Goal: Task Accomplishment & Management: Manage account settings

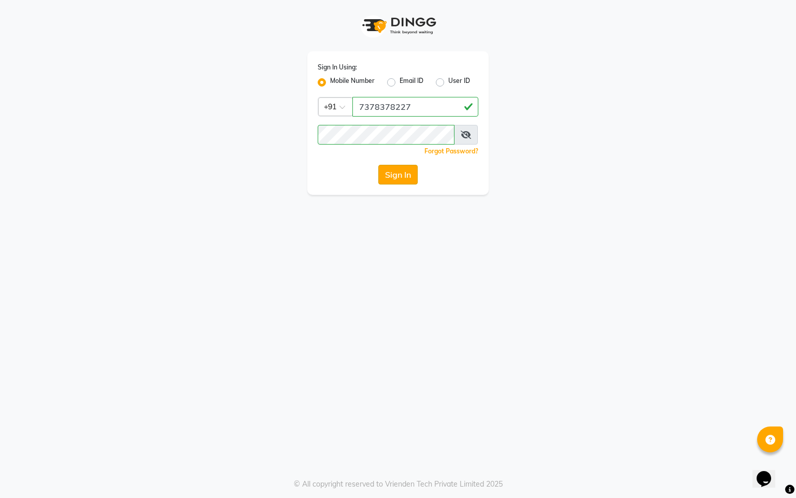
click at [395, 174] on button "Sign In" at bounding box center [397, 175] width 39 height 20
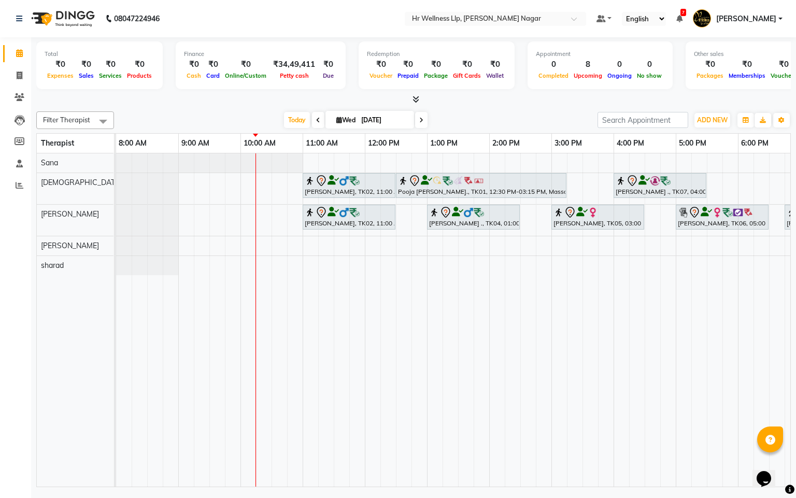
scroll to position [0, 134]
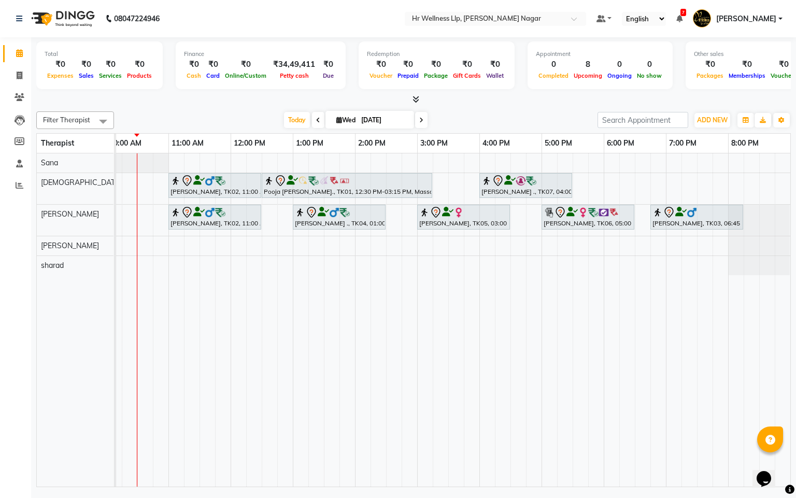
click at [334, 120] on span "Wed" at bounding box center [346, 120] width 24 height 8
select select "9"
select select "2025"
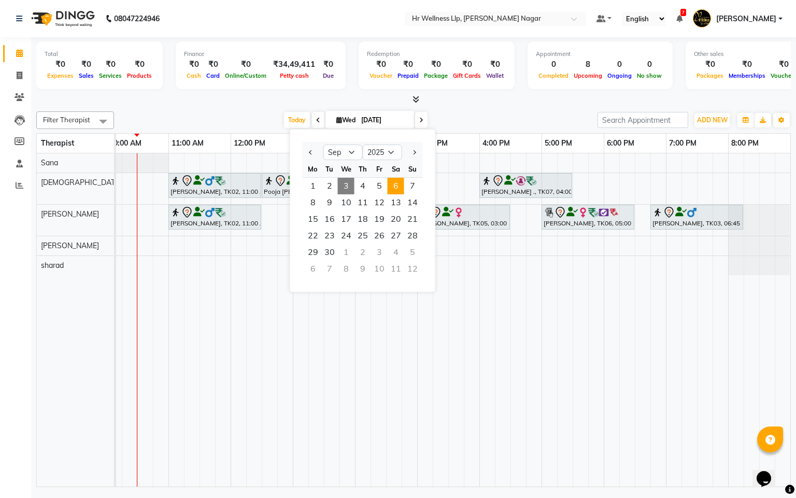
click at [397, 182] on span "6" at bounding box center [396, 186] width 17 height 17
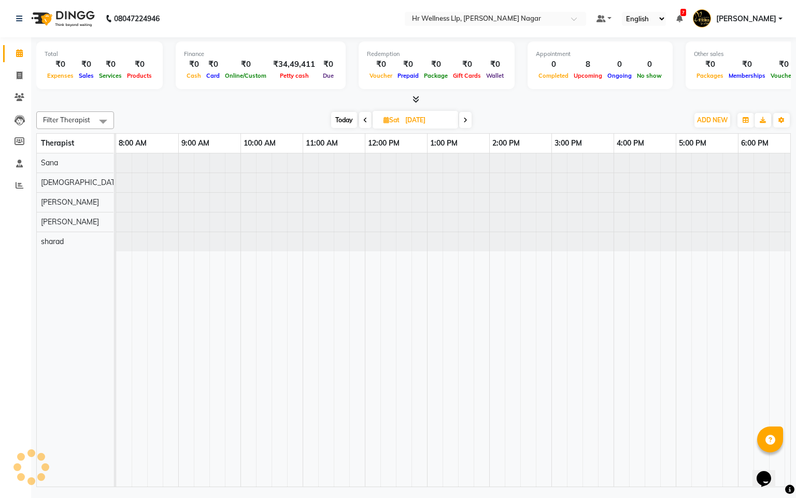
scroll to position [0, 125]
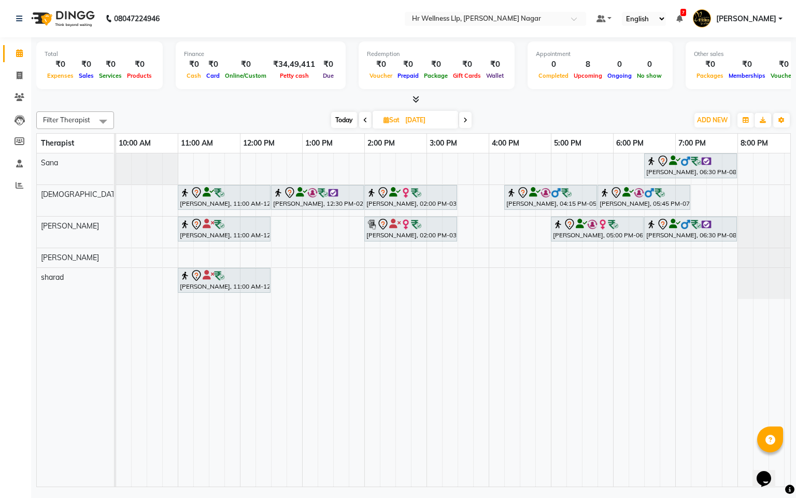
click at [338, 121] on span "Today" at bounding box center [344, 120] width 26 height 16
type input "[DATE]"
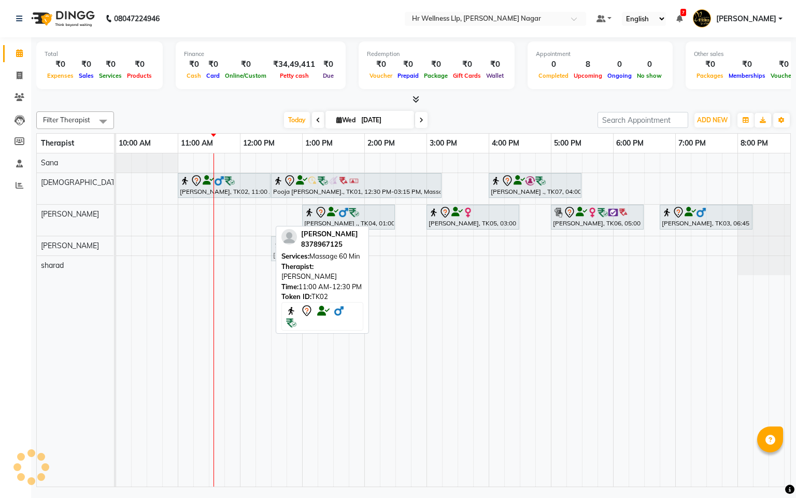
drag, startPoint x: 237, startPoint y: 221, endPoint x: 327, endPoint y: 248, distance: 93.6
click at [327, 248] on div "Filter Therapist Select All Krishna lucy Sakshi Shinde Sana sharad Today Wed 03…" at bounding box center [413, 297] width 755 height 380
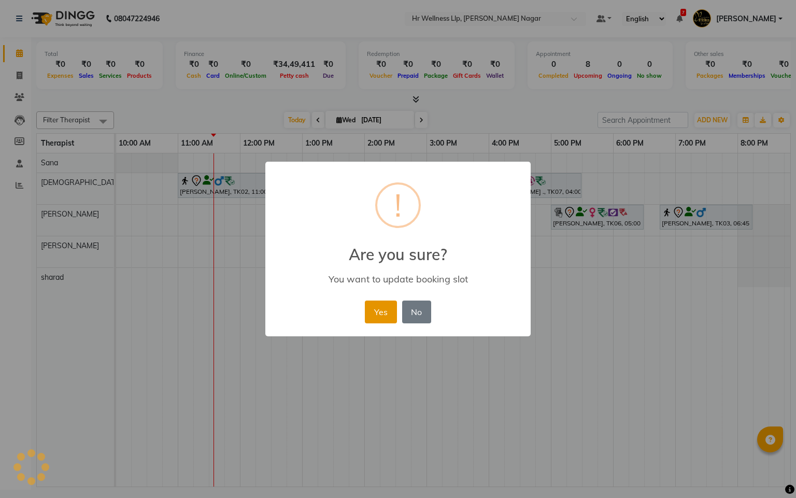
click at [383, 302] on button "Yes" at bounding box center [381, 312] width 32 height 23
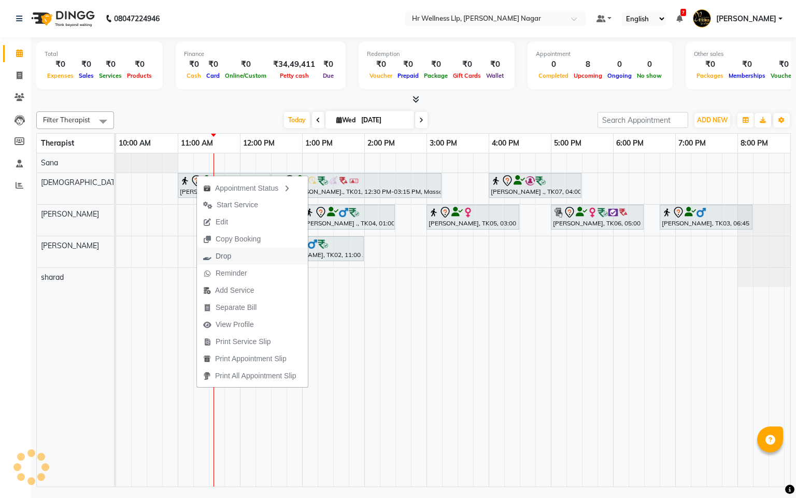
click at [230, 255] on span "Drop" at bounding box center [224, 256] width 16 height 11
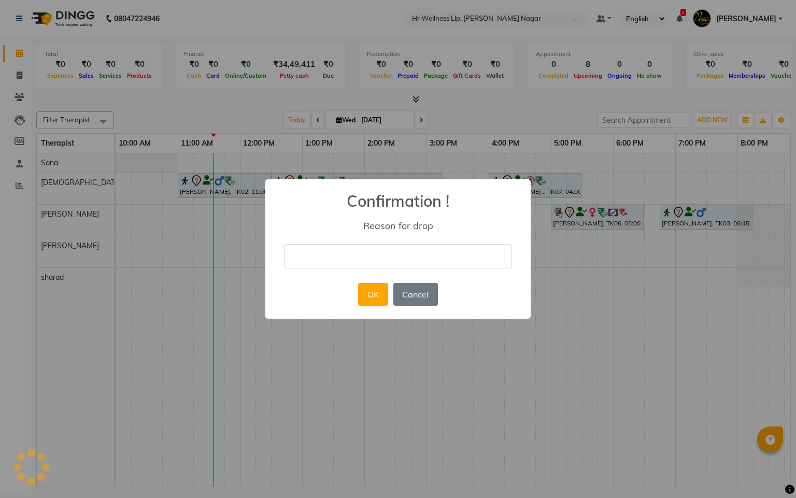
drag, startPoint x: 456, startPoint y: 262, endPoint x: 449, endPoint y: 266, distance: 7.5
click at [456, 260] on input "text" at bounding box center [398, 256] width 228 height 24
type input "Guest will book next week"
click at [370, 291] on button "OK" at bounding box center [373, 294] width 30 height 23
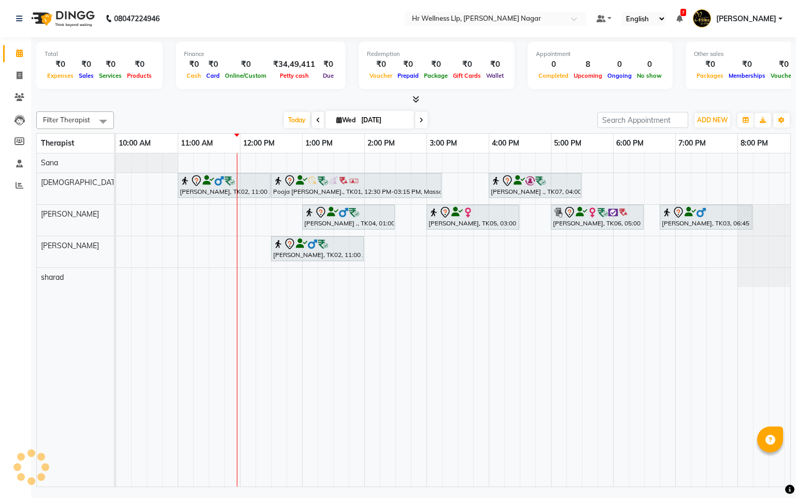
click at [420, 122] on icon at bounding box center [421, 120] width 4 height 6
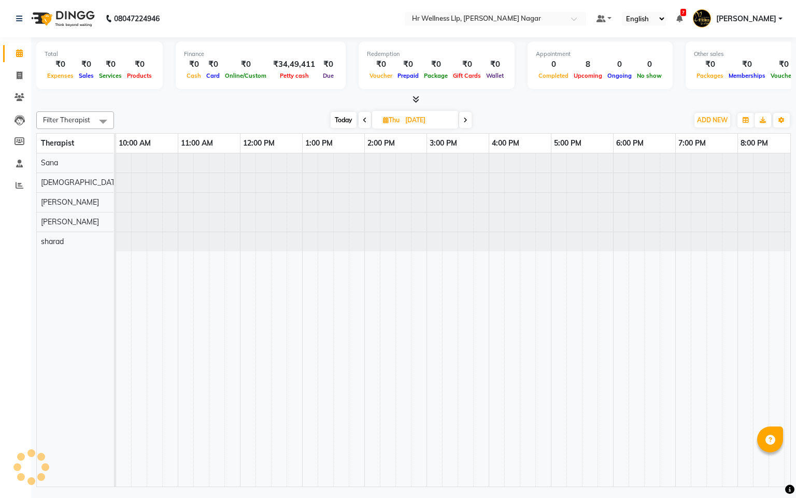
scroll to position [0, 0]
click at [464, 122] on icon at bounding box center [465, 120] width 4 height 6
click at [347, 120] on span "Today" at bounding box center [345, 120] width 26 height 16
type input "[DATE]"
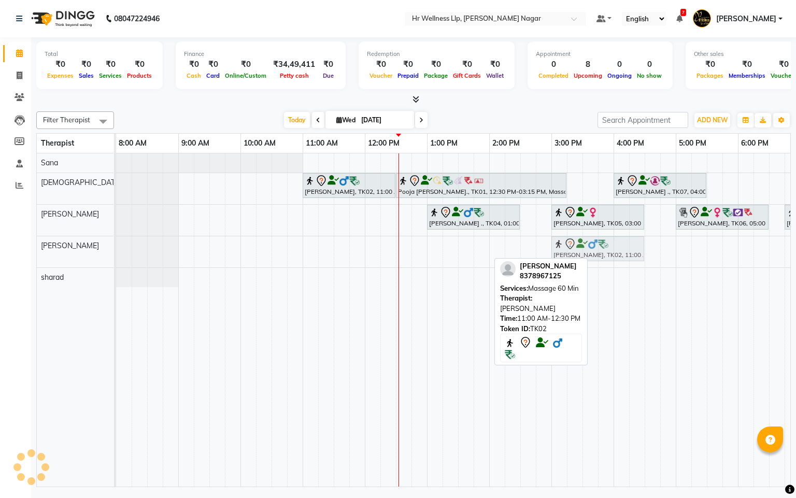
drag, startPoint x: 421, startPoint y: 257, endPoint x: 576, endPoint y: 263, distance: 154.6
click at [576, 263] on div "Filter Therapist Select All Krishna lucy Sakshi Shinde Sana sharad Today Wed 03…" at bounding box center [413, 297] width 755 height 380
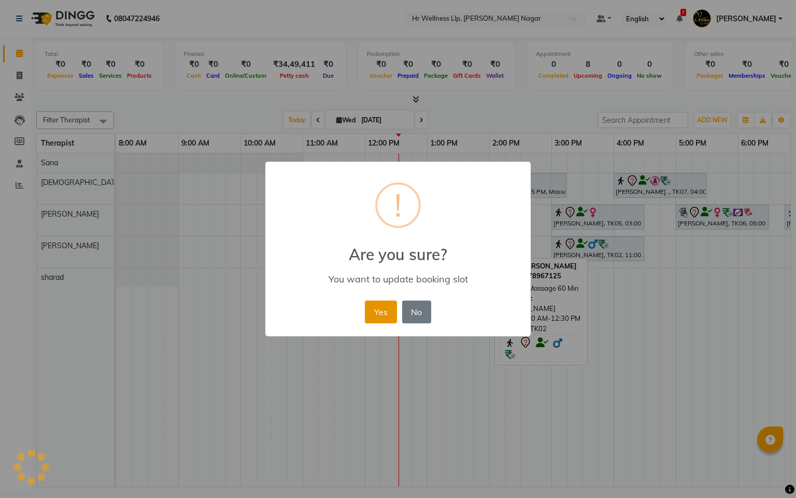
click at [372, 307] on button "Yes" at bounding box center [381, 312] width 32 height 23
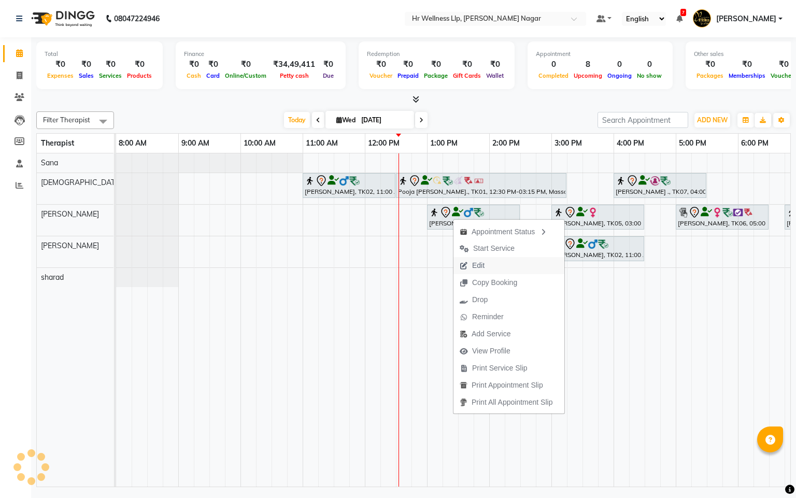
click at [481, 266] on span "Edit" at bounding box center [478, 265] width 12 height 11
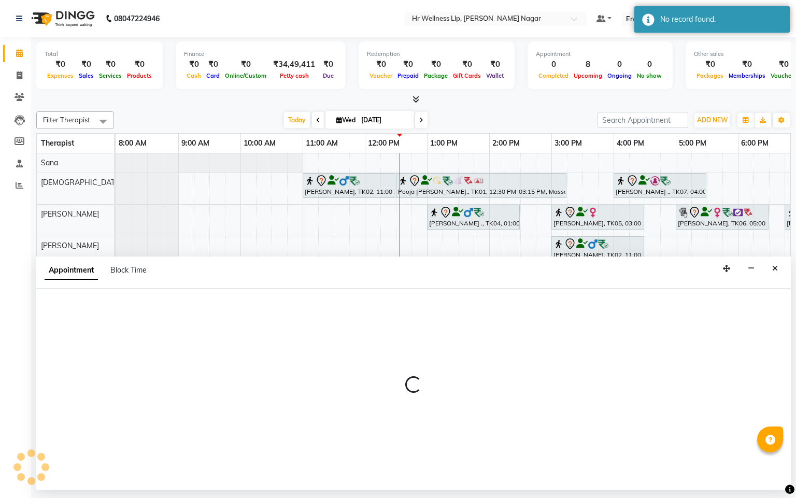
select select "tentative"
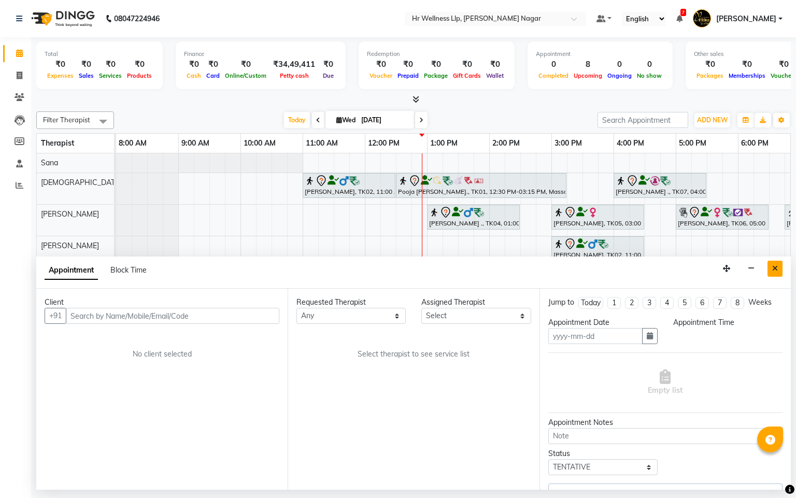
click at [772, 274] on button "Close" at bounding box center [775, 269] width 15 height 16
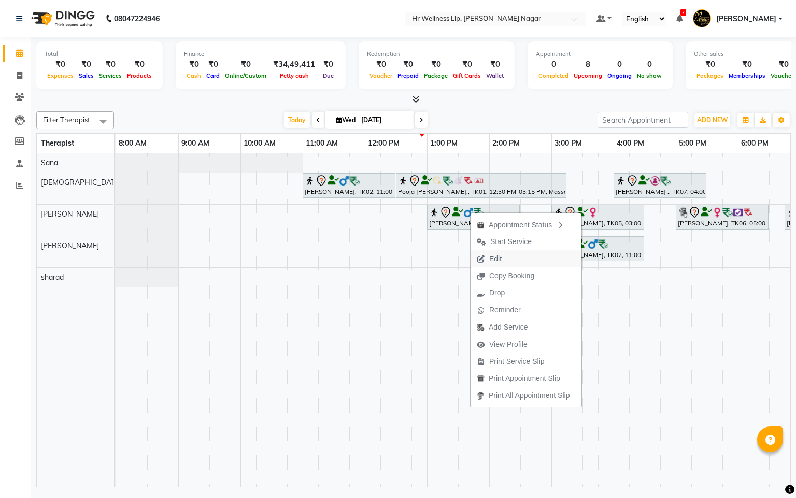
click at [495, 257] on span "Edit" at bounding box center [495, 258] width 12 height 11
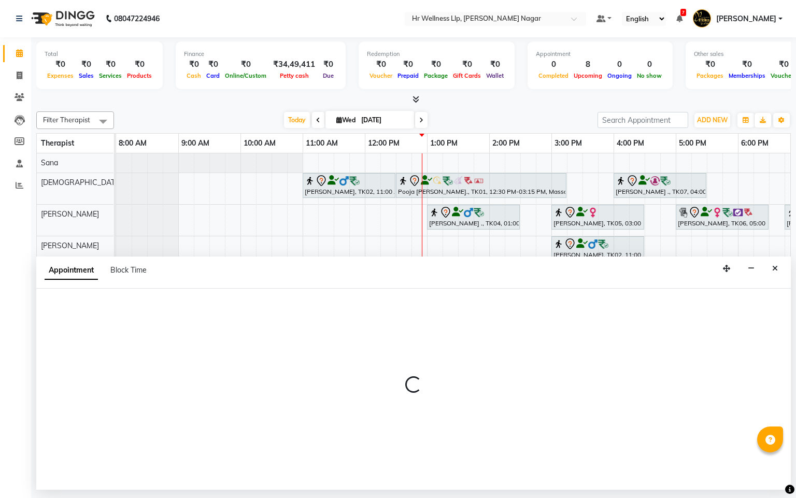
select select "tentative"
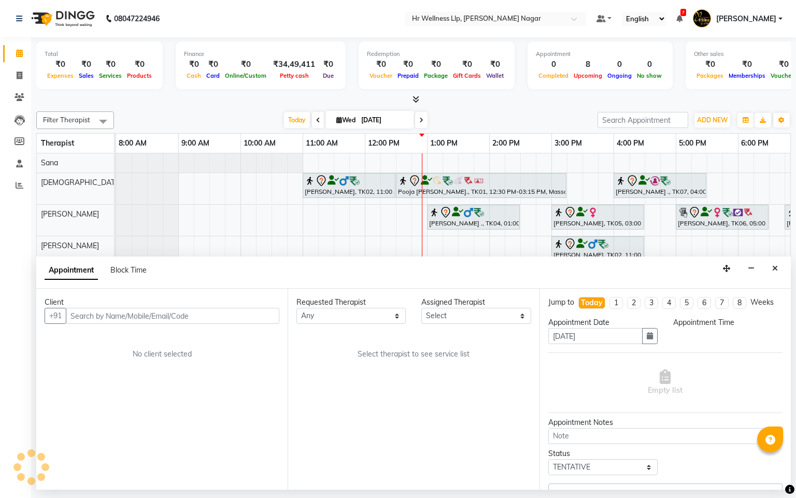
select select "50266"
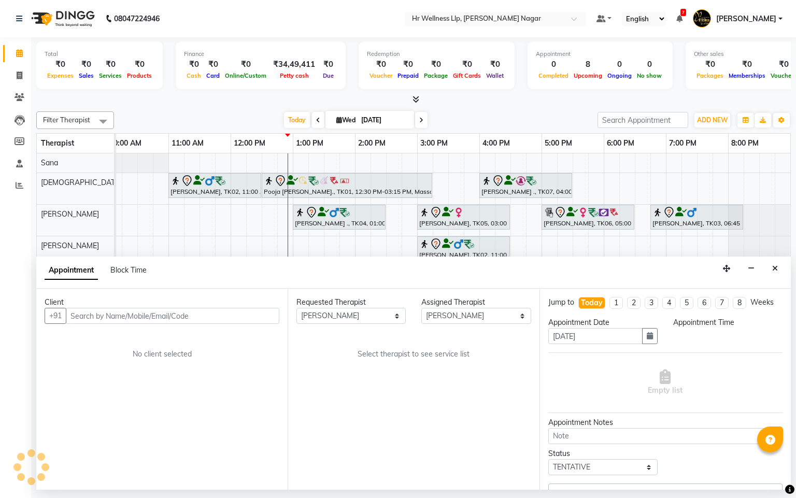
select select "780"
select select "1869"
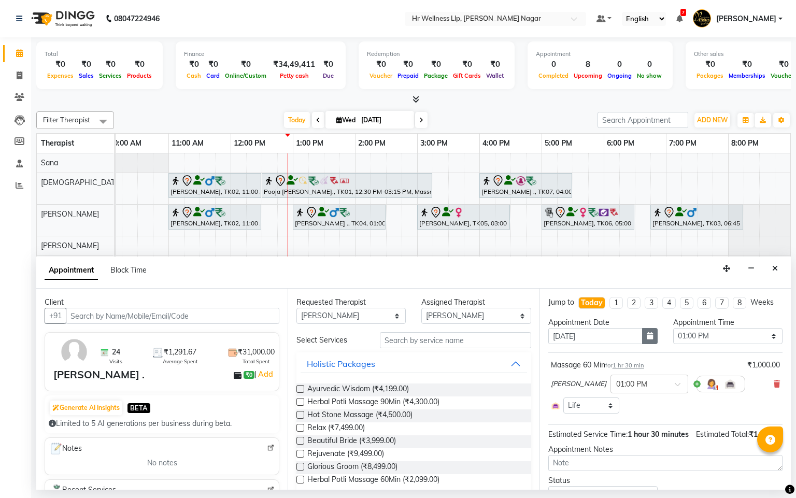
click at [647, 339] on icon "button" at bounding box center [650, 335] width 6 height 7
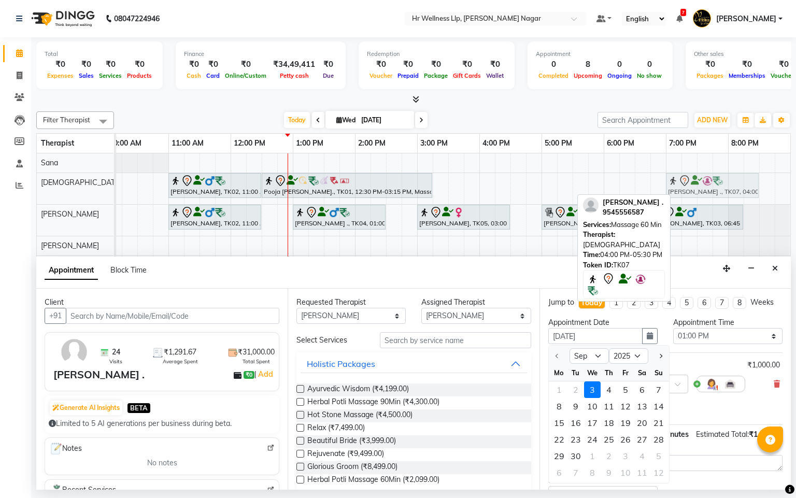
drag, startPoint x: 510, startPoint y: 187, endPoint x: 700, endPoint y: 176, distance: 190.0
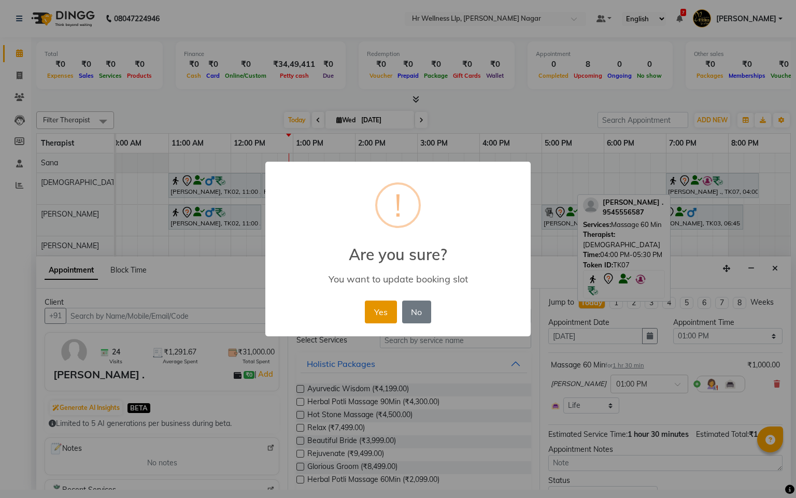
click at [378, 316] on button "Yes" at bounding box center [381, 312] width 32 height 23
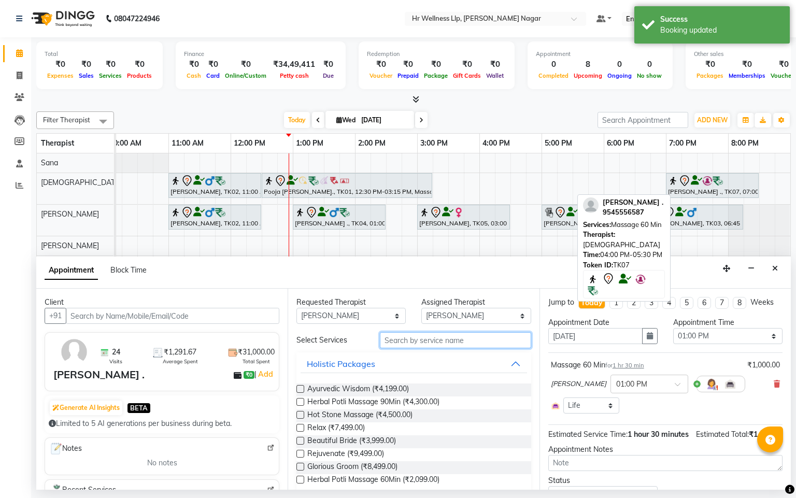
click at [411, 341] on input "text" at bounding box center [455, 340] width 151 height 16
type input "m"
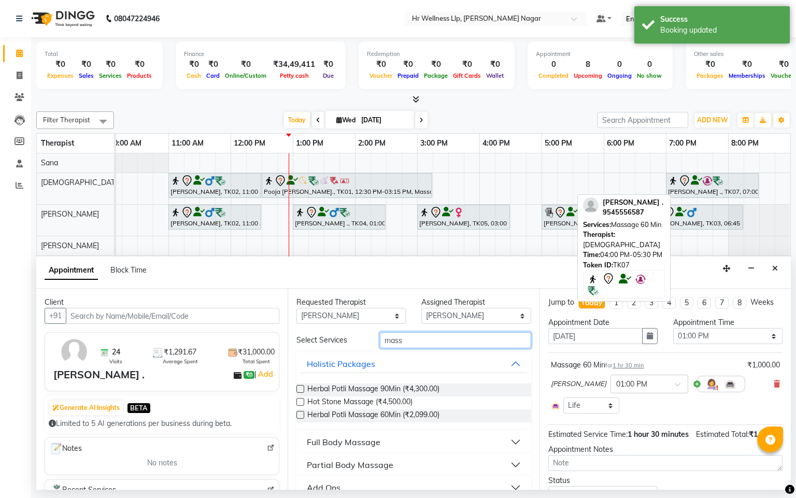
type input "mass"
click at [358, 441] on div "Full Body Massage" at bounding box center [344, 442] width 74 height 12
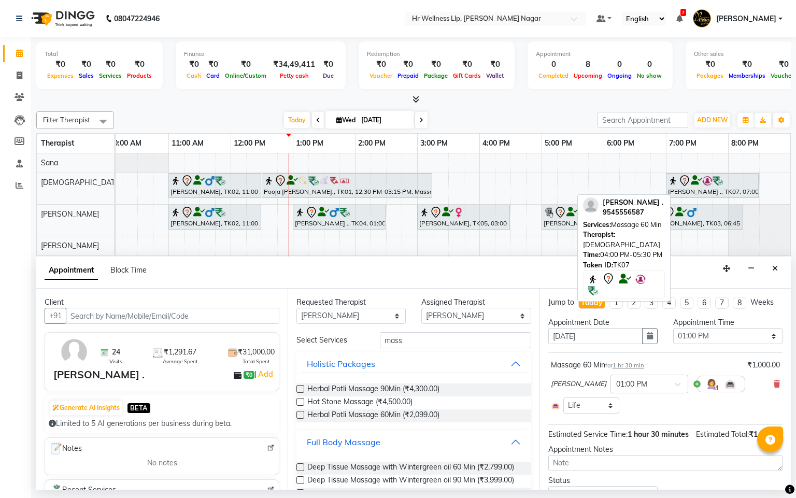
scroll to position [463, 0]
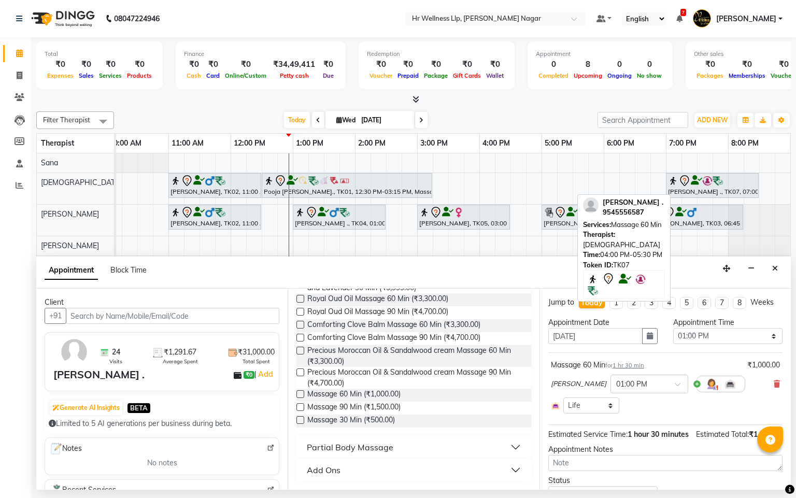
click at [301, 406] on label at bounding box center [300, 407] width 8 height 8
click at [301, 406] on input "checkbox" at bounding box center [299, 408] width 7 height 7
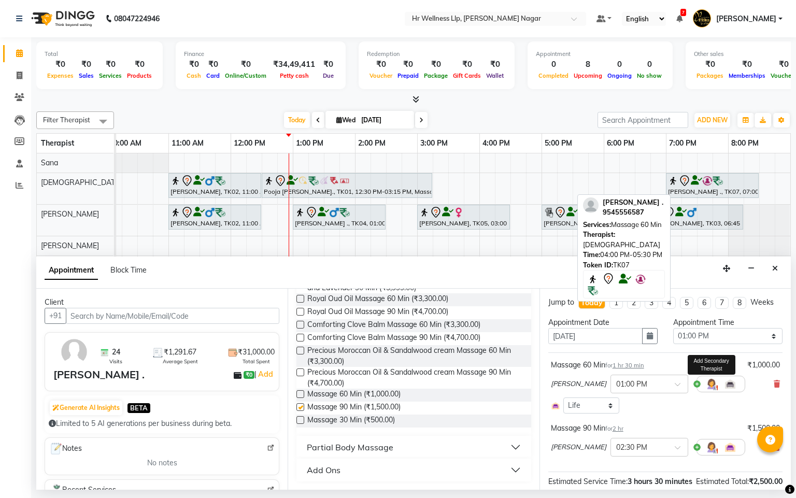
checkbox input "false"
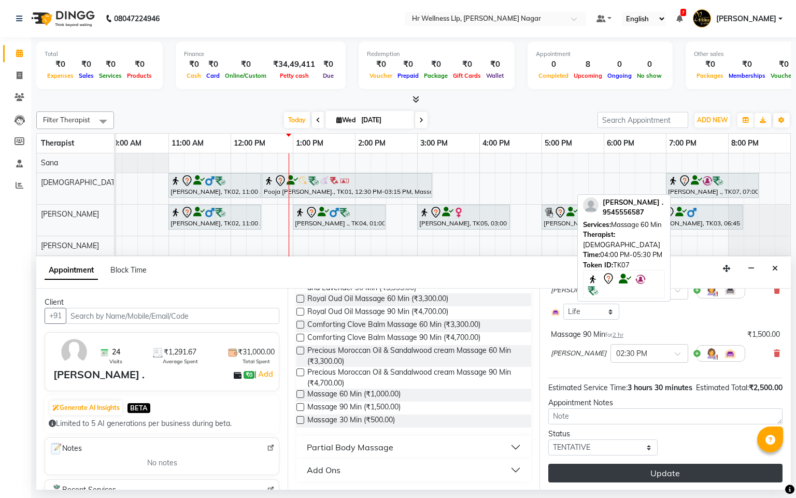
scroll to position [117, 0]
click at [677, 479] on button "Update" at bounding box center [665, 472] width 234 height 19
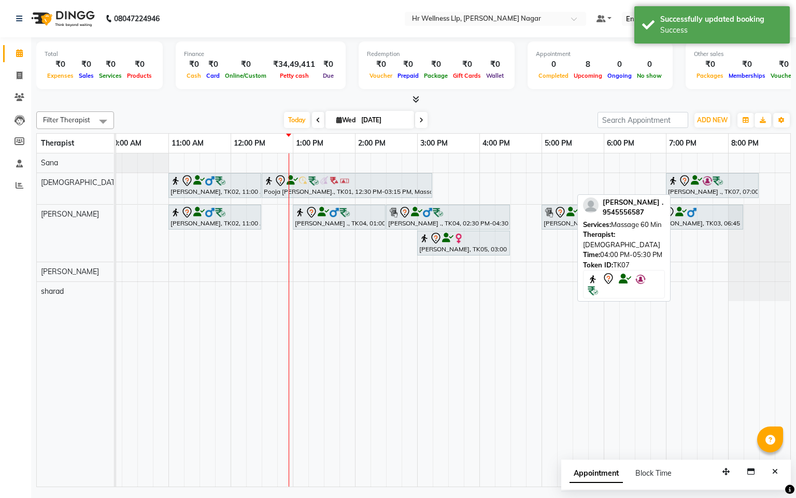
click at [597, 176] on div "Rahul Kumar, TK02, 11:00 AM-12:30 PM, Massage 60 Min Pooja Shimpi., TK01, 12:30…" at bounding box center [386, 319] width 809 height 333
select select "19732"
select select "tentative"
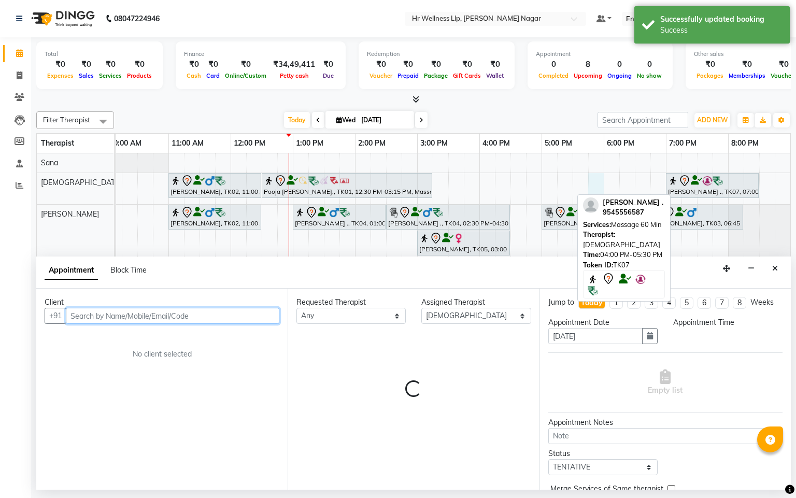
select select "1065"
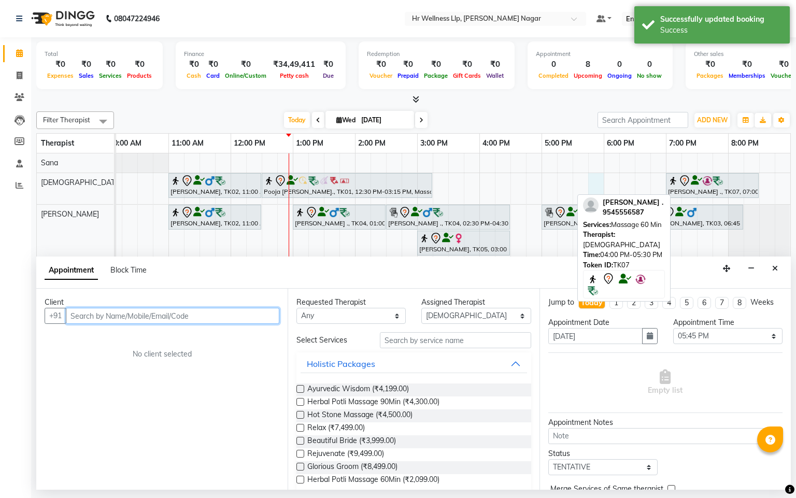
click at [217, 320] on input "text" at bounding box center [173, 316] width 214 height 16
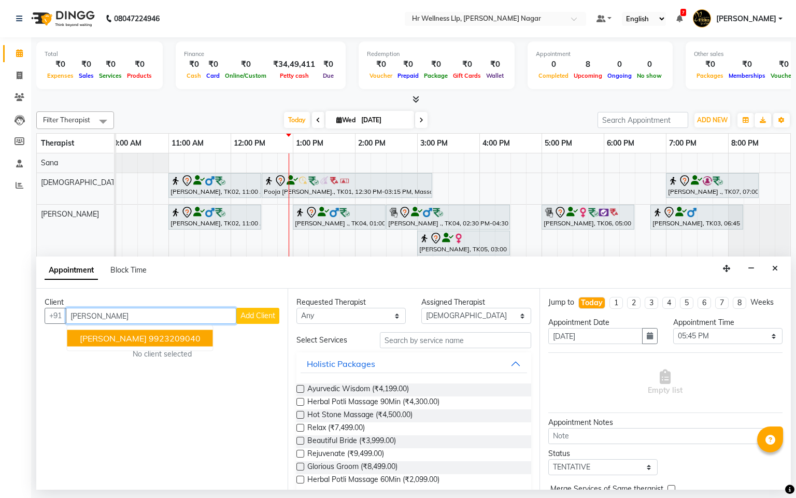
click at [202, 345] on button "Yatin Karapurkar 9923209040" at bounding box center [140, 338] width 146 height 17
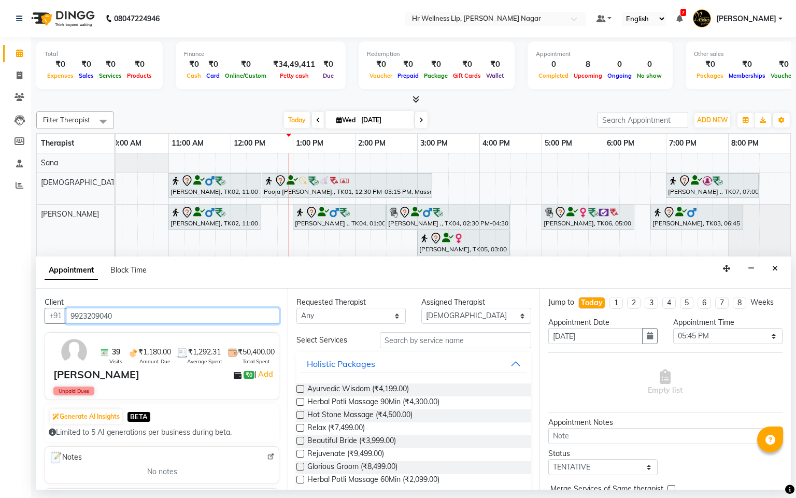
type input "9923209040"
click at [307, 316] on select "Any Krishna lucy Sakshi Shinde Sana sharad" at bounding box center [350, 316] width 109 height 16
select select "19732"
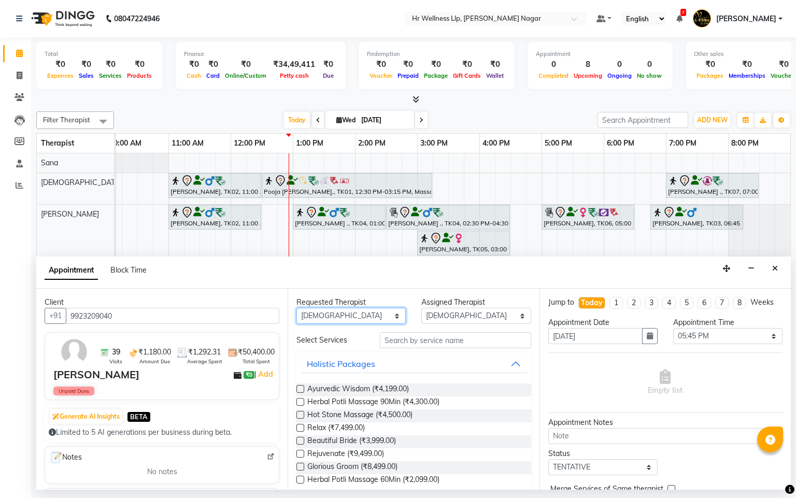
click at [296, 308] on select "Any Krishna lucy Sakshi Shinde Sana sharad" at bounding box center [350, 316] width 109 height 16
click at [436, 344] on input "text" at bounding box center [455, 340] width 151 height 16
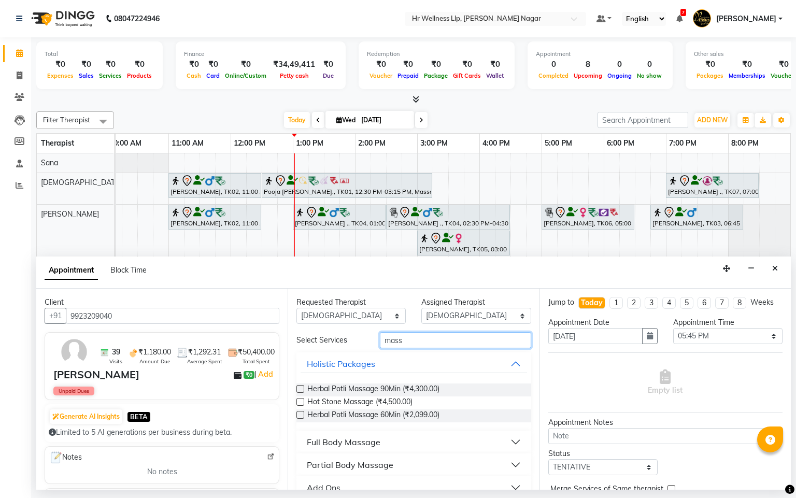
type input "mass"
click at [367, 437] on div "Full Body Massage" at bounding box center [344, 442] width 74 height 12
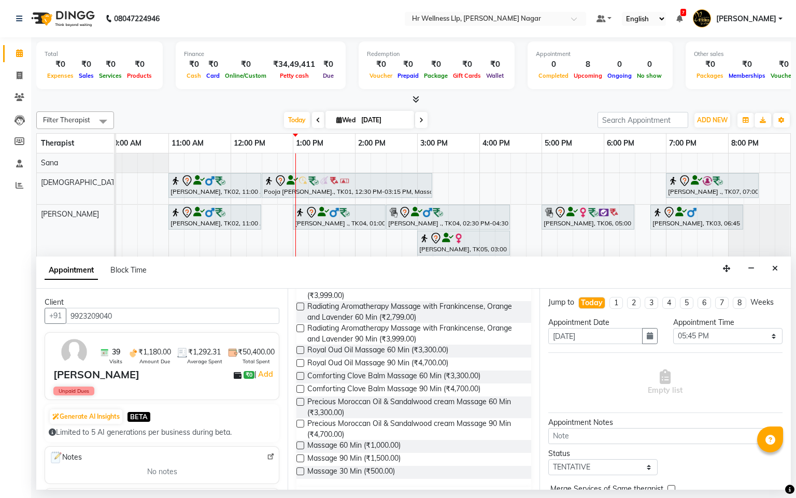
scroll to position [463, 0]
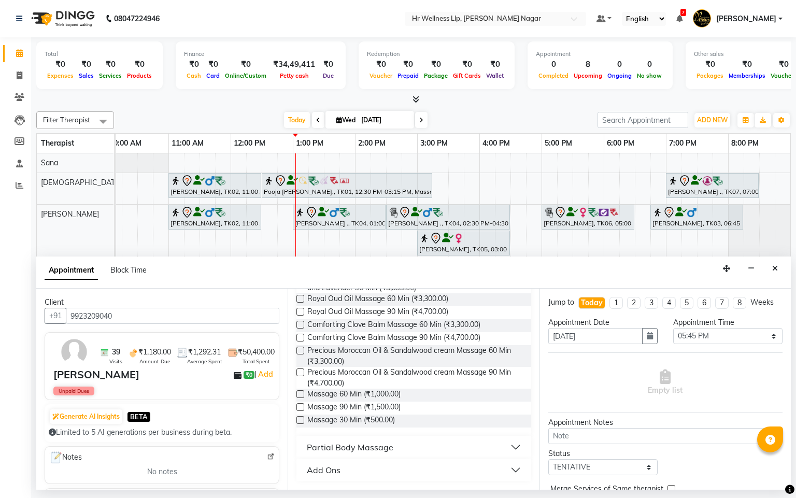
click at [299, 393] on label at bounding box center [300, 394] width 8 height 8
click at [299, 393] on input "checkbox" at bounding box center [299, 395] width 7 height 7
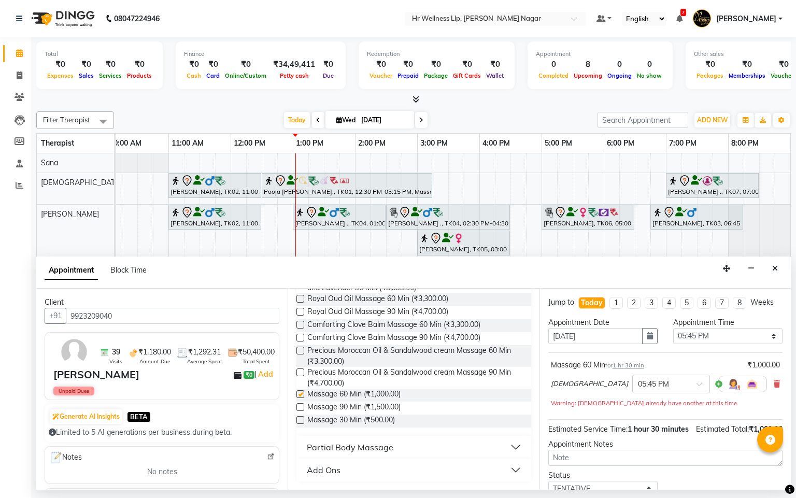
checkbox input "false"
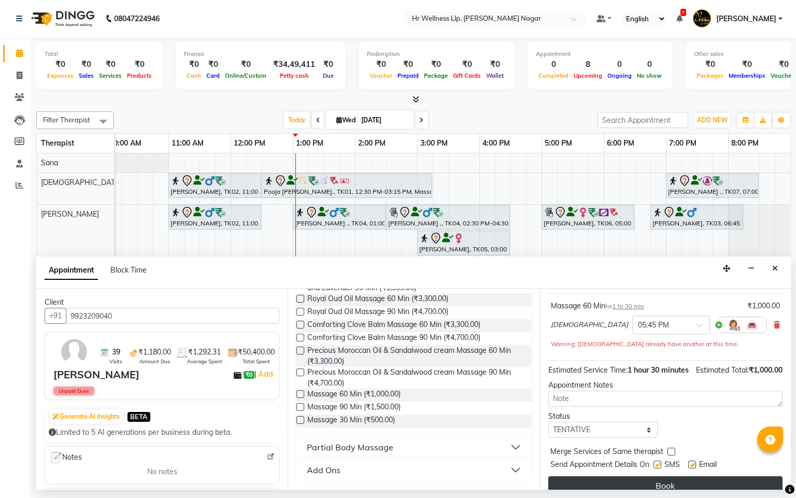
scroll to position [95, 0]
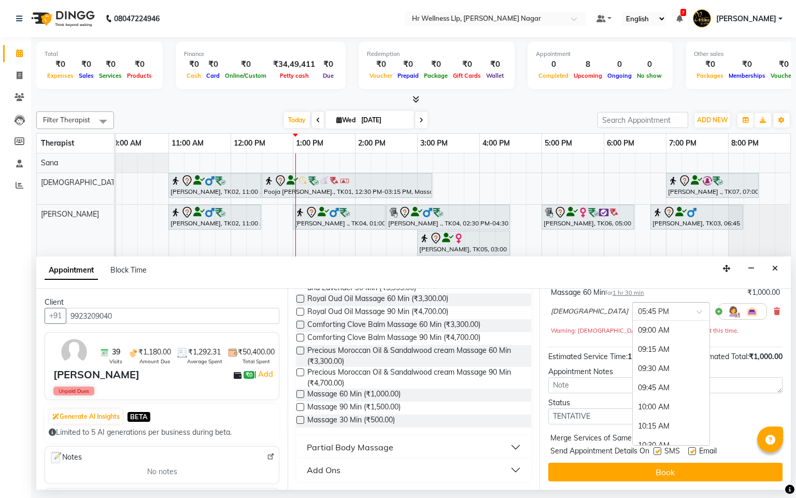
click at [633, 306] on div "× 05:45 PM" at bounding box center [663, 311] width 61 height 11
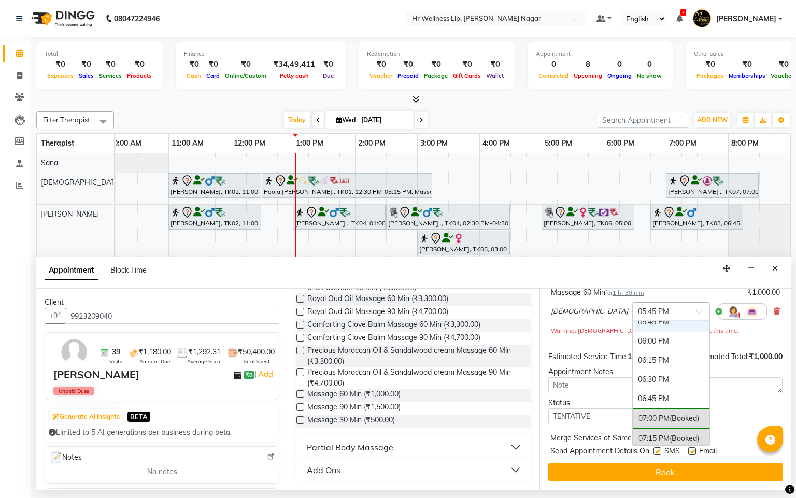
scroll to position [619, 0]
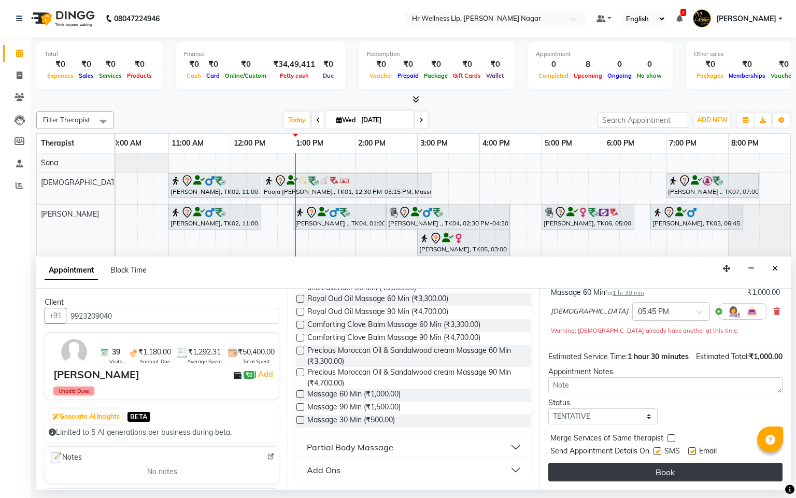
click at [636, 476] on button "Book" at bounding box center [665, 472] width 234 height 19
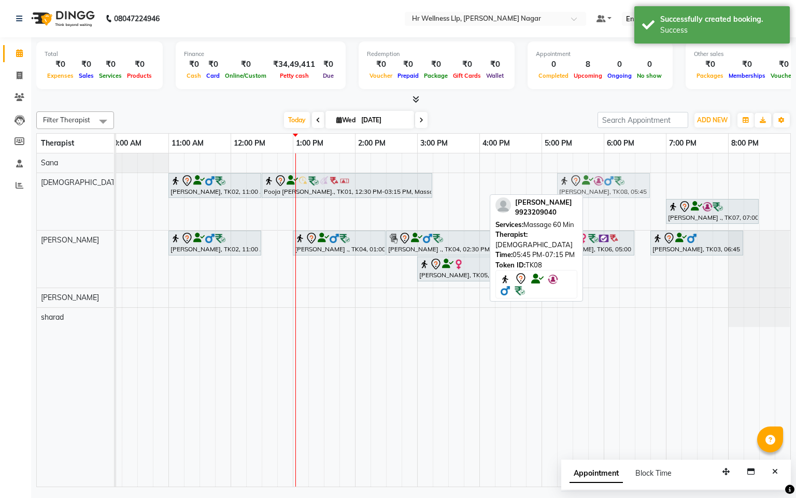
drag, startPoint x: 633, startPoint y: 191, endPoint x: 598, endPoint y: 197, distance: 35.8
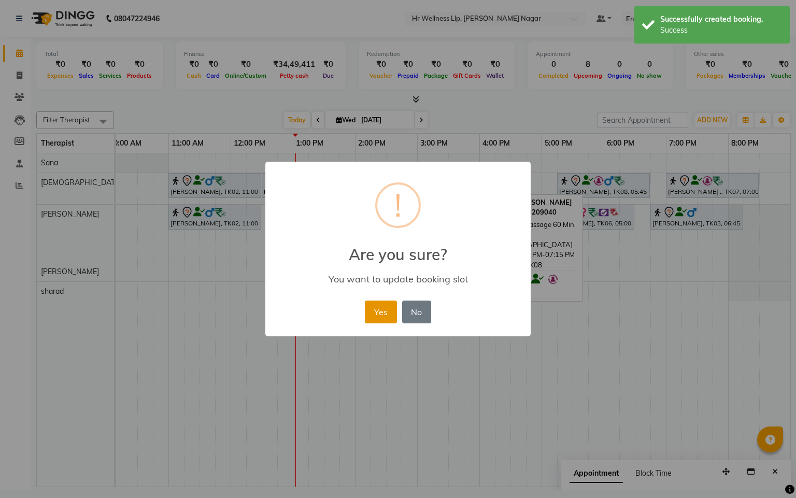
click at [393, 308] on button "Yes" at bounding box center [381, 312] width 32 height 23
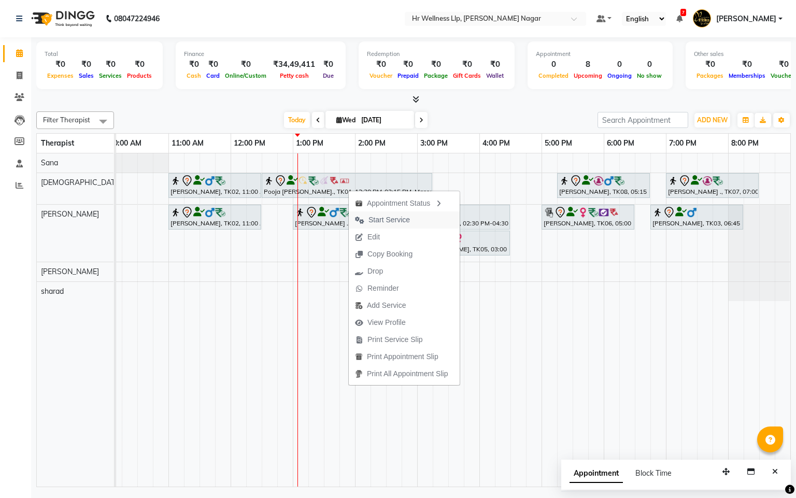
click at [386, 214] on span "Start Service" at bounding box center [382, 219] width 67 height 17
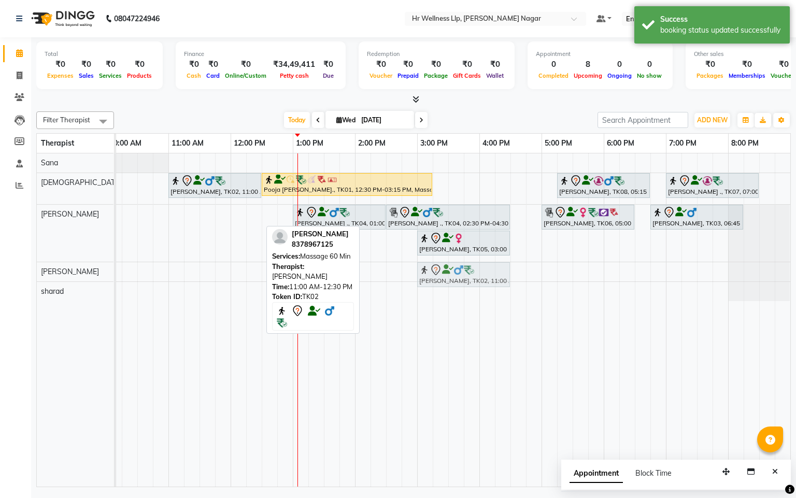
drag, startPoint x: 201, startPoint y: 229, endPoint x: 445, endPoint y: 293, distance: 251.8
click at [445, 293] on div "Rahul Kumar, TK02, 11:00 AM-12:30 PM, Massage 60 Min Pooja Shimpi., TK01, 12:30…" at bounding box center [386, 319] width 809 height 333
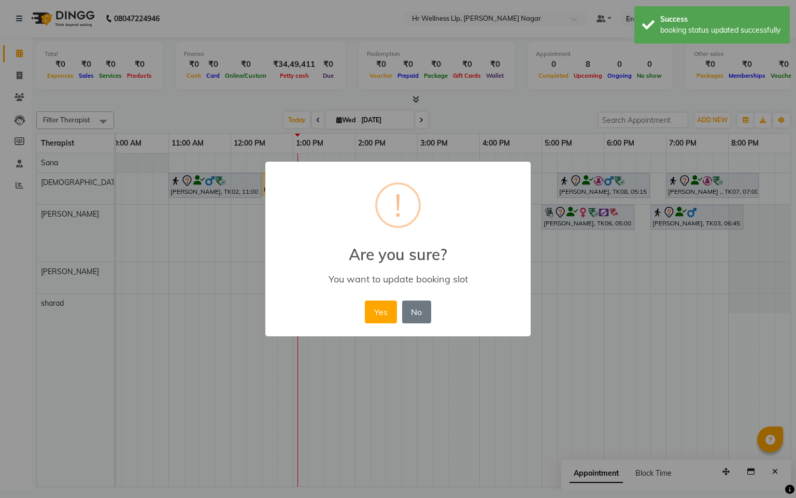
drag, startPoint x: 374, startPoint y: 305, endPoint x: 211, endPoint y: 232, distance: 177.9
click at [374, 305] on button "Yes" at bounding box center [381, 312] width 32 height 23
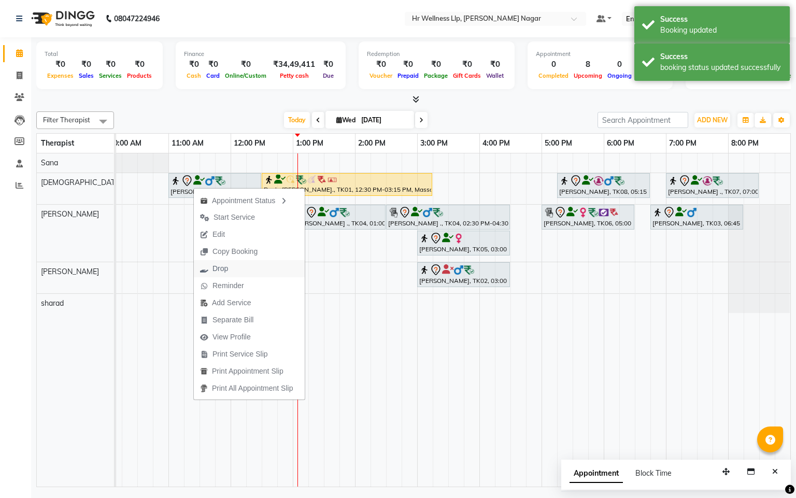
click at [225, 268] on span "Drop" at bounding box center [221, 268] width 16 height 11
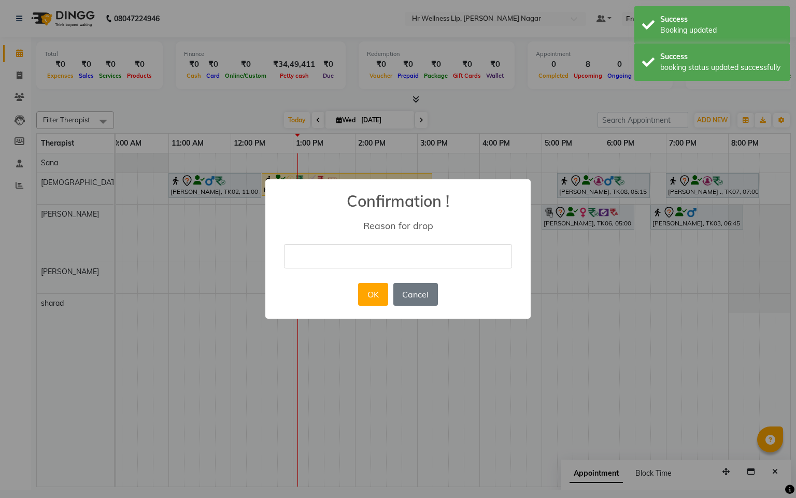
click at [329, 255] on input "text" at bounding box center [398, 256] width 228 height 24
type input "Guest will book next week"
click at [372, 288] on button "OK" at bounding box center [373, 294] width 30 height 23
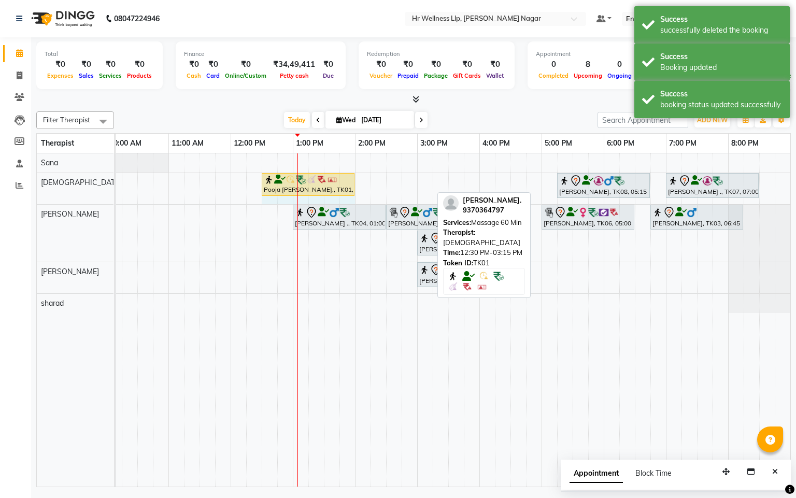
drag, startPoint x: 431, startPoint y: 183, endPoint x: 350, endPoint y: 185, distance: 80.9
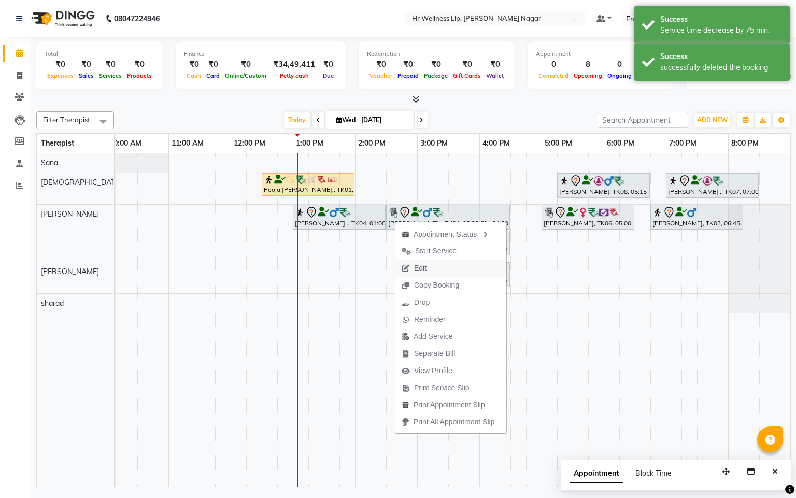
click at [417, 271] on span "Edit" at bounding box center [420, 268] width 12 height 11
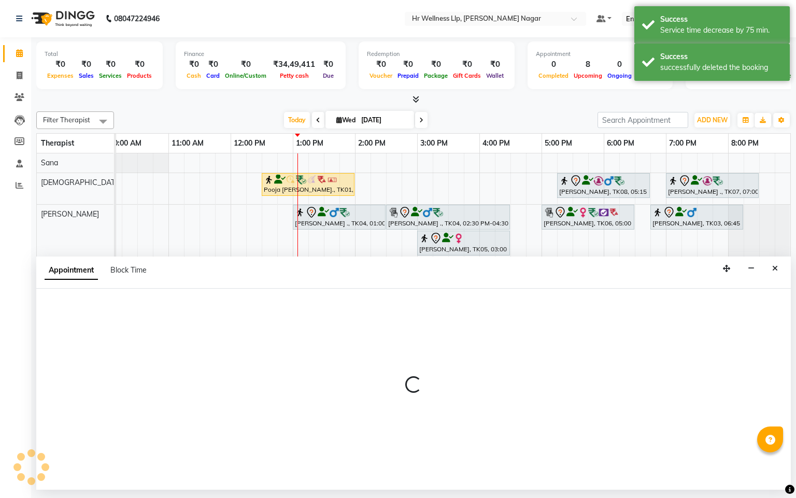
select select "tentative"
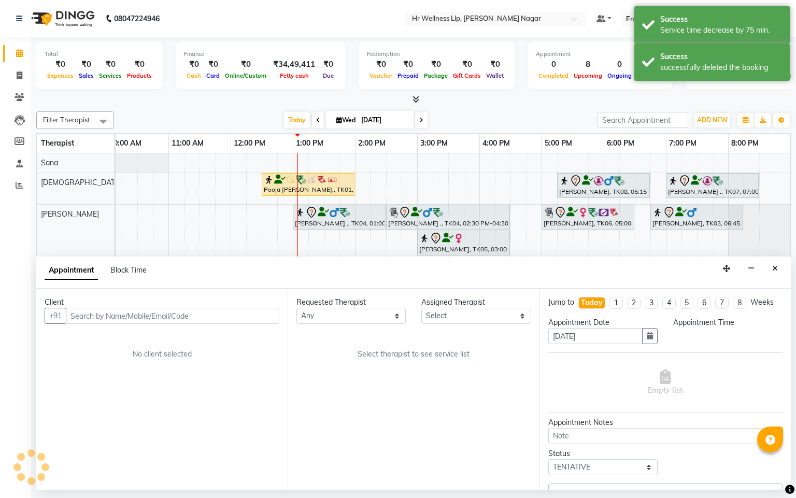
select select "50266"
select select "780"
select select "1869"
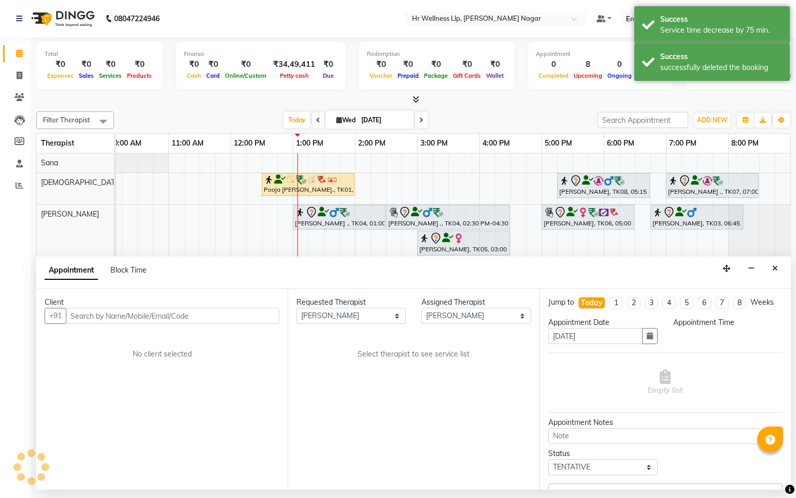
select select "1865"
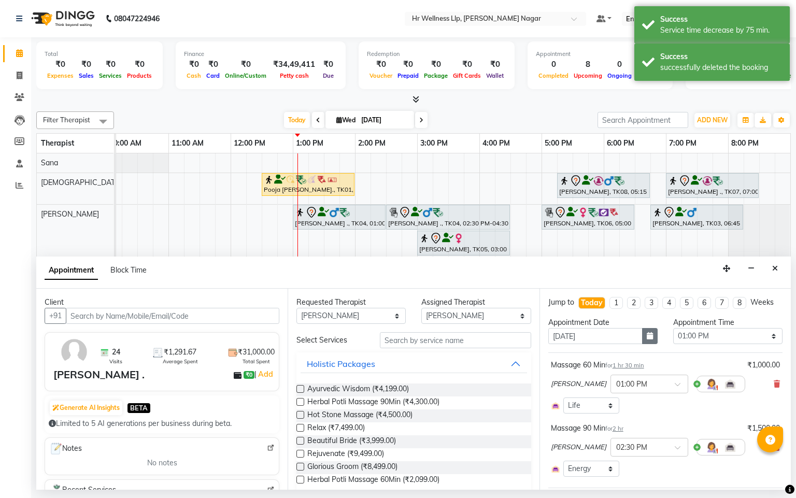
click at [647, 344] on button "button" at bounding box center [650, 336] width 16 height 16
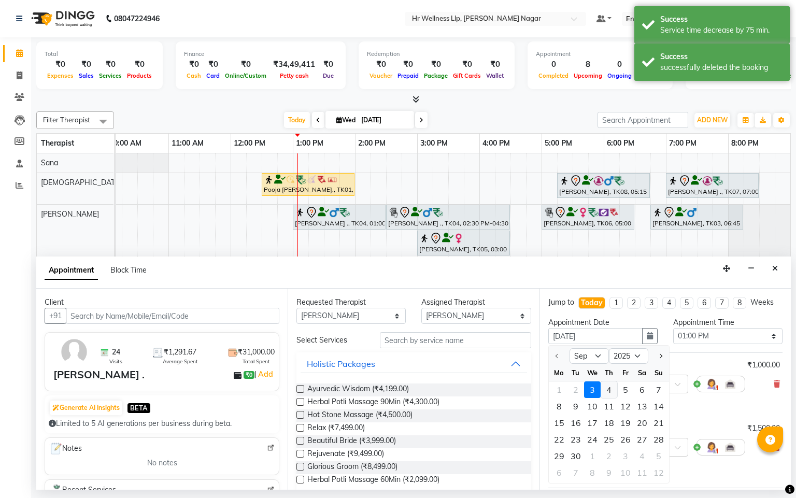
click at [610, 398] on div "4" at bounding box center [609, 389] width 17 height 17
type input "[DATE]"
select select "780"
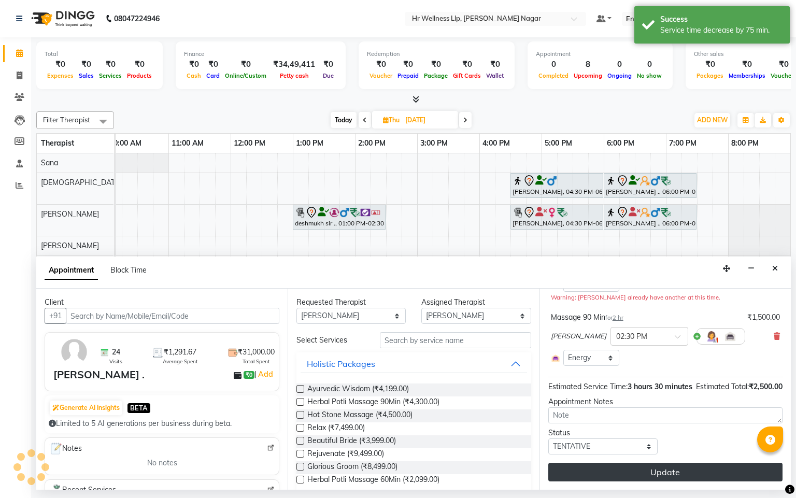
scroll to position [144, 0]
click at [644, 466] on button "Update" at bounding box center [665, 472] width 234 height 19
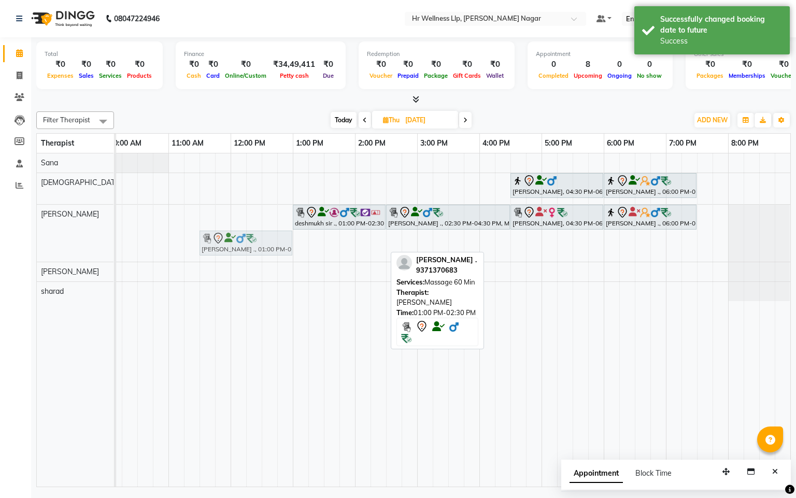
drag, startPoint x: 313, startPoint y: 248, endPoint x: 218, endPoint y: 210, distance: 101.6
click at [218, 210] on div "suyog pawar, 04:30 PM-06:00 PM, Massage 60 Min Abhijeet ., 06:00 PM-07:30 PM, M…" at bounding box center [386, 319] width 809 height 333
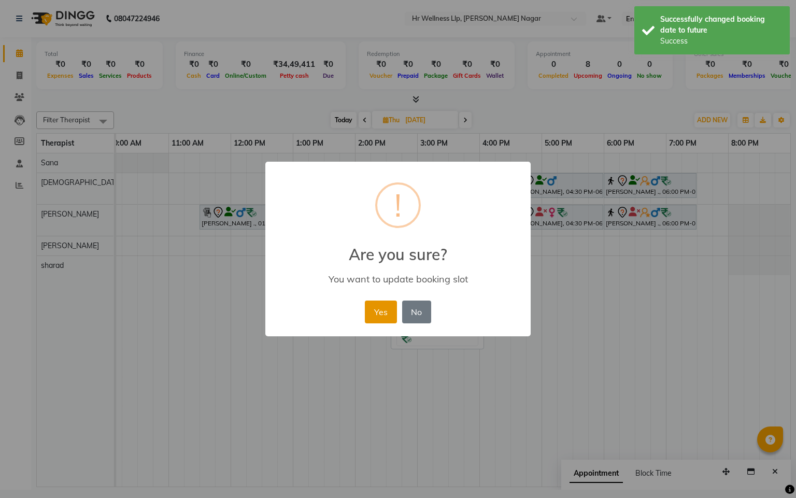
click at [367, 314] on button "Yes" at bounding box center [381, 312] width 32 height 23
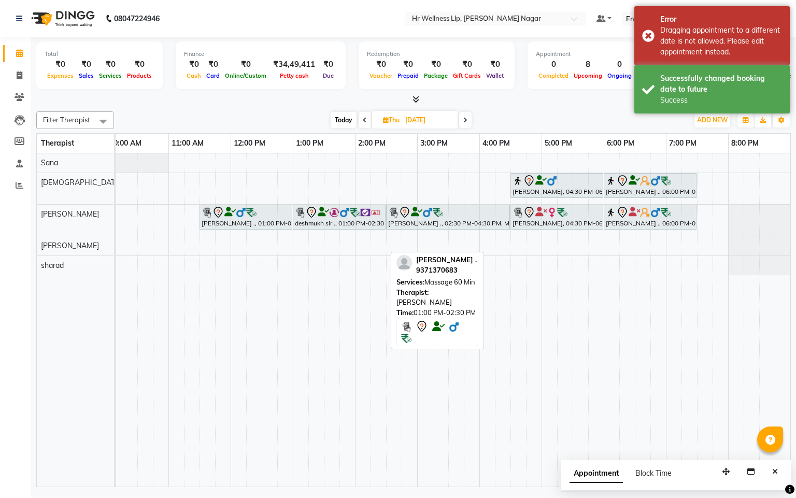
click at [339, 121] on span "Today" at bounding box center [344, 120] width 26 height 16
type input "[DATE]"
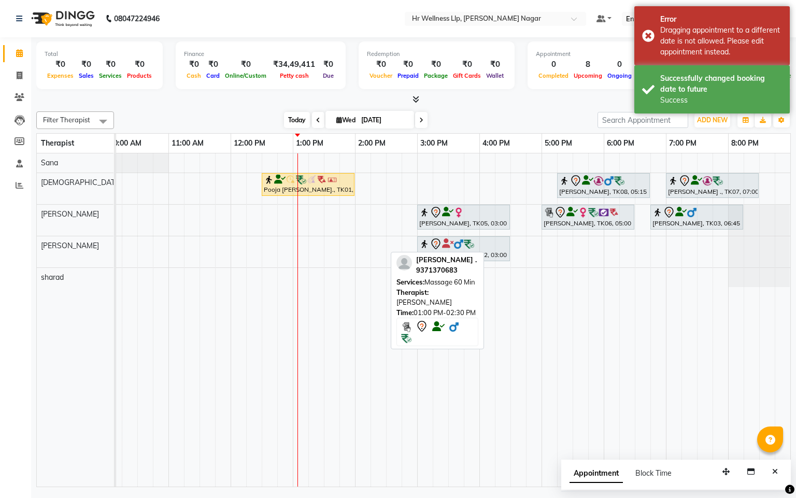
scroll to position [0, 134]
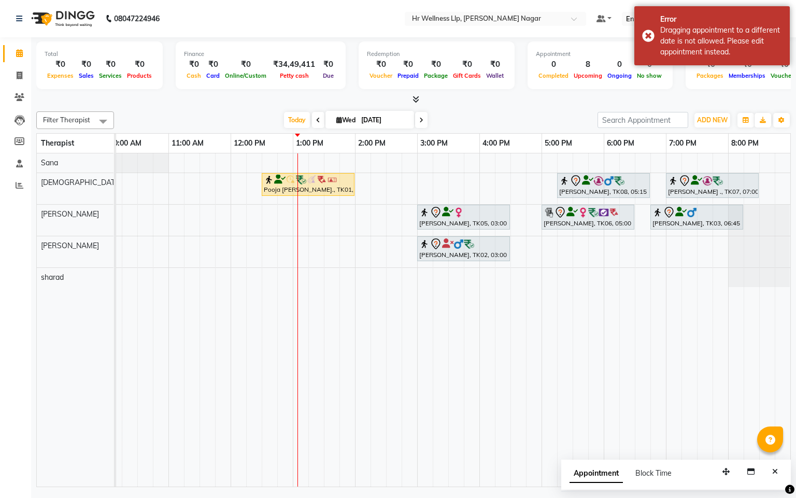
click at [347, 210] on div "Pooja Shimpi., TK01, 12:30 PM-02:00 PM, Massage 60 Min Yatin Karapurkar, TK08, …" at bounding box center [386, 319] width 809 height 333
select select "50266"
select select "tentative"
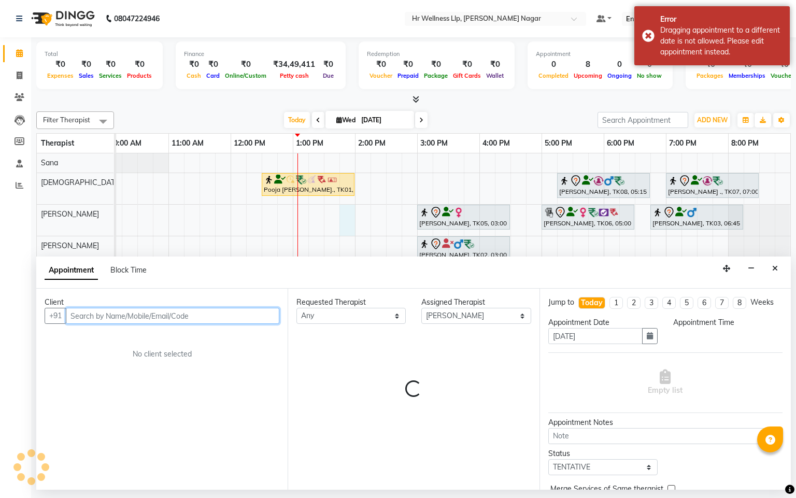
select select "825"
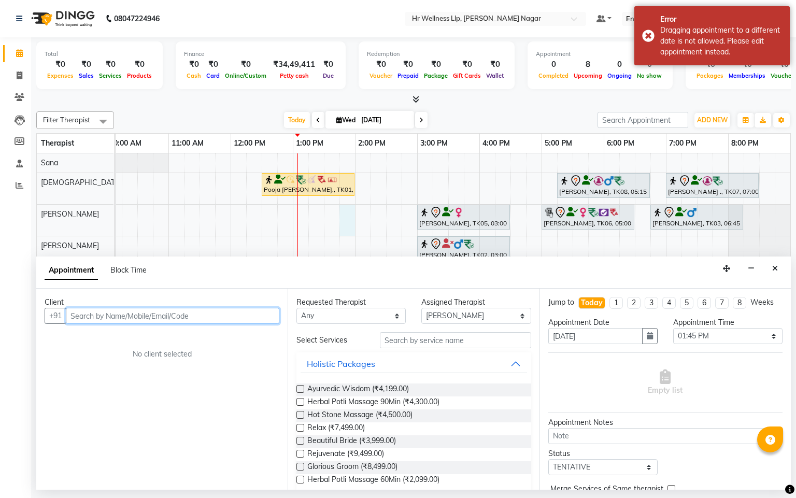
click at [109, 315] on input "text" at bounding box center [173, 316] width 214 height 16
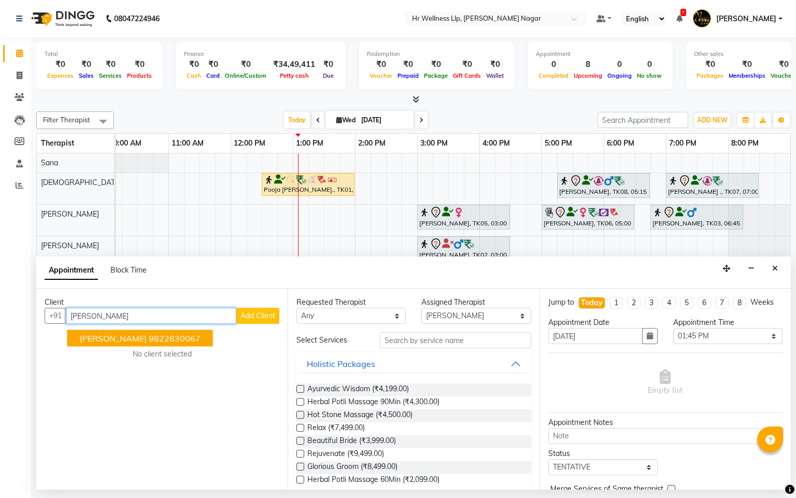
drag, startPoint x: 136, startPoint y: 336, endPoint x: 237, endPoint y: 330, distance: 101.2
click at [137, 336] on span "[PERSON_NAME]" at bounding box center [113, 338] width 67 height 10
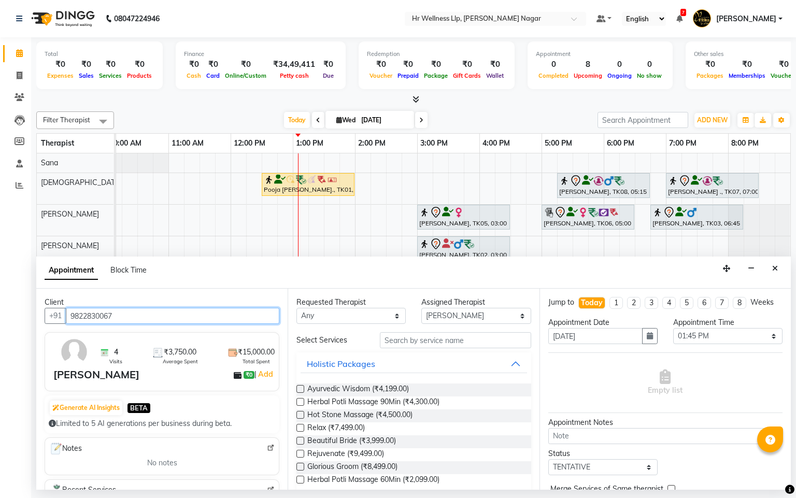
type input "9822830067"
click at [323, 315] on select "Any Krishna lucy Sakshi Shinde Sana sharad" at bounding box center [350, 316] width 109 height 16
select select "50266"
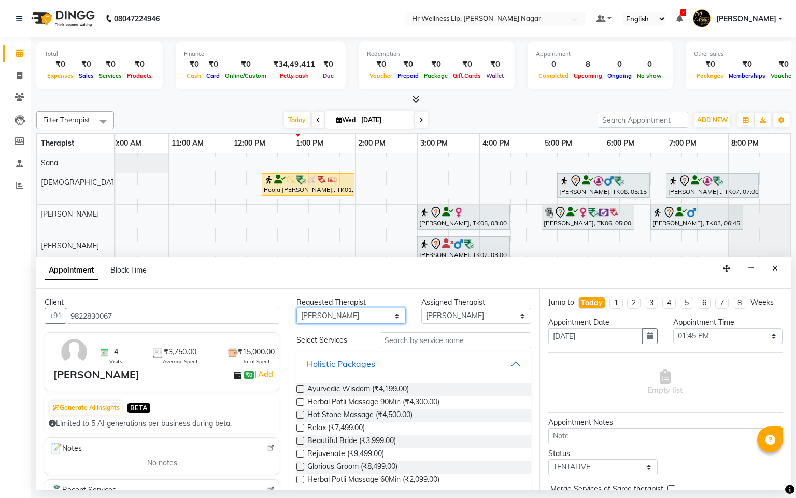
click at [296, 308] on select "Any Krishna lucy Sakshi Shinde Sana sharad" at bounding box center [350, 316] width 109 height 16
click at [445, 338] on input "text" at bounding box center [455, 340] width 151 height 16
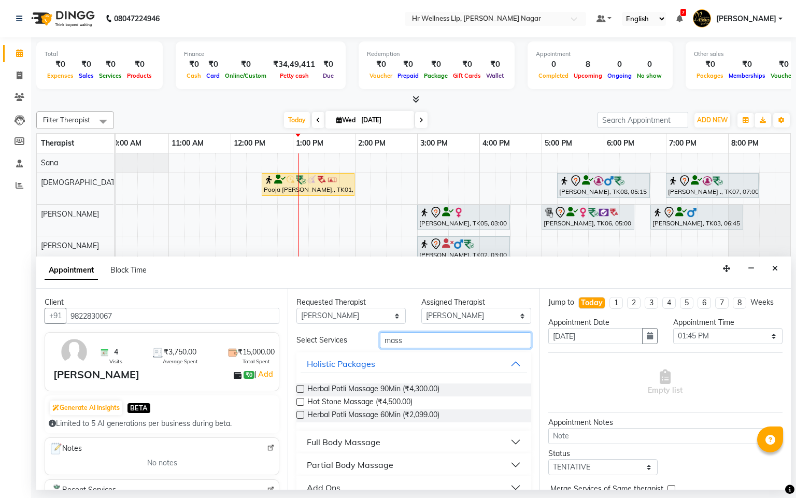
type input "mass"
click at [374, 442] on div "Full Body Massage" at bounding box center [344, 442] width 74 height 12
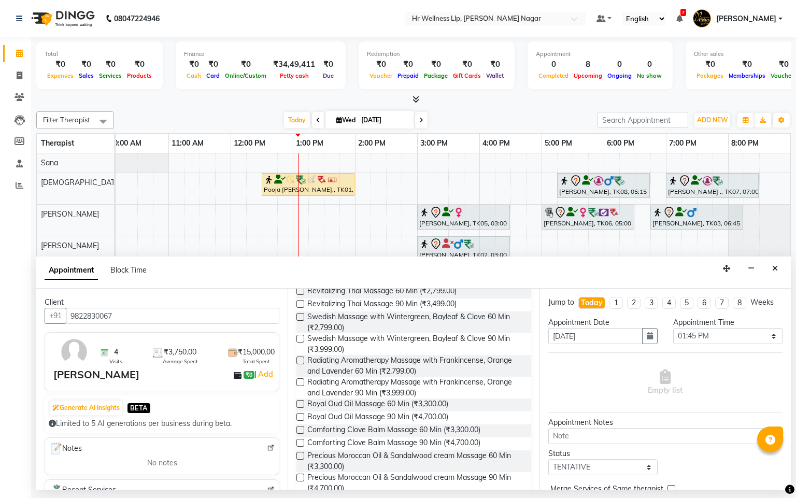
scroll to position [463, 0]
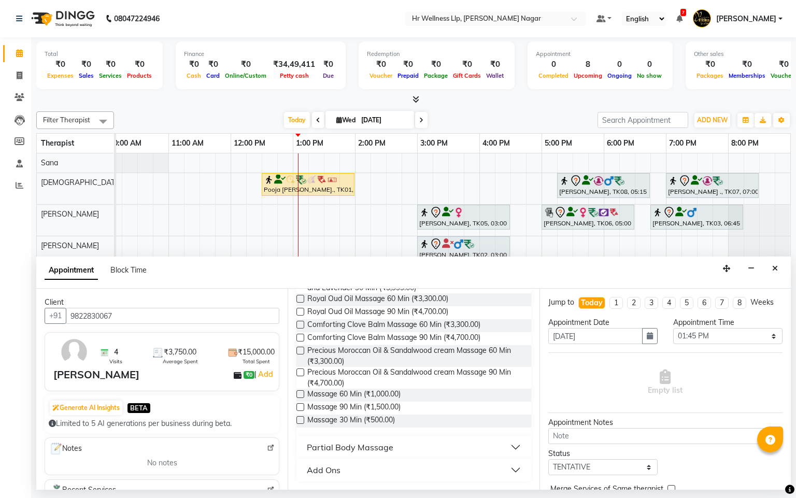
click at [300, 392] on label at bounding box center [300, 394] width 8 height 8
click at [300, 392] on input "checkbox" at bounding box center [299, 395] width 7 height 7
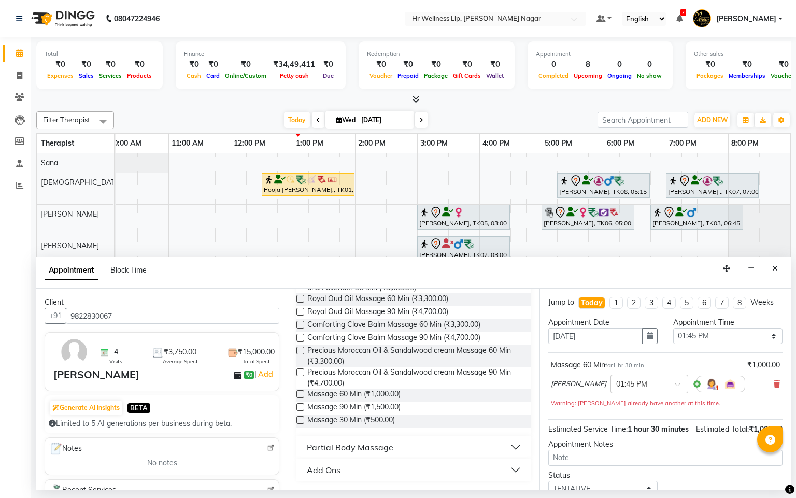
click at [300, 395] on label at bounding box center [300, 394] width 8 height 8
click at [300, 395] on input "checkbox" at bounding box center [299, 395] width 7 height 7
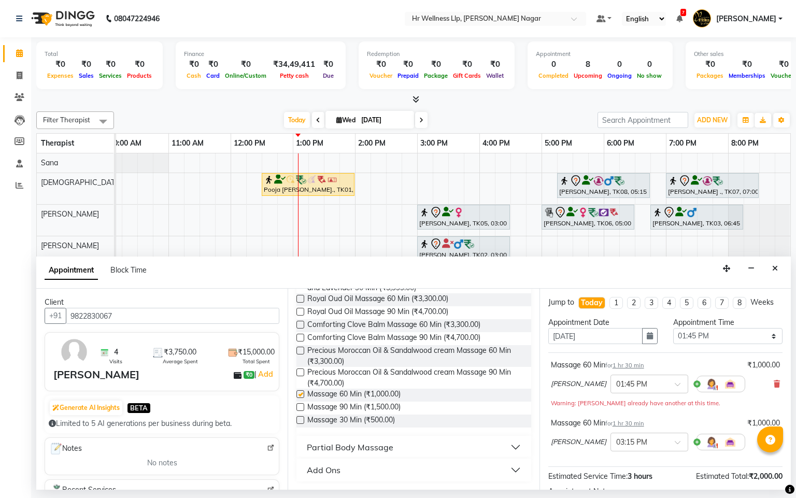
checkbox input "false"
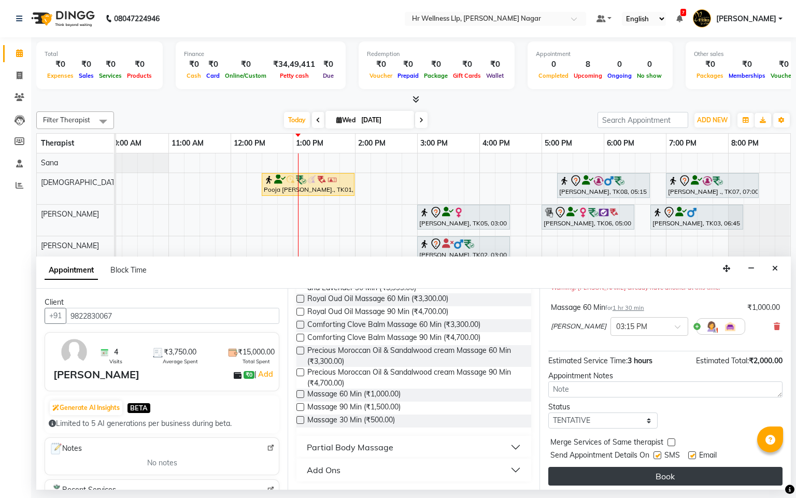
scroll to position [131, 0]
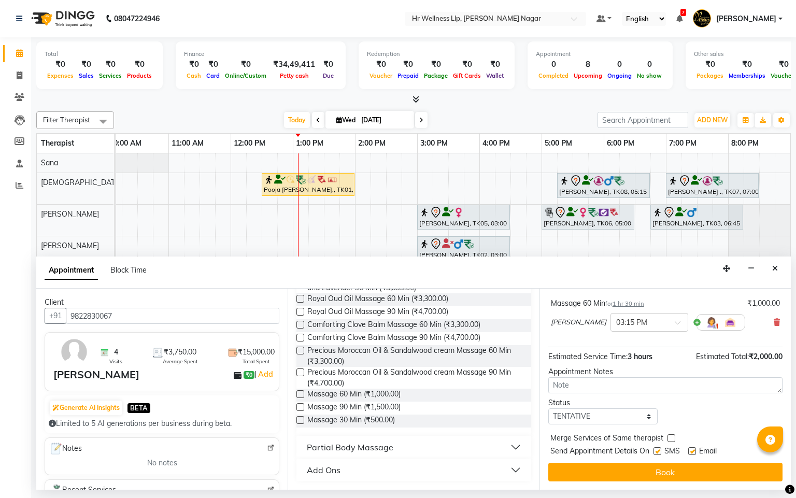
click at [661, 448] on label at bounding box center [658, 451] width 8 height 8
click at [660, 449] on input "checkbox" at bounding box center [657, 452] width 7 height 7
checkbox input "false"
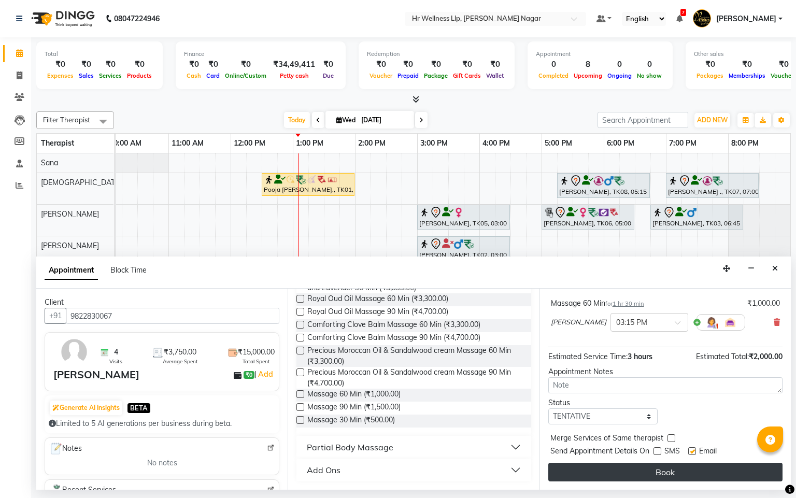
drag, startPoint x: 693, startPoint y: 451, endPoint x: 664, endPoint y: 466, distance: 32.7
click at [693, 453] on label at bounding box center [692, 451] width 8 height 8
click at [693, 453] on input "checkbox" at bounding box center [691, 452] width 7 height 7
checkbox input "false"
click at [662, 467] on button "Book" at bounding box center [665, 472] width 234 height 19
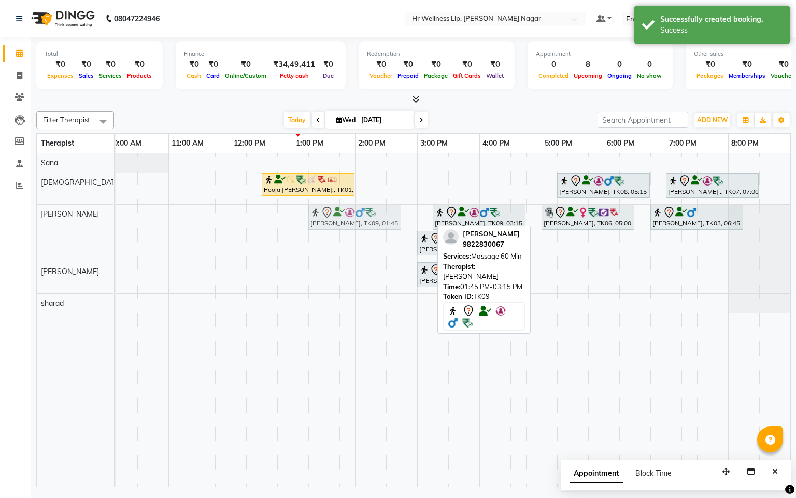
drag, startPoint x: 386, startPoint y: 219, endPoint x: 381, endPoint y: 221, distance: 5.4
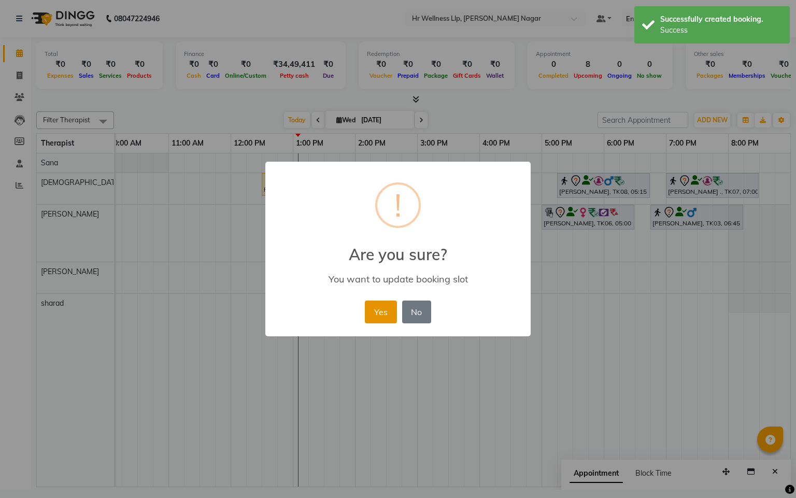
click at [374, 305] on button "Yes" at bounding box center [381, 312] width 32 height 23
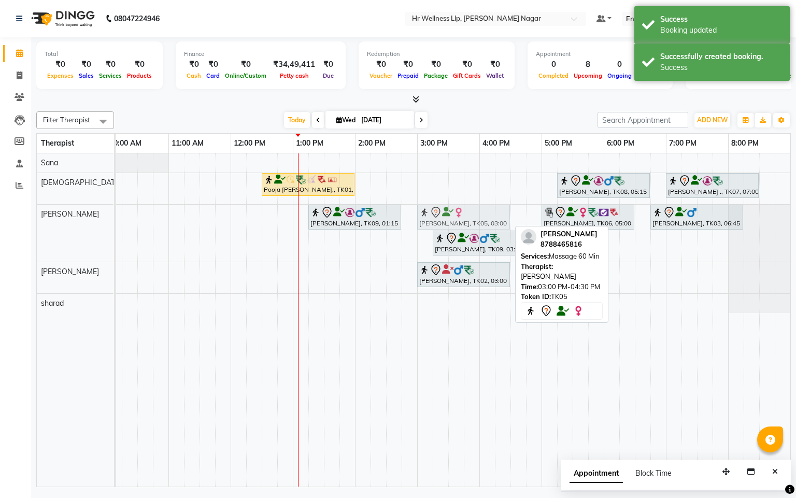
drag, startPoint x: 455, startPoint y: 219, endPoint x: 449, endPoint y: 235, distance: 16.9
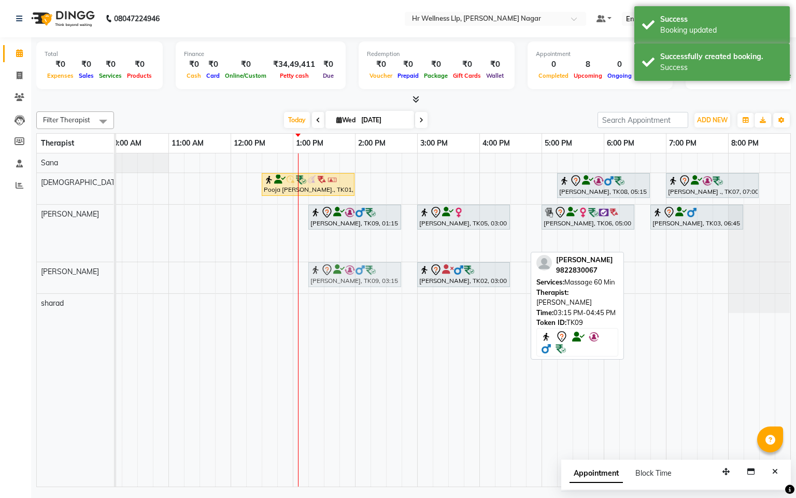
drag, startPoint x: 453, startPoint y: 249, endPoint x: 331, endPoint y: 291, distance: 128.7
click at [331, 291] on div "Pooja Shimpi., TK01, 12:30 PM-02:00 PM, Massage 60 Min Yatin Karapurkar, TK08, …" at bounding box center [386, 319] width 809 height 333
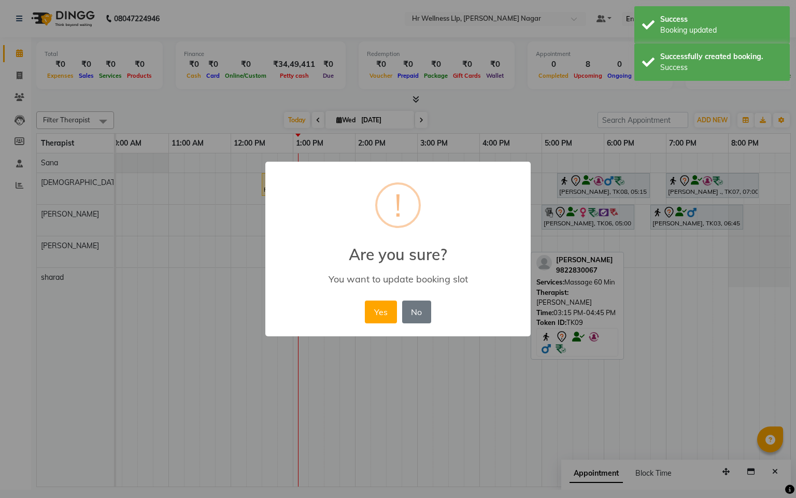
drag, startPoint x: 378, startPoint y: 314, endPoint x: 349, endPoint y: 331, distance: 34.1
click at [375, 320] on button "Yes" at bounding box center [381, 312] width 32 height 23
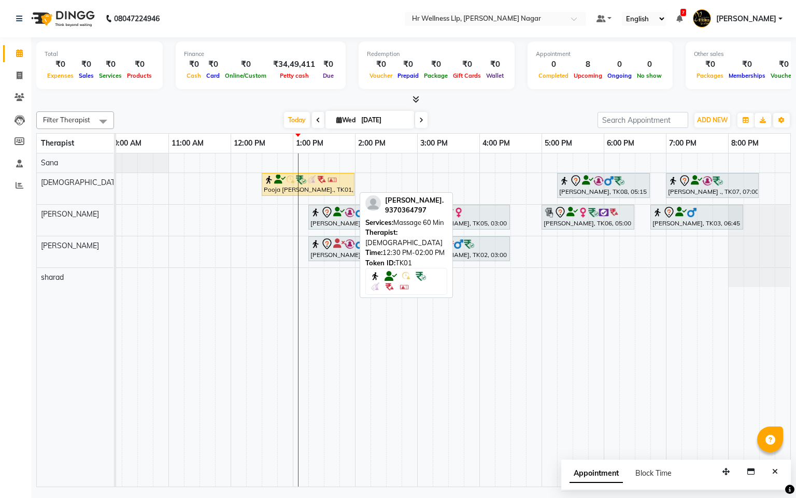
click at [348, 178] on div at bounding box center [308, 180] width 89 height 10
drag, startPoint x: 352, startPoint y: 176, endPoint x: 294, endPoint y: 169, distance: 58.4
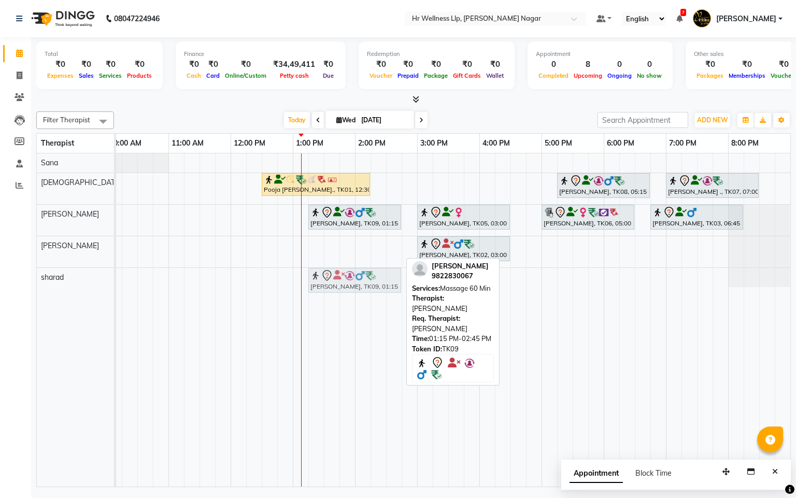
drag, startPoint x: 333, startPoint y: 249, endPoint x: 339, endPoint y: 274, distance: 25.6
click at [339, 274] on tbody "Pooja Shimpi., TK01, 12:30 PM-02:15 PM, Massage 60 Min Yatin Karapurkar, TK08, …" at bounding box center [386, 220] width 809 height 134
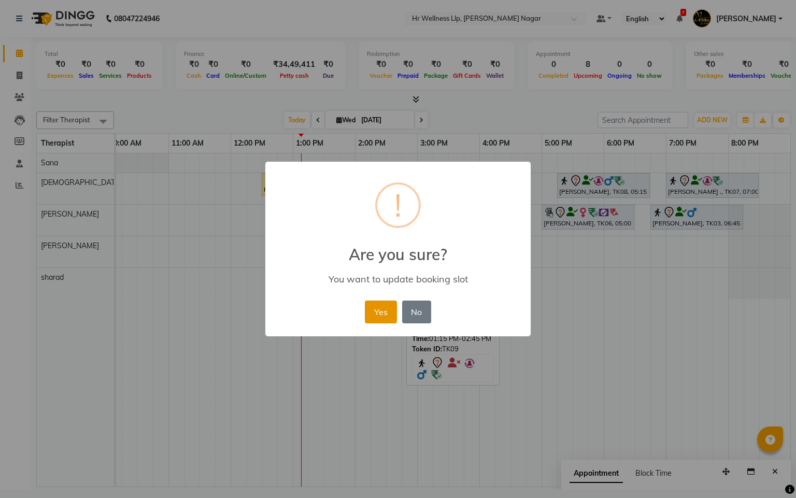
click at [370, 311] on button "Yes" at bounding box center [381, 312] width 32 height 23
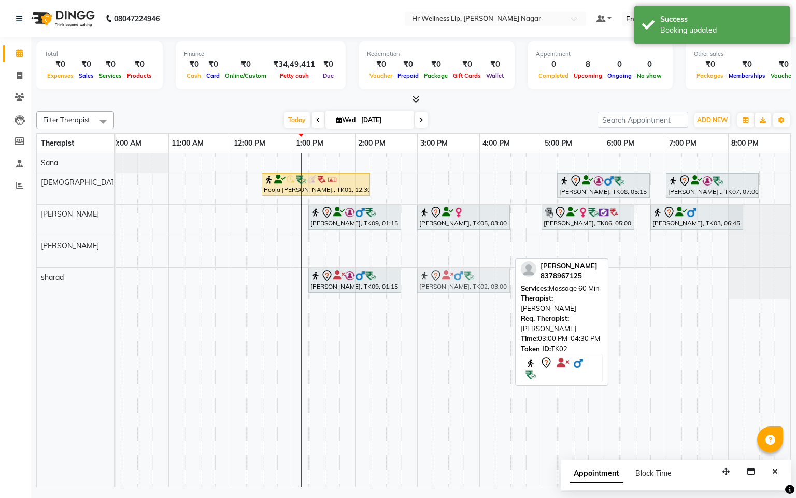
drag, startPoint x: 453, startPoint y: 246, endPoint x: 243, endPoint y: 196, distance: 216.1
click at [439, 277] on tbody "Pooja Shimpi., TK01, 12:30 PM-02:15 PM, Massage 60 Min Yatin Karapurkar, TK08, …" at bounding box center [386, 226] width 809 height 146
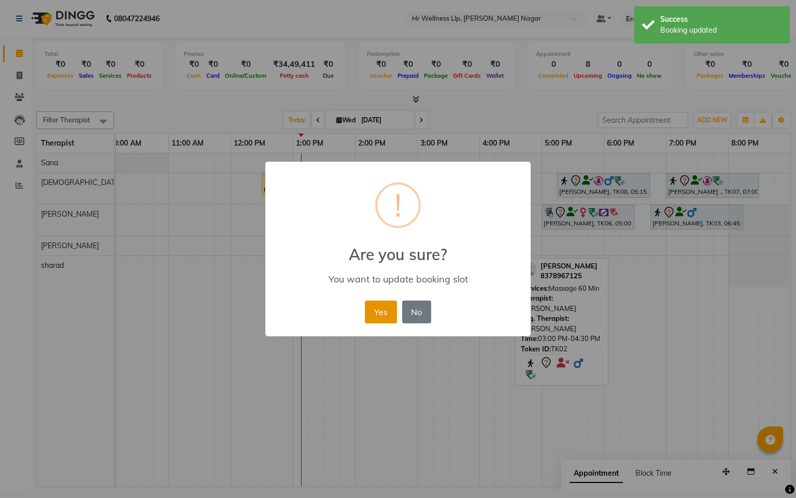
click at [377, 311] on button "Yes" at bounding box center [381, 312] width 32 height 23
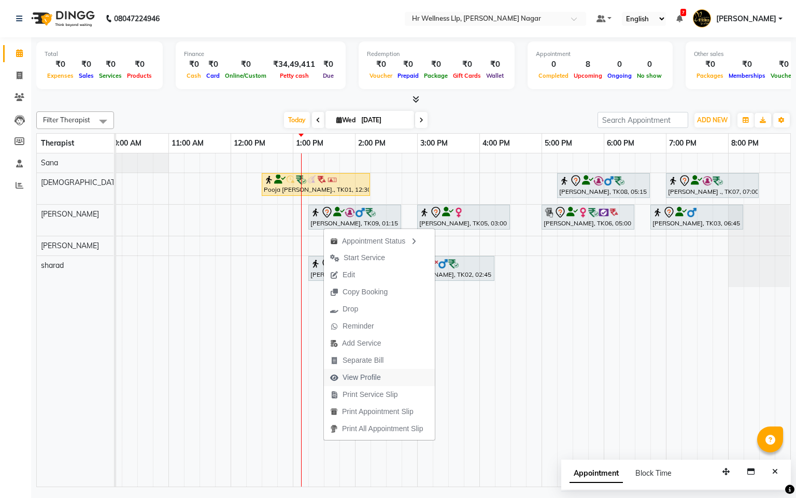
click at [367, 378] on span "View Profile" at bounding box center [362, 377] width 38 height 11
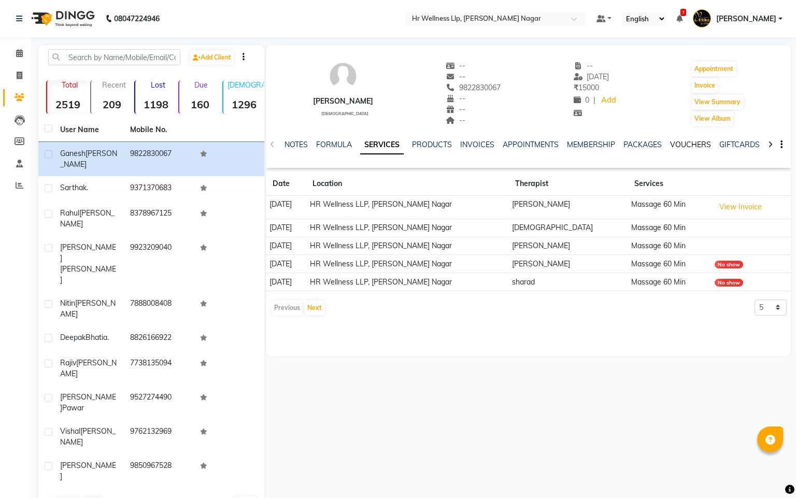
click at [671, 145] on link "VOUCHERS" at bounding box center [690, 144] width 41 height 9
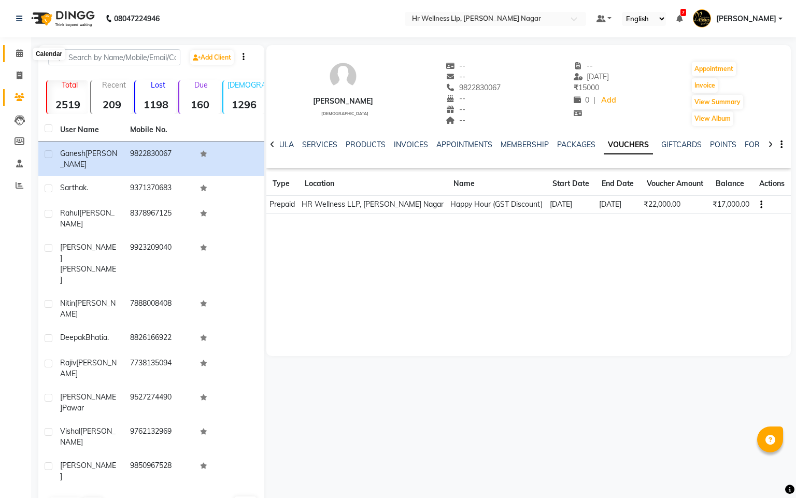
click at [12, 49] on span at bounding box center [19, 54] width 18 height 12
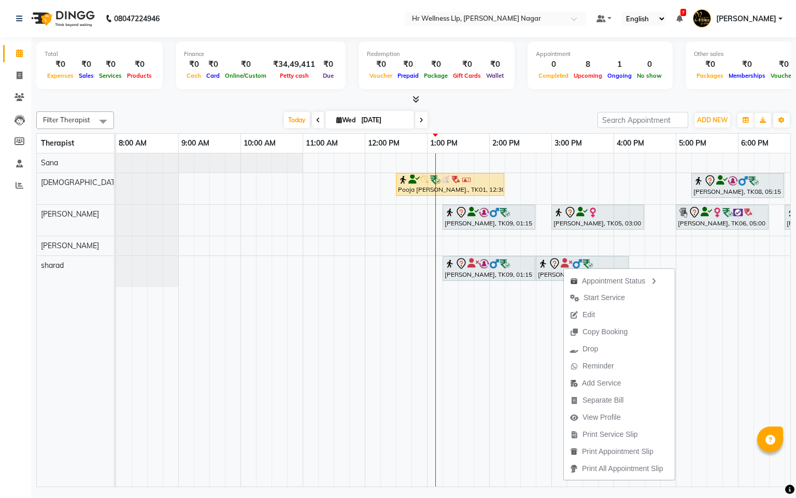
drag, startPoint x: 605, startPoint y: 414, endPoint x: 546, endPoint y: 411, distance: 58.6
click at [605, 414] on span "View Profile" at bounding box center [602, 417] width 38 height 11
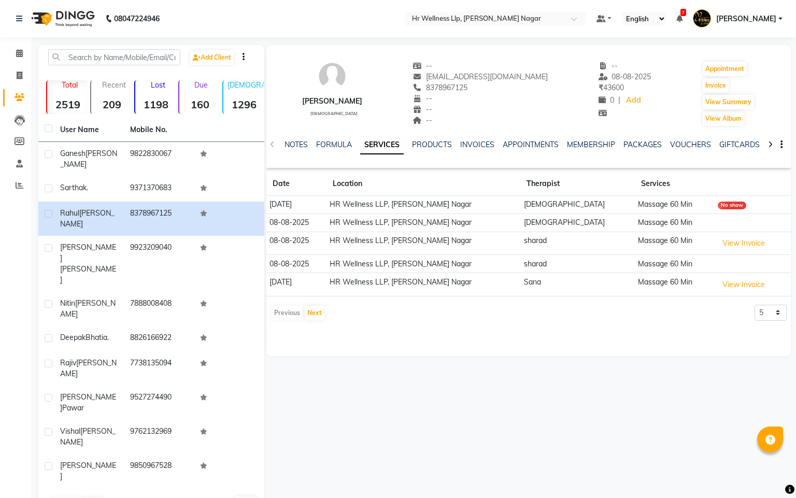
click at [688, 138] on div "NOTES FORMULA SERVICES PRODUCTS INVOICES APPOINTMENTS MEMBERSHIP PACKAGES VOUCH…" at bounding box center [528, 145] width 525 height 36
click at [682, 148] on link "VOUCHERS" at bounding box center [690, 144] width 41 height 9
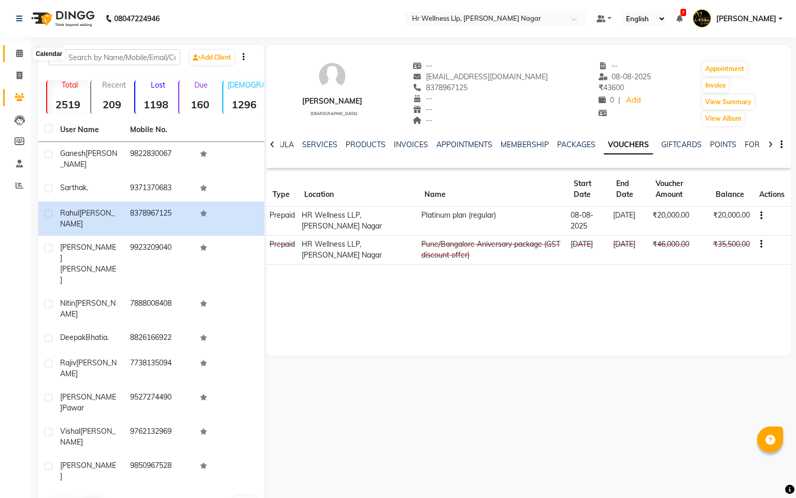
click at [19, 53] on icon at bounding box center [19, 53] width 7 height 8
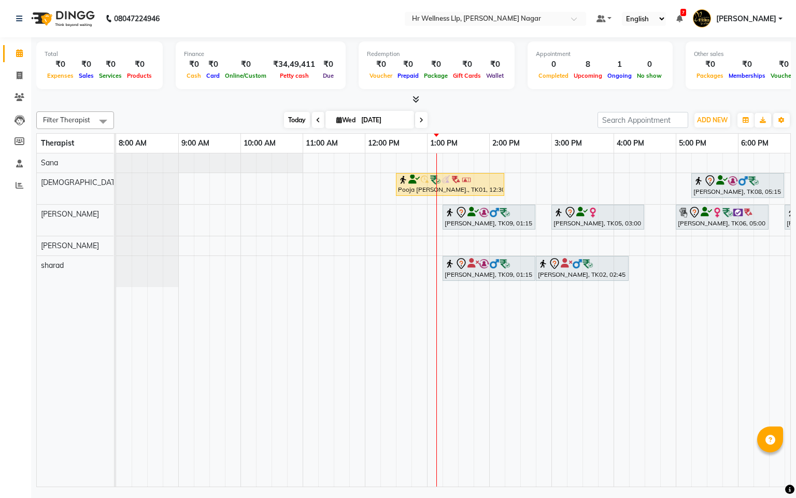
click at [289, 119] on span "Today" at bounding box center [297, 120] width 26 height 16
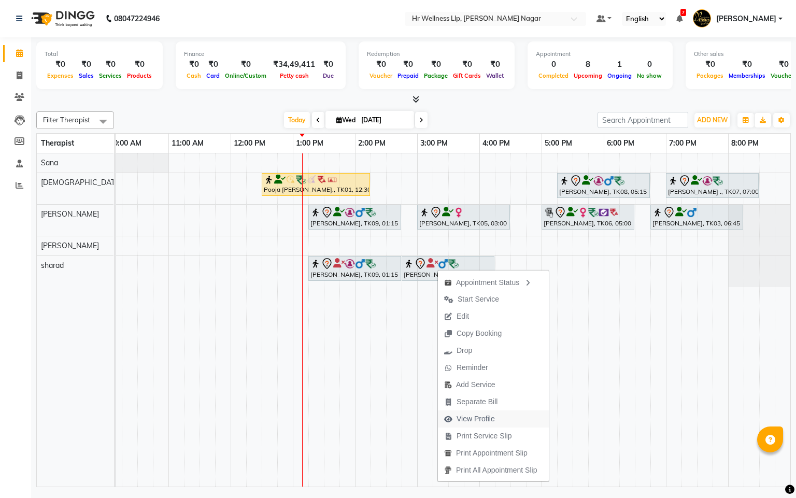
click at [481, 418] on span "View Profile" at bounding box center [476, 419] width 38 height 11
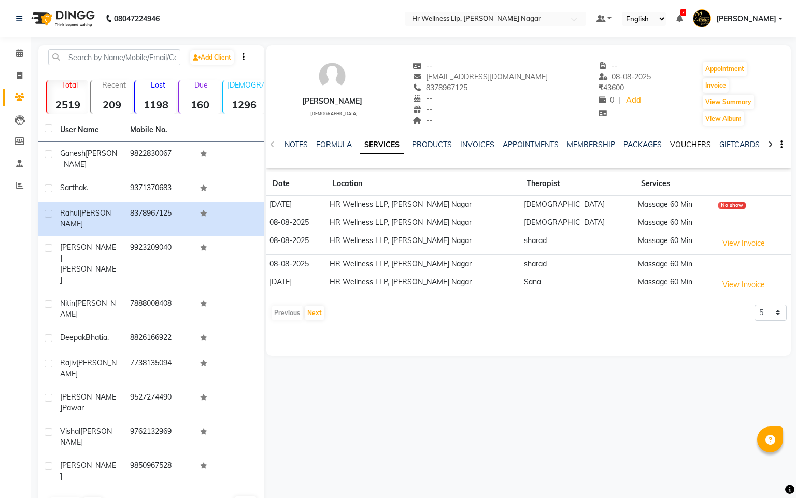
click at [672, 140] on link "VOUCHERS" at bounding box center [690, 144] width 41 height 9
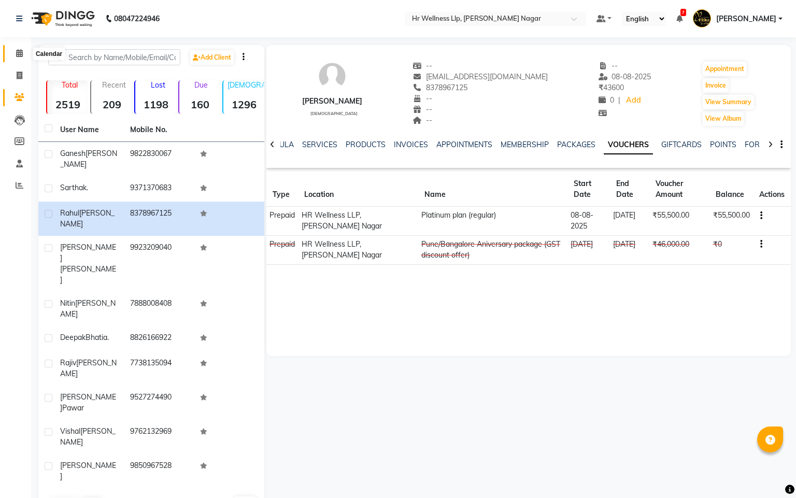
click at [16, 51] on icon at bounding box center [19, 53] width 7 height 8
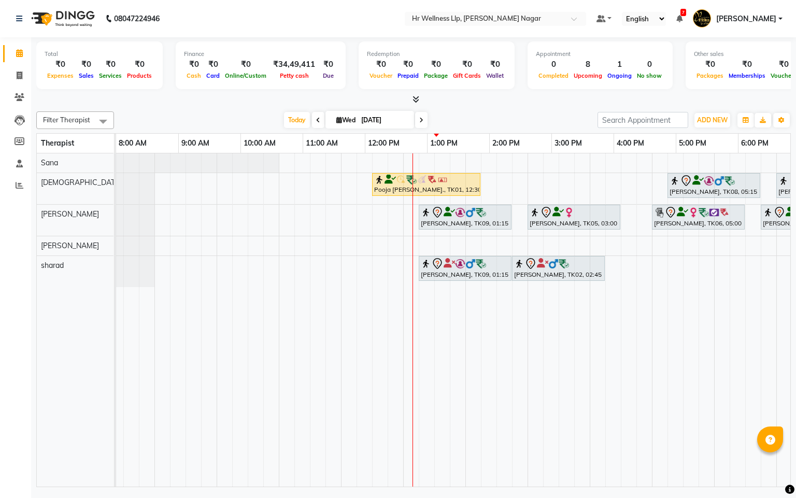
scroll to position [0, 134]
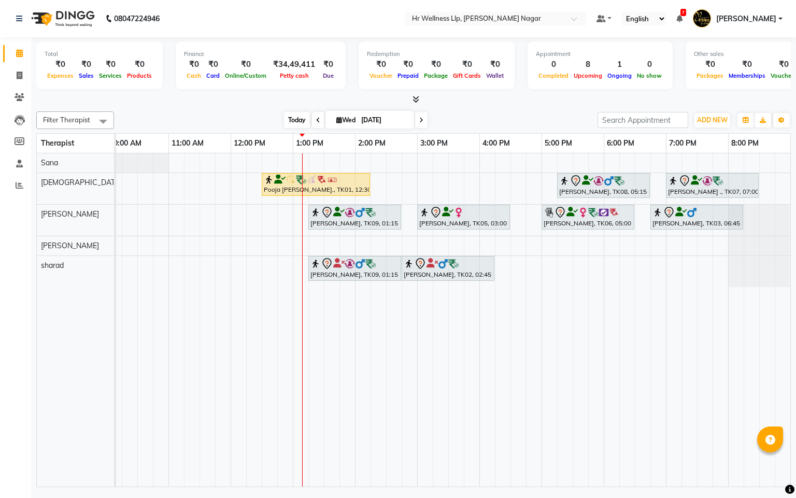
click at [299, 120] on span "Today" at bounding box center [297, 120] width 26 height 16
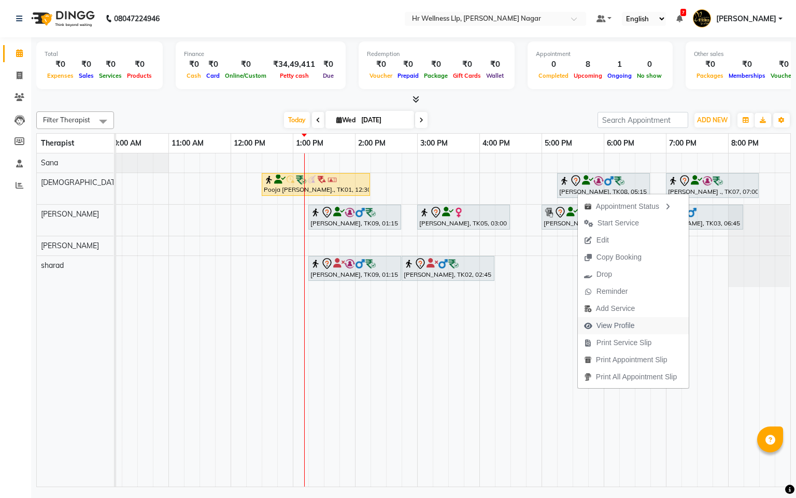
click at [622, 328] on span "View Profile" at bounding box center [616, 325] width 38 height 11
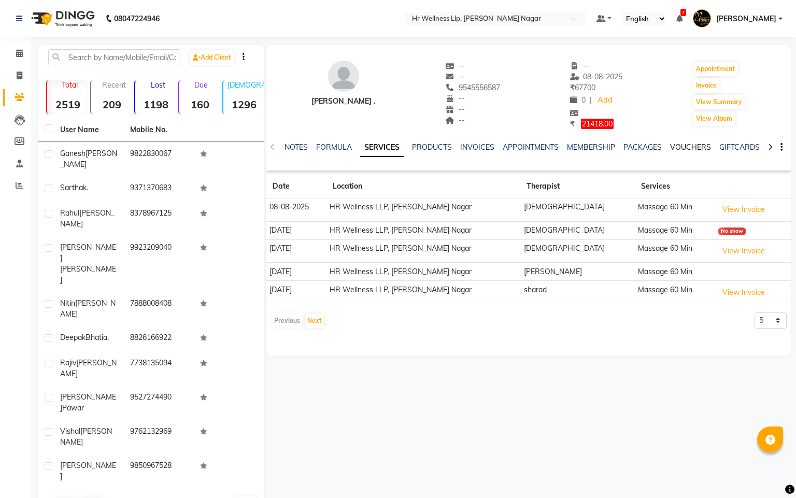
click at [674, 143] on link "VOUCHERS" at bounding box center [690, 147] width 41 height 9
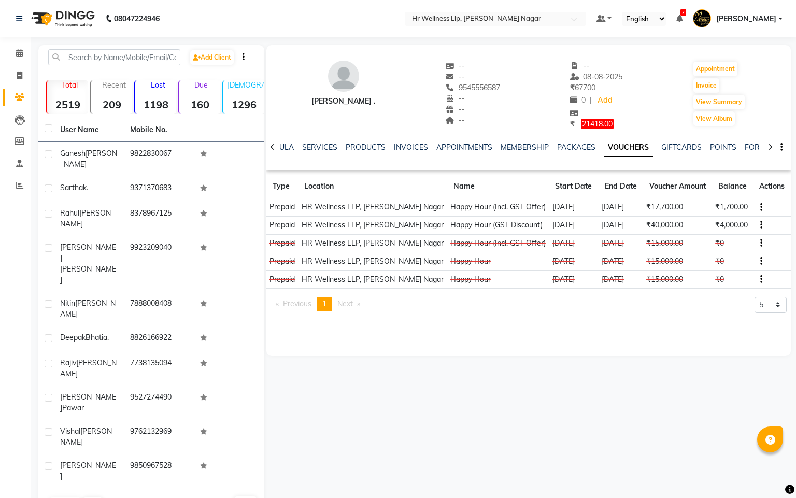
click at [558, 207] on td "26-02-2025" at bounding box center [573, 207] width 49 height 18
click at [398, 150] on link "INVOICES" at bounding box center [411, 147] width 34 height 9
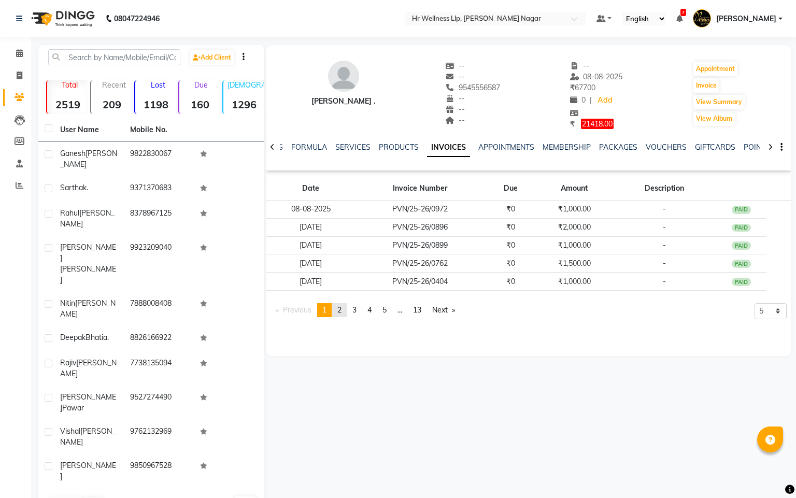
click at [344, 316] on link "page 2" at bounding box center [339, 310] width 15 height 14
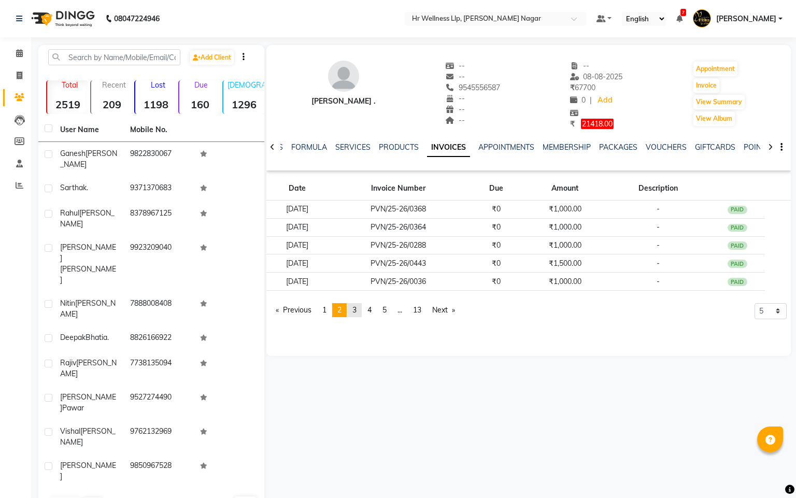
click at [360, 313] on link "page 3" at bounding box center [354, 310] width 15 height 14
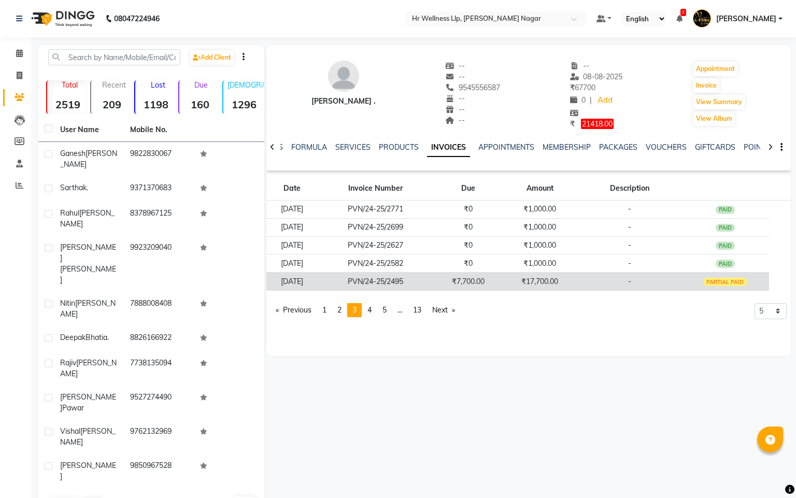
click at [528, 278] on td "₹17,700.00" at bounding box center [540, 282] width 76 height 18
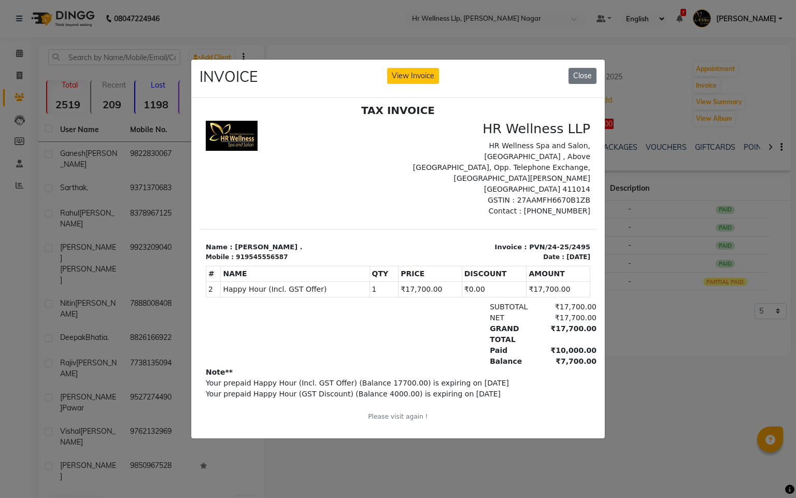
scroll to position [8, 0]
click at [431, 69] on button "View Invoice" at bounding box center [413, 76] width 52 height 16
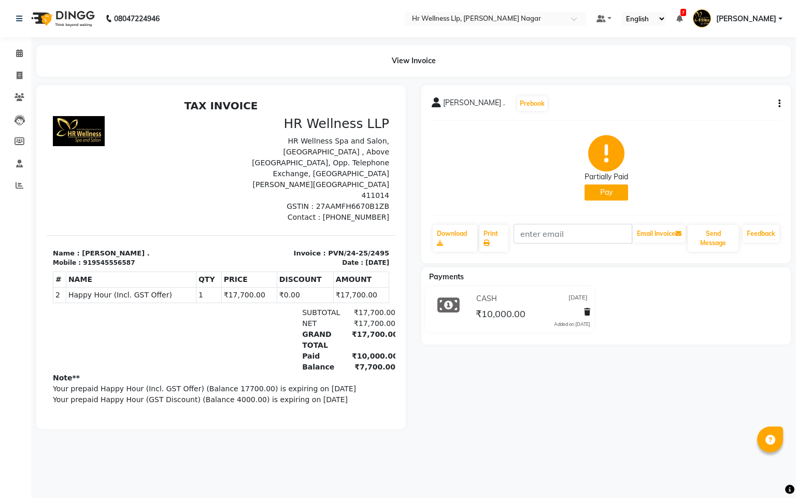
click at [617, 192] on button "Pay" at bounding box center [607, 193] width 44 height 16
select select "1"
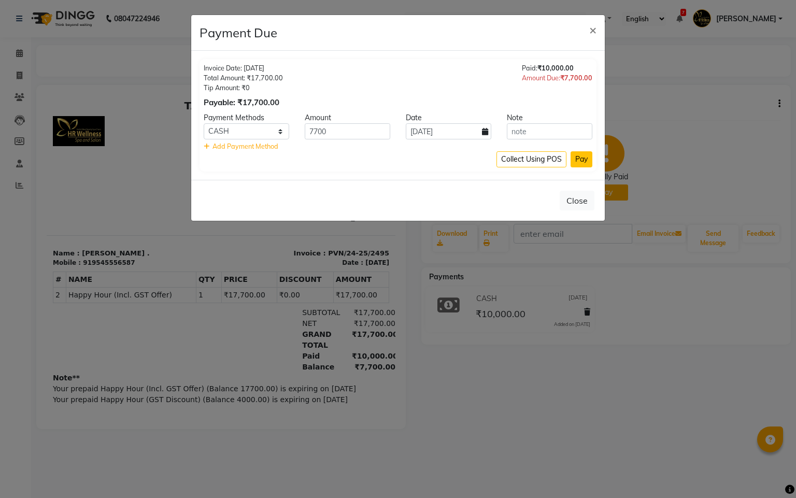
click at [586, 159] on button "Pay" at bounding box center [582, 159] width 22 height 16
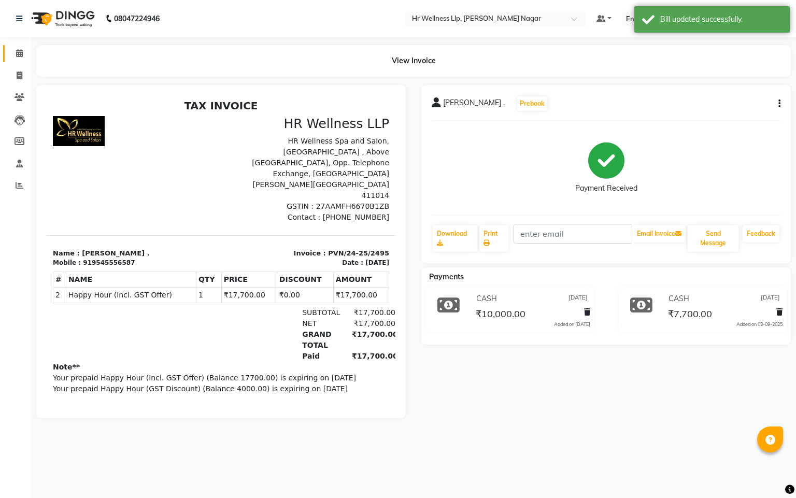
click at [16, 47] on link "Calendar" at bounding box center [15, 53] width 25 height 17
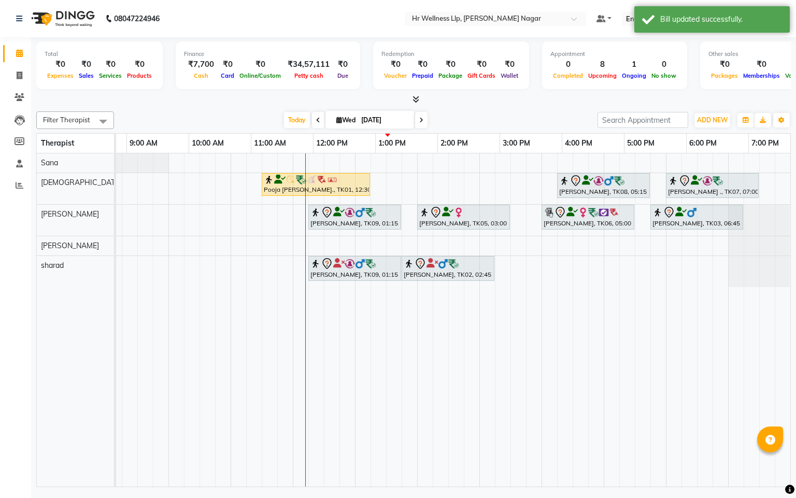
scroll to position [0, 134]
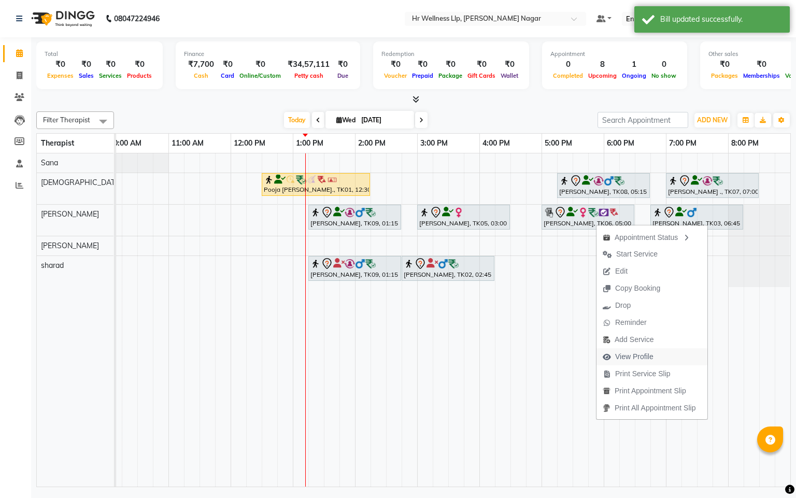
click at [647, 359] on span "View Profile" at bounding box center [634, 356] width 38 height 11
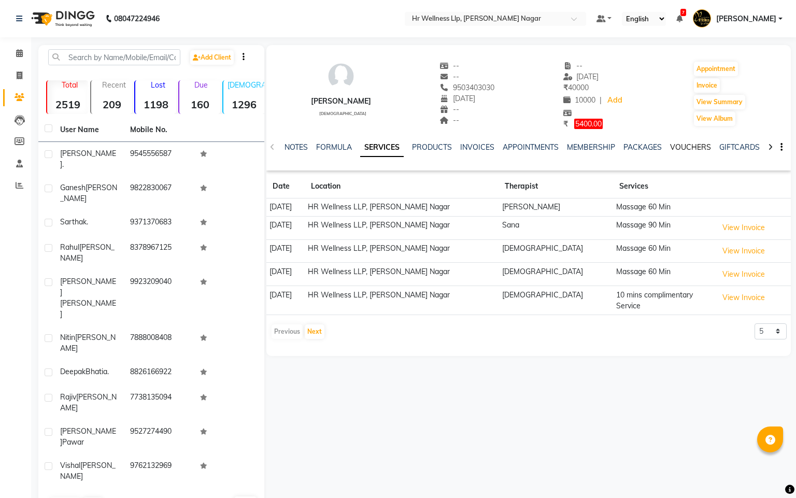
click at [694, 148] on link "VOUCHERS" at bounding box center [690, 147] width 41 height 9
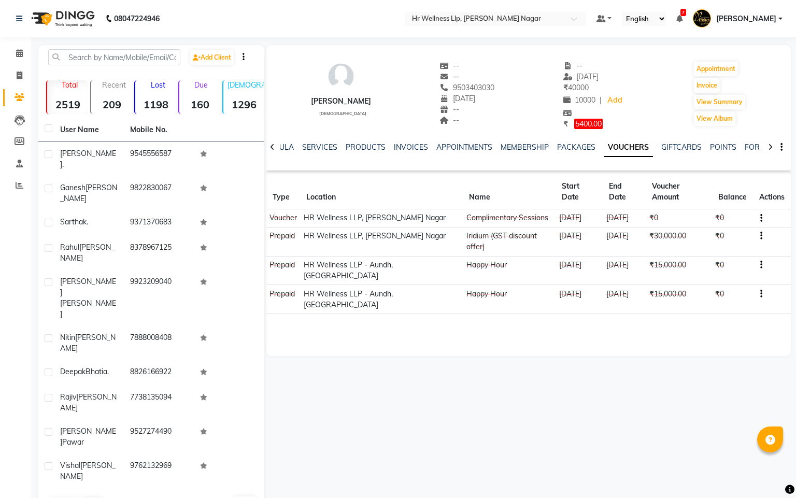
click at [324, 151] on div "SERVICES" at bounding box center [319, 147] width 35 height 11
click at [327, 147] on link "SERVICES" at bounding box center [319, 147] width 35 height 9
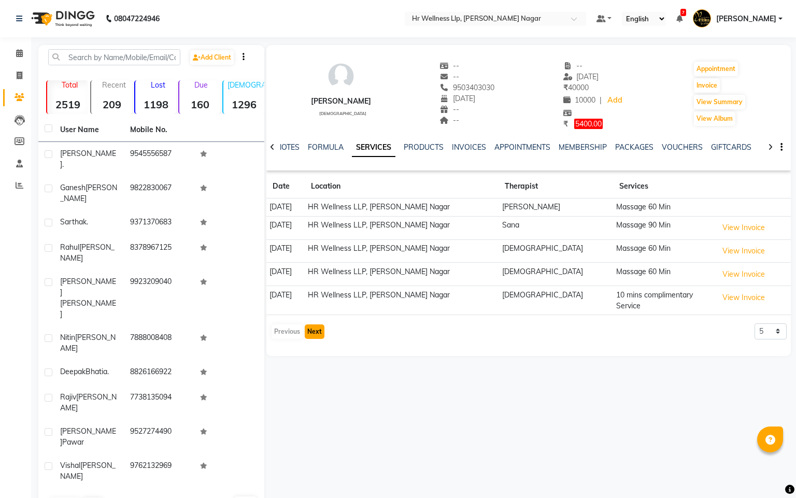
click at [321, 329] on button "Next" at bounding box center [315, 331] width 20 height 15
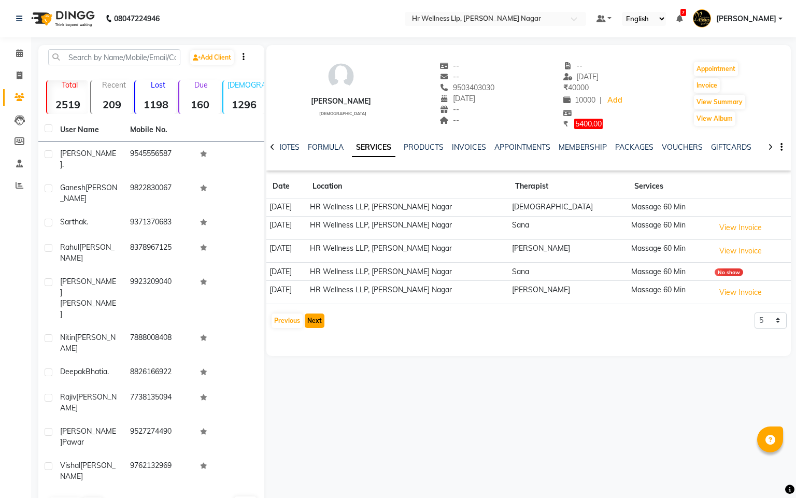
click at [312, 322] on button "Next" at bounding box center [315, 321] width 20 height 15
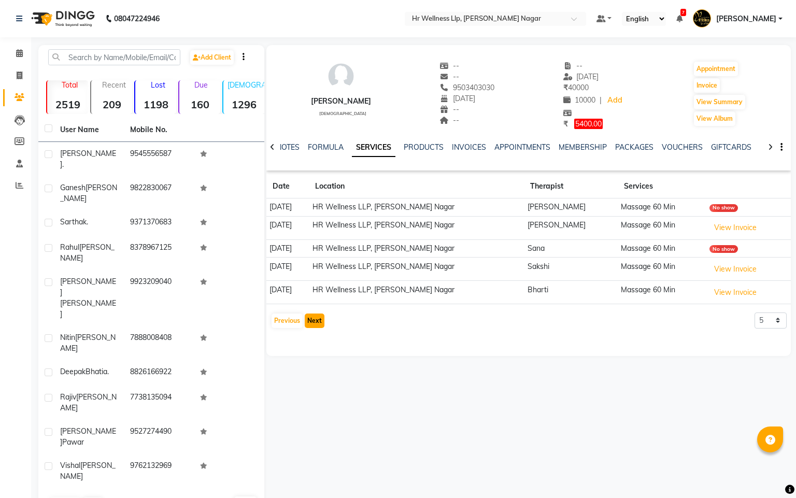
click at [311, 325] on button "Next" at bounding box center [315, 321] width 20 height 15
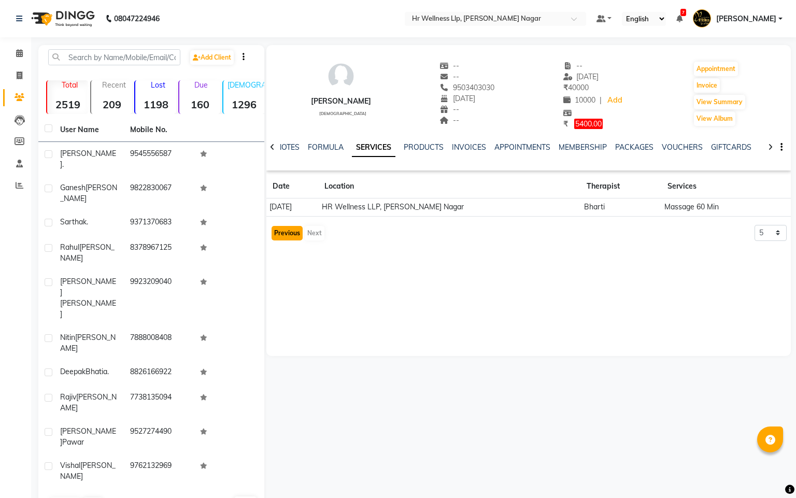
click at [282, 233] on button "Previous" at bounding box center [287, 233] width 31 height 15
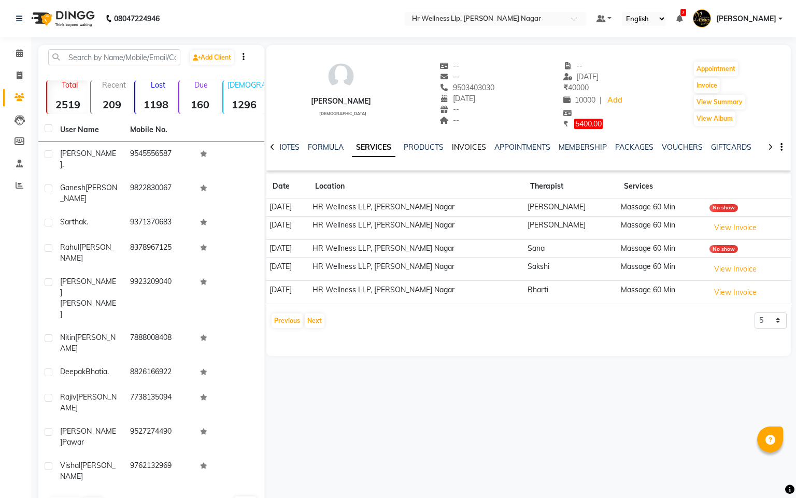
click at [456, 148] on link "INVOICES" at bounding box center [469, 147] width 34 height 9
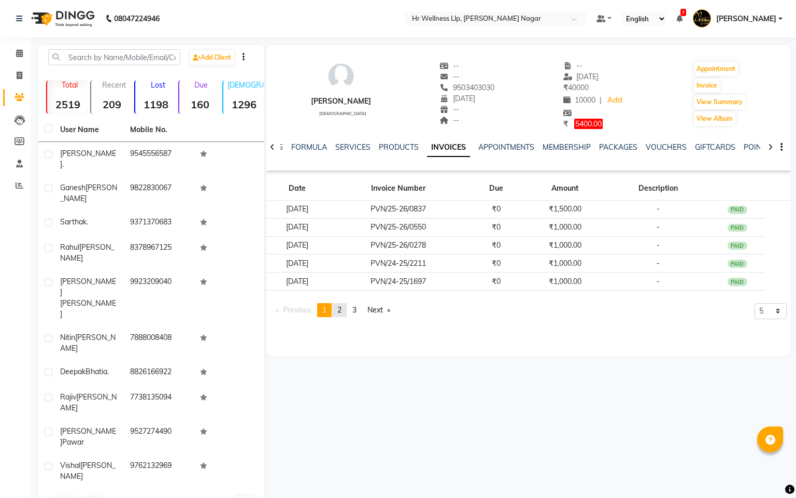
click at [339, 313] on link "page 2" at bounding box center [339, 310] width 15 height 14
click at [355, 309] on span "3" at bounding box center [354, 309] width 4 height 9
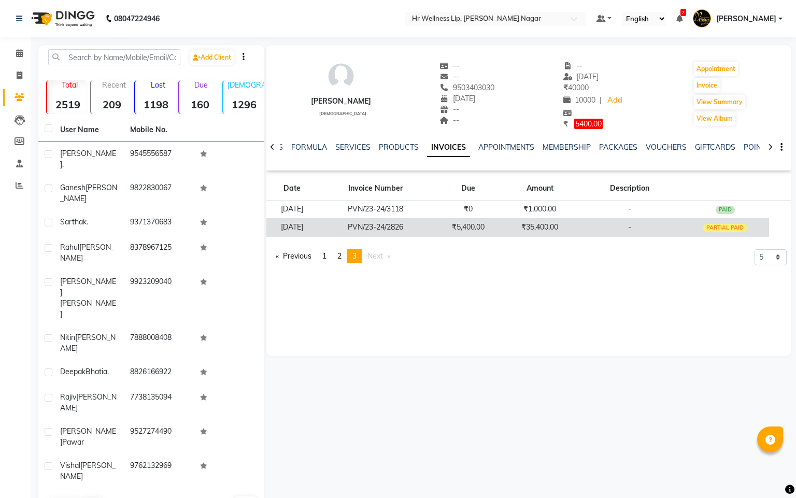
click at [498, 227] on td "₹5,400.00" at bounding box center [468, 227] width 68 height 18
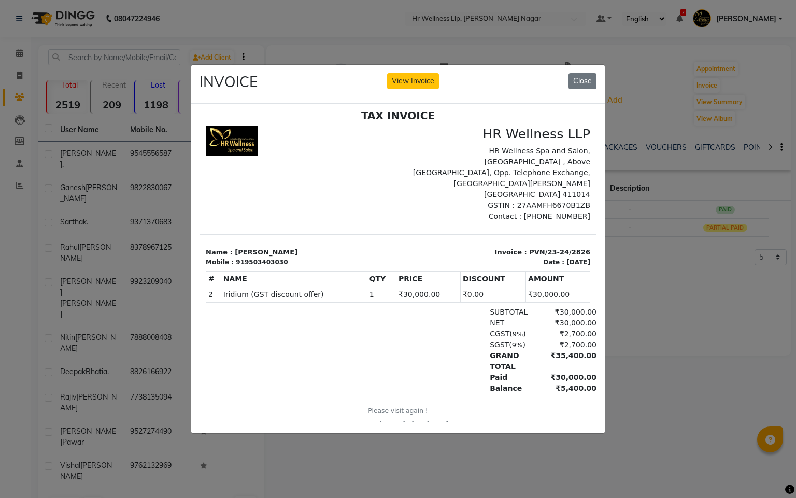
scroll to position [8, 0]
click at [574, 75] on button "Close" at bounding box center [583, 81] width 28 height 16
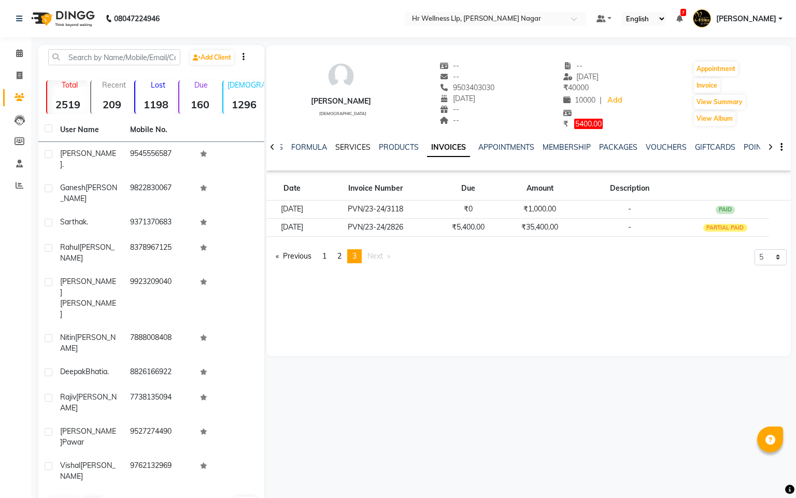
click at [351, 149] on link "SERVICES" at bounding box center [352, 147] width 35 height 9
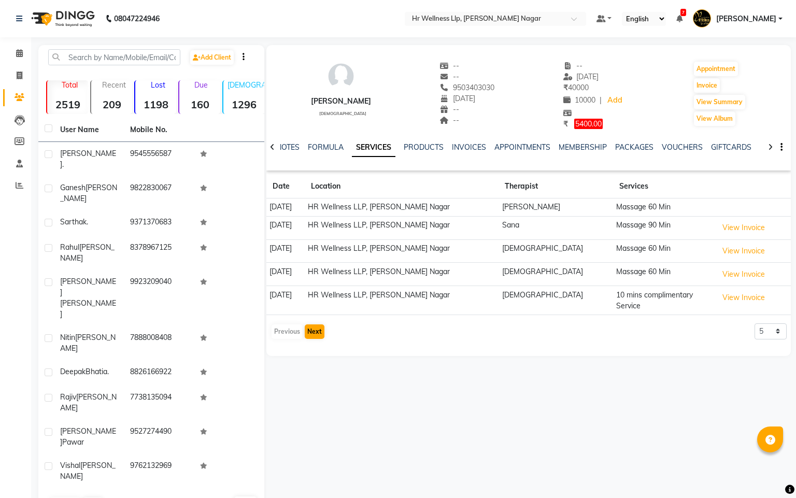
click at [321, 328] on div "Previous Next" at bounding box center [298, 331] width 55 height 17
click at [313, 330] on button "Next" at bounding box center [315, 331] width 20 height 15
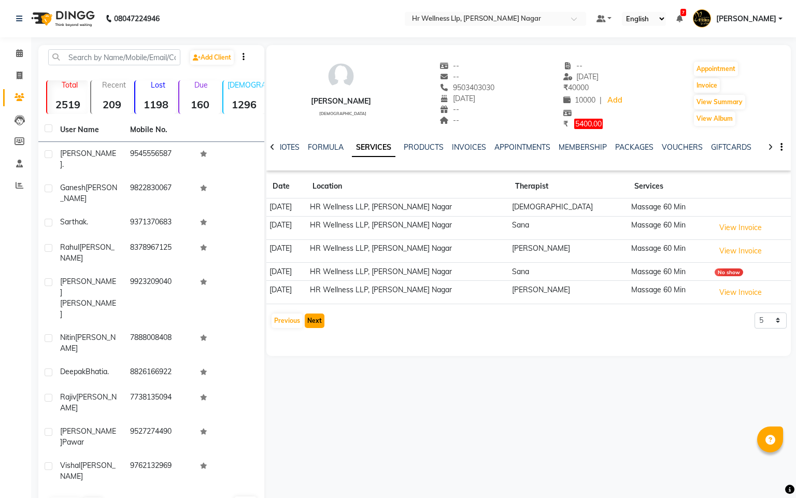
click at [313, 328] on button "Next" at bounding box center [315, 321] width 20 height 15
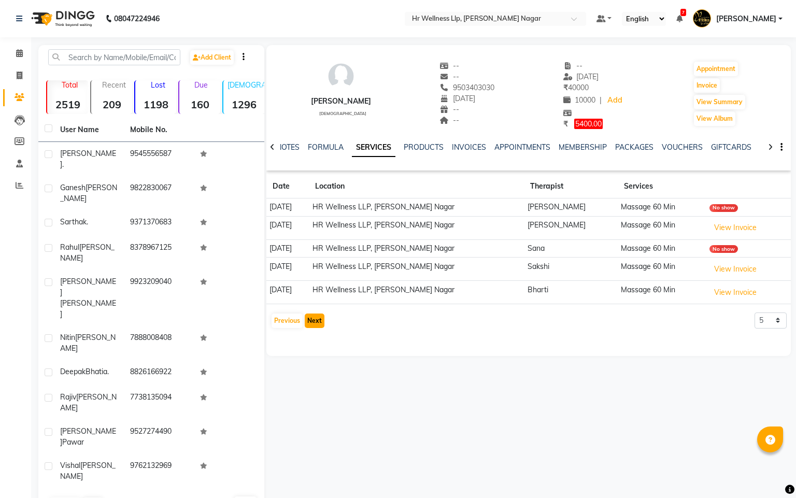
click at [313, 327] on button "Next" at bounding box center [315, 321] width 20 height 15
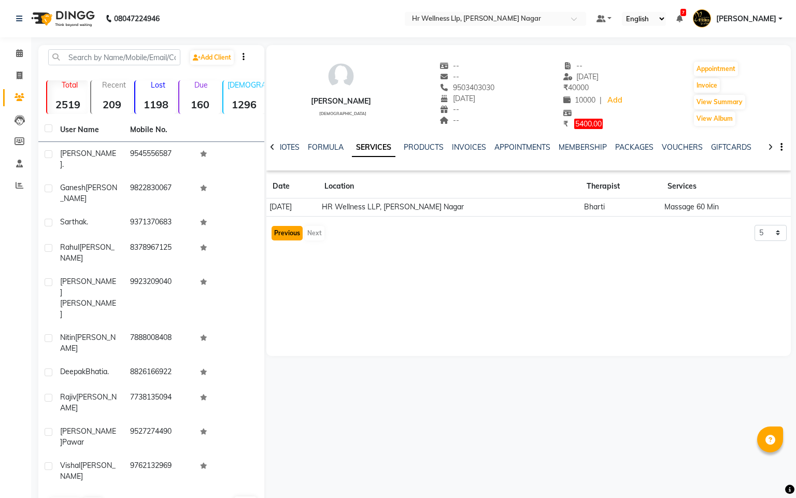
click at [284, 233] on button "Previous" at bounding box center [287, 233] width 31 height 15
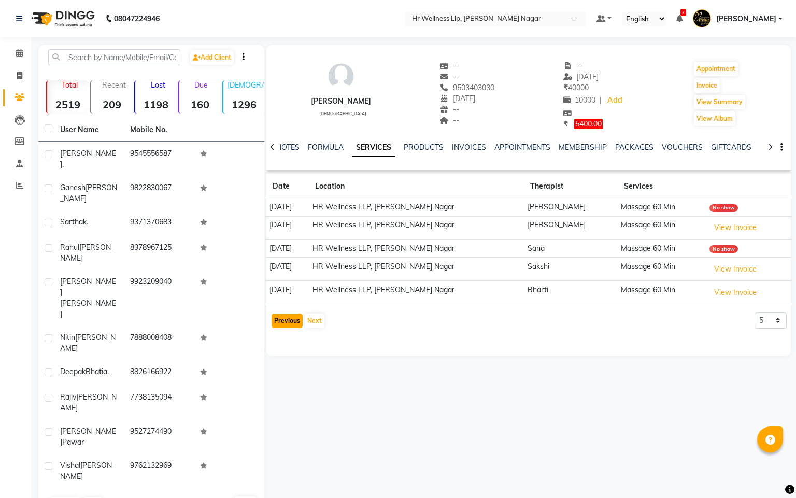
click at [288, 324] on button "Previous" at bounding box center [287, 321] width 31 height 15
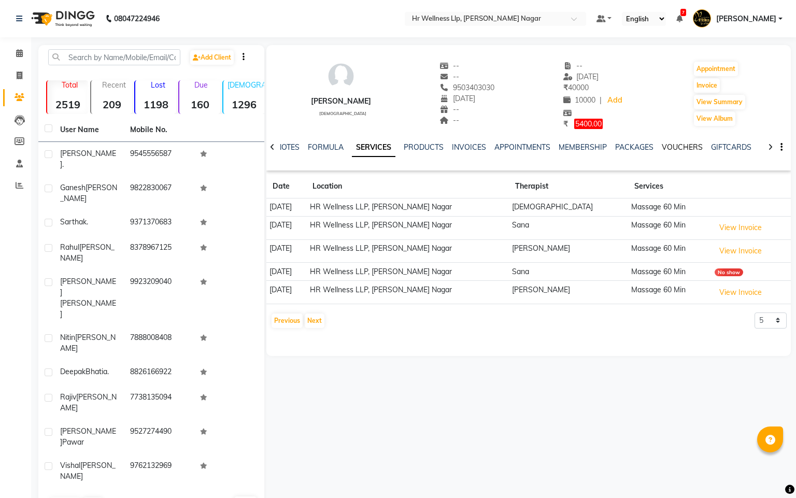
click at [687, 146] on link "VOUCHERS" at bounding box center [682, 147] width 41 height 9
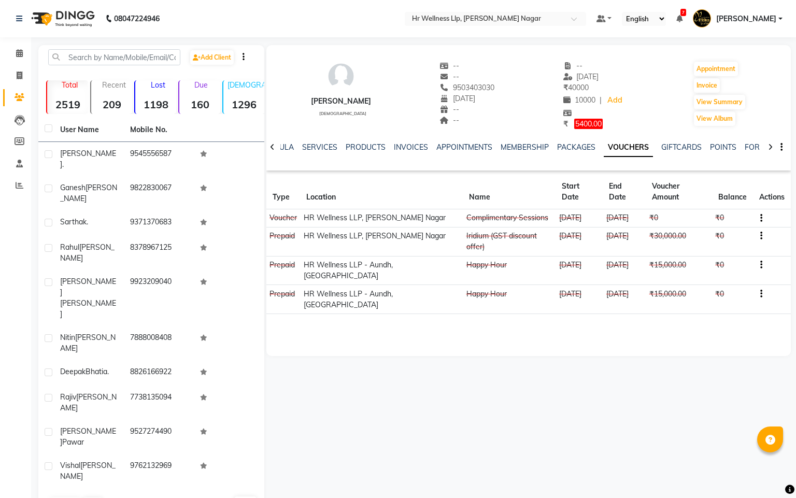
click at [620, 146] on link "VOUCHERS" at bounding box center [628, 147] width 49 height 19
click at [287, 149] on link "FORMULA" at bounding box center [276, 147] width 36 height 9
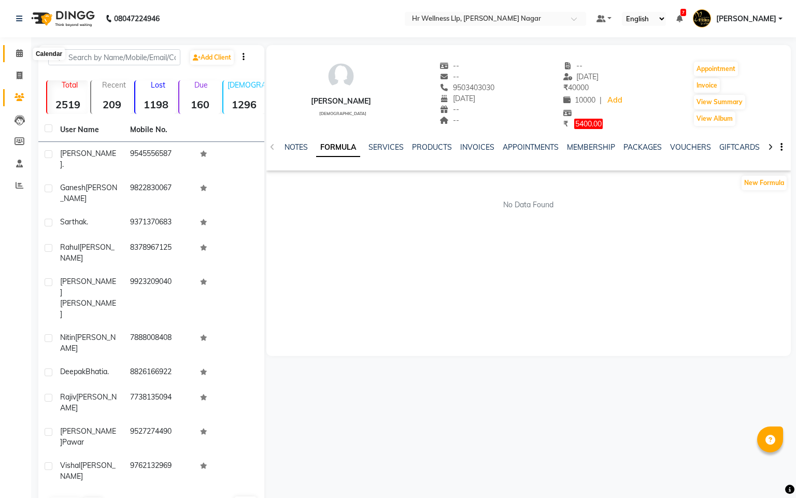
click at [14, 48] on span at bounding box center [19, 54] width 18 height 12
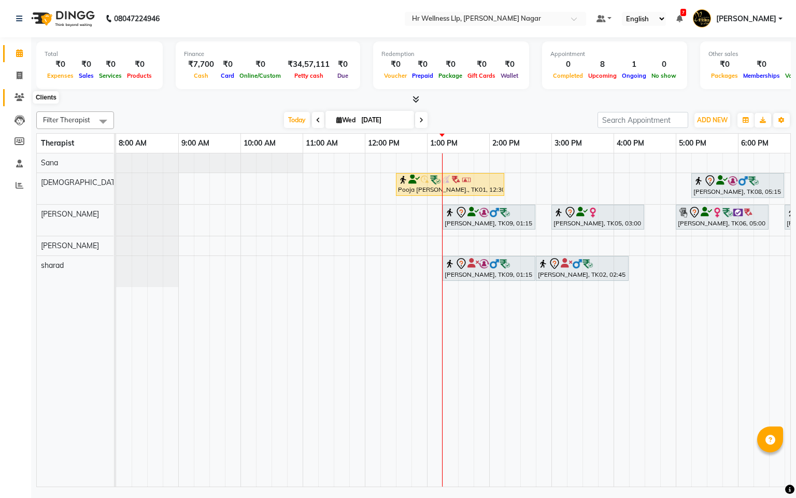
click at [22, 100] on icon at bounding box center [20, 97] width 10 height 8
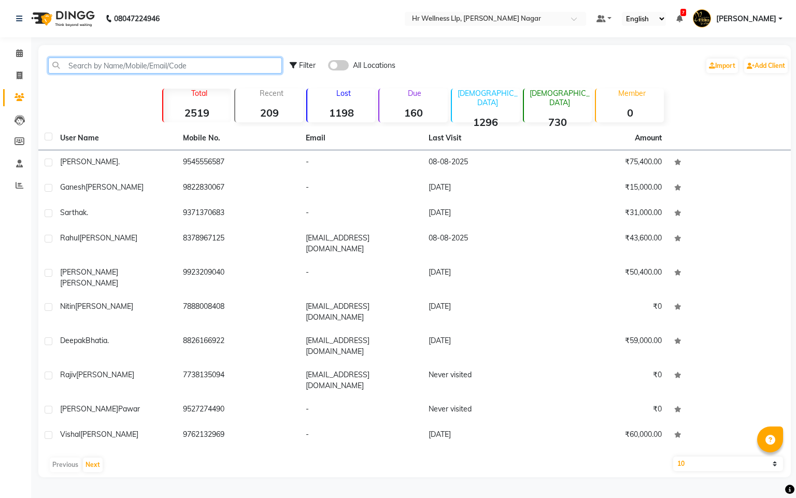
click at [186, 67] on input "text" at bounding box center [165, 66] width 234 height 16
click at [19, 58] on span at bounding box center [19, 54] width 18 height 12
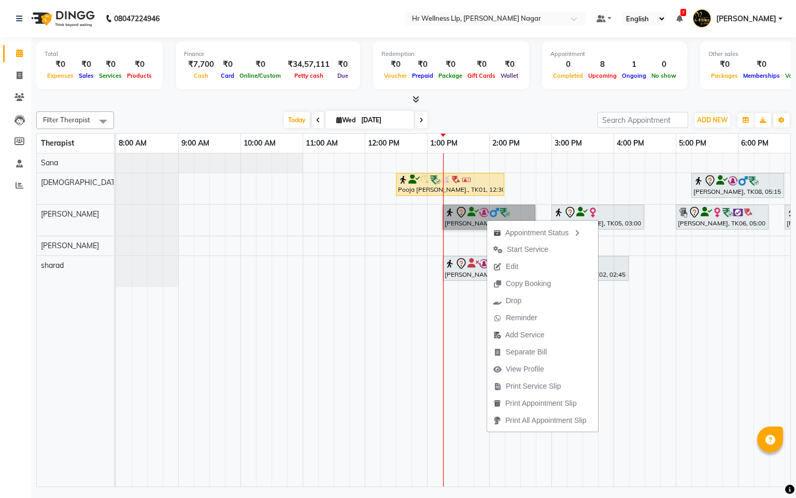
click at [459, 296] on td at bounding box center [466, 319] width 16 height 333
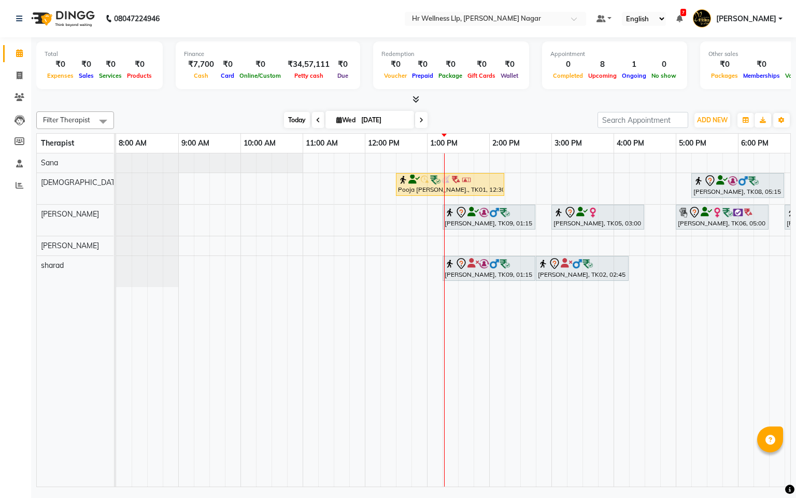
click at [298, 118] on span "Today" at bounding box center [297, 120] width 26 height 16
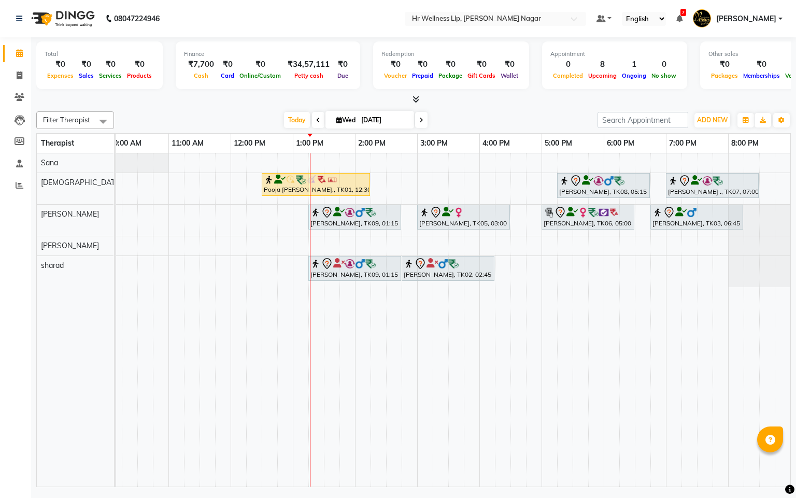
click at [277, 119] on div "Today Wed 03-09-2025" at bounding box center [355, 120] width 473 height 16
click at [298, 120] on span "Today" at bounding box center [297, 120] width 26 height 16
click at [295, 122] on span "Today" at bounding box center [297, 120] width 26 height 16
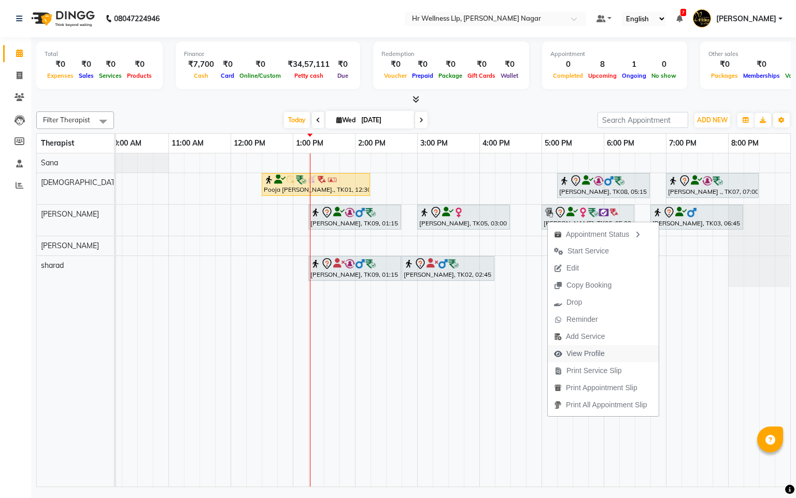
click at [585, 353] on span "View Profile" at bounding box center [586, 353] width 38 height 11
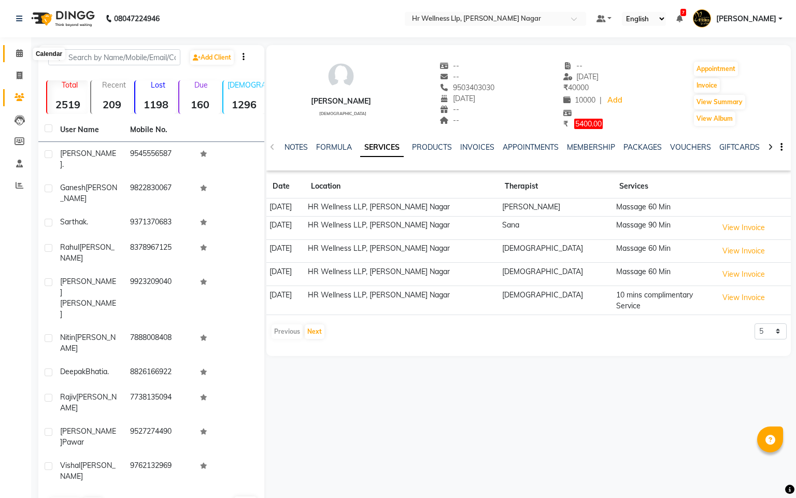
click at [16, 55] on icon at bounding box center [19, 53] width 7 height 8
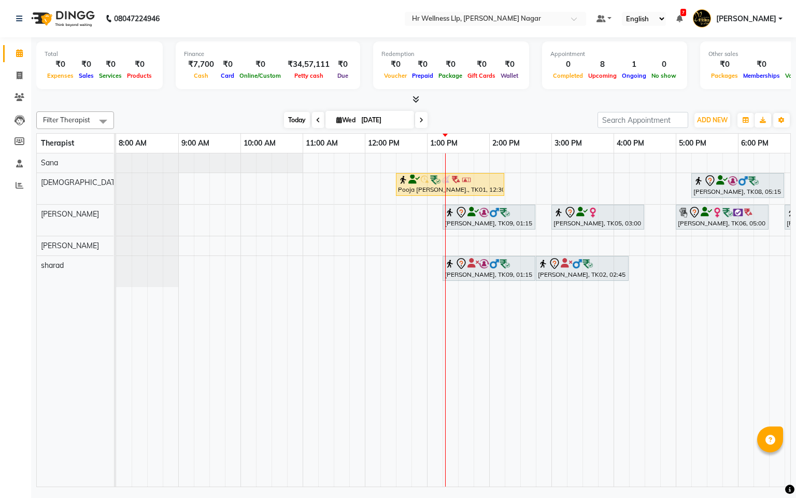
click at [293, 122] on span "Today" at bounding box center [297, 120] width 26 height 16
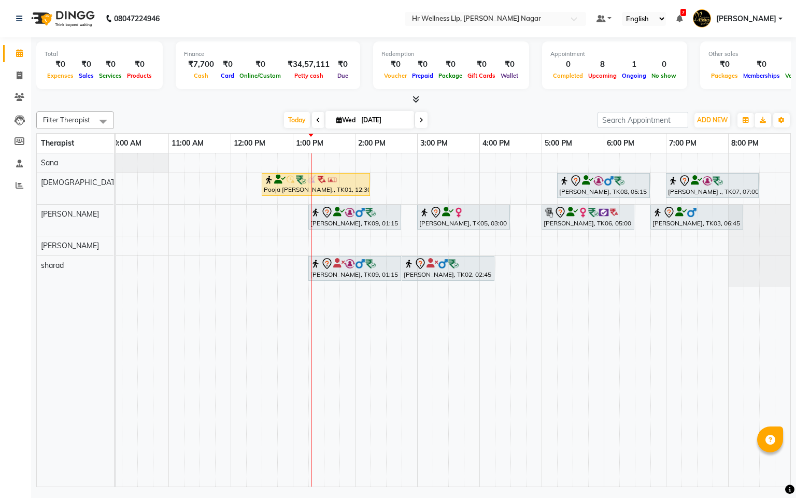
click at [328, 120] on span "Wed 03-09-2025" at bounding box center [369, 120] width 89 height 18
click at [293, 116] on span "Today" at bounding box center [297, 120] width 26 height 16
click at [334, 116] on span "Wed 03-09-2025" at bounding box center [369, 120] width 89 height 18
click at [338, 120] on icon at bounding box center [339, 120] width 6 height 7
select select "9"
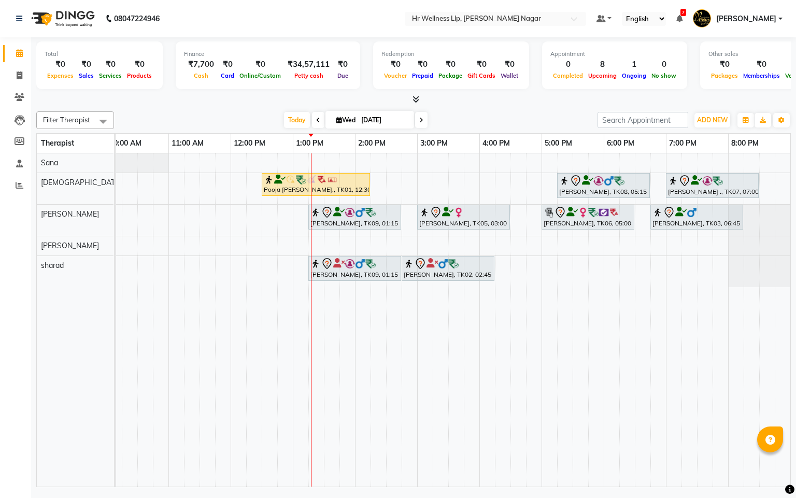
select select "2025"
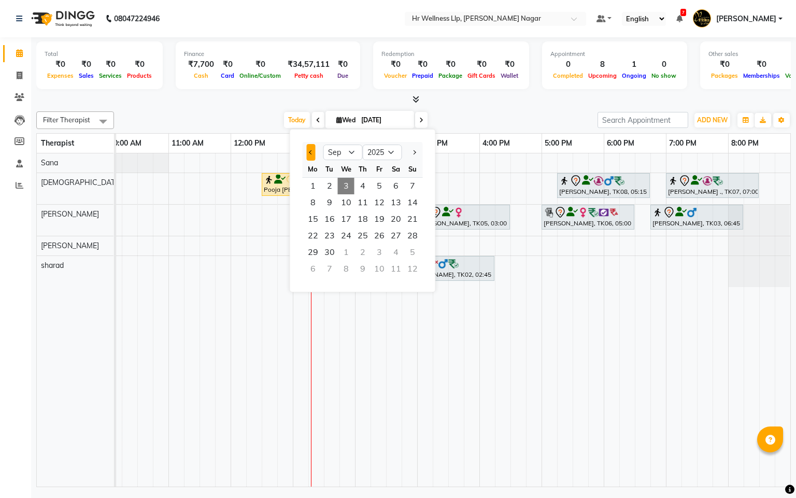
click at [311, 156] on button "Previous month" at bounding box center [311, 152] width 9 height 17
select select "8"
click at [358, 252] on span "28" at bounding box center [363, 252] width 17 height 17
type input "28-08-2025"
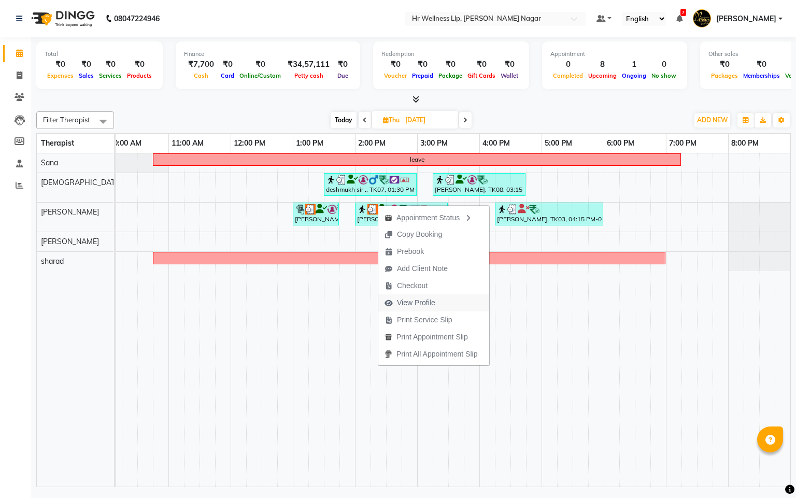
click at [417, 301] on span "View Profile" at bounding box center [416, 303] width 38 height 11
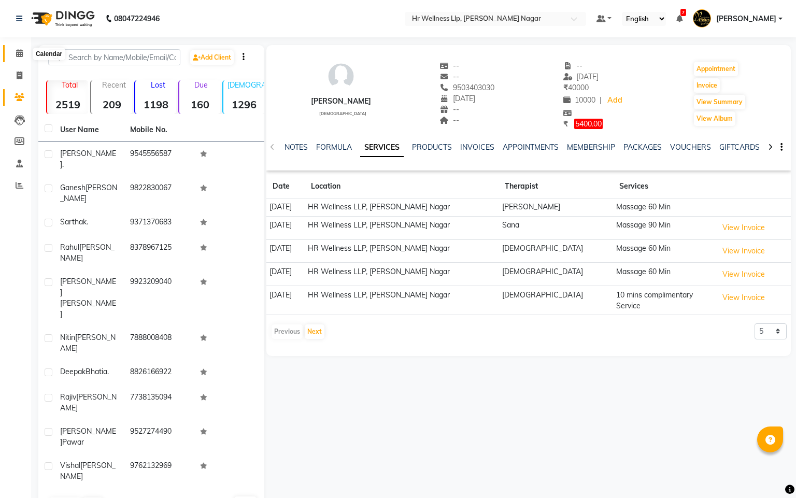
click at [18, 53] on icon at bounding box center [19, 53] width 7 height 8
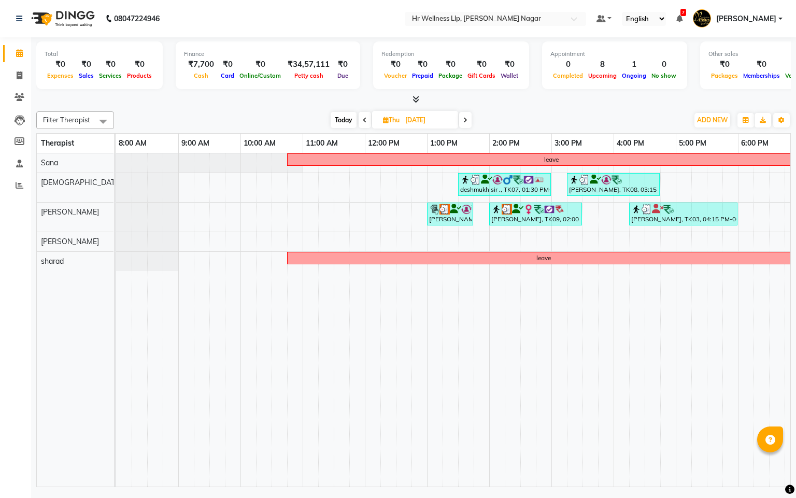
scroll to position [0, 134]
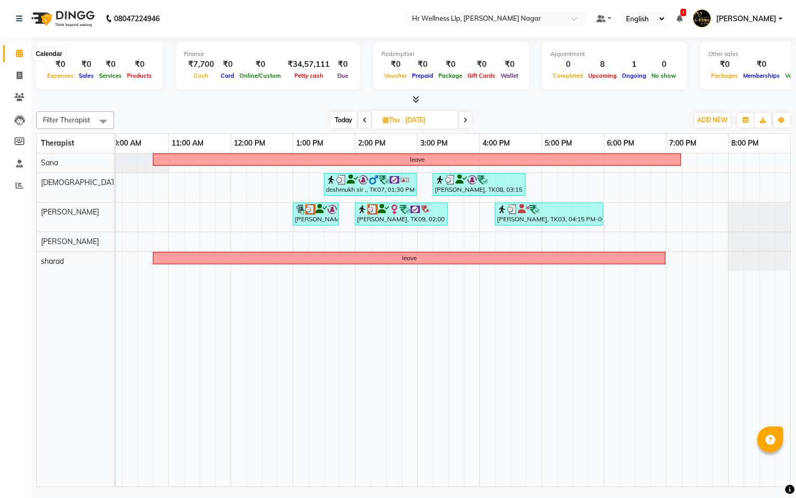
click at [19, 56] on icon at bounding box center [19, 53] width 7 height 8
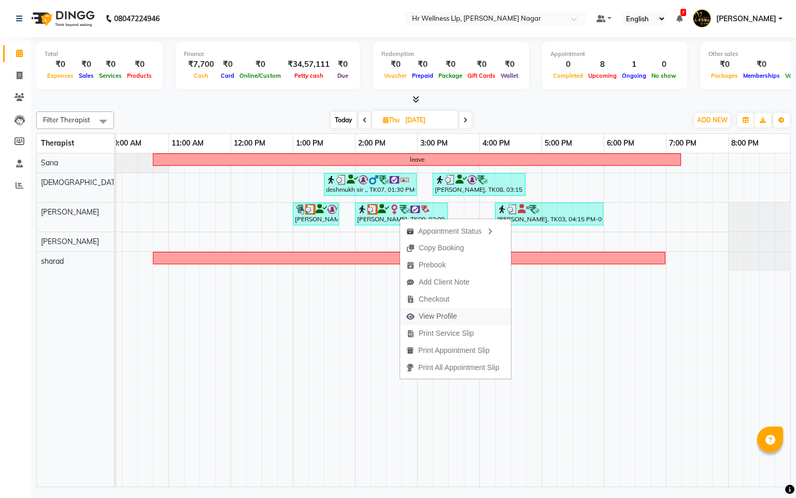
click at [447, 317] on span "View Profile" at bounding box center [438, 316] width 38 height 11
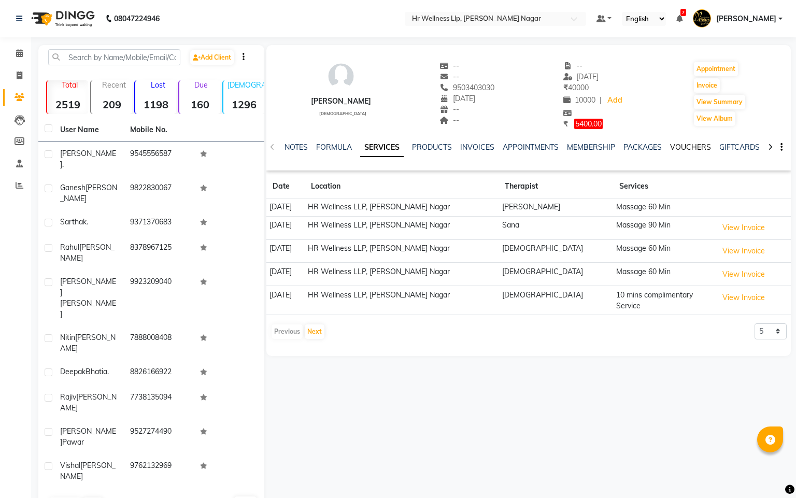
click at [698, 148] on link "VOUCHERS" at bounding box center [690, 147] width 41 height 9
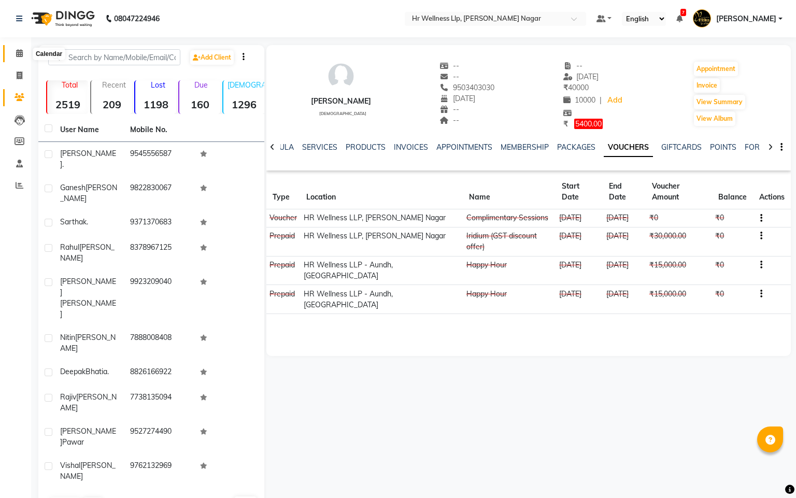
click at [17, 48] on span at bounding box center [19, 54] width 18 height 12
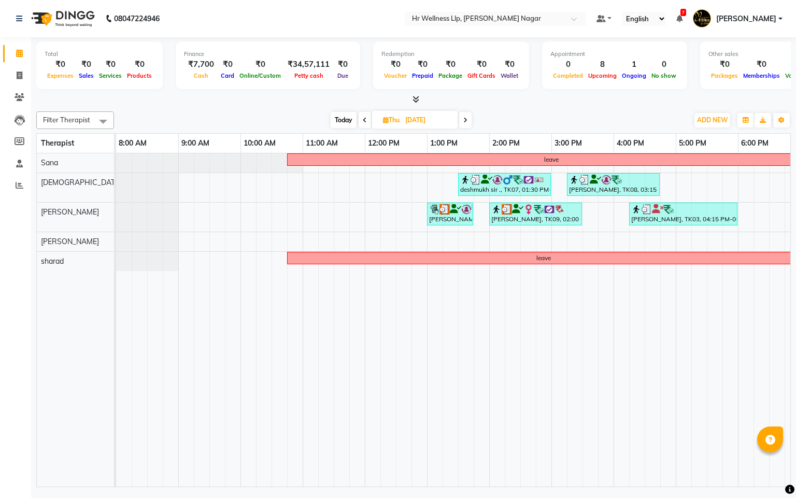
drag, startPoint x: 284, startPoint y: 488, endPoint x: 445, endPoint y: 507, distance: 162.8
click at [445, 498] on html "08047224946 Select Location × Hr Wellness Llp, Viman Nagar Default Panel My Pan…" at bounding box center [398, 249] width 796 height 498
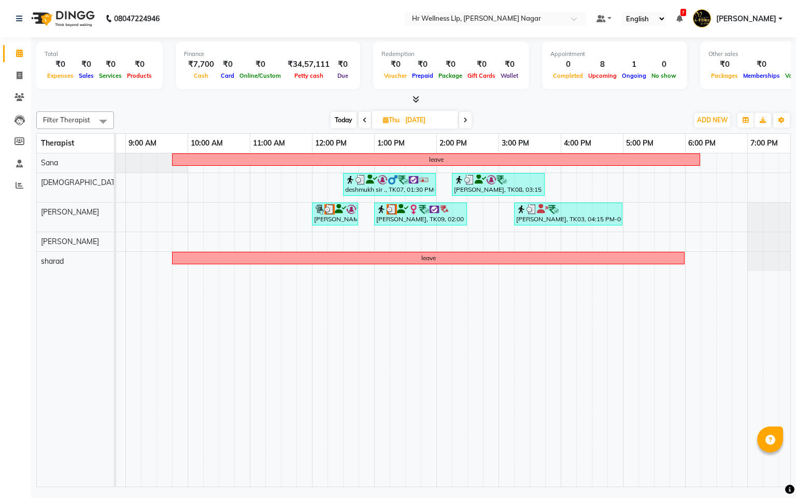
scroll to position [0, 134]
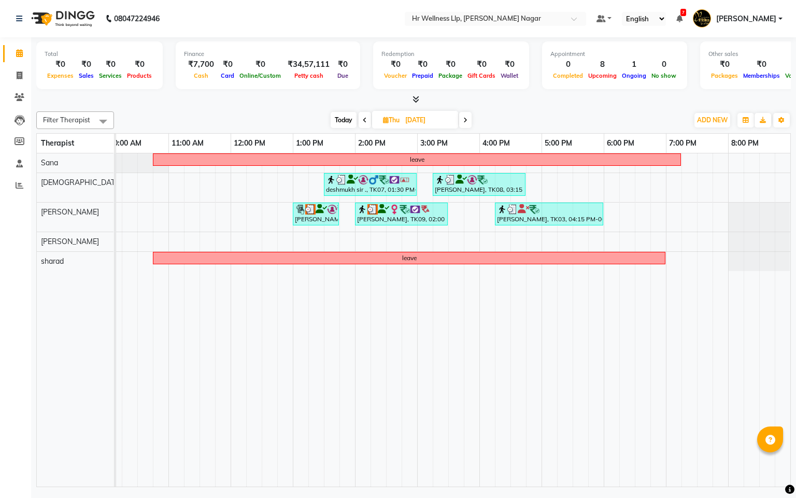
click at [345, 120] on span "Today" at bounding box center [344, 120] width 26 height 16
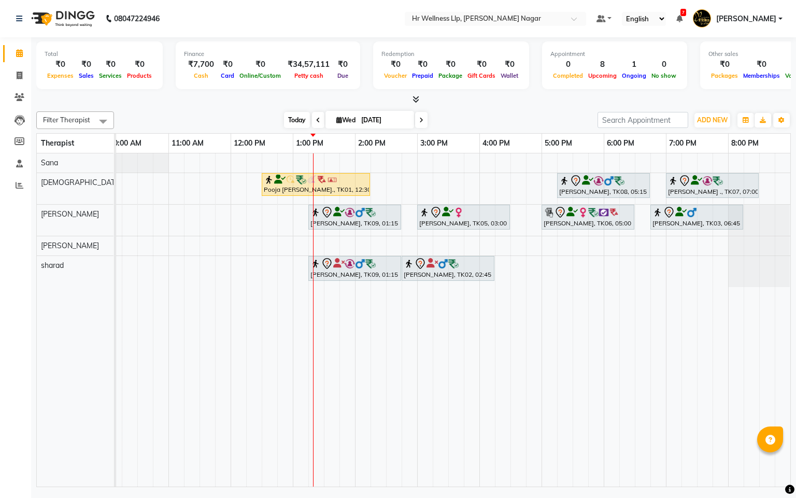
click at [294, 123] on span "Today" at bounding box center [297, 120] width 26 height 16
click at [312, 115] on span at bounding box center [318, 120] width 12 height 16
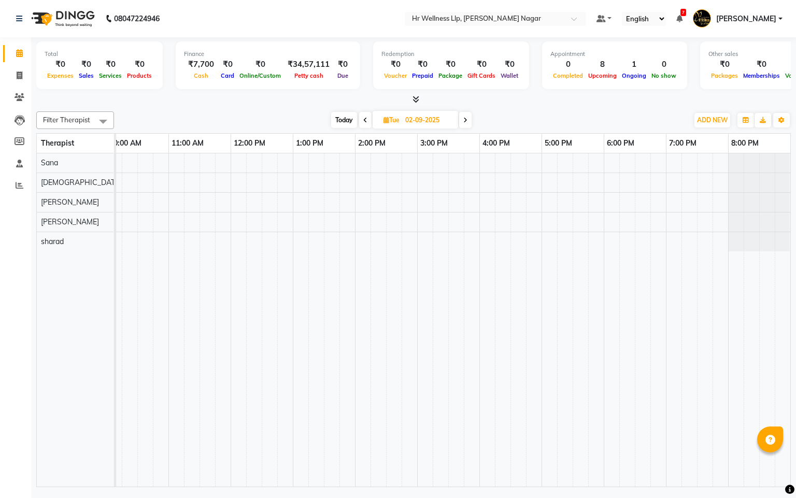
click at [357, 120] on div "Today Tue 02-09-2025" at bounding box center [401, 120] width 143 height 16
click at [359, 116] on span at bounding box center [365, 120] width 12 height 16
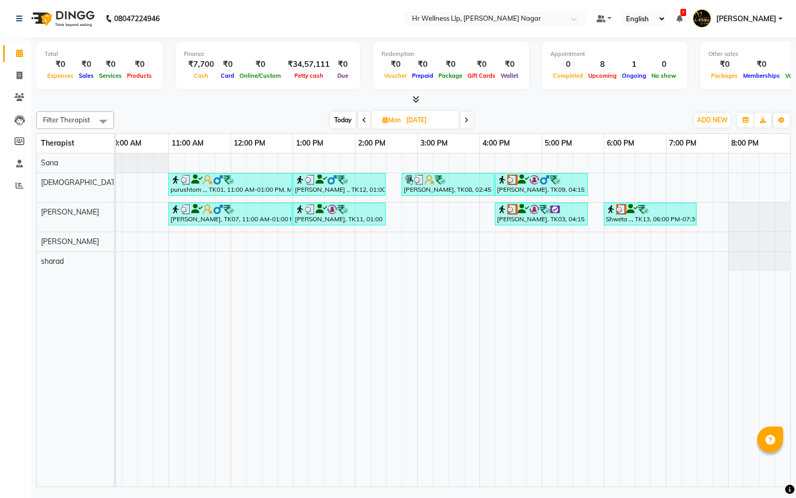
click at [362, 117] on icon at bounding box center [364, 120] width 4 height 6
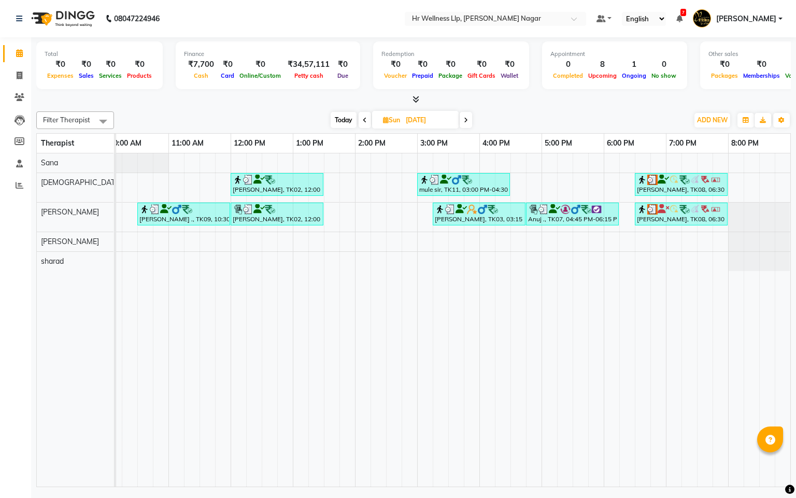
click at [359, 122] on span at bounding box center [365, 120] width 12 height 16
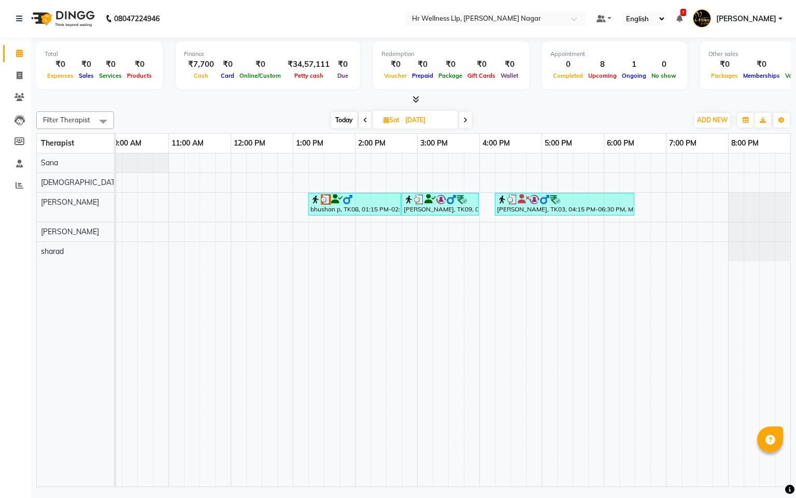
click at [359, 123] on span at bounding box center [365, 120] width 12 height 16
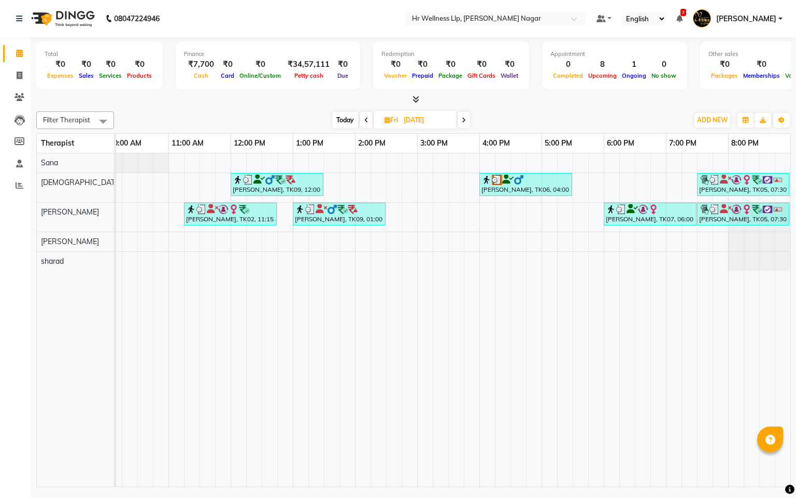
click at [366, 121] on icon at bounding box center [366, 120] width 4 height 6
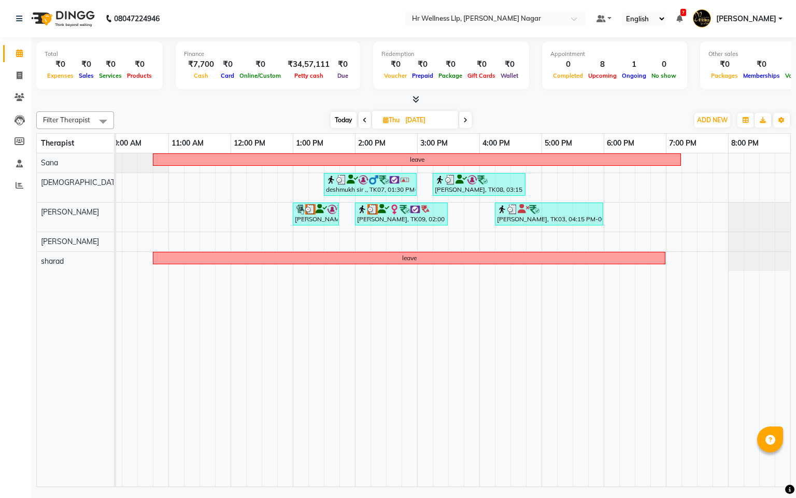
click at [364, 119] on icon at bounding box center [365, 120] width 4 height 6
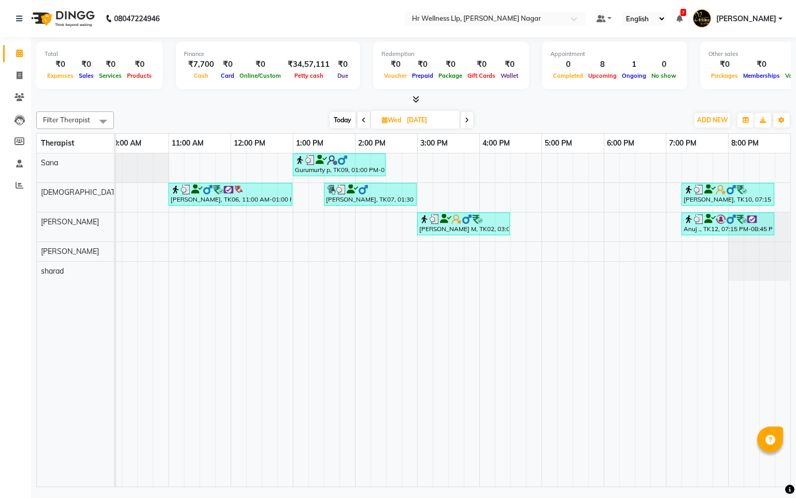
click at [365, 117] on span at bounding box center [364, 120] width 12 height 16
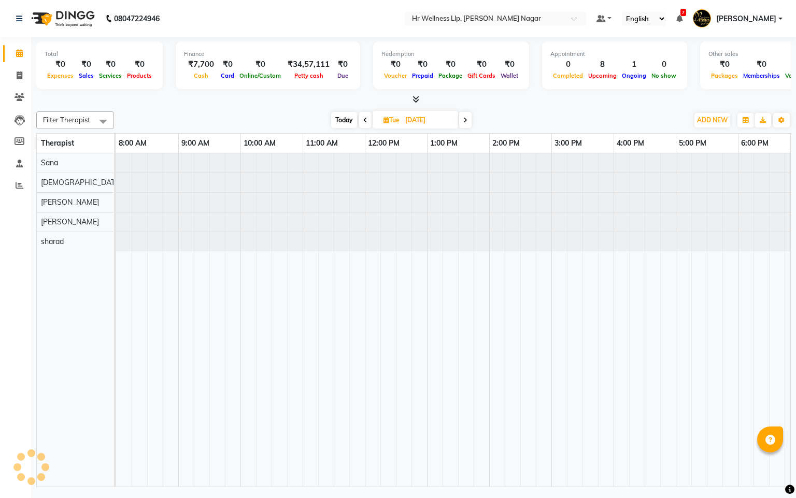
click at [366, 118] on icon at bounding box center [365, 120] width 4 height 6
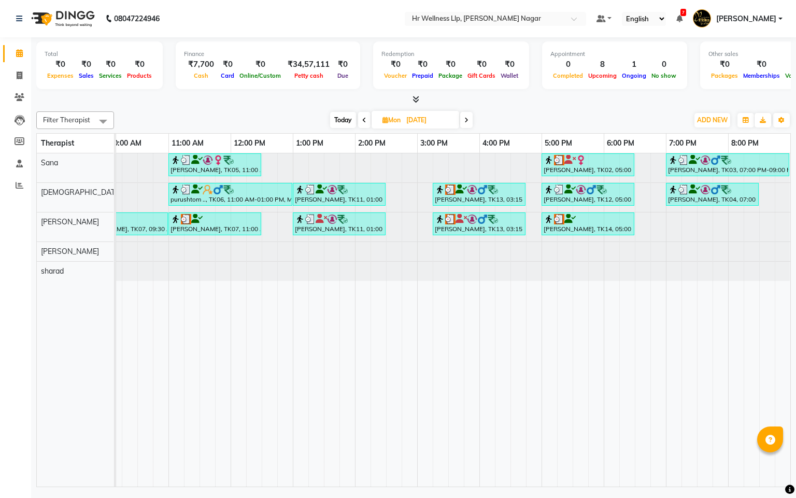
click at [362, 121] on icon at bounding box center [364, 120] width 4 height 6
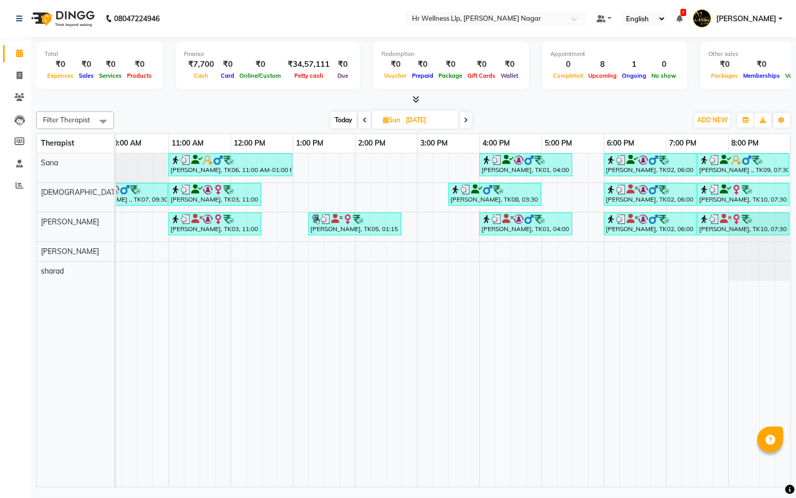
click at [361, 120] on span at bounding box center [365, 120] width 12 height 16
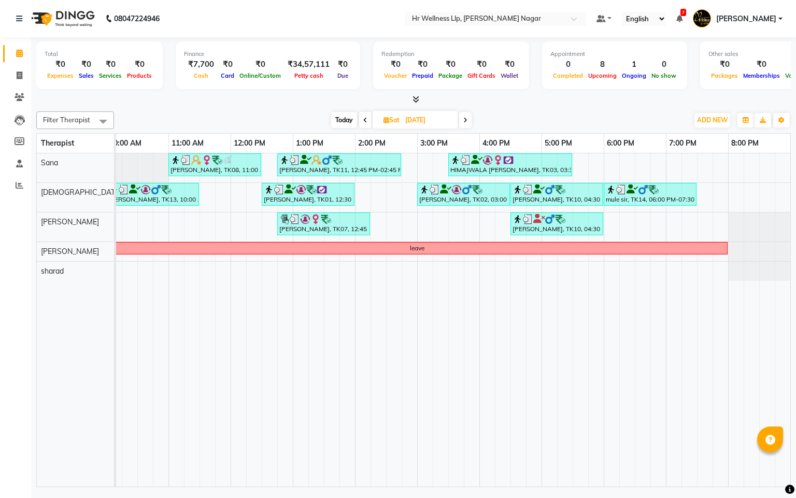
click at [364, 123] on icon at bounding box center [365, 120] width 4 height 6
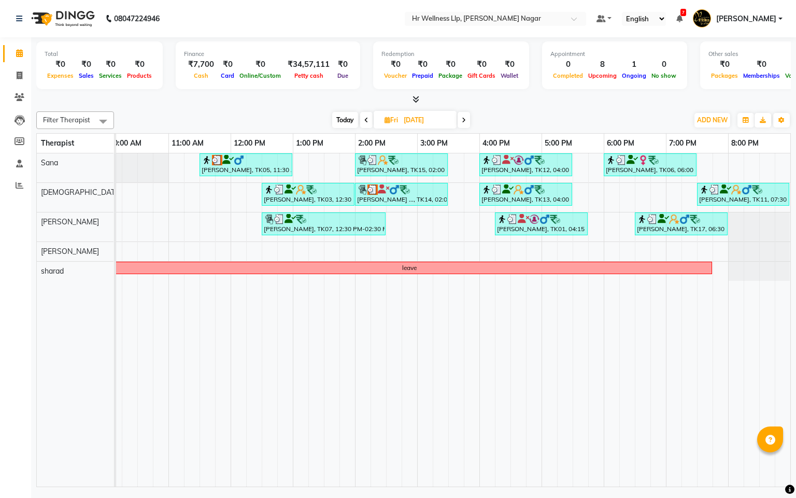
click at [366, 120] on icon at bounding box center [366, 120] width 4 height 6
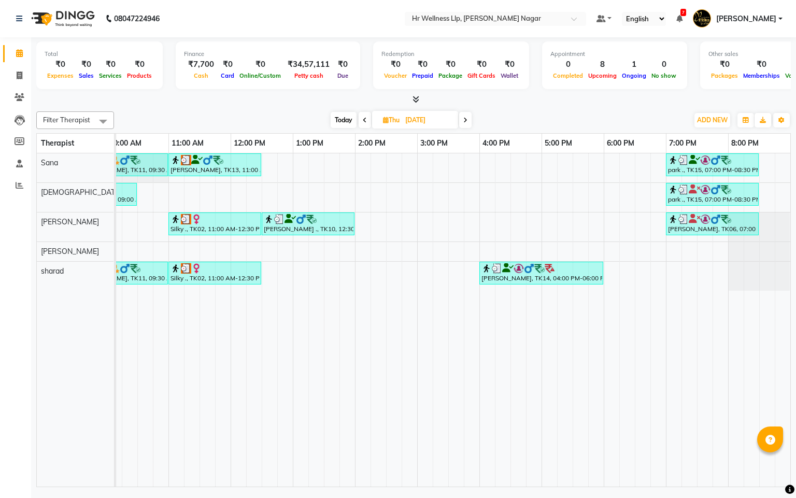
click at [363, 120] on icon at bounding box center [365, 120] width 4 height 6
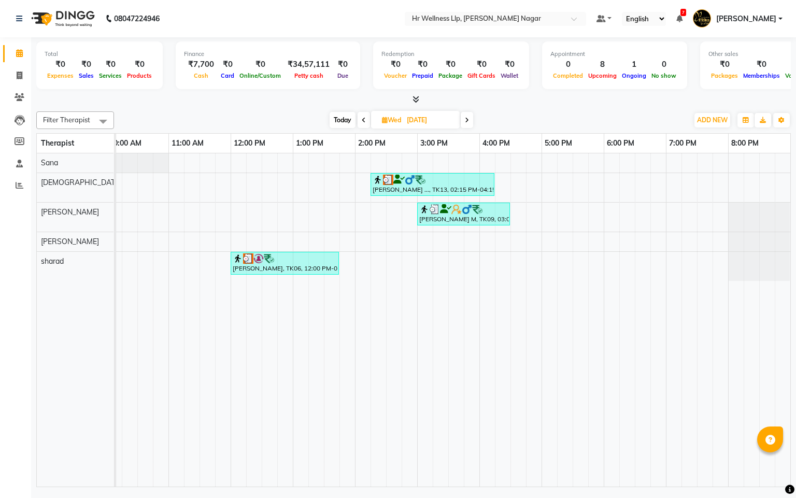
click at [363, 120] on icon at bounding box center [364, 120] width 4 height 6
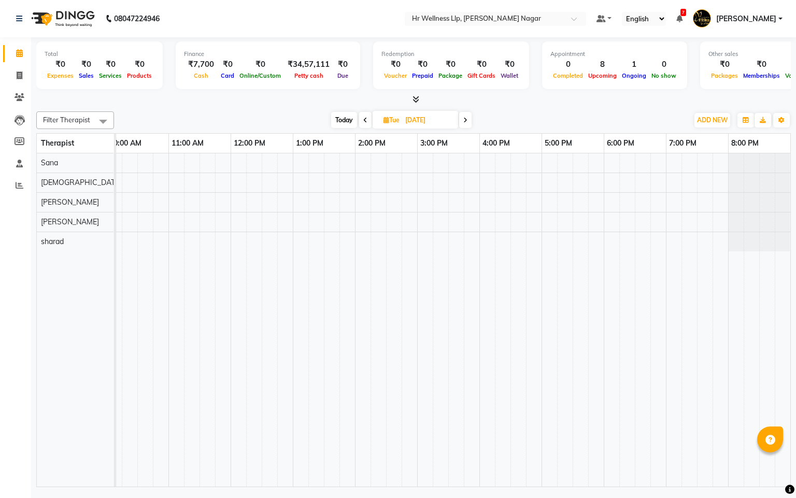
click at [363, 121] on icon at bounding box center [365, 120] width 4 height 6
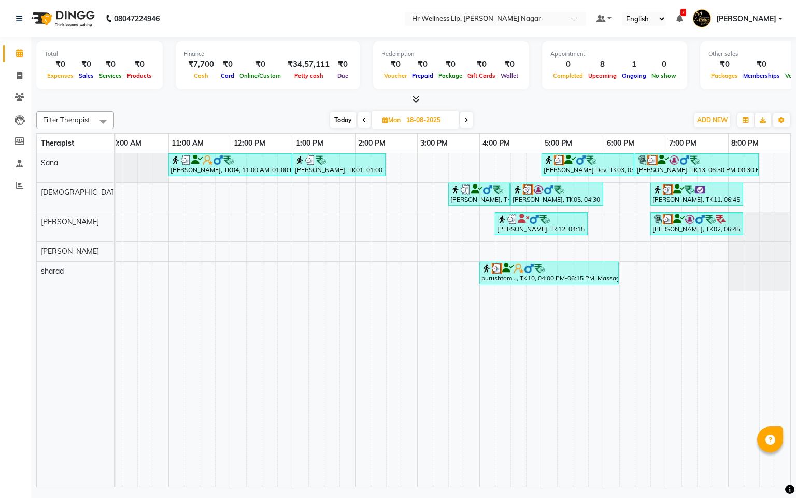
drag, startPoint x: 361, startPoint y: 121, endPoint x: 356, endPoint y: 129, distance: 9.1
click at [362, 121] on icon at bounding box center [364, 120] width 4 height 6
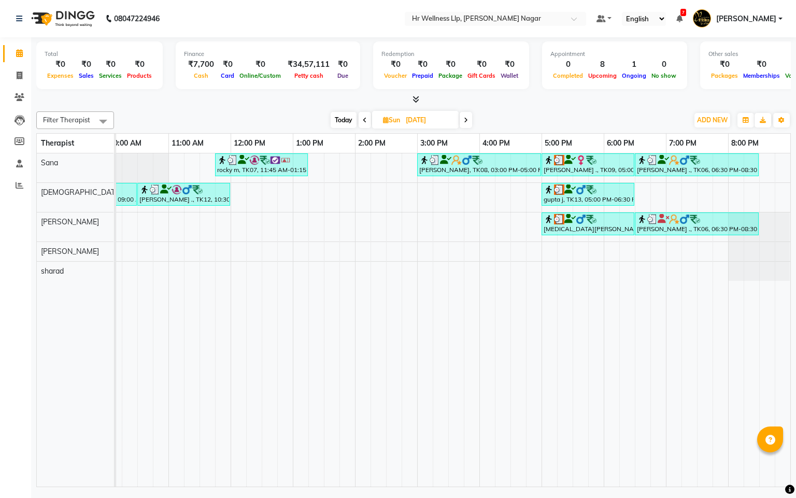
click at [369, 121] on span at bounding box center [365, 120] width 12 height 16
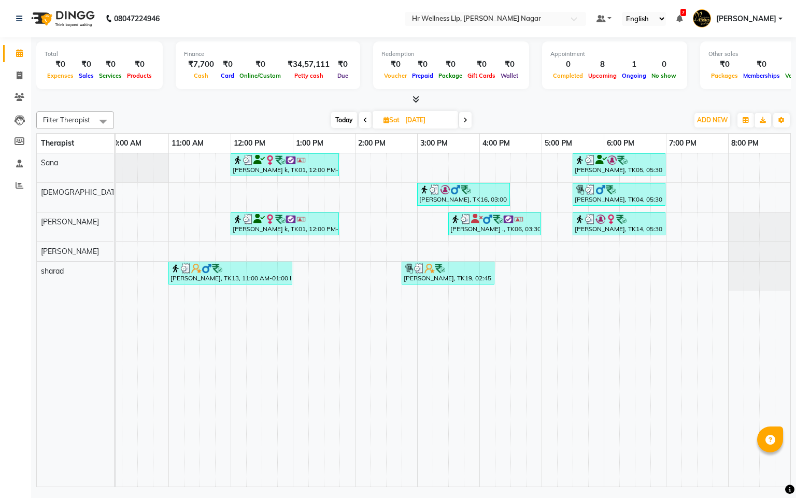
click at [363, 118] on icon at bounding box center [365, 120] width 4 height 6
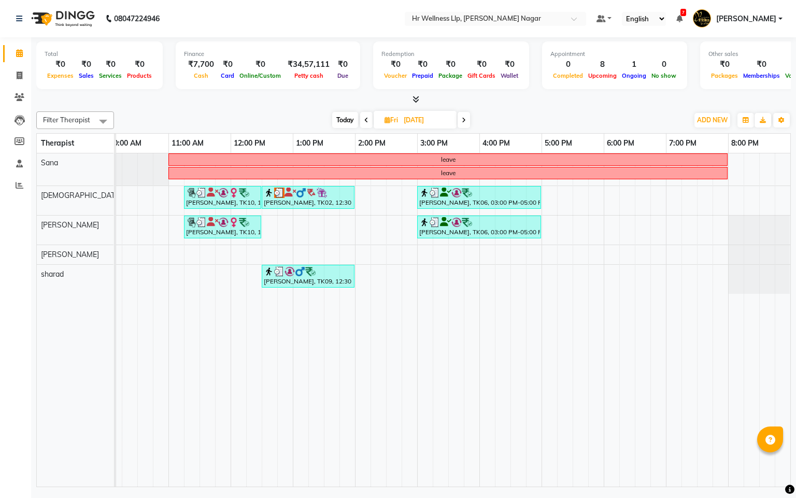
click at [367, 118] on icon at bounding box center [366, 120] width 4 height 6
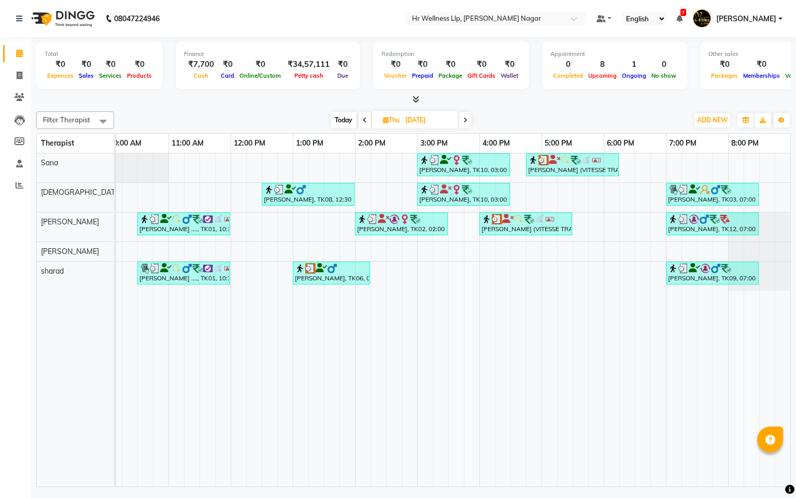
click at [359, 117] on span at bounding box center [365, 120] width 12 height 16
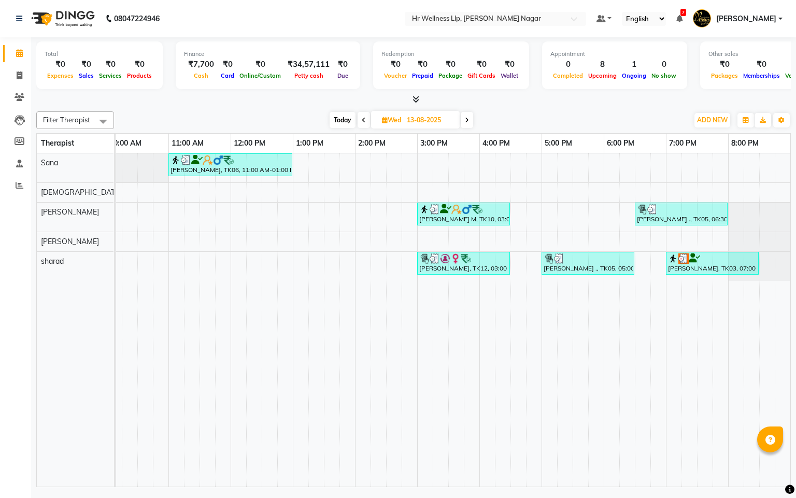
click at [358, 123] on span at bounding box center [364, 120] width 12 height 16
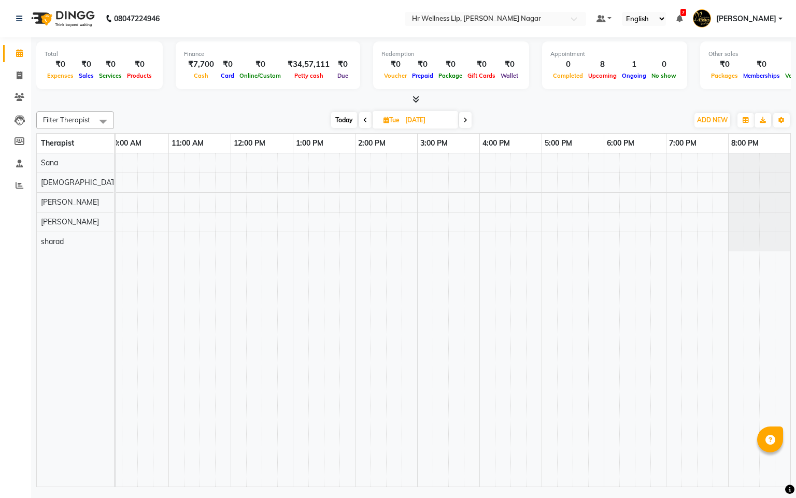
click at [365, 122] on icon at bounding box center [365, 120] width 4 height 6
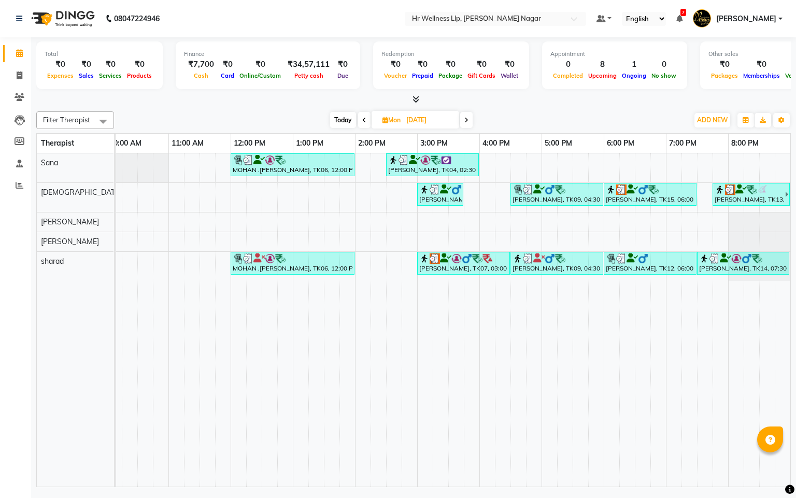
click at [363, 123] on icon at bounding box center [364, 120] width 4 height 6
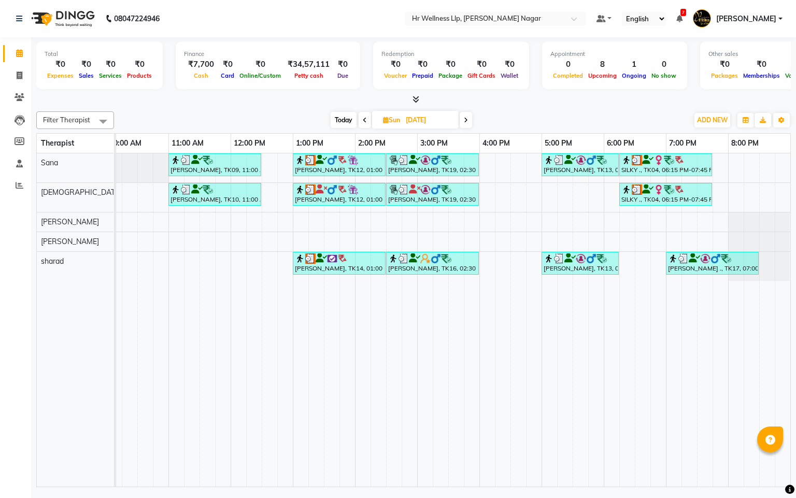
click at [344, 123] on span "Today" at bounding box center [344, 120] width 26 height 16
type input "[DATE]"
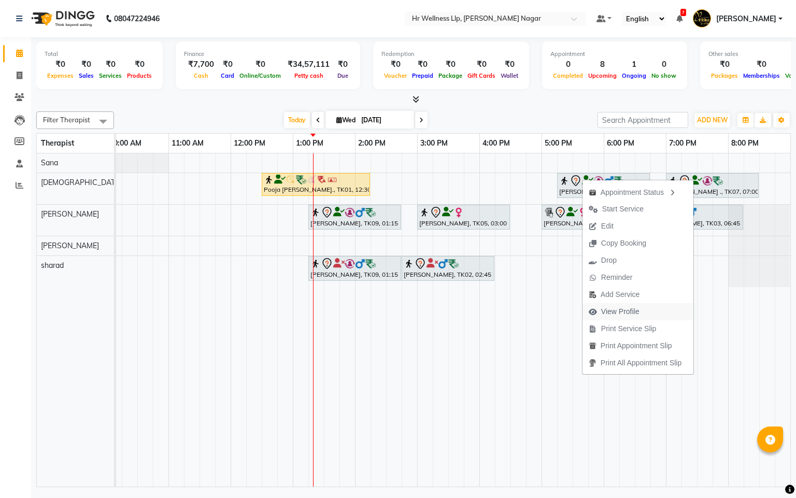
click at [614, 311] on span "View Profile" at bounding box center [620, 311] width 38 height 11
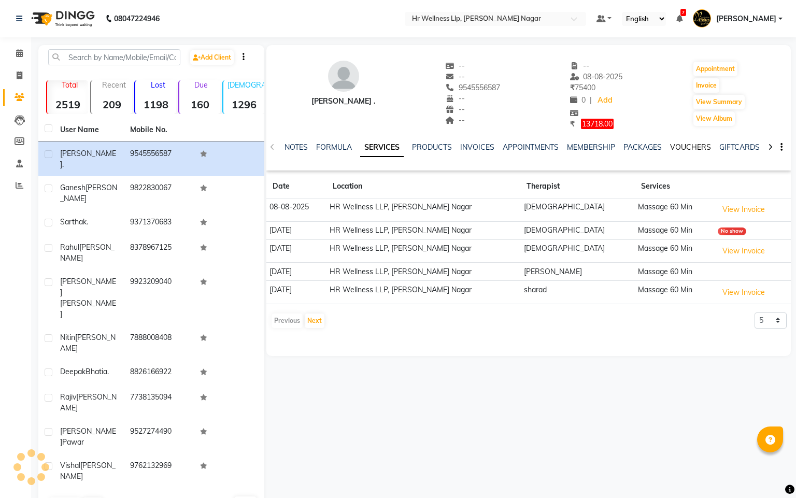
click at [672, 148] on link "VOUCHERS" at bounding box center [690, 147] width 41 height 9
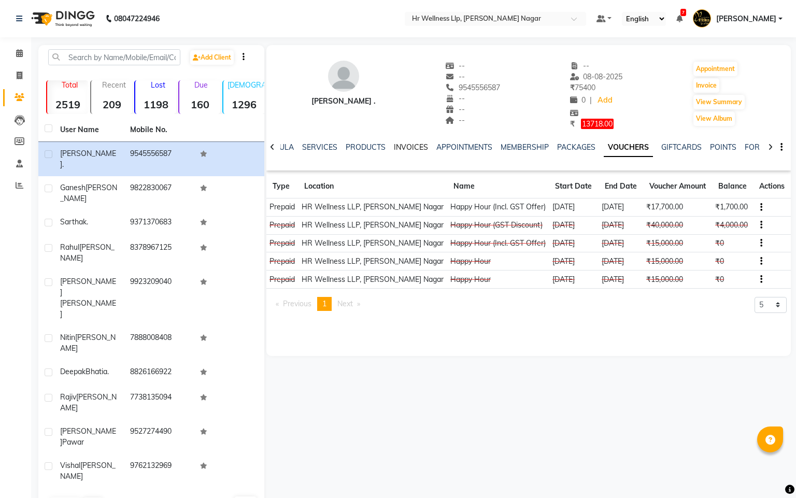
click at [402, 146] on link "INVOICES" at bounding box center [411, 147] width 34 height 9
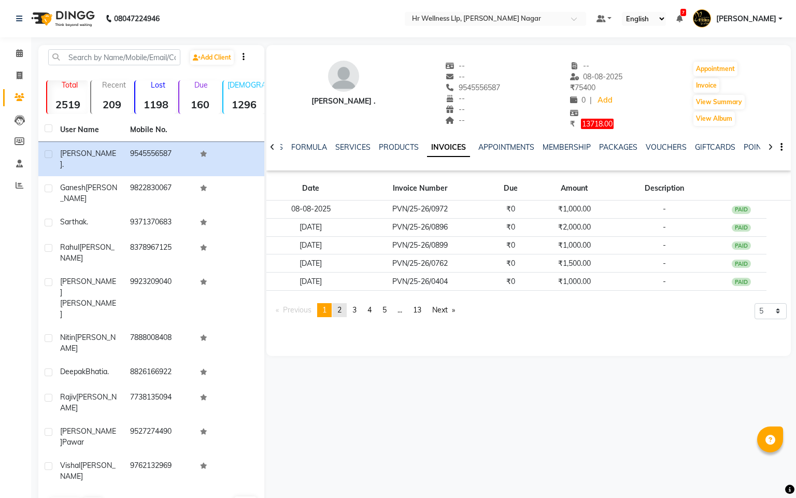
click at [339, 305] on link "page 2" at bounding box center [339, 310] width 15 height 14
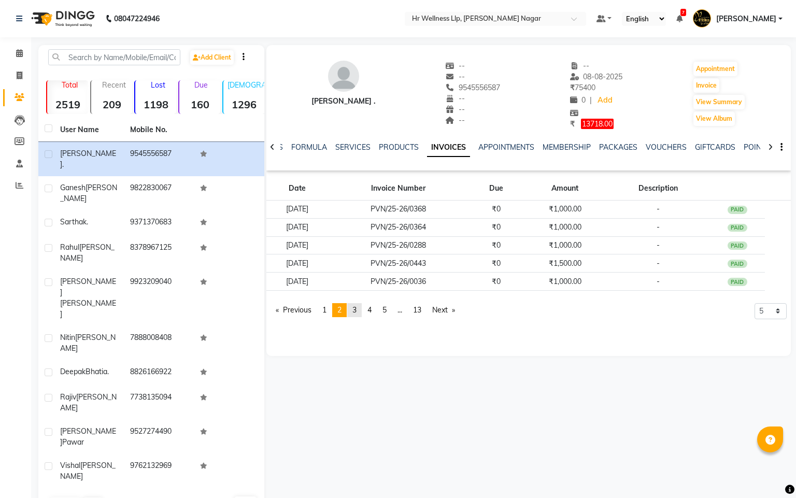
click at [357, 309] on span "3" at bounding box center [354, 309] width 4 height 9
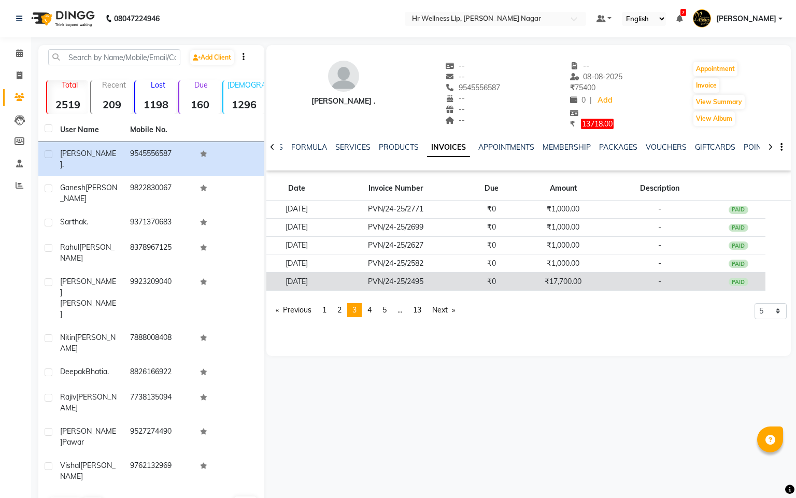
click at [501, 280] on td "₹0" at bounding box center [491, 282] width 54 height 18
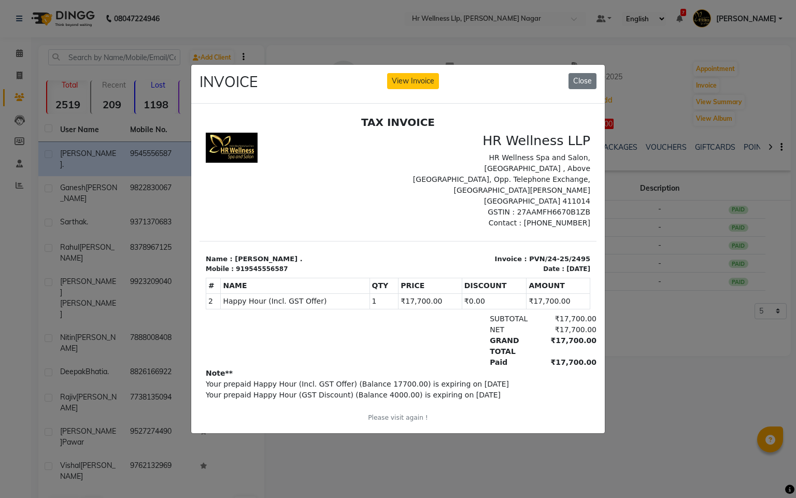
click at [412, 65] on div "INVOICE View Invoice Close" at bounding box center [398, 84] width 414 height 39
click at [413, 73] on button "View Invoice" at bounding box center [413, 81] width 52 height 16
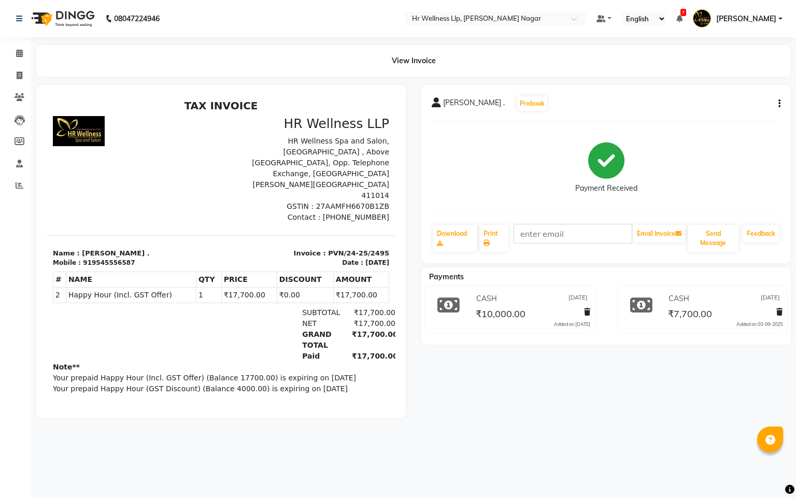
click at [238, 384] on p "Your prepaid Happy Hour (GST Discount) (Balance 4000.00) is expiring on 2025-03…" at bounding box center [221, 389] width 336 height 11
click at [222, 384] on p "Your prepaid Happy Hour (GST Discount) (Balance 4000.00) is expiring on 2025-03…" at bounding box center [221, 389] width 336 height 11
drag, startPoint x: 484, startPoint y: 426, endPoint x: 330, endPoint y: 298, distance: 200.2
click at [484, 418] on div "Pratik . Prebook Payment Received Download Print Email Invoice Send Message Fee…" at bounding box center [606, 251] width 385 height 333
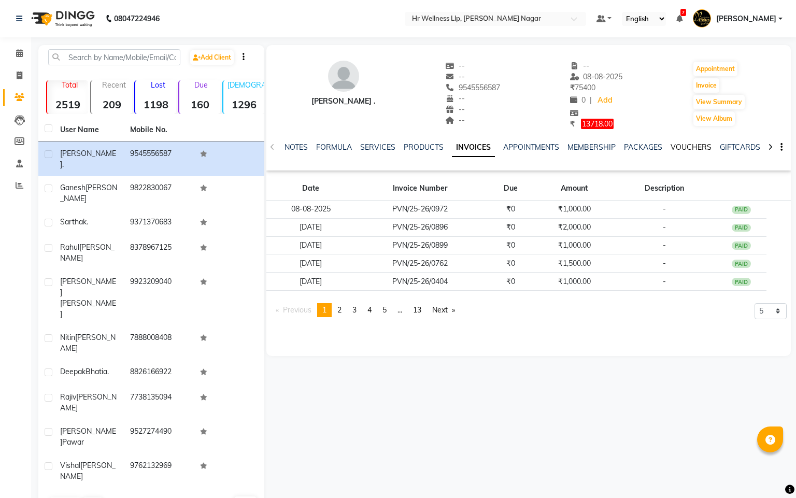
click at [678, 145] on link "VOUCHERS" at bounding box center [691, 147] width 41 height 9
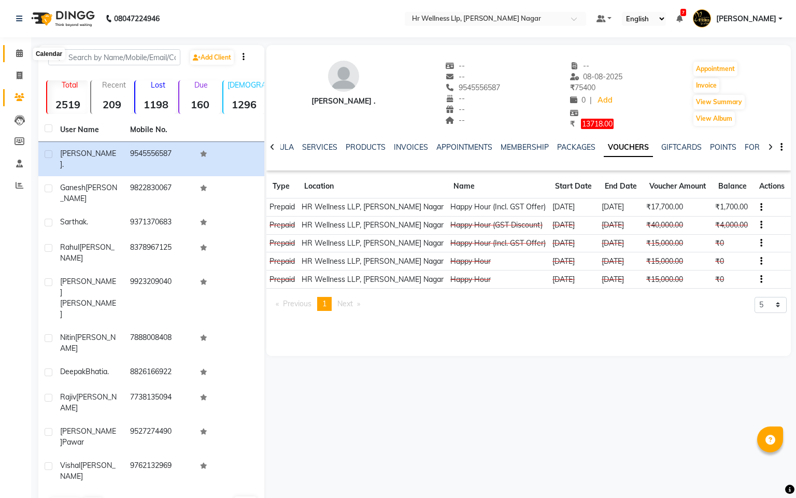
click at [15, 56] on span at bounding box center [19, 54] width 18 height 12
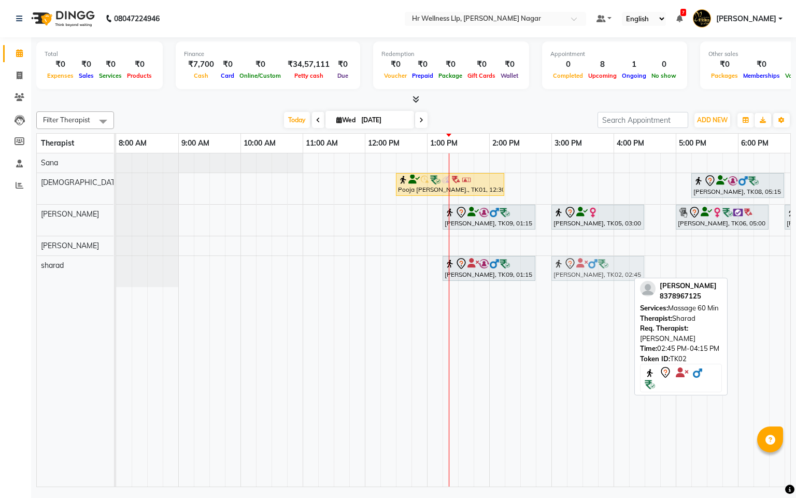
drag, startPoint x: 577, startPoint y: 272, endPoint x: 597, endPoint y: 275, distance: 19.9
click at [116, 275] on div "Ganesh saswade, TK09, 01:15 PM-02:45 PM, Massage 60 Min Rahul Kumar, TK02, 02:4…" at bounding box center [116, 271] width 0 height 31
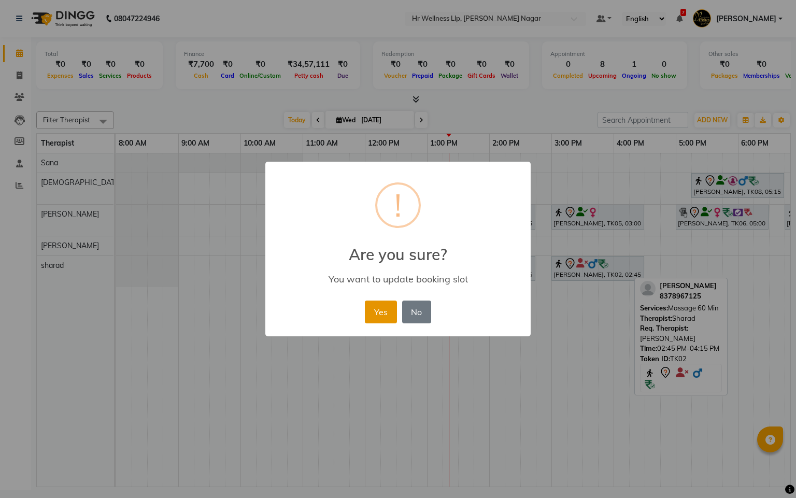
click at [379, 307] on button "Yes" at bounding box center [381, 312] width 32 height 23
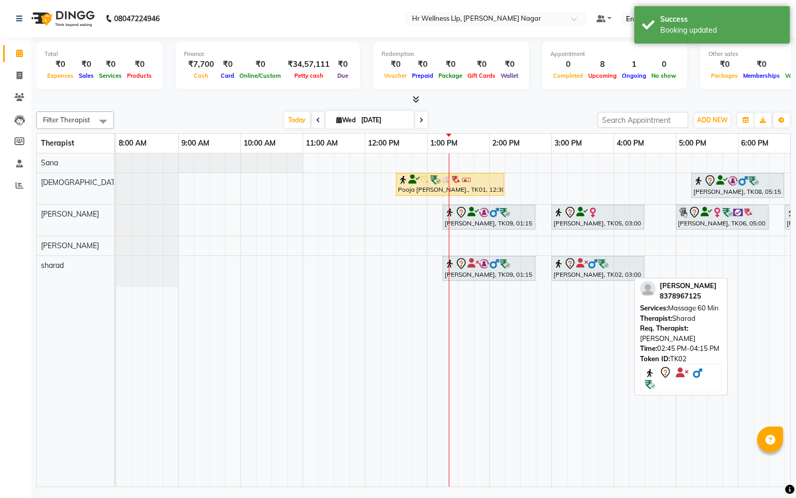
scroll to position [0, 134]
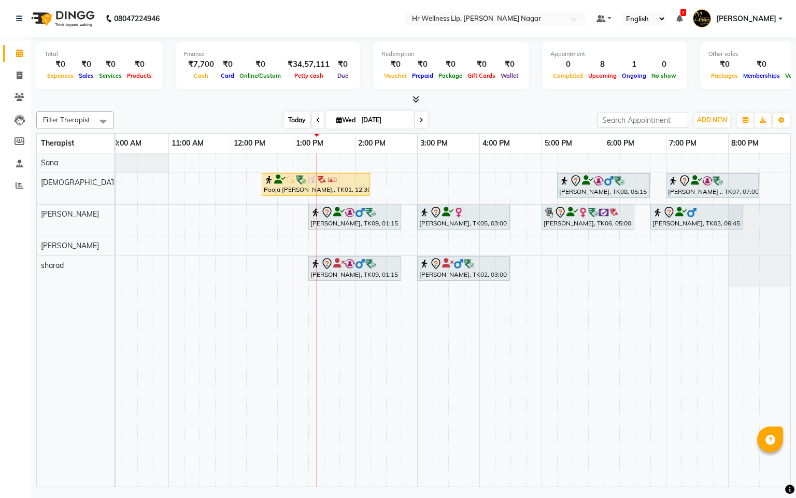
click at [288, 120] on span "Today" at bounding box center [297, 120] width 26 height 16
click at [336, 117] on icon at bounding box center [339, 120] width 6 height 7
select select "9"
select select "2025"
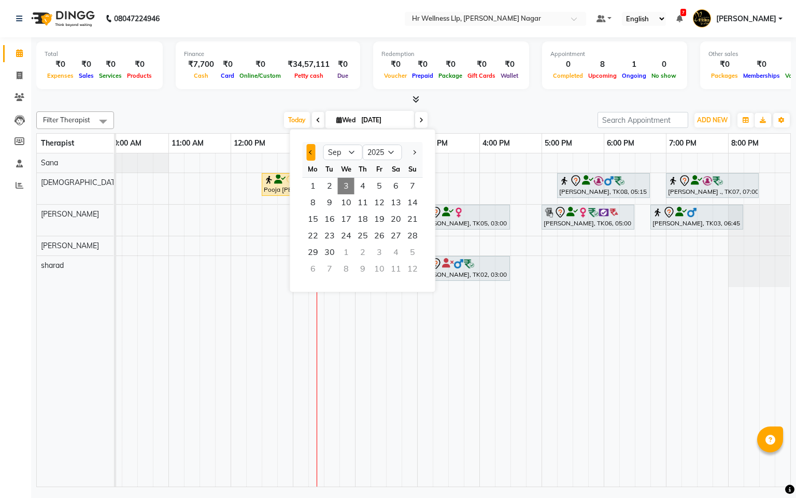
click at [310, 159] on button "Previous month" at bounding box center [311, 152] width 9 height 17
select select "8"
click at [376, 186] on span "1" at bounding box center [379, 186] width 17 height 17
type input "01-08-2025"
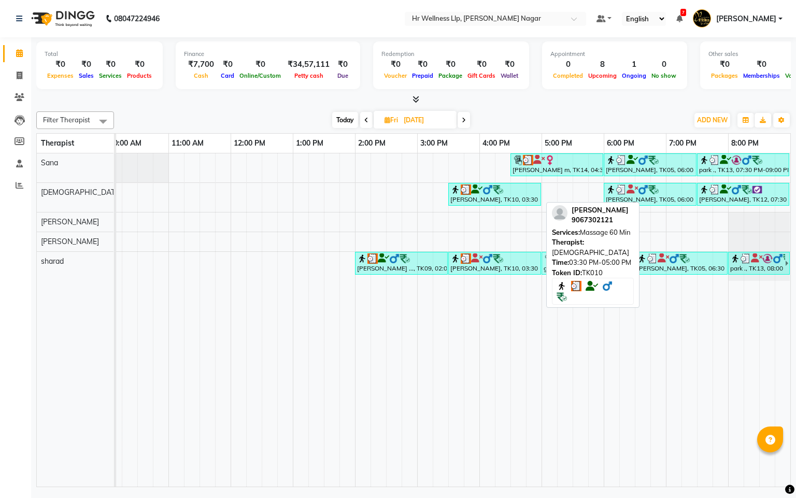
click at [502, 201] on div "Dinesh Lokhande, TK10, 03:30 PM-05:00 PM, Massage 60 Min" at bounding box center [494, 195] width 91 height 20
click at [477, 185] on link "Dinesh Lokhande, TK10, 03:30 PM-05:00 PM, Massage 60 Min" at bounding box center [494, 194] width 93 height 23
select select "3"
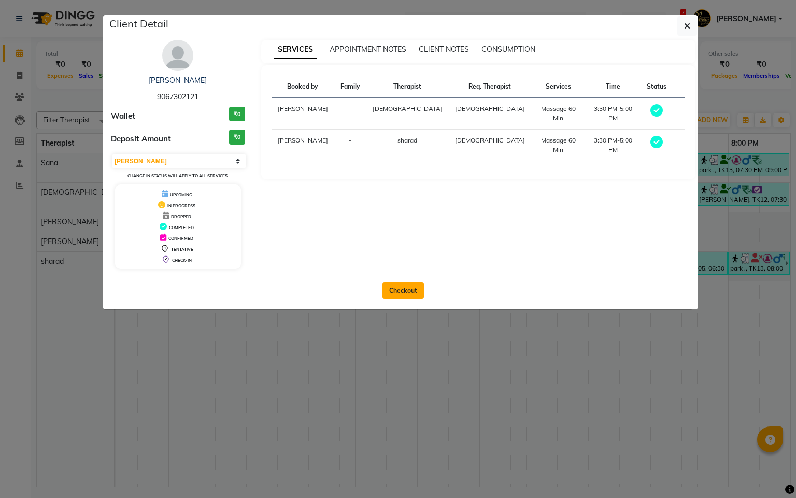
click at [417, 281] on div "Checkout" at bounding box center [403, 291] width 590 height 38
click at [411, 294] on button "Checkout" at bounding box center [403, 290] width 41 height 17
select select "service"
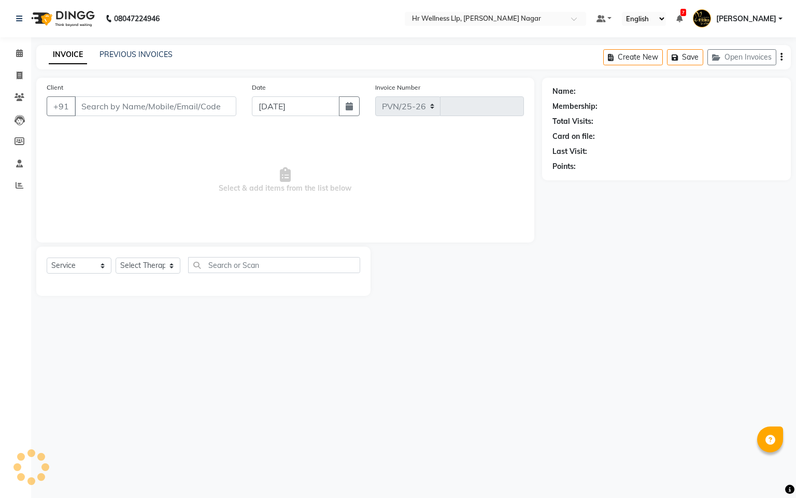
select select "4289"
type input "1085"
type input "9067302121"
type input "01-08-2025"
select select "19732"
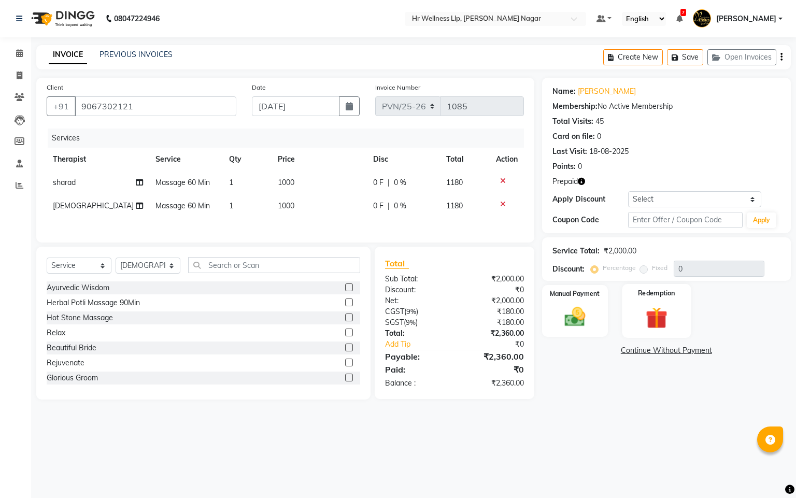
click at [646, 310] on img at bounding box center [656, 318] width 35 height 27
click at [676, 351] on span "1" at bounding box center [679, 353] width 6 height 6
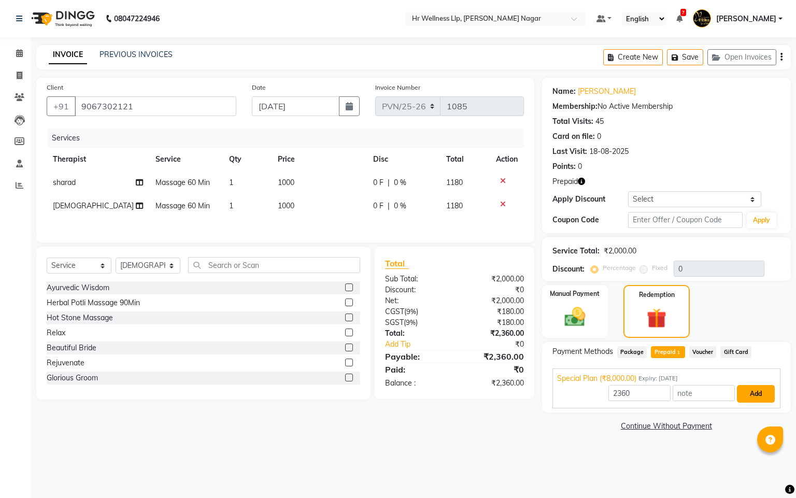
click at [740, 393] on button "Add" at bounding box center [756, 394] width 38 height 18
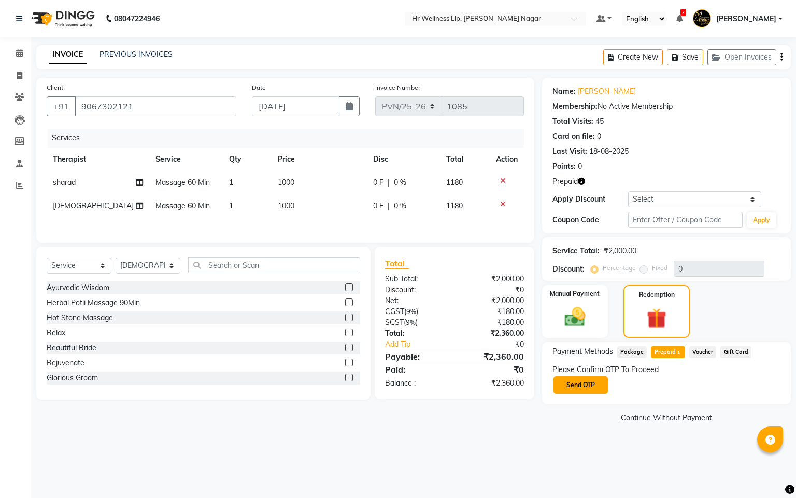
drag, startPoint x: 557, startPoint y: 383, endPoint x: 624, endPoint y: 390, distance: 67.3
click at [558, 383] on button "Send OTP" at bounding box center [581, 385] width 54 height 18
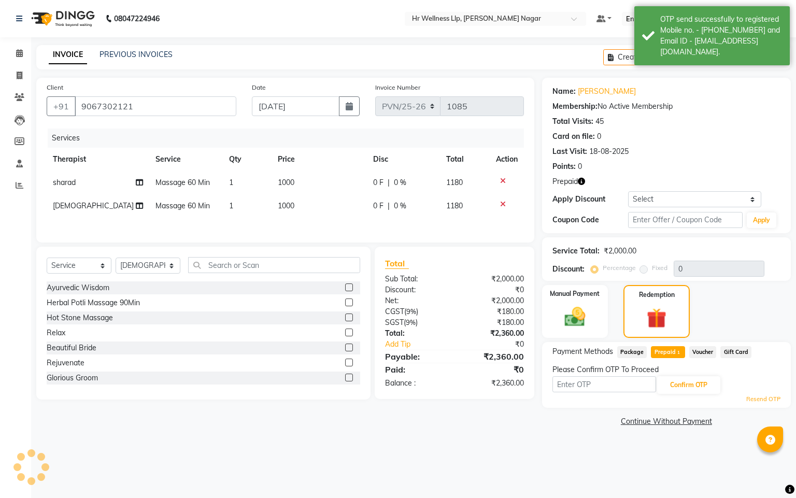
click at [625, 390] on input "text" at bounding box center [605, 384] width 104 height 16
type input "8483"
drag, startPoint x: 692, startPoint y: 378, endPoint x: 730, endPoint y: 393, distance: 40.7
click at [693, 380] on button "Confirm OTP" at bounding box center [688, 385] width 63 height 18
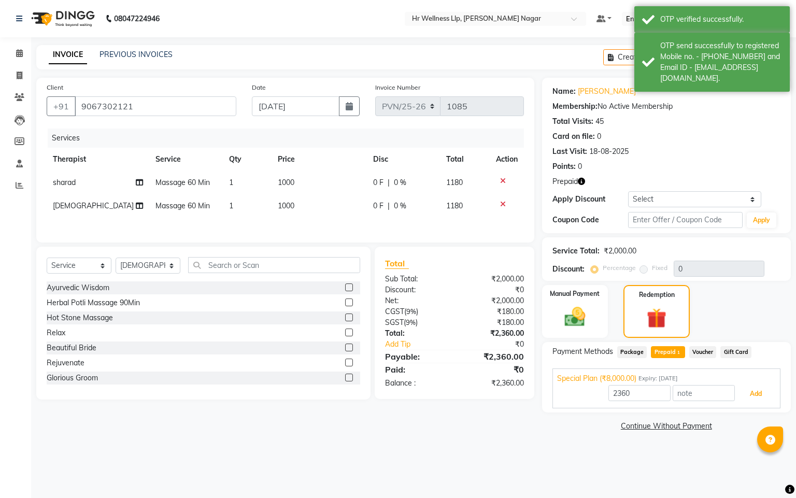
click at [753, 397] on button "Add" at bounding box center [756, 394] width 38 height 18
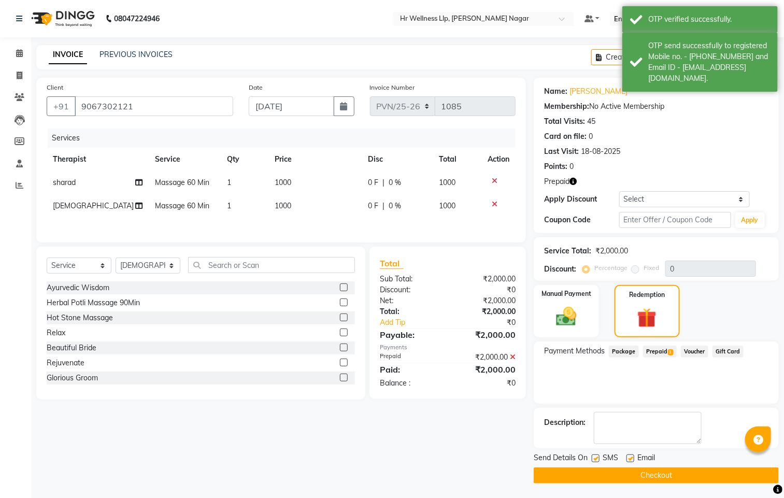
drag, startPoint x: 591, startPoint y: 458, endPoint x: 633, endPoint y: 464, distance: 42.4
click at [597, 459] on div "Send Details On SMS Email" at bounding box center [656, 458] width 245 height 13
click at [631, 460] on label at bounding box center [631, 459] width 8 height 8
click at [631, 460] on input "checkbox" at bounding box center [630, 459] width 7 height 7
checkbox input "false"
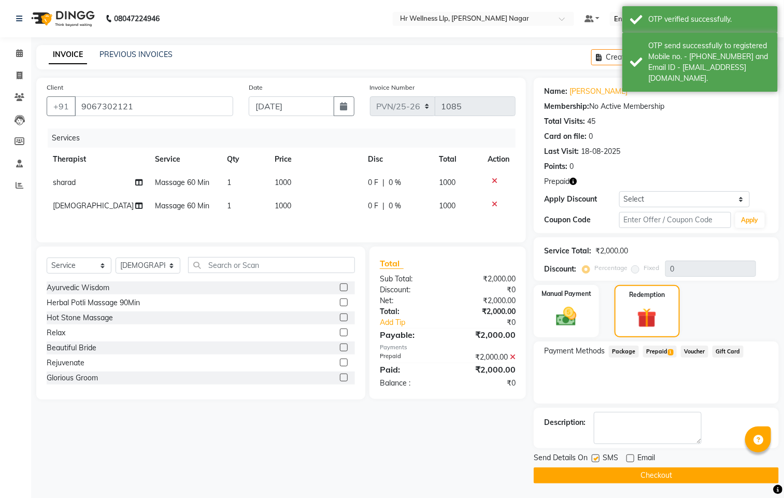
click at [599, 459] on label at bounding box center [596, 459] width 8 height 8
click at [599, 459] on input "checkbox" at bounding box center [595, 459] width 7 height 7
checkbox input "false"
click at [638, 473] on button "Checkout" at bounding box center [656, 476] width 245 height 16
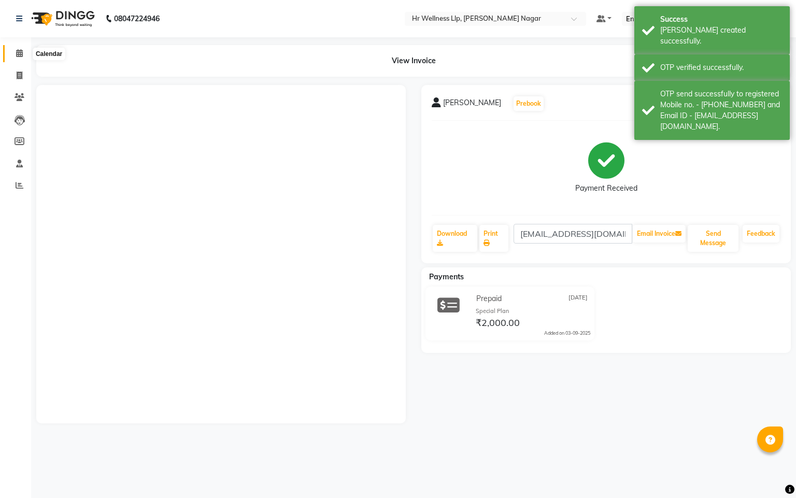
click at [11, 59] on span at bounding box center [19, 54] width 18 height 12
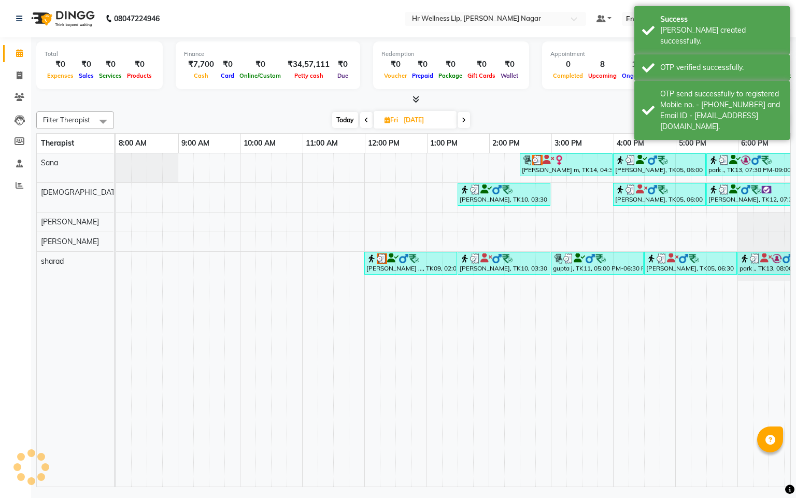
scroll to position [0, 134]
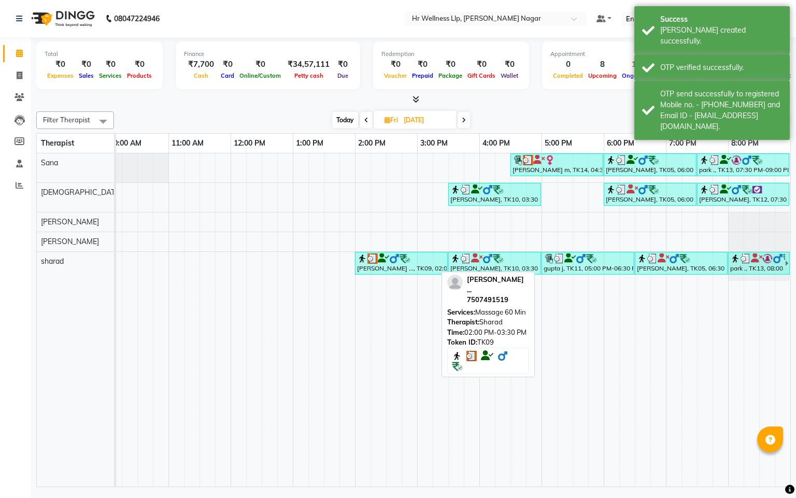
click at [378, 259] on icon at bounding box center [383, 258] width 11 height 1
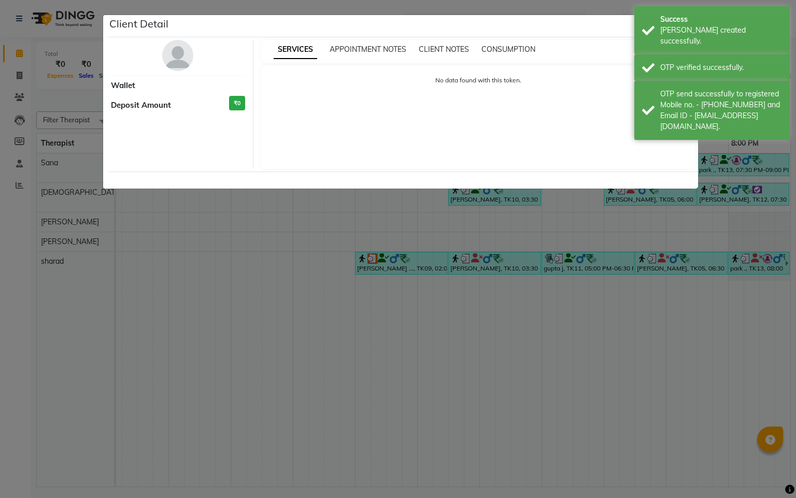
select select "3"
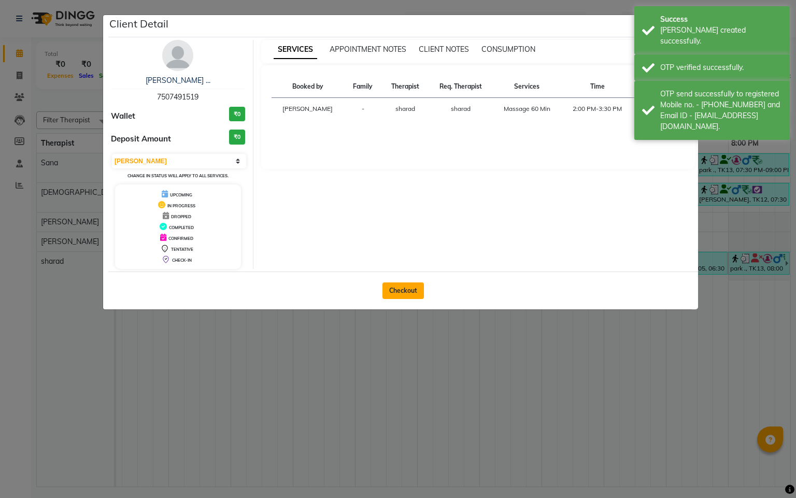
click at [407, 291] on button "Checkout" at bounding box center [403, 290] width 41 height 17
select select "service"
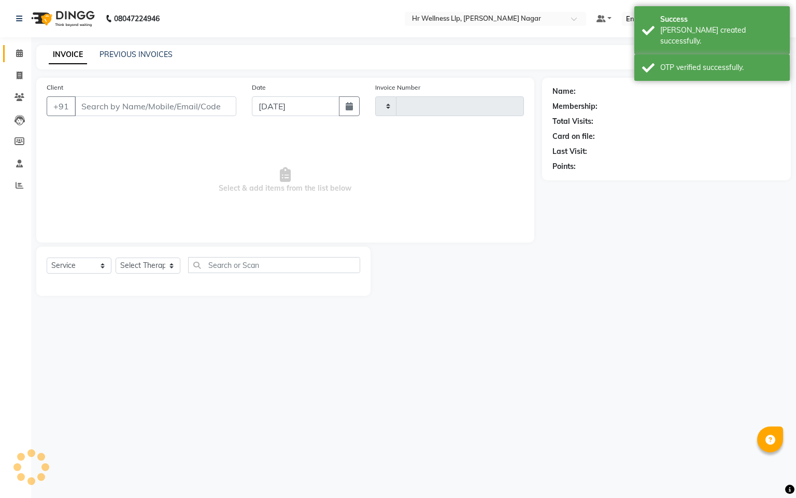
type input "1086"
select select "4289"
type input "7507491519"
type input "01-08-2025"
select select "86679"
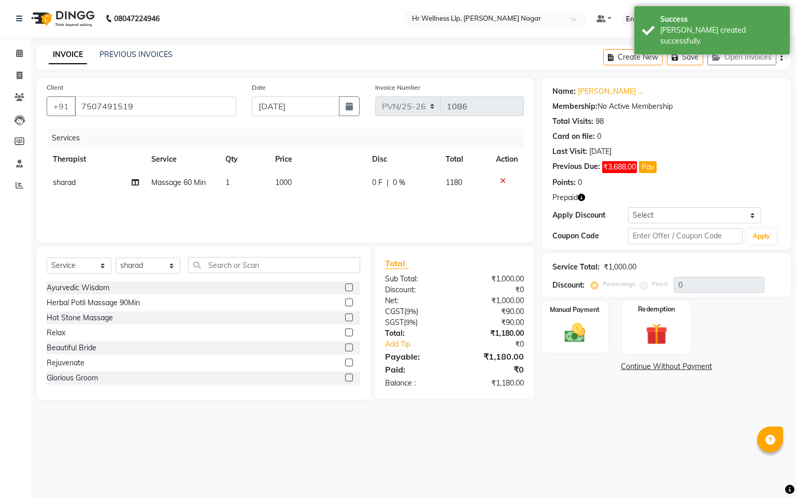
click at [658, 313] on label "Redemption" at bounding box center [656, 309] width 37 height 10
click at [661, 338] on img at bounding box center [657, 335] width 34 height 26
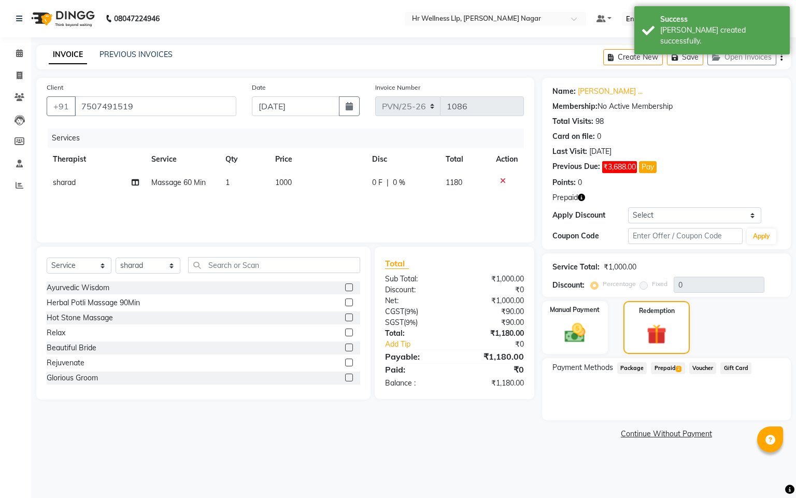
click at [669, 369] on span "Prepaid 2" at bounding box center [668, 368] width 34 height 12
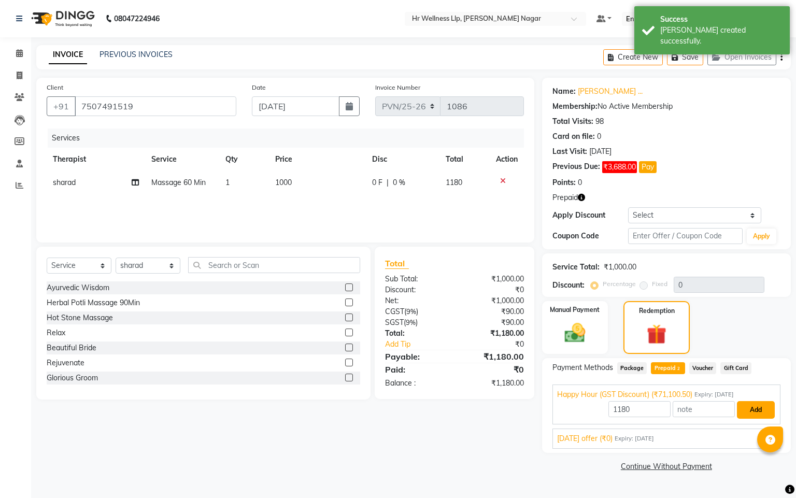
click at [742, 408] on button "Add" at bounding box center [756, 410] width 38 height 18
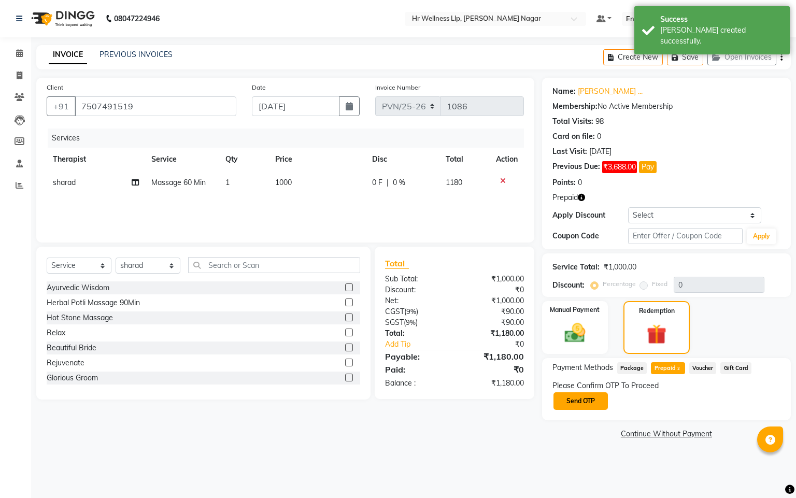
click at [580, 403] on button "Send OTP" at bounding box center [581, 401] width 54 height 18
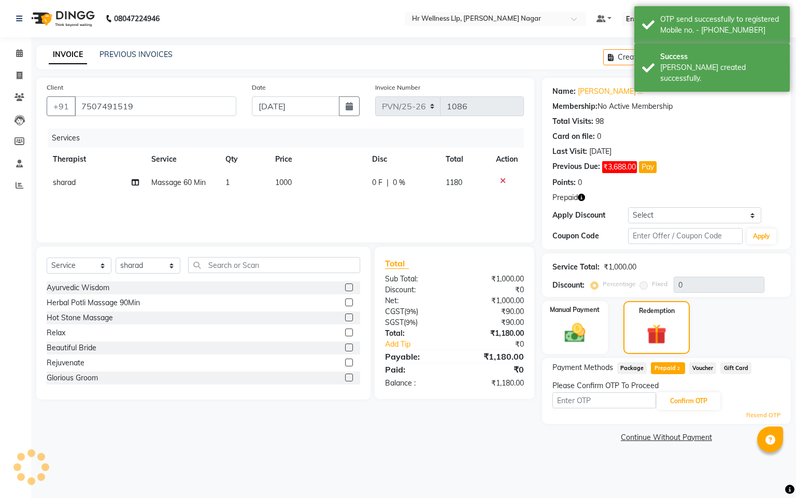
click at [580, 403] on input "text" at bounding box center [605, 400] width 104 height 16
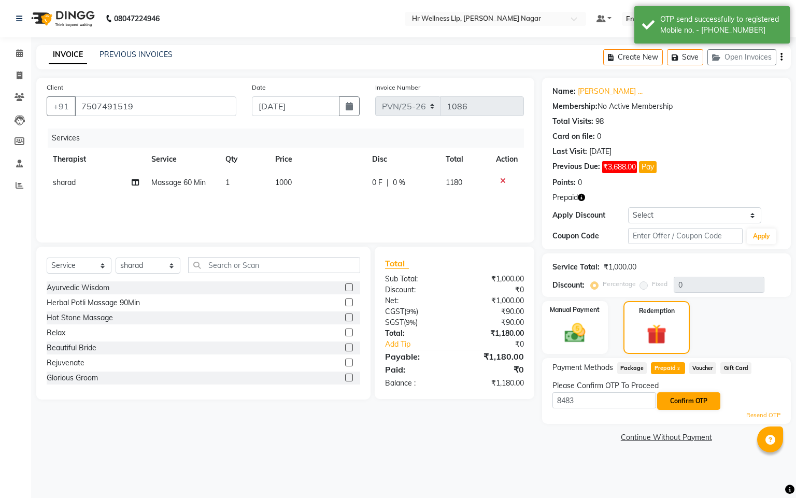
type input "8483"
click at [684, 397] on button "Confirm OTP" at bounding box center [688, 401] width 63 height 18
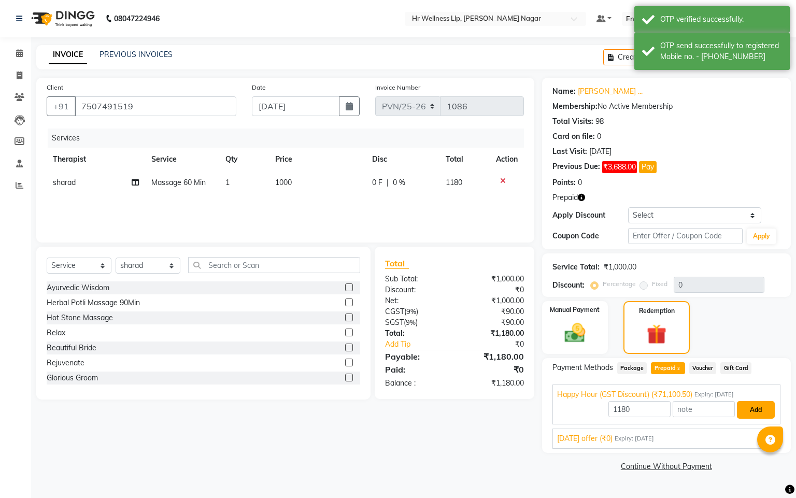
click at [756, 410] on button "Add" at bounding box center [756, 410] width 38 height 18
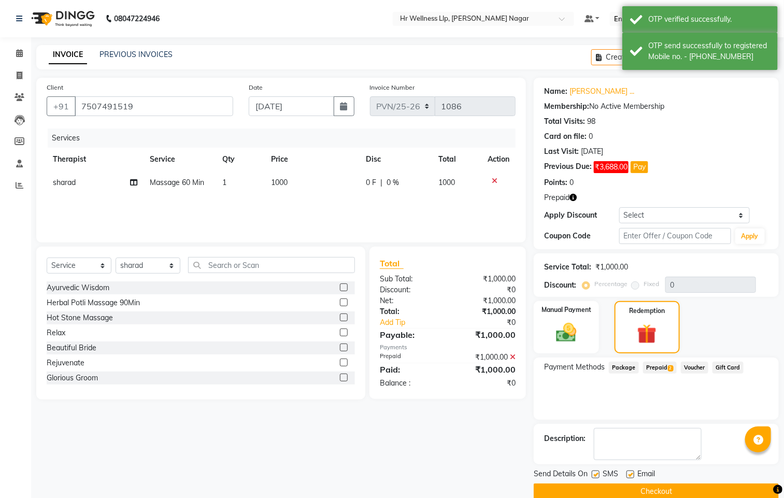
drag, startPoint x: 597, startPoint y: 471, endPoint x: 618, endPoint y: 477, distance: 21.6
click at [597, 472] on label at bounding box center [596, 475] width 8 height 8
click at [597, 472] on input "checkbox" at bounding box center [595, 475] width 7 height 7
checkbox input "false"
click at [627, 474] on label at bounding box center [631, 475] width 8 height 8
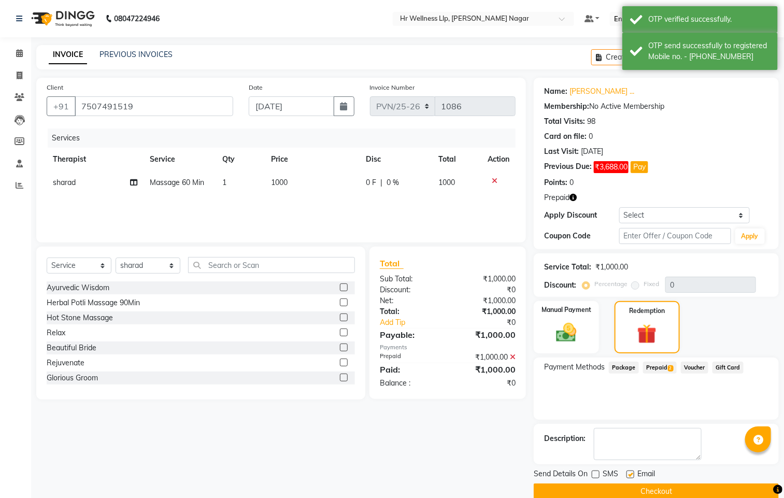
click at [627, 474] on input "checkbox" at bounding box center [630, 475] width 7 height 7
checkbox input "false"
click at [629, 487] on button "Checkout" at bounding box center [656, 492] width 245 height 16
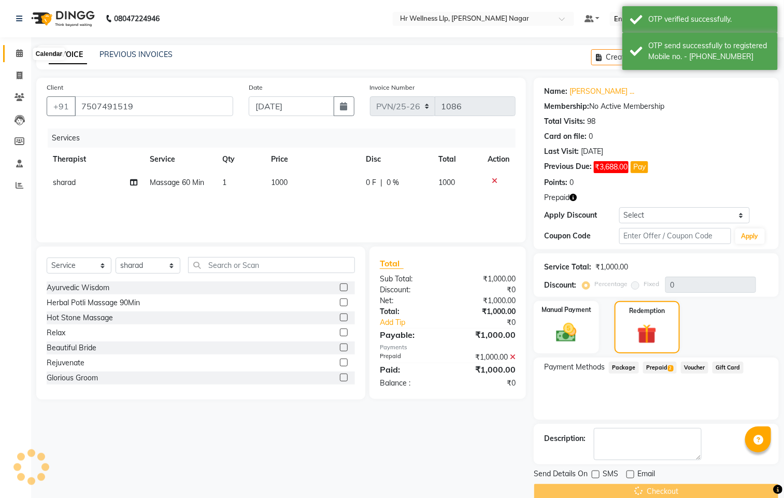
click at [15, 50] on span at bounding box center [19, 54] width 18 height 12
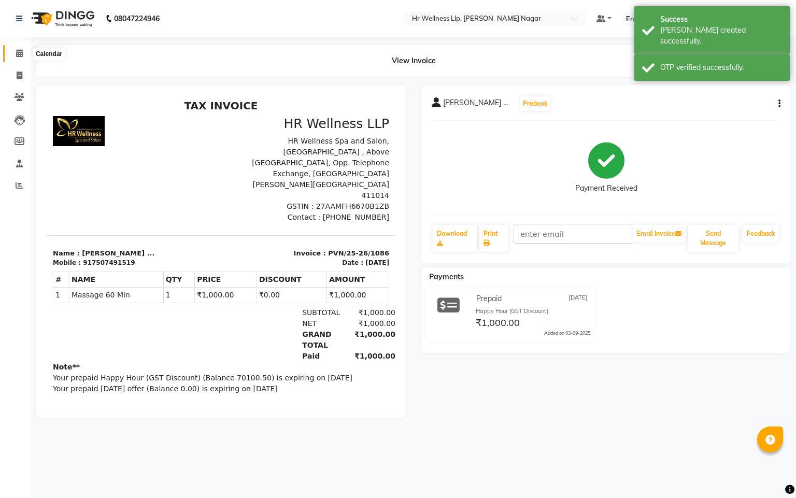
click at [18, 53] on icon at bounding box center [19, 53] width 7 height 8
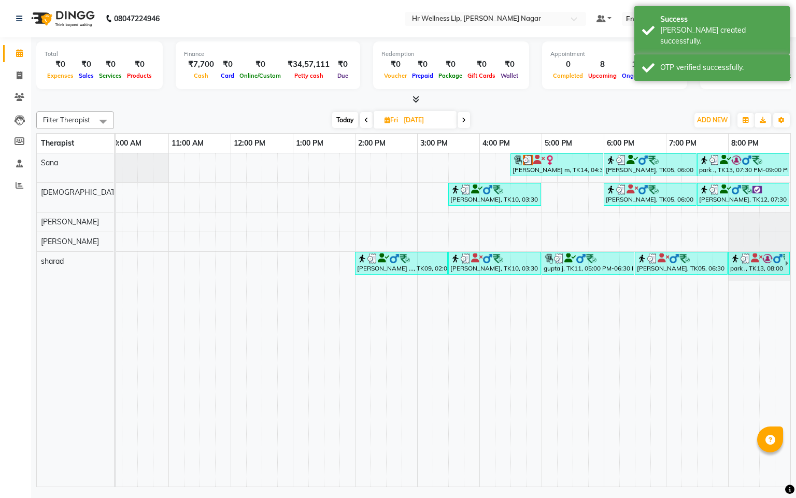
scroll to position [0, 146]
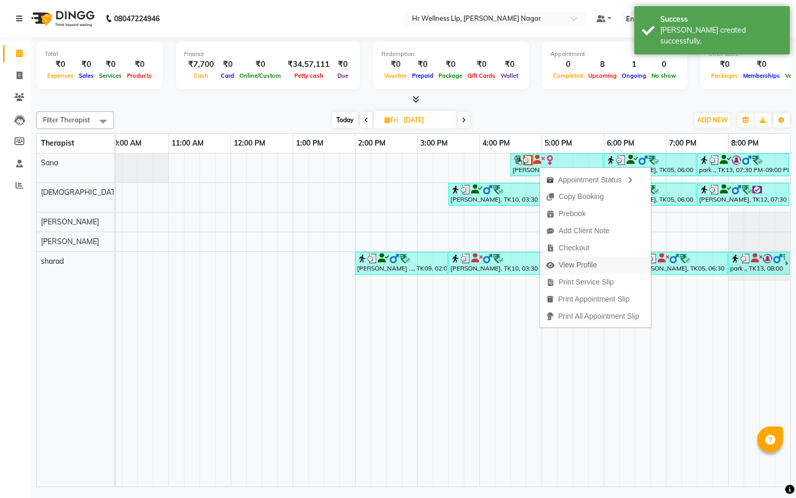
click at [580, 265] on span "View Profile" at bounding box center [578, 265] width 38 height 11
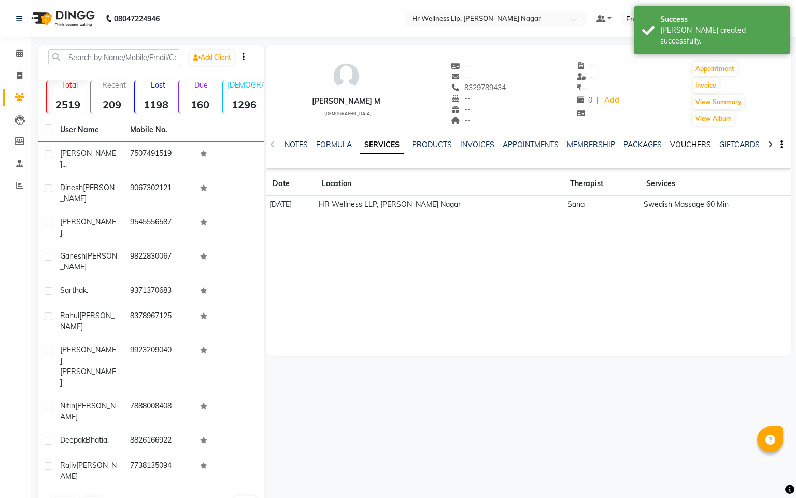
click at [694, 145] on link "VOUCHERS" at bounding box center [690, 144] width 41 height 9
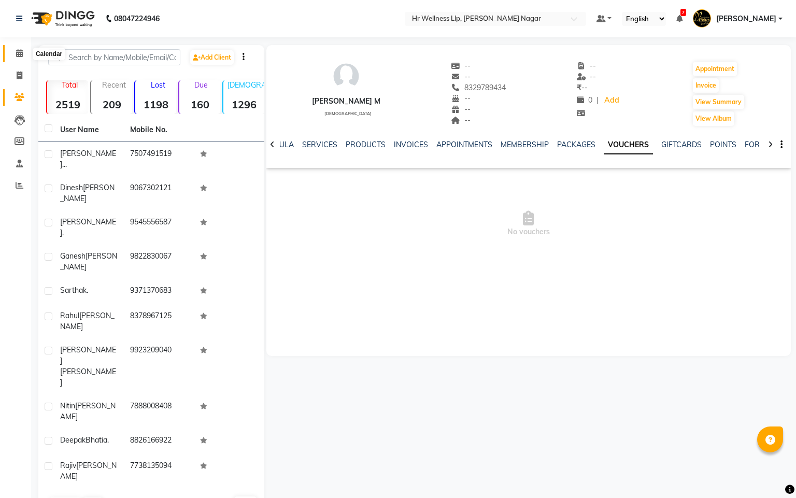
click at [16, 53] on icon at bounding box center [19, 53] width 7 height 8
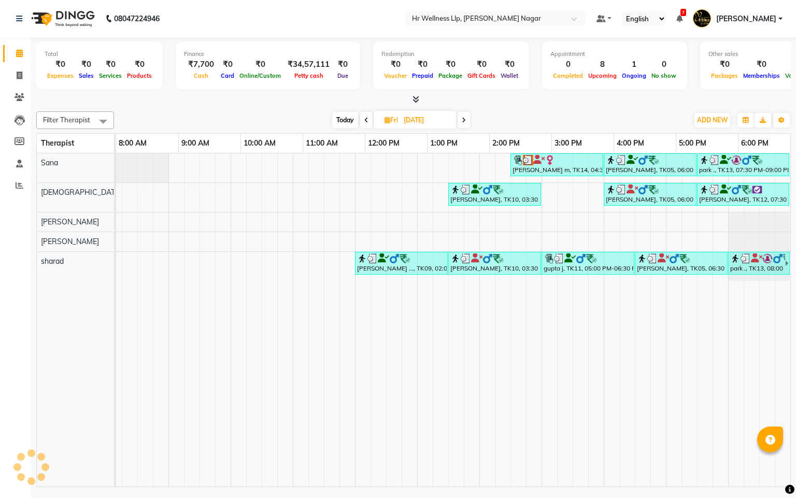
scroll to position [0, 134]
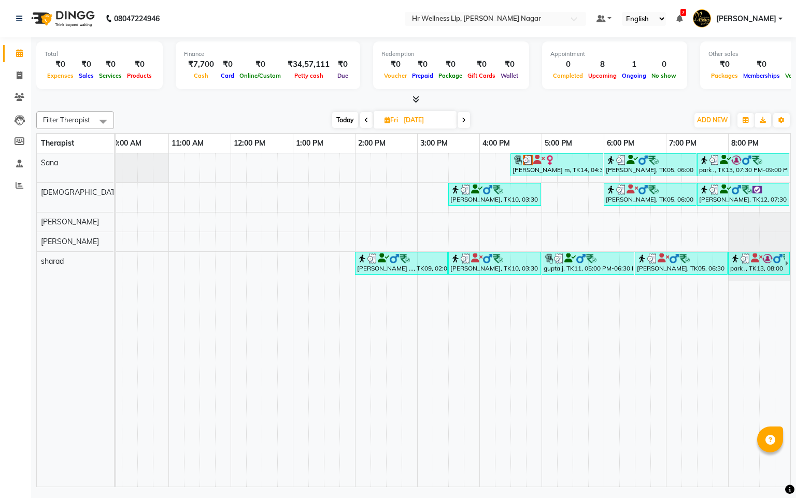
drag, startPoint x: 556, startPoint y: 473, endPoint x: 759, endPoint y: 483, distance: 203.4
click at [759, 483] on div "neelam m, TK14, 04:30 PM-06:00 PM, Swedish Massage 60 Min Dharmendra Thakur., T…" at bounding box center [453, 319] width 674 height 333
click at [461, 122] on span at bounding box center [464, 120] width 12 height 16
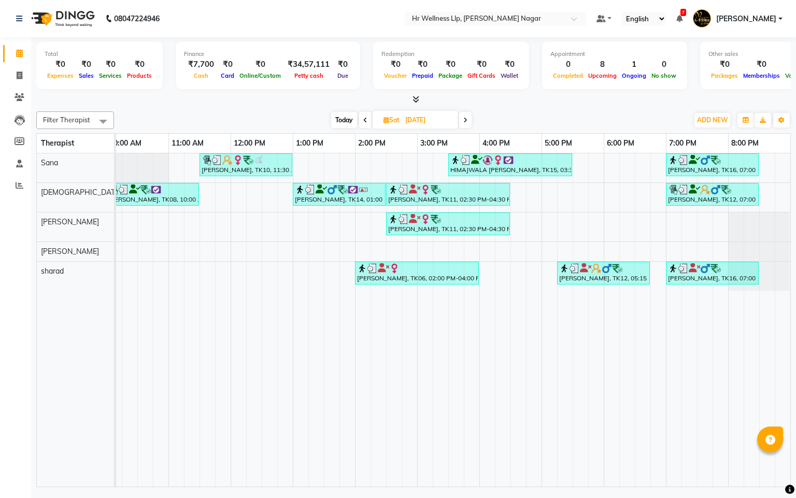
click at [470, 120] on span at bounding box center [465, 120] width 12 height 16
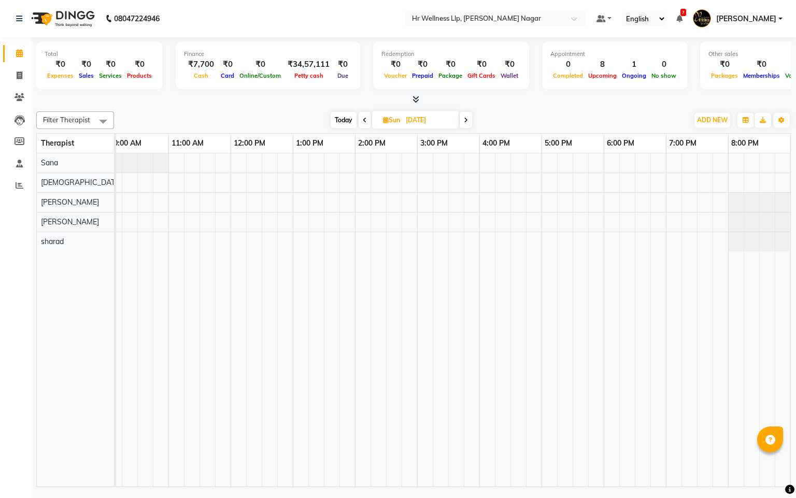
click at [469, 119] on span at bounding box center [466, 120] width 12 height 16
click at [470, 119] on span at bounding box center [466, 120] width 12 height 16
click at [462, 119] on span at bounding box center [465, 120] width 12 height 16
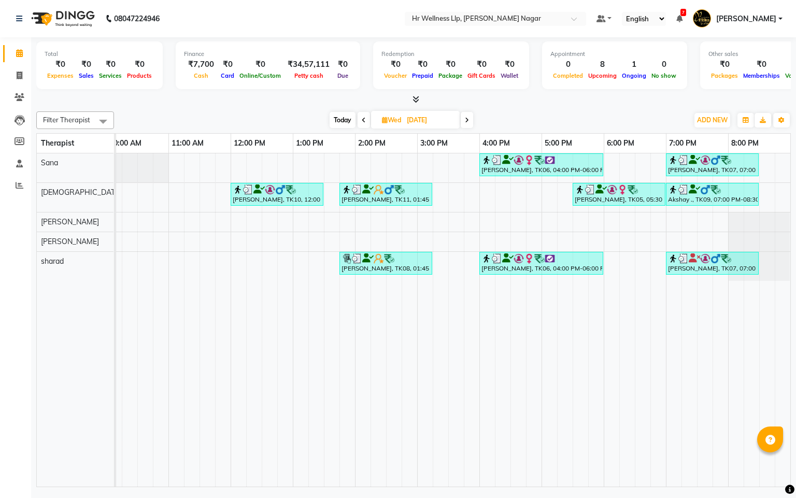
click at [463, 118] on span at bounding box center [467, 120] width 12 height 16
type input "07-08-2025"
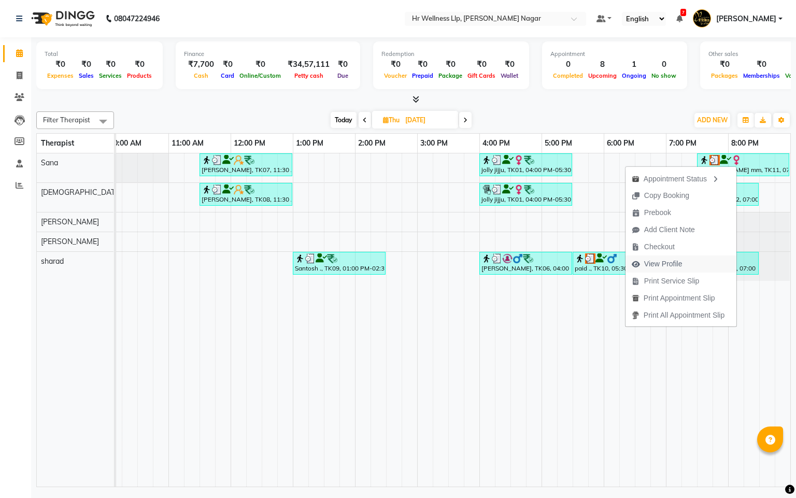
click at [664, 265] on span "View Profile" at bounding box center [663, 264] width 38 height 11
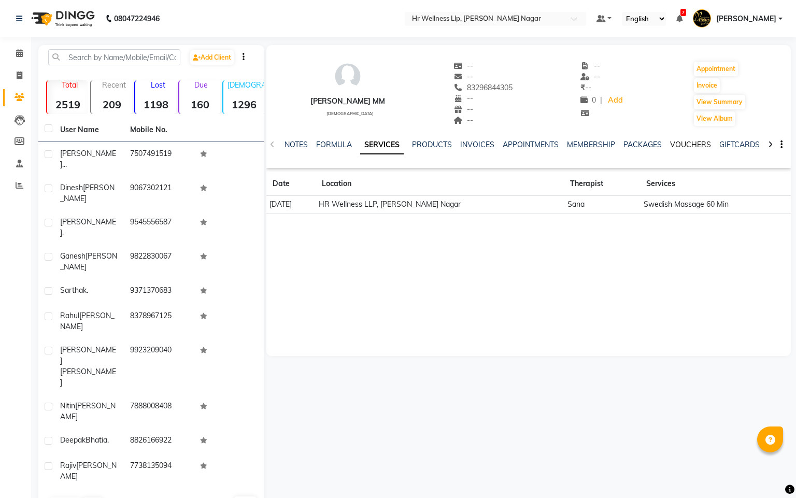
click at [679, 145] on link "VOUCHERS" at bounding box center [690, 144] width 41 height 9
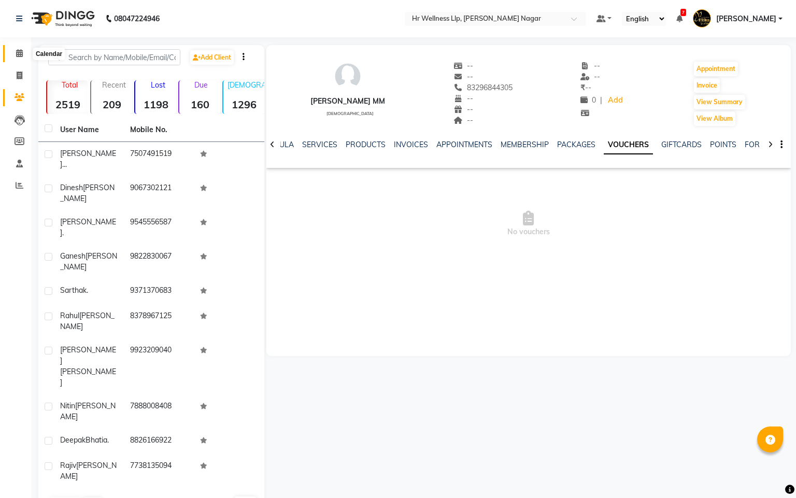
click at [19, 56] on icon at bounding box center [19, 53] width 7 height 8
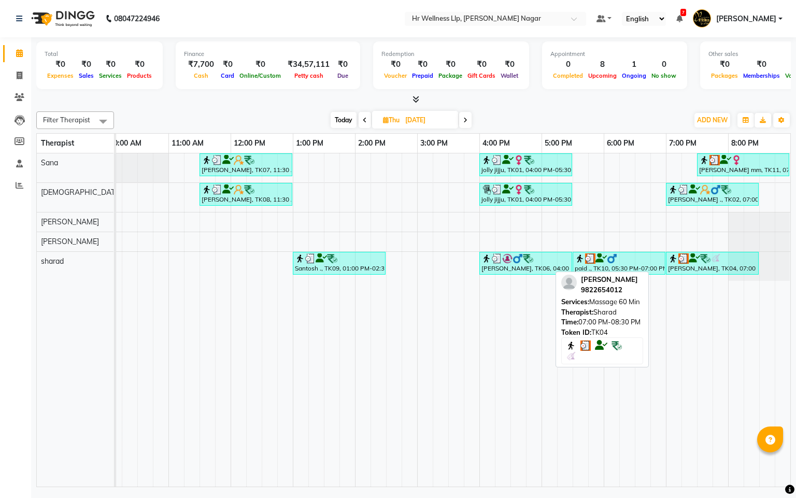
click at [721, 261] on div at bounding box center [712, 258] width 89 height 10
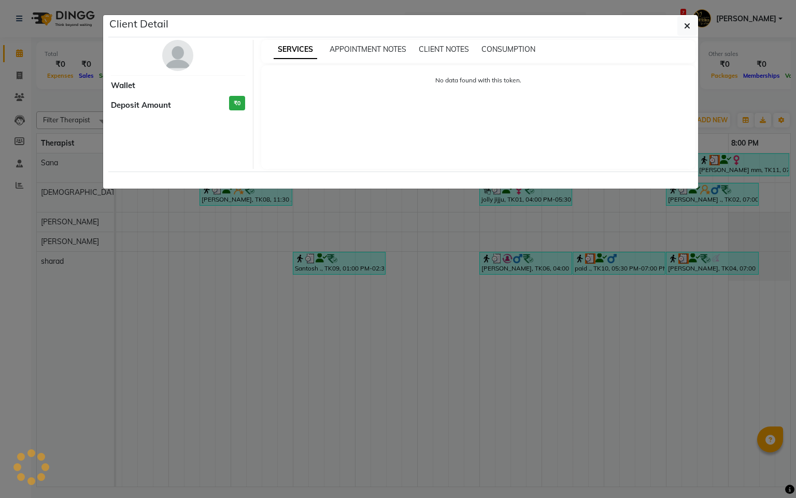
select select "3"
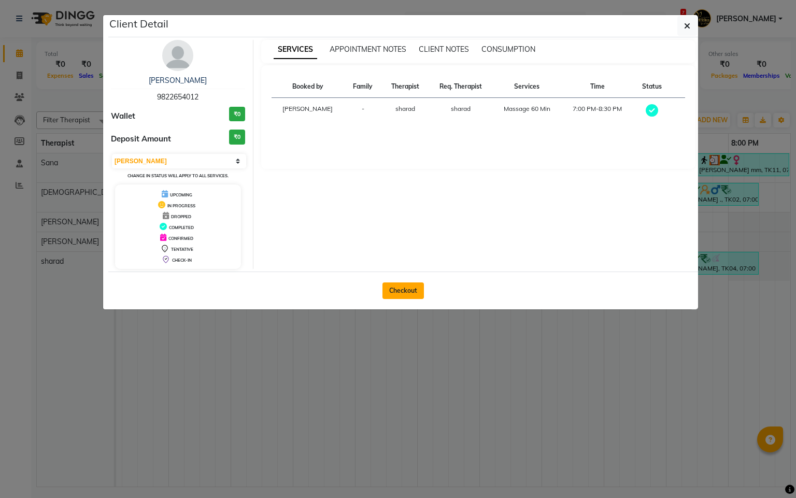
click at [403, 299] on button "Checkout" at bounding box center [403, 290] width 41 height 17
select select "service"
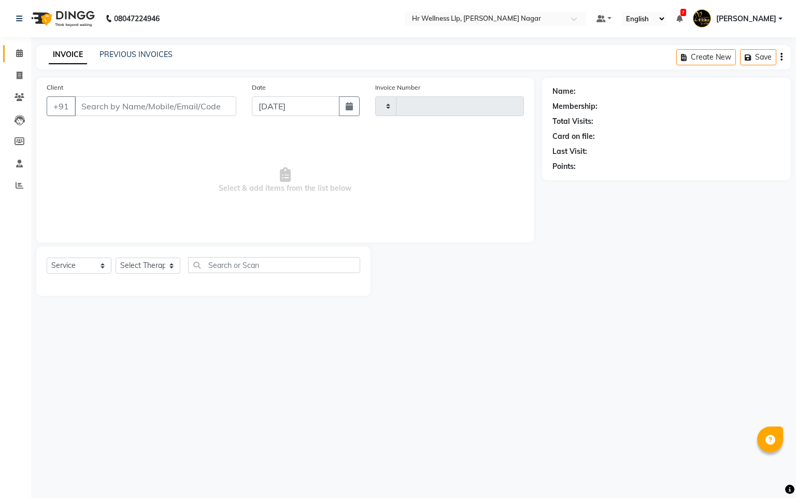
type input "1087"
select select "4289"
type input "9822654012"
type input "07-08-2025"
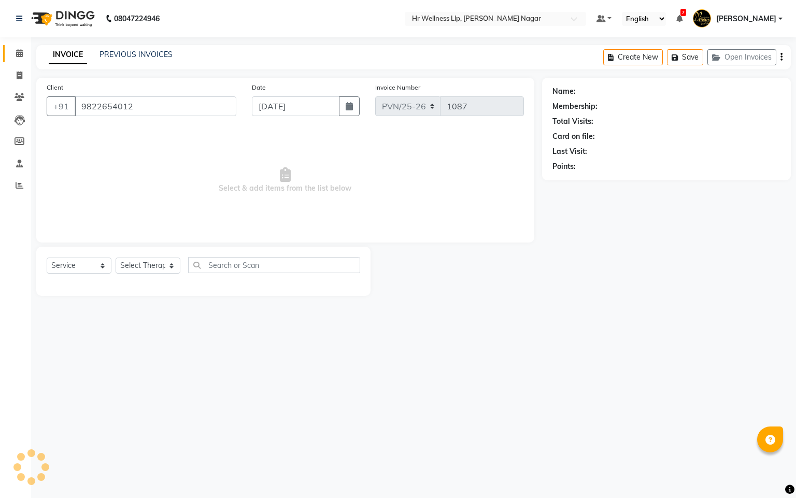
select select "86679"
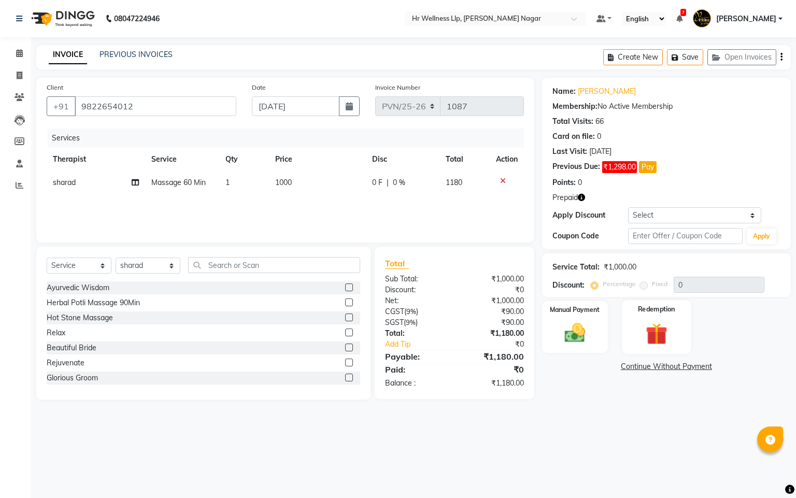
click at [646, 325] on img at bounding box center [656, 334] width 35 height 27
click at [689, 369] on span "Voucher" at bounding box center [702, 368] width 27 height 12
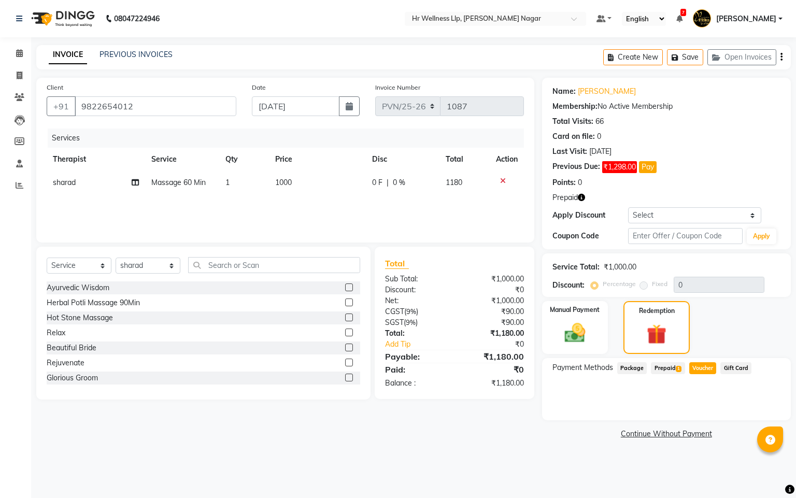
click at [672, 370] on span "Prepaid 1" at bounding box center [668, 368] width 34 height 12
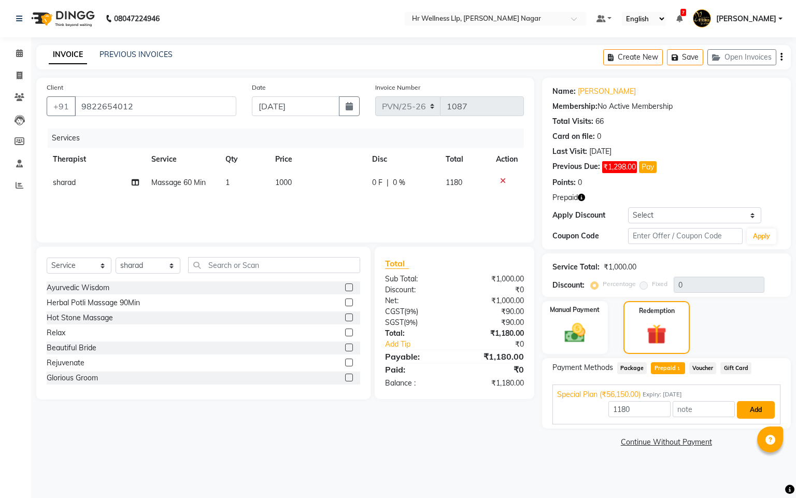
click at [744, 409] on button "Add" at bounding box center [756, 410] width 38 height 18
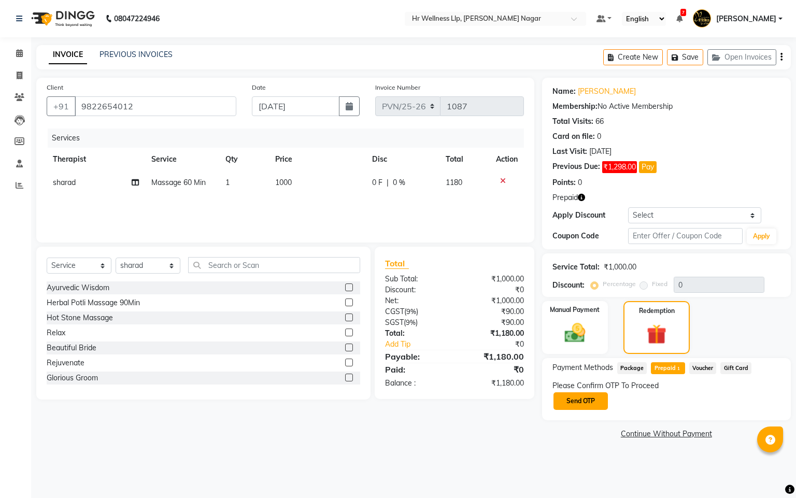
click at [579, 404] on button "Send OTP" at bounding box center [581, 401] width 54 height 18
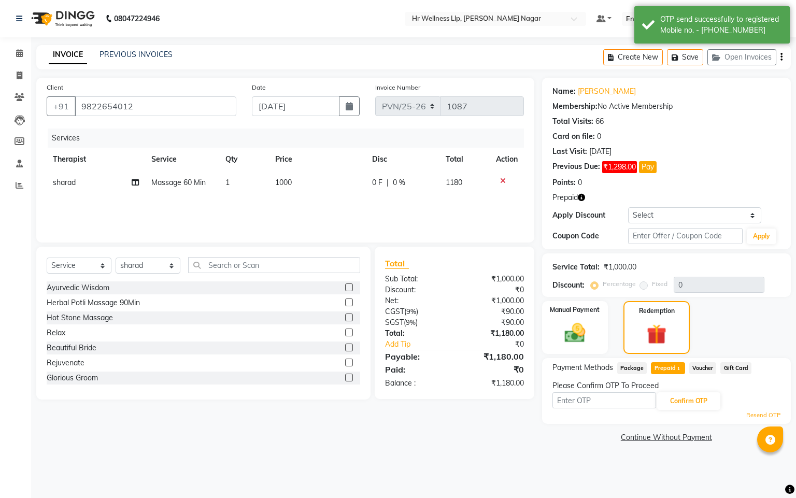
click at [579, 404] on input "text" at bounding box center [605, 400] width 104 height 16
type input "8483"
click at [706, 399] on button "Confirm OTP" at bounding box center [688, 401] width 63 height 18
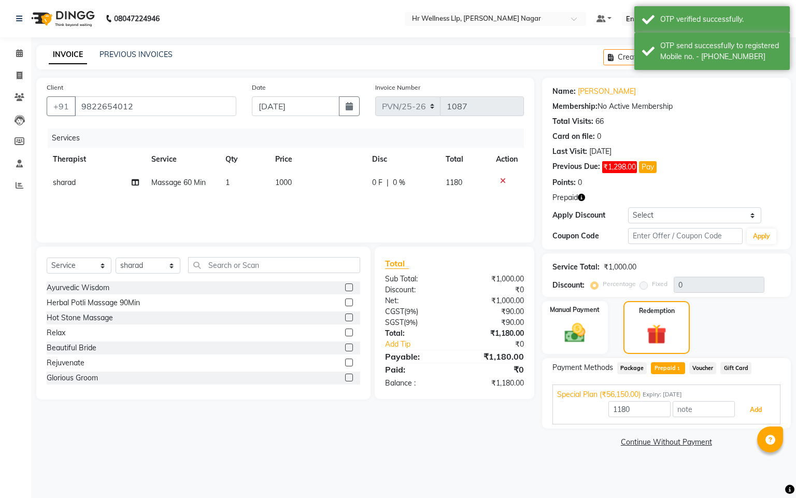
click at [758, 406] on button "Add" at bounding box center [756, 410] width 38 height 18
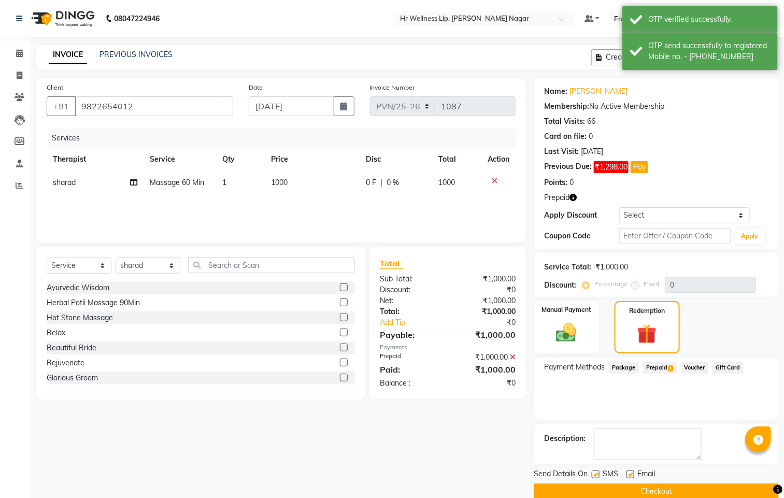
click at [596, 475] on label at bounding box center [596, 475] width 8 height 8
click at [596, 475] on input "checkbox" at bounding box center [595, 475] width 7 height 7
checkbox input "false"
click at [632, 472] on label at bounding box center [631, 475] width 8 height 8
click at [632, 472] on input "checkbox" at bounding box center [630, 475] width 7 height 7
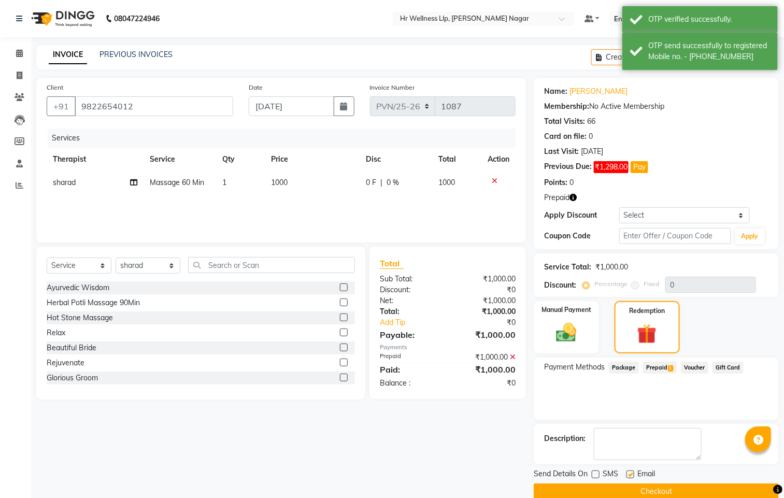
checkbox input "false"
click at [634, 484] on div "Send Details On SMS Email Checkout" at bounding box center [656, 484] width 245 height 31
click at [636, 490] on button "Checkout" at bounding box center [656, 492] width 245 height 16
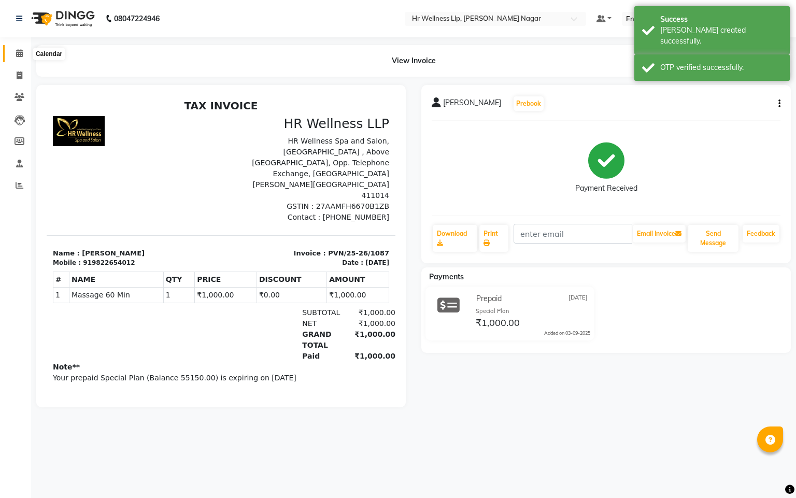
click at [19, 49] on icon at bounding box center [19, 53] width 7 height 8
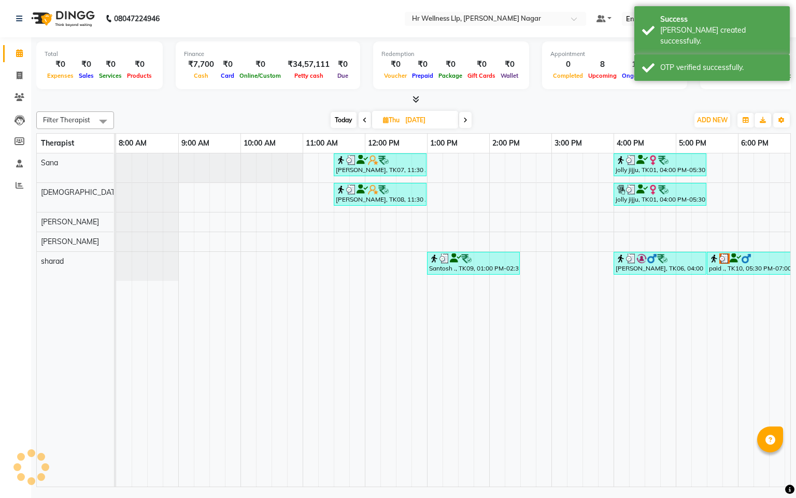
scroll to position [0, 134]
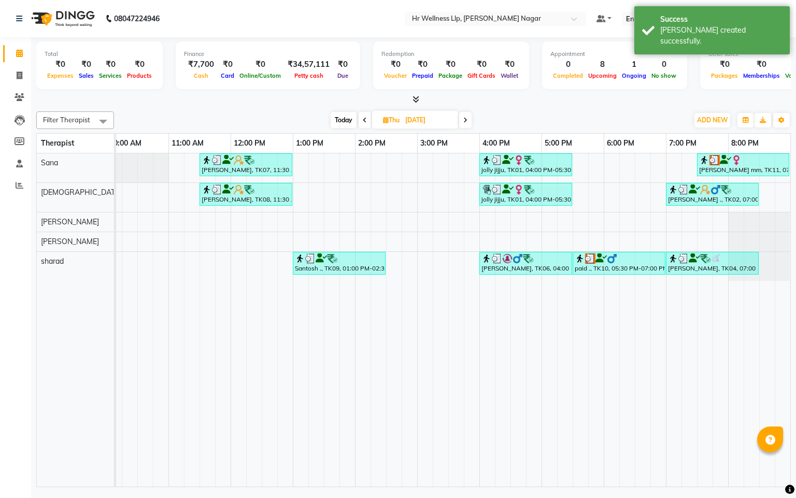
click at [460, 122] on span at bounding box center [465, 120] width 12 height 16
type input "08-08-2025"
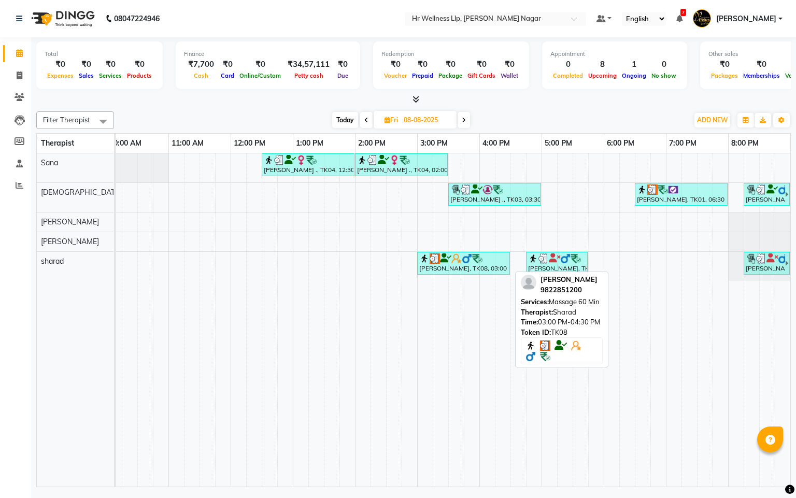
click at [473, 271] on div "Mukund bhandare, TK08, 03:00 PM-04:30 PM, Massage 60 Min" at bounding box center [463, 263] width 91 height 20
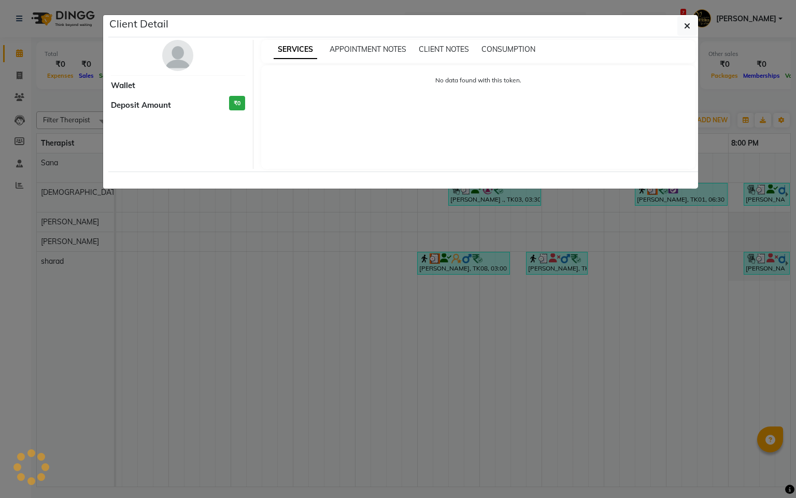
select select "3"
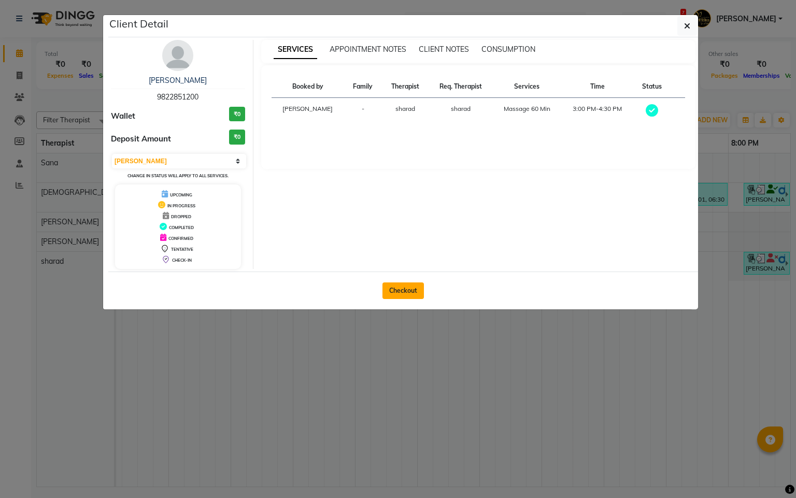
click at [386, 289] on button "Checkout" at bounding box center [403, 290] width 41 height 17
select select "service"
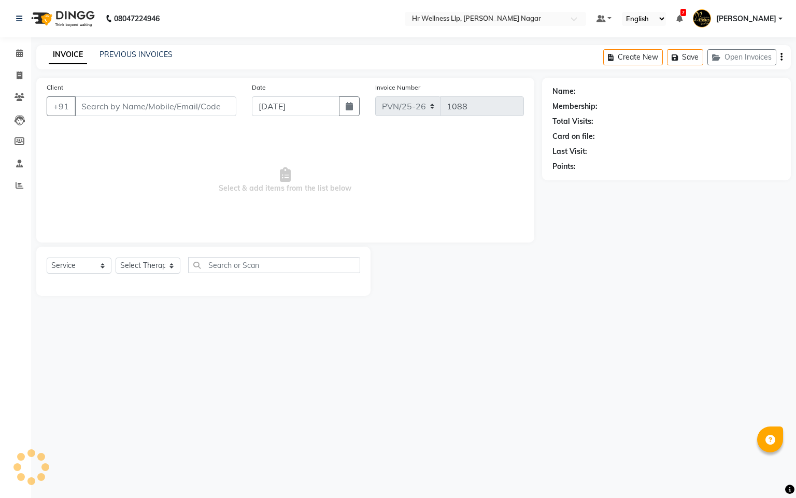
type input "9822851200"
type input "08-08-2025"
select select "86679"
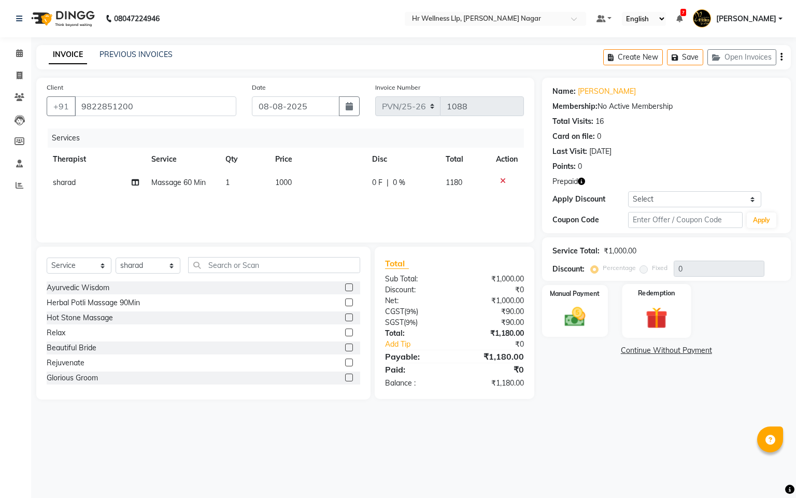
click at [661, 316] on img at bounding box center [656, 318] width 35 height 27
click at [673, 358] on span "Prepaid 1" at bounding box center [668, 352] width 34 height 12
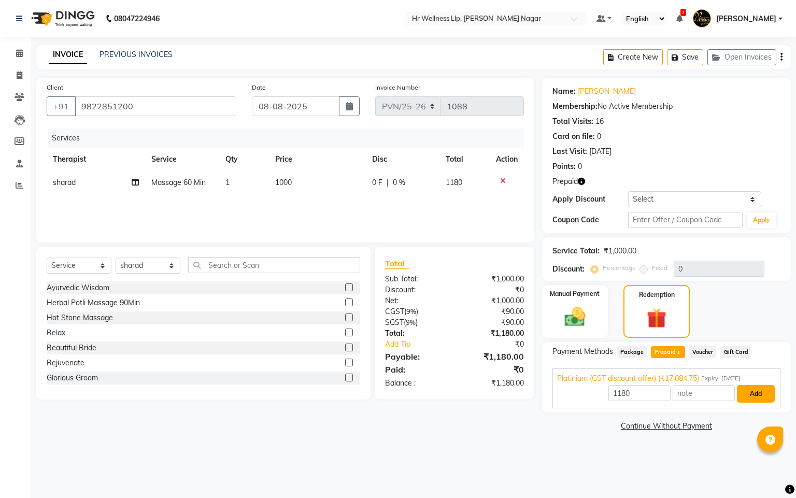
click at [758, 392] on button "Add" at bounding box center [756, 394] width 38 height 18
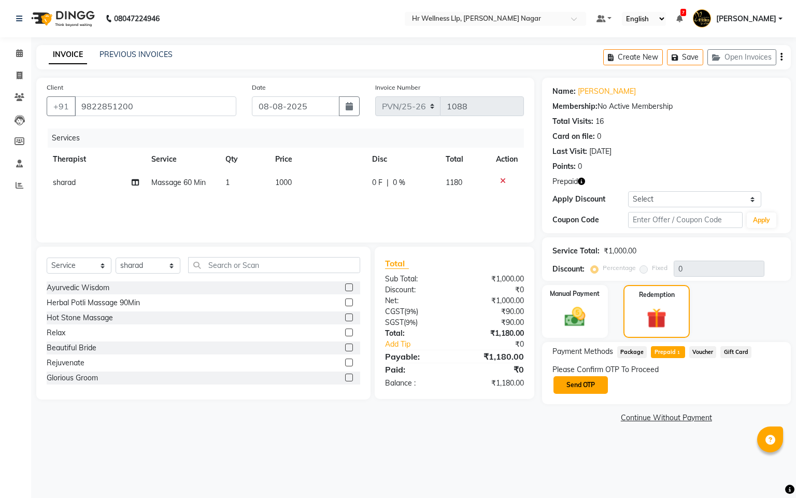
click at [582, 388] on button "Send OTP" at bounding box center [581, 385] width 54 height 18
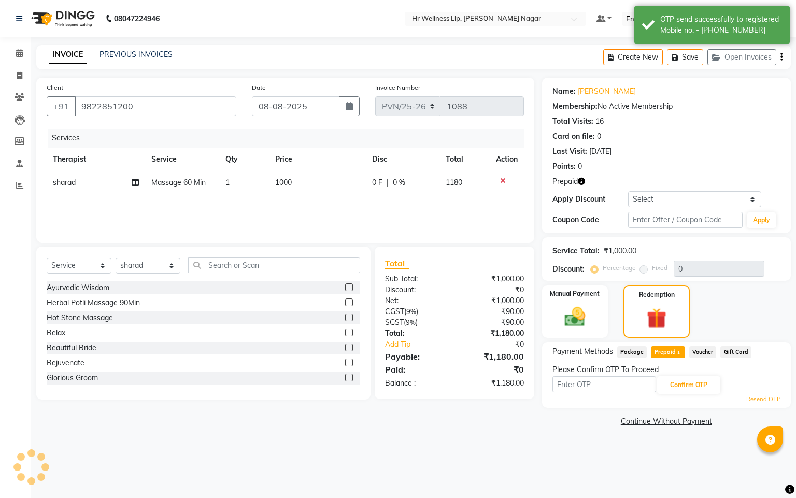
click at [582, 388] on input "text" at bounding box center [605, 384] width 104 height 16
type input "8483"
click at [686, 397] on div "Resend OTP" at bounding box center [667, 399] width 228 height 9
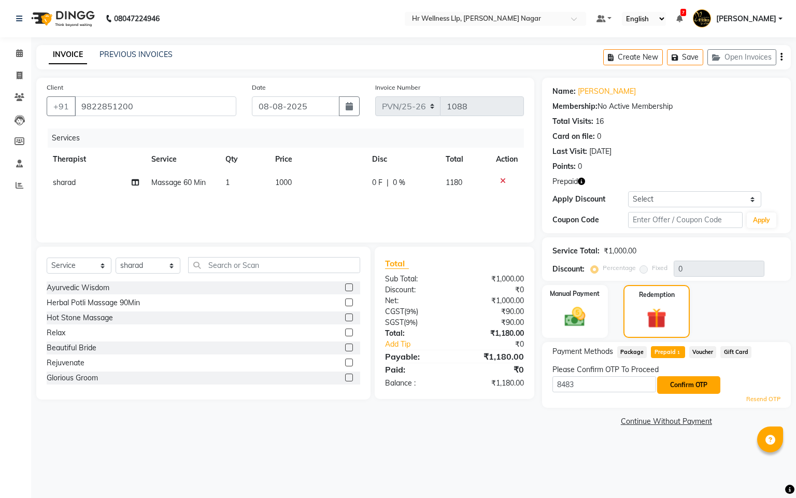
click at [700, 386] on button "Confirm OTP" at bounding box center [688, 385] width 63 height 18
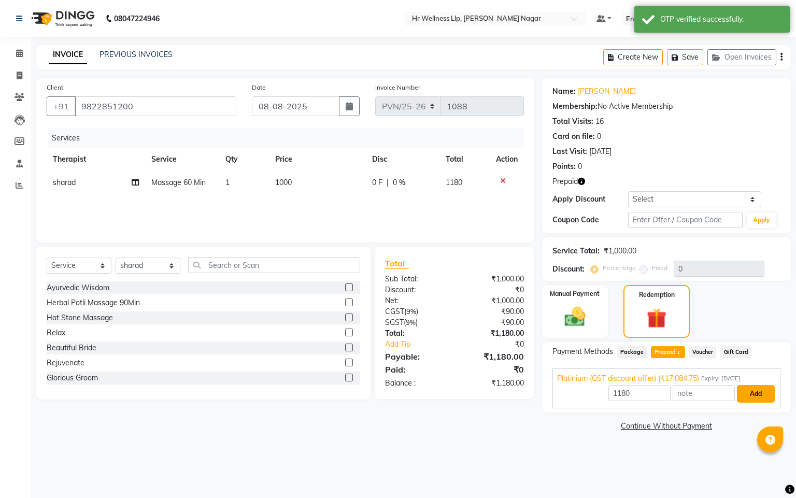
click at [748, 389] on button "Add" at bounding box center [756, 394] width 38 height 18
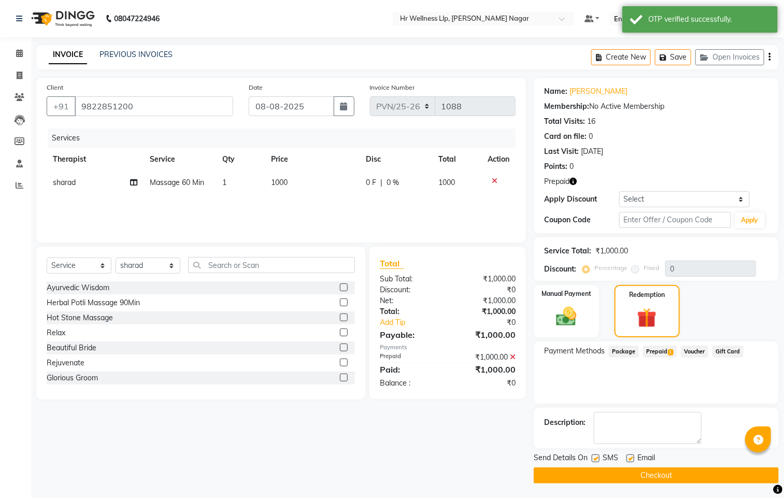
click at [596, 456] on label at bounding box center [596, 459] width 8 height 8
click at [596, 456] on input "checkbox" at bounding box center [595, 459] width 7 height 7
checkbox input "false"
click at [633, 459] on label at bounding box center [631, 459] width 8 height 8
click at [633, 459] on input "checkbox" at bounding box center [630, 459] width 7 height 7
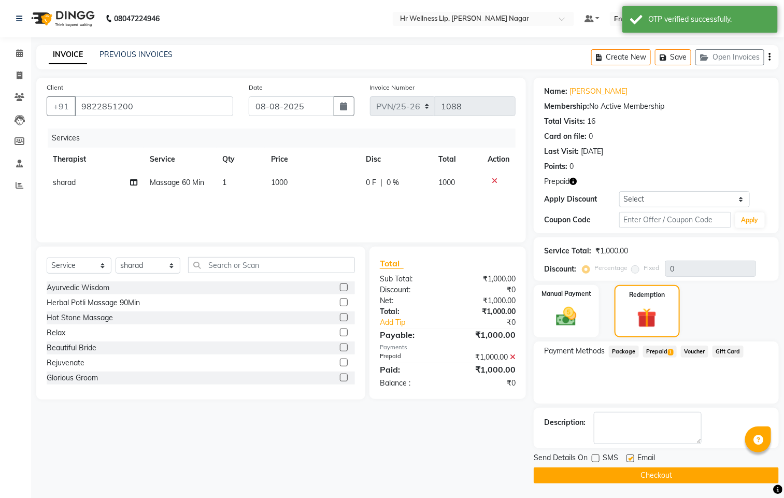
checkbox input "false"
click at [633, 473] on button "Checkout" at bounding box center [656, 476] width 245 height 16
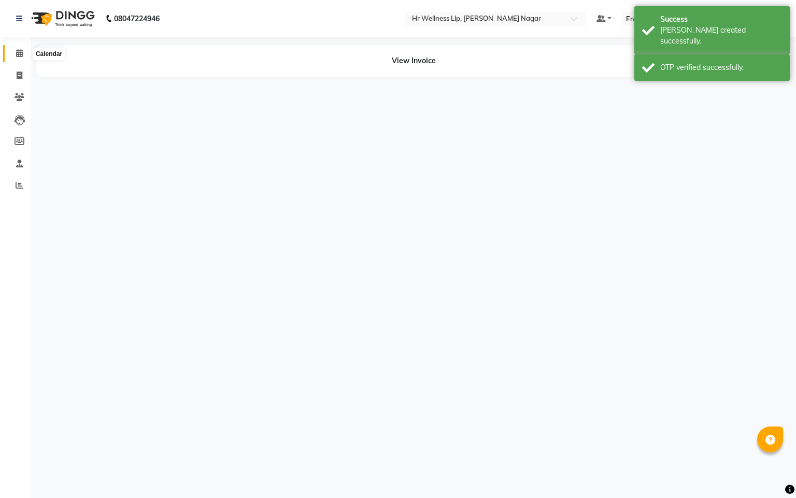
click at [14, 48] on span at bounding box center [19, 54] width 18 height 12
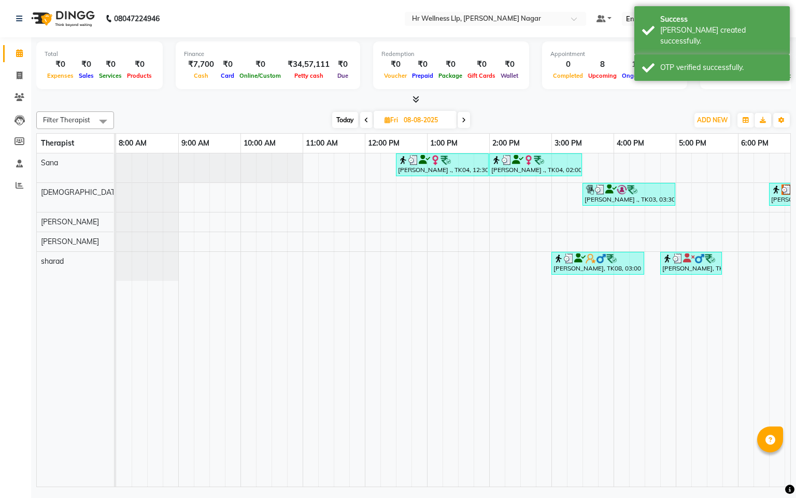
click at [363, 121] on span at bounding box center [366, 120] width 12 height 16
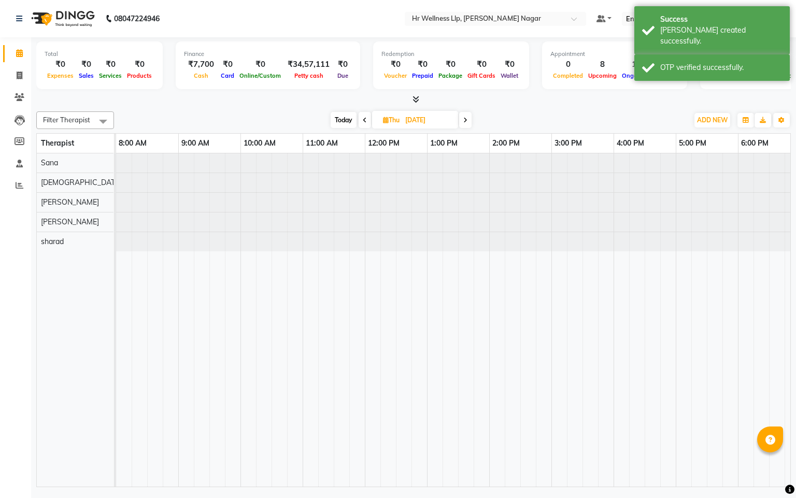
scroll to position [0, 134]
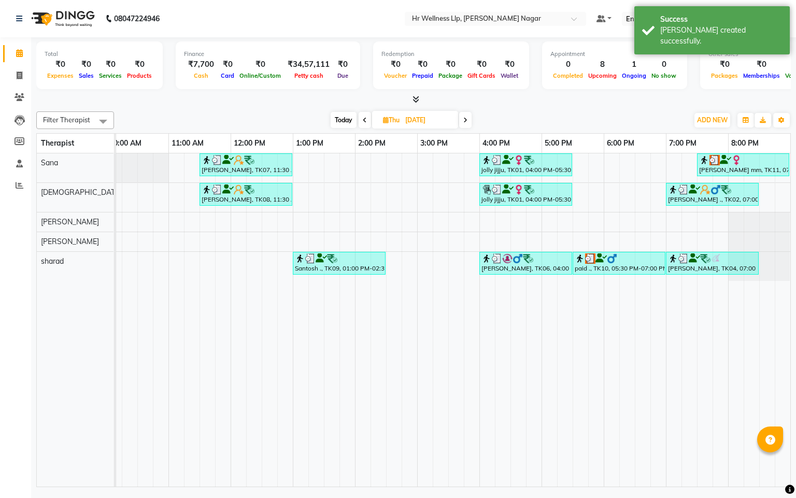
click at [462, 121] on span at bounding box center [465, 120] width 12 height 16
type input "08-08-2025"
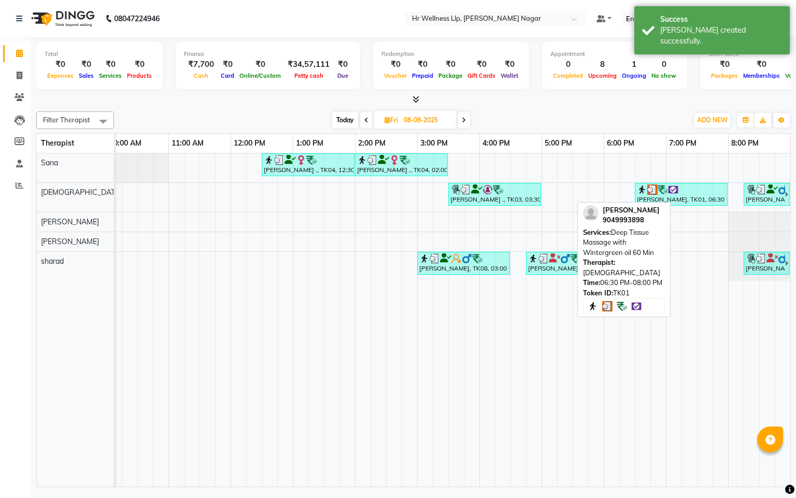
click at [678, 198] on div "Prasanna Kulkarni, TK01, 06:30 PM-08:00 PM, Deep Tissue Massage with Wintergree…" at bounding box center [681, 195] width 91 height 20
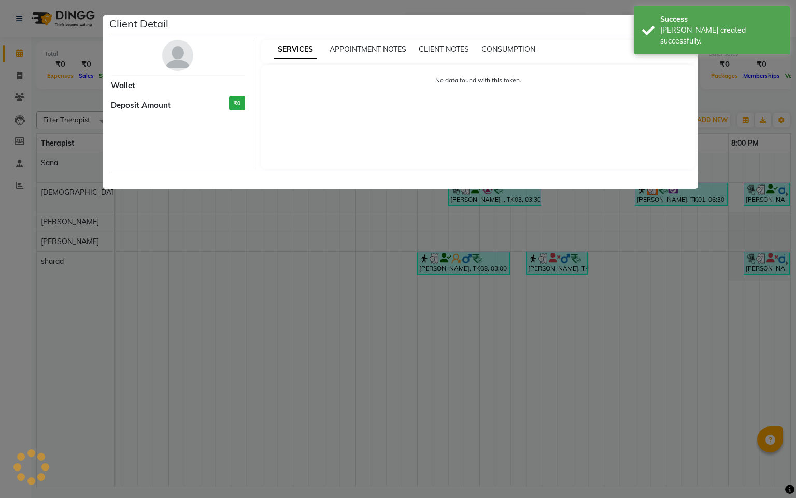
select select "3"
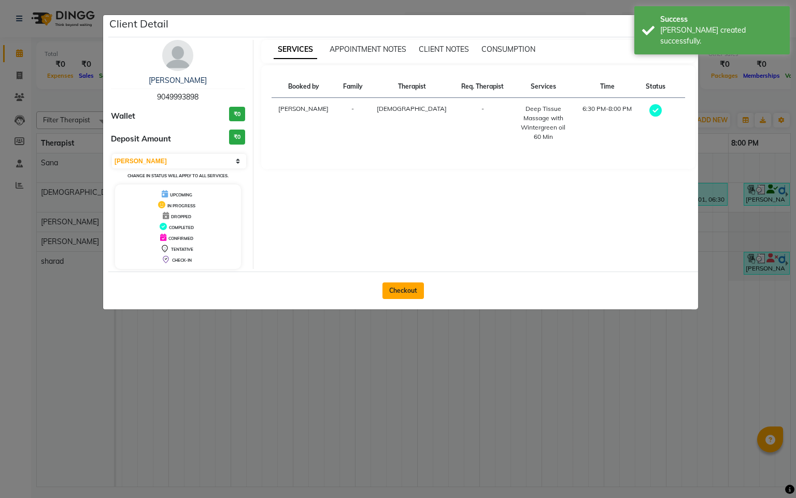
click at [397, 294] on button "Checkout" at bounding box center [403, 290] width 41 height 17
select select "service"
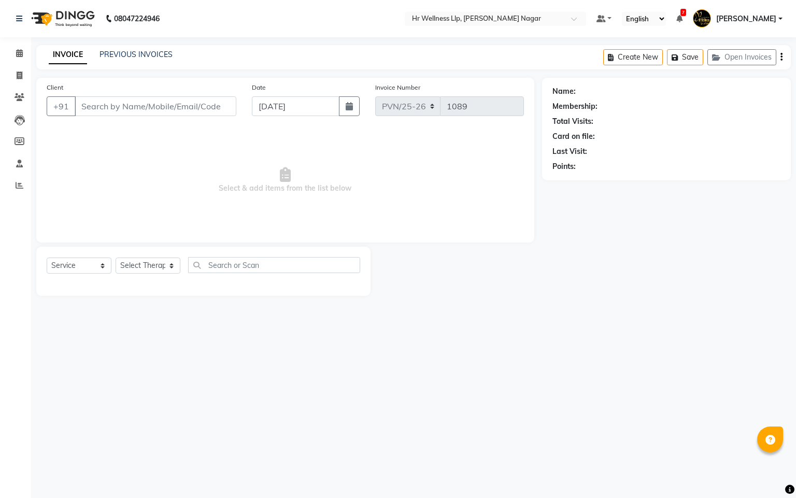
type input "9049993898"
type input "08-08-2025"
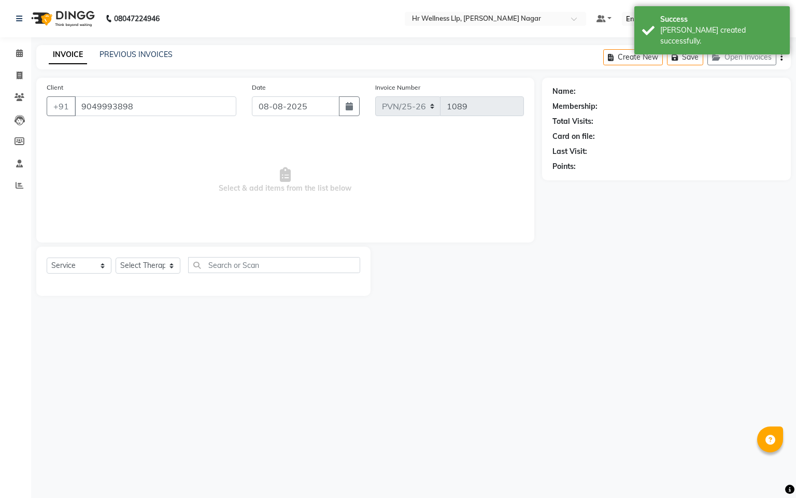
select select "19732"
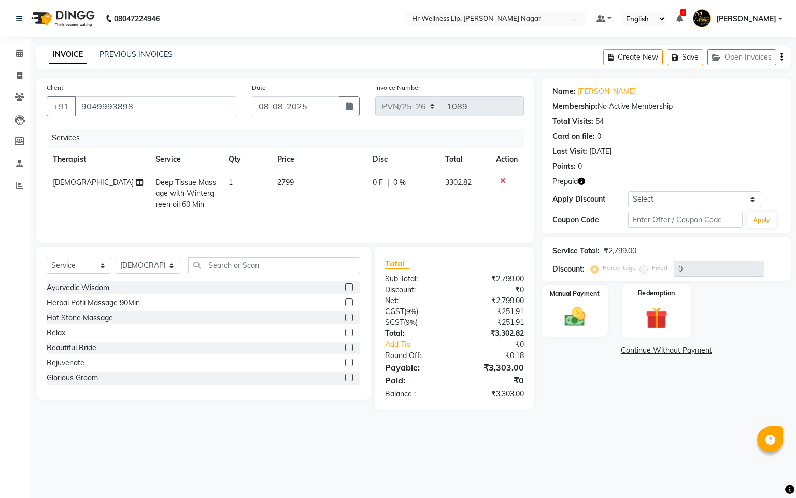
click at [646, 309] on img at bounding box center [656, 318] width 35 height 27
click at [676, 351] on span "1" at bounding box center [679, 353] width 6 height 6
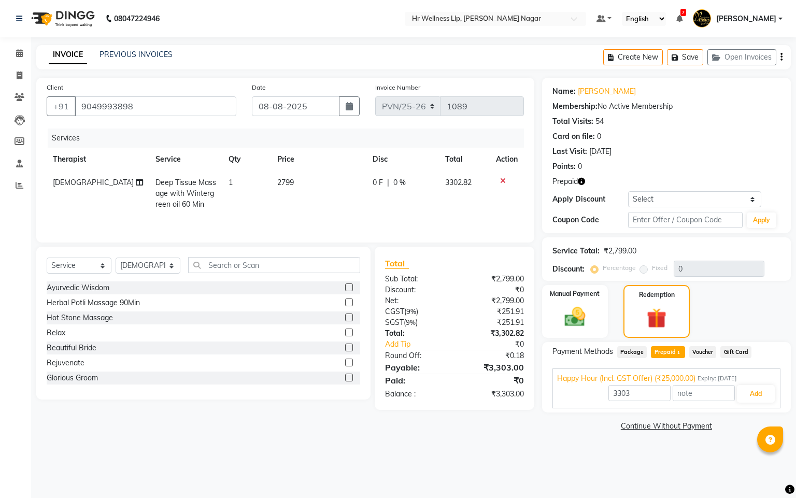
click at [235, 405] on div "Select Service Product Membership Package Voucher Prepaid Gift Card Select Ther…" at bounding box center [200, 328] width 342 height 163
click at [500, 179] on icon at bounding box center [503, 180] width 6 height 7
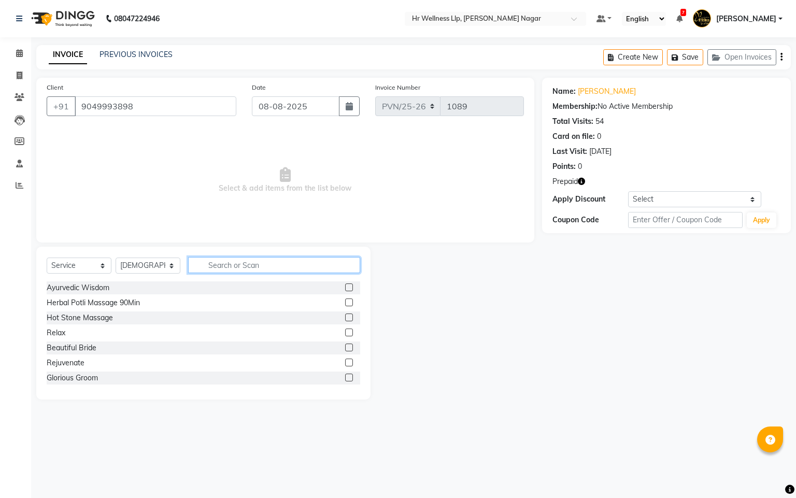
click at [236, 260] on input "text" at bounding box center [274, 265] width 172 height 16
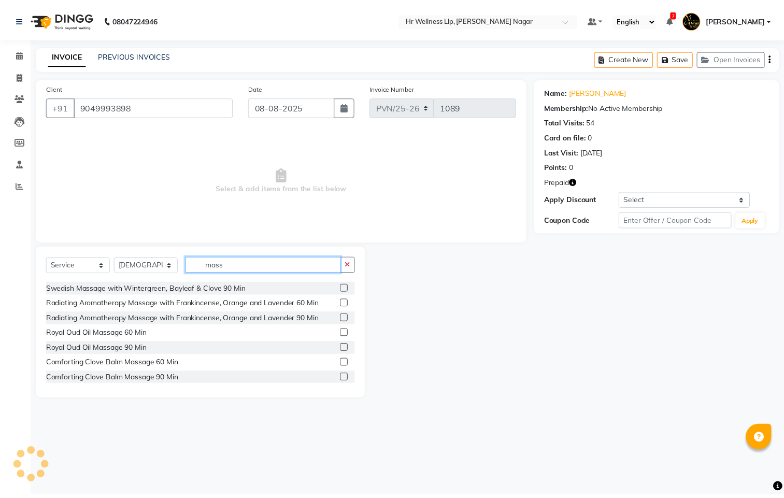
scroll to position [311, 0]
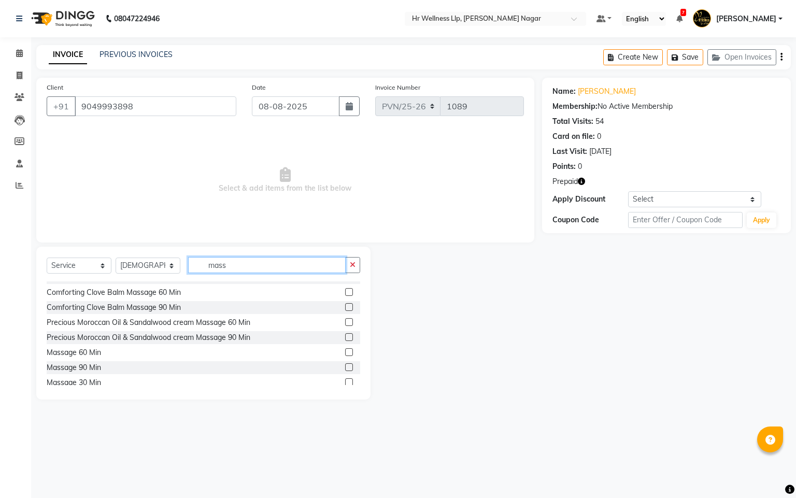
type input "mass"
click at [345, 352] on label at bounding box center [349, 352] width 8 height 8
click at [345, 352] on input "checkbox" at bounding box center [348, 352] width 7 height 7
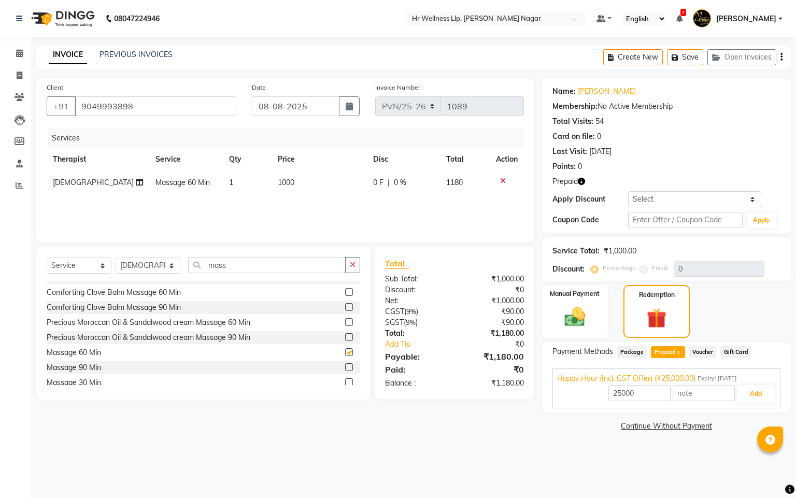
checkbox input "false"
click at [622, 353] on span "Package" at bounding box center [632, 352] width 30 height 12
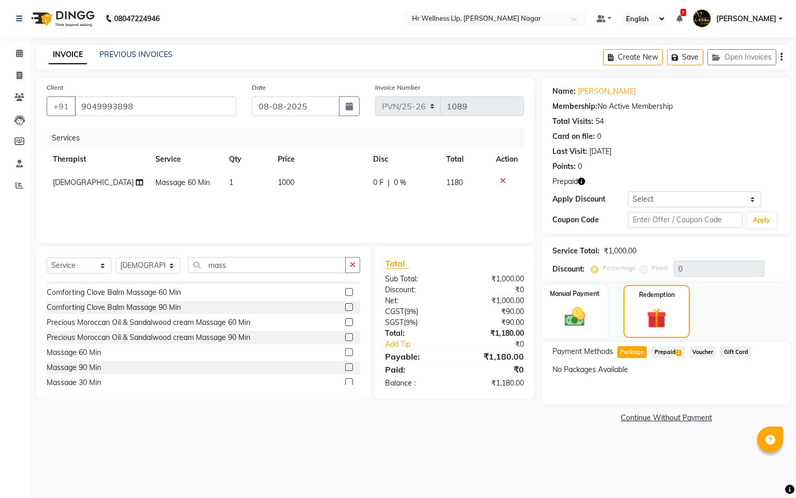
drag, startPoint x: 678, startPoint y: 347, endPoint x: 677, endPoint y: 355, distance: 8.4
click at [678, 348] on span "Prepaid 1" at bounding box center [668, 352] width 34 height 12
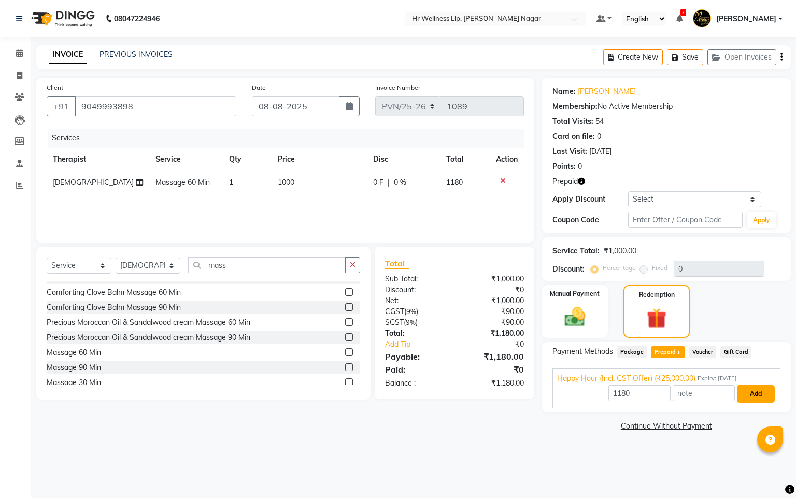
click at [749, 391] on button "Add" at bounding box center [756, 394] width 38 height 18
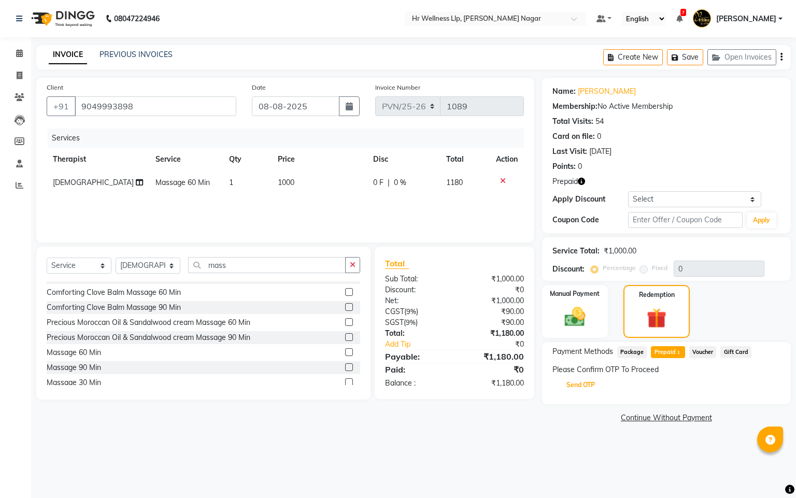
drag, startPoint x: 593, startPoint y: 383, endPoint x: 605, endPoint y: 389, distance: 13.4
click at [596, 386] on button "Send OTP" at bounding box center [581, 385] width 54 height 18
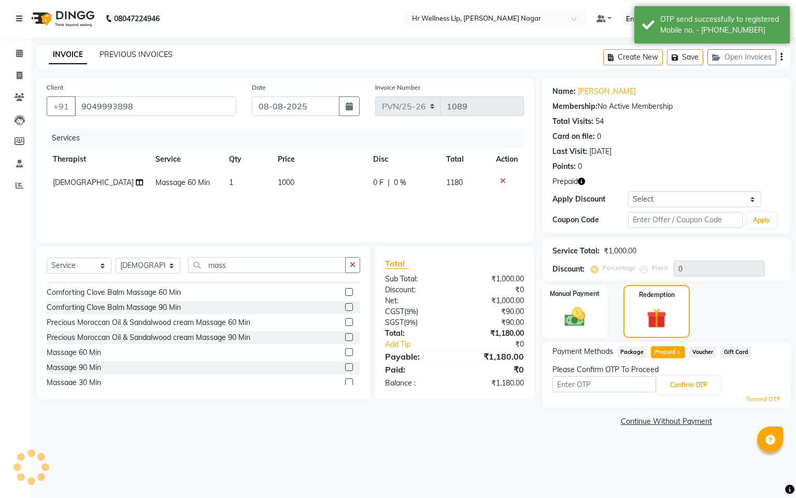
click at [605, 389] on input "text" at bounding box center [605, 384] width 104 height 16
type input "8483"
click at [707, 387] on button "Confirm OTP" at bounding box center [688, 385] width 63 height 18
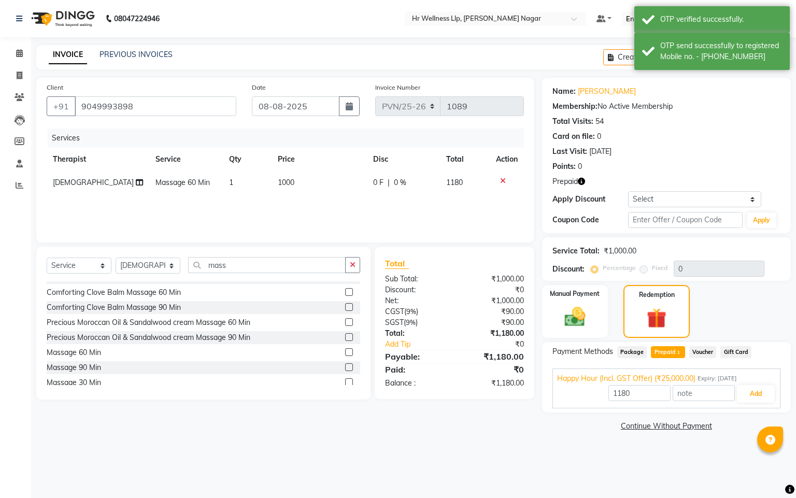
click at [735, 395] on div "1180 Add" at bounding box center [666, 394] width 219 height 20
click at [753, 390] on button "Add" at bounding box center [756, 394] width 38 height 18
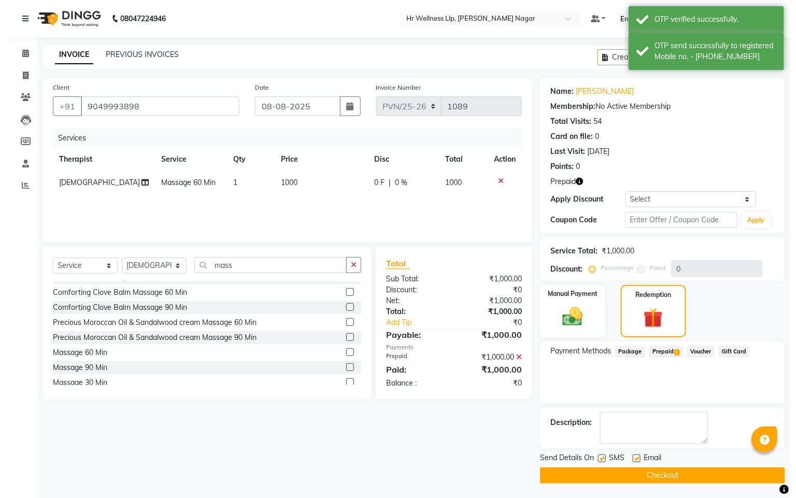
scroll to position [329, 0]
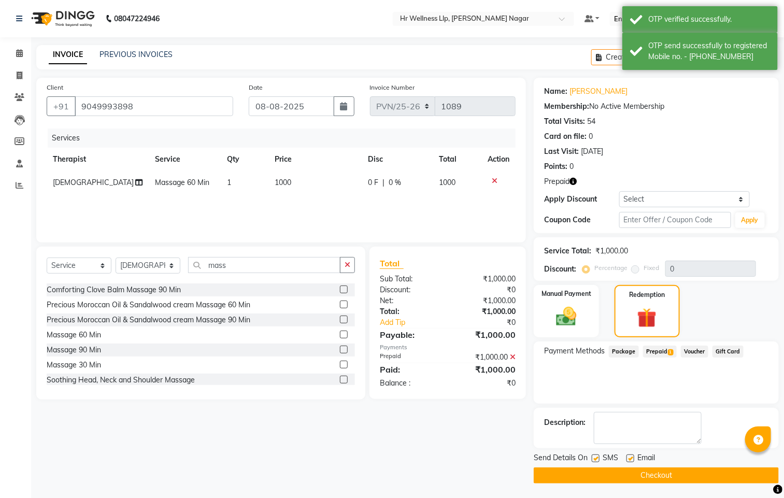
click at [593, 458] on label at bounding box center [596, 459] width 8 height 8
click at [593, 458] on input "checkbox" at bounding box center [595, 459] width 7 height 7
checkbox input "false"
click at [632, 456] on label at bounding box center [631, 459] width 8 height 8
click at [632, 456] on input "checkbox" at bounding box center [630, 459] width 7 height 7
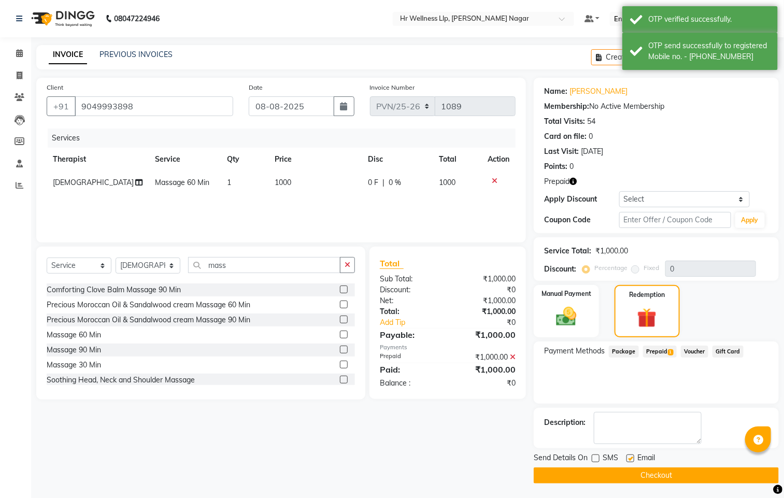
checkbox input "false"
click at [629, 471] on button "Checkout" at bounding box center [656, 476] width 245 height 16
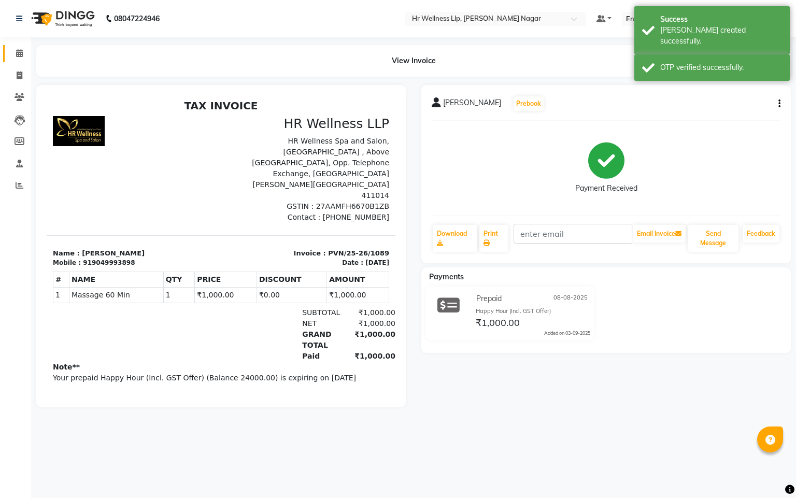
click at [12, 45] on link "Calendar" at bounding box center [15, 53] width 25 height 17
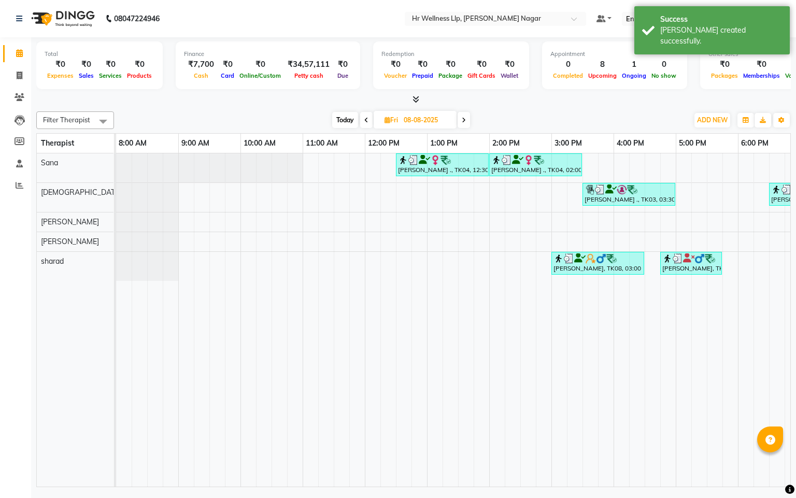
scroll to position [0, 134]
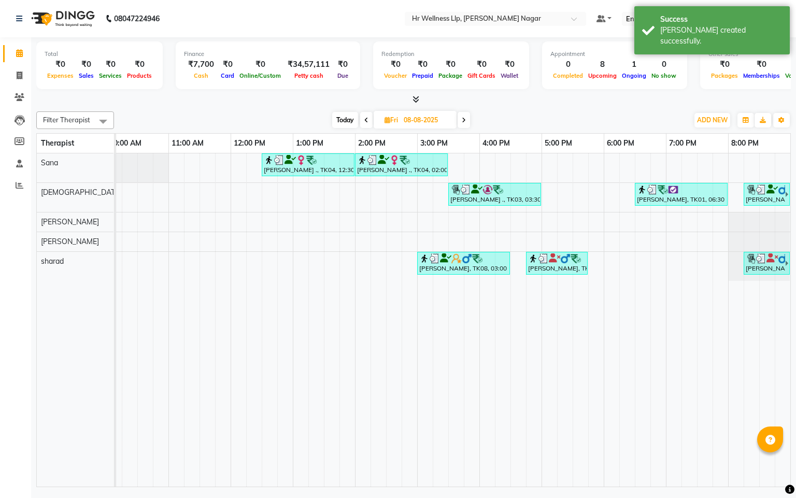
click at [458, 120] on span at bounding box center [464, 120] width 12 height 16
type input "09-08-2025"
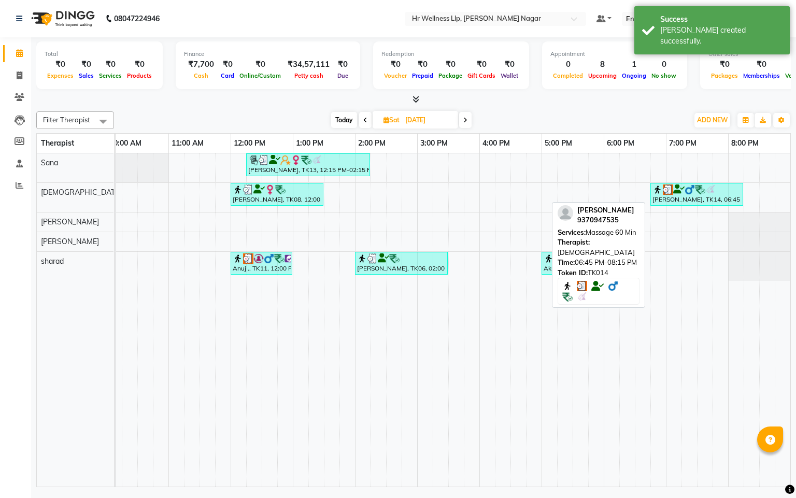
click at [706, 197] on div "Sagar Chopade, TK14, 06:45 PM-08:15 PM, Massage 60 Min" at bounding box center [697, 195] width 91 height 20
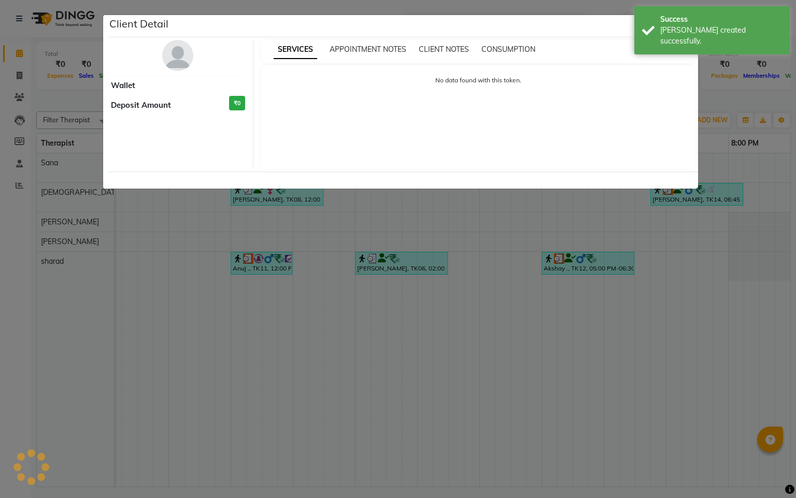
select select "3"
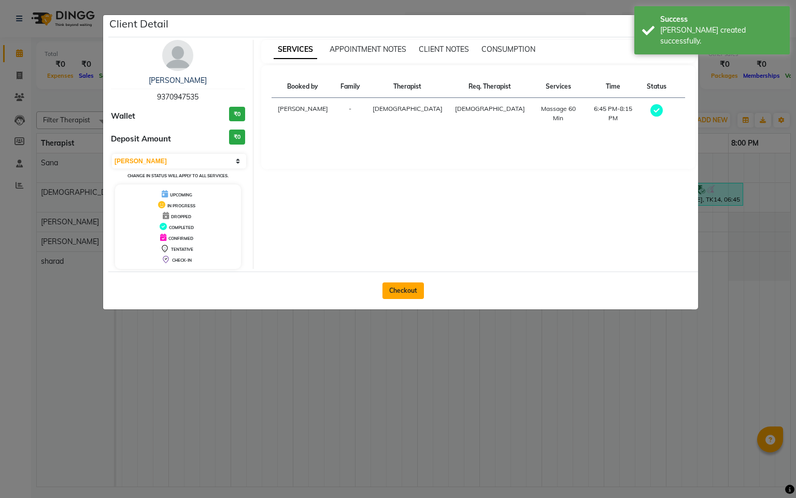
drag, startPoint x: 385, startPoint y: 282, endPoint x: 398, endPoint y: 294, distance: 18.3
click at [386, 284] on div "Checkout" at bounding box center [403, 291] width 590 height 38
click at [398, 294] on button "Checkout" at bounding box center [403, 290] width 41 height 17
select select "service"
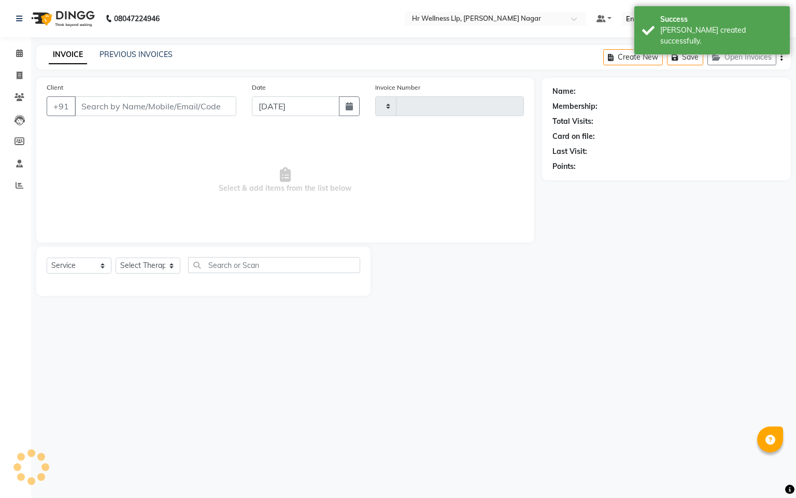
type input "1090"
select select "4289"
type input "9370947535"
type input "09-08-2025"
select select "19732"
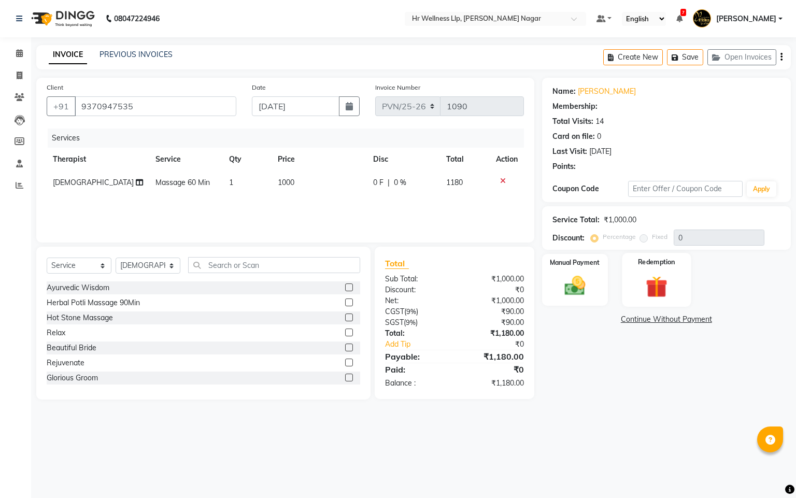
click at [661, 297] on img at bounding box center [656, 287] width 35 height 27
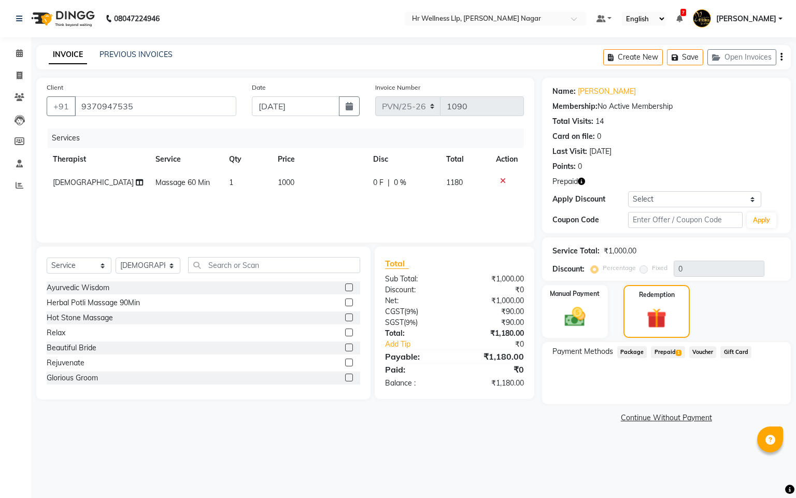
drag, startPoint x: 676, startPoint y: 349, endPoint x: 669, endPoint y: 361, distance: 14.0
click at [675, 353] on span "Prepaid 1" at bounding box center [668, 352] width 34 height 12
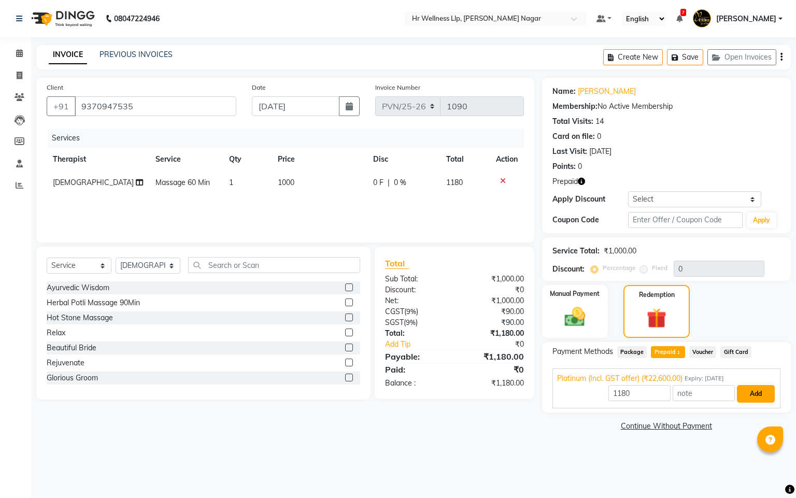
click at [755, 403] on button "Add" at bounding box center [756, 394] width 38 height 18
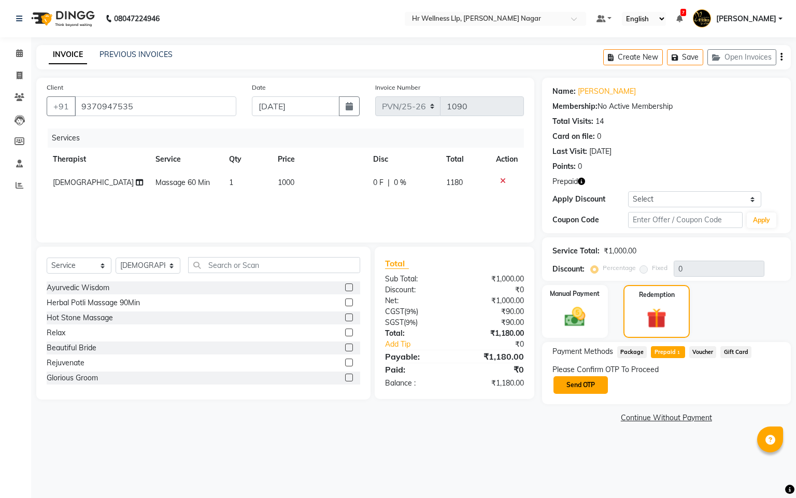
click at [594, 389] on button "Send OTP" at bounding box center [581, 385] width 54 height 18
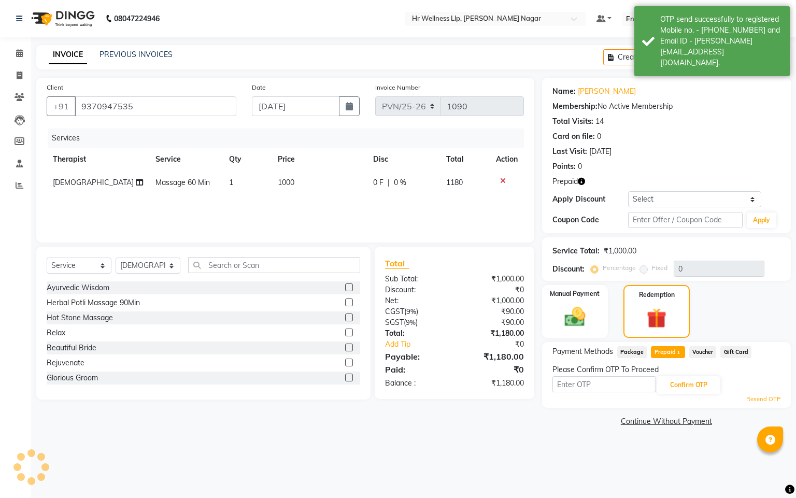
click at [594, 389] on input "text" at bounding box center [605, 384] width 104 height 16
type input "8483"
click at [701, 383] on button "Confirm OTP" at bounding box center [688, 385] width 63 height 18
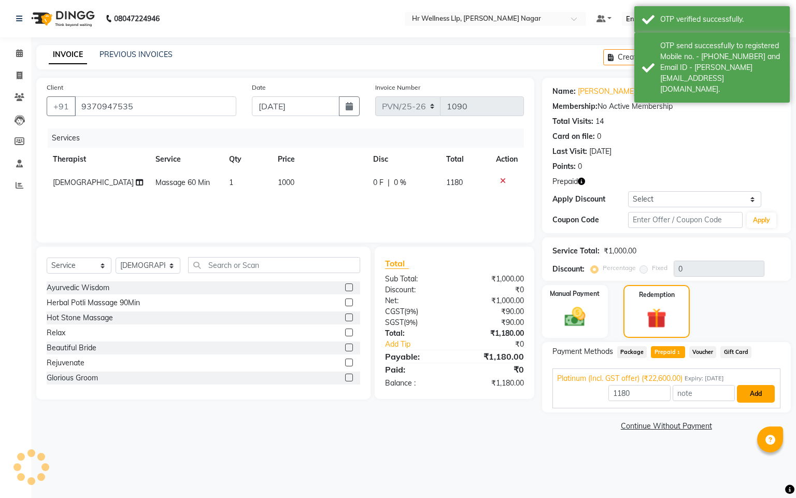
click at [741, 395] on button "Add" at bounding box center [756, 394] width 38 height 18
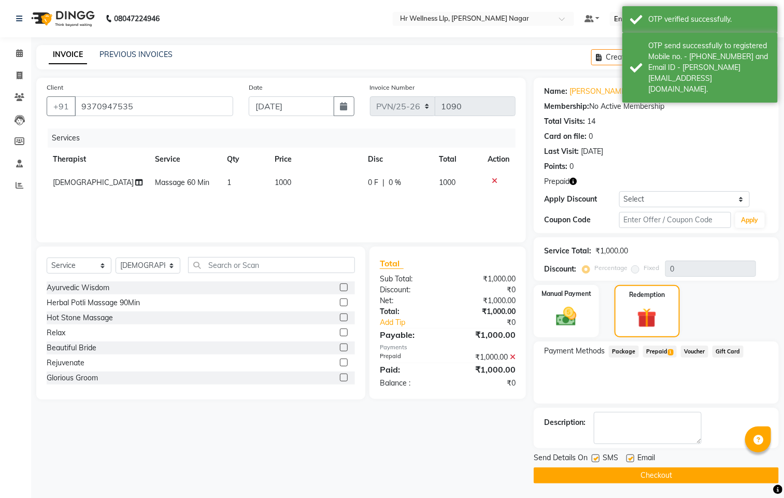
click at [596, 459] on label at bounding box center [596, 459] width 8 height 8
click at [596, 459] on input "checkbox" at bounding box center [595, 459] width 7 height 7
checkbox input "false"
drag, startPoint x: 630, startPoint y: 460, endPoint x: 622, endPoint y: 467, distance: 10.3
click at [631, 459] on label at bounding box center [631, 459] width 8 height 8
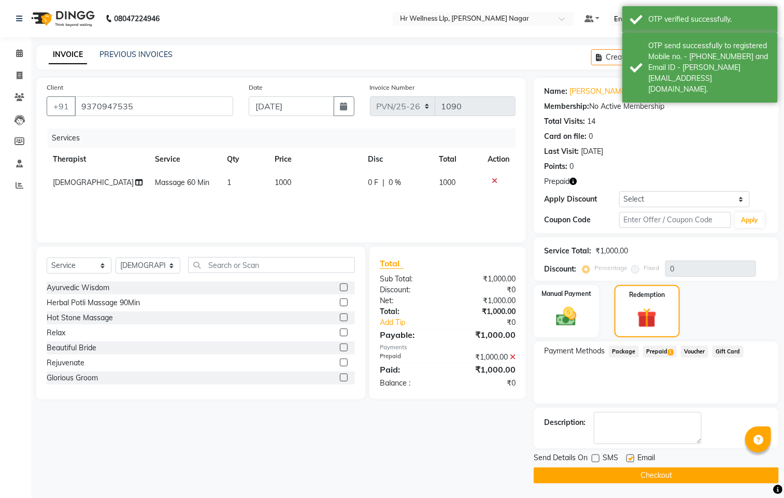
click at [631, 459] on input "checkbox" at bounding box center [630, 459] width 7 height 7
checkbox input "false"
click at [621, 469] on button "Checkout" at bounding box center [656, 476] width 245 height 16
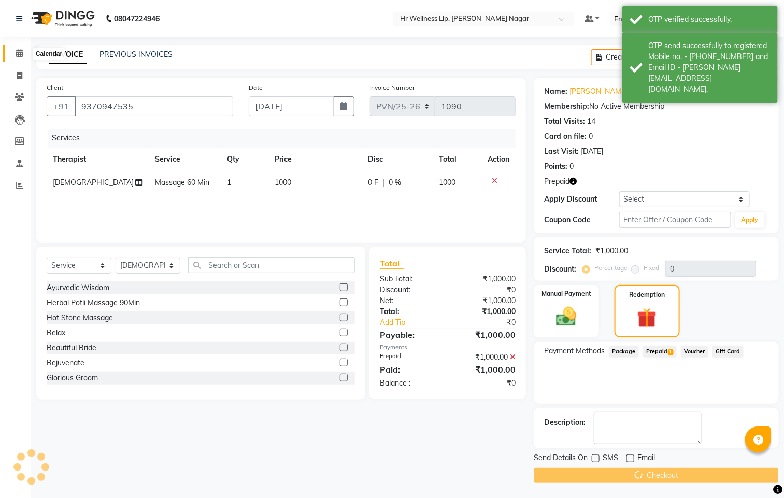
click at [21, 50] on icon at bounding box center [19, 53] width 7 height 8
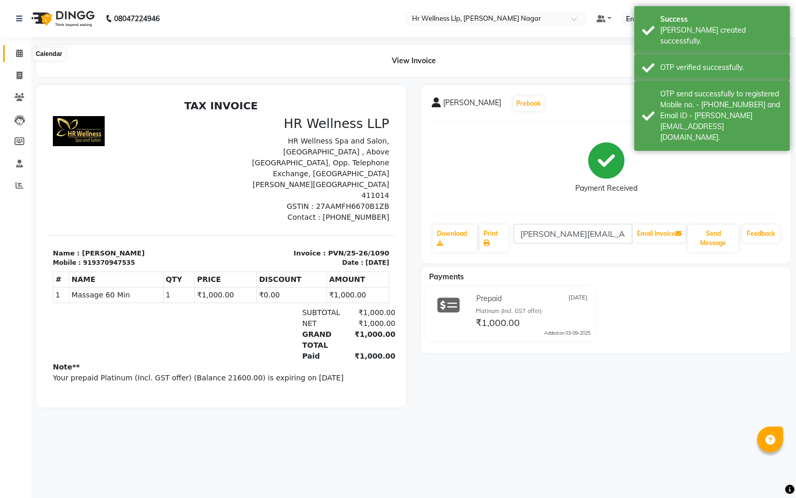
click at [19, 50] on icon at bounding box center [19, 53] width 7 height 8
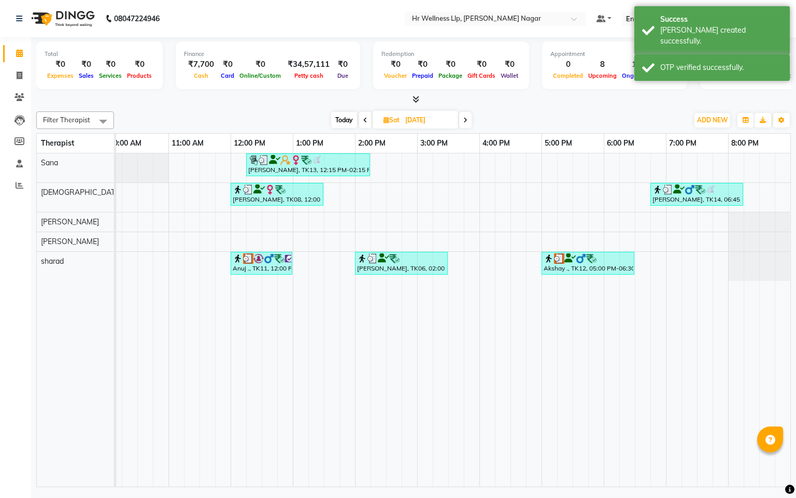
scroll to position [0, 146]
click at [588, 266] on div "Akshay ., TK12, 05:00 PM-06:30 PM, Massage 60 Min" at bounding box center [588, 263] width 91 height 20
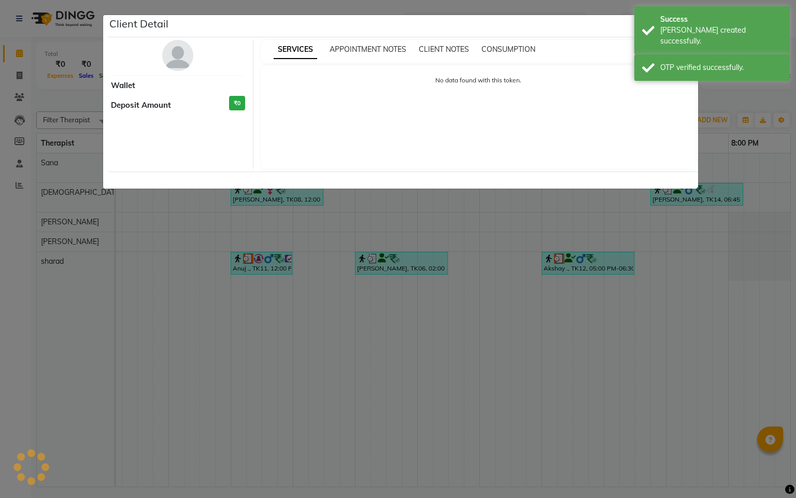
select select "3"
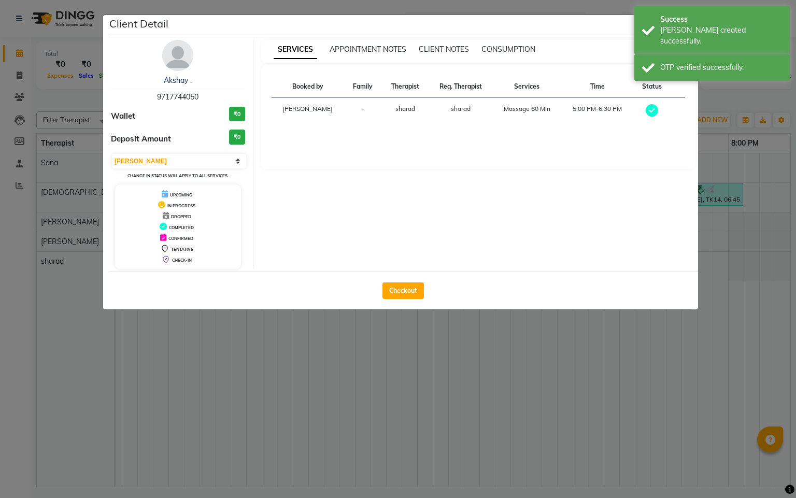
click at [361, 291] on div "Checkout" at bounding box center [403, 291] width 590 height 38
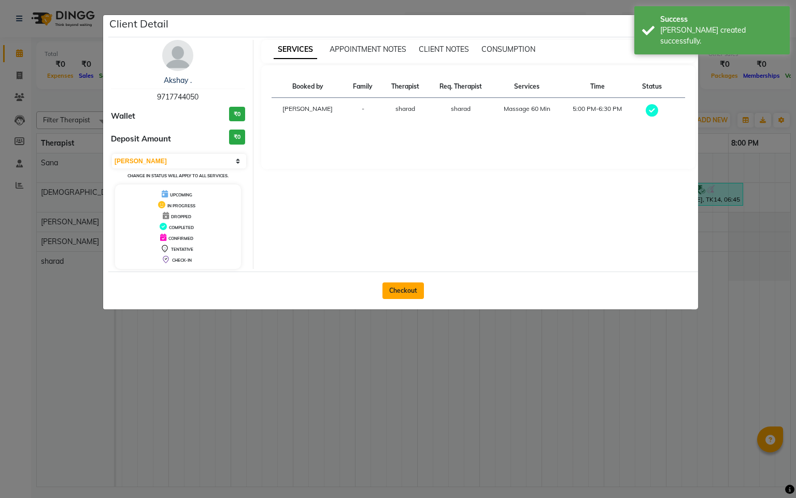
click at [383, 289] on button "Checkout" at bounding box center [403, 290] width 41 height 17
select select "service"
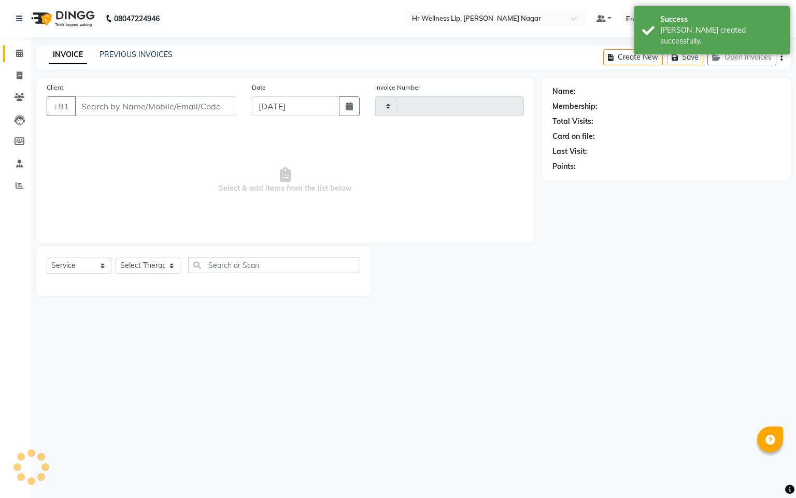
type input "1091"
select select "4289"
type input "9717744050"
type input "09-08-2025"
select select "86679"
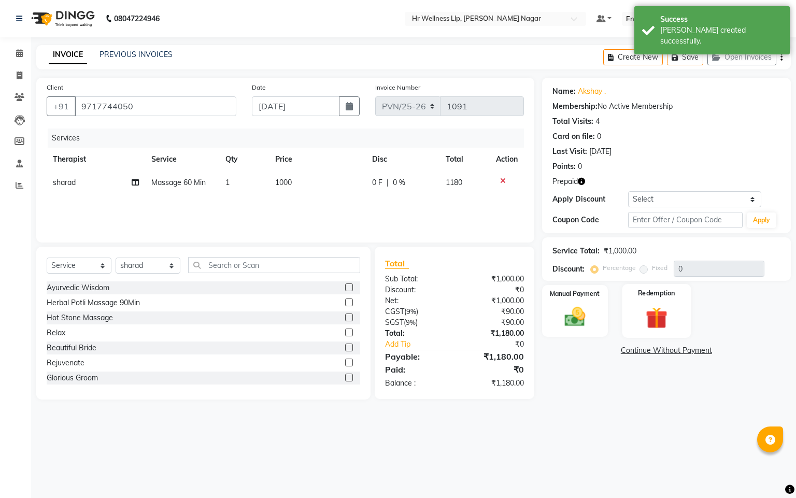
click at [666, 285] on div "Redemption" at bounding box center [656, 311] width 69 height 54
click at [661, 347] on span "Prepaid 1" at bounding box center [668, 352] width 34 height 12
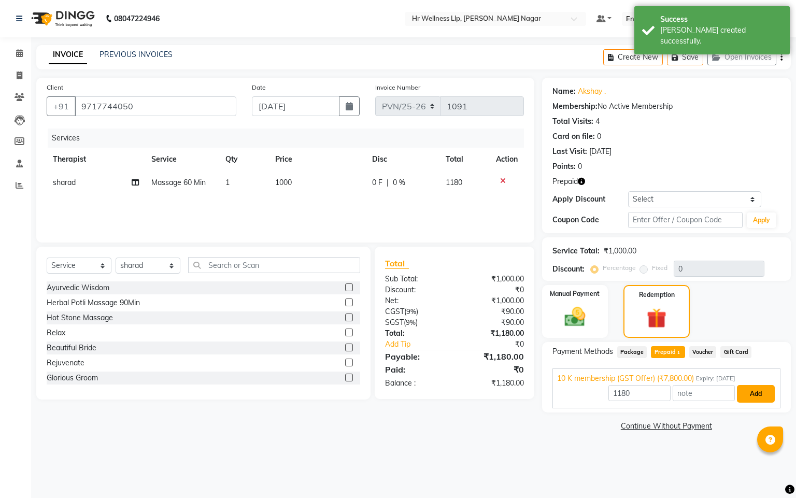
click at [738, 399] on button "Add" at bounding box center [756, 394] width 38 height 18
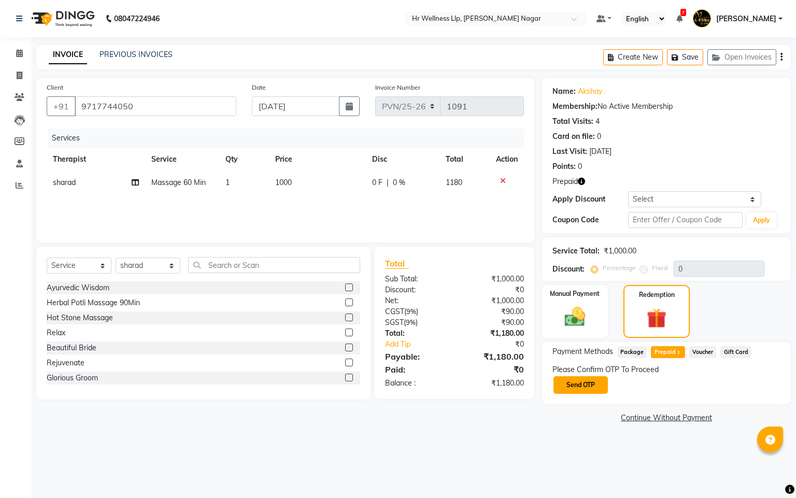
click at [594, 383] on button "Send OTP" at bounding box center [581, 385] width 54 height 18
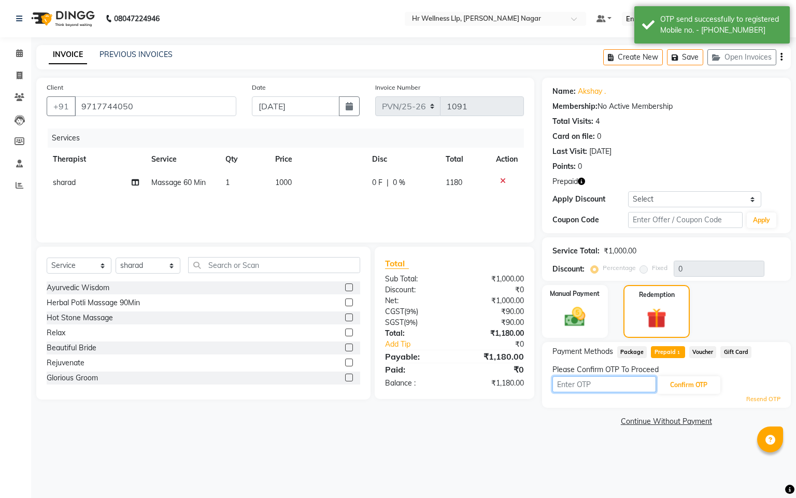
click at [594, 383] on input "text" at bounding box center [605, 384] width 104 height 16
type input "8483"
click at [689, 386] on button "Confirm OTP" at bounding box center [688, 385] width 63 height 18
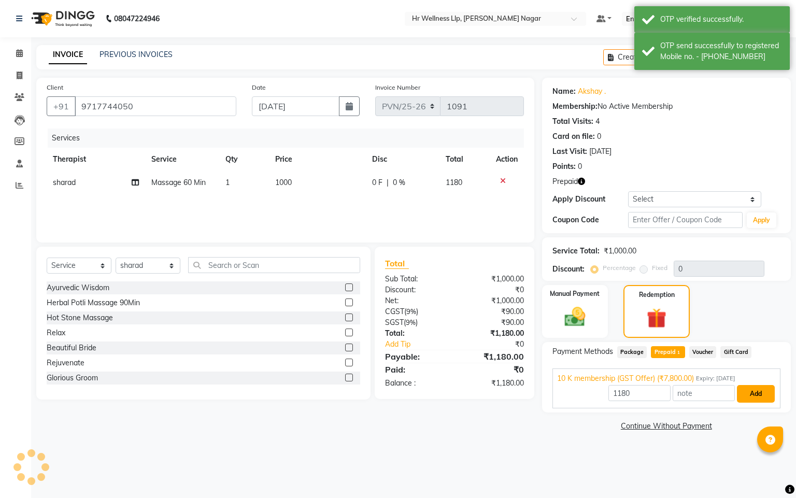
click at [754, 400] on button "Add" at bounding box center [756, 394] width 38 height 18
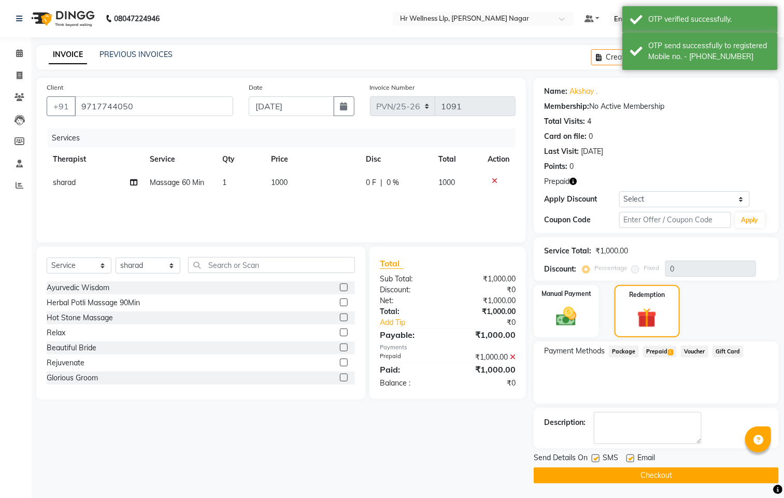
click at [599, 459] on label at bounding box center [596, 459] width 8 height 8
click at [599, 459] on input "checkbox" at bounding box center [595, 459] width 7 height 7
checkbox input "false"
drag, startPoint x: 631, startPoint y: 459, endPoint x: 627, endPoint y: 466, distance: 8.4
click at [631, 461] on label at bounding box center [631, 459] width 8 height 8
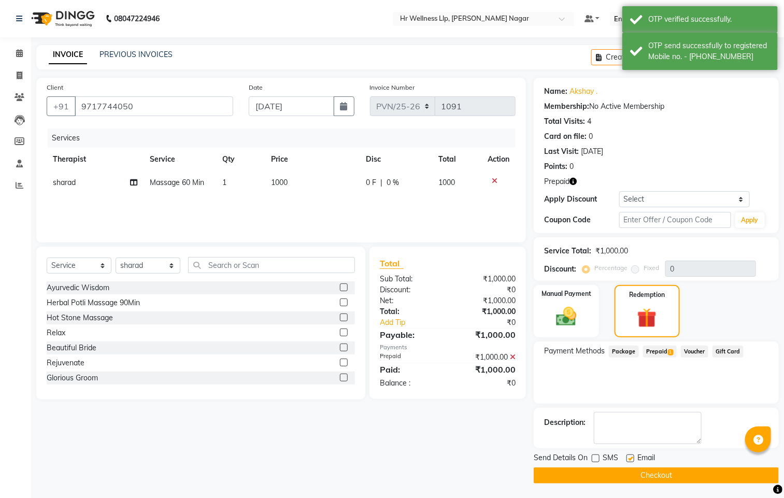
click at [631, 461] on input "checkbox" at bounding box center [630, 459] width 7 height 7
checkbox input "false"
click at [627, 466] on div "Send Details On SMS Email Checkout" at bounding box center [656, 467] width 245 height 31
click at [648, 476] on button "Checkout" at bounding box center [656, 476] width 245 height 16
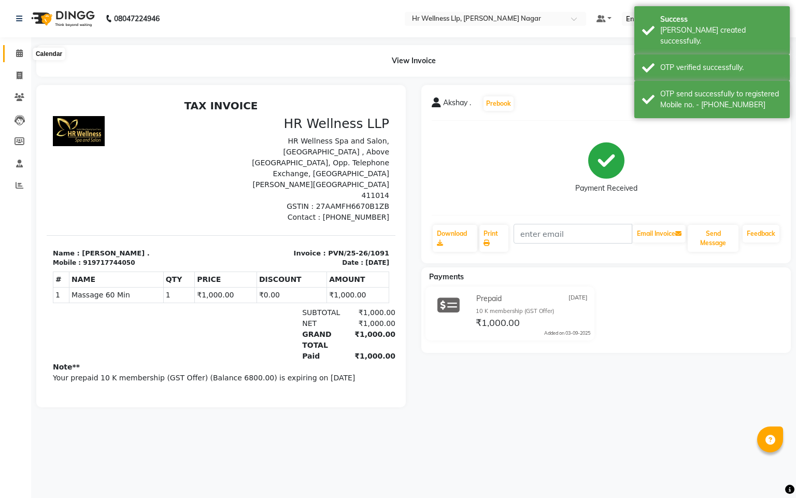
click at [11, 52] on span at bounding box center [19, 54] width 18 height 12
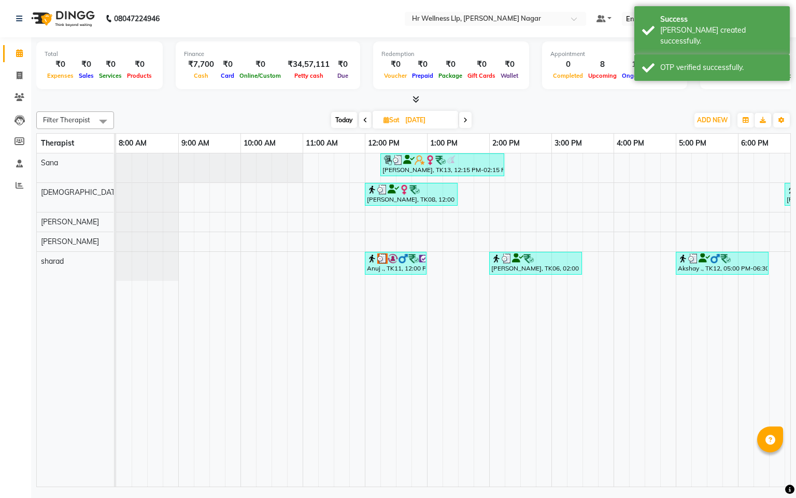
scroll to position [0, 134]
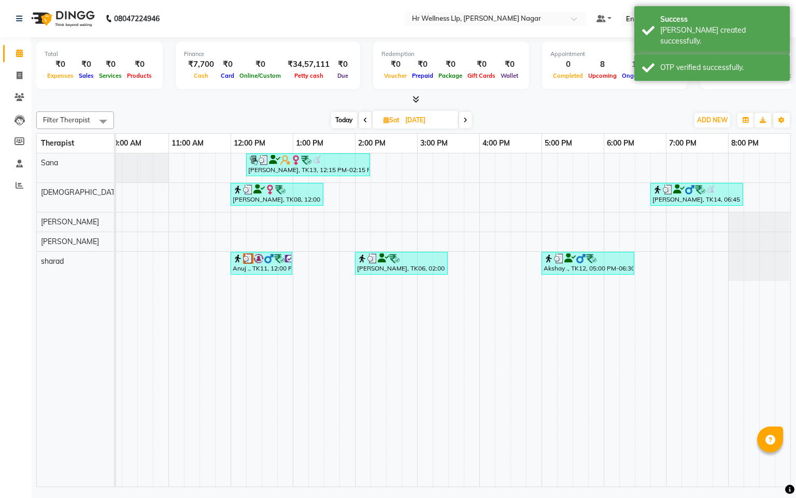
drag, startPoint x: 468, startPoint y: 122, endPoint x: 468, endPoint y: 129, distance: 7.3
click at [469, 123] on span at bounding box center [465, 120] width 12 height 16
type input "10-08-2025"
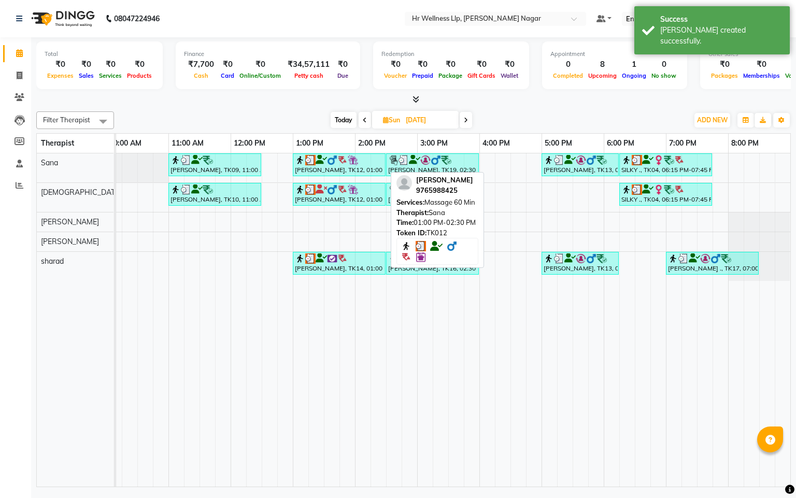
click at [364, 162] on div at bounding box center [339, 160] width 89 height 10
select select "3"
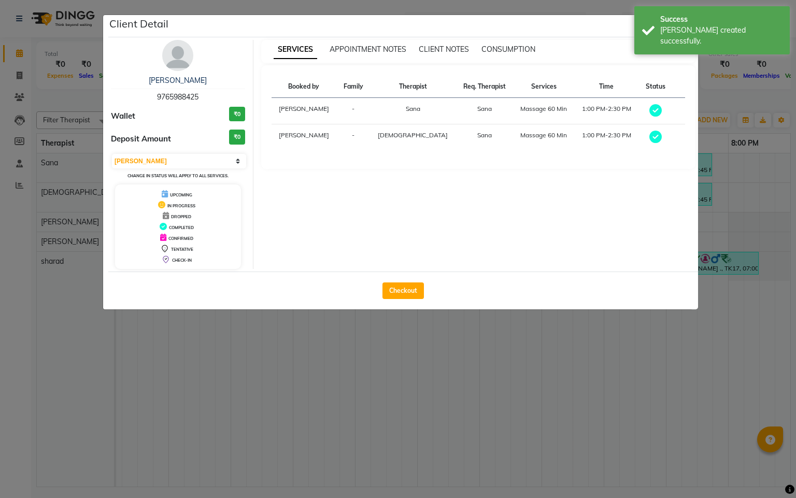
click at [405, 302] on div "Checkout" at bounding box center [403, 291] width 590 height 38
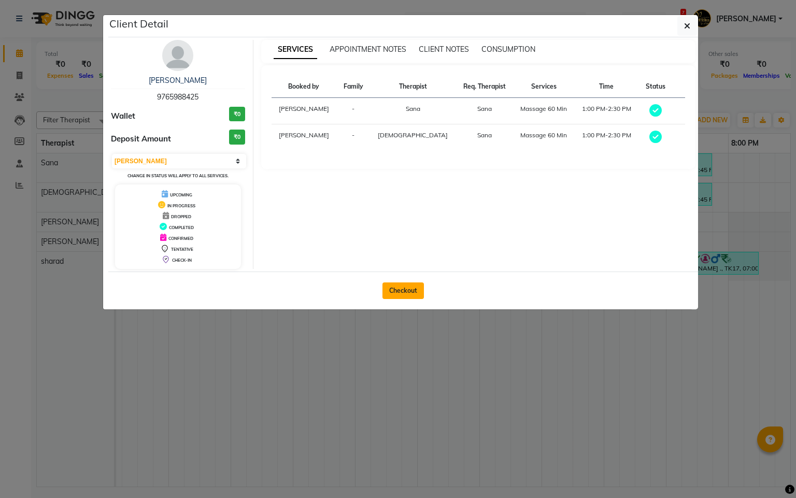
click at [407, 296] on button "Checkout" at bounding box center [403, 290] width 41 height 17
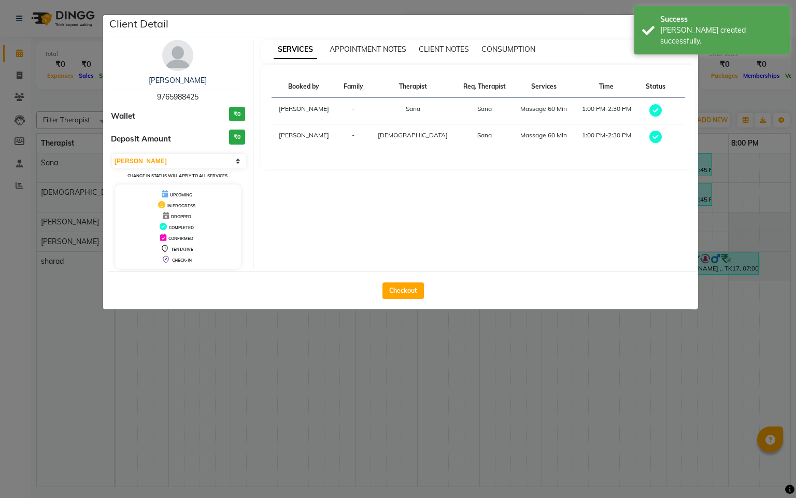
select select "service"
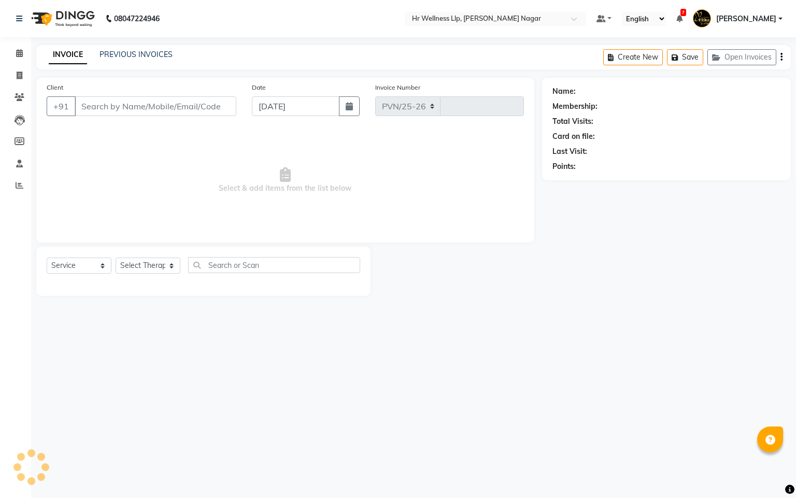
select select "4289"
type input "1092"
type input "9765988425"
type input "10-08-2025"
select select "19731"
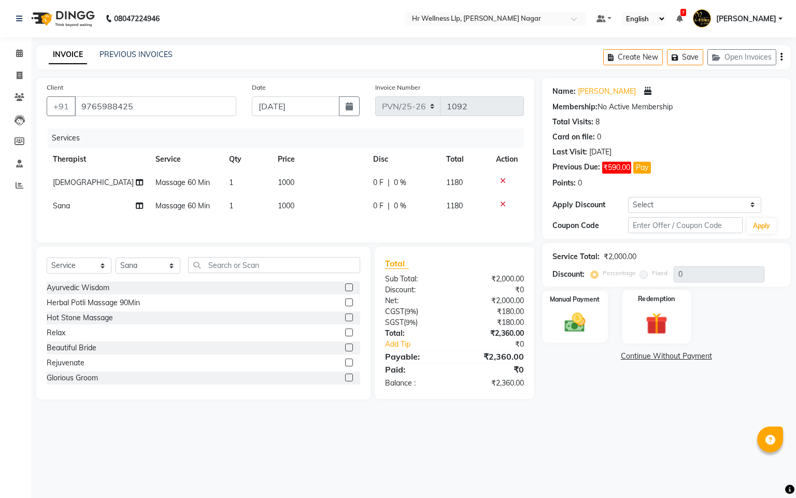
click at [663, 327] on img at bounding box center [656, 323] width 35 height 27
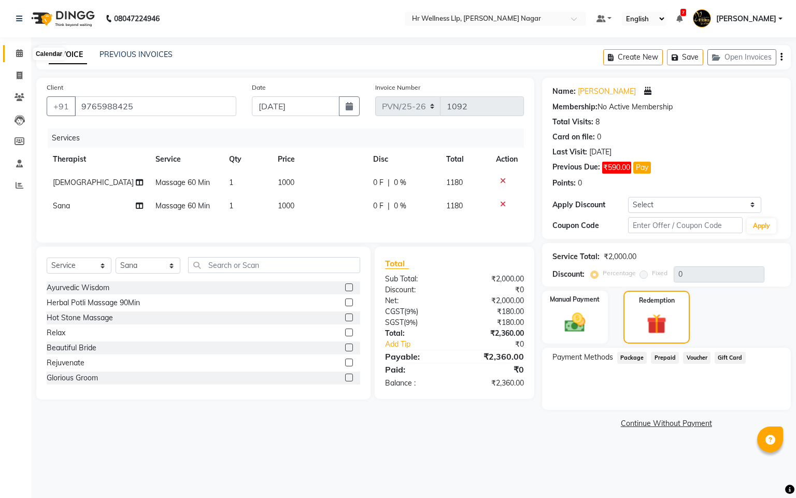
click at [18, 55] on icon at bounding box center [19, 53] width 7 height 8
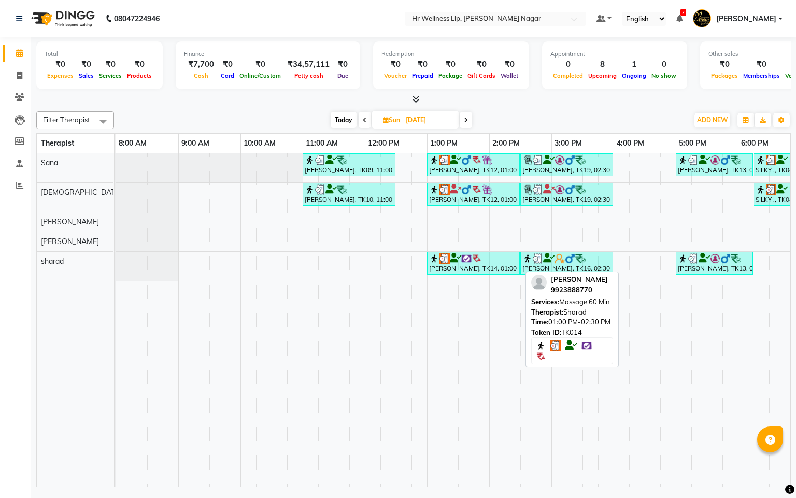
click at [505, 268] on div "NEERAJ BHARADWAJ, TK14, 01:00 PM-02:30 PM, Massage 60 Min" at bounding box center [473, 263] width 91 height 20
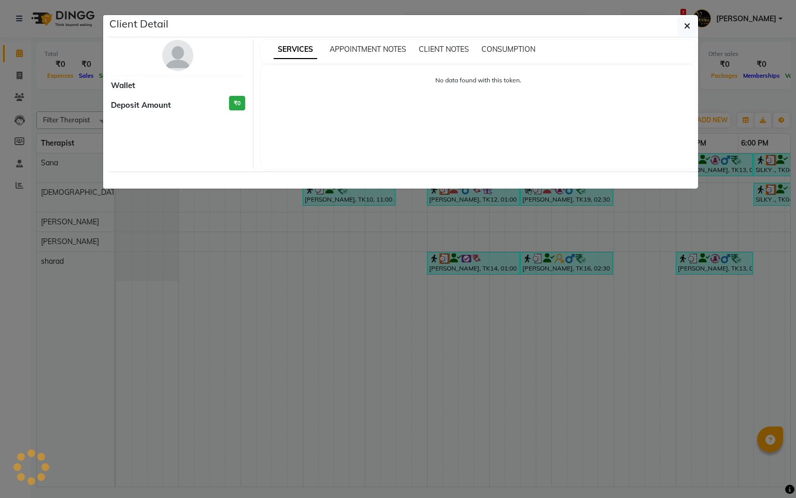
select select "3"
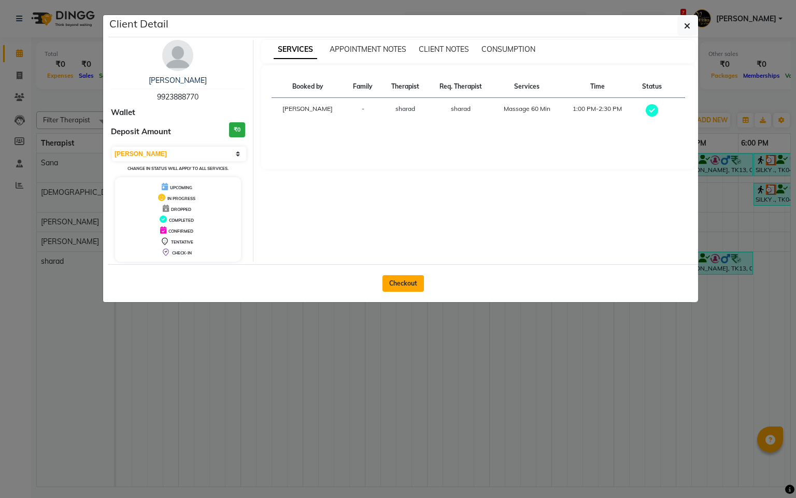
drag, startPoint x: 407, startPoint y: 280, endPoint x: 395, endPoint y: 284, distance: 12.5
click at [405, 284] on button "Checkout" at bounding box center [403, 283] width 41 height 17
select select "service"
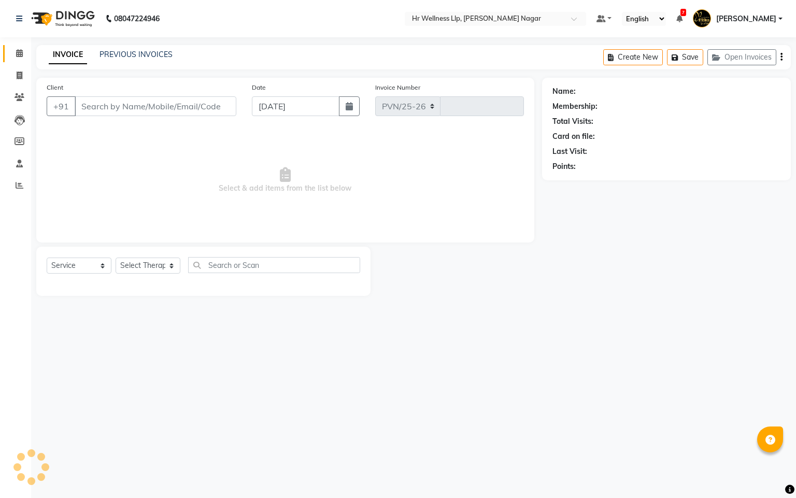
select select "4289"
type input "1092"
type input "9923888770"
type input "10-08-2025"
select select "86679"
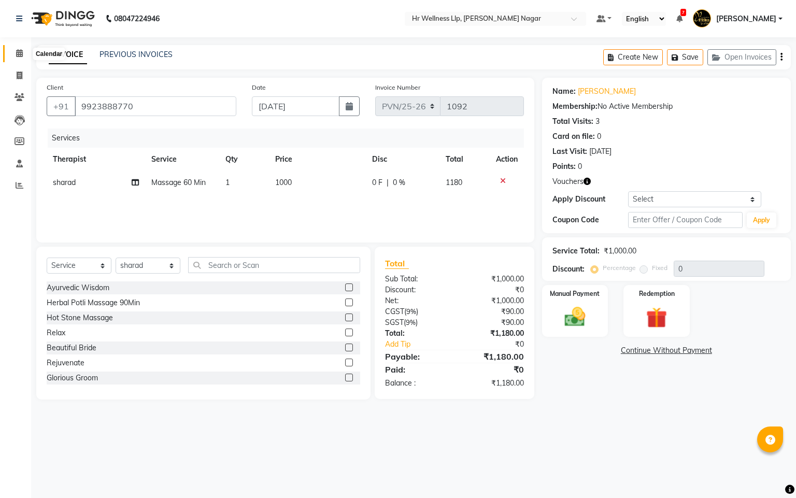
click at [22, 56] on icon at bounding box center [19, 53] width 7 height 8
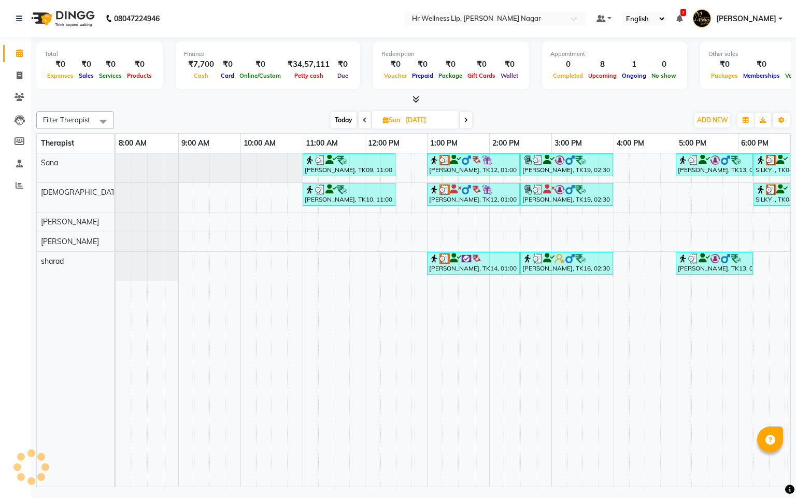
scroll to position [0, 134]
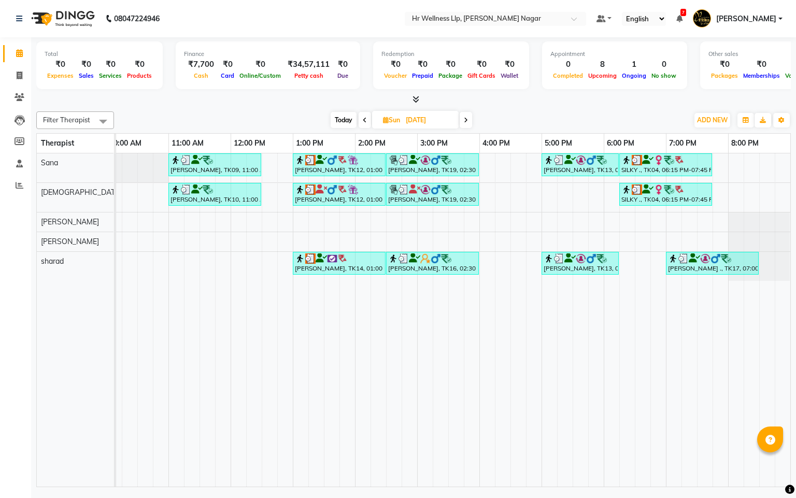
click at [459, 118] on span "Sun 10-08-2025" at bounding box center [415, 120] width 87 height 18
click at [463, 119] on span at bounding box center [466, 120] width 12 height 16
type input "11-08-2025"
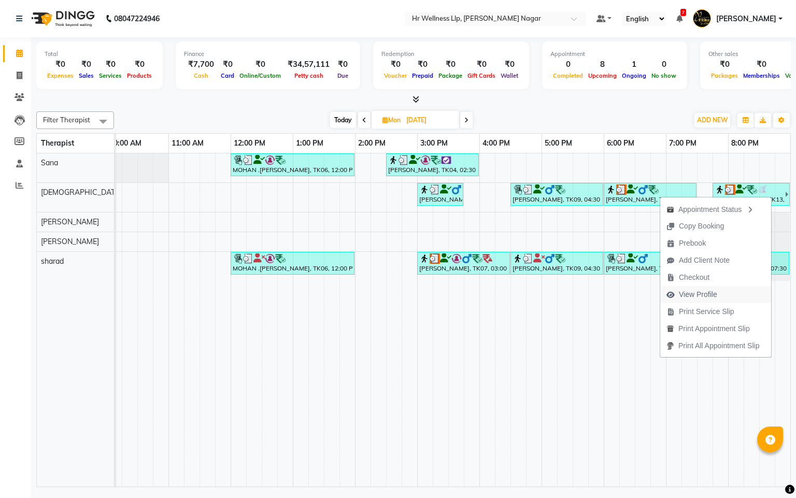
click at [703, 299] on span "View Profile" at bounding box center [698, 294] width 38 height 11
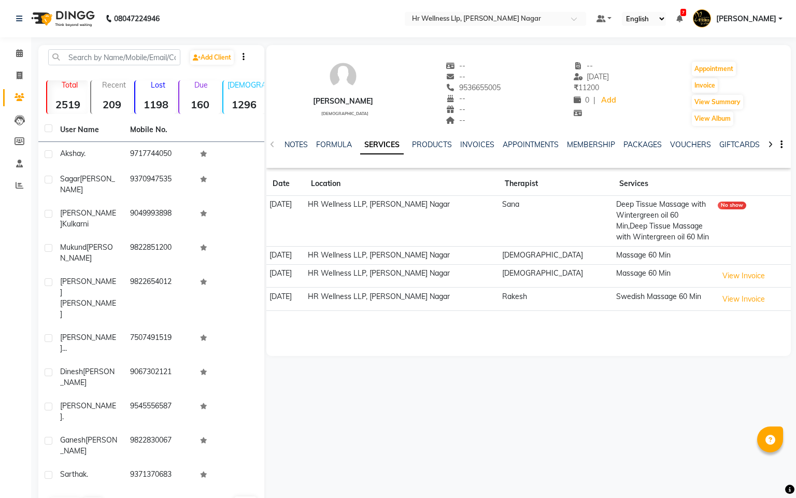
drag, startPoint x: 675, startPoint y: 138, endPoint x: 678, endPoint y: 151, distance: 13.0
click at [677, 145] on div "NOTES FORMULA SERVICES PRODUCTS INVOICES APPOINTMENTS MEMBERSHIP PACKAGES VOUCH…" at bounding box center [528, 145] width 525 height 36
click at [678, 151] on div "NOTES FORMULA SERVICES PRODUCTS INVOICES APPOINTMENTS MEMBERSHIP PACKAGES VOUCH…" at bounding box center [516, 148] width 463 height 19
click at [680, 145] on link "VOUCHERS" at bounding box center [690, 144] width 41 height 9
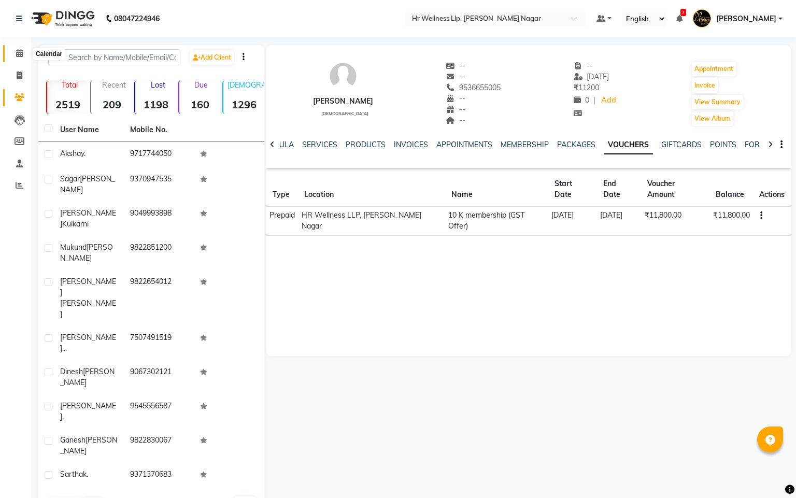
click at [25, 53] on span at bounding box center [19, 54] width 18 height 12
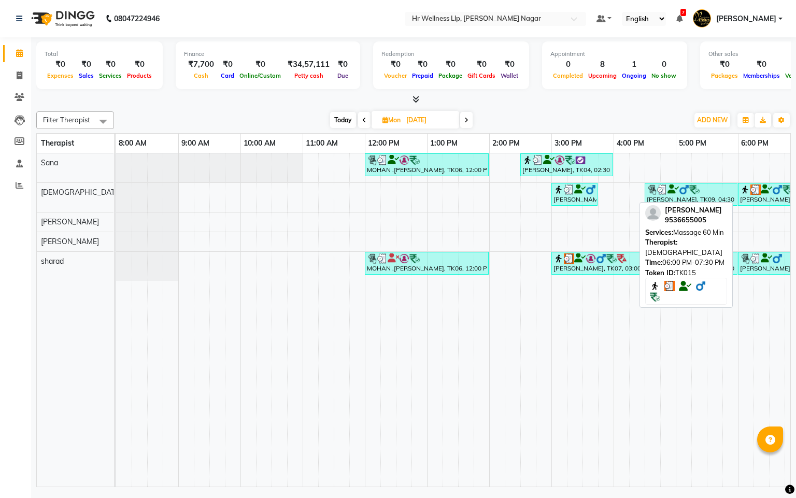
click at [765, 190] on icon at bounding box center [766, 189] width 11 height 1
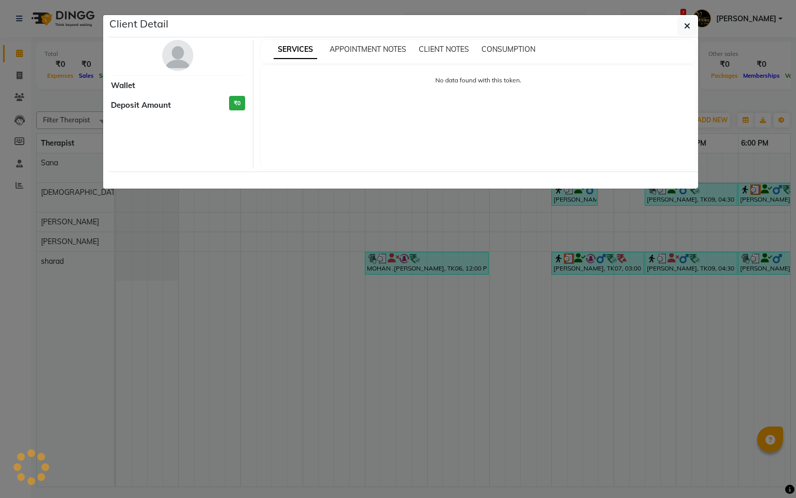
select select "3"
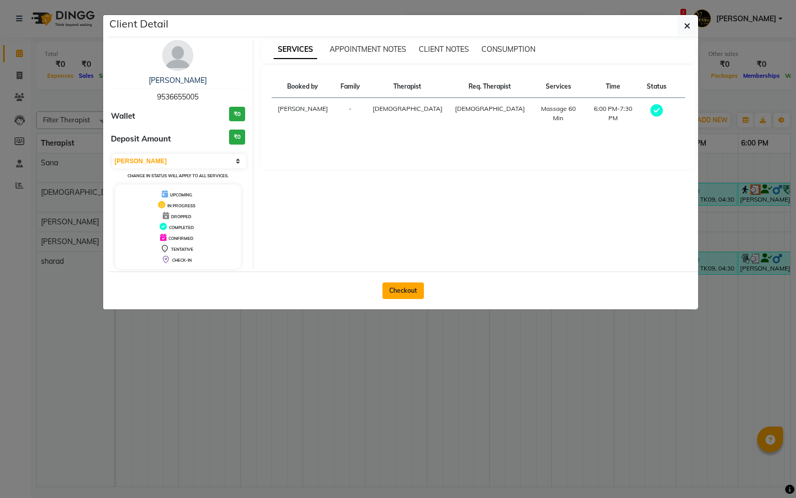
click at [400, 291] on button "Checkout" at bounding box center [403, 290] width 41 height 17
select select "service"
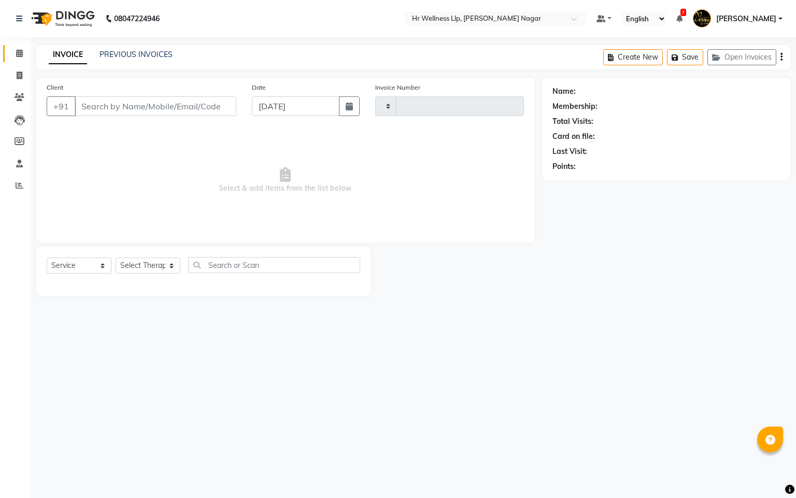
type input "1092"
select select "4289"
type input "9536655005"
type input "11-08-2025"
select select "19732"
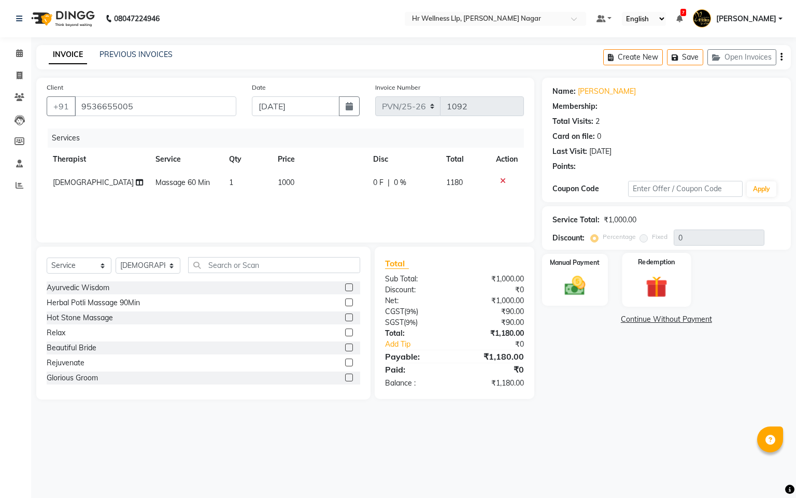
click at [649, 291] on img at bounding box center [656, 287] width 35 height 27
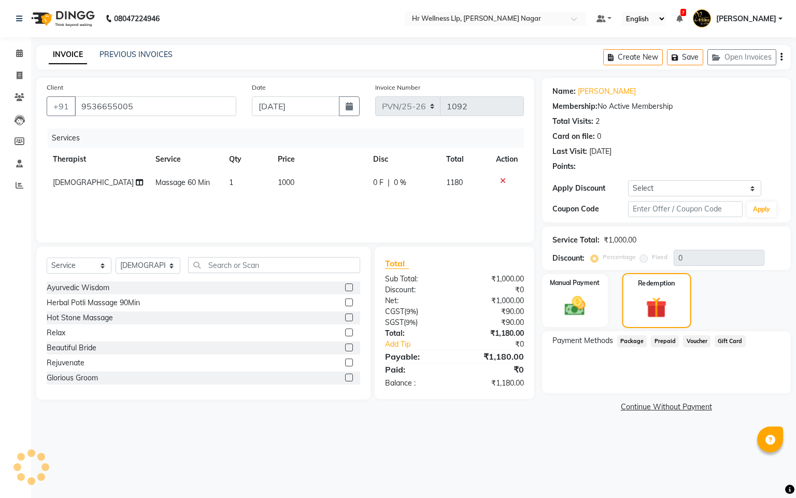
click at [658, 321] on div "Redemption" at bounding box center [656, 300] width 69 height 55
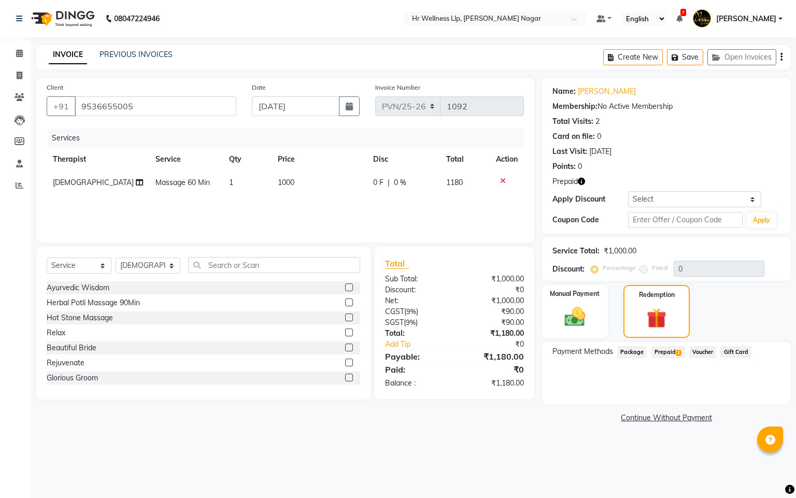
click at [678, 353] on span "1" at bounding box center [679, 353] width 6 height 6
click at [754, 399] on button "Add" at bounding box center [756, 394] width 38 height 18
click at [579, 381] on button "Send OTP" at bounding box center [581, 385] width 54 height 18
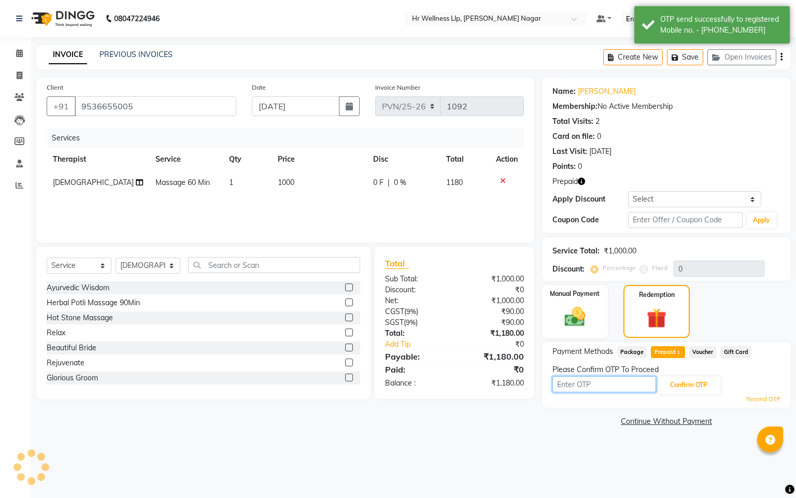
click at [579, 381] on input "text" at bounding box center [605, 384] width 104 height 16
type input "8"
type input "8483"
click at [707, 389] on button "Confirm OTP" at bounding box center [688, 385] width 63 height 18
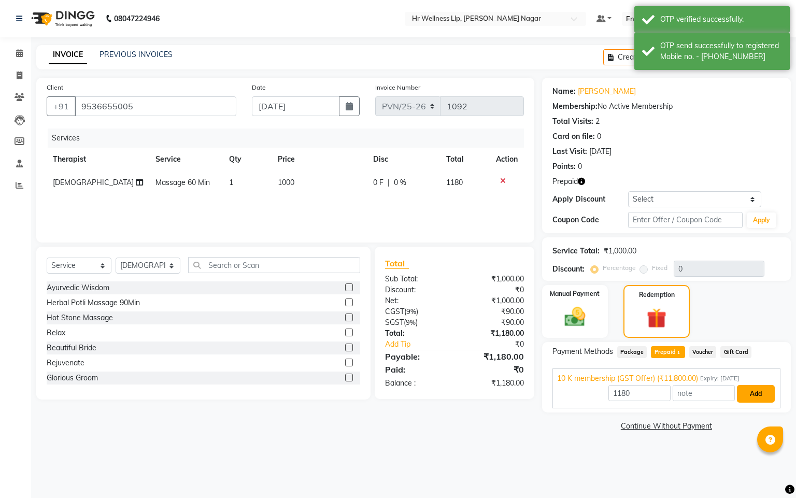
click at [748, 398] on button "Add" at bounding box center [756, 394] width 38 height 18
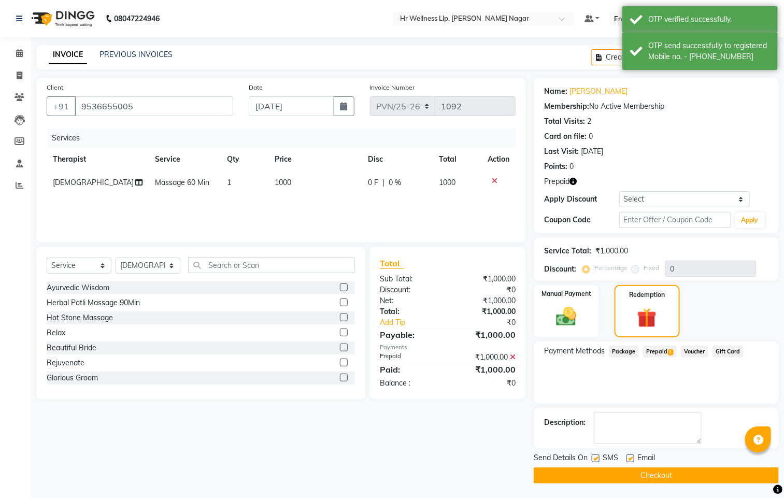
drag, startPoint x: 597, startPoint y: 459, endPoint x: 625, endPoint y: 461, distance: 28.1
click at [598, 459] on label at bounding box center [596, 459] width 8 height 8
click at [598, 459] on input "checkbox" at bounding box center [595, 459] width 7 height 7
checkbox input "false"
click at [627, 459] on label at bounding box center [631, 459] width 8 height 8
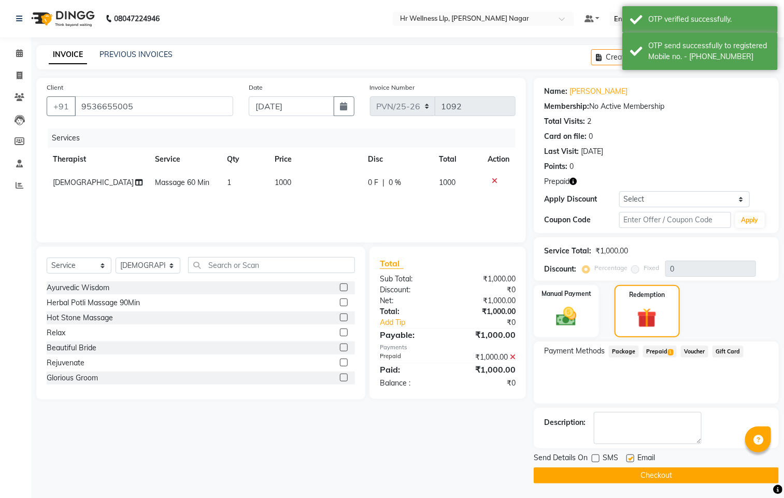
click at [627, 459] on input "checkbox" at bounding box center [630, 459] width 7 height 7
checkbox input "false"
click at [628, 473] on button "Checkout" at bounding box center [656, 476] width 245 height 16
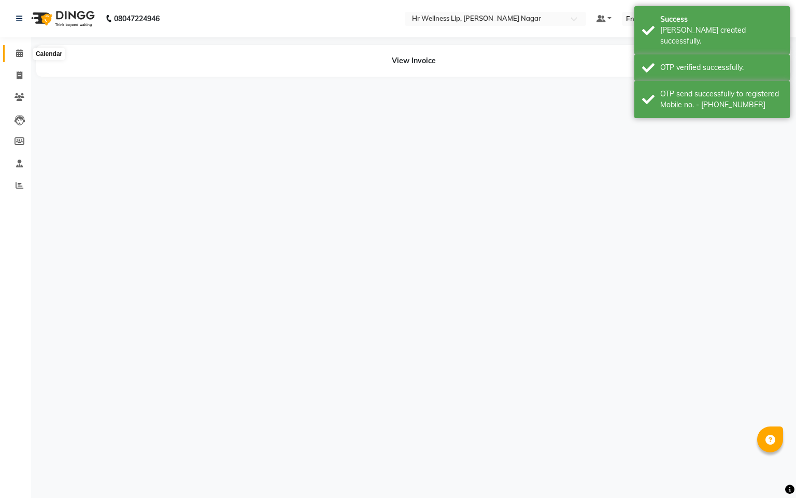
click at [23, 58] on span at bounding box center [19, 54] width 18 height 12
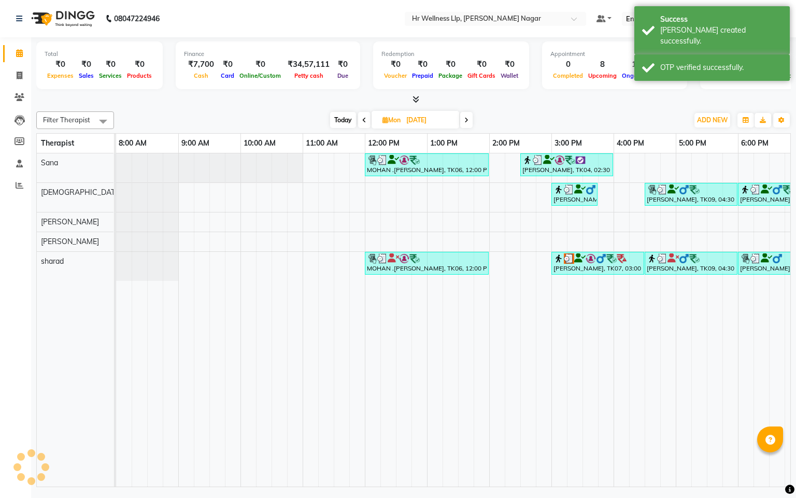
scroll to position [0, 134]
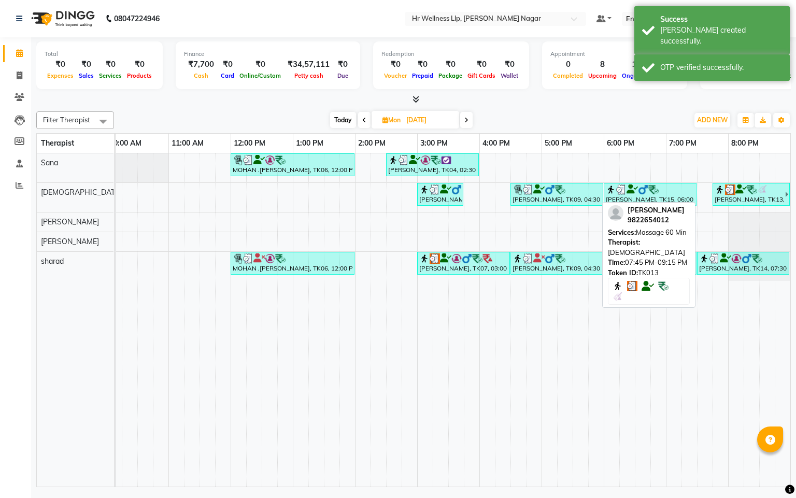
click at [763, 199] on div "Rupesh Dagliya, TK13, 07:45 PM-09:15 PM, Massage 60 Min" at bounding box center [750, 195] width 72 height 20
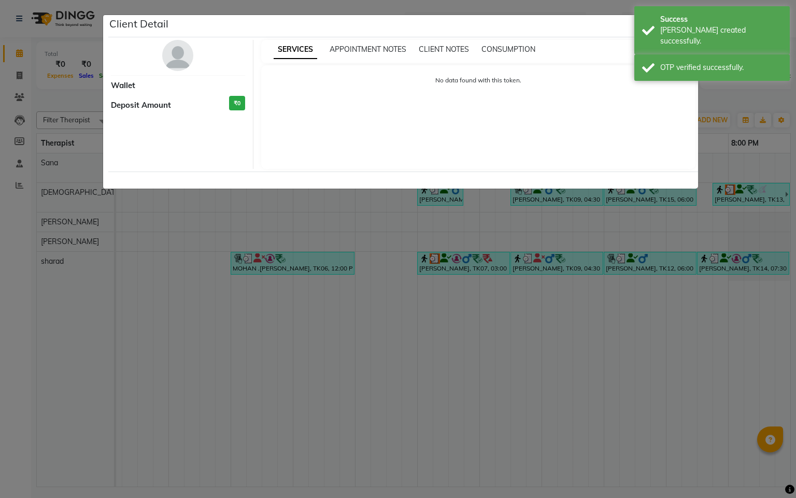
select select "3"
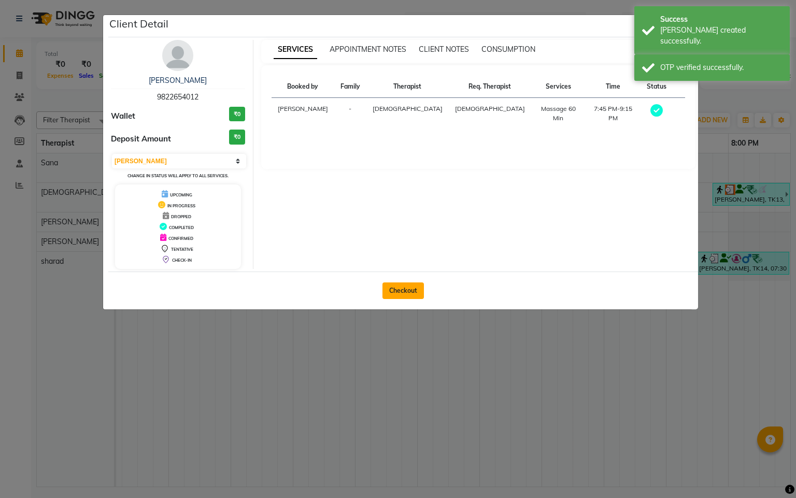
click at [397, 285] on button "Checkout" at bounding box center [403, 290] width 41 height 17
select select "service"
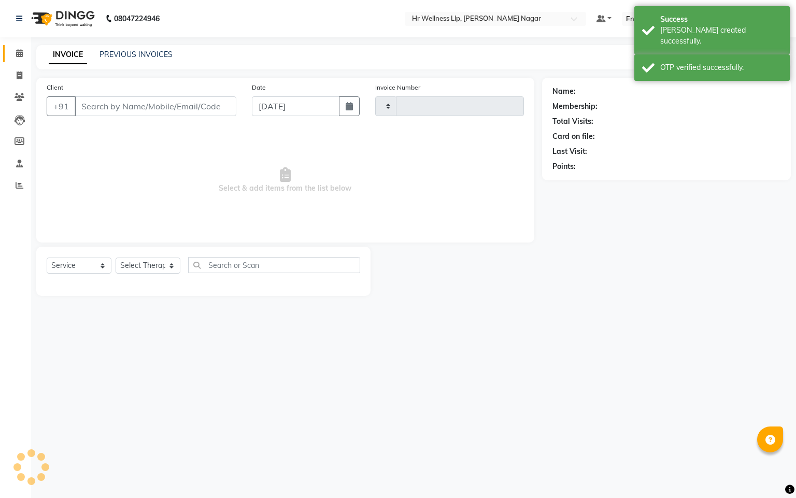
type input "1093"
select select "4289"
type input "9822654012"
type input "11-08-2025"
select select "19732"
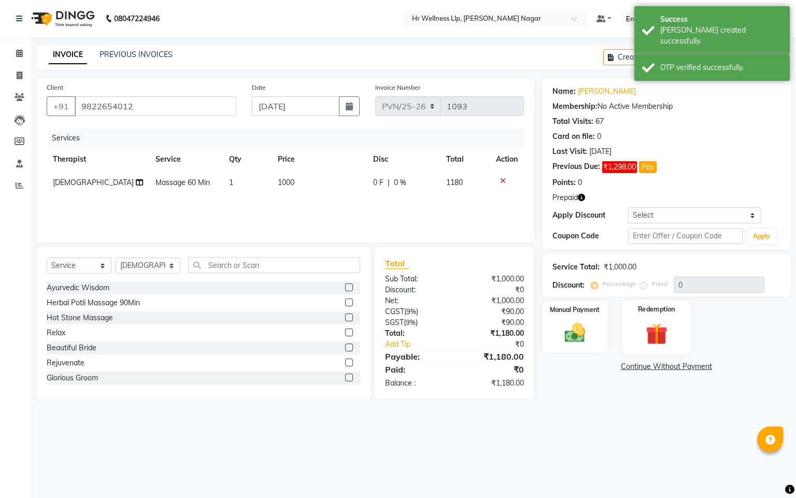
click at [670, 343] on img at bounding box center [656, 334] width 35 height 27
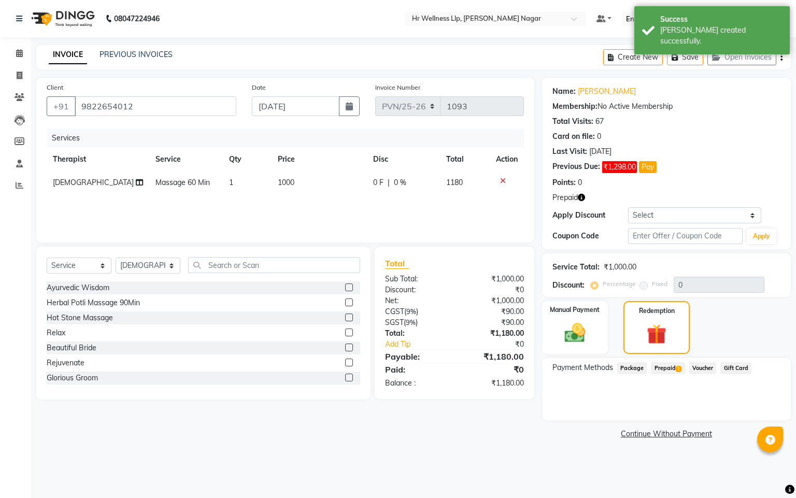
drag, startPoint x: 673, startPoint y: 369, endPoint x: 706, endPoint y: 426, distance: 66.4
click at [673, 372] on span "Prepaid 1" at bounding box center [668, 368] width 34 height 12
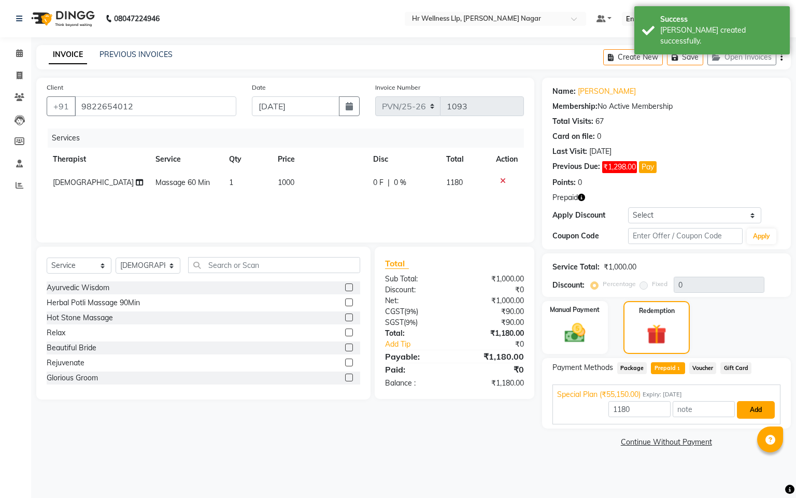
click at [747, 407] on button "Add" at bounding box center [756, 410] width 38 height 18
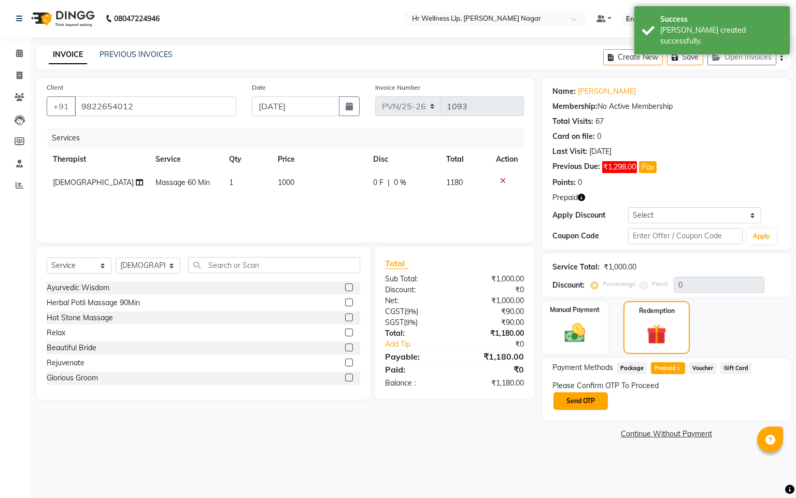
click at [577, 397] on button "Send OTP" at bounding box center [581, 401] width 54 height 18
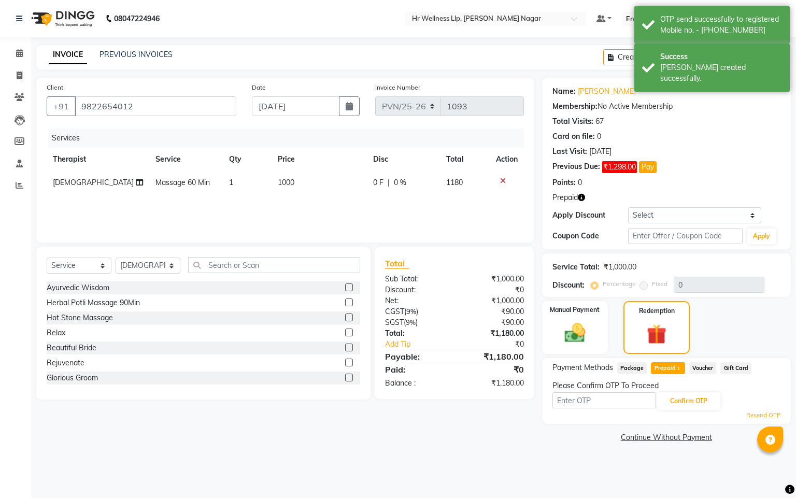
click at [572, 395] on input "text" at bounding box center [605, 400] width 104 height 16
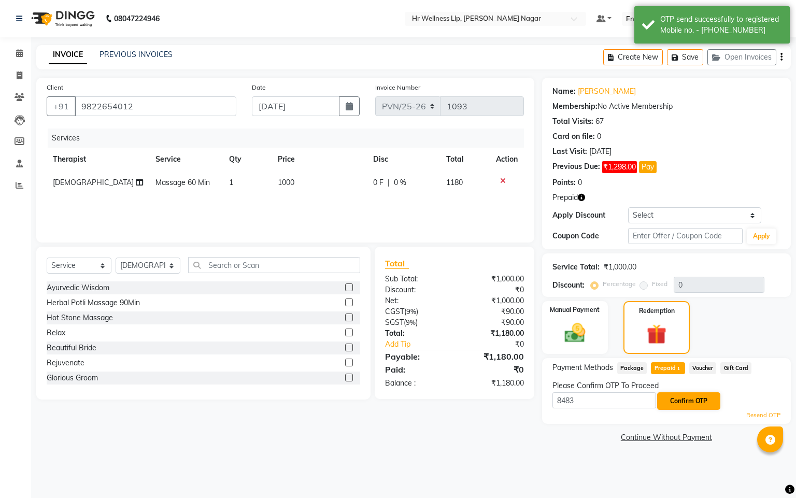
type input "8483"
drag, startPoint x: 693, startPoint y: 408, endPoint x: 739, endPoint y: 414, distance: 45.5
click at [693, 407] on button "Confirm OTP" at bounding box center [688, 401] width 63 height 18
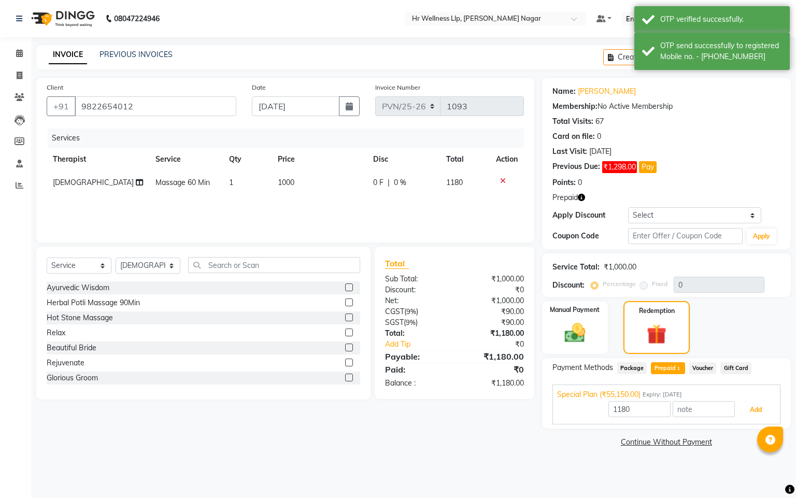
drag, startPoint x: 760, startPoint y: 411, endPoint x: 643, endPoint y: 423, distance: 118.3
click at [760, 410] on button "Add" at bounding box center [756, 410] width 38 height 18
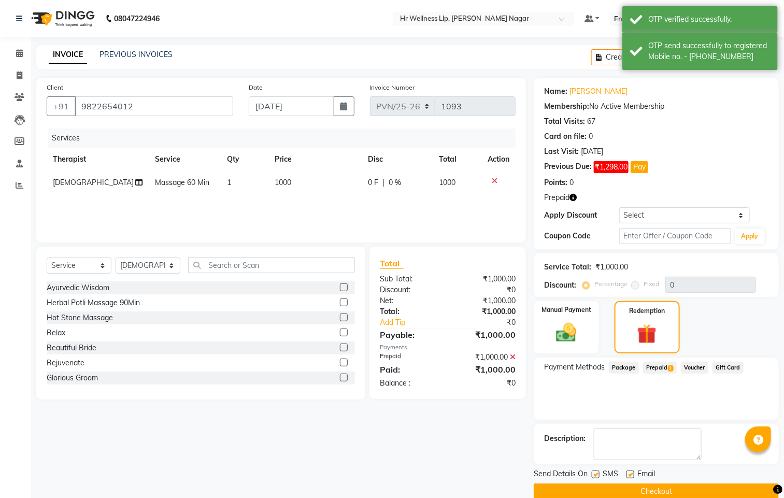
drag, startPoint x: 599, startPoint y: 474, endPoint x: 650, endPoint y: 484, distance: 51.7
click at [602, 476] on div "SMS" at bounding box center [609, 475] width 35 height 13
click at [633, 477] on label at bounding box center [631, 475] width 8 height 8
click at [633, 477] on input "checkbox" at bounding box center [630, 475] width 7 height 7
checkbox input "false"
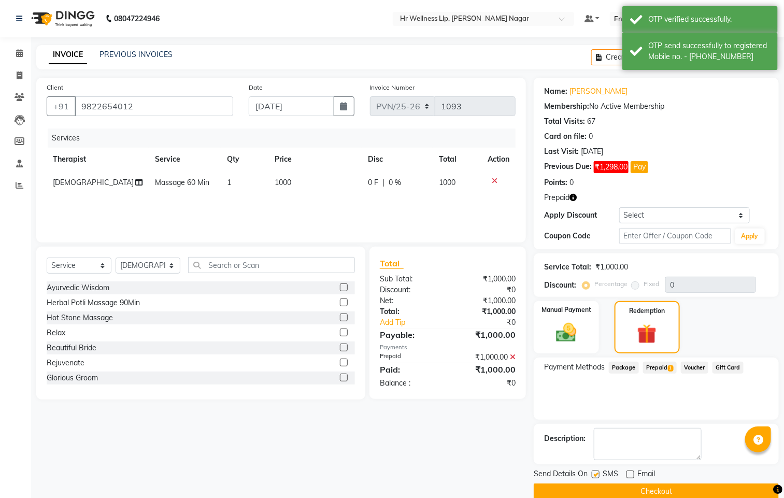
click at [592, 478] on label at bounding box center [596, 475] width 8 height 8
click at [592, 478] on input "checkbox" at bounding box center [595, 475] width 7 height 7
checkbox input "false"
click at [594, 489] on button "Checkout" at bounding box center [656, 492] width 245 height 16
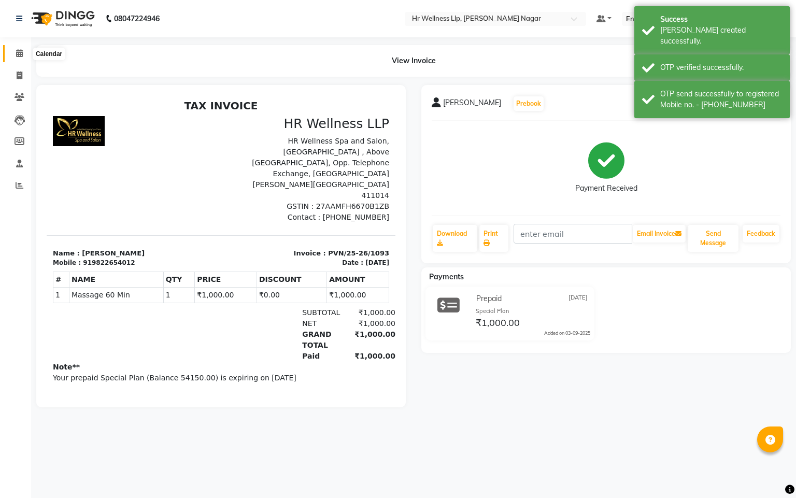
click at [16, 58] on span at bounding box center [19, 54] width 18 height 12
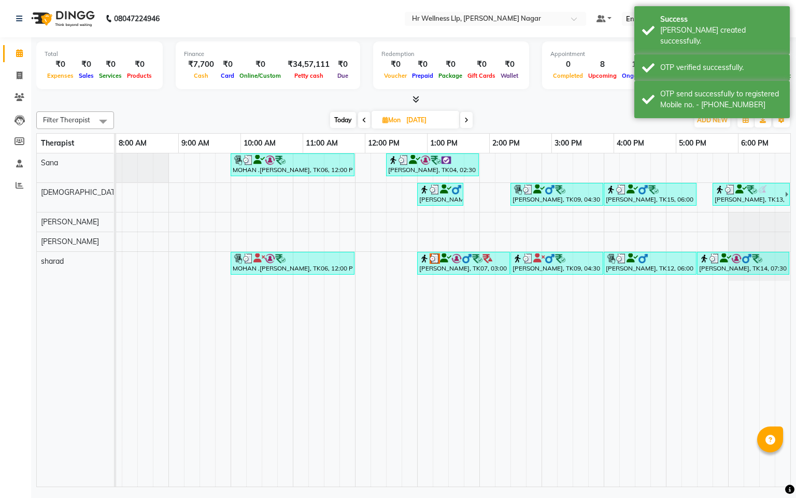
scroll to position [0, 134]
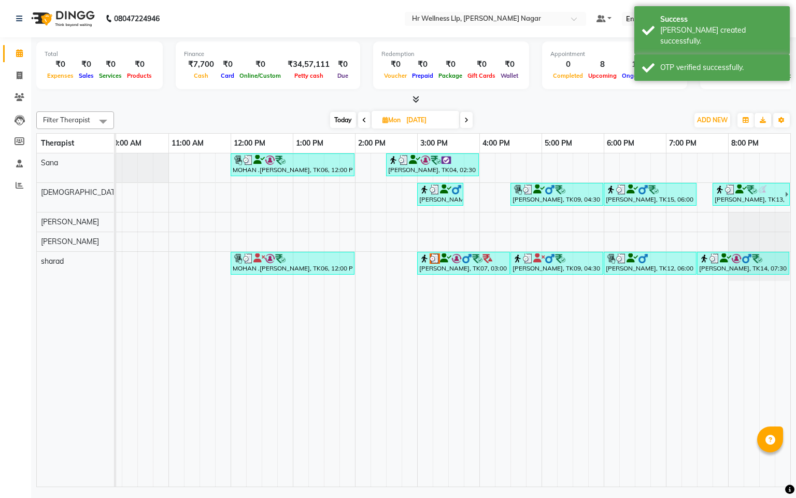
click at [465, 120] on icon at bounding box center [466, 120] width 4 height 6
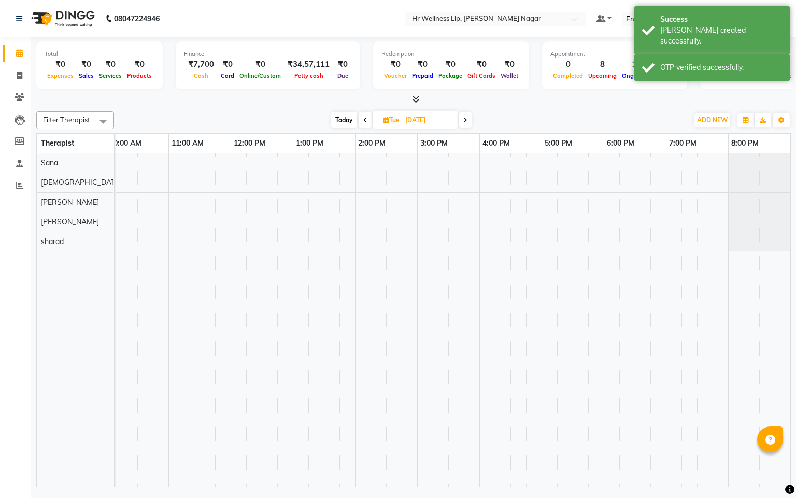
click at [465, 120] on icon at bounding box center [465, 120] width 4 height 6
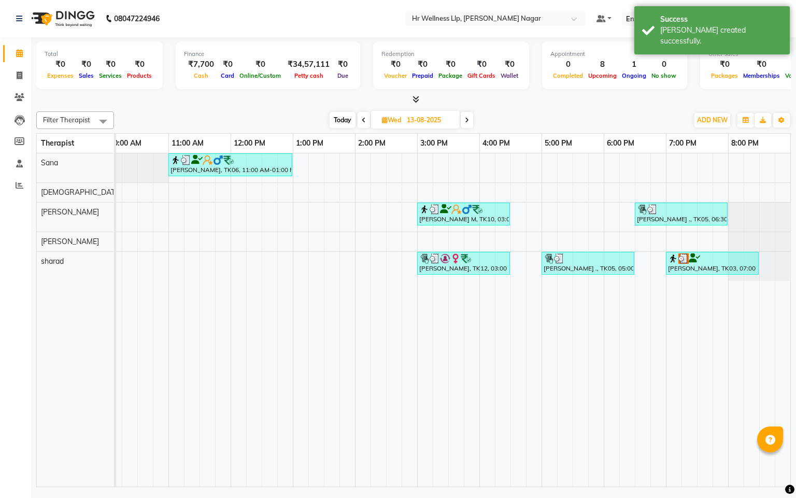
click at [465, 123] on span at bounding box center [467, 120] width 12 height 16
type input "14-08-2025"
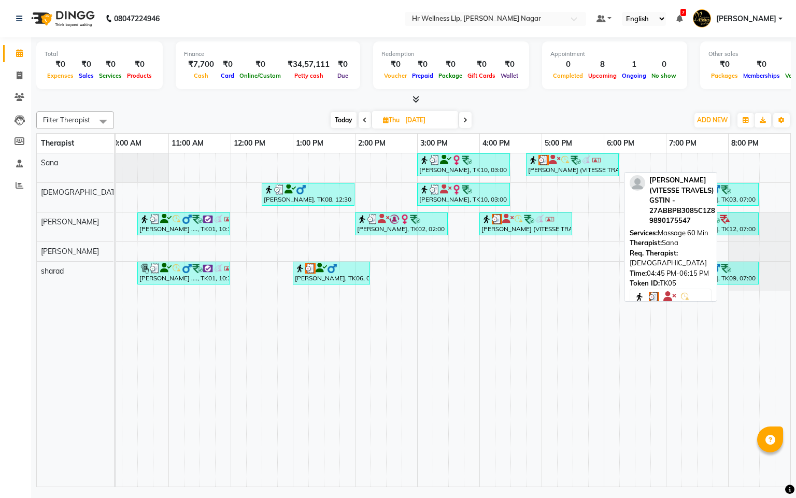
click at [575, 167] on div "PRAMOD BIDKAR (VITESSE TRAVELS) GSTIN - 27ABBPB3085C1Z8, TK05, 04:45 PM-06:15 P…" at bounding box center [572, 165] width 91 height 20
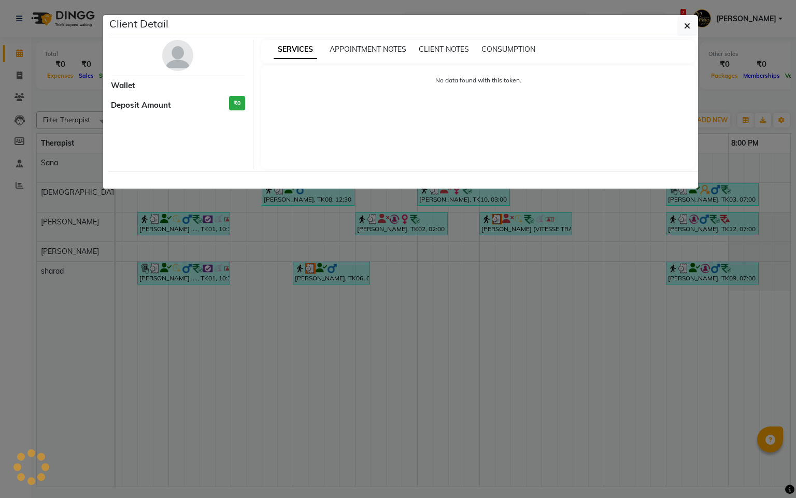
select select "3"
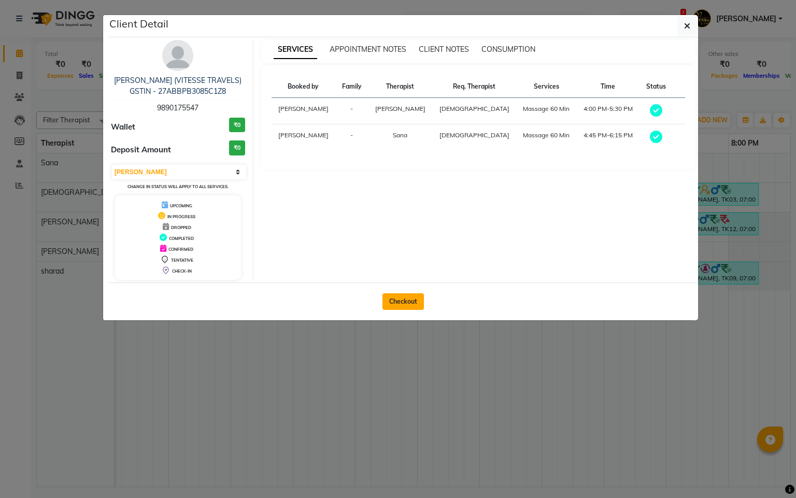
click at [398, 301] on button "Checkout" at bounding box center [403, 301] width 41 height 17
select select "service"
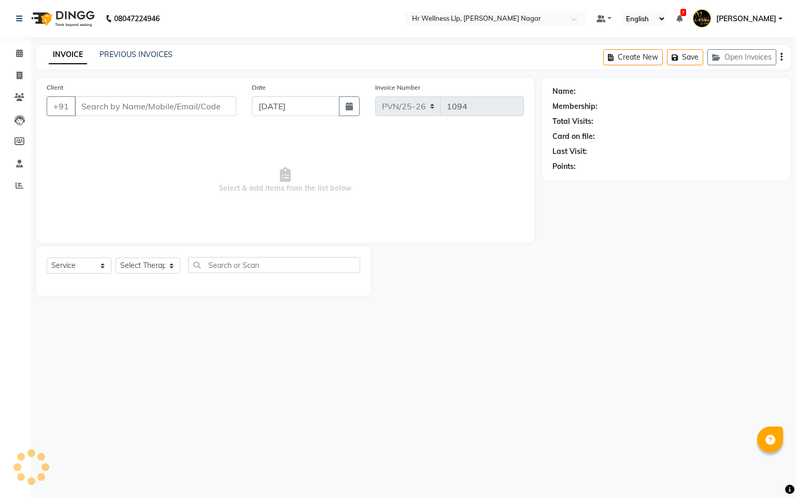
type input "9890175547"
type input "14-08-2025"
select select "50266"
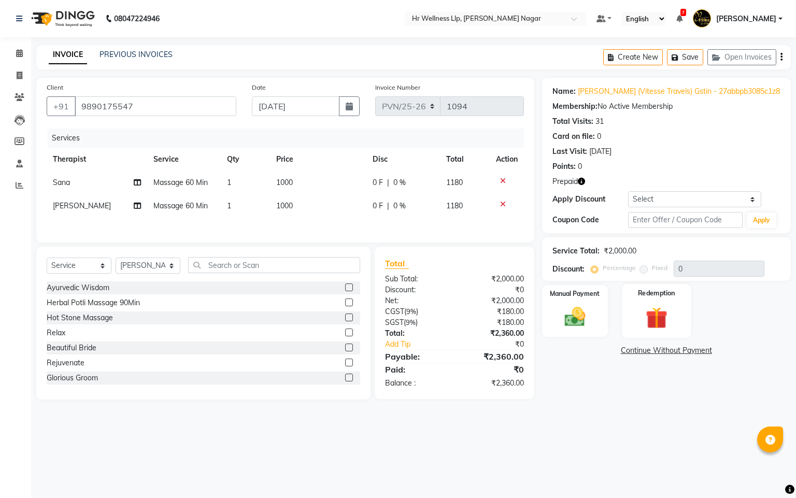
click at [650, 323] on img at bounding box center [656, 318] width 35 height 27
click at [682, 349] on span "Prepaid 2" at bounding box center [668, 352] width 34 height 12
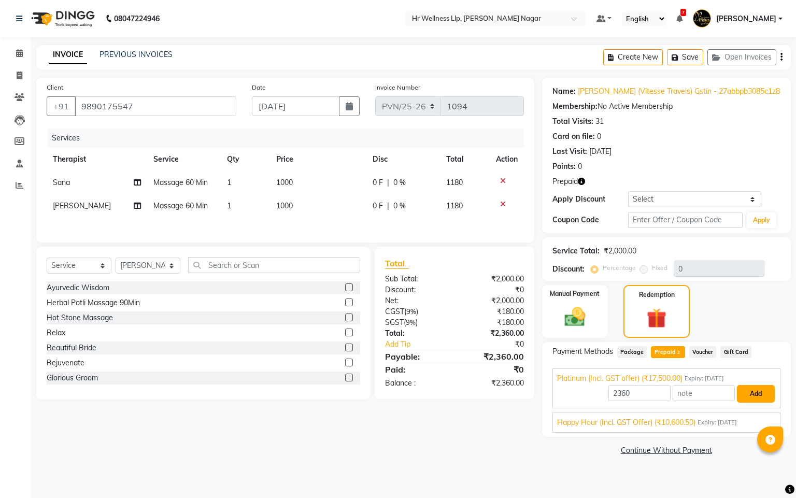
click at [759, 399] on button "Add" at bounding box center [756, 394] width 38 height 18
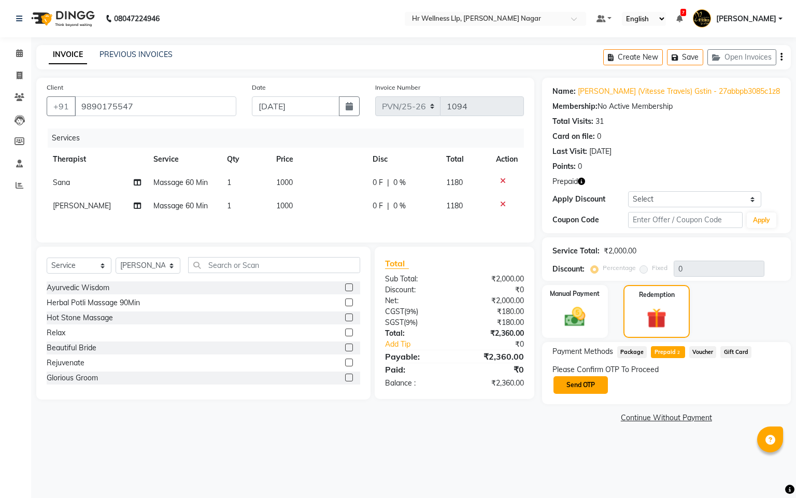
click at [569, 391] on button "Send OTP" at bounding box center [581, 385] width 54 height 18
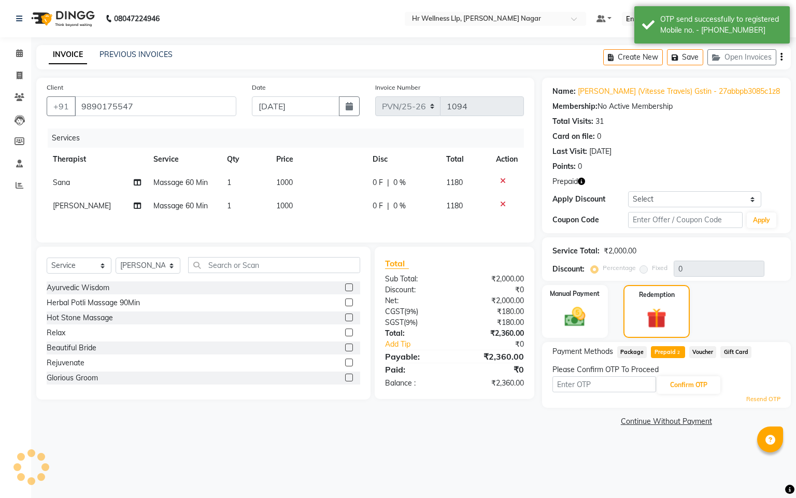
click at [577, 381] on input "text" at bounding box center [605, 384] width 104 height 16
type input "8"
type input "8483"
click at [681, 381] on button "Confirm OTP" at bounding box center [688, 385] width 63 height 18
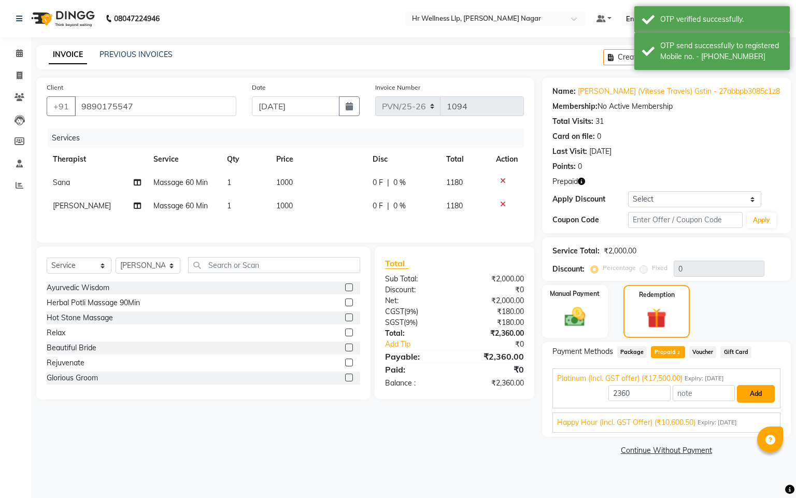
click at [759, 391] on button "Add" at bounding box center [756, 394] width 38 height 18
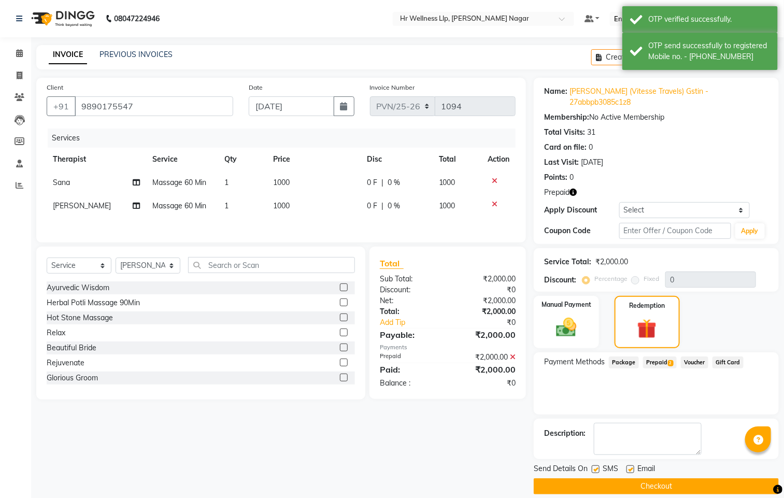
click at [596, 465] on label at bounding box center [596, 469] width 8 height 8
click at [596, 466] on input "checkbox" at bounding box center [595, 469] width 7 height 7
checkbox input "false"
click at [629, 465] on label at bounding box center [631, 469] width 8 height 8
click at [629, 466] on input "checkbox" at bounding box center [630, 469] width 7 height 7
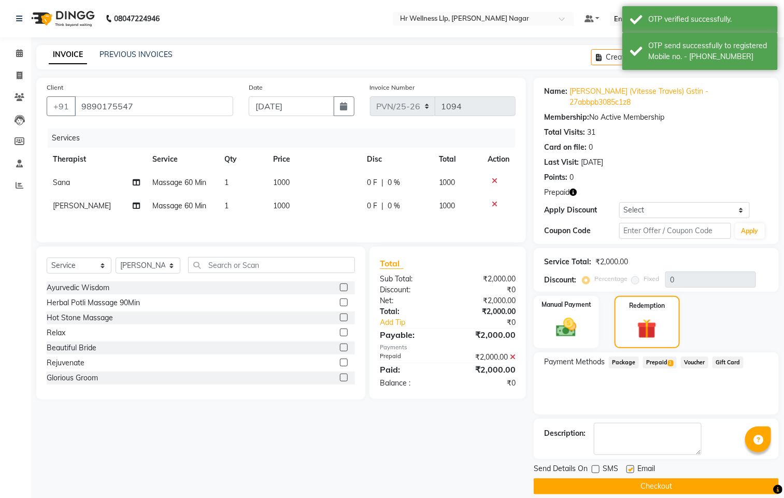
checkbox input "false"
click at [622, 478] on button "Checkout" at bounding box center [656, 486] width 245 height 16
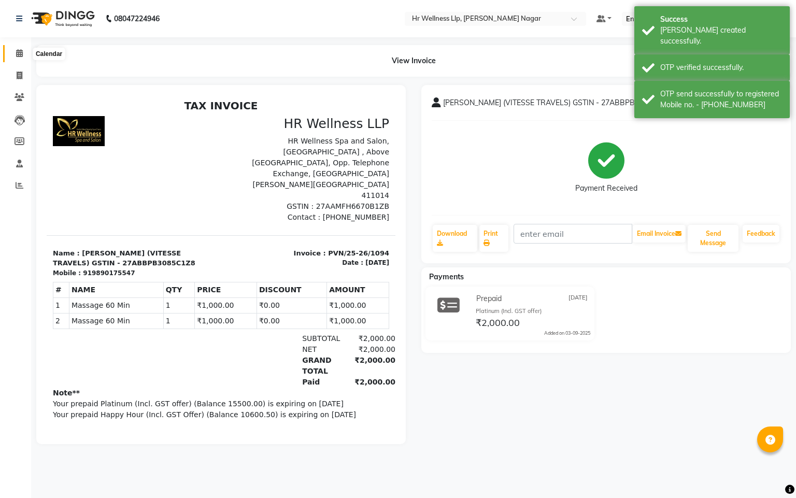
click at [15, 49] on span at bounding box center [19, 54] width 18 height 12
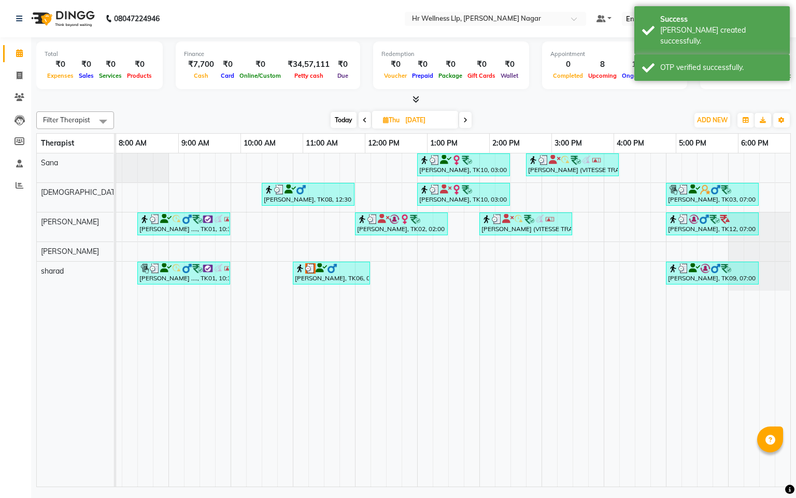
scroll to position [0, 134]
click at [459, 119] on div "Today Thu 14-08-2025" at bounding box center [401, 120] width 143 height 16
click at [468, 118] on icon at bounding box center [465, 120] width 4 height 6
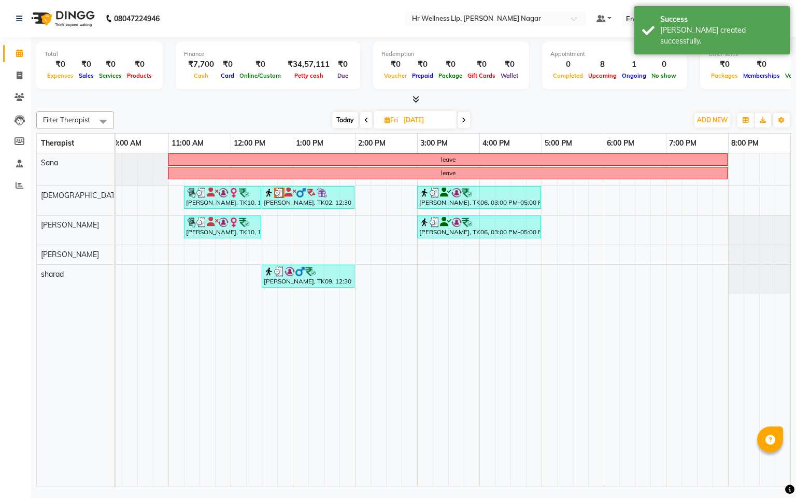
click at [468, 118] on span at bounding box center [464, 120] width 12 height 16
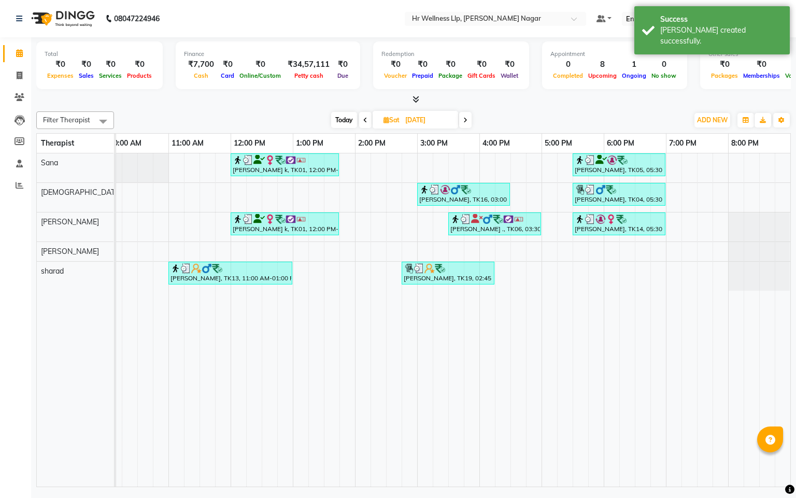
click at [468, 118] on span at bounding box center [465, 120] width 12 height 16
type input "17-08-2025"
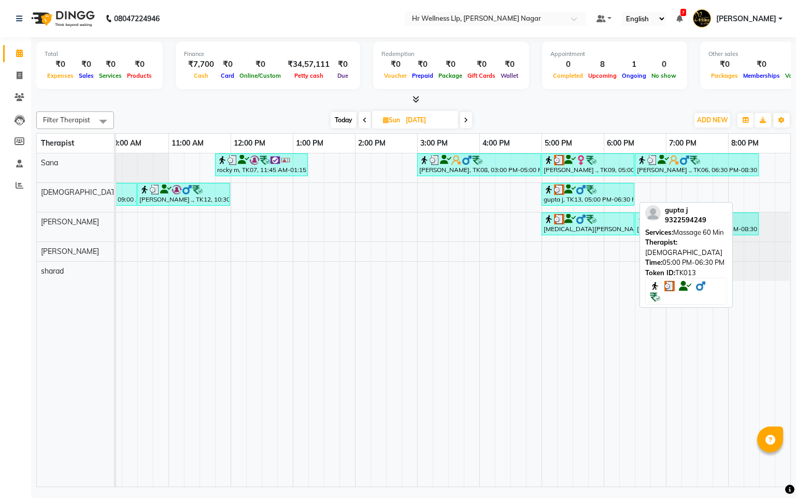
click at [584, 203] on div "gupta j, TK13, 05:00 PM-06:30 PM, Massage 60 Min" at bounding box center [588, 195] width 91 height 20
select select "3"
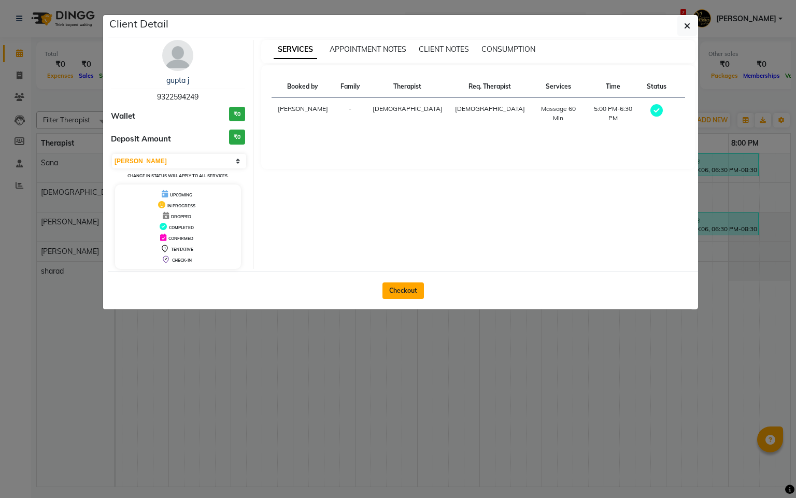
click at [409, 291] on button "Checkout" at bounding box center [403, 290] width 41 height 17
select select "service"
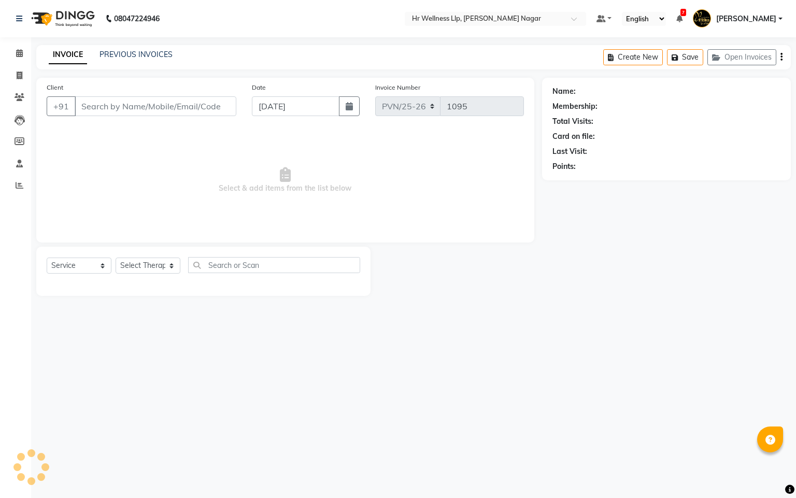
type input "9322594249"
type input "17-08-2025"
select select "19732"
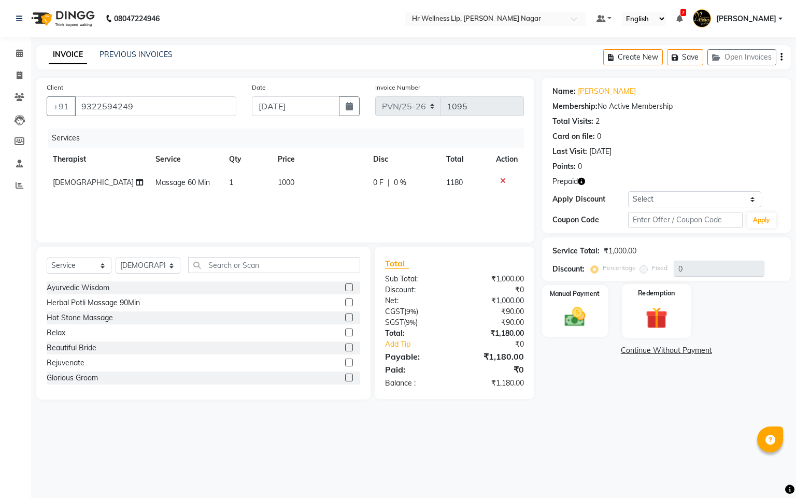
drag, startPoint x: 650, startPoint y: 305, endPoint x: 677, endPoint y: 336, distance: 40.8
click at [650, 305] on img at bounding box center [656, 318] width 35 height 27
drag, startPoint x: 670, startPoint y: 347, endPoint x: 675, endPoint y: 361, distance: 14.9
click at [670, 348] on span "Prepaid 1" at bounding box center [668, 352] width 34 height 12
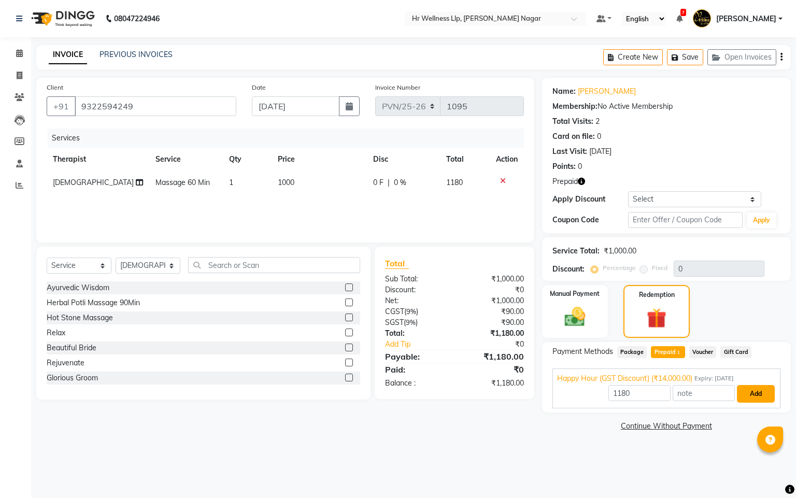
click at [745, 390] on button "Add" at bounding box center [756, 394] width 38 height 18
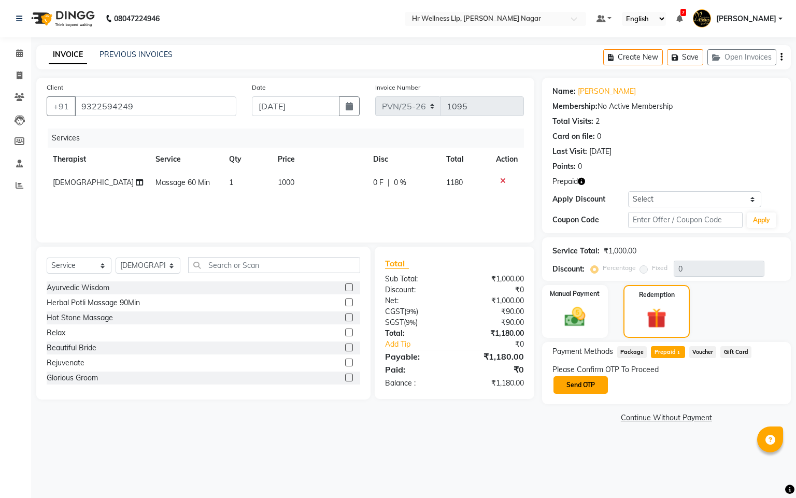
click at [579, 381] on button "Send OTP" at bounding box center [581, 385] width 54 height 18
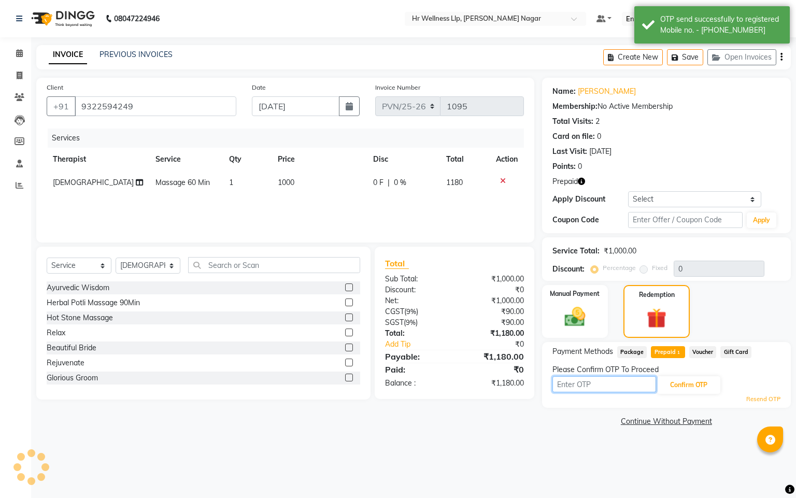
click at [579, 381] on input "text" at bounding box center [605, 384] width 104 height 16
type input "8483"
click at [681, 376] on button "Confirm OTP" at bounding box center [688, 385] width 63 height 18
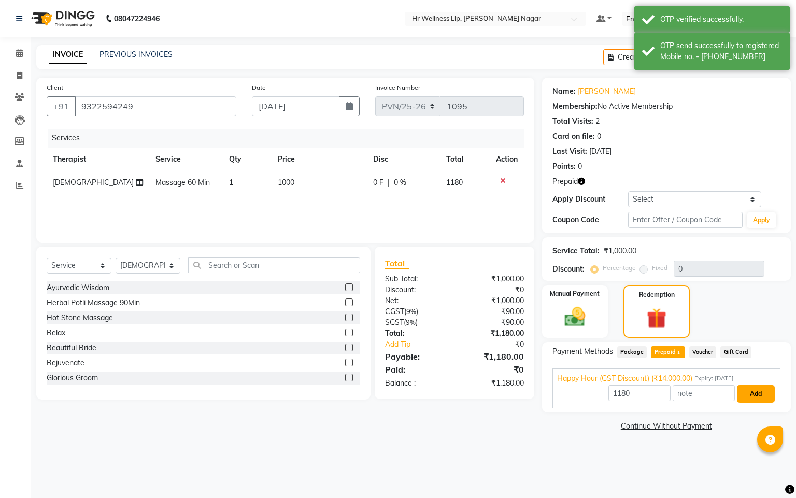
click at [767, 397] on button "Add" at bounding box center [756, 394] width 38 height 18
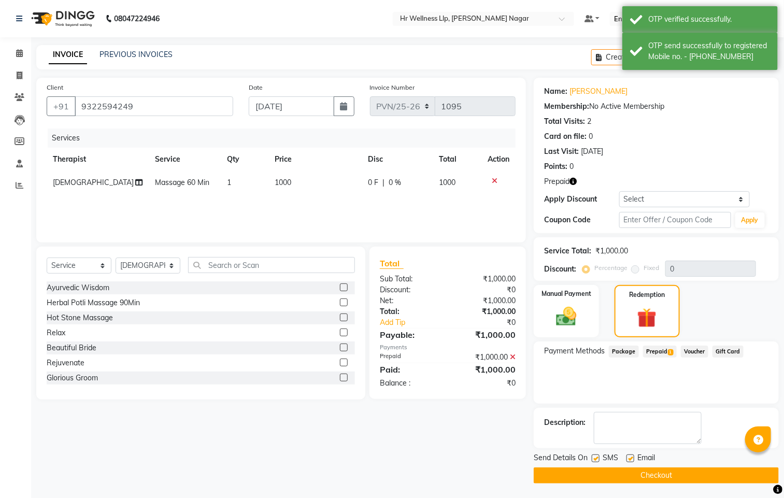
drag, startPoint x: 596, startPoint y: 456, endPoint x: 647, endPoint y: 470, distance: 53.1
click at [597, 459] on label at bounding box center [596, 459] width 8 height 8
click at [597, 459] on input "checkbox" at bounding box center [595, 459] width 7 height 7
checkbox input "false"
click at [634, 459] on label at bounding box center [631, 459] width 8 height 8
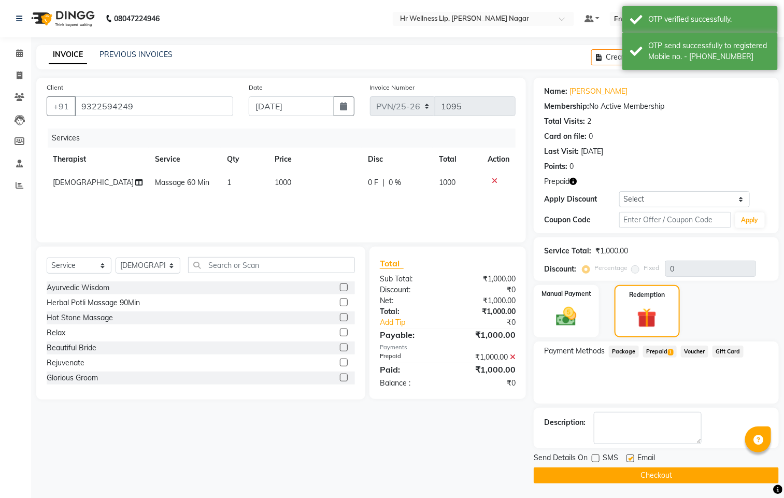
click at [633, 459] on input "checkbox" at bounding box center [630, 459] width 7 height 7
checkbox input "false"
click at [635, 469] on button "Checkout" at bounding box center [656, 476] width 245 height 16
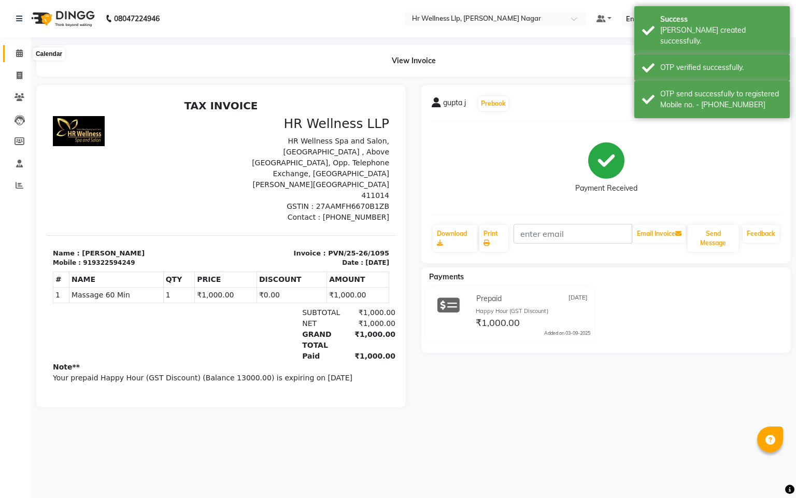
click at [19, 55] on icon at bounding box center [19, 53] width 7 height 8
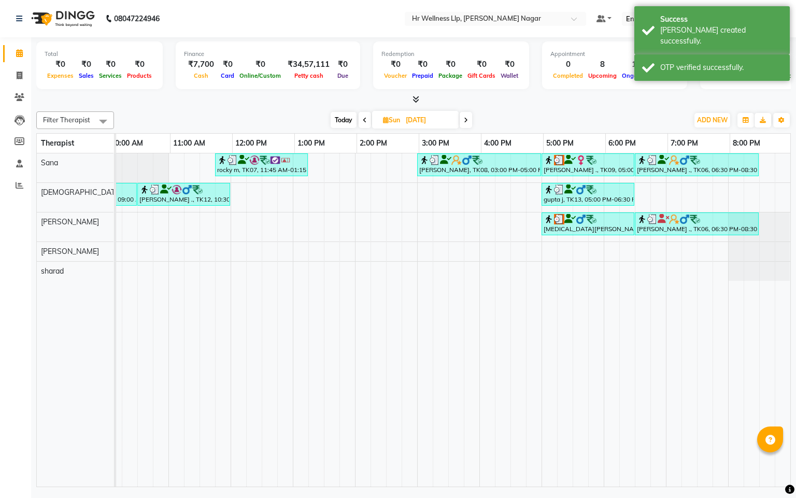
scroll to position [0, 134]
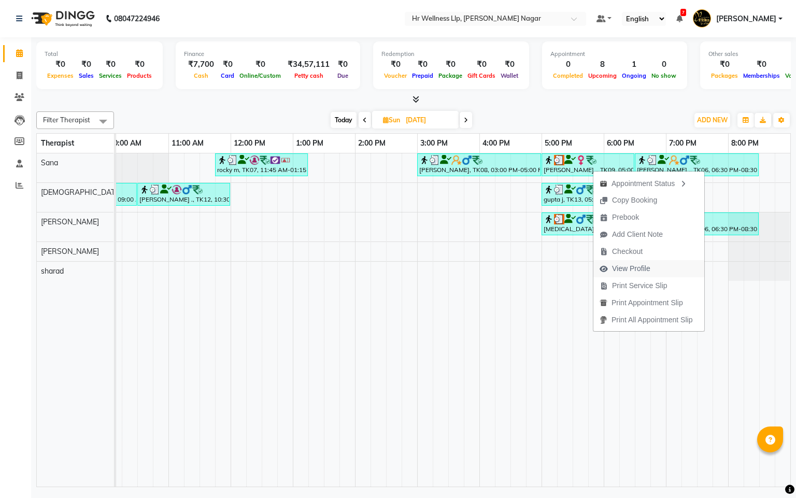
click at [627, 271] on span "View Profile" at bounding box center [631, 268] width 38 height 11
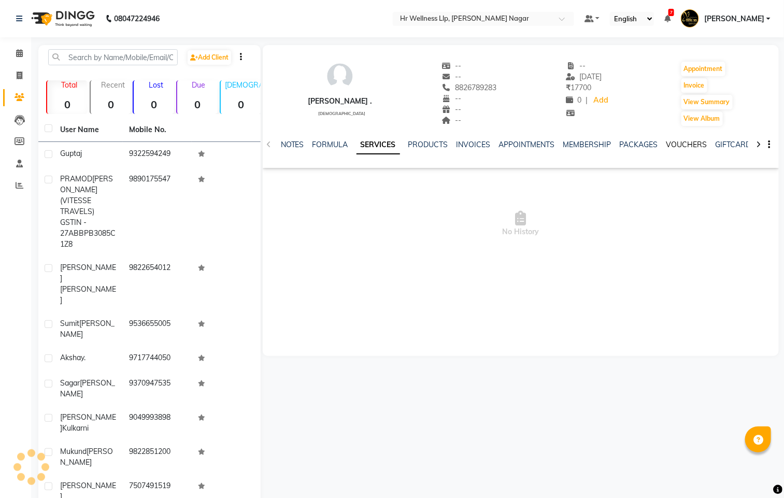
click at [689, 141] on link "VOUCHERS" at bounding box center [687, 144] width 41 height 9
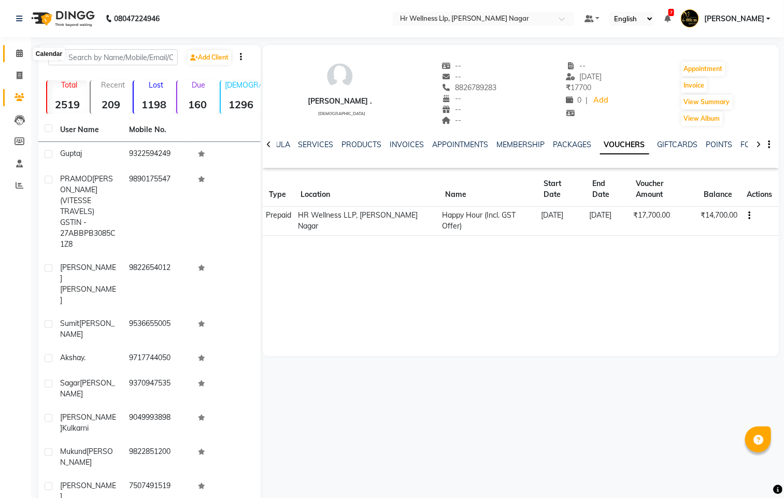
click at [25, 51] on span at bounding box center [19, 54] width 18 height 12
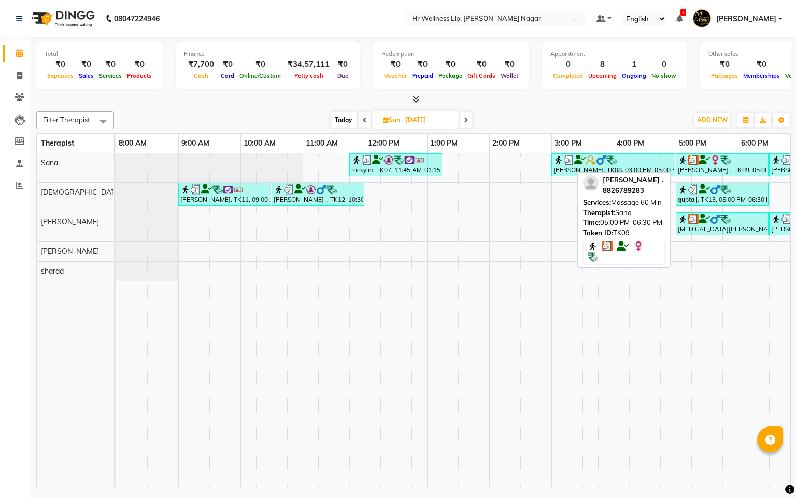
click at [703, 172] on div "Nidhi ., TK09, 05:00 PM-06:30 PM, Massage 60 Min" at bounding box center [722, 165] width 91 height 20
select select "3"
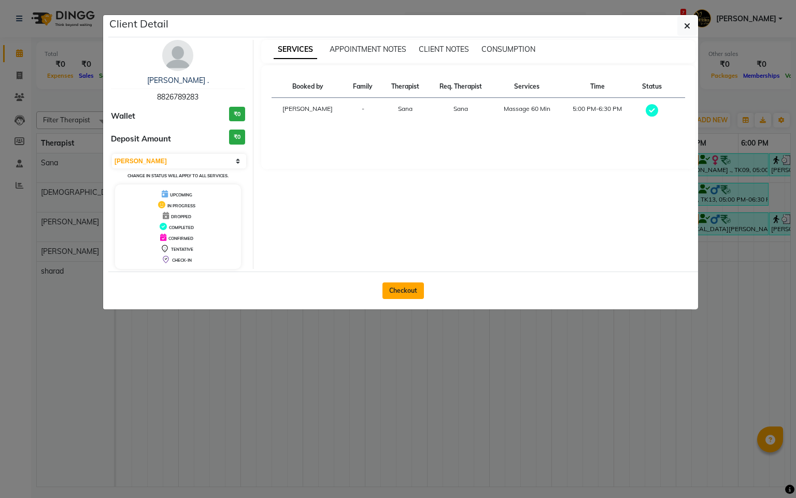
click at [413, 295] on button "Checkout" at bounding box center [403, 290] width 41 height 17
select select "service"
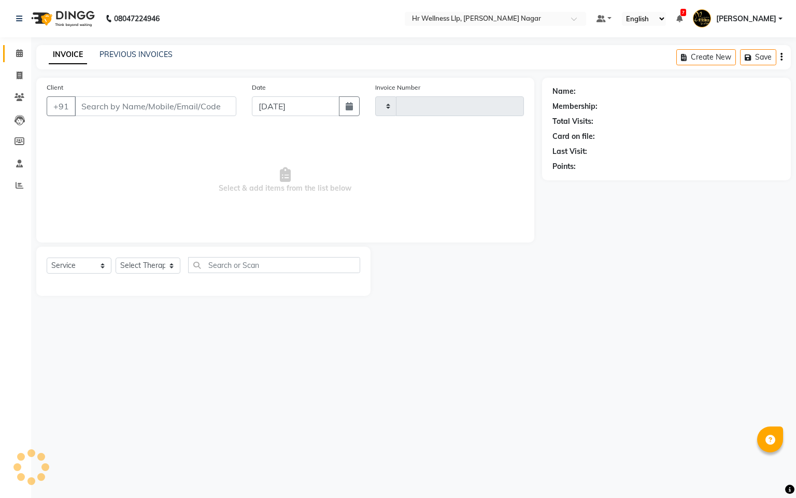
type input "1096"
select select "4289"
type input "8826789283"
type input "17-08-2025"
select select "19731"
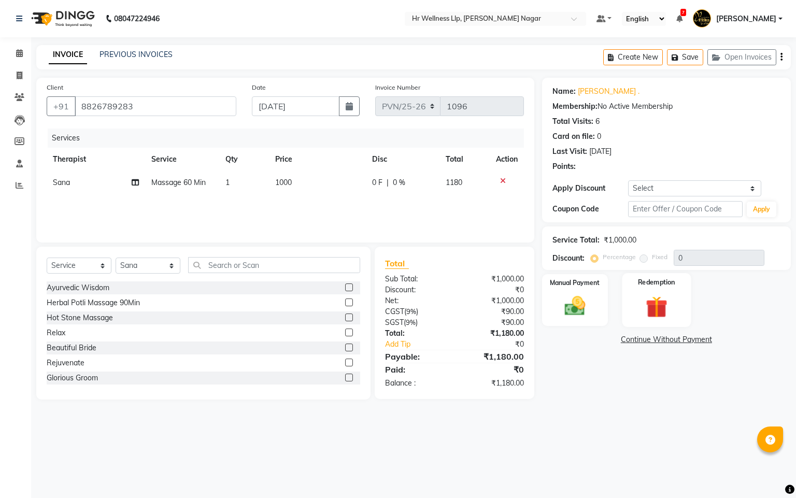
drag, startPoint x: 666, startPoint y: 291, endPoint x: 633, endPoint y: 327, distance: 48.4
click at [661, 297] on div "Redemption" at bounding box center [656, 300] width 69 height 54
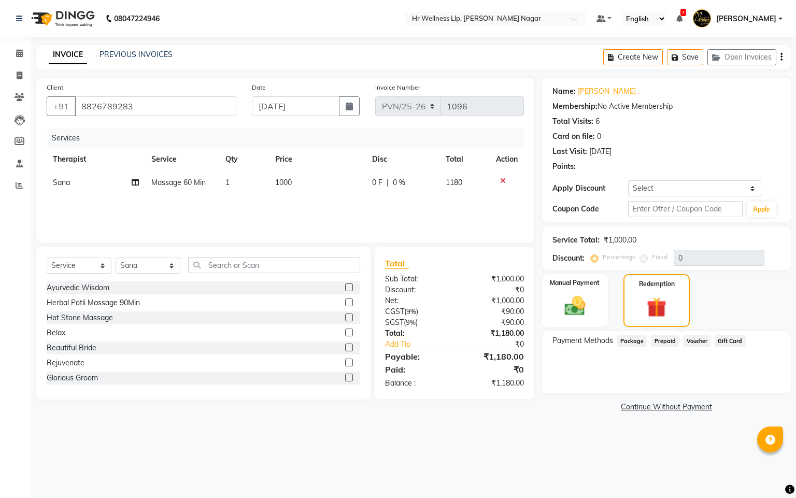
drag, startPoint x: 678, startPoint y: 339, endPoint x: 667, endPoint y: 343, distance: 11.3
click at [672, 343] on div "Payment Methods Package Prepaid Voucher Gift Card" at bounding box center [667, 342] width 228 height 14
drag, startPoint x: 658, startPoint y: 339, endPoint x: 633, endPoint y: 353, distance: 28.4
click at [657, 343] on span "Prepaid" at bounding box center [665, 341] width 28 height 12
drag, startPoint x: 689, startPoint y: 344, endPoint x: 672, endPoint y: 350, distance: 18.2
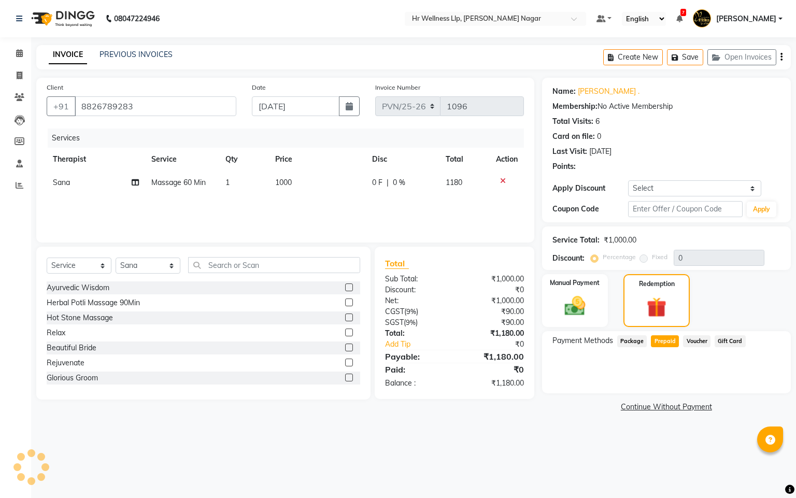
click at [688, 344] on span "Voucher" at bounding box center [696, 341] width 27 height 12
select select "service"
select select "19731"
click at [666, 341] on span "Prepaid" at bounding box center [665, 341] width 28 height 12
click at [535, 302] on div "Manual Payment Redemption" at bounding box center [666, 300] width 264 height 53
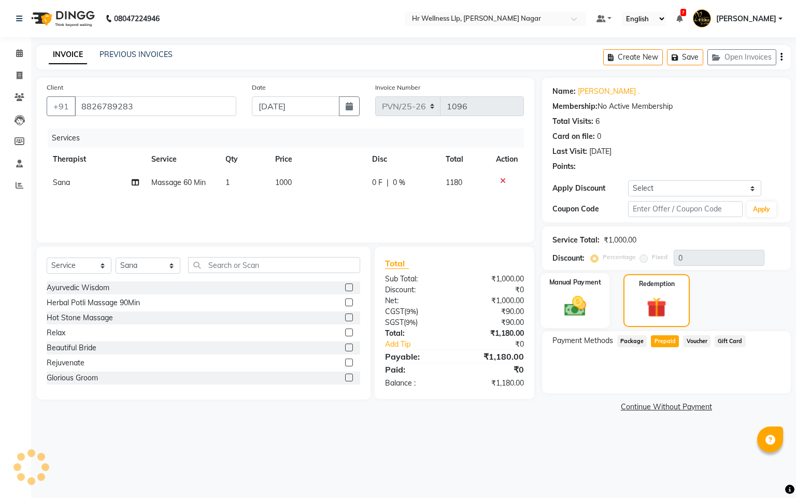
click at [581, 303] on img at bounding box center [574, 305] width 35 height 25
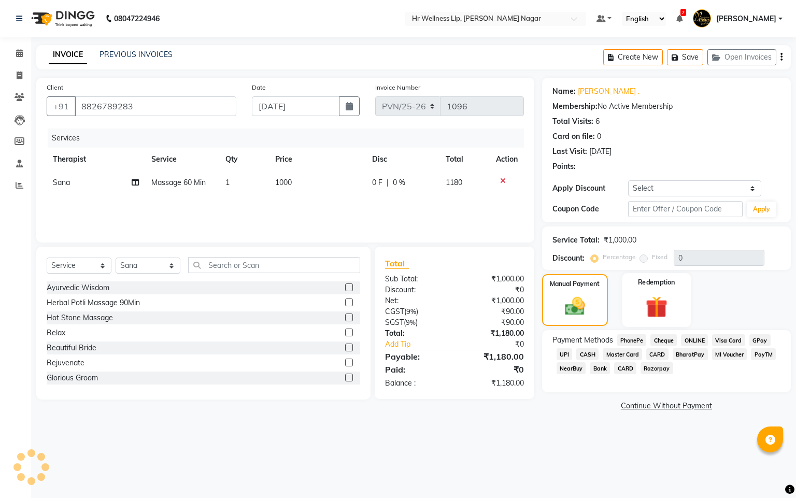
click at [673, 308] on img at bounding box center [656, 307] width 35 height 27
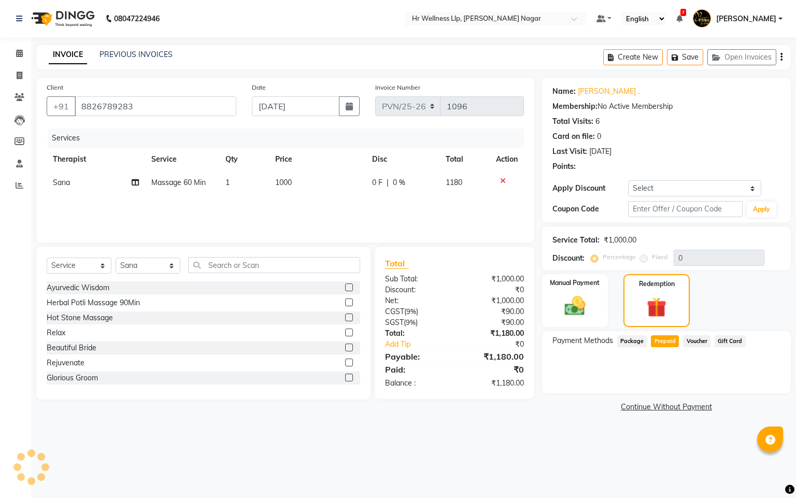
click at [681, 369] on div "Payment Methods Package Prepaid Voucher Gift Card" at bounding box center [666, 362] width 249 height 62
click at [694, 339] on span "Voucher" at bounding box center [696, 341] width 27 height 12
click at [663, 342] on span "Prepaid" at bounding box center [665, 341] width 28 height 12
click at [581, 295] on img at bounding box center [574, 305] width 35 height 25
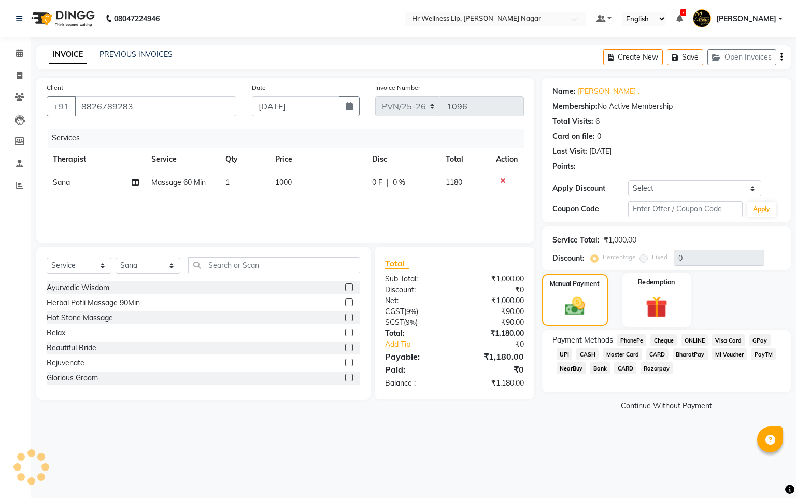
click at [649, 304] on img at bounding box center [656, 307] width 35 height 27
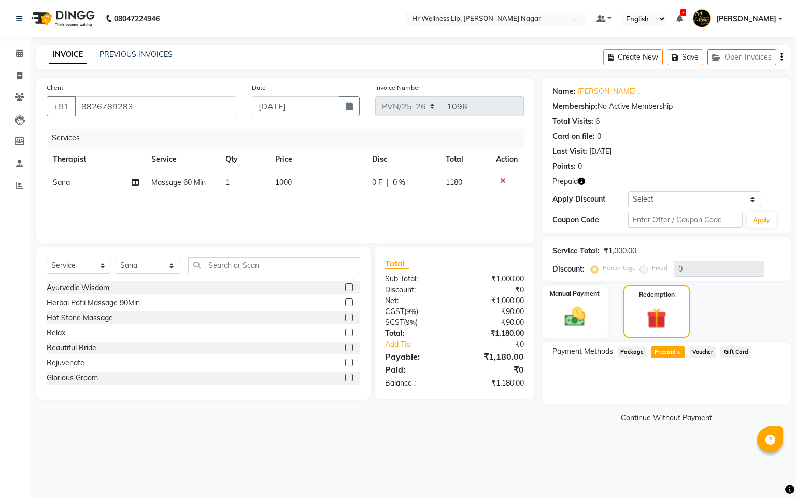
click at [619, 349] on span "Package" at bounding box center [632, 352] width 30 height 12
click at [661, 353] on span "Prepaid 1" at bounding box center [668, 352] width 34 height 12
click at [764, 389] on button "Add" at bounding box center [756, 394] width 38 height 18
click at [576, 384] on button "Send OTP" at bounding box center [581, 385] width 54 height 18
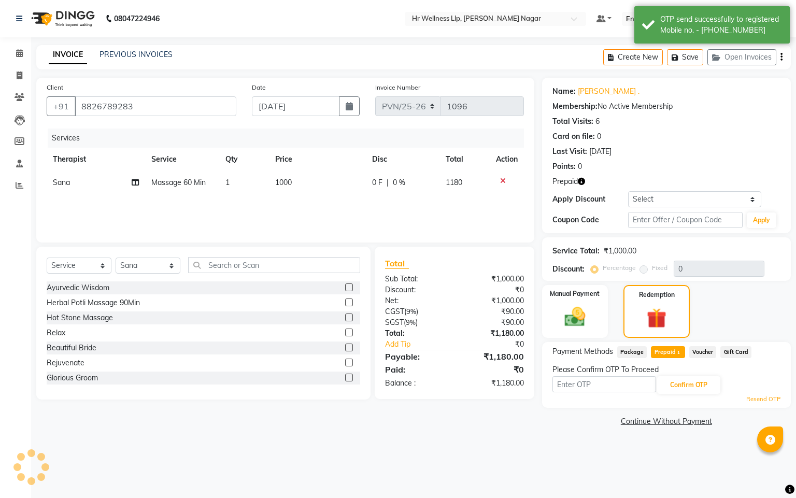
click at [576, 385] on input "text" at bounding box center [605, 384] width 104 height 16
type input "8"
type input "8483"
drag, startPoint x: 686, startPoint y: 385, endPoint x: 734, endPoint y: 400, distance: 50.5
click at [687, 385] on button "Confirm OTP" at bounding box center [688, 385] width 63 height 18
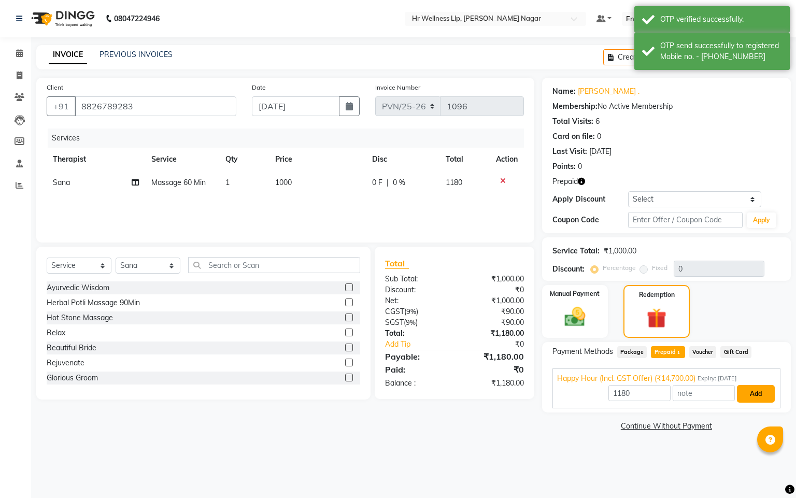
click at [758, 398] on button "Add" at bounding box center [756, 394] width 38 height 18
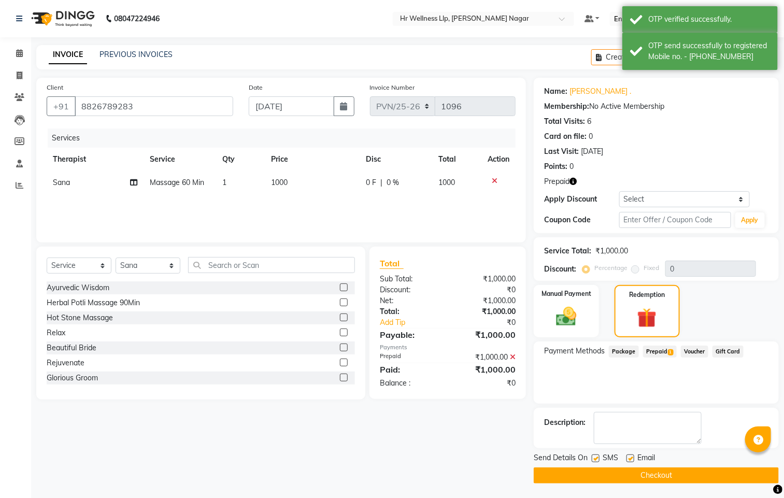
drag, startPoint x: 596, startPoint y: 456, endPoint x: 611, endPoint y: 463, distance: 17.2
click at [596, 457] on label at bounding box center [596, 459] width 8 height 8
click at [596, 457] on input "checkbox" at bounding box center [595, 459] width 7 height 7
checkbox input "false"
click at [627, 457] on label at bounding box center [631, 459] width 8 height 8
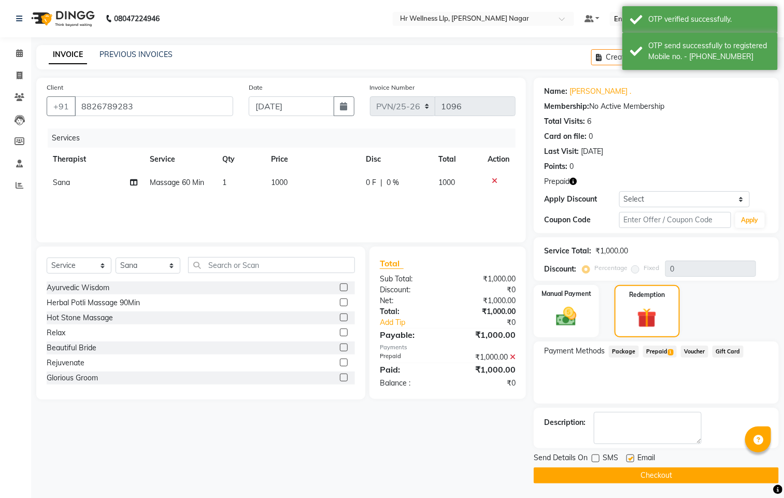
click at [627, 457] on input "checkbox" at bounding box center [630, 459] width 7 height 7
checkbox input "false"
click at [622, 472] on button "Checkout" at bounding box center [656, 476] width 245 height 16
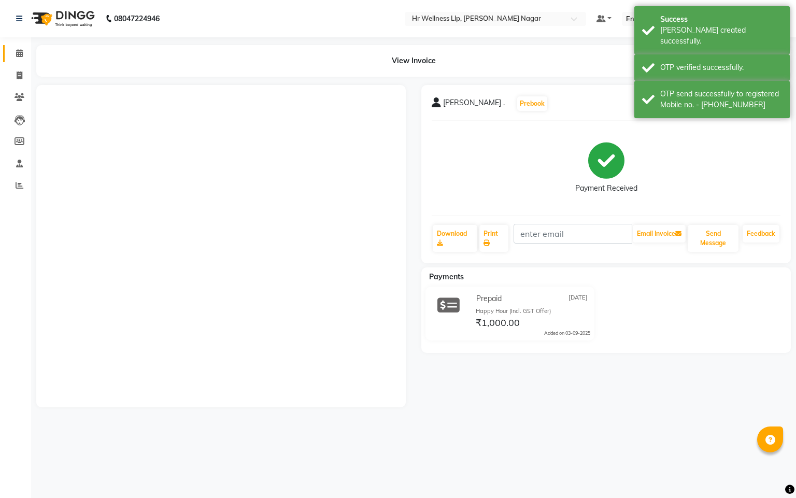
click at [18, 46] on link "Calendar" at bounding box center [15, 53] width 25 height 17
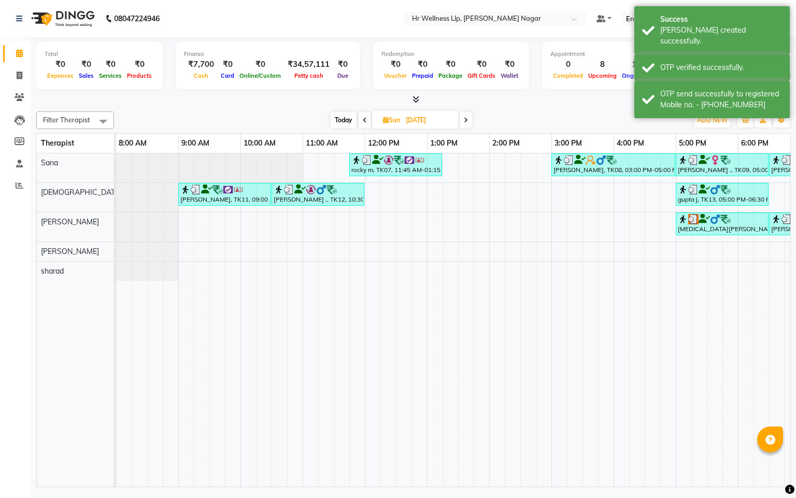
scroll to position [0, 134]
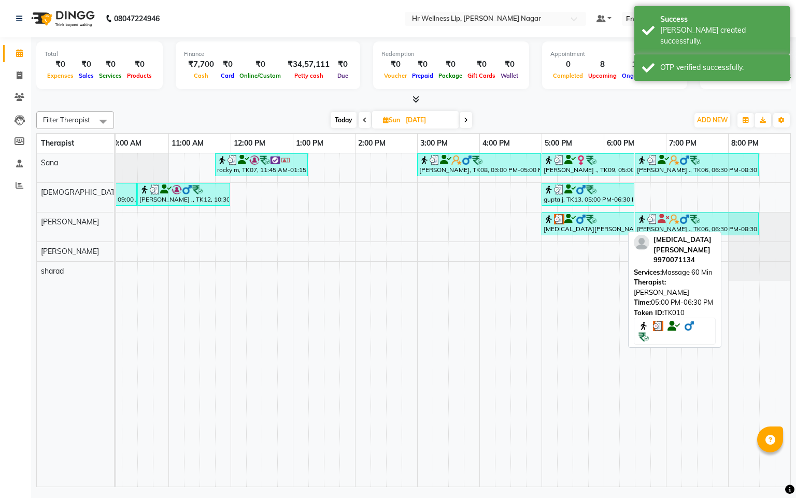
click at [564, 219] on icon at bounding box center [569, 219] width 11 height 1
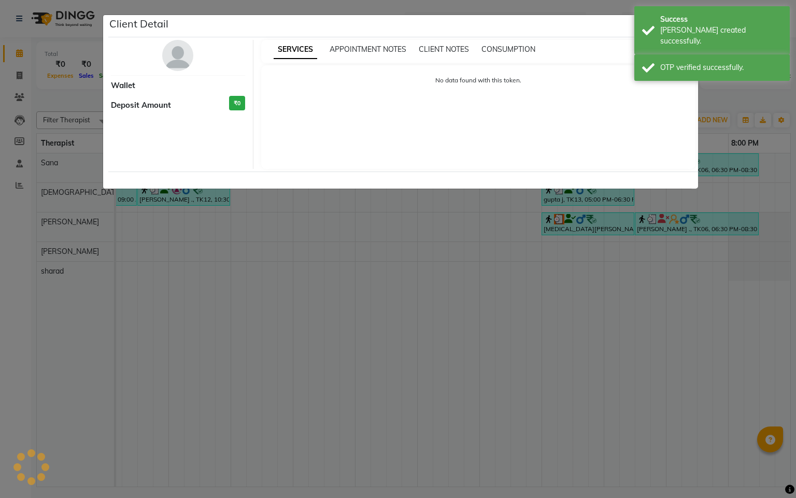
select select "3"
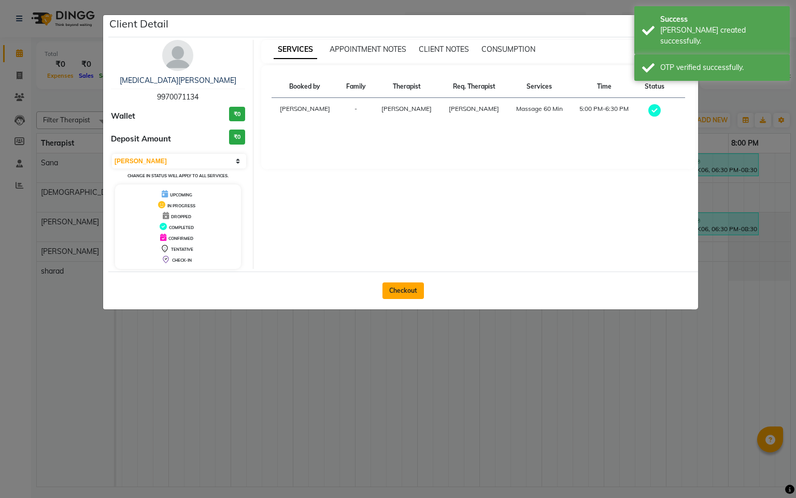
click at [417, 294] on button "Checkout" at bounding box center [403, 290] width 41 height 17
select select "service"
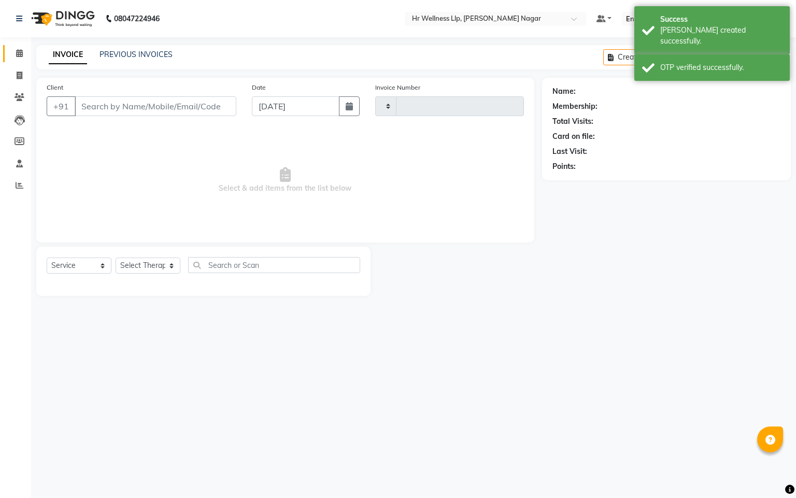
type input "1097"
select select "4289"
type input "9970071134"
type input "17-08-2025"
select select "50266"
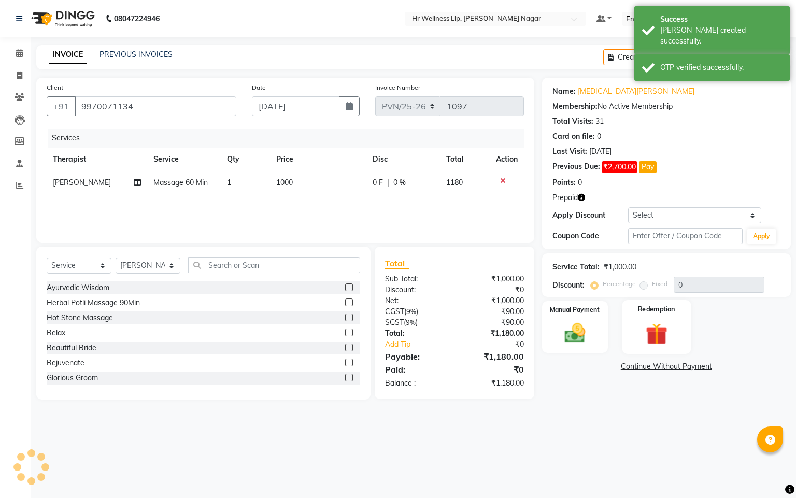
click at [664, 308] on label "Redemption" at bounding box center [656, 309] width 37 height 10
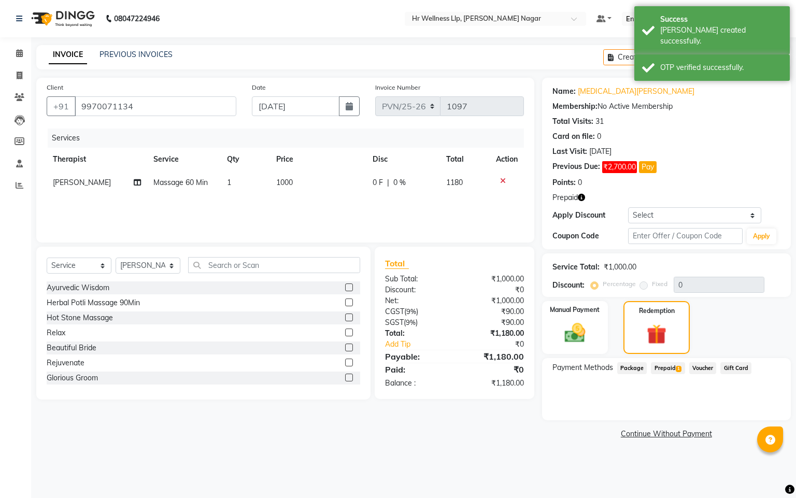
click at [672, 371] on span "Prepaid 1" at bounding box center [668, 368] width 34 height 12
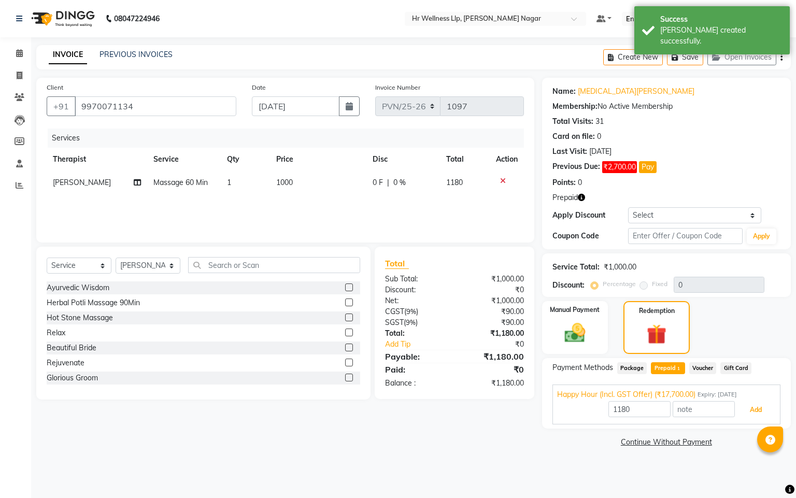
drag, startPoint x: 766, startPoint y: 412, endPoint x: 699, endPoint y: 415, distance: 66.9
click at [765, 412] on button "Add" at bounding box center [756, 410] width 38 height 18
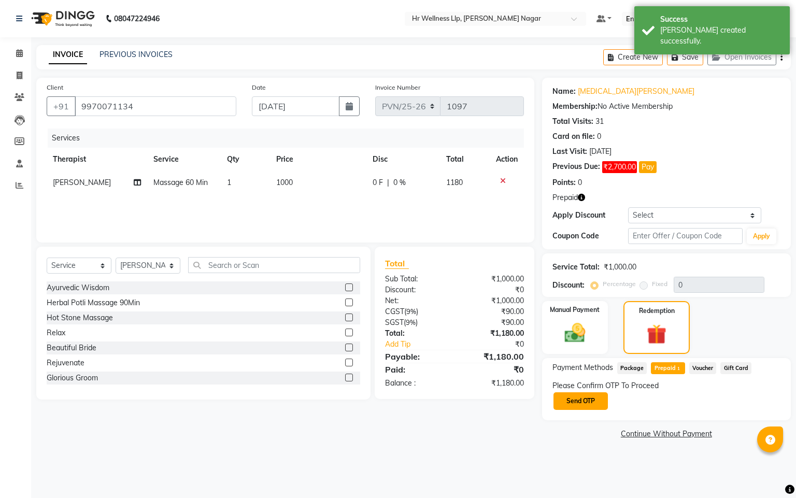
click at [573, 399] on button "Send OTP" at bounding box center [581, 401] width 54 height 18
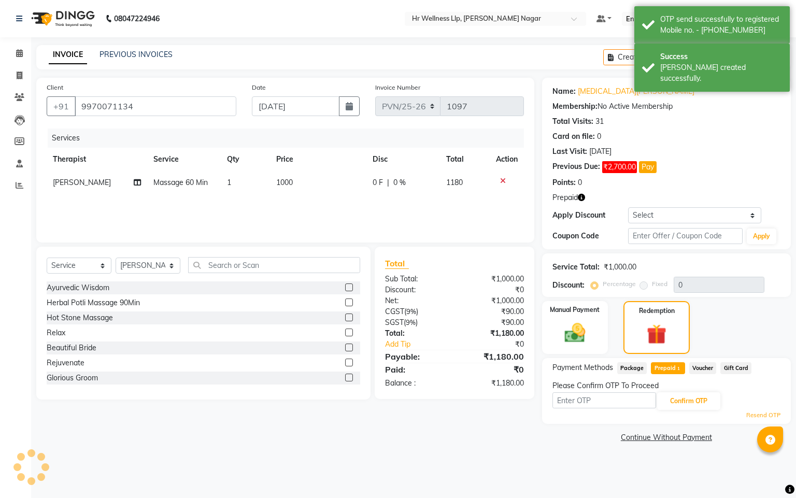
click at [577, 399] on input "text" at bounding box center [605, 400] width 104 height 16
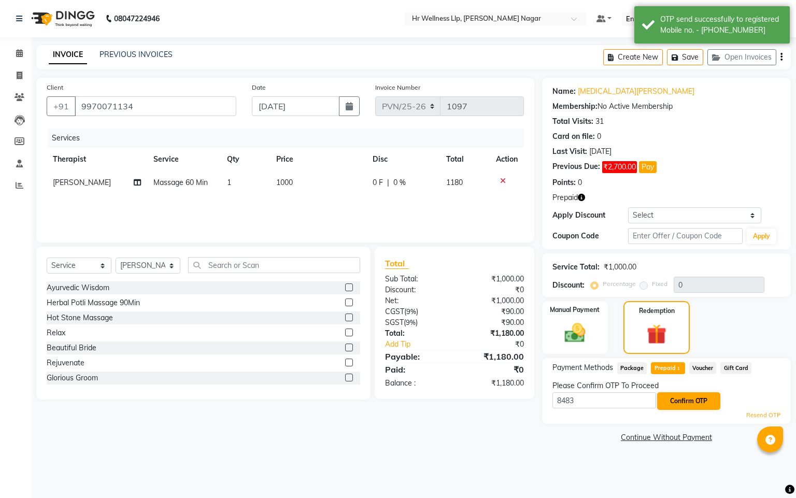
type input "8483"
click at [697, 394] on button "Confirm OTP" at bounding box center [688, 401] width 63 height 18
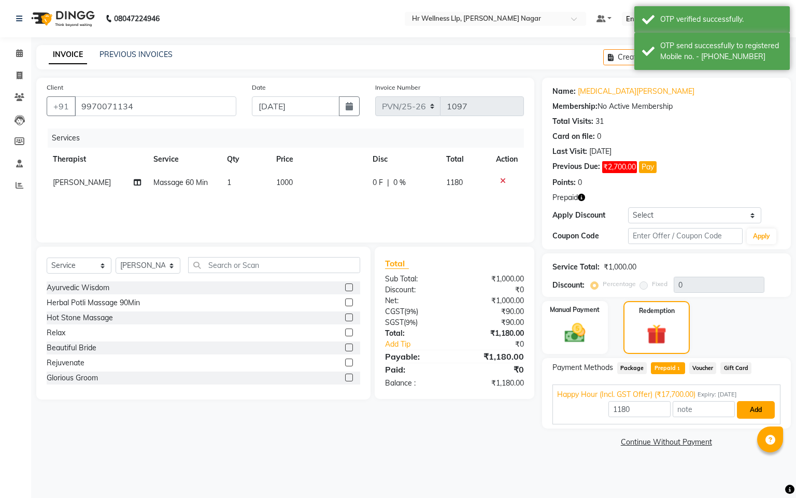
click at [760, 413] on button "Add" at bounding box center [756, 410] width 38 height 18
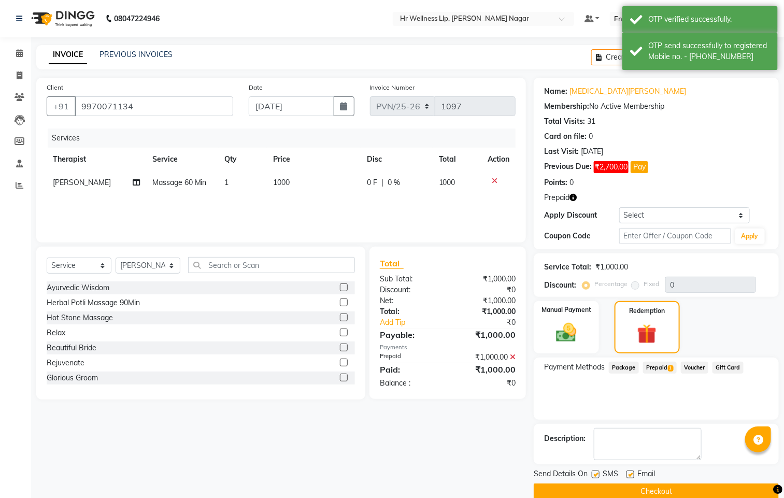
click at [592, 472] on div at bounding box center [595, 476] width 7 height 11
click at [596, 474] on label at bounding box center [596, 475] width 8 height 8
click at [596, 474] on input "checkbox" at bounding box center [595, 475] width 7 height 7
checkbox input "false"
drag, startPoint x: 631, startPoint y: 473, endPoint x: 629, endPoint y: 489, distance: 15.8
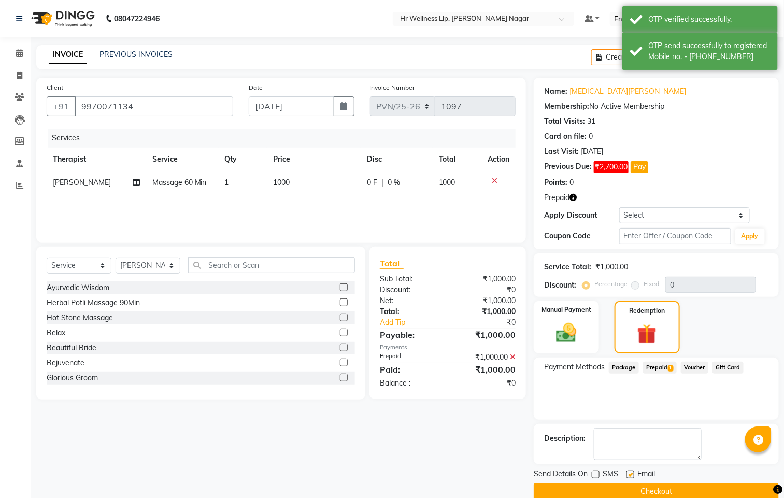
click at [631, 475] on label at bounding box center [631, 475] width 8 height 8
click at [631, 475] on input "checkbox" at bounding box center [630, 475] width 7 height 7
checkbox input "false"
click at [629, 489] on button "Checkout" at bounding box center [656, 492] width 245 height 16
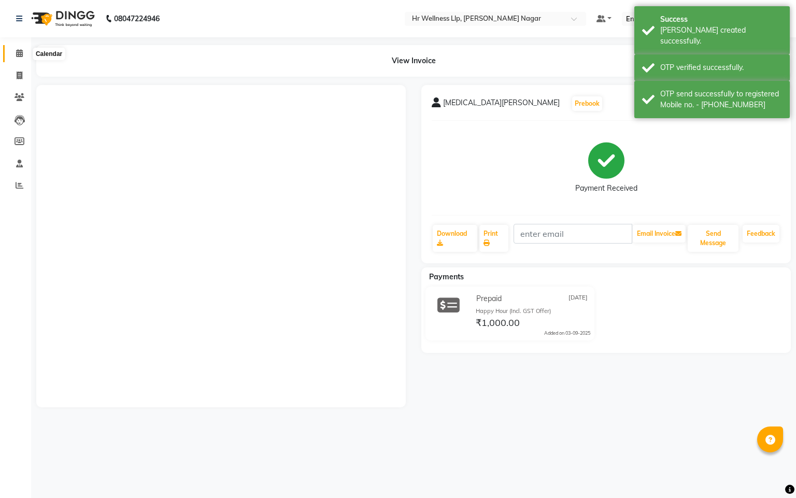
click at [18, 50] on icon at bounding box center [19, 53] width 7 height 8
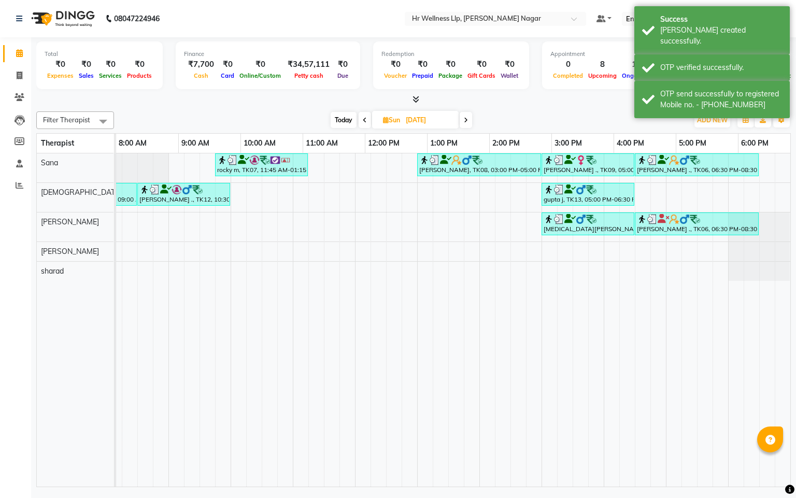
scroll to position [0, 134]
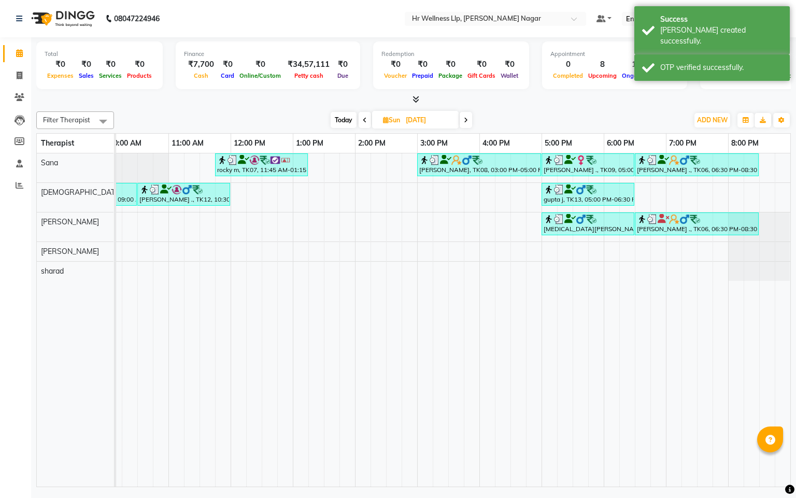
click at [463, 121] on span at bounding box center [466, 120] width 12 height 16
type input "18-08-2025"
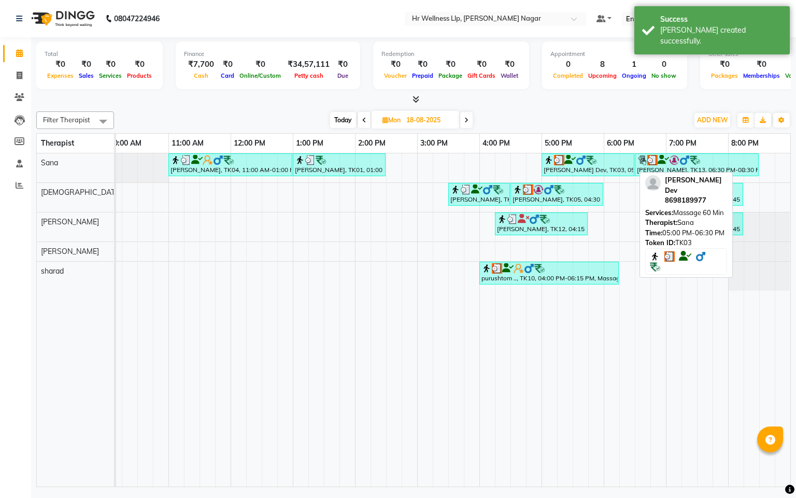
click at [569, 166] on div "Biplab Dev, TK03, 05:00 PM-06:30 PM, Massage 60 Min" at bounding box center [588, 165] width 91 height 20
select select "3"
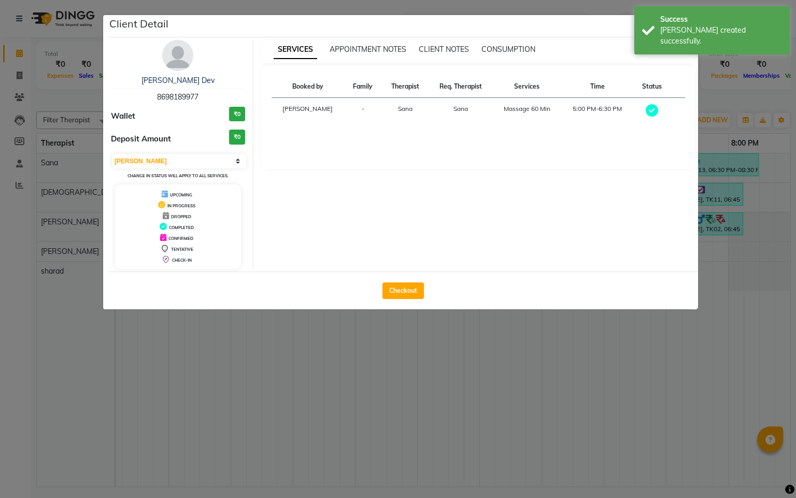
click at [399, 302] on div "Checkout" at bounding box center [403, 291] width 590 height 38
click at [397, 292] on button "Checkout" at bounding box center [403, 290] width 41 height 17
select select "service"
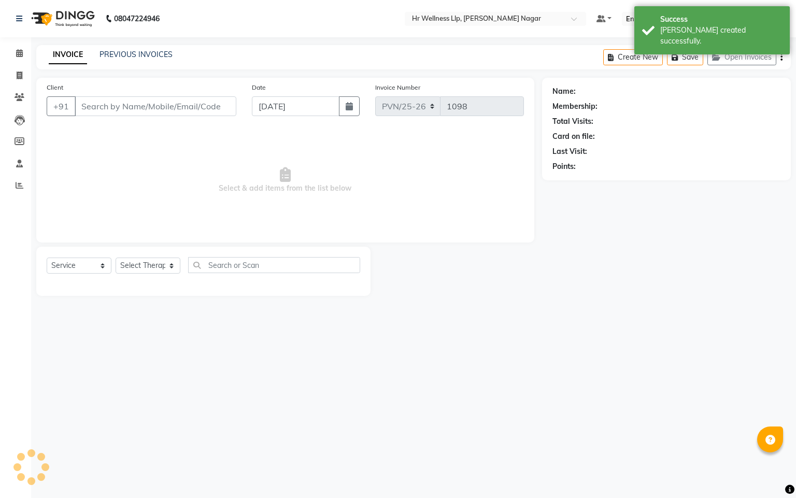
type input "8698189977"
type input "18-08-2025"
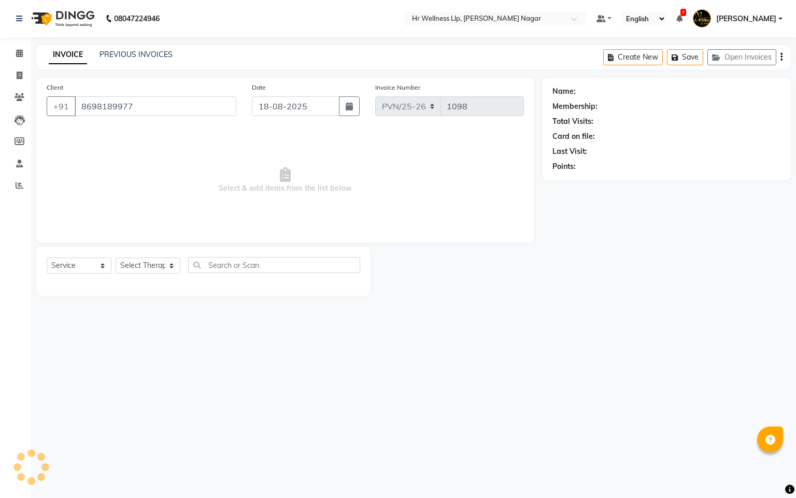
select select "19731"
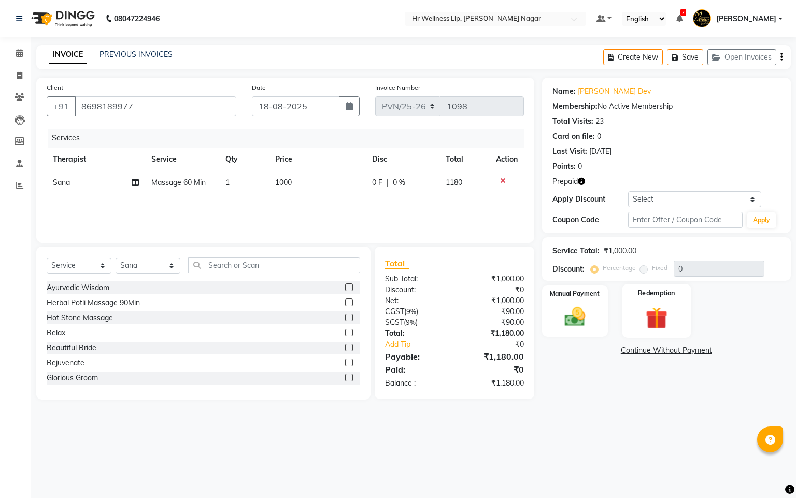
click at [666, 322] on img at bounding box center [656, 318] width 35 height 27
click at [678, 352] on span "1" at bounding box center [679, 353] width 6 height 6
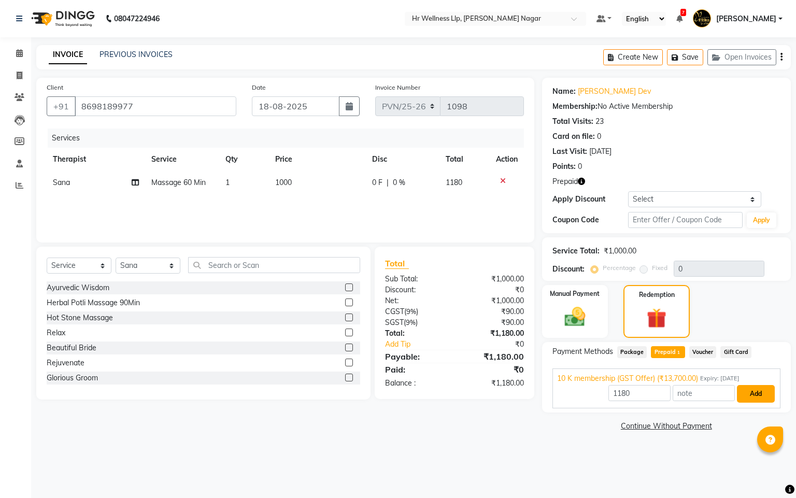
click at [742, 399] on button "Add" at bounding box center [756, 394] width 38 height 18
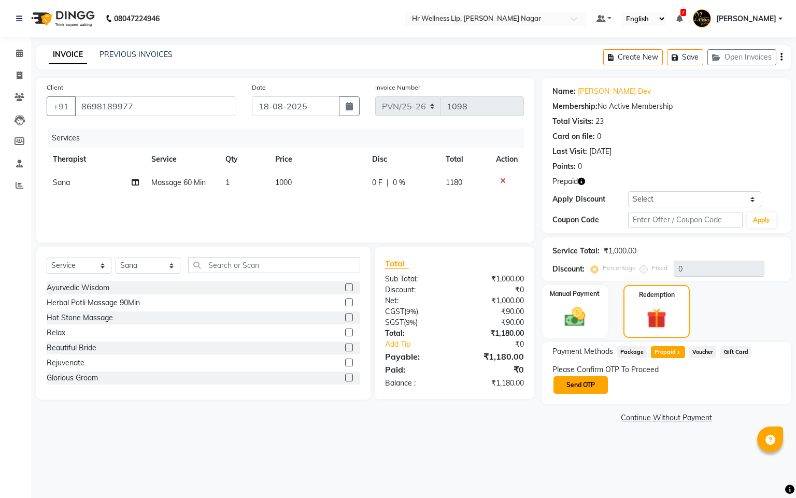
click at [594, 381] on button "Send OTP" at bounding box center [581, 385] width 54 height 18
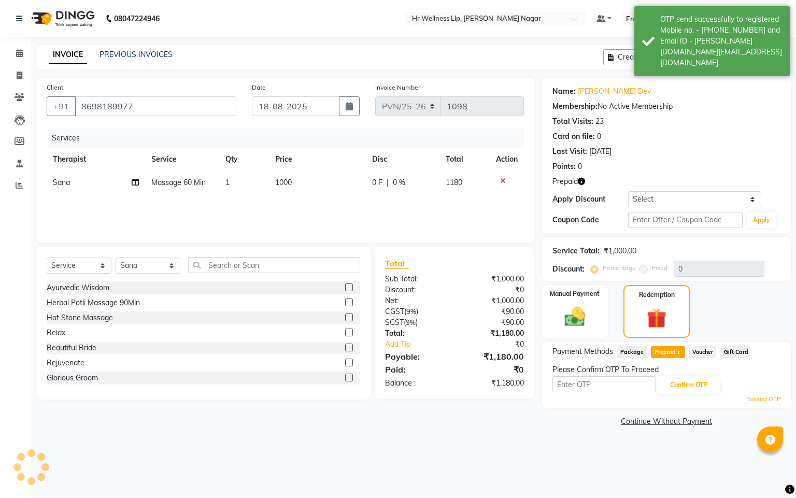
click at [584, 389] on input "text" at bounding box center [605, 384] width 104 height 16
type input "8483"
drag, startPoint x: 698, startPoint y: 376, endPoint x: 743, endPoint y: 395, distance: 49.0
click at [706, 381] on button "Confirm OTP" at bounding box center [688, 385] width 63 height 18
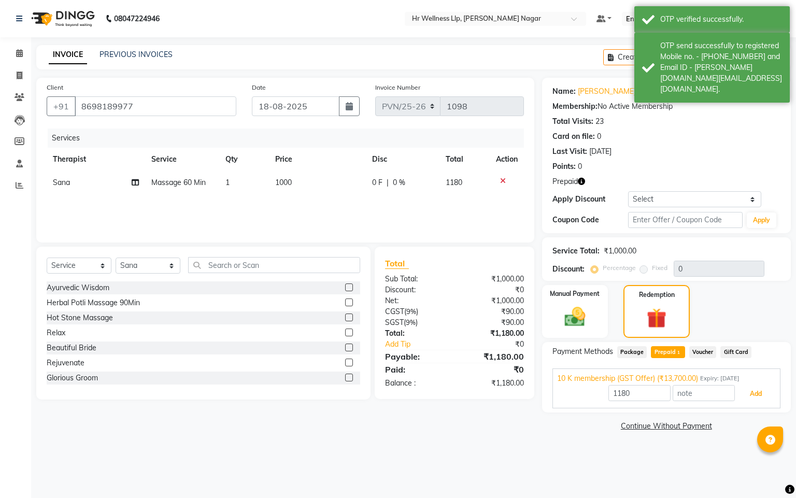
click at [767, 395] on button "Add" at bounding box center [756, 394] width 38 height 18
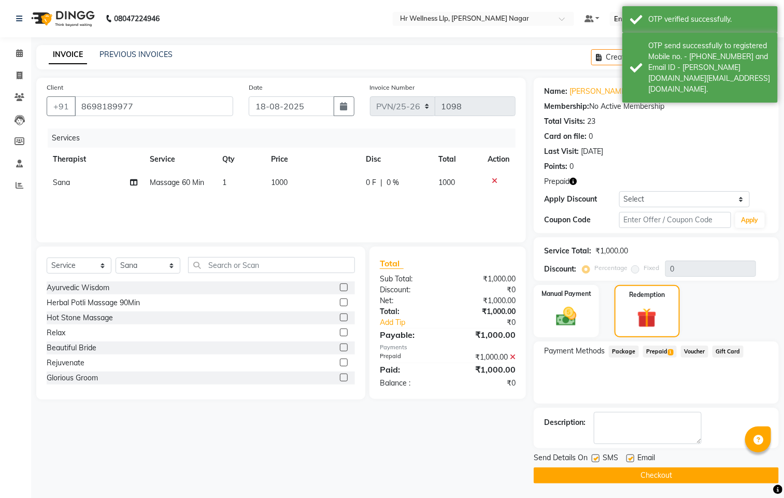
click at [593, 459] on label at bounding box center [596, 459] width 8 height 8
click at [593, 459] on input "checkbox" at bounding box center [595, 459] width 7 height 7
checkbox input "false"
click at [633, 458] on label at bounding box center [631, 459] width 8 height 8
click at [633, 458] on input "checkbox" at bounding box center [630, 459] width 7 height 7
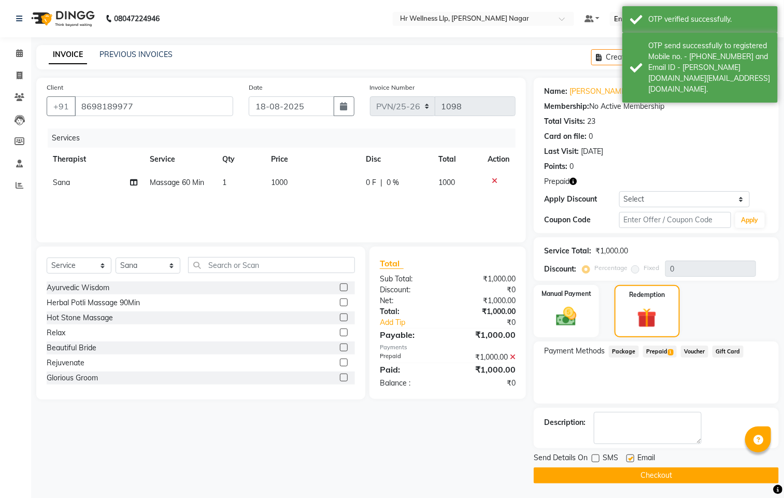
checkbox input "false"
click at [617, 472] on button "Checkout" at bounding box center [656, 476] width 245 height 16
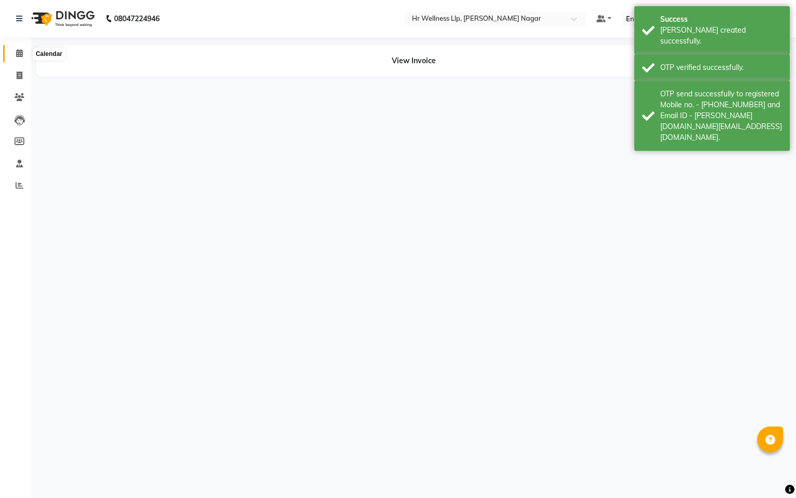
click at [20, 58] on span at bounding box center [19, 54] width 18 height 12
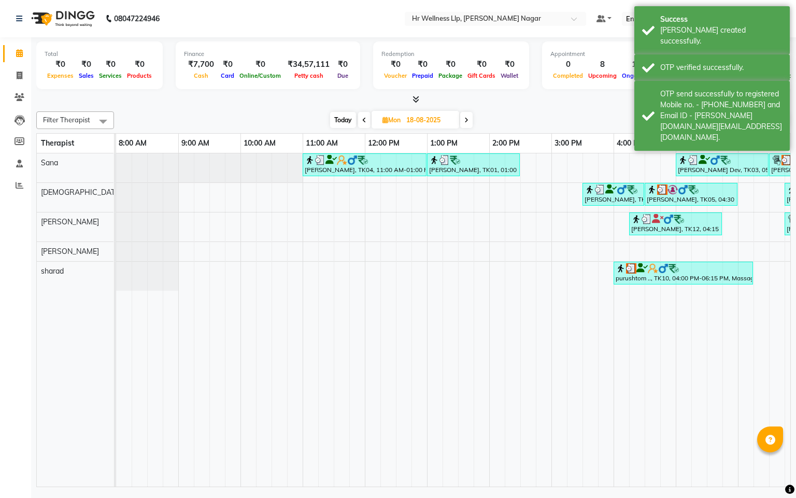
drag, startPoint x: 431, startPoint y: 469, endPoint x: 697, endPoint y: 411, distance: 272.5
click at [680, 416] on tr at bounding box center [520, 319] width 809 height 333
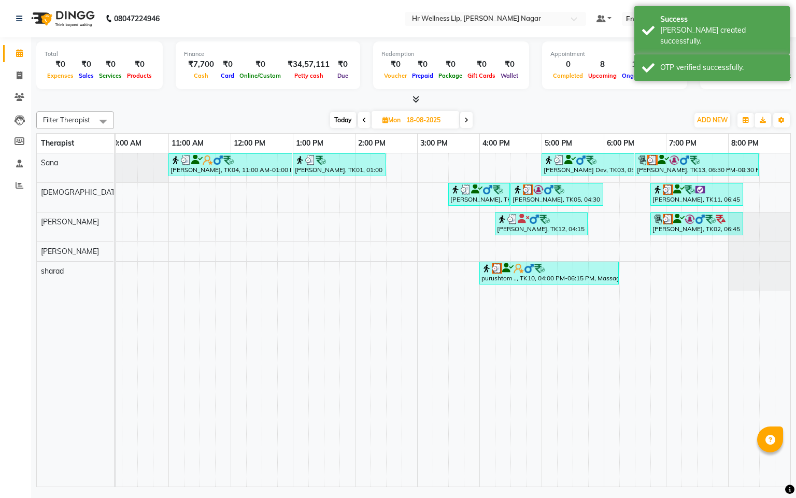
scroll to position [0, 146]
click at [505, 276] on div "purushtom .., TK10, 04:00 PM-06:15 PM, Massage 60 Min" at bounding box center [548, 273] width 137 height 20
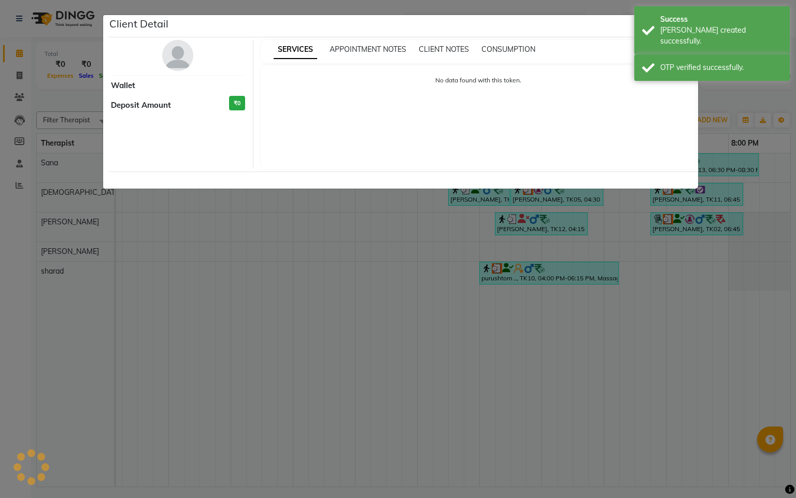
select select "3"
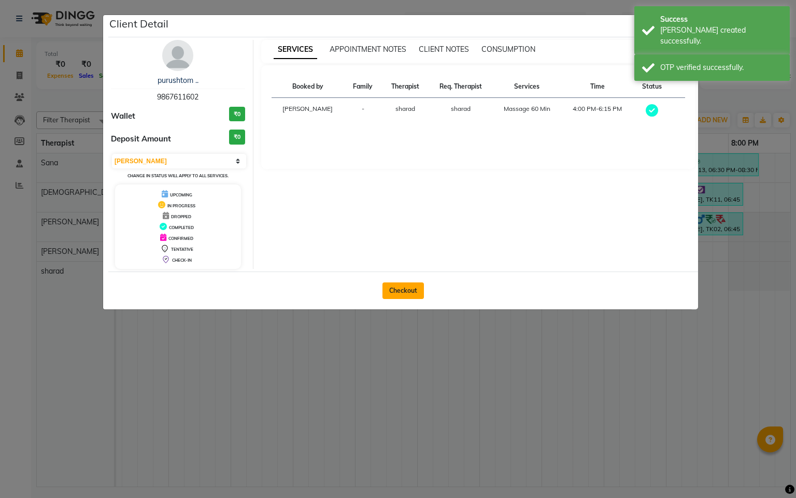
click at [405, 291] on button "Checkout" at bounding box center [403, 290] width 41 height 17
select select "service"
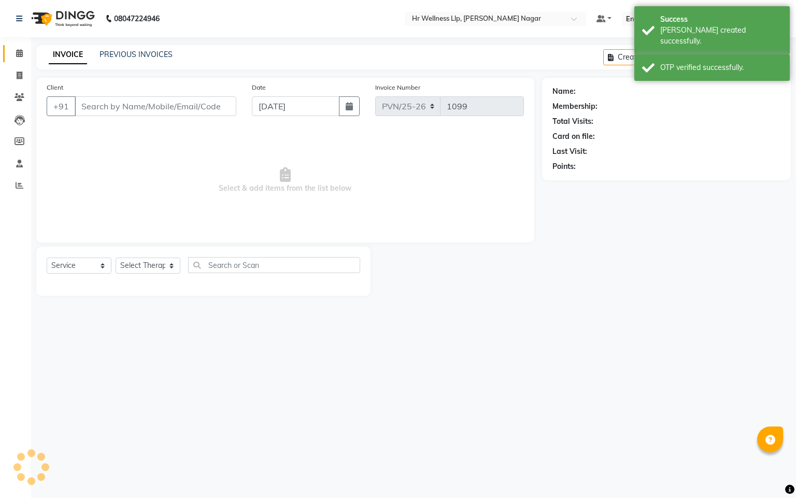
type input "9867611602"
type input "18-08-2025"
select select "86679"
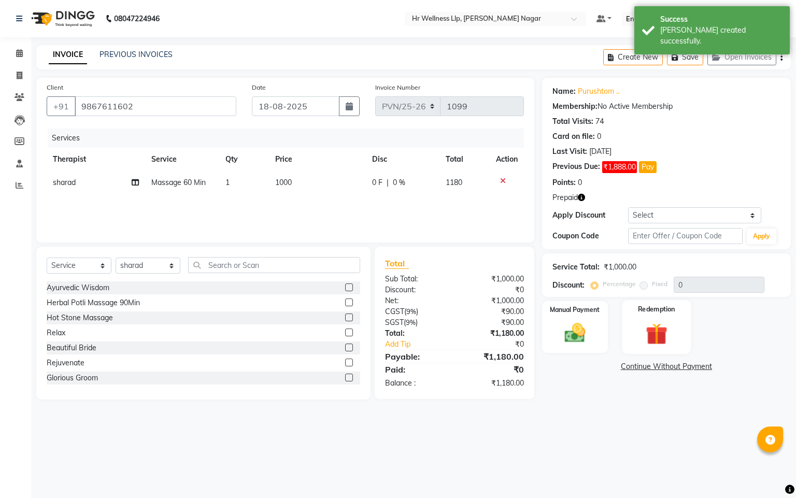
click at [671, 330] on img at bounding box center [656, 334] width 35 height 27
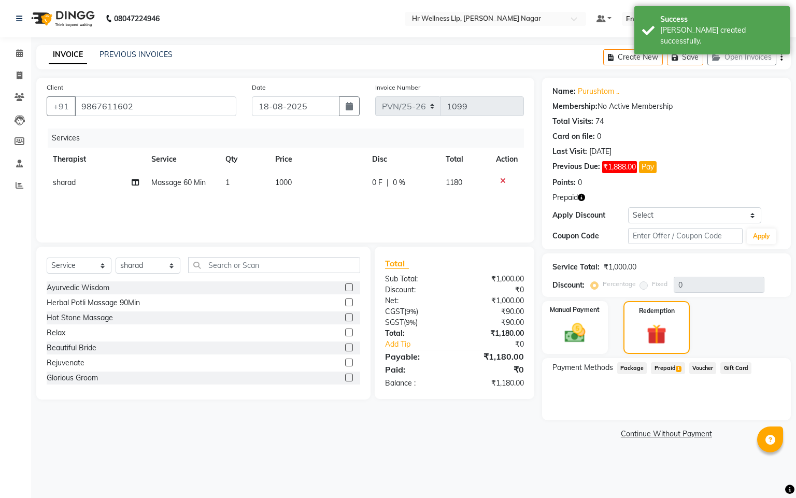
click at [658, 369] on span "Prepaid 1" at bounding box center [668, 368] width 34 height 12
click at [757, 400] on div "1180 Add" at bounding box center [666, 410] width 219 height 20
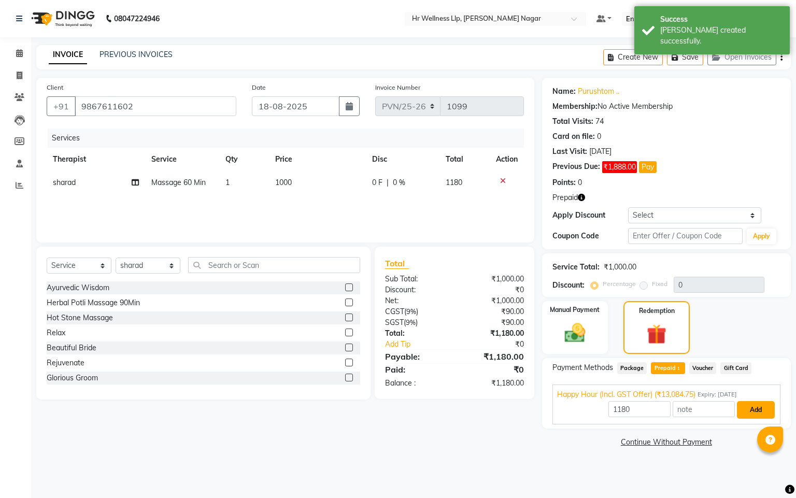
click at [748, 408] on button "Add" at bounding box center [756, 410] width 38 height 18
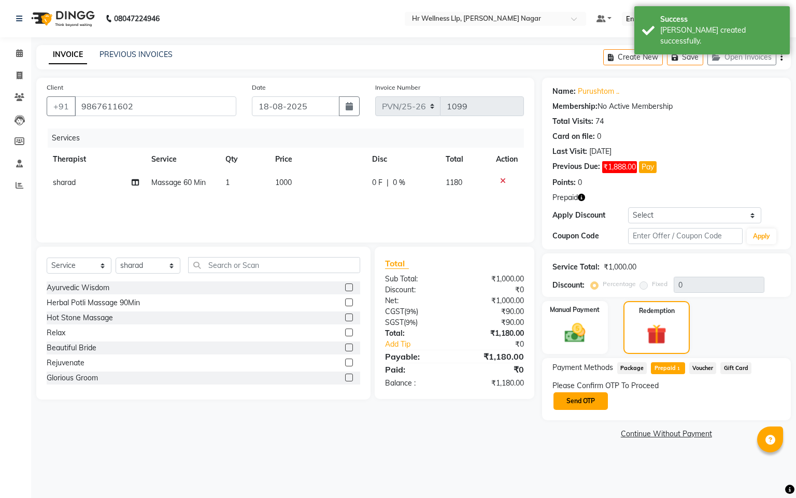
click at [569, 407] on button "Send OTP" at bounding box center [581, 401] width 54 height 18
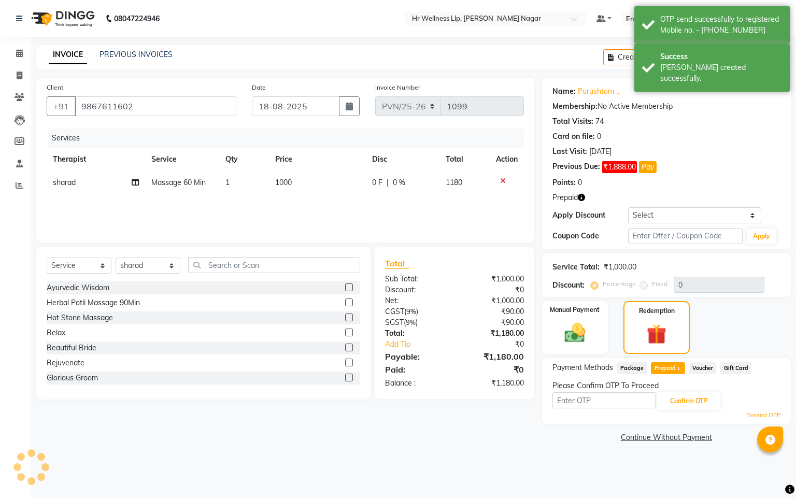
click at [568, 398] on input "text" at bounding box center [605, 400] width 104 height 16
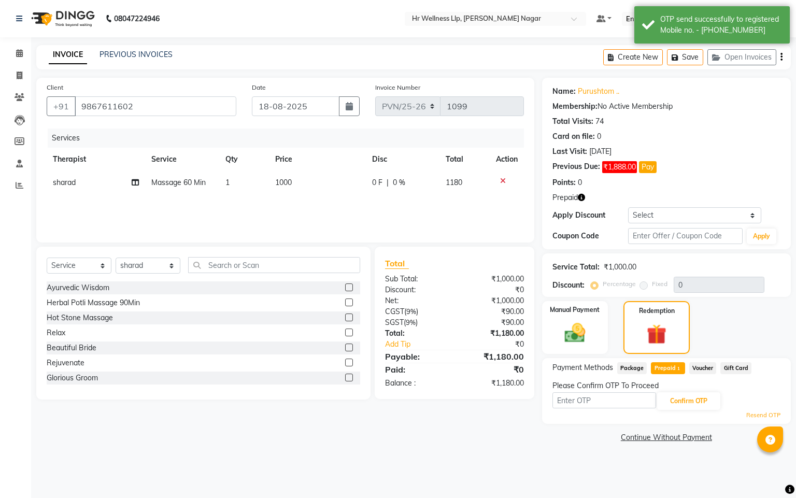
type input "8"
type input "8483"
click at [669, 405] on button "Confirm OTP" at bounding box center [688, 401] width 63 height 18
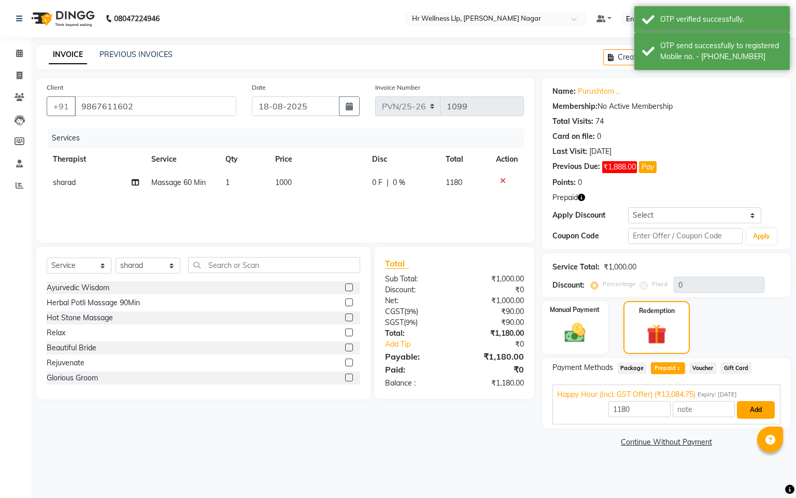
click at [764, 409] on button "Add" at bounding box center [756, 410] width 38 height 18
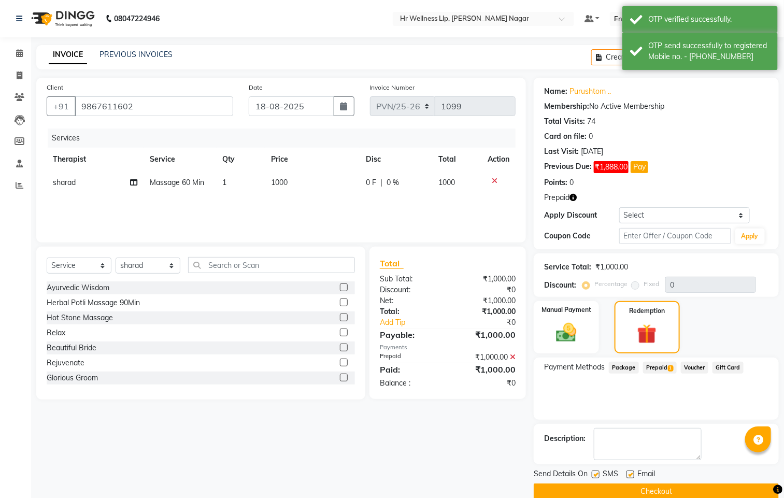
drag, startPoint x: 594, startPoint y: 473, endPoint x: 611, endPoint y: 484, distance: 19.8
click at [597, 477] on label at bounding box center [596, 475] width 8 height 8
click at [597, 477] on input "checkbox" at bounding box center [595, 475] width 7 height 7
checkbox input "false"
click at [636, 473] on div "Email" at bounding box center [645, 475] width 37 height 13
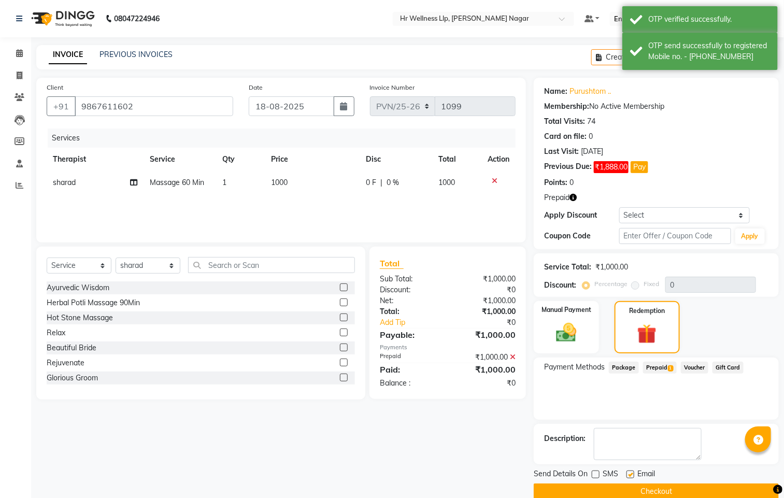
click at [631, 476] on label at bounding box center [631, 475] width 8 height 8
click at [631, 476] on input "checkbox" at bounding box center [630, 475] width 7 height 7
checkbox input "false"
click at [630, 487] on button "Checkout" at bounding box center [656, 492] width 245 height 16
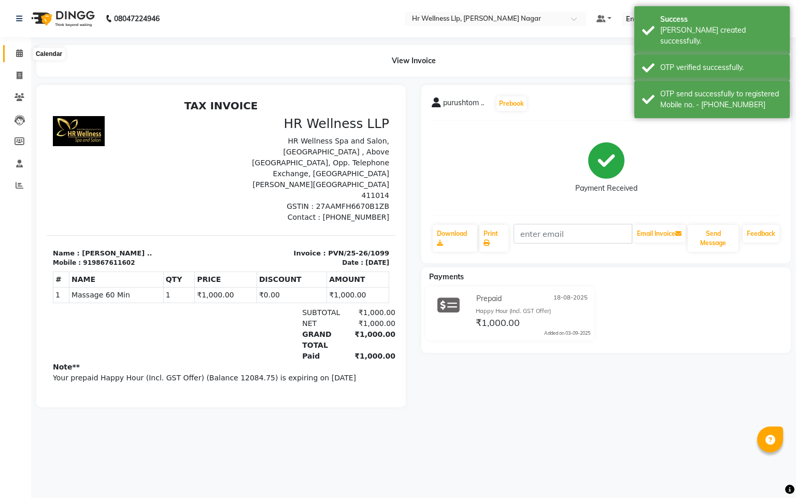
click at [18, 56] on icon at bounding box center [19, 53] width 7 height 8
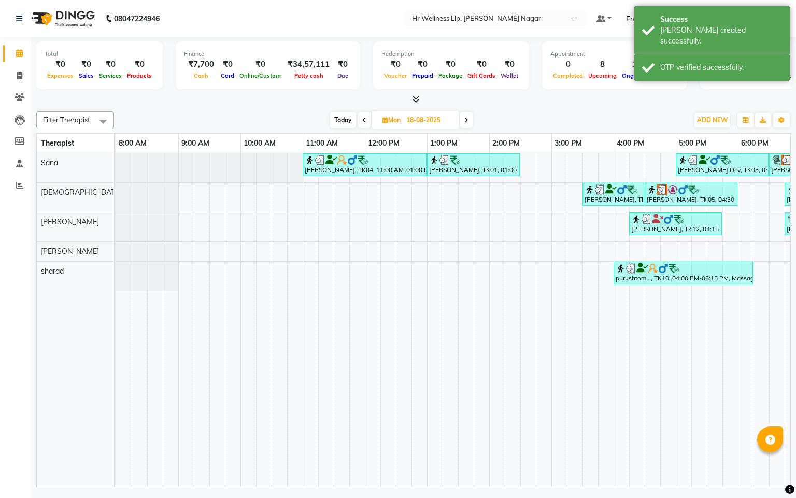
scroll to position [0, 134]
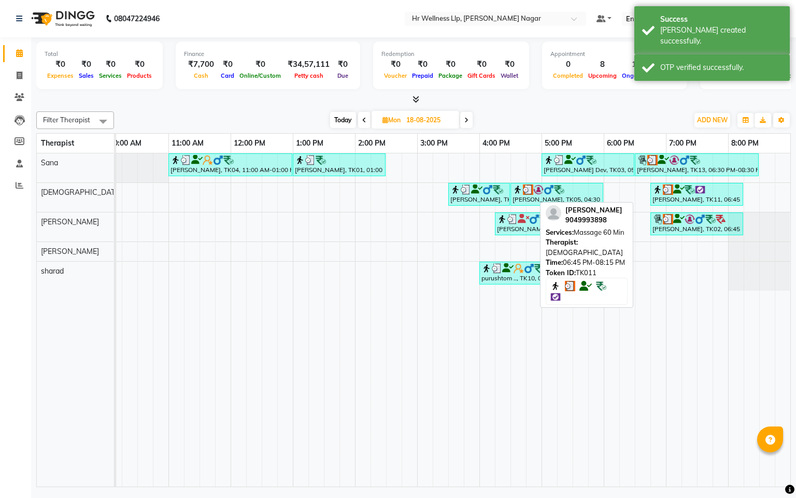
click at [695, 190] on img at bounding box center [700, 190] width 10 height 10
select select "3"
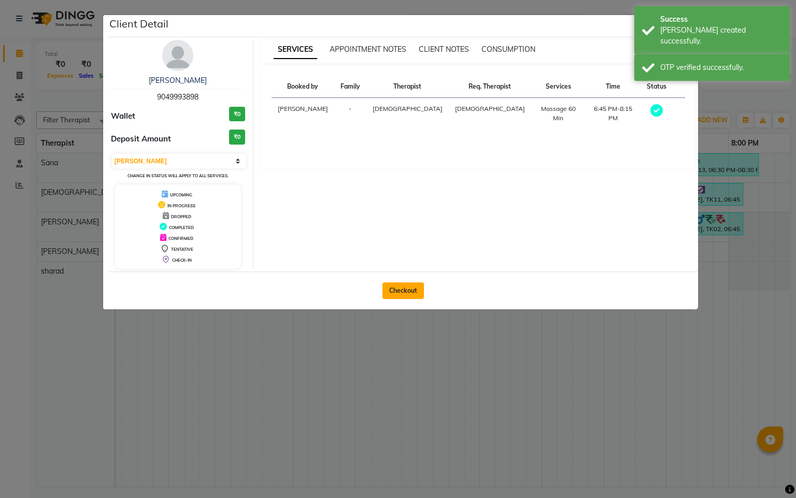
click at [386, 295] on button "Checkout" at bounding box center [403, 290] width 41 height 17
select select "service"
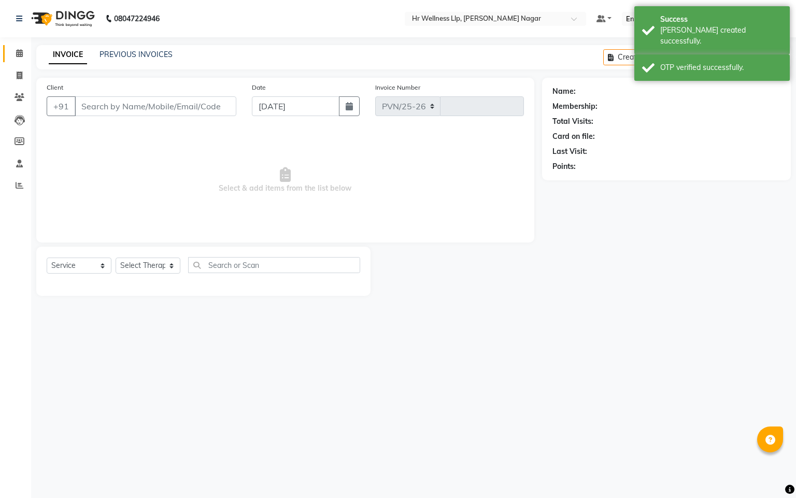
select select "4289"
type input "1100"
type input "9049993898"
type input "18-08-2025"
select select "19732"
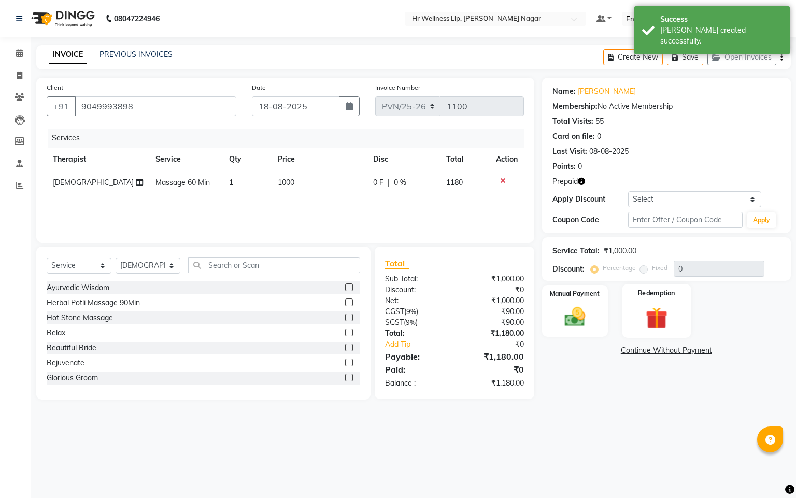
click at [664, 325] on img at bounding box center [656, 318] width 35 height 27
click at [672, 353] on span "Prepaid 1" at bounding box center [668, 352] width 34 height 12
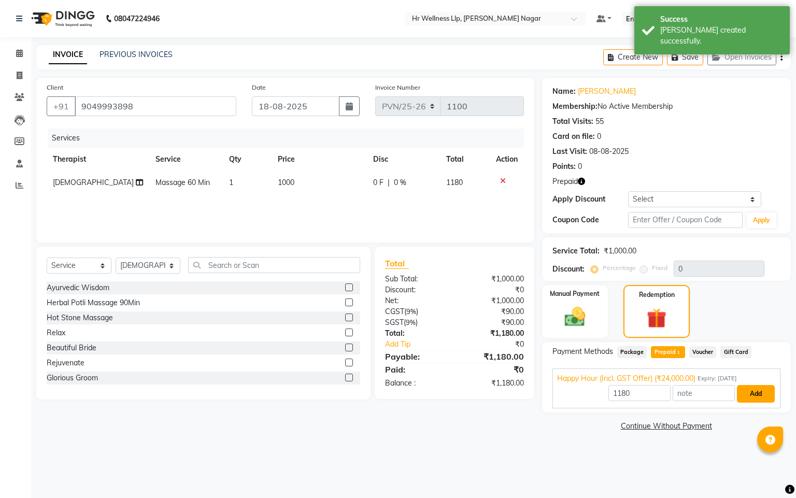
click at [745, 392] on button "Add" at bounding box center [756, 394] width 38 height 18
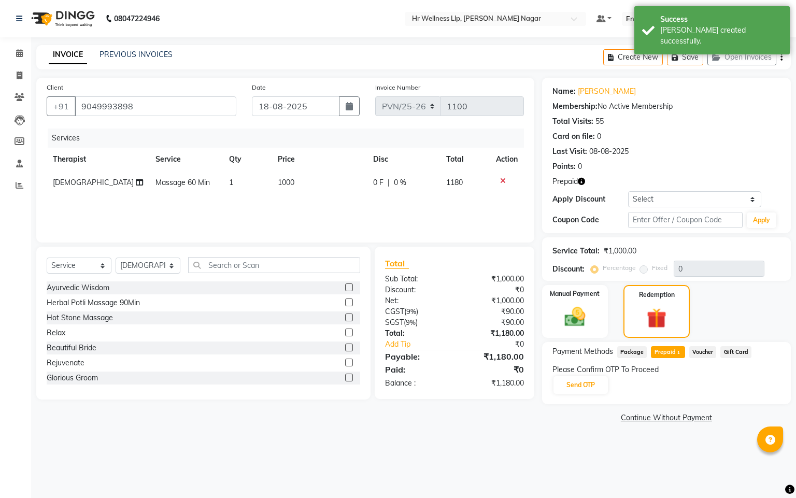
click at [568, 370] on div "Please Confirm OTP To Proceed" at bounding box center [667, 369] width 228 height 11
click at [585, 386] on button "Send OTP" at bounding box center [581, 385] width 54 height 18
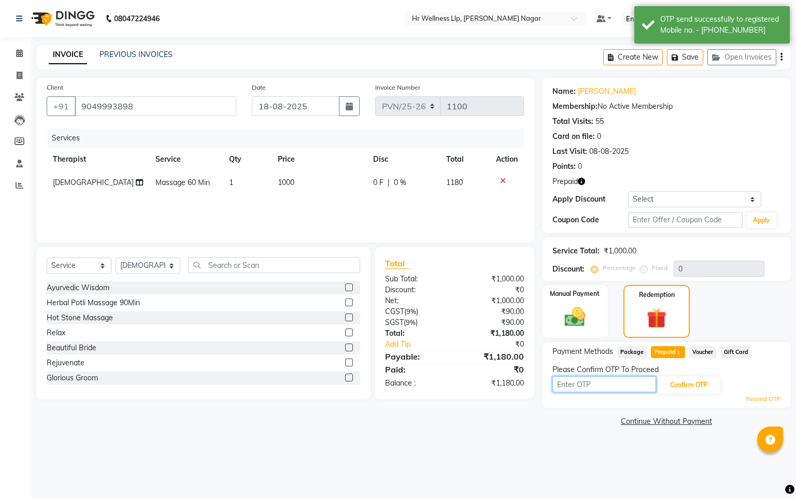
click at [585, 386] on input "text" at bounding box center [605, 384] width 104 height 16
type input "8"
type input "8483"
click at [697, 392] on button "Confirm OTP" at bounding box center [688, 385] width 63 height 18
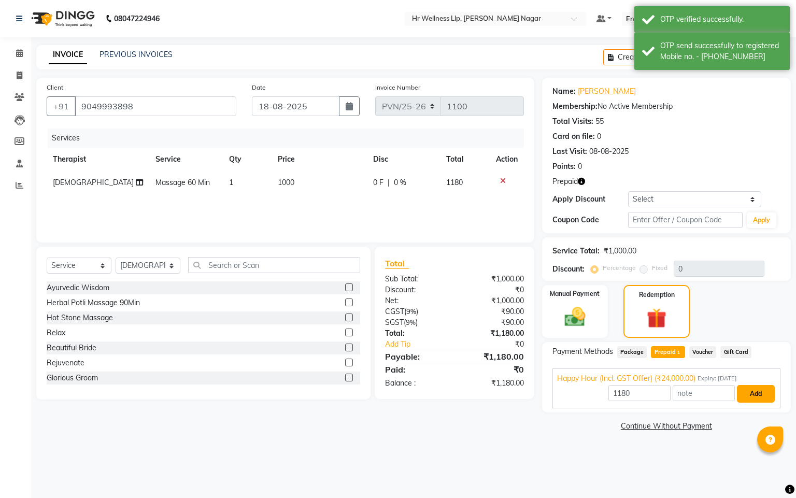
click at [748, 388] on button "Add" at bounding box center [756, 394] width 38 height 18
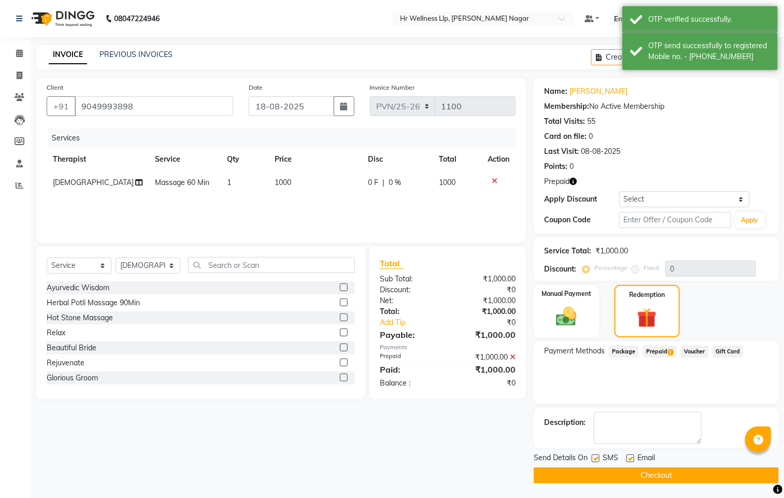
click at [597, 458] on label at bounding box center [596, 459] width 8 height 8
click at [597, 458] on input "checkbox" at bounding box center [595, 459] width 7 height 7
checkbox input "false"
click at [631, 457] on label at bounding box center [631, 459] width 8 height 8
click at [631, 457] on input "checkbox" at bounding box center [630, 459] width 7 height 7
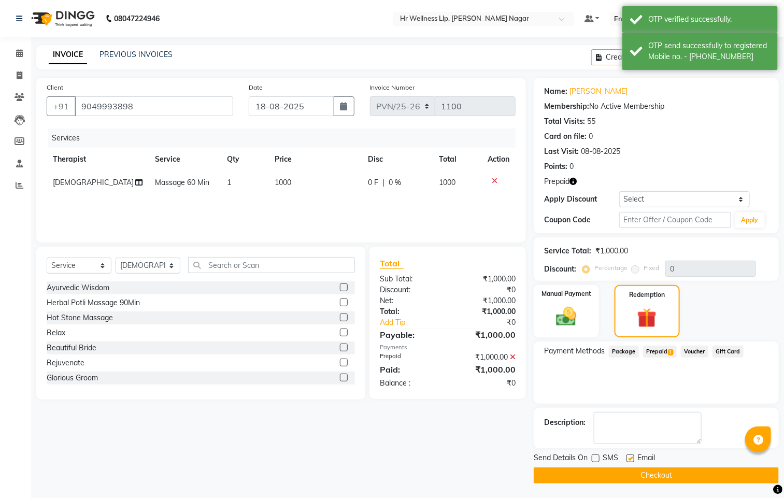
checkbox input "false"
click at [616, 465] on span "SMS" at bounding box center [611, 458] width 16 height 13
click at [641, 476] on button "Checkout" at bounding box center [656, 476] width 245 height 16
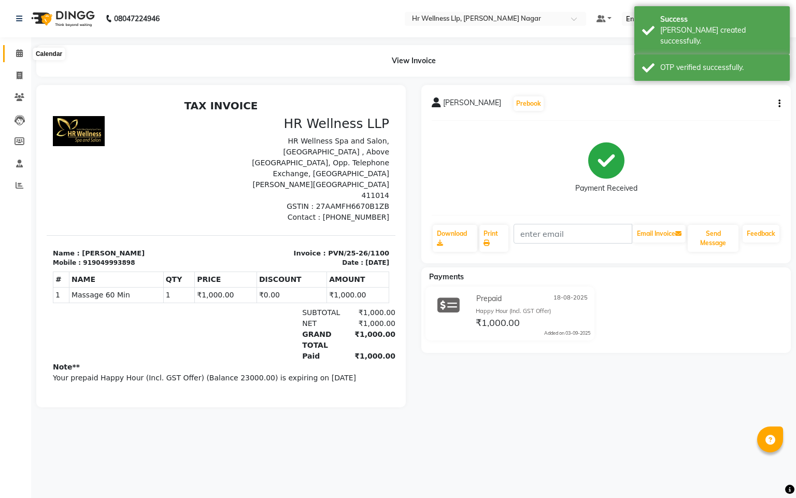
click at [22, 52] on icon at bounding box center [19, 53] width 7 height 8
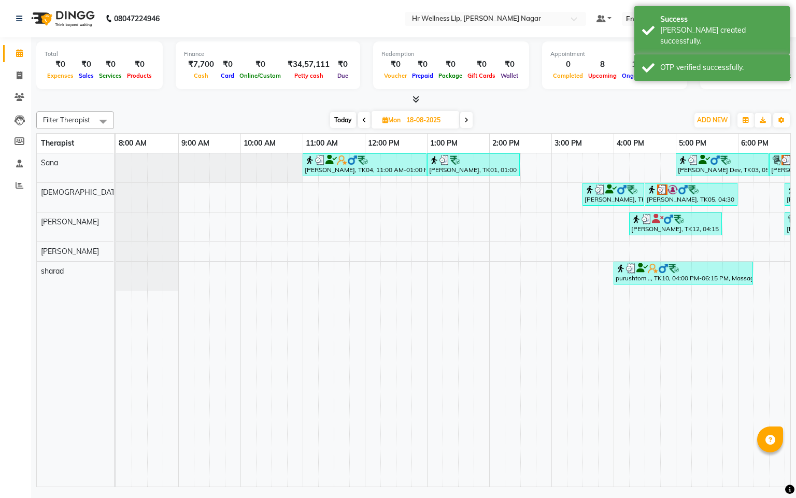
drag, startPoint x: 475, startPoint y: 488, endPoint x: 676, endPoint y: 496, distance: 201.8
click at [634, 498] on html "08047224946 Select Location × Hr Wellness Llp, Viman Nagar Default Panel My Pan…" at bounding box center [398, 249] width 796 height 498
drag, startPoint x: 590, startPoint y: 475, endPoint x: 773, endPoint y: 435, distance: 187.2
click at [795, 470] on div "Total ₹0 Expenses ₹0 Sales ₹0 Services ₹0 Products Finance ₹7,700 Cash ₹0 Card …" at bounding box center [413, 263] width 765 height 452
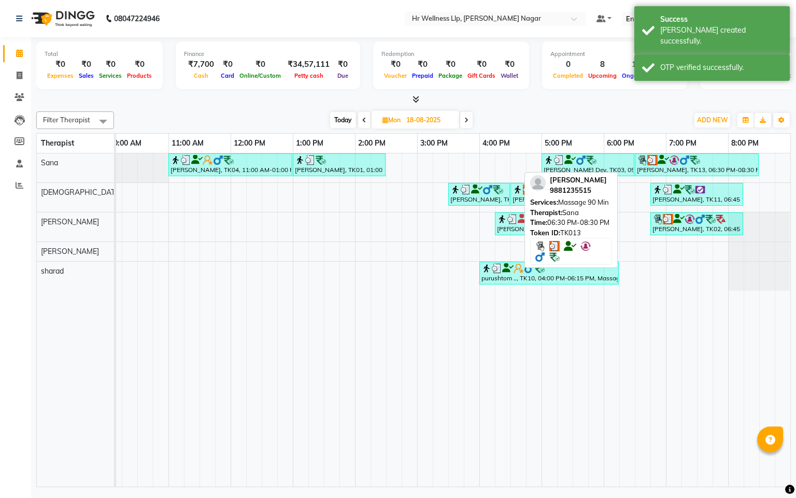
click at [669, 158] on img at bounding box center [674, 160] width 10 height 10
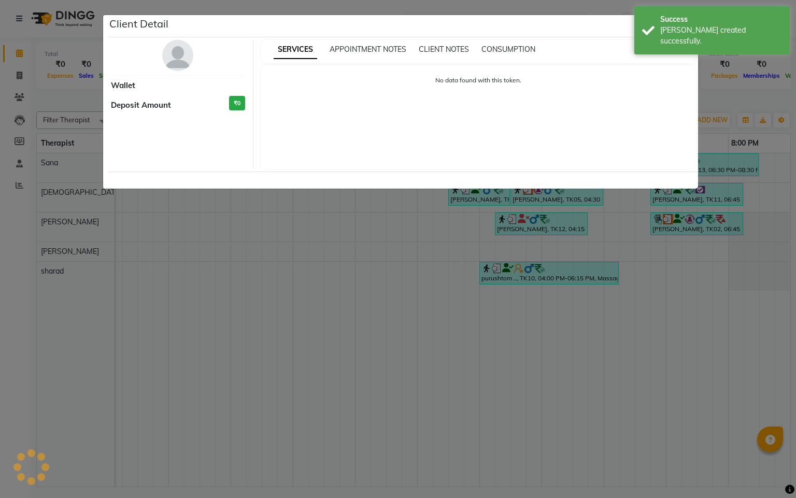
select select "3"
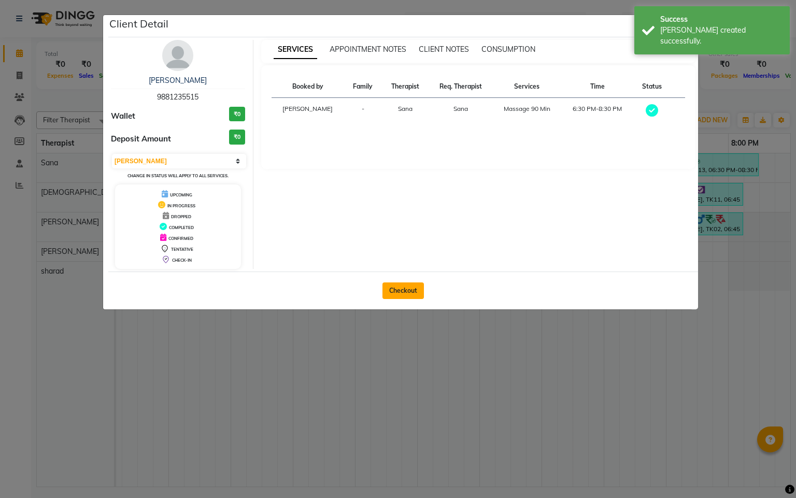
click at [408, 296] on button "Checkout" at bounding box center [403, 290] width 41 height 17
select select "service"
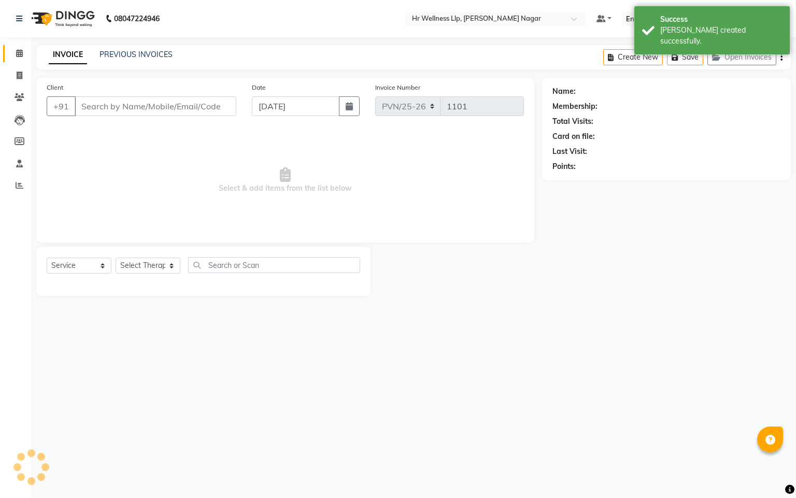
type input "9881235515"
type input "18-08-2025"
select select "19731"
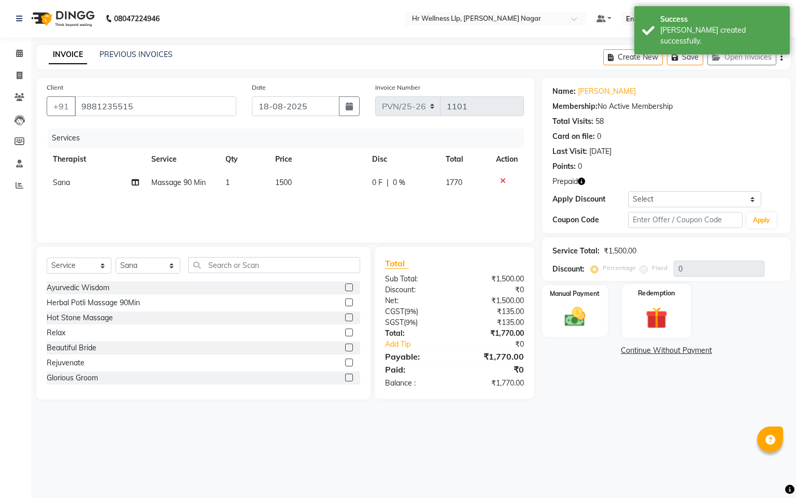
click at [653, 316] on img at bounding box center [656, 318] width 35 height 27
click at [678, 353] on span "2" at bounding box center [679, 353] width 6 height 6
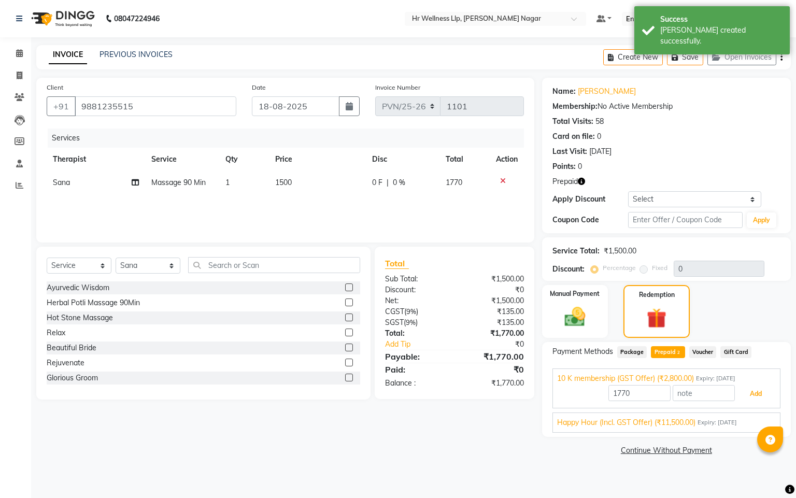
drag, startPoint x: 766, startPoint y: 395, endPoint x: 703, endPoint y: 400, distance: 62.3
click at [766, 395] on button "Add" at bounding box center [756, 394] width 38 height 18
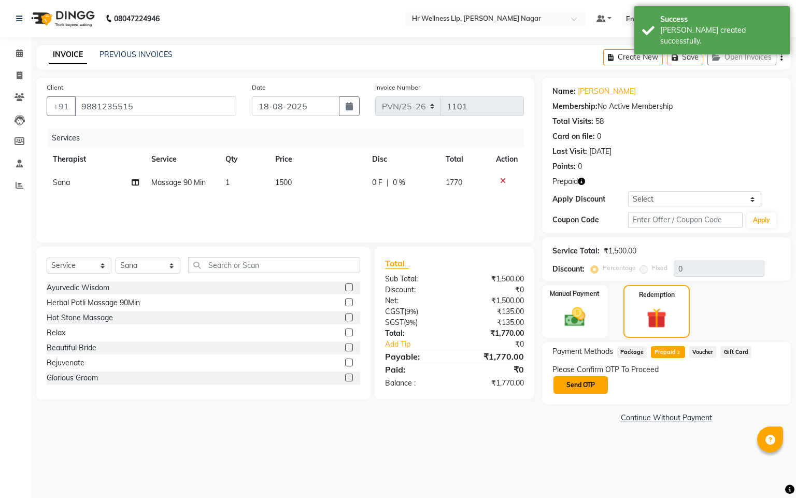
click at [571, 385] on button "Send OTP" at bounding box center [581, 385] width 54 height 18
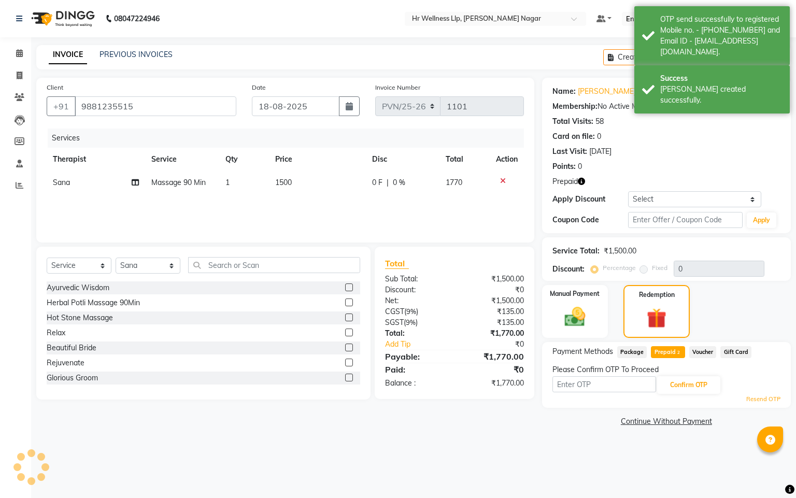
click at [568, 388] on input "text" at bounding box center [605, 384] width 104 height 16
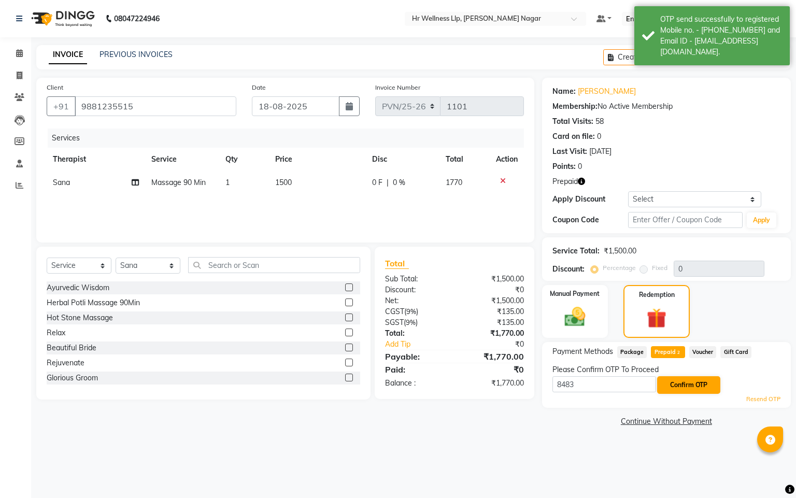
type input "8483"
click at [689, 378] on button "Confirm OTP" at bounding box center [688, 385] width 63 height 18
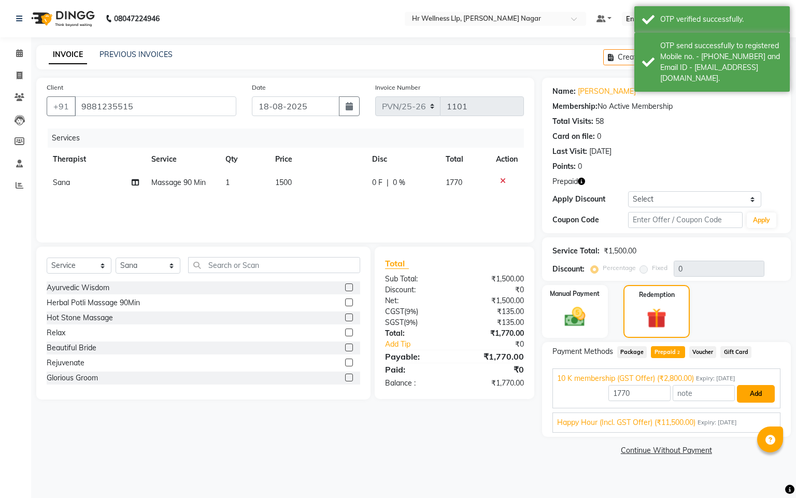
click at [756, 393] on button "Add" at bounding box center [756, 394] width 38 height 18
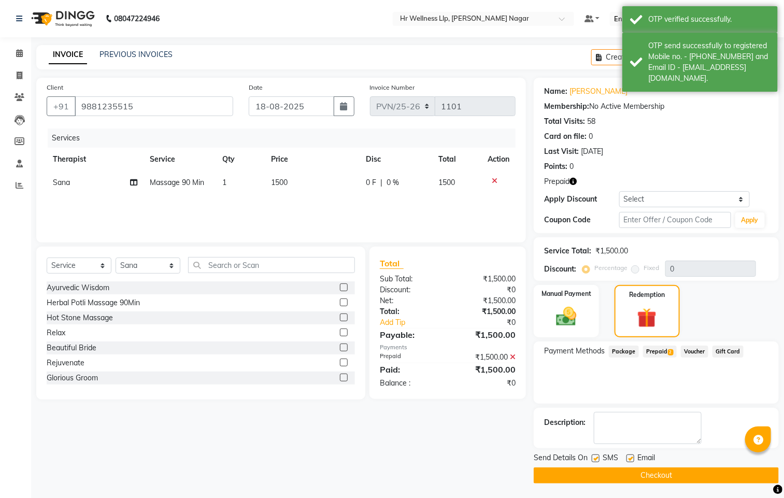
click at [592, 457] on label at bounding box center [596, 459] width 8 height 8
click at [592, 457] on input "checkbox" at bounding box center [595, 459] width 7 height 7
checkbox input "false"
click at [630, 459] on label at bounding box center [631, 459] width 8 height 8
click at [630, 459] on input "checkbox" at bounding box center [630, 459] width 7 height 7
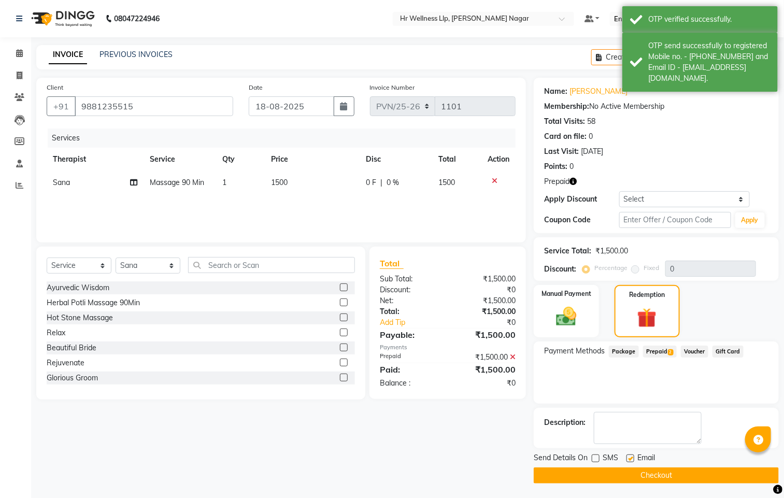
checkbox input "false"
click at [611, 473] on button "Checkout" at bounding box center [656, 476] width 245 height 16
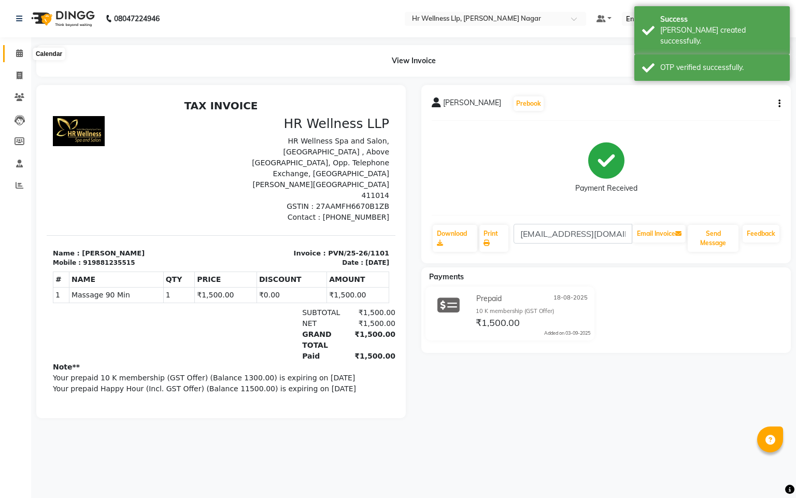
click at [21, 51] on icon at bounding box center [19, 53] width 7 height 8
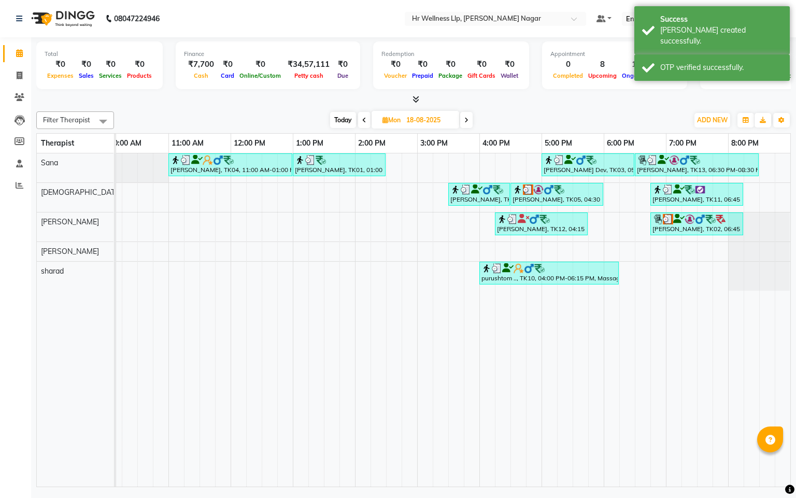
scroll to position [0, 146]
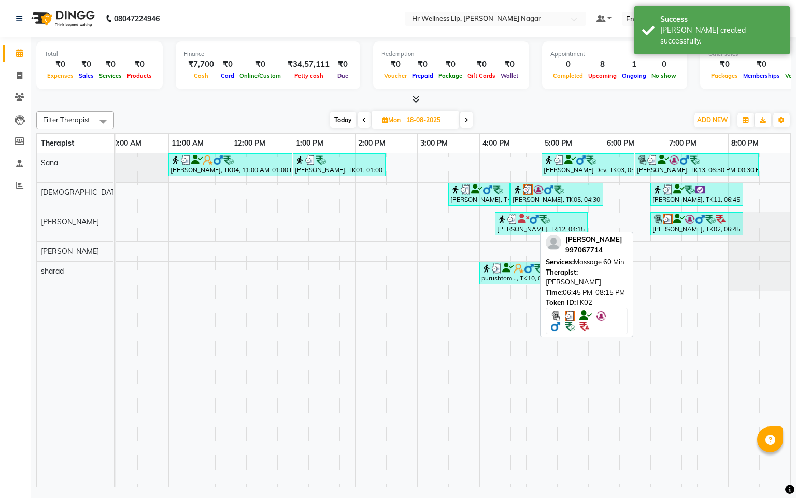
click at [682, 229] on div "Ajay Jain, TK02, 06:45 PM-08:15 PM, Massage 60 Min" at bounding box center [697, 224] width 91 height 20
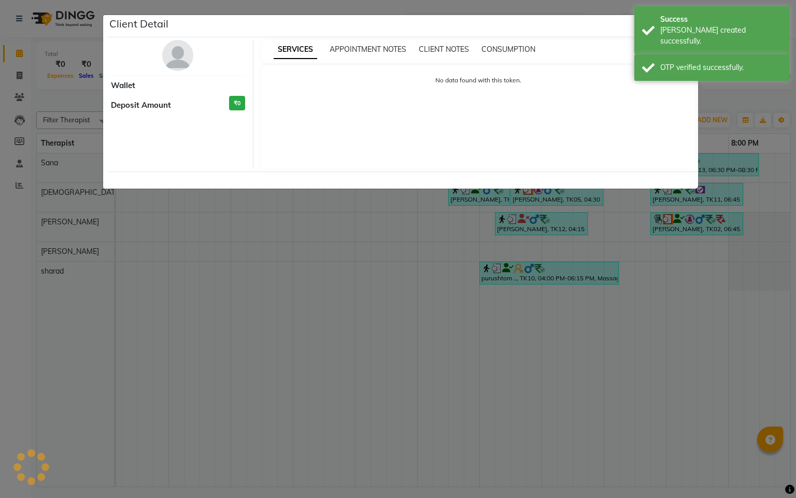
select select "3"
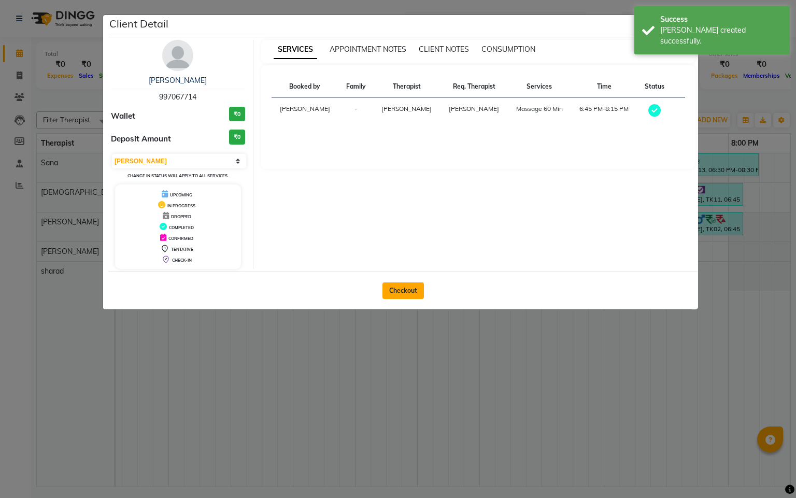
click at [386, 287] on button "Checkout" at bounding box center [403, 290] width 41 height 17
select select "service"
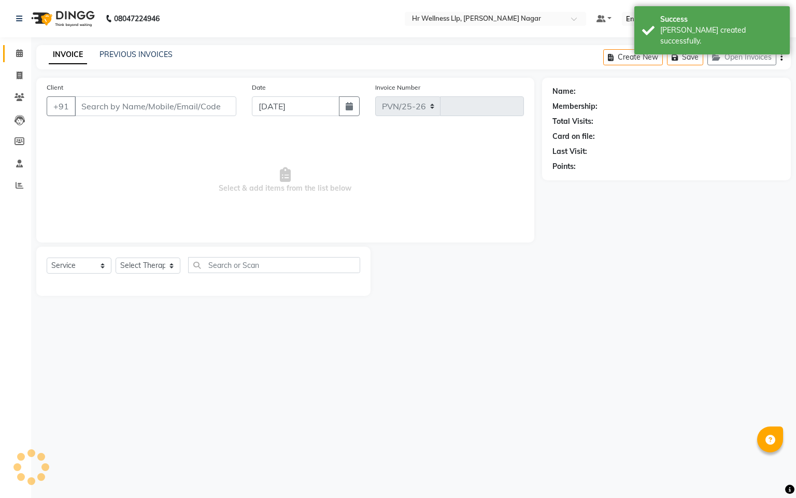
select select "4289"
type input "1102"
type input "997067714"
type input "18-08-2025"
select select "50266"
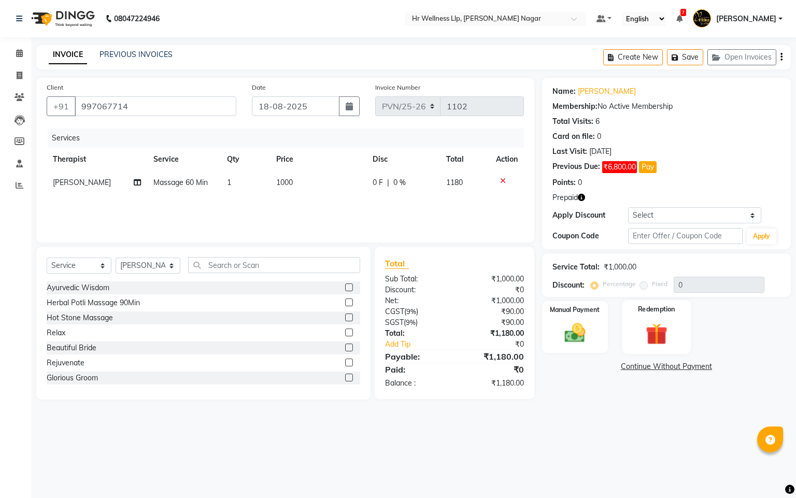
click at [652, 341] on img at bounding box center [656, 334] width 35 height 27
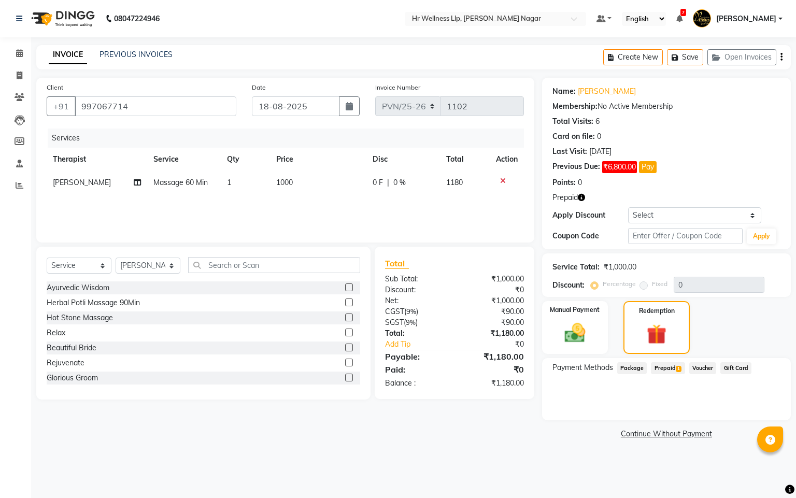
click at [676, 369] on span "1" at bounding box center [679, 369] width 6 height 6
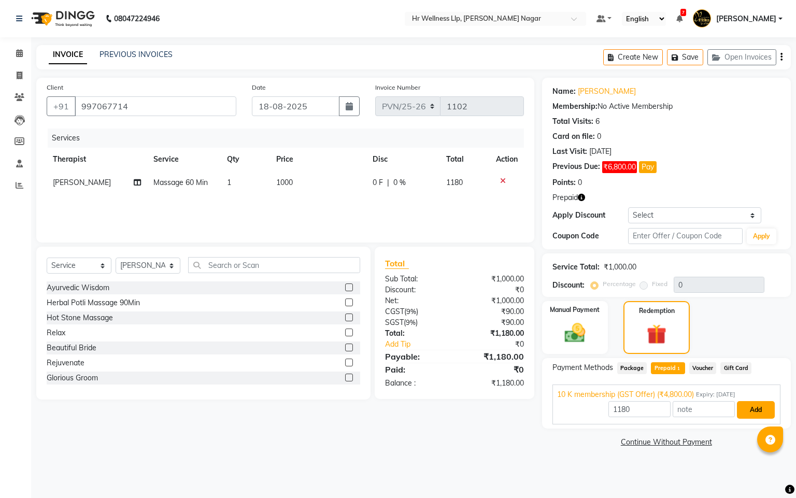
click at [761, 407] on button "Add" at bounding box center [756, 410] width 38 height 18
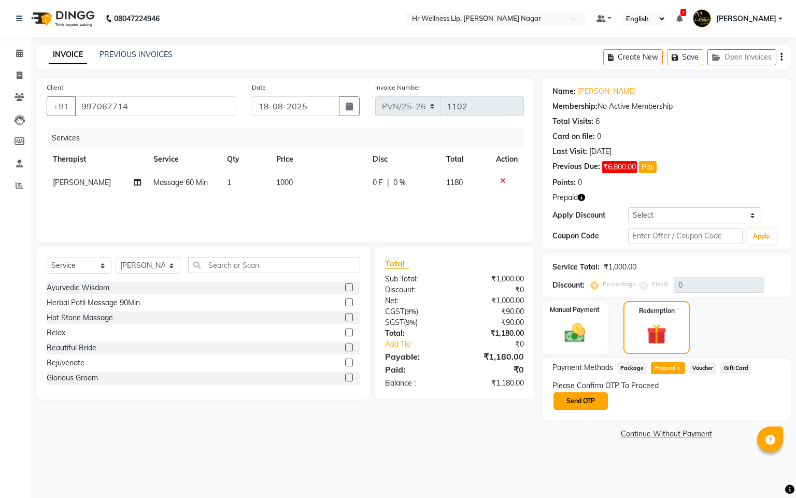
click at [585, 407] on button "Send OTP" at bounding box center [581, 401] width 54 height 18
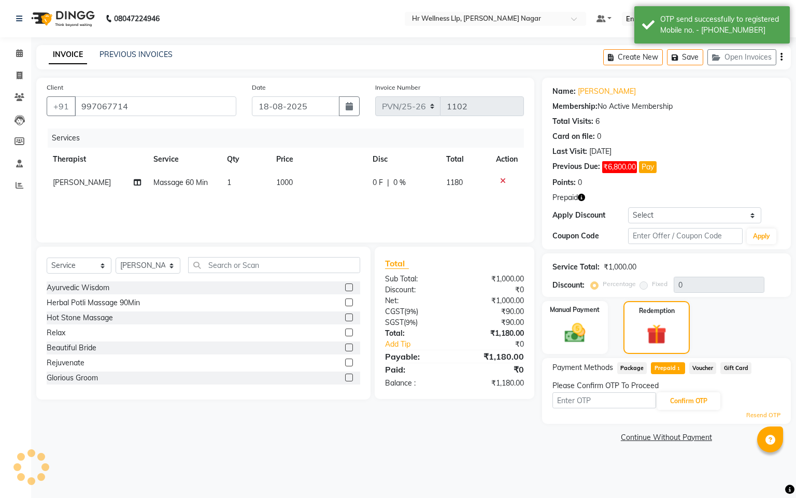
click at [590, 406] on input "text" at bounding box center [605, 400] width 104 height 16
type input "8"
type input "8483"
drag, startPoint x: 674, startPoint y: 395, endPoint x: 711, endPoint y: 417, distance: 43.0
click at [674, 395] on button "Confirm OTP" at bounding box center [688, 401] width 63 height 18
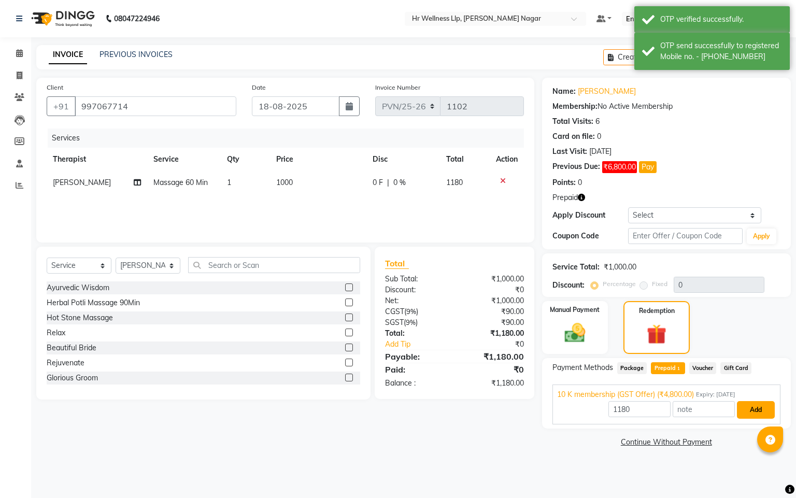
click at [747, 409] on button "Add" at bounding box center [756, 410] width 38 height 18
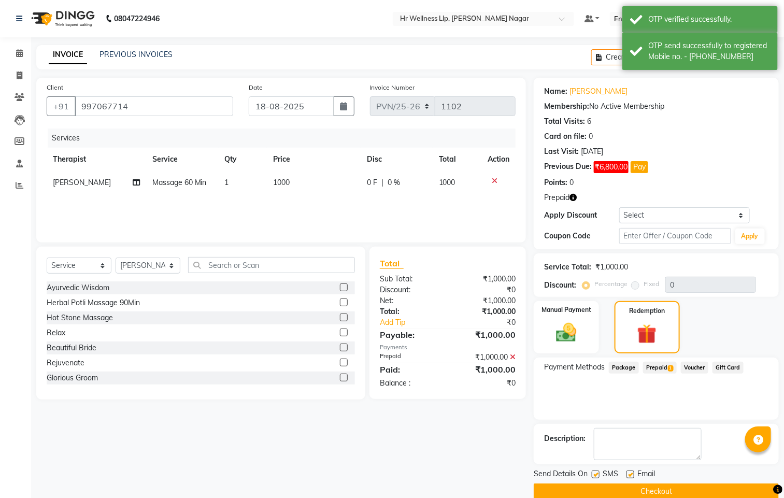
drag, startPoint x: 599, startPoint y: 474, endPoint x: 615, endPoint y: 479, distance: 16.9
click at [598, 474] on label at bounding box center [596, 475] width 8 height 8
click at [598, 474] on input "checkbox" at bounding box center [595, 475] width 7 height 7
checkbox input "false"
click at [636, 476] on div "Email" at bounding box center [645, 475] width 37 height 13
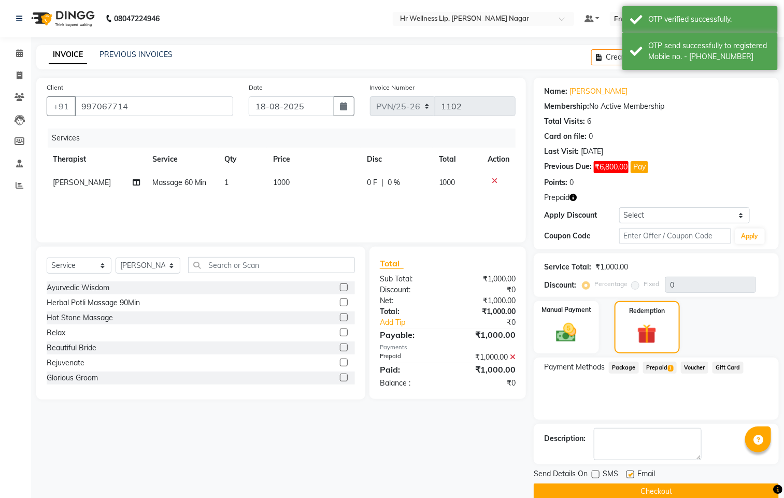
click at [632, 472] on label at bounding box center [631, 475] width 8 height 8
click at [632, 472] on input "checkbox" at bounding box center [630, 475] width 7 height 7
checkbox input "false"
click at [627, 486] on button "Checkout" at bounding box center [656, 492] width 245 height 16
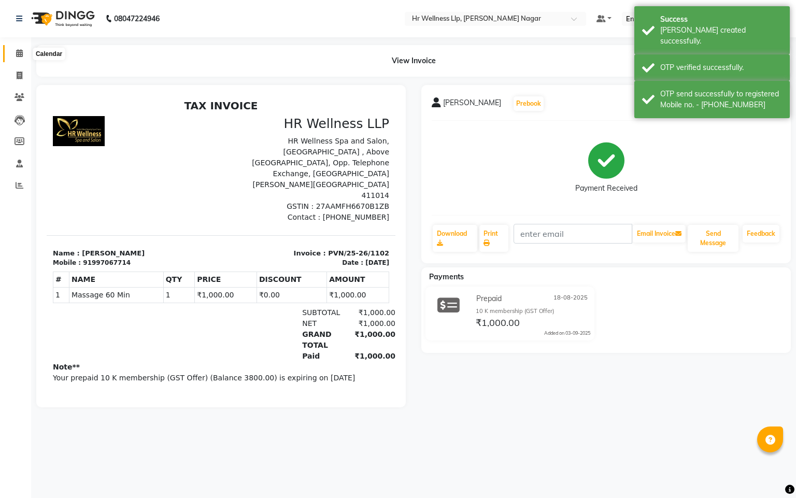
click at [16, 50] on icon at bounding box center [19, 53] width 7 height 8
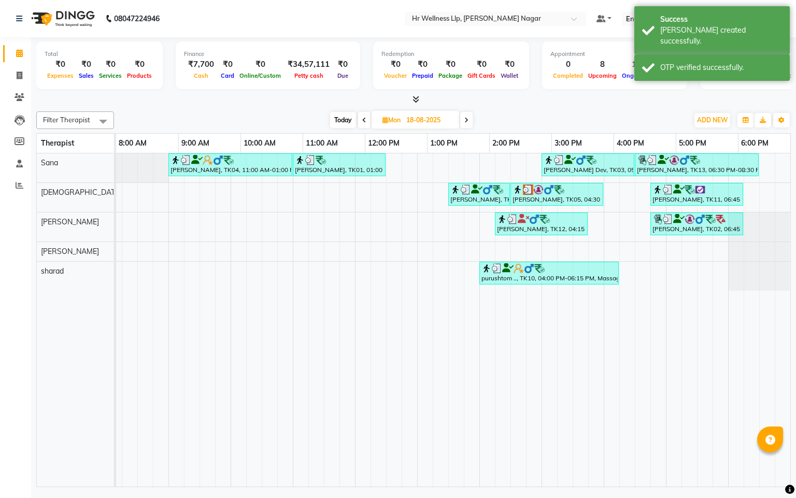
scroll to position [0, 134]
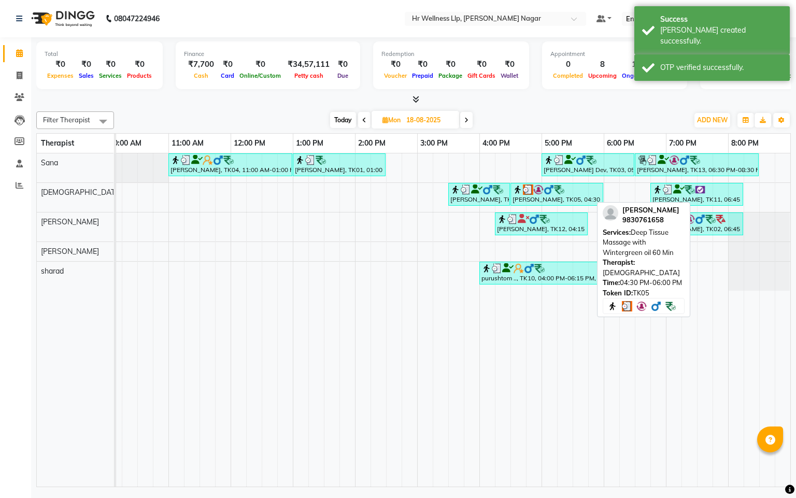
click at [523, 193] on img at bounding box center [528, 190] width 10 height 10
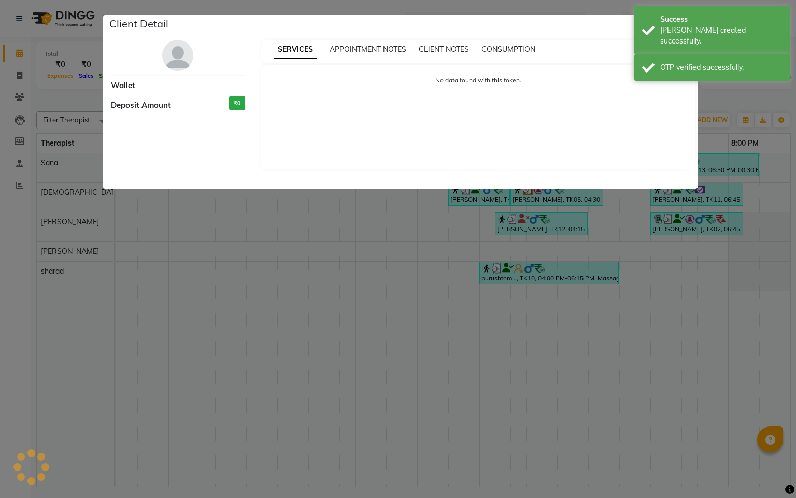
select select "3"
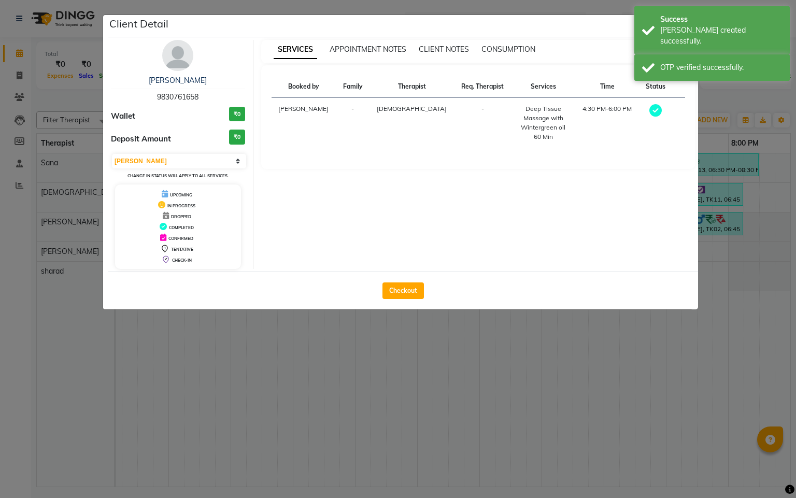
click at [399, 302] on div "Checkout" at bounding box center [403, 291] width 590 height 38
click at [400, 298] on button "Checkout" at bounding box center [403, 290] width 41 height 17
select select "service"
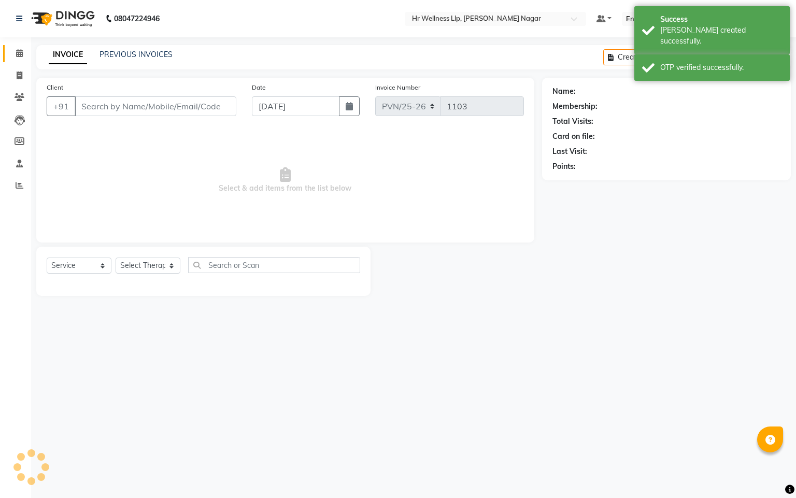
type input "9830761658"
type input "18-08-2025"
select select "19732"
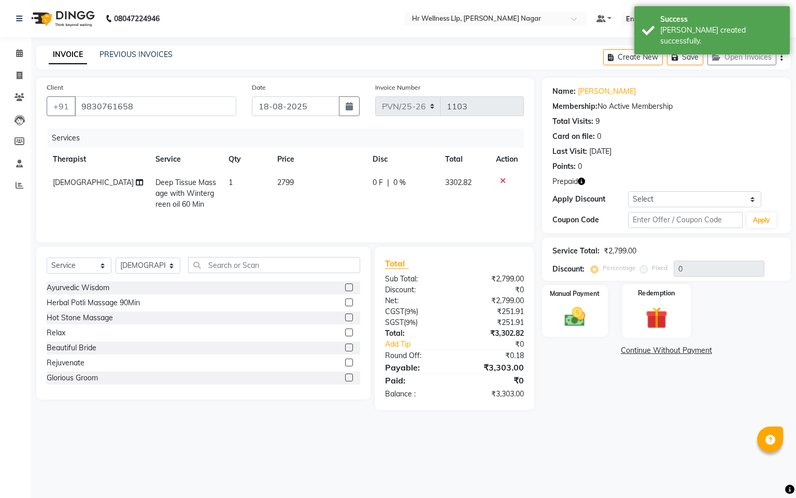
click at [657, 324] on img at bounding box center [656, 318] width 35 height 27
click at [669, 352] on span "Prepaid 1" at bounding box center [668, 352] width 34 height 12
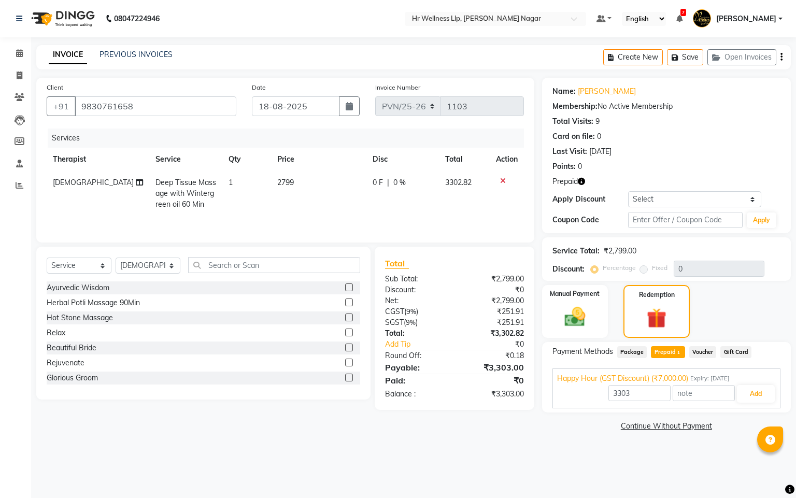
click at [497, 182] on div at bounding box center [507, 180] width 22 height 7
click at [500, 182] on icon at bounding box center [503, 180] width 6 height 7
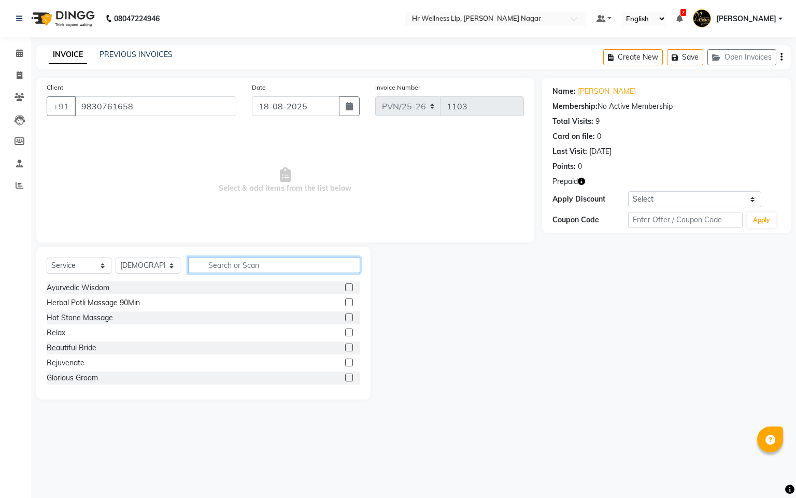
click at [224, 265] on input "text" at bounding box center [274, 265] width 172 height 16
type input "s"
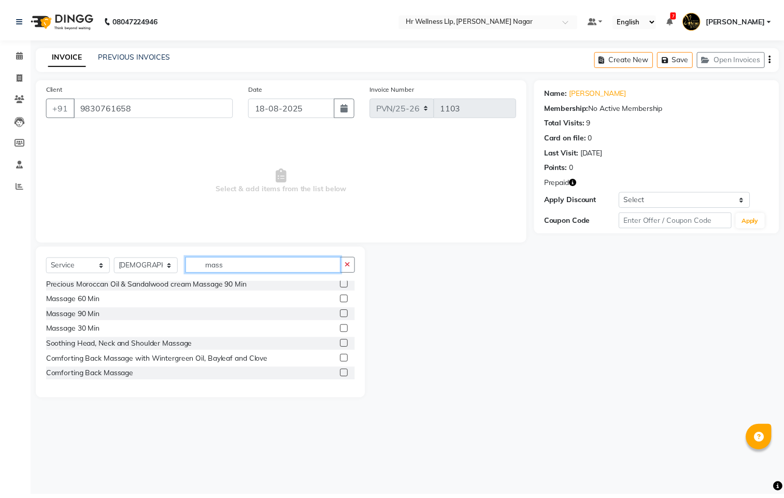
scroll to position [376, 0]
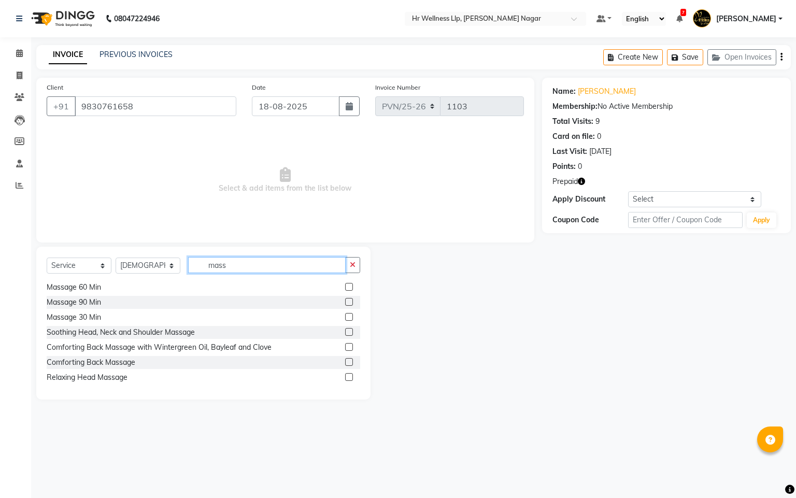
type input "mass"
click at [345, 290] on label at bounding box center [349, 287] width 8 height 8
click at [345, 290] on input "checkbox" at bounding box center [348, 287] width 7 height 7
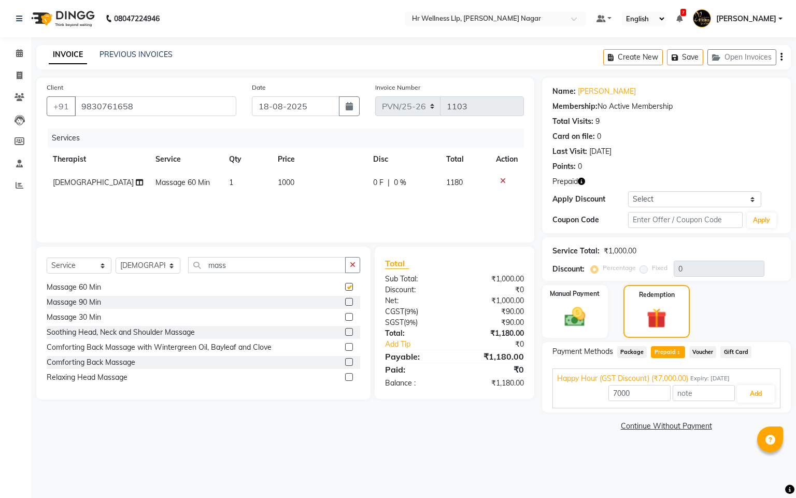
checkbox input "false"
click at [707, 359] on div "Voucher" at bounding box center [701, 353] width 32 height 14
click at [703, 356] on span "Voucher" at bounding box center [702, 352] width 27 height 12
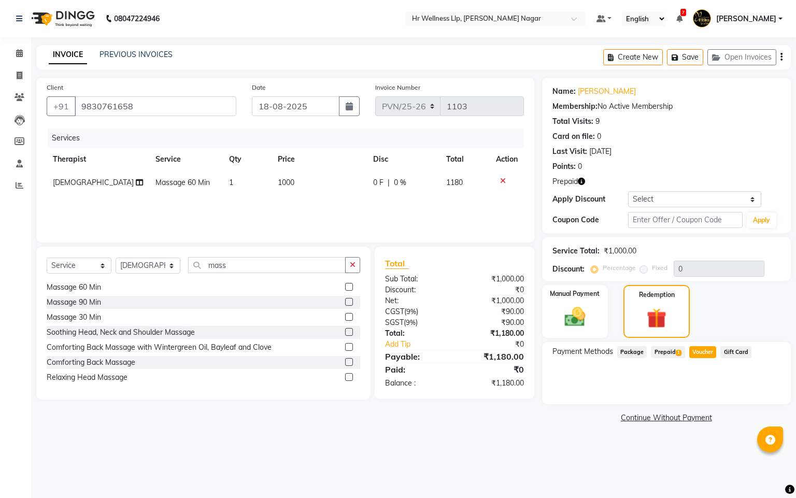
click at [667, 347] on span "Prepaid 1" at bounding box center [668, 352] width 34 height 12
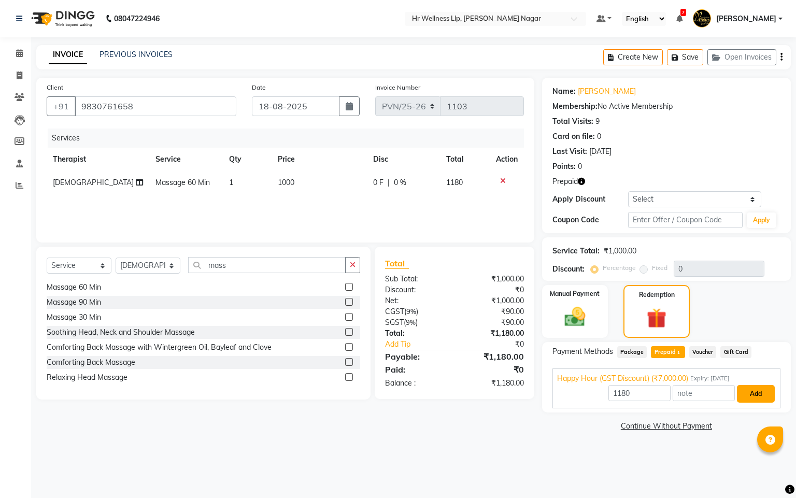
click at [742, 393] on button "Add" at bounding box center [756, 394] width 38 height 18
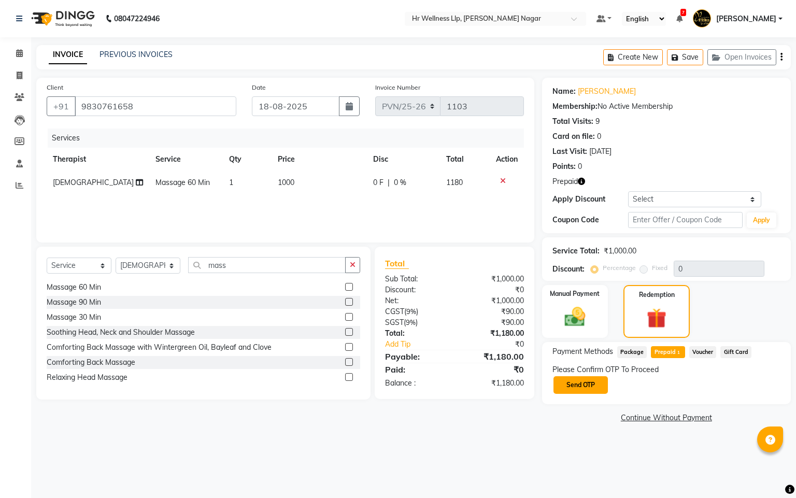
click at [591, 388] on button "Send OTP" at bounding box center [581, 385] width 54 height 18
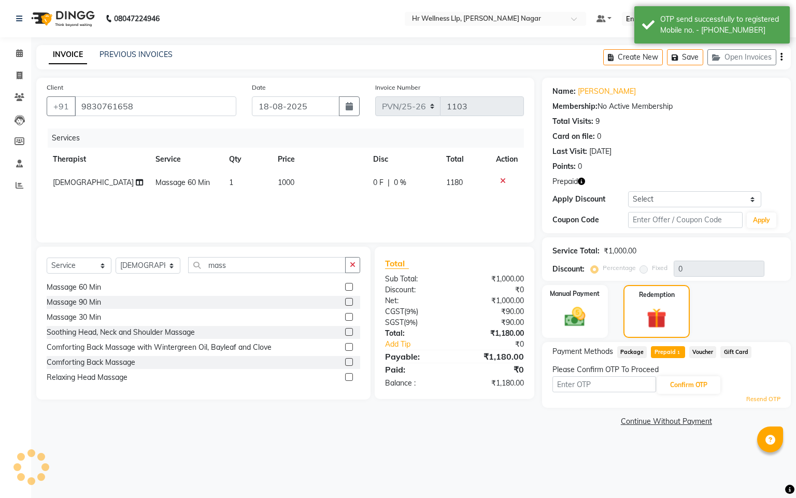
click at [591, 388] on input "text" at bounding box center [605, 384] width 104 height 16
type input "8"
type input "8483"
click at [714, 384] on button "Confirm OTP" at bounding box center [688, 385] width 63 height 18
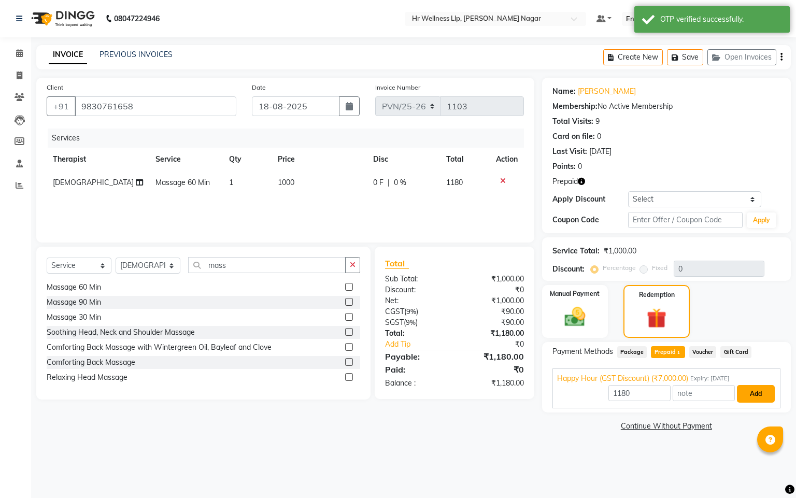
click at [768, 398] on button "Add" at bounding box center [756, 394] width 38 height 18
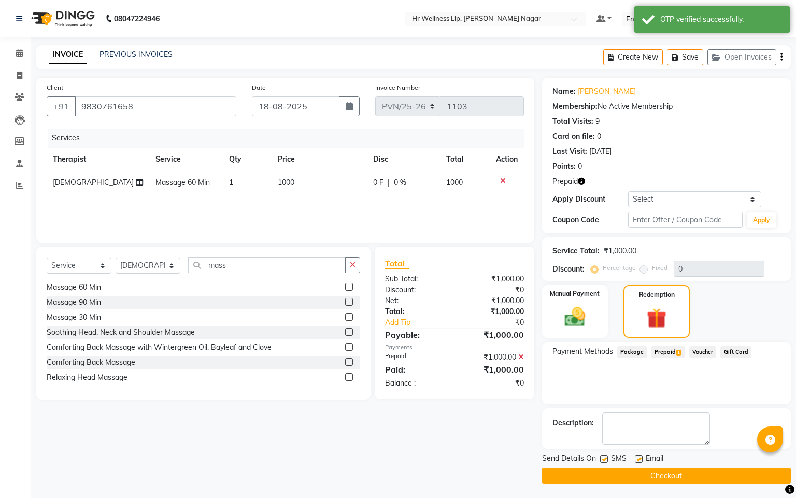
scroll to position [393, 0]
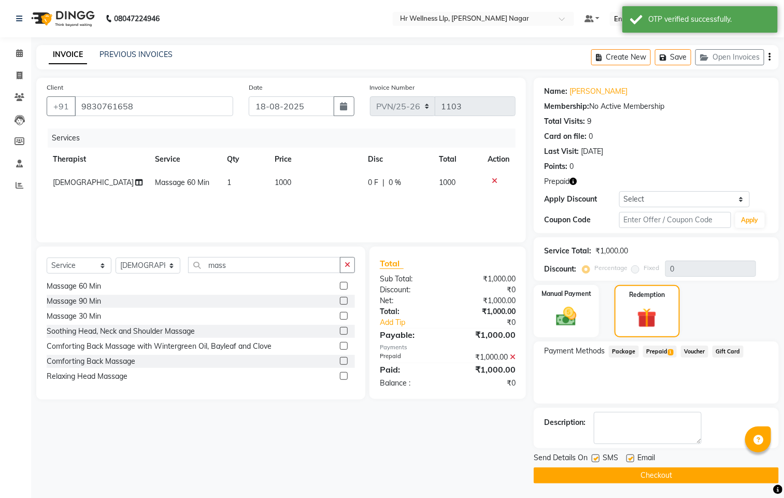
click at [599, 461] on label at bounding box center [596, 459] width 8 height 8
click at [599, 461] on input "checkbox" at bounding box center [595, 459] width 7 height 7
checkbox input "false"
click at [633, 458] on label at bounding box center [631, 459] width 8 height 8
click at [633, 458] on input "checkbox" at bounding box center [630, 459] width 7 height 7
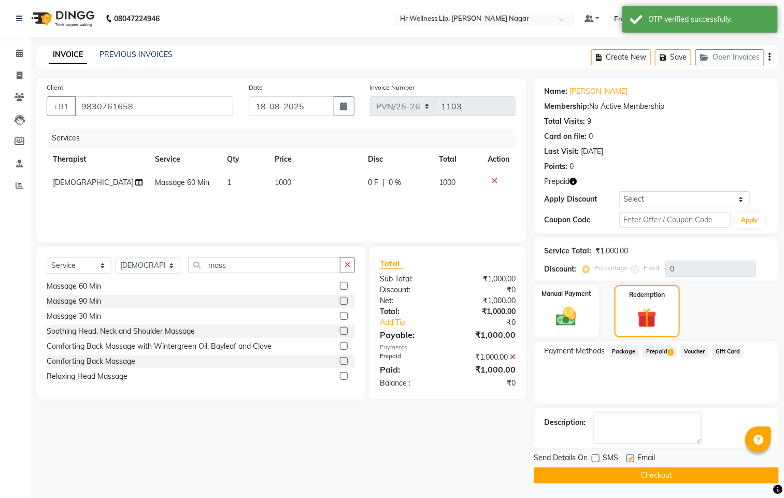
checkbox input "false"
click at [629, 476] on button "Checkout" at bounding box center [656, 476] width 245 height 16
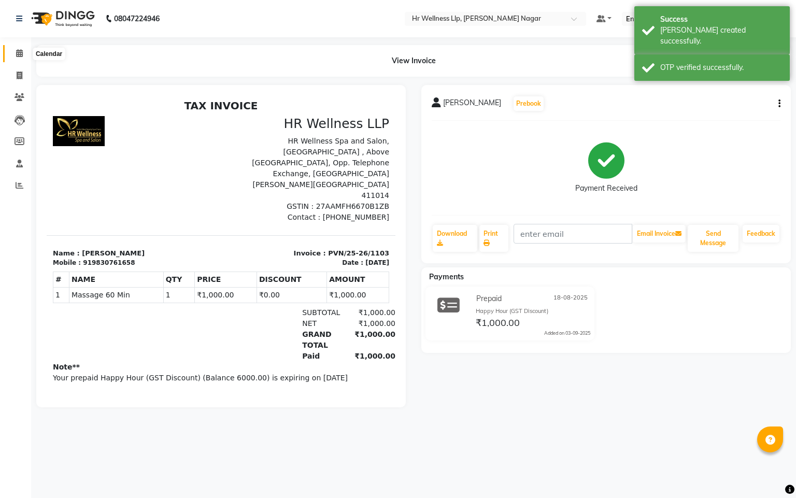
click at [19, 50] on icon at bounding box center [19, 53] width 7 height 8
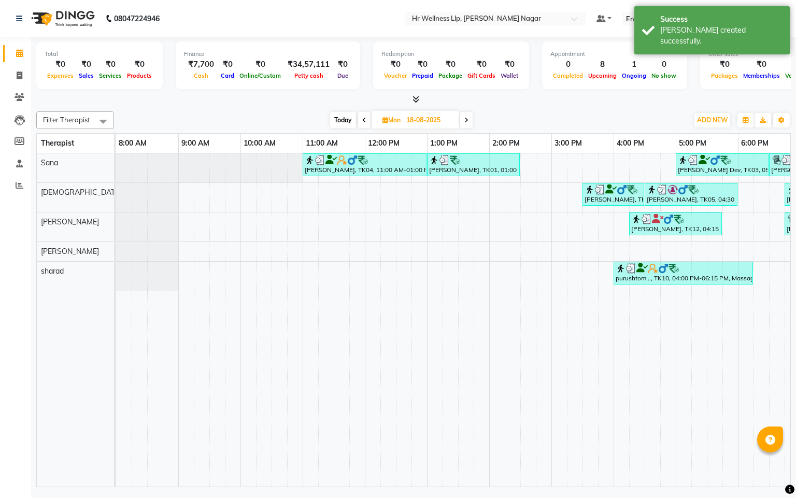
scroll to position [0, 134]
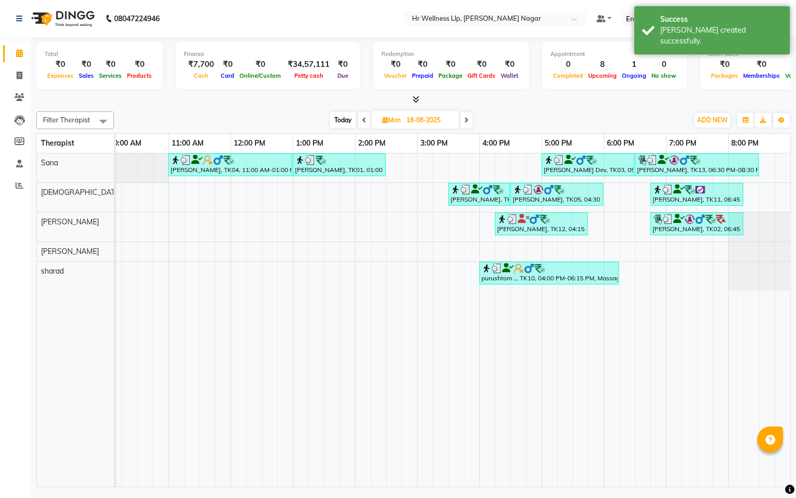
click at [462, 123] on span at bounding box center [466, 120] width 12 height 16
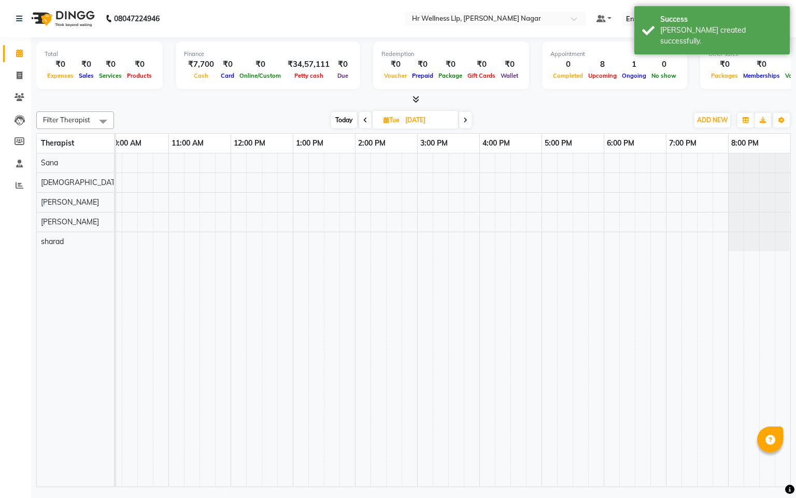
click at [462, 120] on span at bounding box center [465, 120] width 12 height 16
type input "20-08-2025"
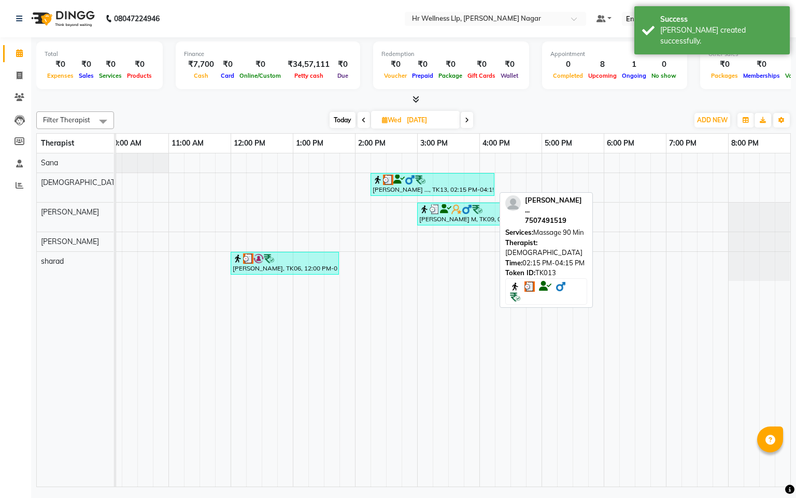
click at [419, 185] on img at bounding box center [420, 180] width 10 height 10
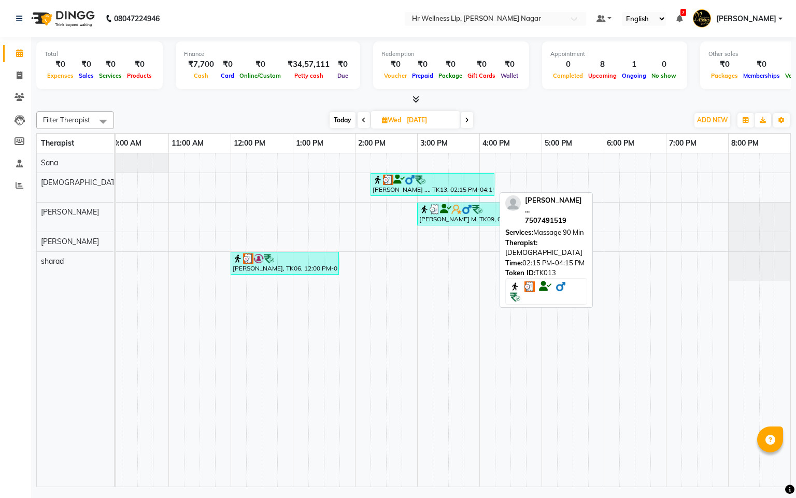
select select "3"
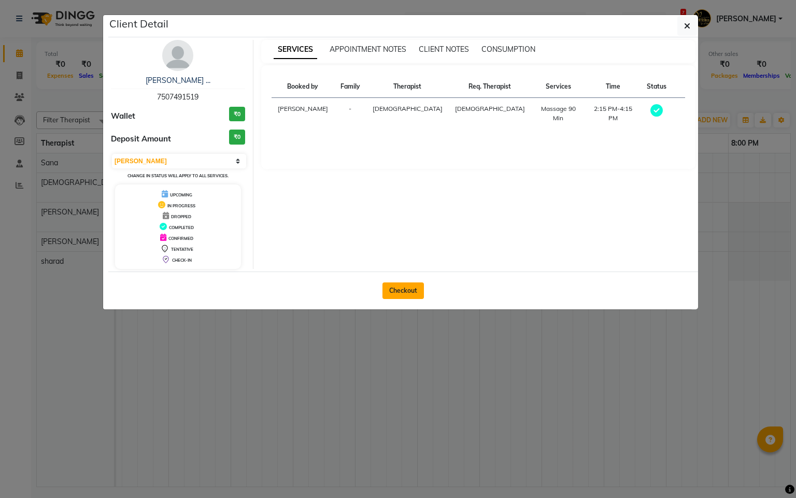
click at [417, 291] on button "Checkout" at bounding box center [403, 290] width 41 height 17
select select "service"
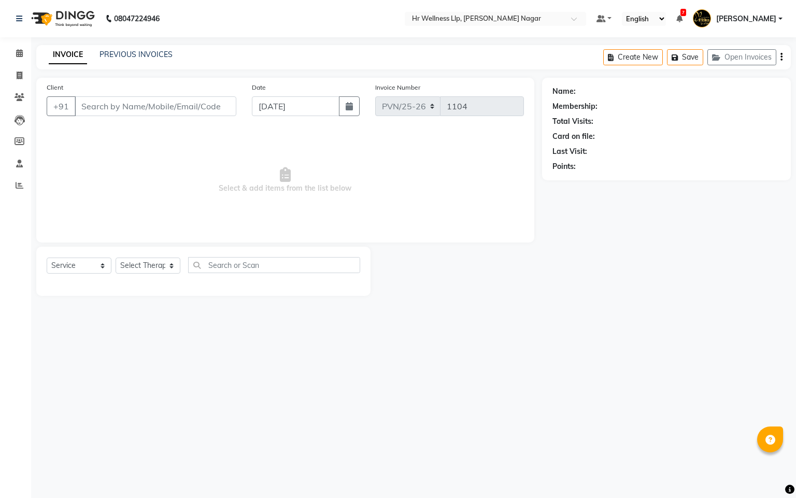
type input "7507491519"
type input "20-08-2025"
select select "19732"
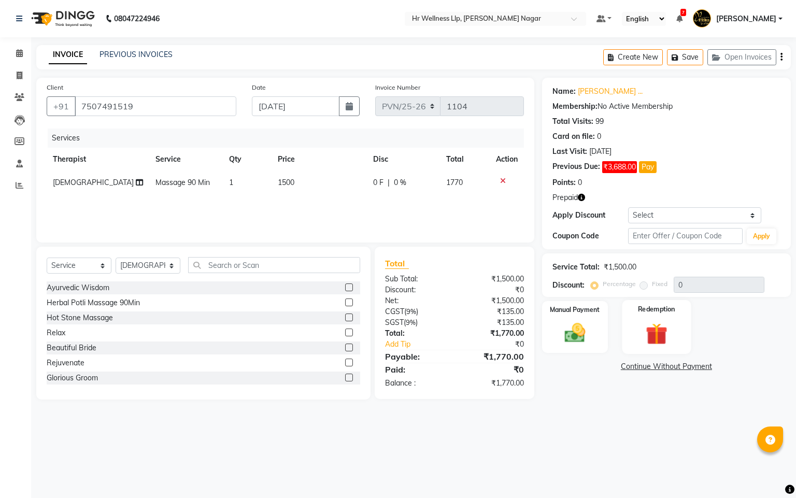
click at [661, 336] on img at bounding box center [656, 334] width 35 height 27
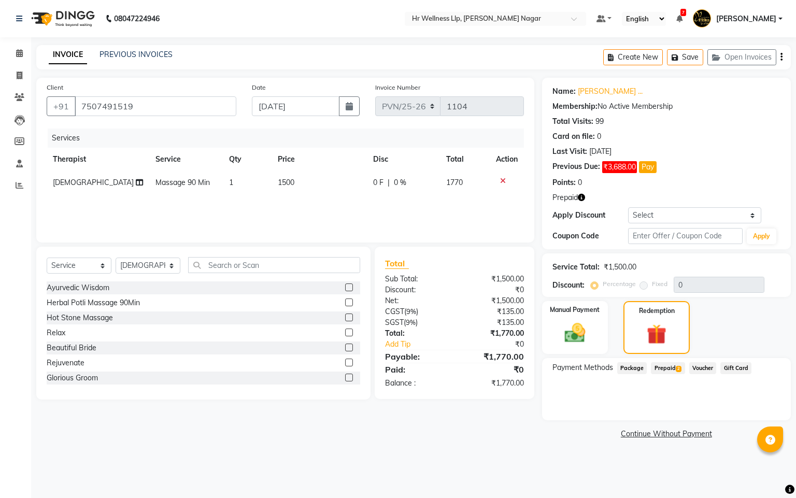
click at [683, 370] on span "Prepaid 2" at bounding box center [668, 368] width 34 height 12
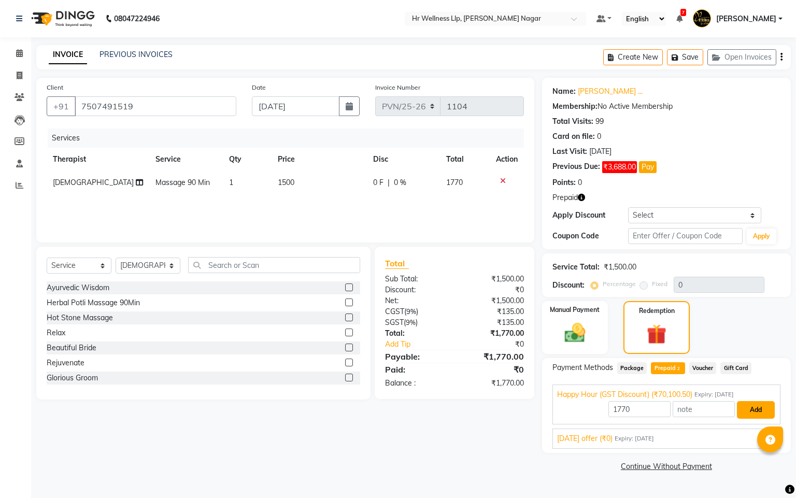
click at [763, 406] on button "Add" at bounding box center [756, 410] width 38 height 18
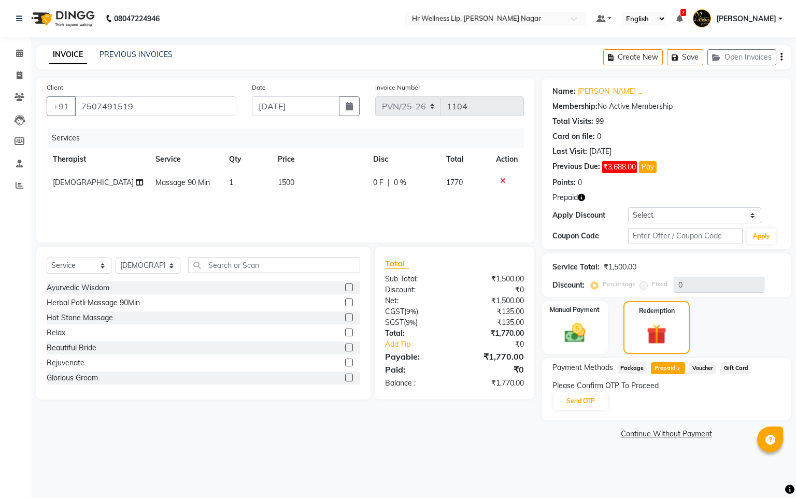
click at [580, 392] on div "Please Confirm OTP To Proceed Send OTP" at bounding box center [667, 395] width 228 height 31
click at [584, 407] on button "Send OTP" at bounding box center [581, 401] width 54 height 18
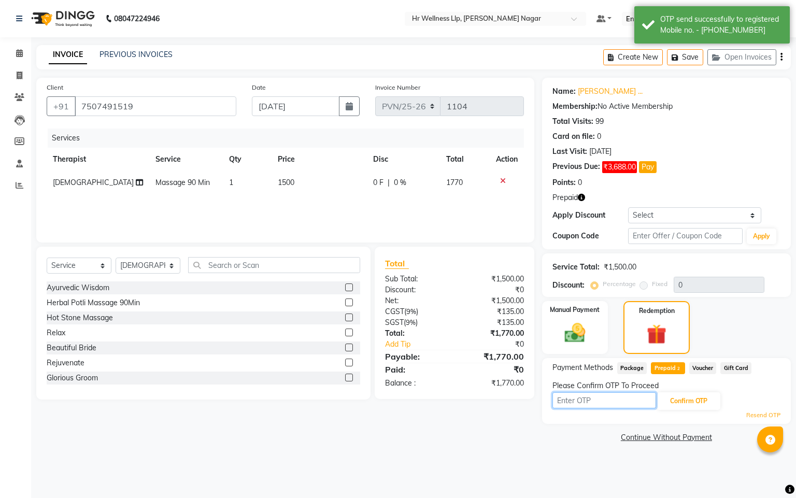
click at [594, 401] on input "text" at bounding box center [605, 400] width 104 height 16
type input "8483"
click at [682, 407] on button "Confirm OTP" at bounding box center [688, 401] width 63 height 18
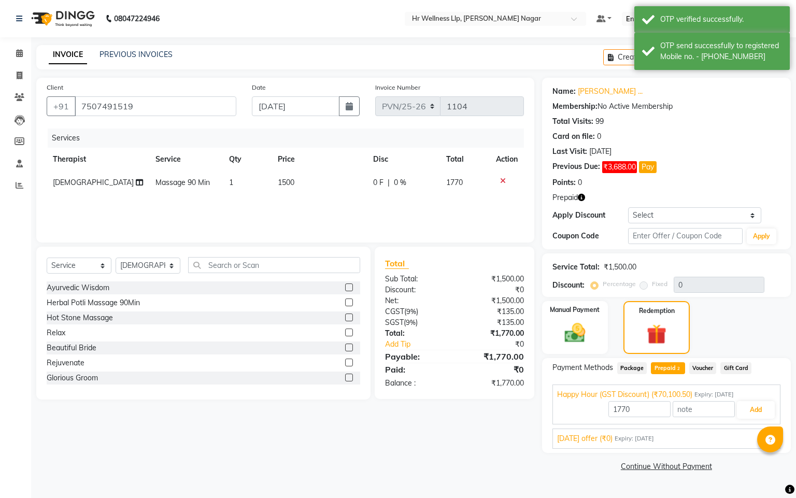
click at [759, 400] on div "Happy Hour (GST Discount) (₹70,100.50) Expiry: 10-03-2027" at bounding box center [666, 394] width 219 height 11
click at [690, 398] on span "Happy Hour (GST Discount) (₹70,100.50)" at bounding box center [624, 394] width 135 height 11
click at [748, 413] on button "Add" at bounding box center [756, 410] width 38 height 18
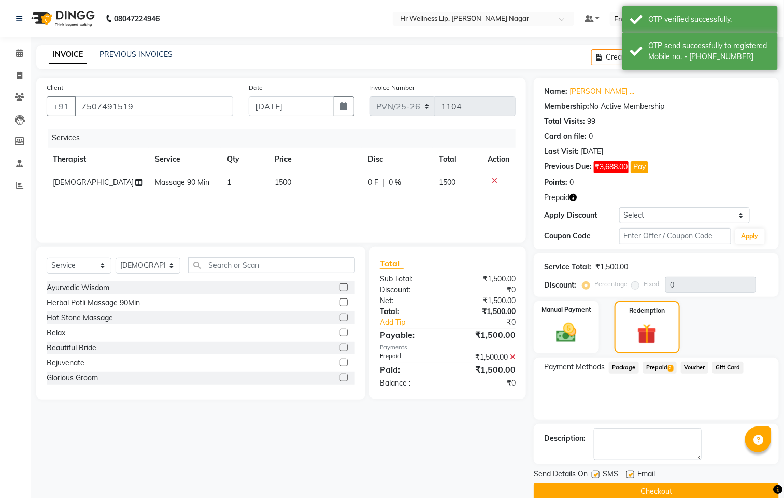
click at [593, 475] on label at bounding box center [596, 475] width 8 height 8
click at [593, 475] on input "checkbox" at bounding box center [595, 475] width 7 height 7
checkbox input "false"
click at [630, 473] on label at bounding box center [631, 475] width 8 height 8
click at [630, 473] on input "checkbox" at bounding box center [630, 475] width 7 height 7
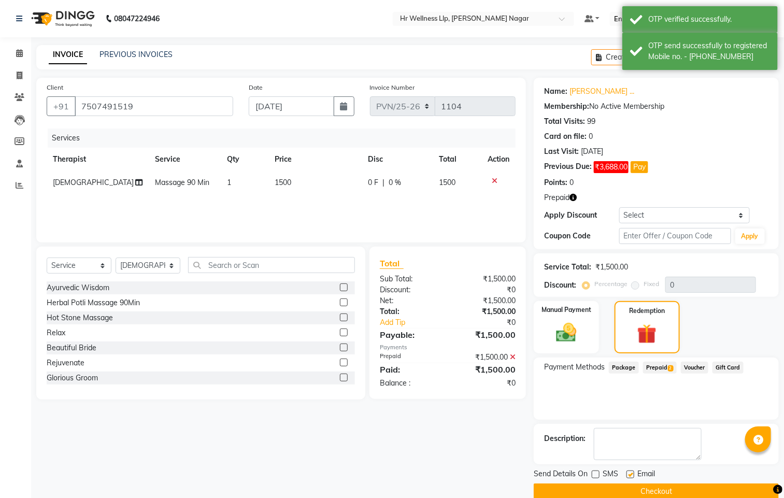
checkbox input "false"
click at [598, 494] on button "Checkout" at bounding box center [656, 492] width 245 height 16
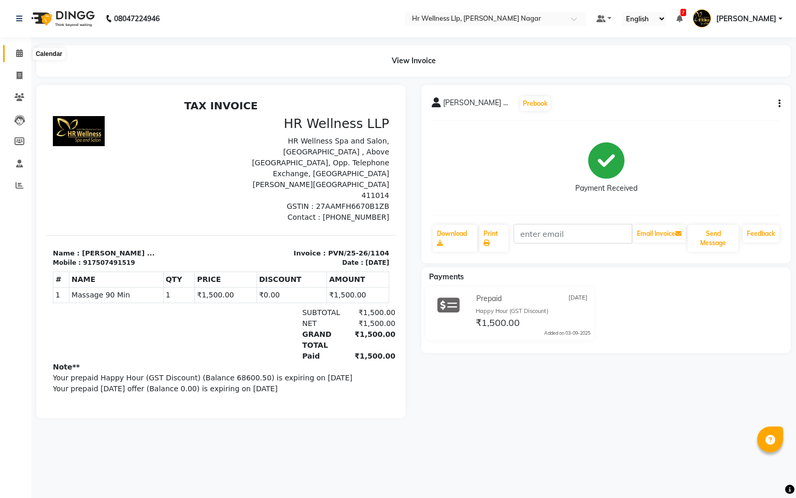
click at [23, 52] on span at bounding box center [19, 54] width 18 height 12
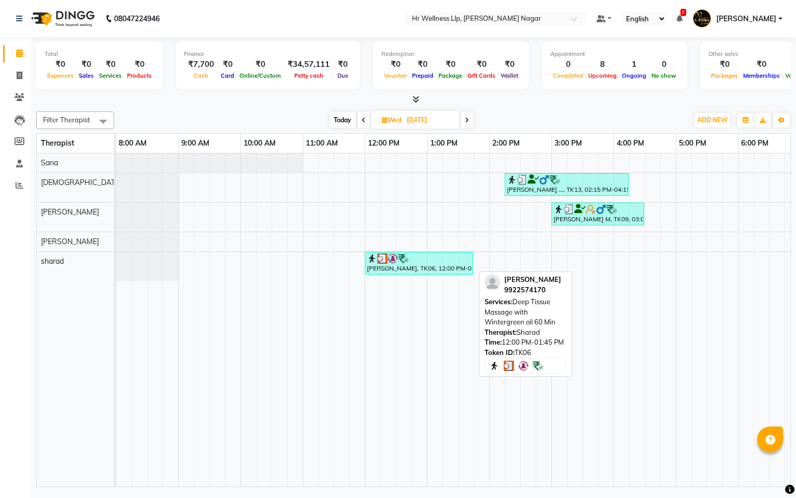
click at [415, 261] on div at bounding box center [419, 258] width 104 height 10
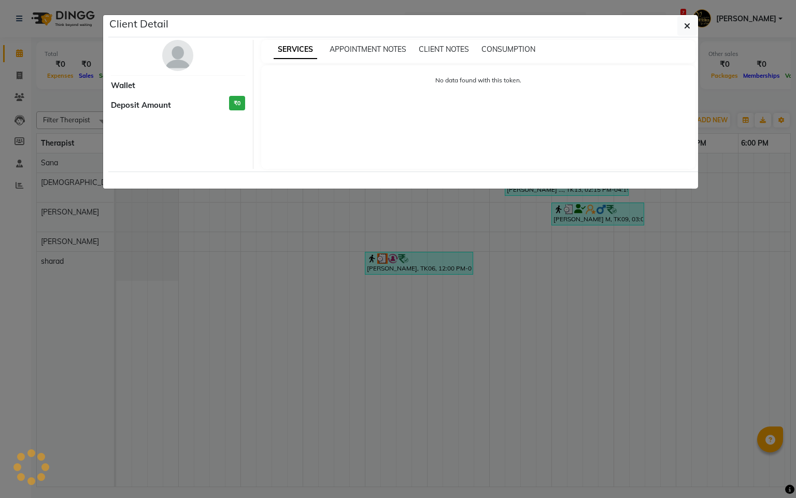
select select "3"
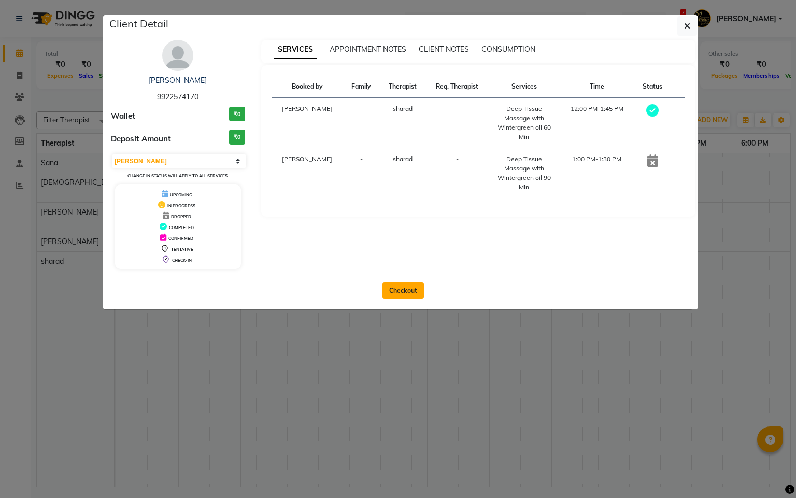
click at [389, 298] on button "Checkout" at bounding box center [403, 290] width 41 height 17
select select "service"
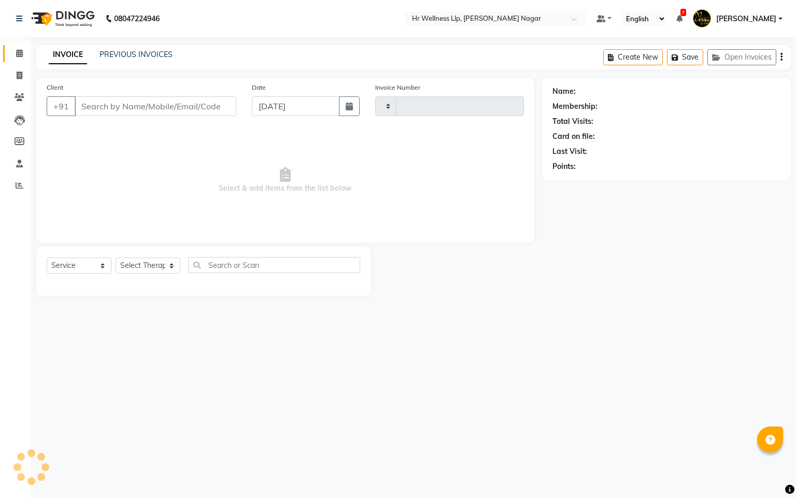
type input "1105"
select select "4289"
type input "9922574170"
type input "20-08-2025"
select select "86679"
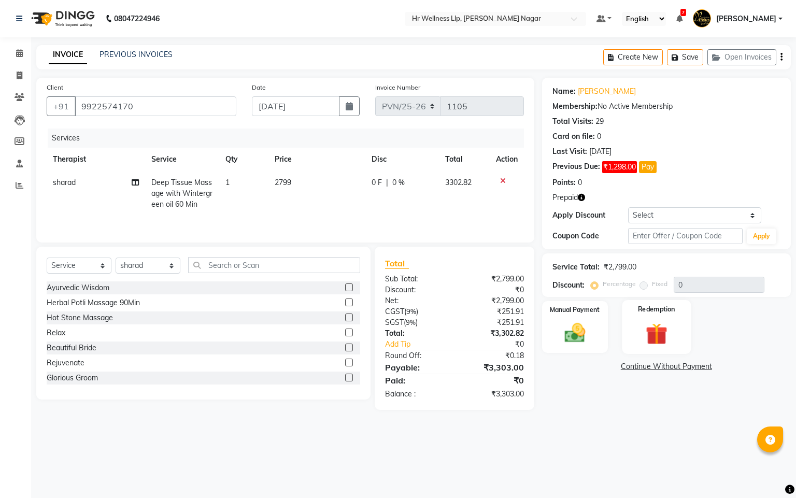
click at [661, 334] on img at bounding box center [656, 334] width 35 height 27
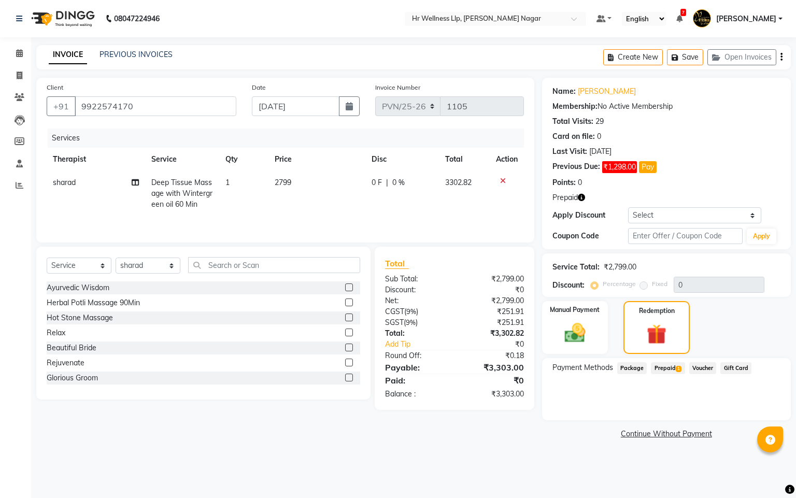
click at [675, 367] on span "Prepaid 1" at bounding box center [668, 368] width 34 height 12
click at [505, 176] on td at bounding box center [507, 193] width 34 height 45
click at [502, 177] on icon at bounding box center [503, 180] width 6 height 7
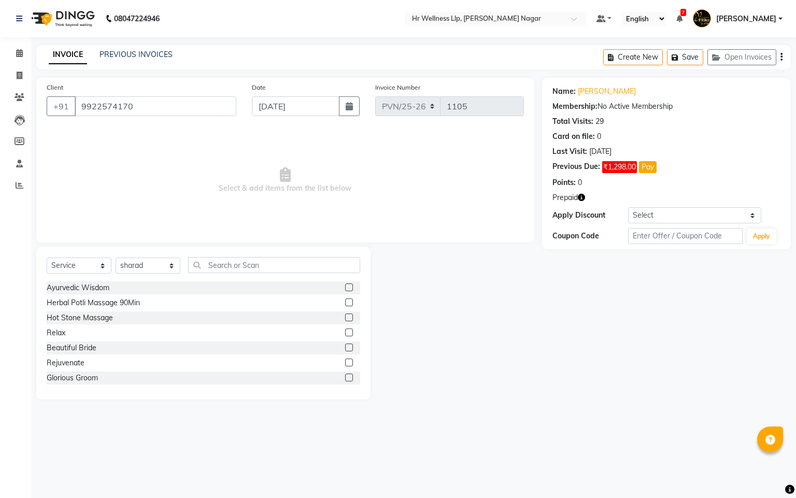
click at [266, 255] on div "Select Service Product Membership Package Voucher Prepaid Gift Card Select Ther…" at bounding box center [203, 323] width 334 height 153
click at [237, 270] on input "text" at bounding box center [274, 265] width 172 height 16
type input "s"
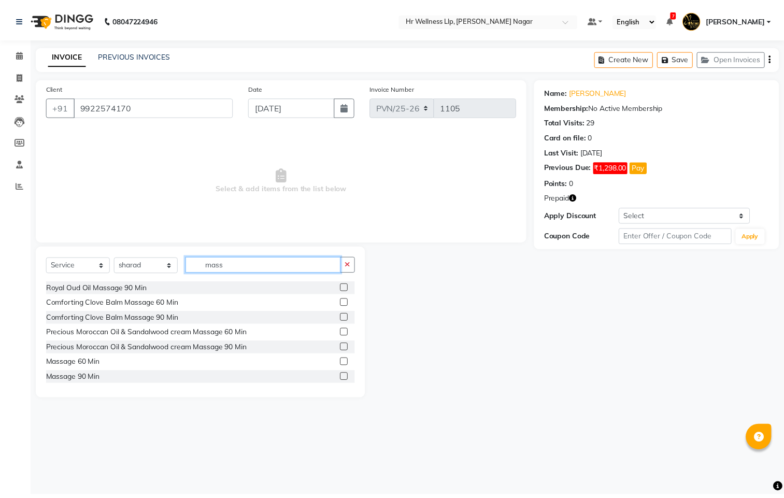
scroll to position [311, 0]
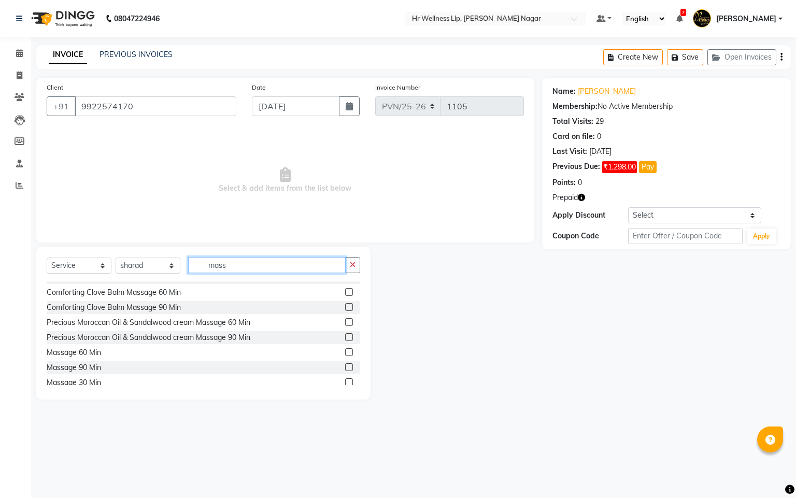
type input "mass"
click at [345, 353] on label at bounding box center [349, 352] width 8 height 8
click at [345, 353] on input "checkbox" at bounding box center [348, 352] width 7 height 7
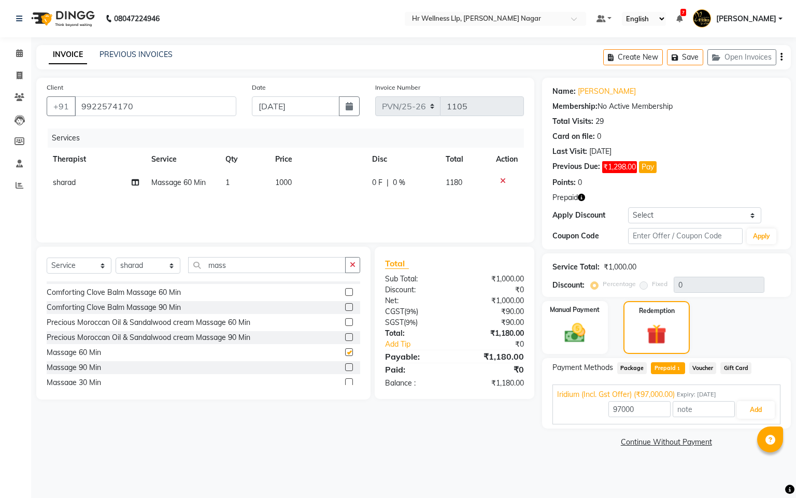
checkbox input "false"
click at [705, 371] on span "Voucher" at bounding box center [702, 368] width 27 height 12
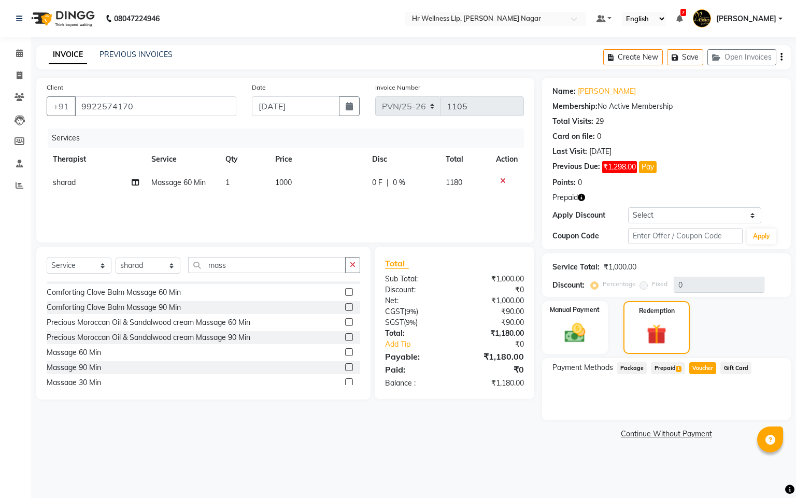
click at [658, 369] on span "Prepaid 1" at bounding box center [668, 368] width 34 height 12
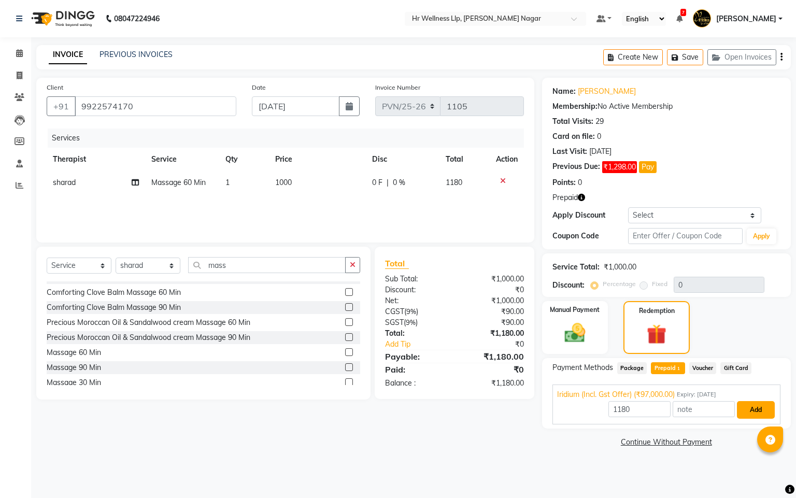
click at [749, 411] on button "Add" at bounding box center [756, 410] width 38 height 18
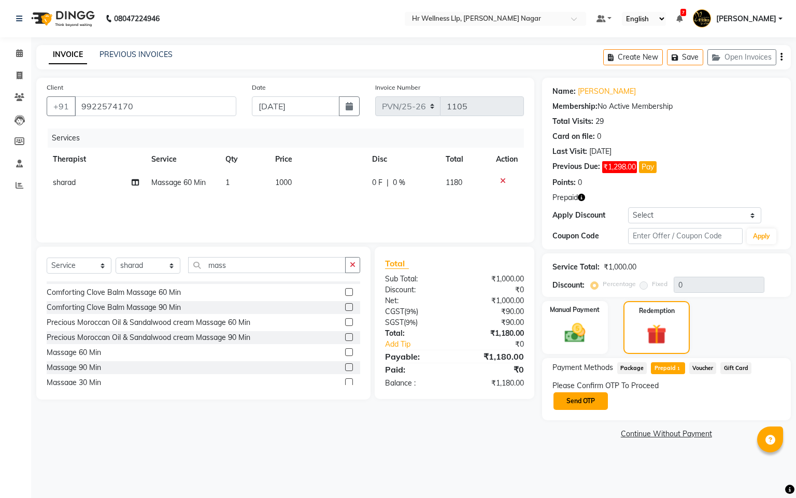
click at [583, 394] on button "Send OTP" at bounding box center [581, 401] width 54 height 18
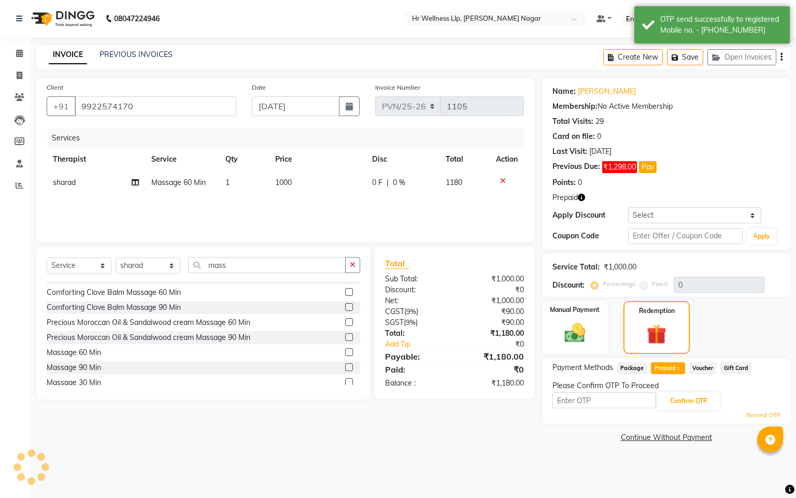
click at [583, 394] on input "text" at bounding box center [605, 400] width 104 height 16
type input "8"
type input "8483"
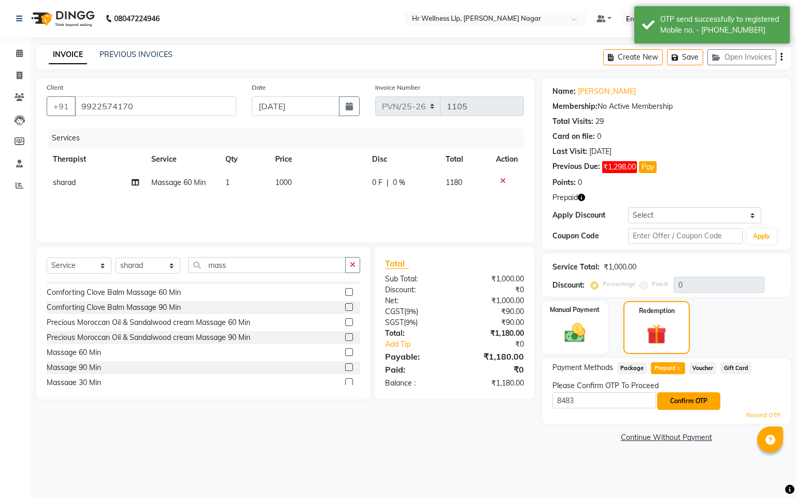
click at [680, 402] on button "Confirm OTP" at bounding box center [688, 401] width 63 height 18
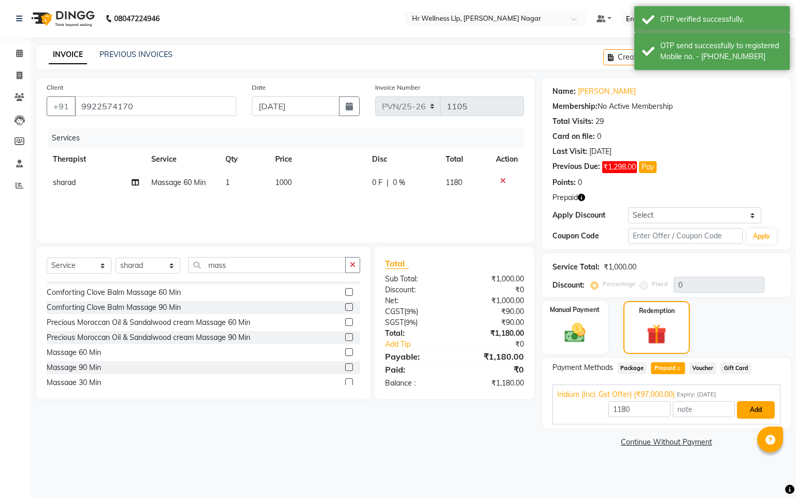
click at [770, 406] on button "Add" at bounding box center [756, 410] width 38 height 18
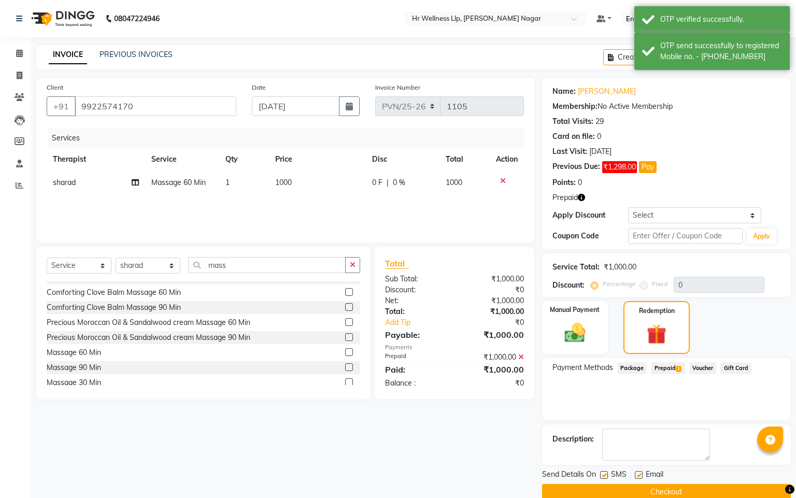
scroll to position [329, 0]
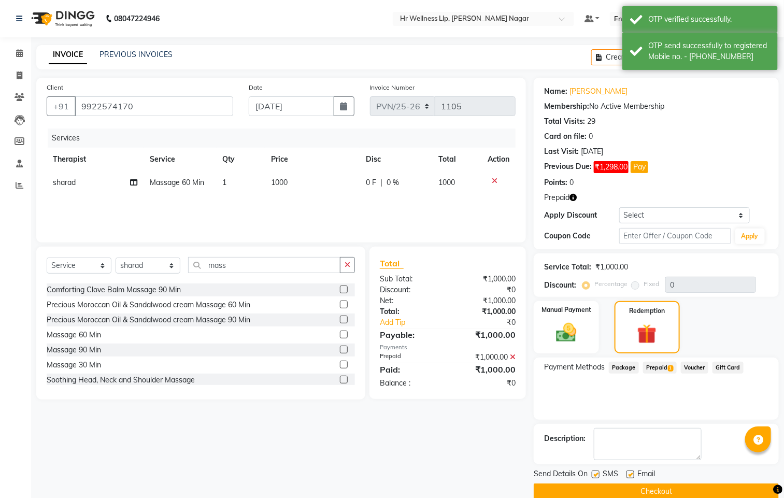
click at [598, 477] on label at bounding box center [596, 475] width 8 height 8
click at [598, 477] on input "checkbox" at bounding box center [595, 475] width 7 height 7
checkbox input "false"
click at [630, 473] on label at bounding box center [631, 475] width 8 height 8
click at [630, 473] on input "checkbox" at bounding box center [630, 475] width 7 height 7
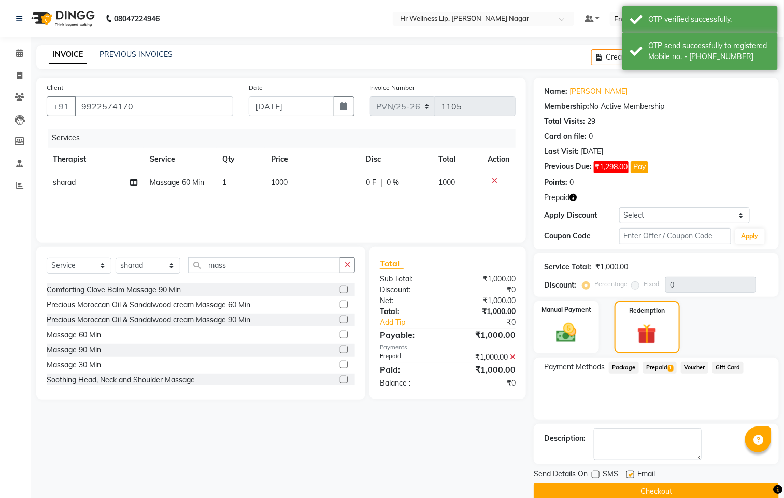
checkbox input "false"
click at [618, 490] on button "Checkout" at bounding box center [656, 492] width 245 height 16
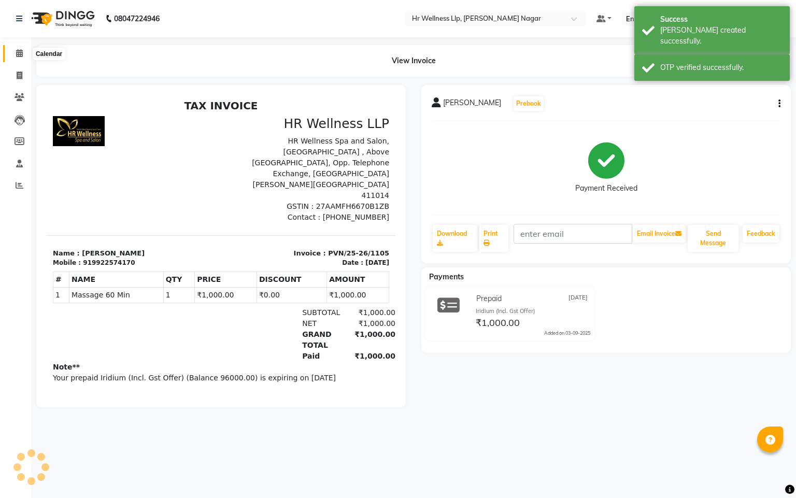
click at [17, 58] on span at bounding box center [19, 54] width 18 height 12
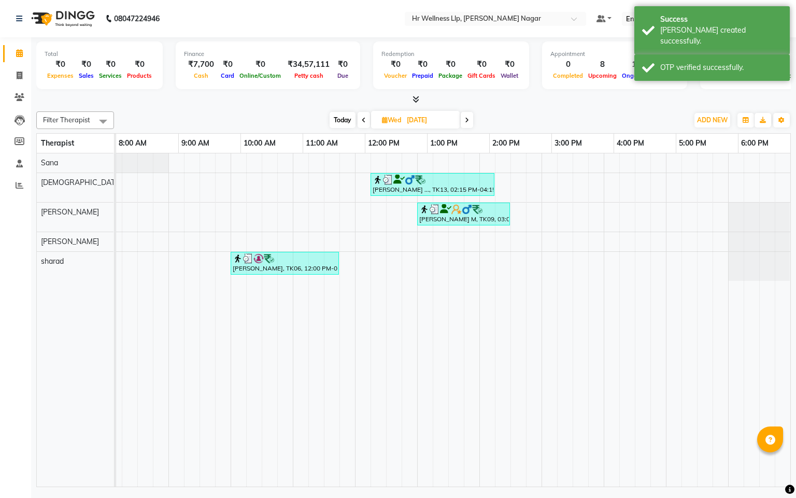
scroll to position [0, 134]
drag, startPoint x: 463, startPoint y: 475, endPoint x: 571, endPoint y: 431, distance: 115.8
click at [616, 484] on div "Amol ..., TK13, 02:15 PM-04:15 PM, Massage 90 Min Vipul M, TK09, 03:00 PM-04:30…" at bounding box center [453, 319] width 674 height 333
click at [470, 119] on span at bounding box center [467, 120] width 12 height 16
type input "21-08-2025"
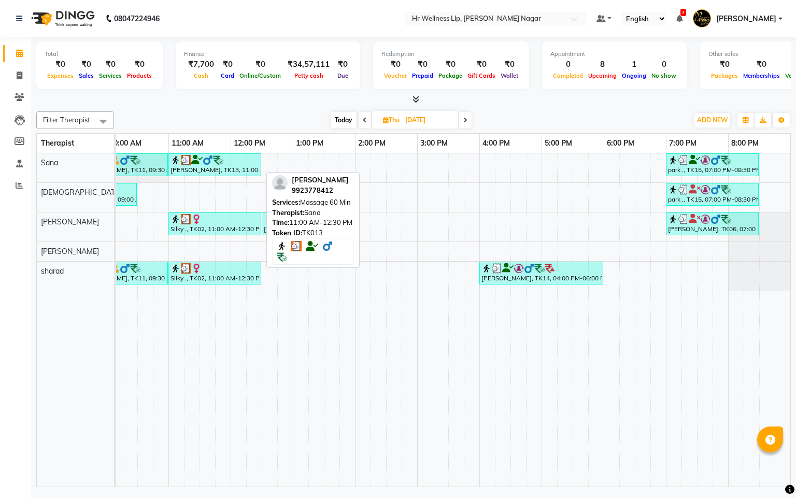
click at [204, 164] on img at bounding box center [208, 160] width 10 height 10
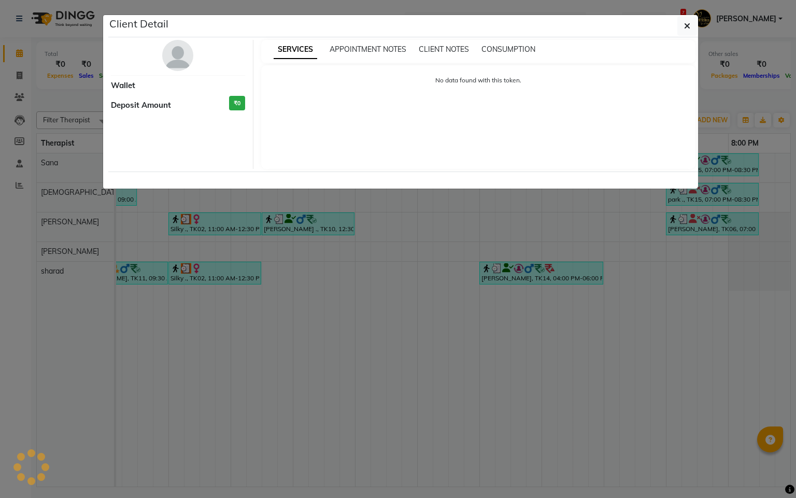
select select "3"
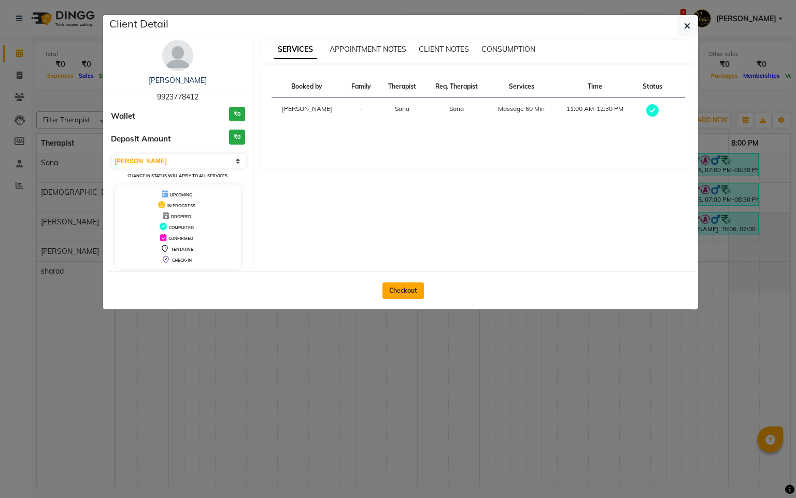
click at [386, 293] on button "Checkout" at bounding box center [403, 290] width 41 height 17
select select "service"
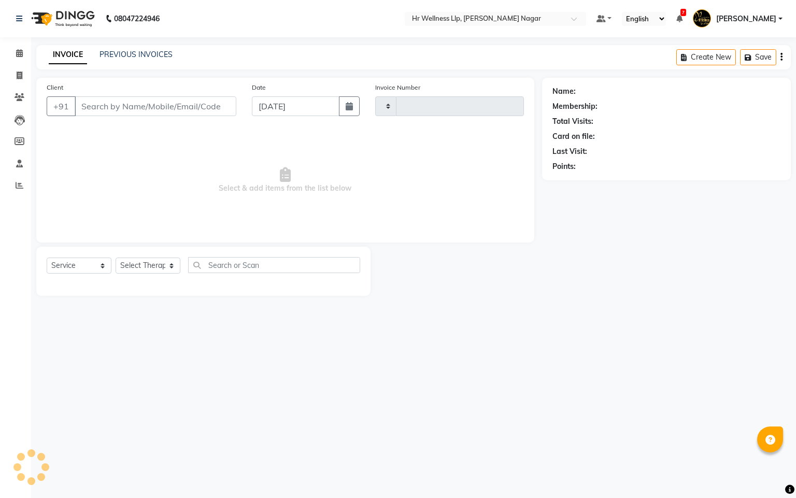
type input "1106"
select select "4289"
type input "9923778412"
type input "21-08-2025"
select select "19731"
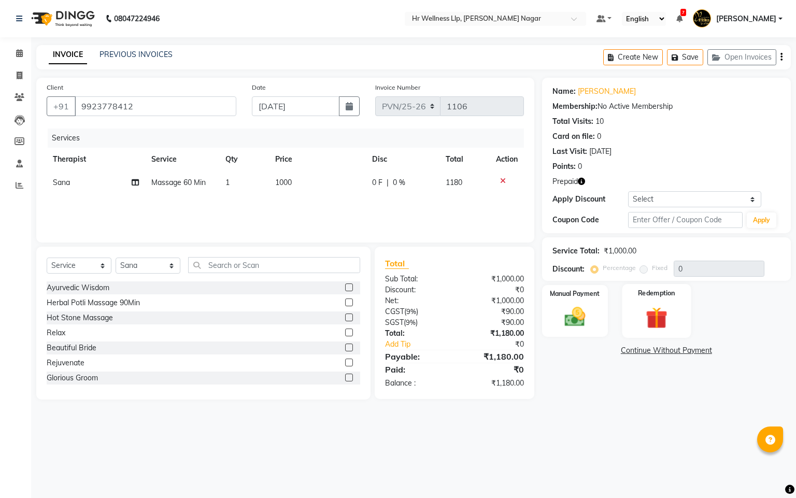
click at [664, 323] on img at bounding box center [656, 318] width 35 height 27
click at [674, 353] on span "Prepaid 1" at bounding box center [668, 352] width 34 height 12
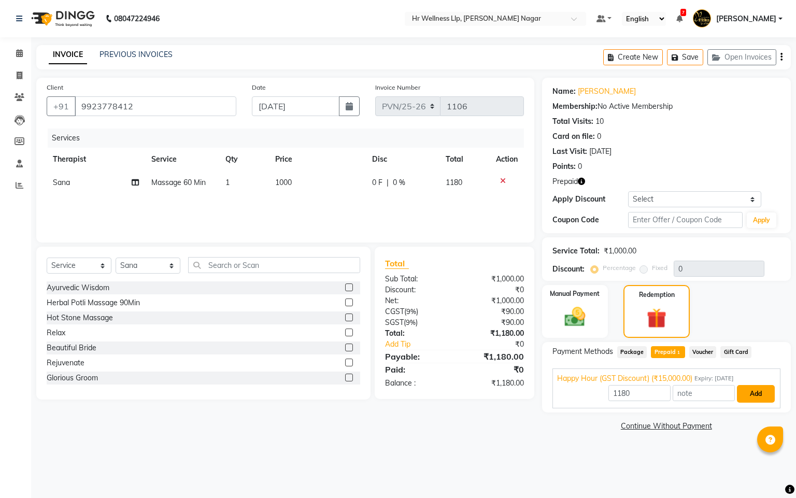
click at [750, 400] on button "Add" at bounding box center [756, 394] width 38 height 18
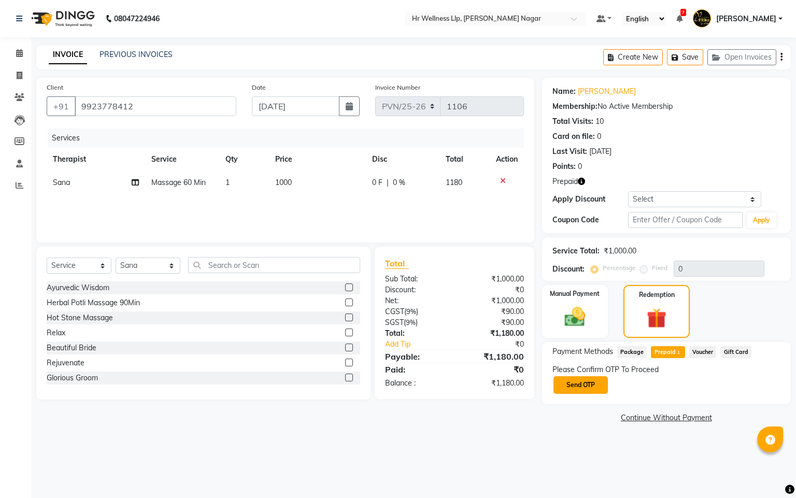
click at [588, 381] on button "Send OTP" at bounding box center [581, 385] width 54 height 18
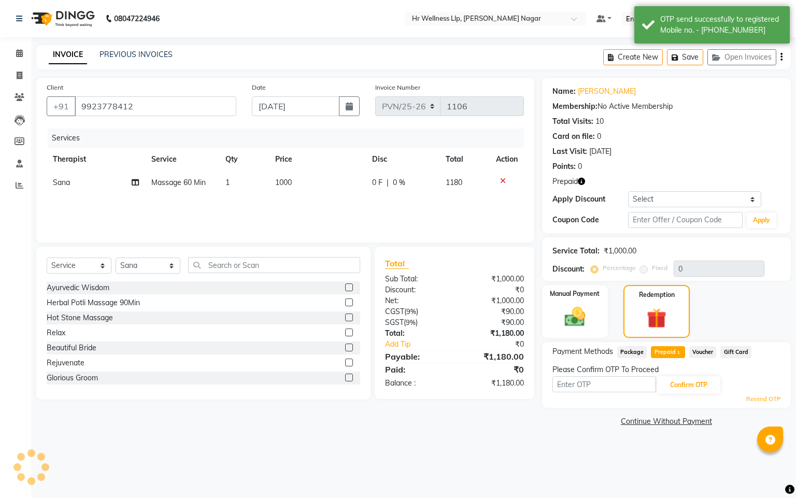
click at [588, 381] on input "text" at bounding box center [605, 384] width 104 height 16
type input "8"
type input "8483"
drag, startPoint x: 682, startPoint y: 383, endPoint x: 730, endPoint y: 397, distance: 50.3
click at [683, 383] on button "Confirm OTP" at bounding box center [688, 385] width 63 height 18
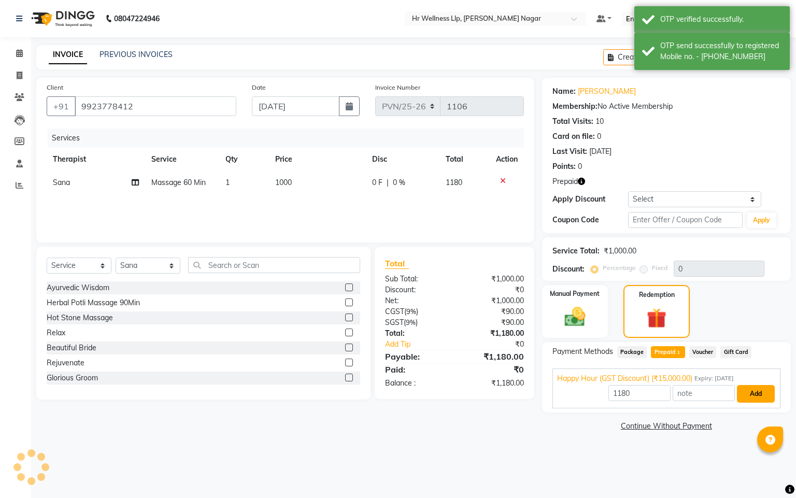
click at [753, 395] on button "Add" at bounding box center [756, 394] width 38 height 18
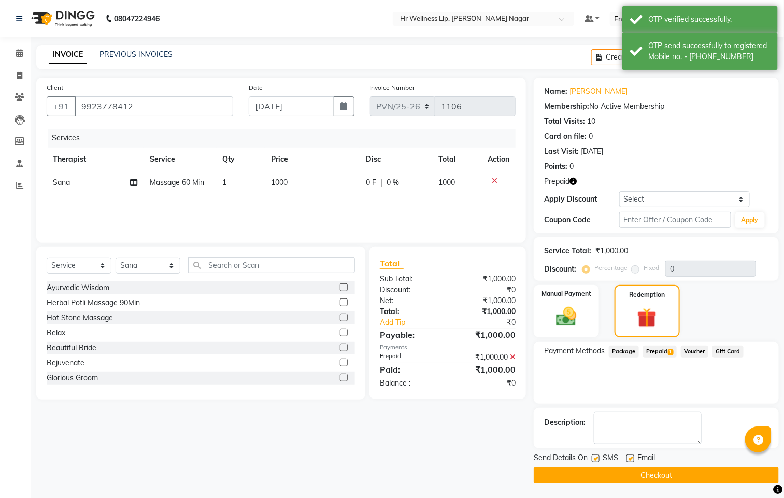
click at [596, 458] on label at bounding box center [596, 459] width 8 height 8
click at [596, 458] on input "checkbox" at bounding box center [595, 459] width 7 height 7
checkbox input "false"
click at [633, 459] on label at bounding box center [631, 459] width 8 height 8
click at [633, 459] on input "checkbox" at bounding box center [630, 459] width 7 height 7
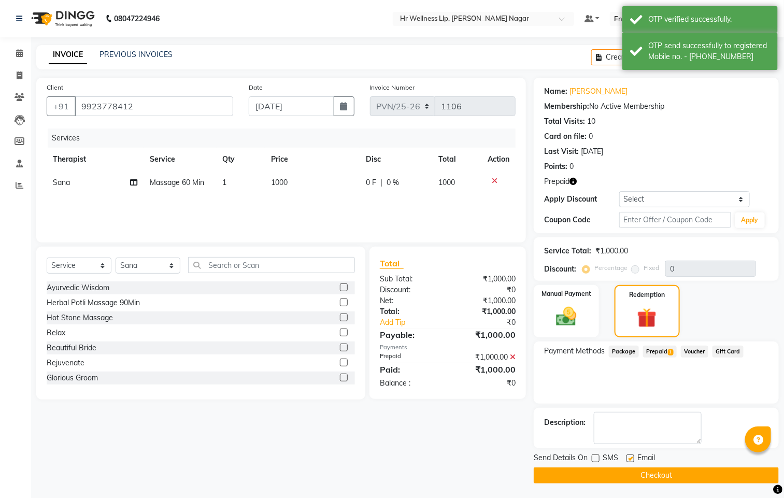
checkbox input "false"
click at [627, 480] on button "Checkout" at bounding box center [656, 476] width 245 height 16
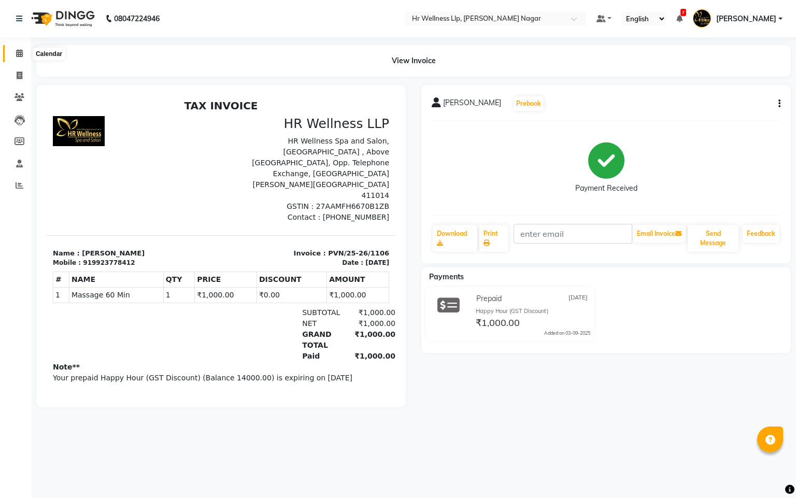
click at [16, 55] on icon at bounding box center [19, 53] width 7 height 8
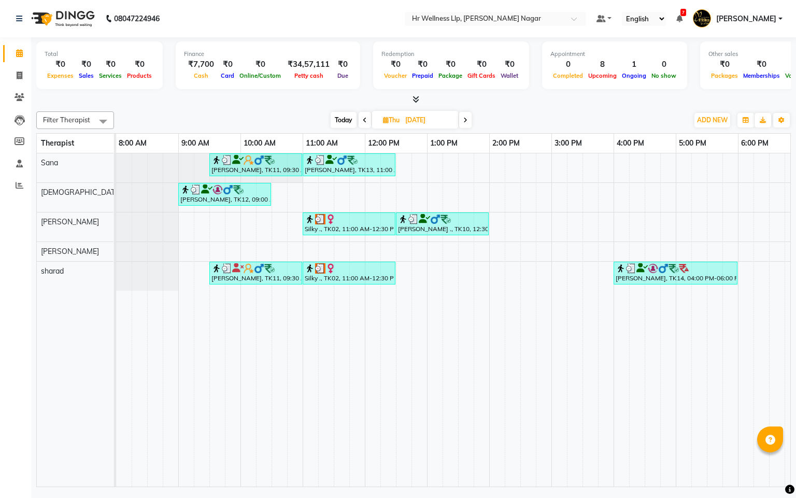
click at [343, 118] on span "Today" at bounding box center [344, 120] width 26 height 16
type input "[DATE]"
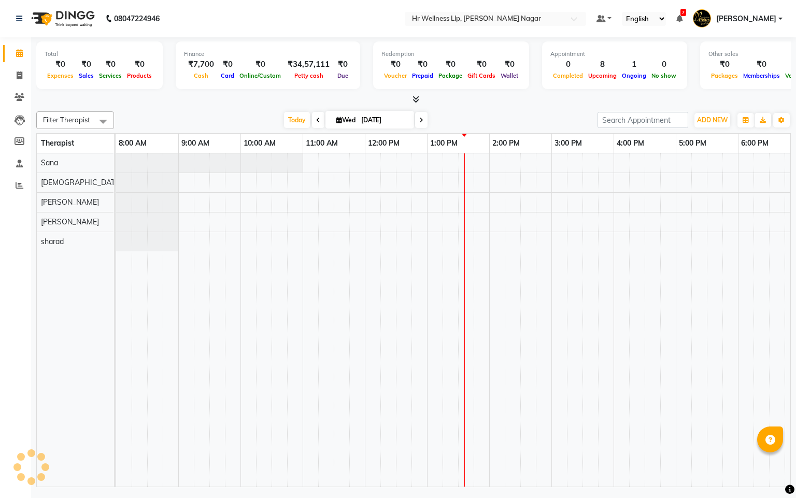
scroll to position [0, 134]
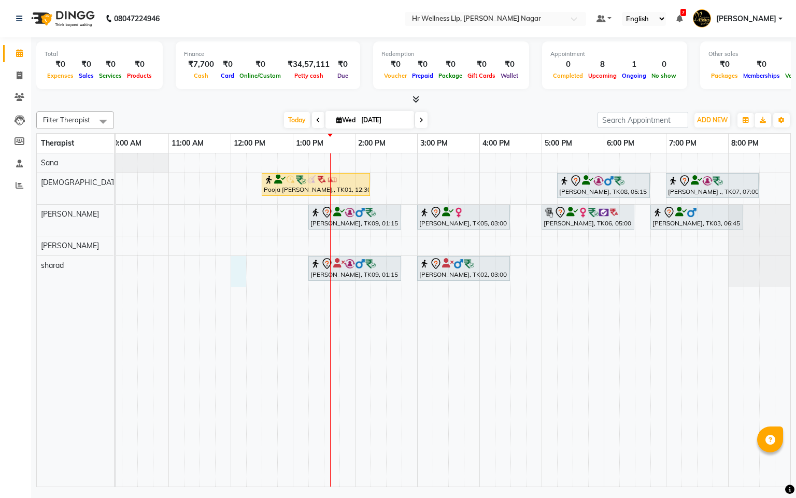
click at [238, 267] on div "Pooja Shimpi., TK01, 12:30 PM-02:15 PM, Massage 60 Min Yatin Karapurkar, TK08, …" at bounding box center [386, 319] width 809 height 333
select select "86679"
select select "tentative"
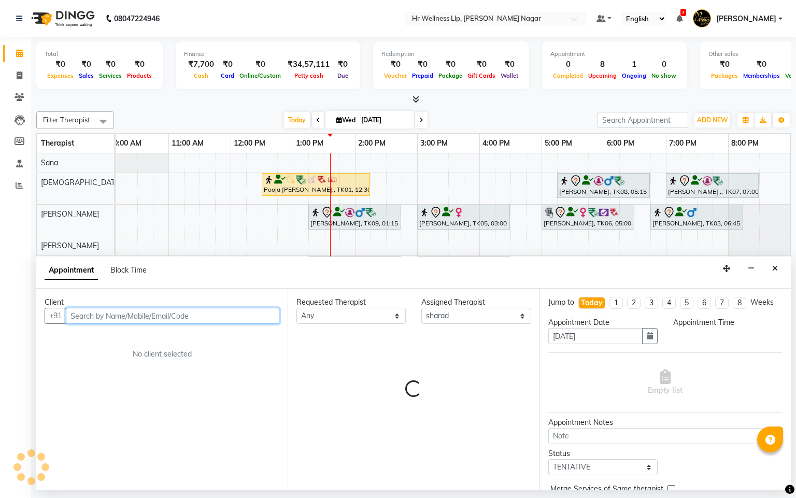
select select "720"
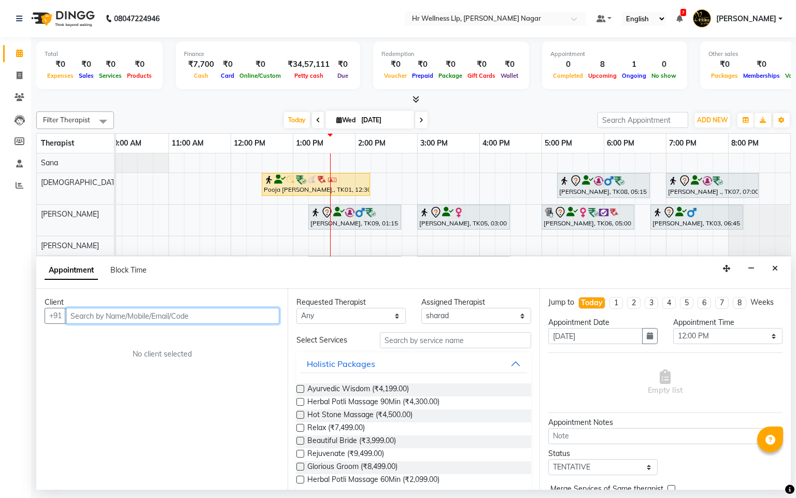
click at [149, 315] on input "text" at bounding box center [173, 316] width 214 height 16
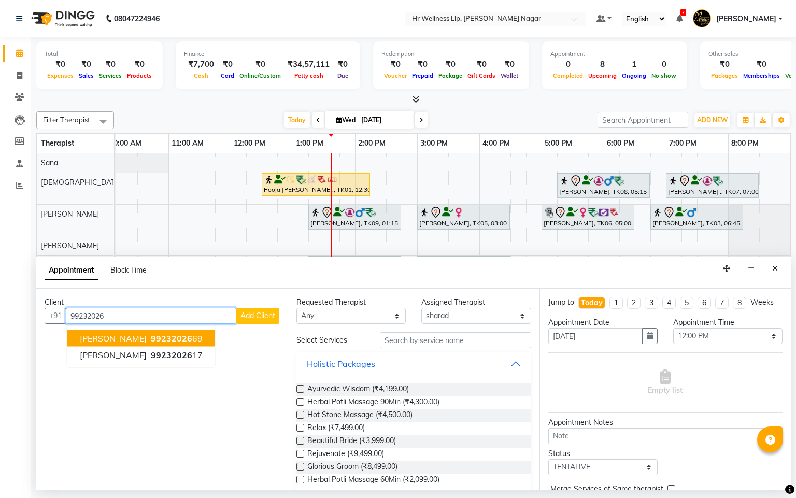
click at [160, 345] on button "Ananth Kulkarni 99232026 69" at bounding box center [141, 338] width 148 height 17
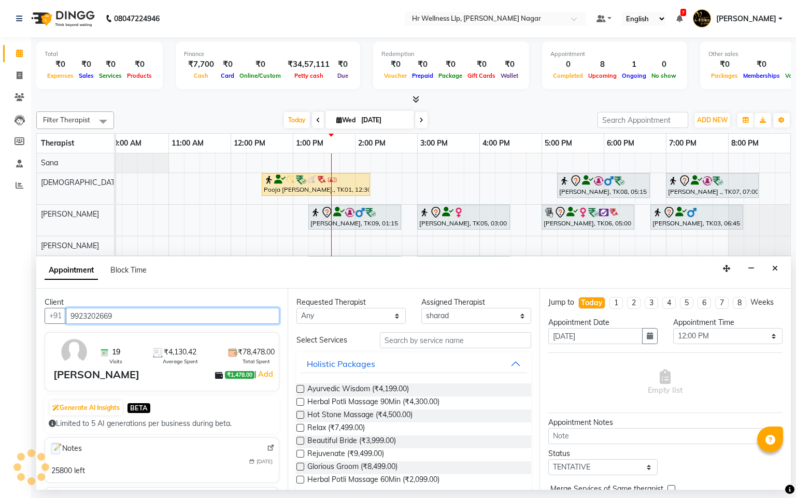
type input "9923202669"
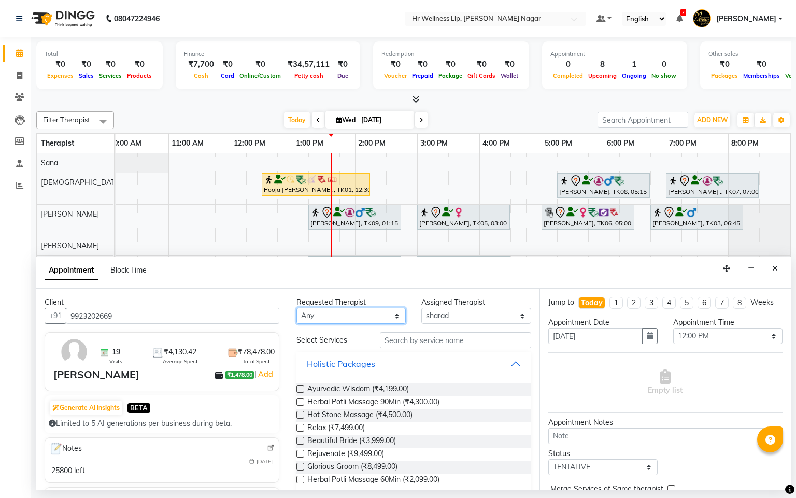
click at [367, 310] on select "Any Krishna lucy Sakshi Shinde Sana sharad" at bounding box center [350, 316] width 109 height 16
select select "86679"
click at [296, 308] on select "Any Krishna lucy Sakshi Shinde Sana sharad" at bounding box center [350, 316] width 109 height 16
click at [392, 344] on input "text" at bounding box center [455, 340] width 151 height 16
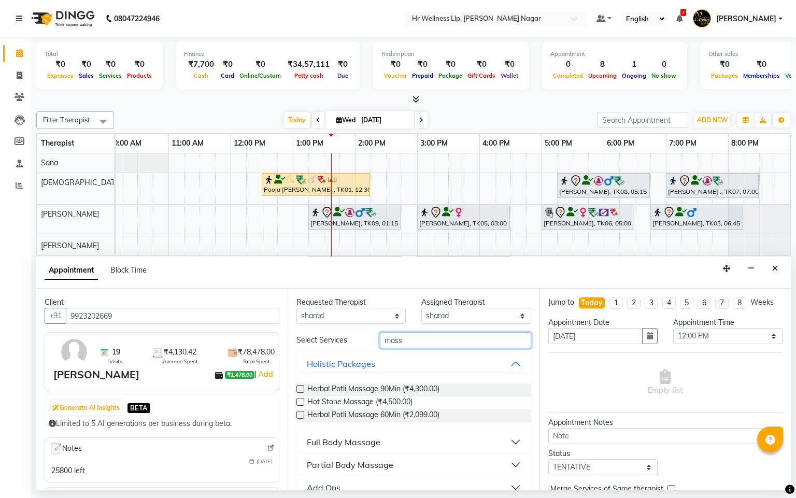
type input "mass"
click at [362, 442] on div "Full Body Massage" at bounding box center [344, 442] width 74 height 12
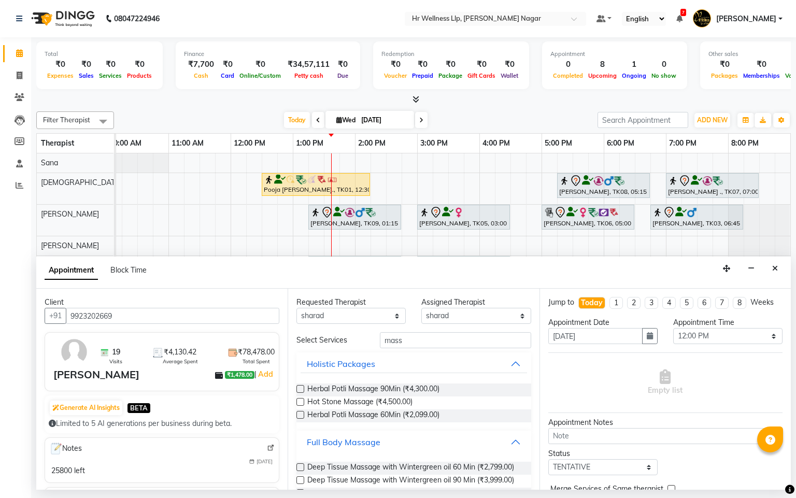
scroll to position [463, 0]
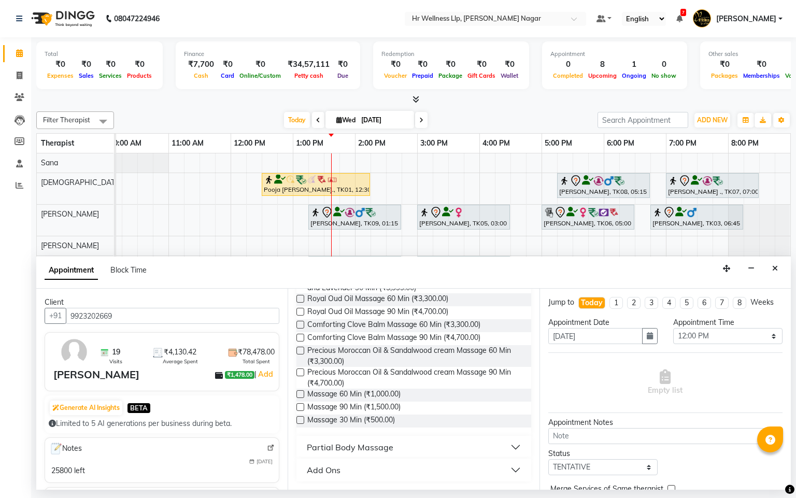
click at [298, 395] on label at bounding box center [300, 394] width 8 height 8
click at [298, 395] on input "checkbox" at bounding box center [299, 395] width 7 height 7
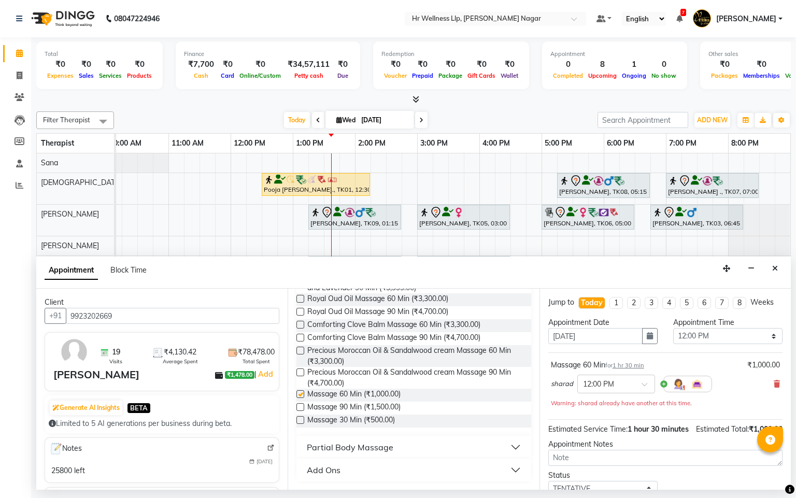
checkbox input "false"
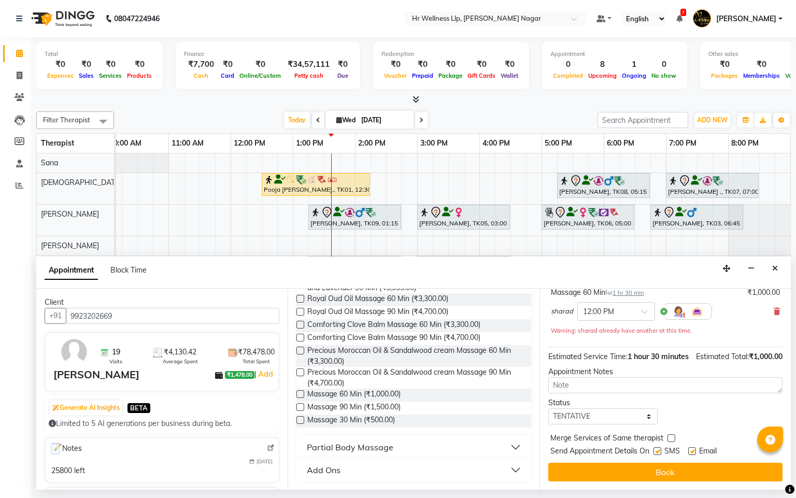
scroll to position [95, 0]
click at [658, 451] on label at bounding box center [658, 451] width 8 height 8
click at [658, 451] on input "checkbox" at bounding box center [657, 452] width 7 height 7
checkbox input "false"
click at [693, 453] on label at bounding box center [692, 451] width 8 height 8
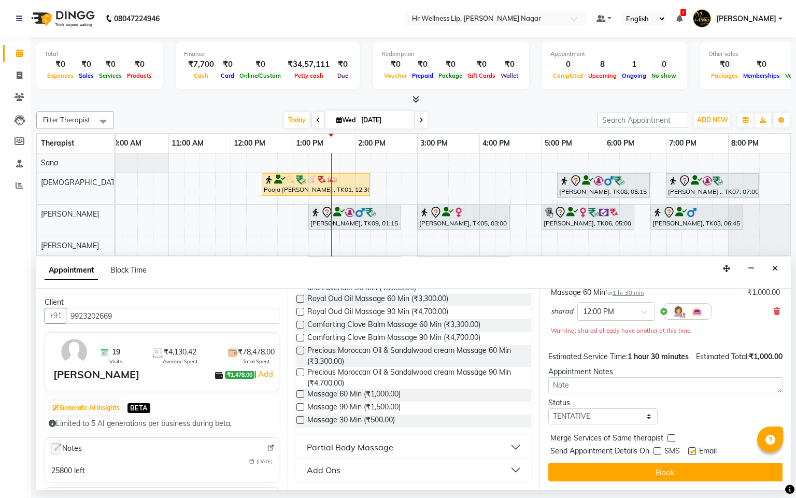
click at [693, 453] on input "checkbox" at bounding box center [691, 452] width 7 height 7
checkbox input "false"
click at [679, 467] on button "Book" at bounding box center [665, 472] width 234 height 19
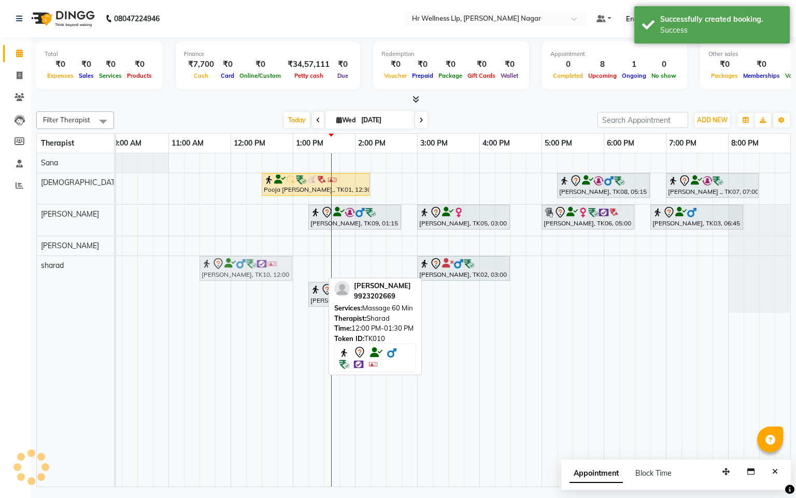
drag, startPoint x: 274, startPoint y: 271, endPoint x: 245, endPoint y: 268, distance: 29.1
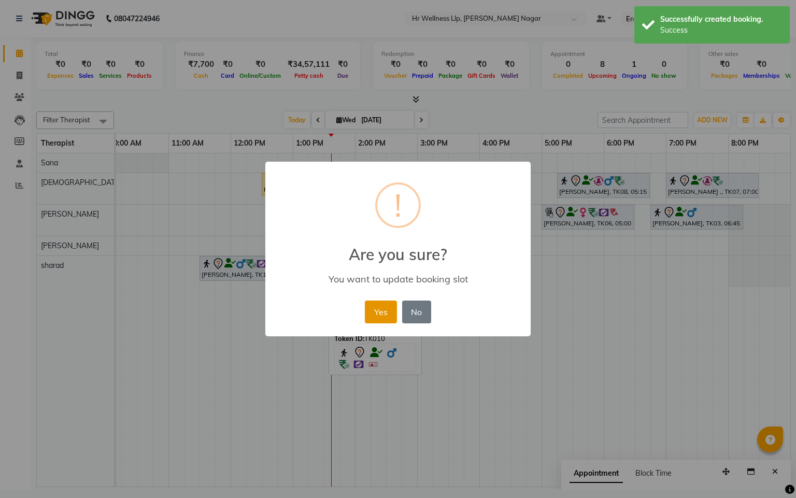
click at [378, 302] on button "Yes" at bounding box center [381, 312] width 32 height 23
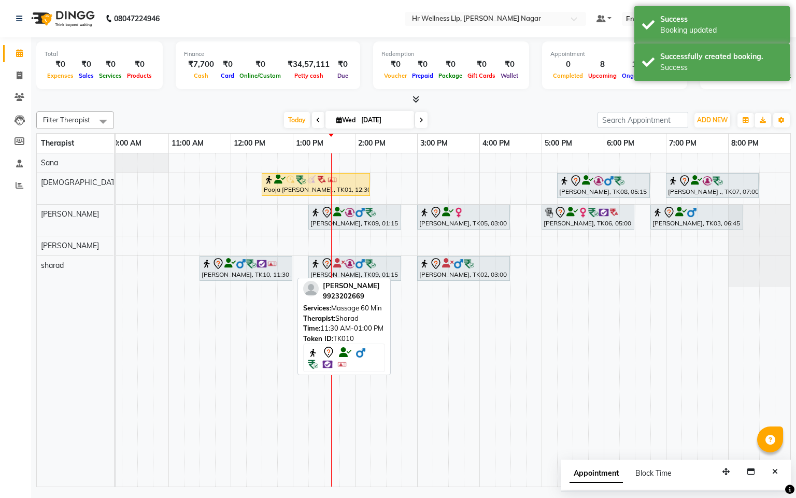
click at [245, 274] on div "[PERSON_NAME], TK10, 11:30 AM-01:00 PM, Massage 60 Min" at bounding box center [246, 269] width 91 height 22
click at [262, 277] on div "[PERSON_NAME], TK10, 11:30 AM-01:00 PM, Massage 60 Min" at bounding box center [246, 269] width 91 height 22
select select "7"
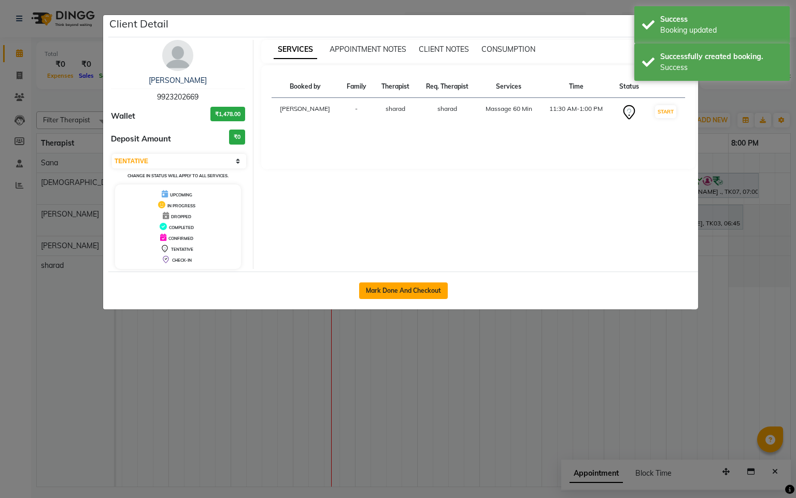
click at [434, 294] on button "Mark Done And Checkout" at bounding box center [403, 290] width 89 height 17
select select "service"
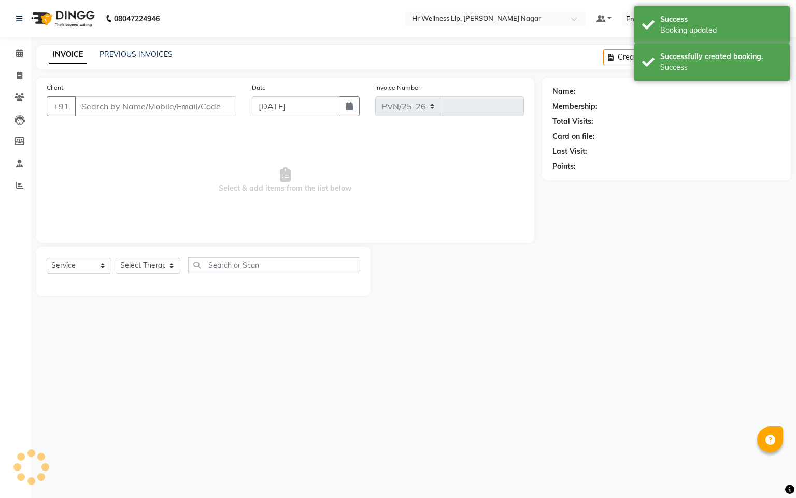
select select "4289"
type input "1107"
type input "9923202669"
select select "86679"
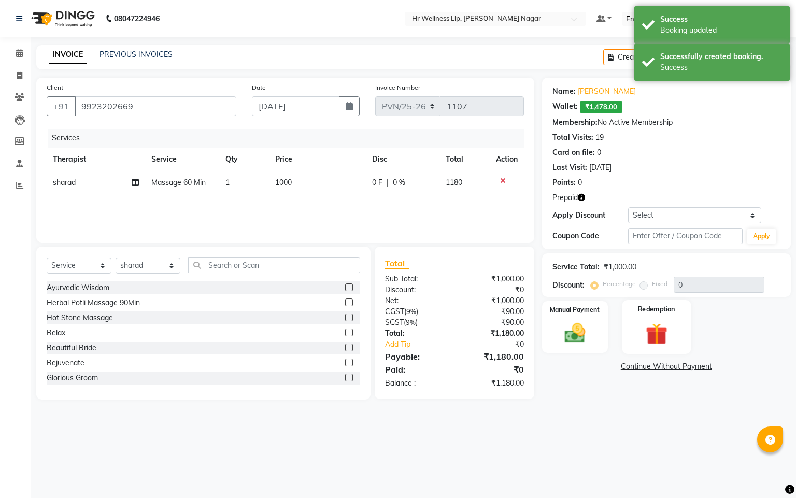
click at [661, 346] on img at bounding box center [656, 334] width 35 height 27
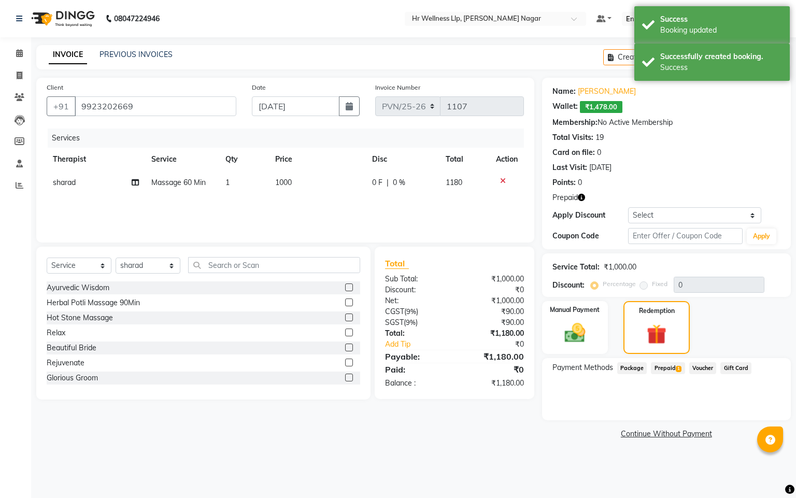
click at [679, 370] on span "1" at bounding box center [679, 369] width 6 height 6
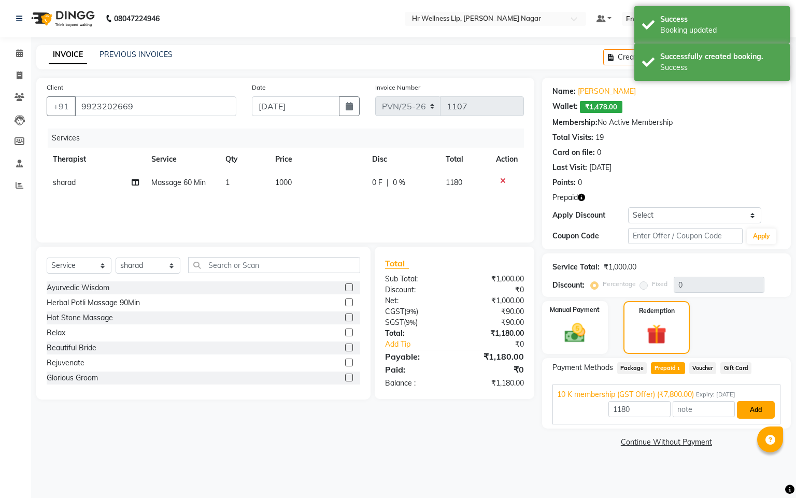
click at [745, 402] on button "Add" at bounding box center [756, 410] width 38 height 18
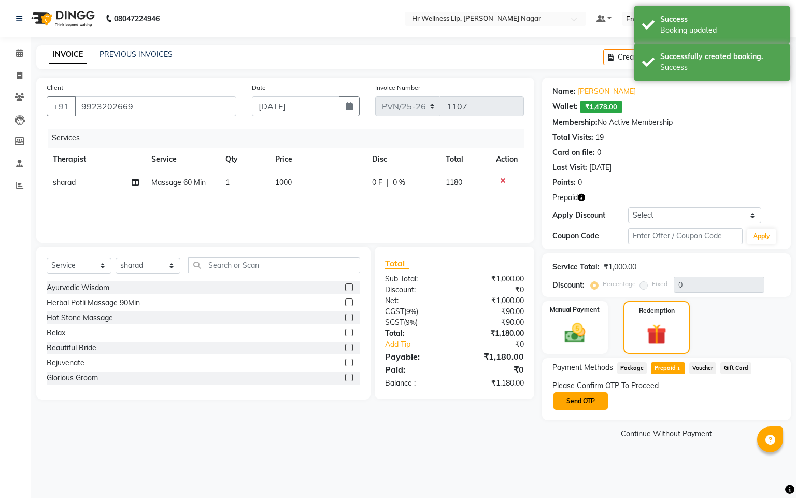
click at [591, 400] on button "Send OTP" at bounding box center [581, 401] width 54 height 18
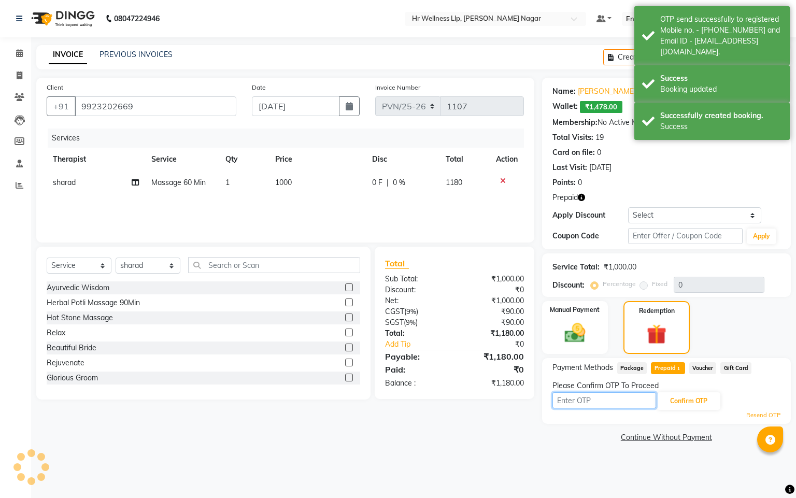
click at [589, 398] on input "text" at bounding box center [605, 400] width 104 height 16
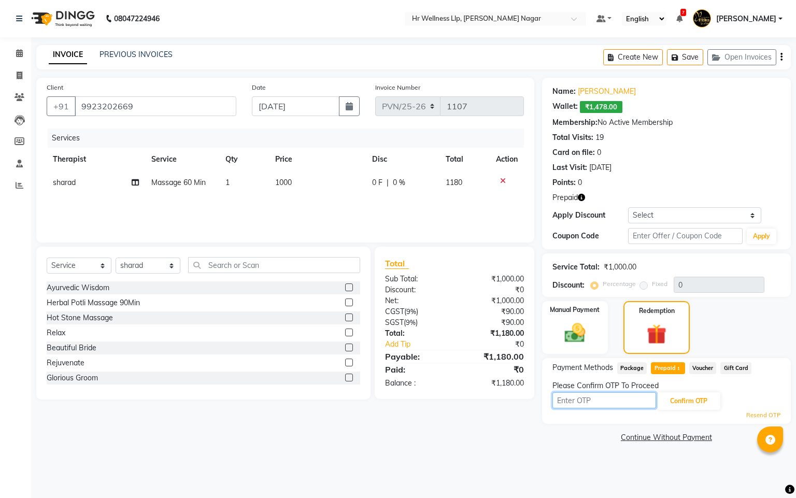
click at [585, 400] on input "text" at bounding box center [605, 400] width 104 height 16
type input "8483"
click at [681, 406] on button "Confirm OTP" at bounding box center [688, 401] width 63 height 18
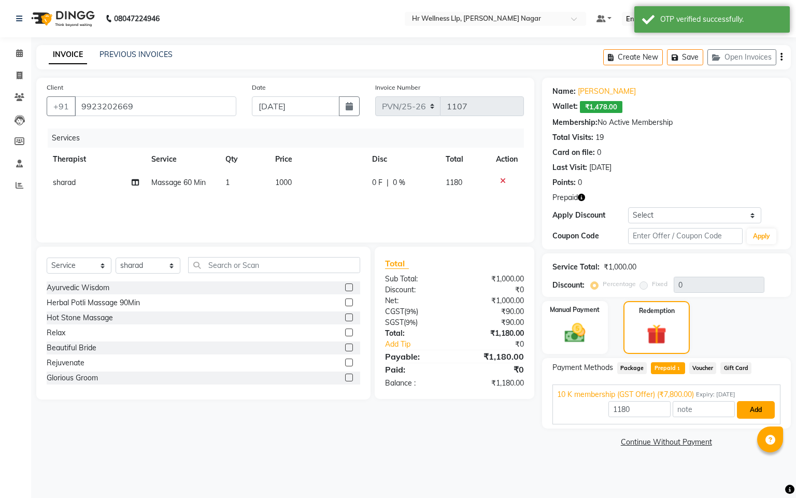
click at [745, 411] on button "Add" at bounding box center [756, 410] width 38 height 18
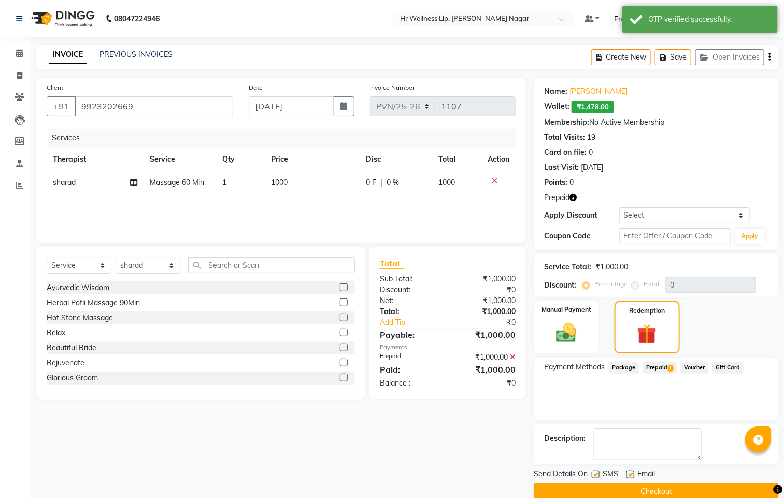
click at [592, 476] on label at bounding box center [596, 475] width 8 height 8
click at [592, 476] on input "checkbox" at bounding box center [595, 475] width 7 height 7
checkbox input "false"
click at [633, 475] on label at bounding box center [631, 475] width 8 height 8
click at [633, 475] on input "checkbox" at bounding box center [630, 475] width 7 height 7
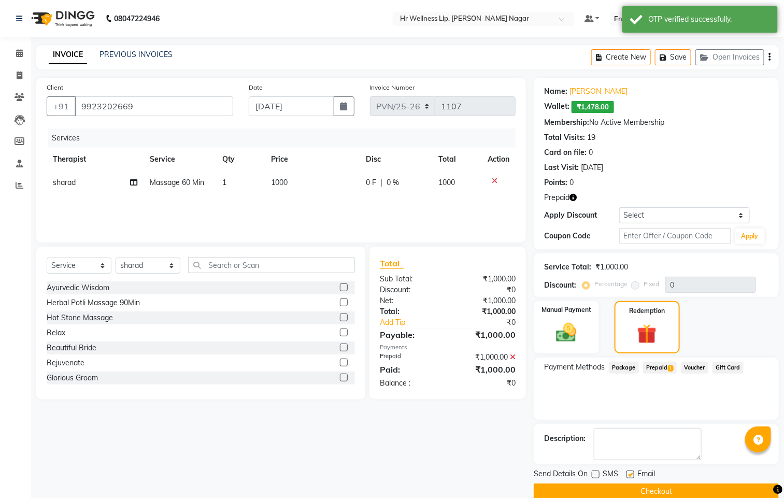
checkbox input "false"
click at [631, 487] on button "Checkout" at bounding box center [656, 492] width 245 height 16
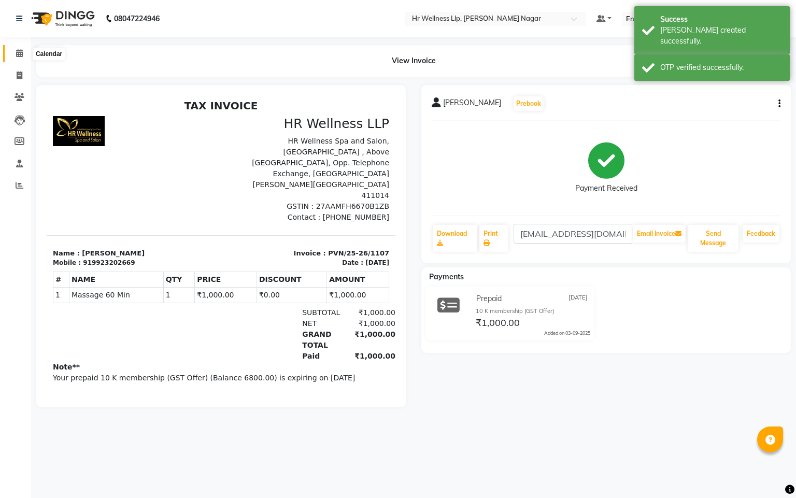
click at [24, 51] on span at bounding box center [19, 54] width 18 height 12
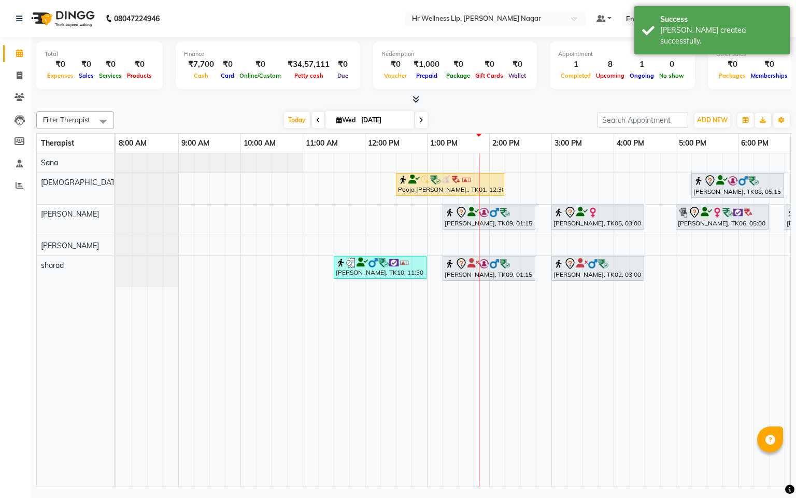
click at [334, 120] on span "Wed" at bounding box center [346, 120] width 24 height 8
select select "9"
select select "2025"
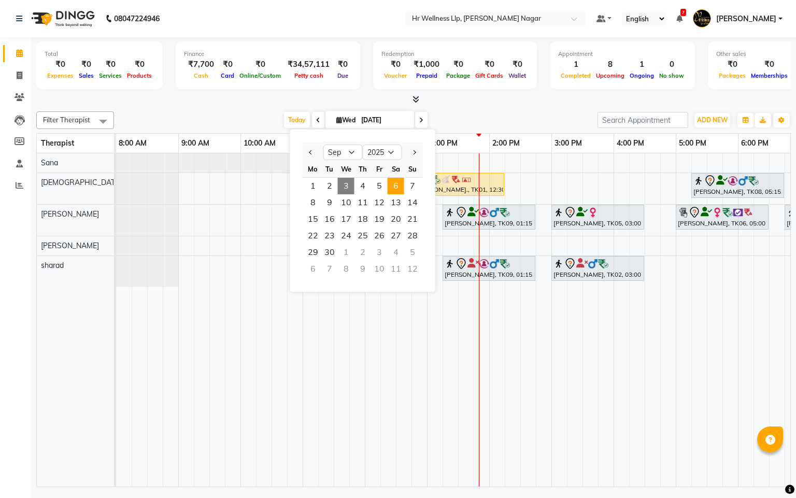
click at [395, 187] on span "6" at bounding box center [396, 186] width 17 height 17
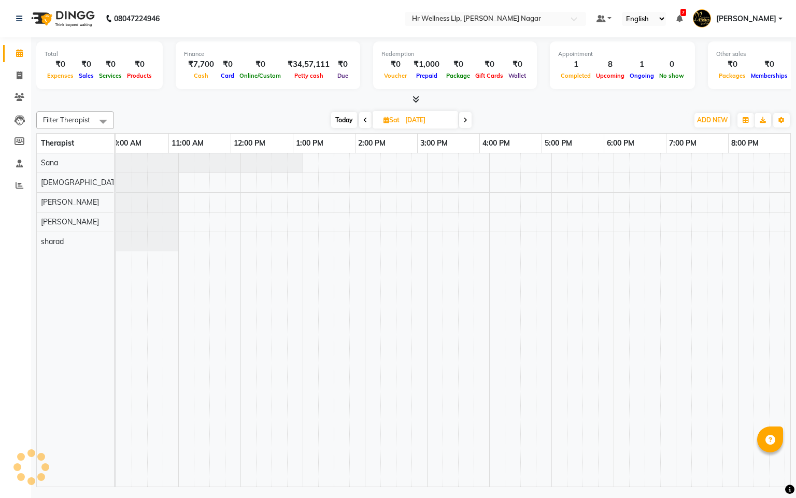
scroll to position [0, 134]
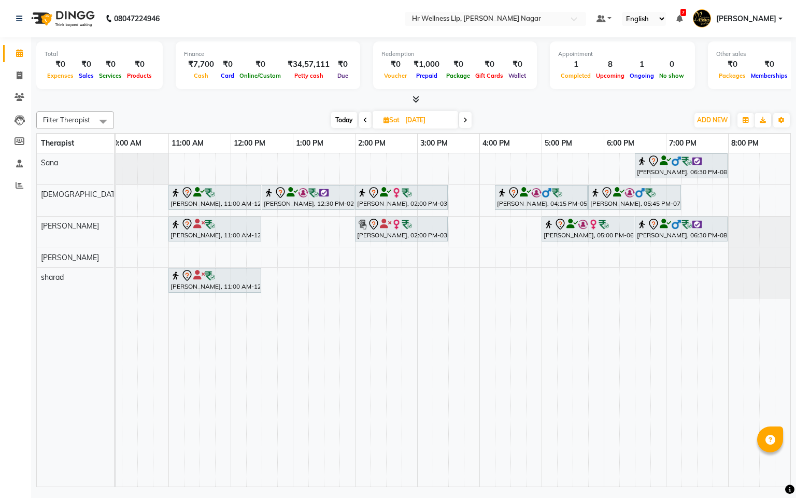
click at [360, 114] on span at bounding box center [365, 120] width 12 height 16
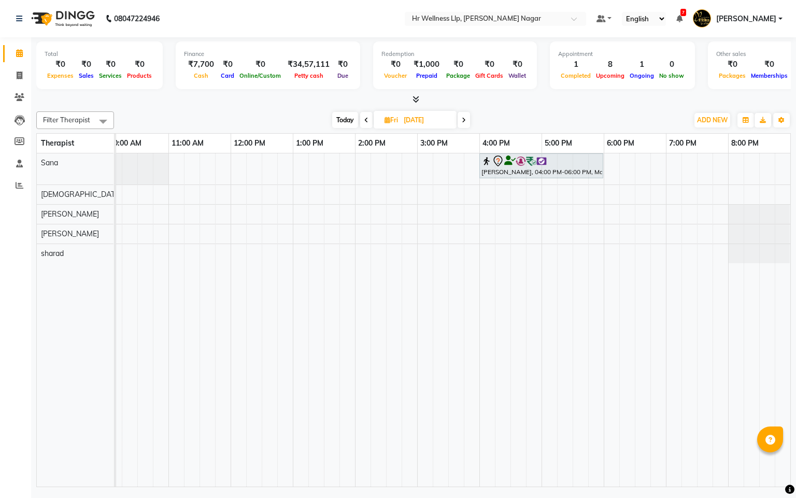
click at [462, 124] on span at bounding box center [464, 120] width 12 height 16
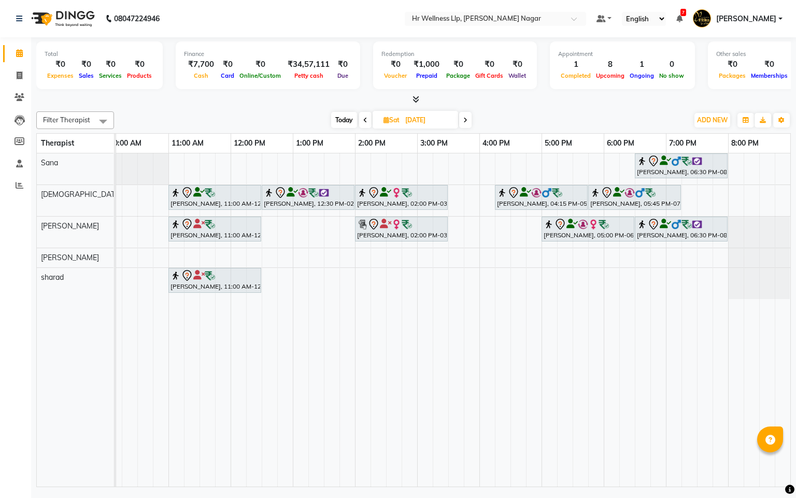
click at [333, 120] on span "Today" at bounding box center [344, 120] width 26 height 16
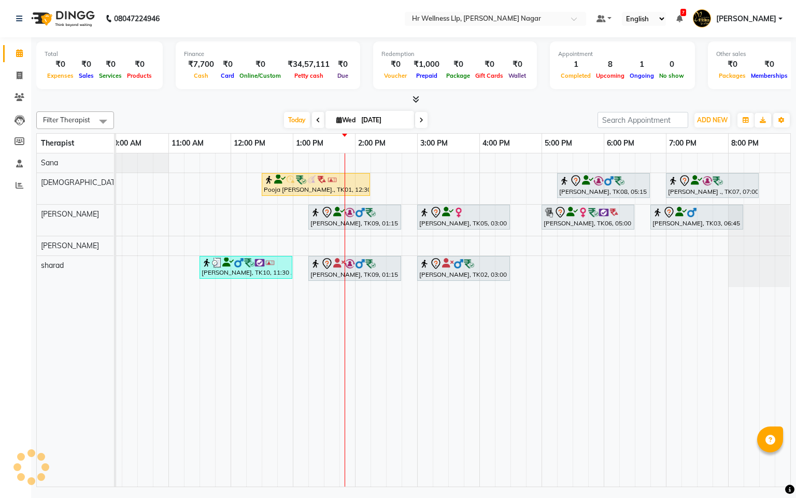
click at [421, 115] on span at bounding box center [421, 120] width 12 height 16
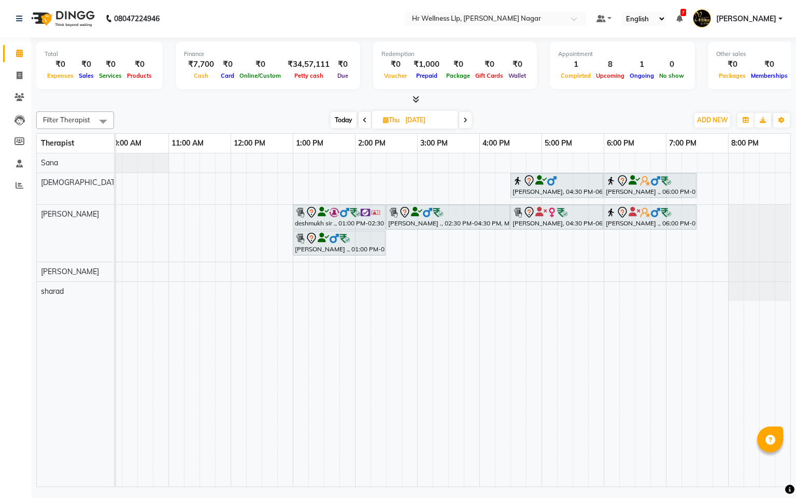
click at [465, 122] on icon at bounding box center [465, 120] width 4 height 6
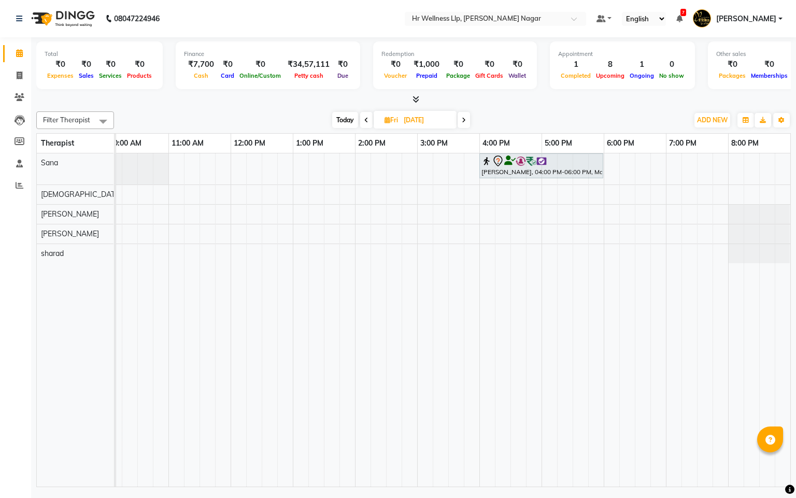
click at [341, 118] on span "Today" at bounding box center [345, 120] width 26 height 16
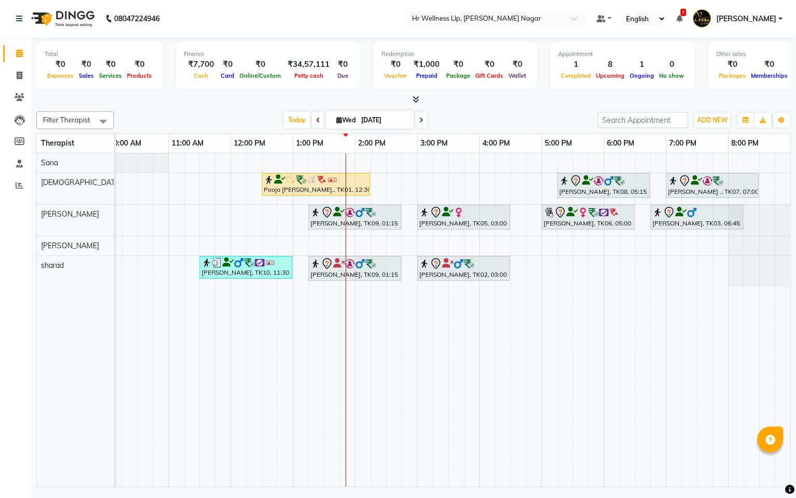
click at [415, 118] on span at bounding box center [421, 120] width 12 height 16
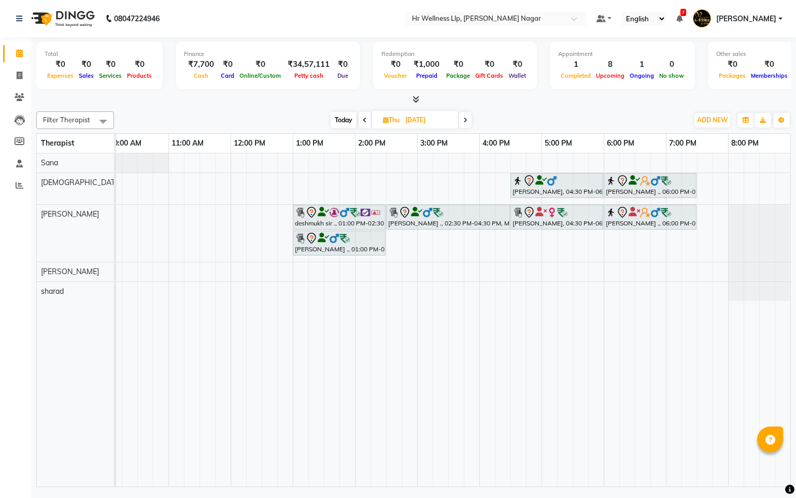
click at [460, 120] on span at bounding box center [465, 120] width 12 height 16
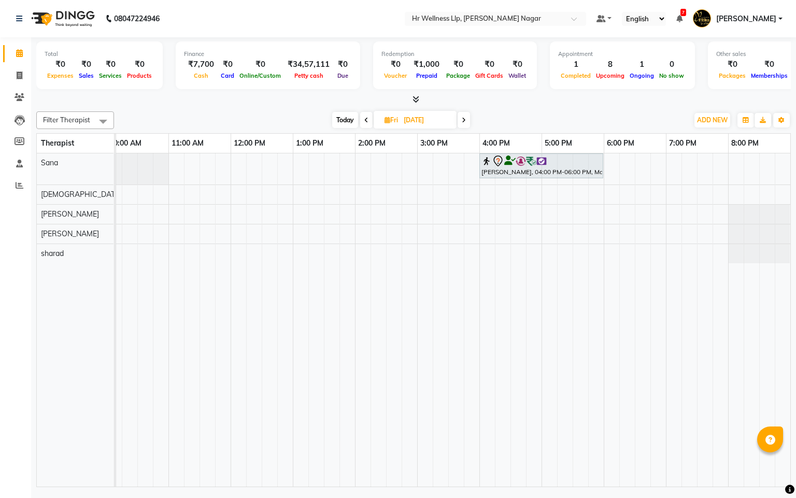
click at [470, 120] on span at bounding box center [464, 120] width 12 height 16
type input "06-09-2025"
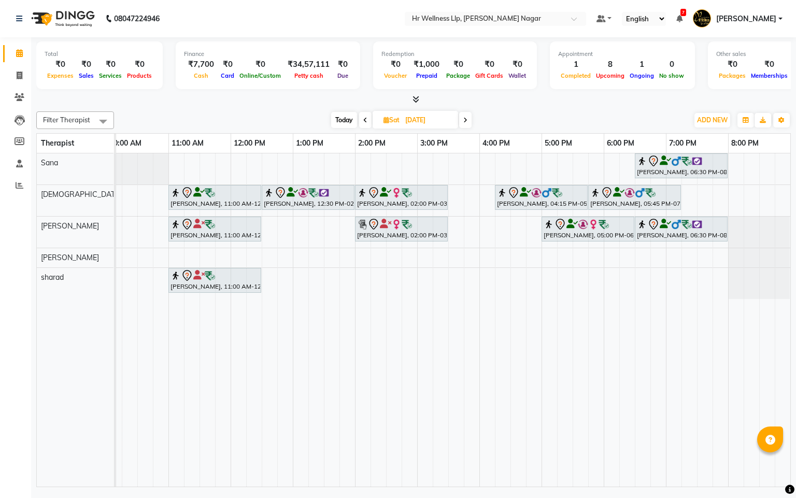
drag, startPoint x: 258, startPoint y: 487, endPoint x: 51, endPoint y: 372, distance: 236.4
click at [125, 472] on div "Gaurav Garg, 06:30 PM-08:00 PM, Massage 60 Min MAMTA JUNNARKAR, 11:00 AM-12:30 …" at bounding box center [453, 319] width 674 height 333
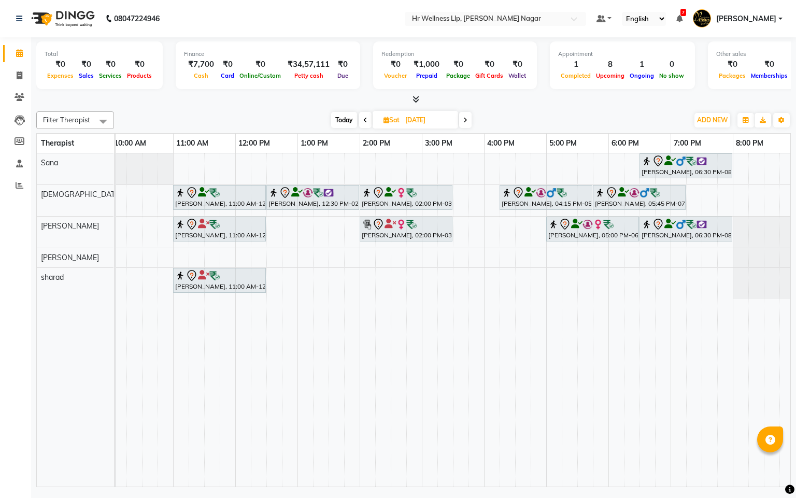
drag, startPoint x: 284, startPoint y: 490, endPoint x: 126, endPoint y: 488, distance: 157.6
click at [126, 488] on div "Total ₹0 Expenses ₹0 Sales ₹0 Services ₹0 Products Finance ₹7,700 Cash ₹0 Card …" at bounding box center [413, 263] width 765 height 452
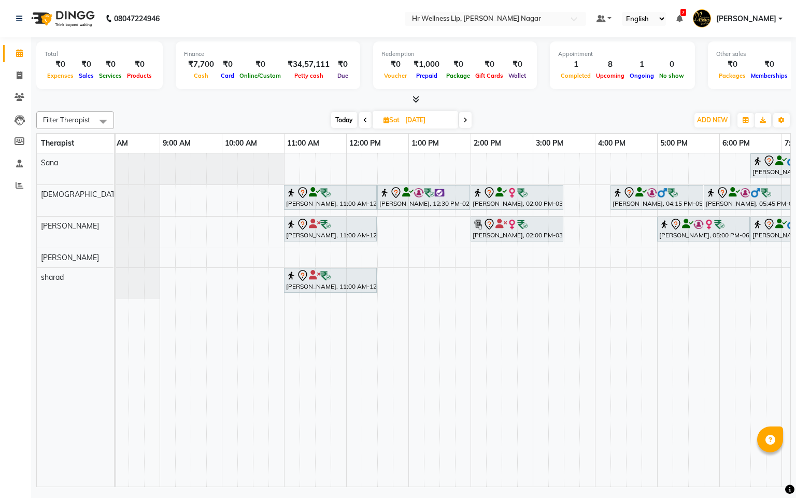
scroll to position [0, 0]
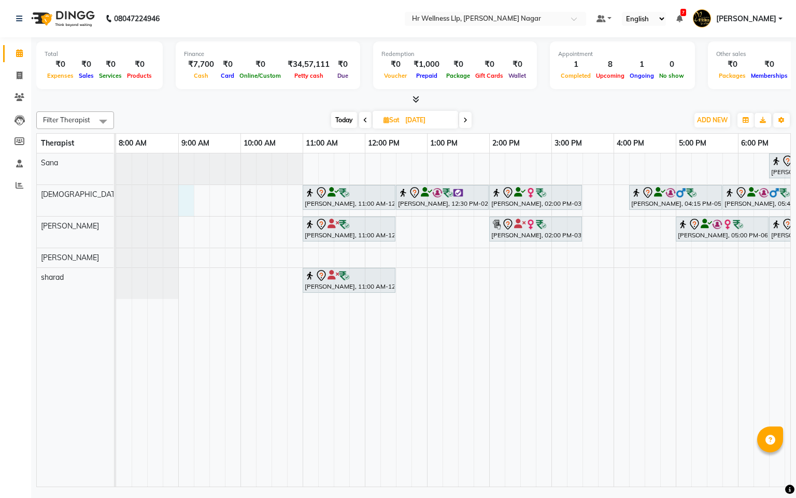
click at [182, 201] on div "Gaurav Garg, 06:30 PM-08:00 PM, Massage 60 Min MAMTA JUNNARKAR, 11:00 AM-12:30 …" at bounding box center [520, 319] width 809 height 333
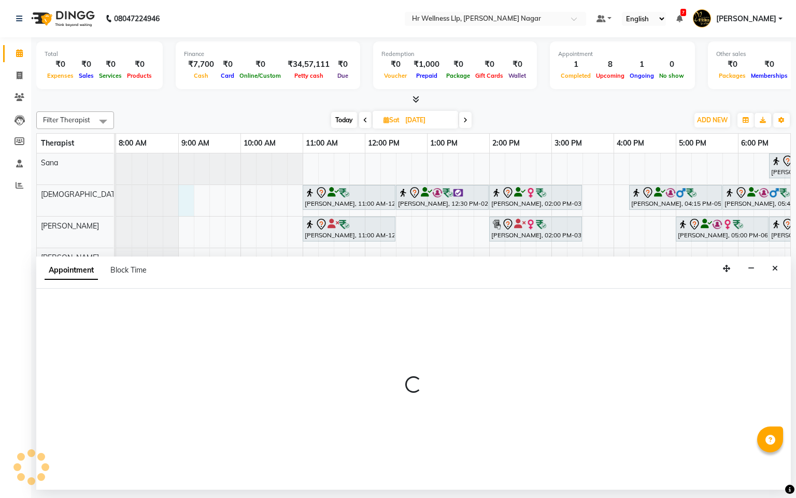
select select "19732"
select select "540"
select select "tentative"
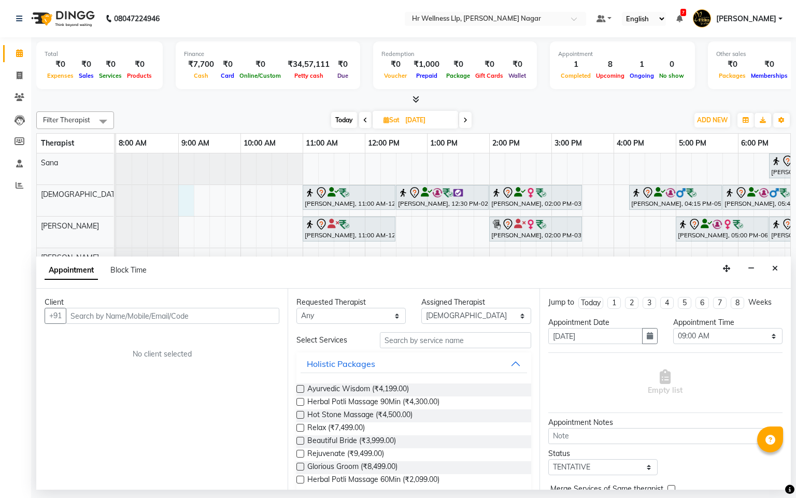
click at [128, 308] on input "text" at bounding box center [173, 316] width 214 height 16
type input "p"
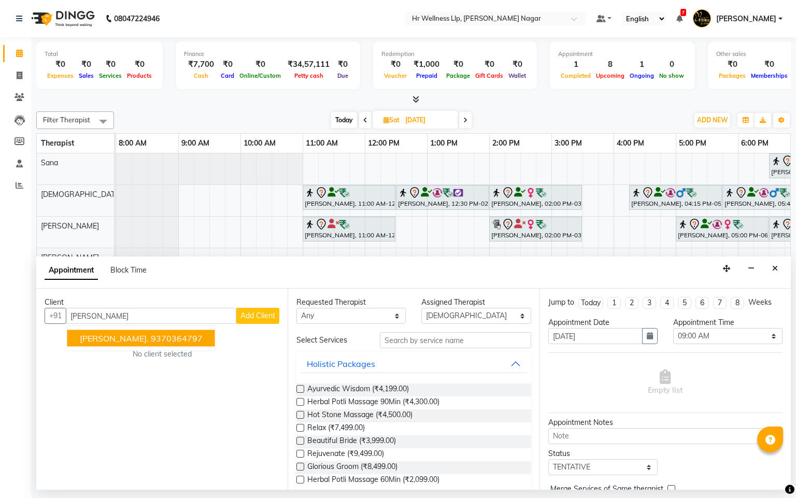
drag, startPoint x: 162, startPoint y: 347, endPoint x: 179, endPoint y: 347, distance: 16.6
click at [163, 347] on ngb-typeahead-window "Pooja Shimpi. 9370364797" at bounding box center [141, 338] width 149 height 26
click at [179, 338] on ngb-highlight "9370364797" at bounding box center [177, 338] width 52 height 10
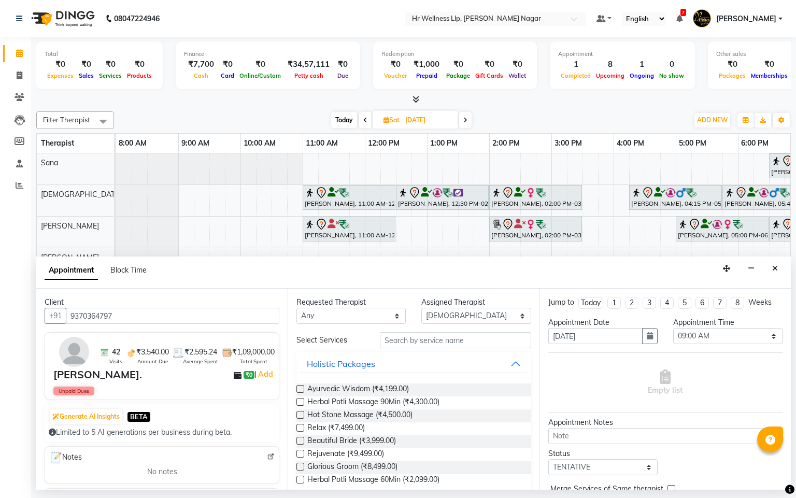
type input "9370364797"
click at [323, 318] on select "Any Krishna lucy Sakshi Shinde Sana sharad" at bounding box center [350, 316] width 109 height 16
select select "19732"
click at [296, 308] on select "Any Krishna lucy Sakshi Shinde Sana sharad" at bounding box center [350, 316] width 109 height 16
click at [394, 344] on input "text" at bounding box center [455, 340] width 151 height 16
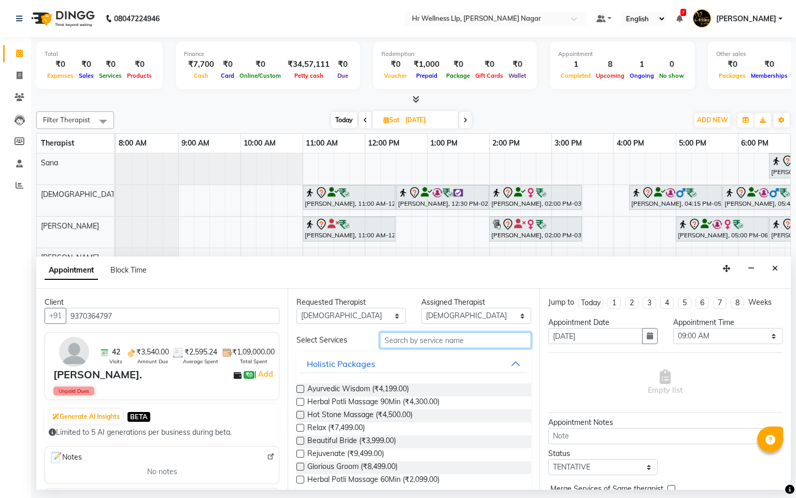
type input "m"
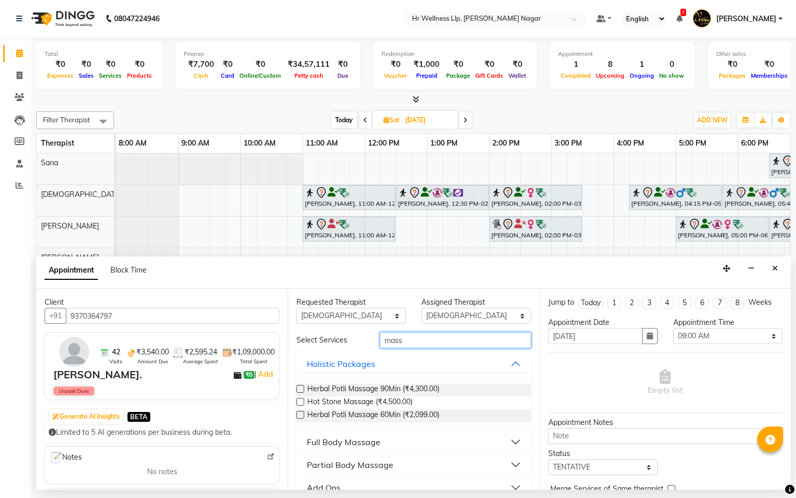
type input "mass"
drag, startPoint x: 337, startPoint y: 441, endPoint x: 462, endPoint y: 435, distance: 125.0
click at [339, 442] on div "Full Body Massage" at bounding box center [344, 442] width 74 height 12
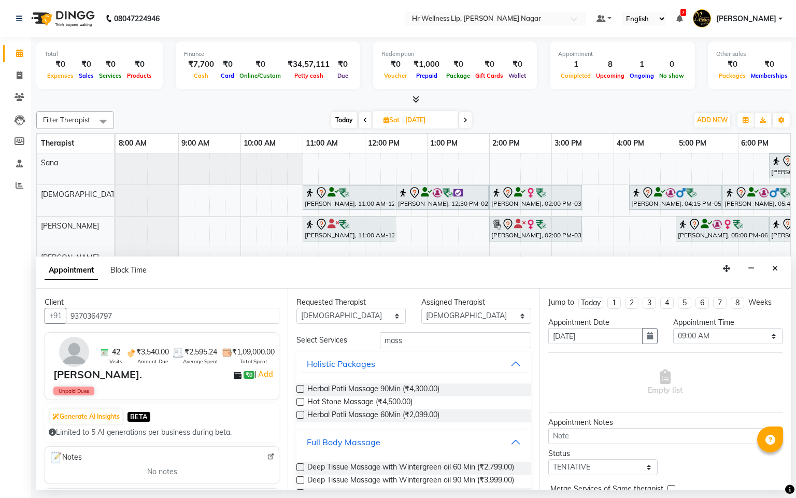
scroll to position [463, 0]
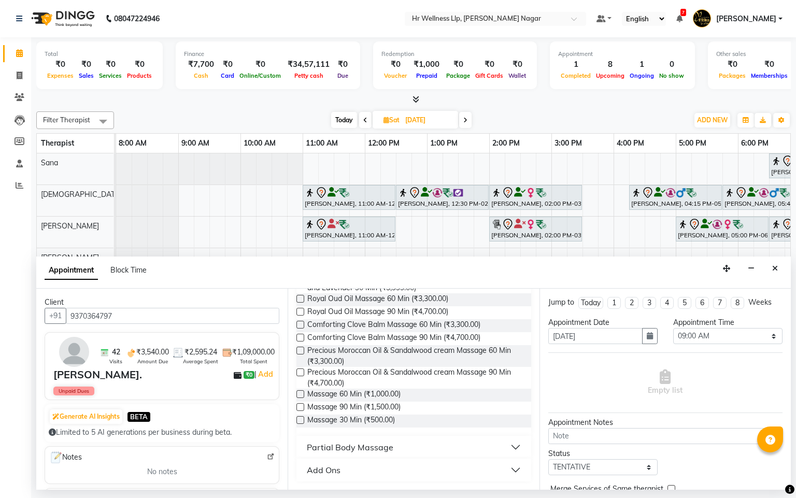
click at [299, 406] on label at bounding box center [300, 407] width 8 height 8
click at [299, 406] on input "checkbox" at bounding box center [299, 408] width 7 height 7
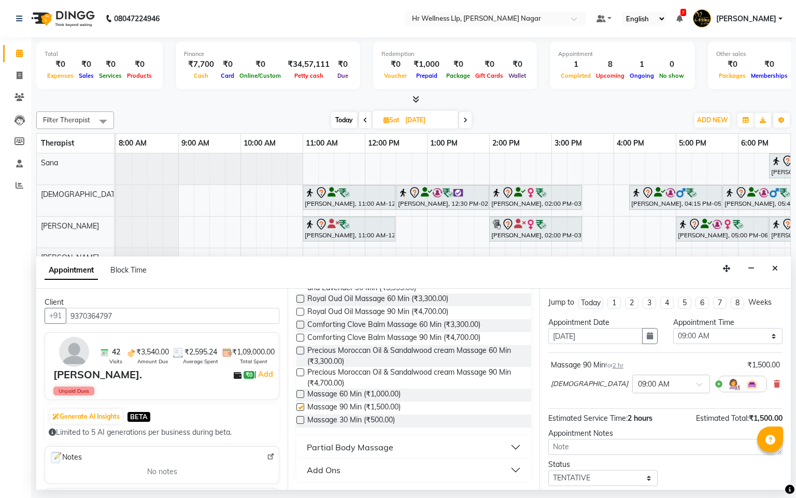
checkbox input "false"
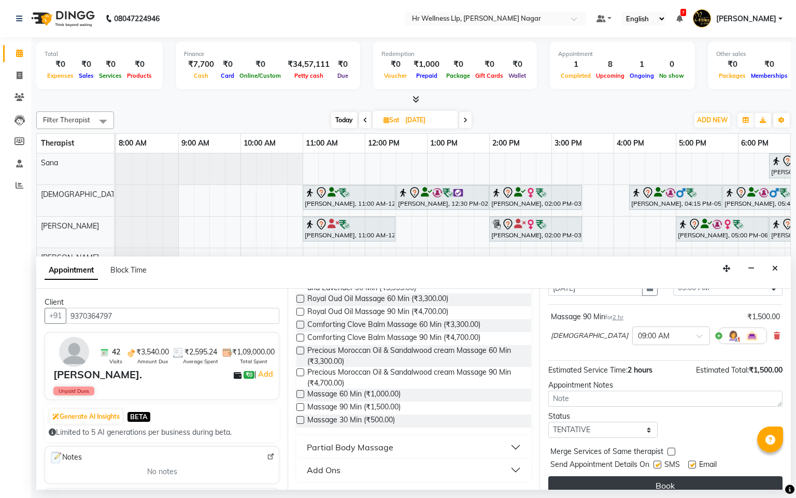
scroll to position [73, 0]
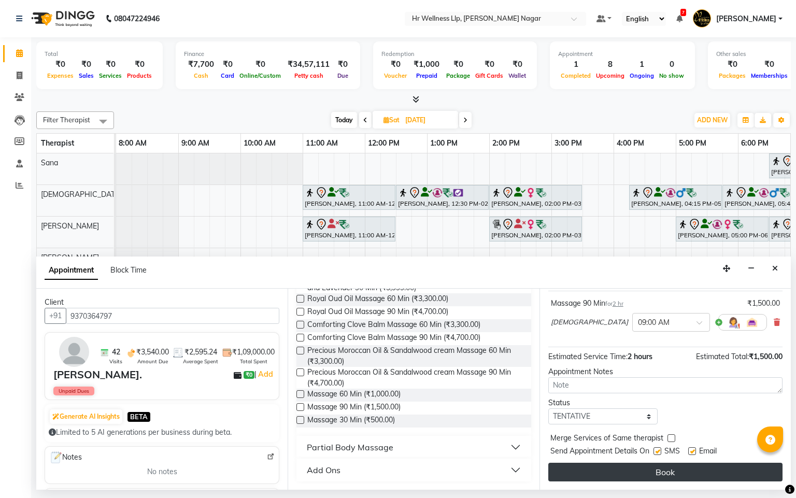
click at [662, 469] on button "Book" at bounding box center [665, 472] width 234 height 19
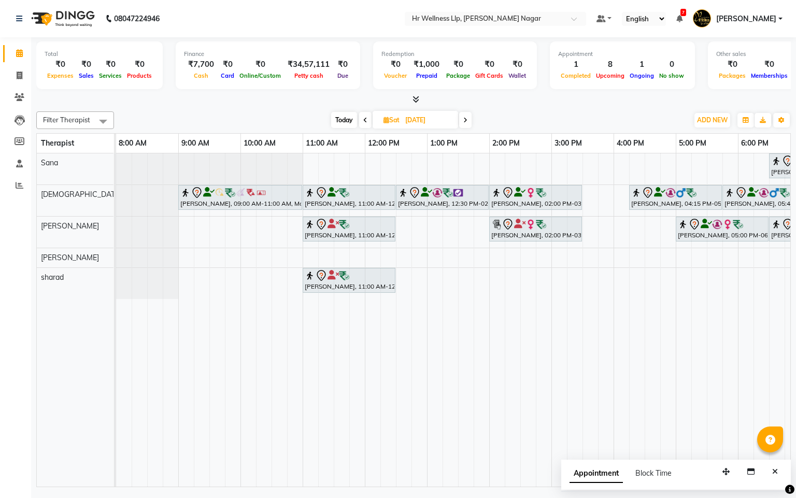
click at [339, 125] on span "Today" at bounding box center [344, 120] width 26 height 16
type input "[DATE]"
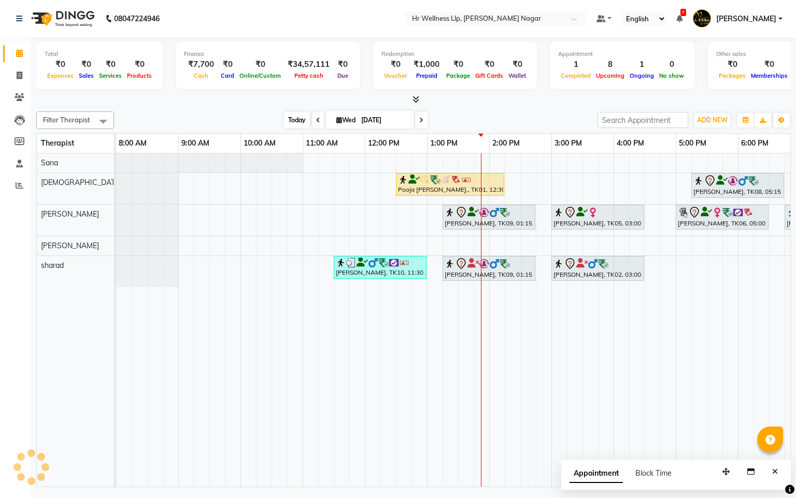
scroll to position [0, 134]
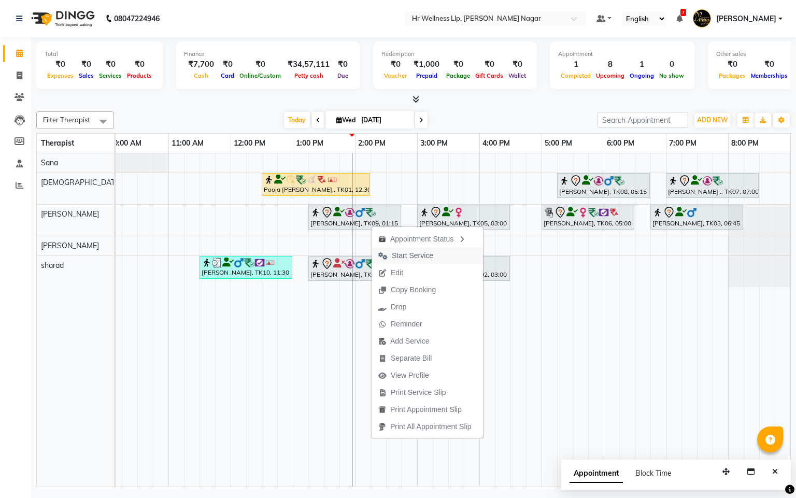
click at [414, 256] on span "Start Service" at bounding box center [412, 255] width 41 height 11
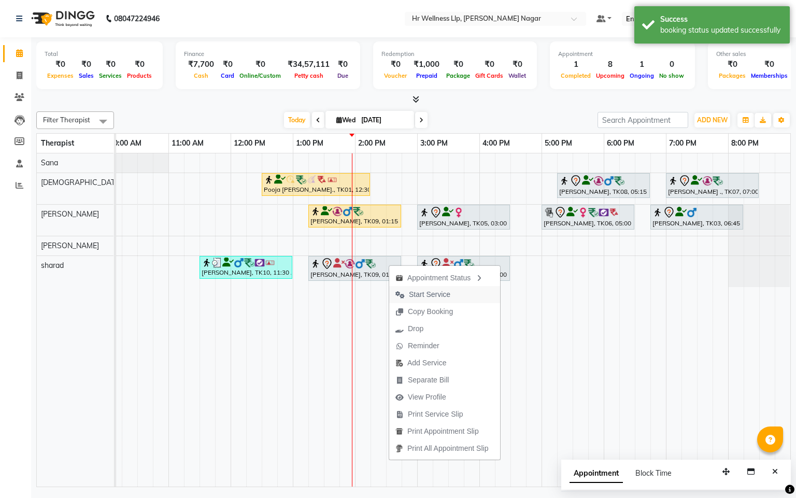
drag, startPoint x: 424, startPoint y: 294, endPoint x: 414, endPoint y: 315, distance: 23.0
click at [424, 295] on span "Start Service" at bounding box center [429, 294] width 41 height 11
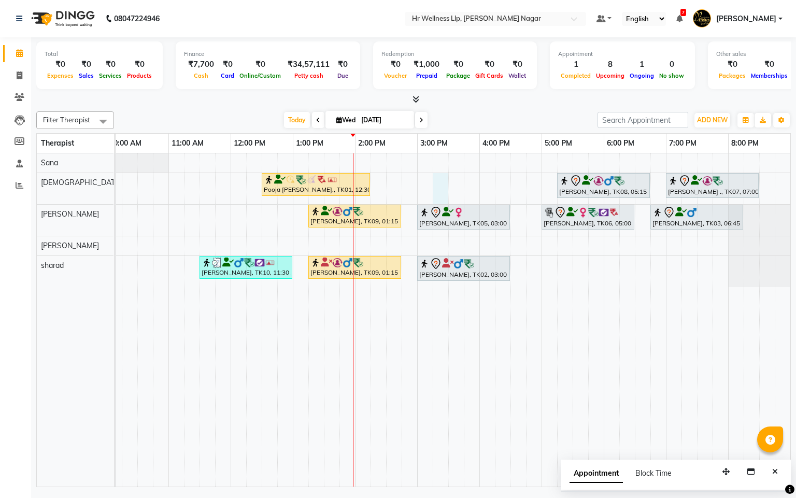
click at [434, 181] on div "Pooja Shimpi., TK01, 12:30 PM-02:15 PM, Massage 60 Min Yatin Karapurkar, TK08, …" at bounding box center [386, 319] width 809 height 333
select select "19732"
select select "tentative"
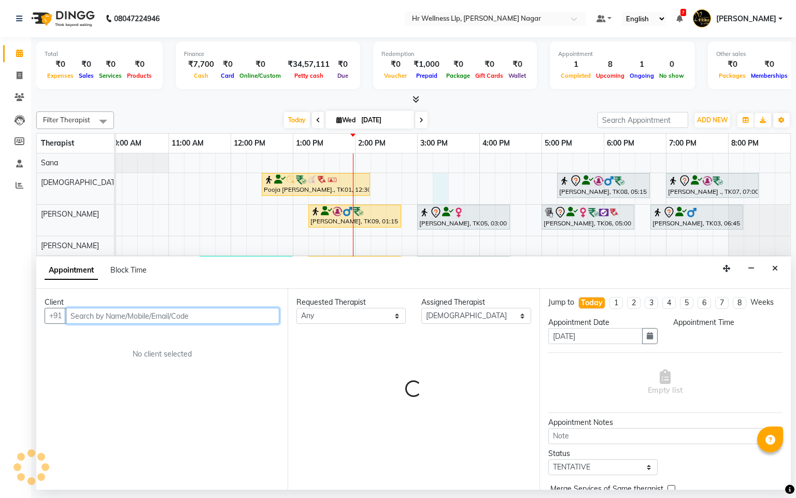
select select "915"
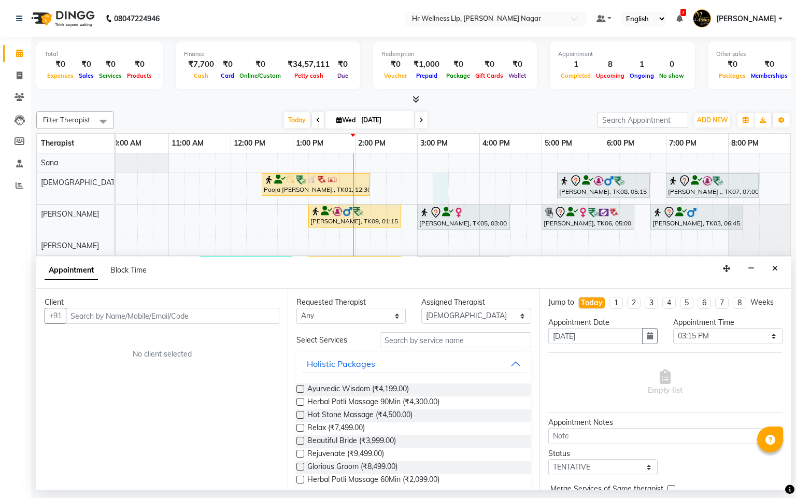
click at [783, 271] on div "Appointment Block Time" at bounding box center [413, 273] width 755 height 32
click at [772, 271] on icon "Close" at bounding box center [775, 268] width 6 height 7
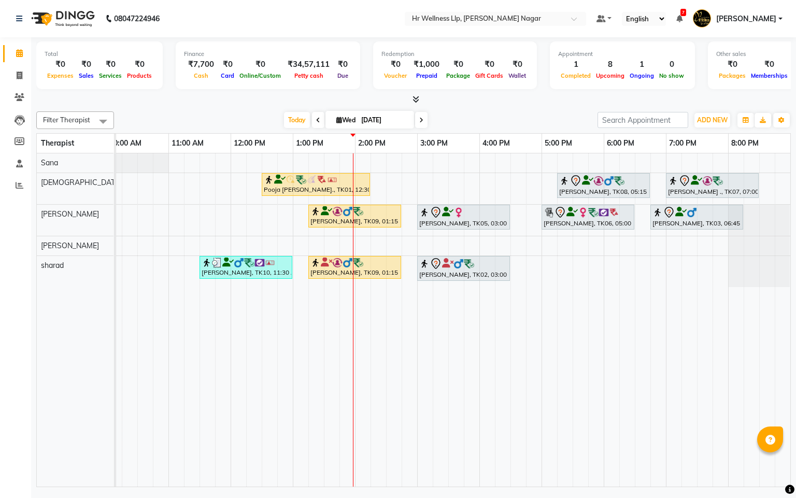
click at [426, 185] on div "Pooja Shimpi., TK01, 12:30 PM-02:15 PM, Massage 60 Min Yatin Karapurkar, TK08, …" at bounding box center [386, 319] width 809 height 333
select select "19732"
select select "tentative"
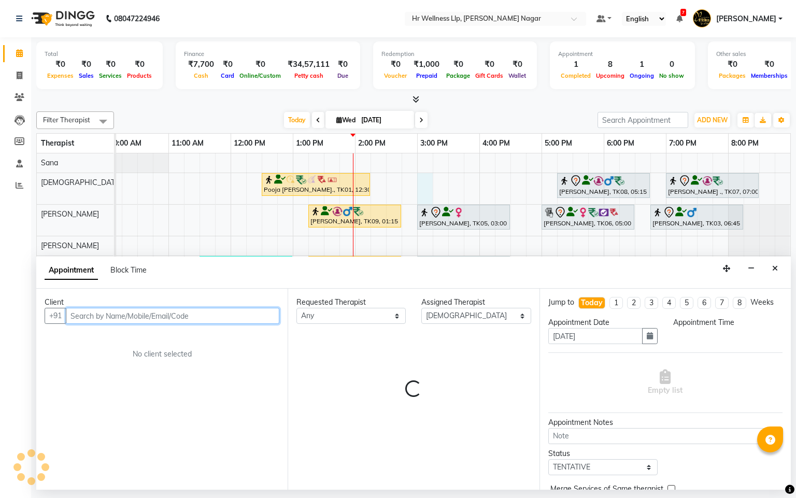
select select "900"
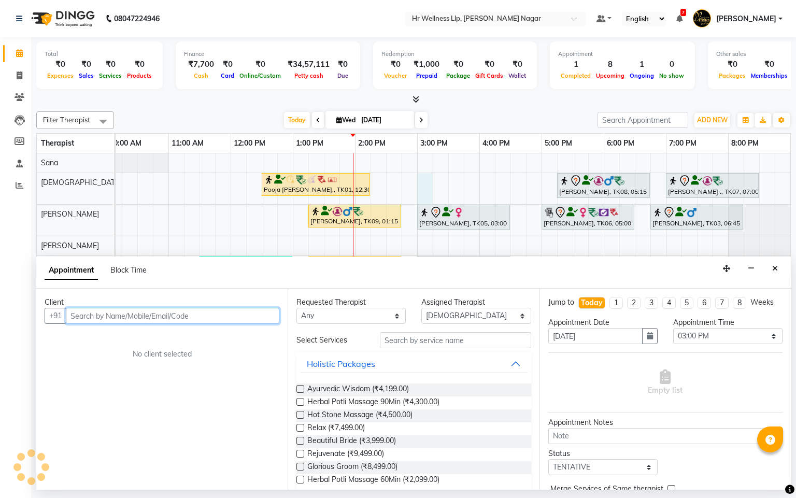
click at [249, 313] on input "text" at bounding box center [173, 316] width 214 height 16
click at [202, 308] on input "text" at bounding box center [173, 316] width 214 height 16
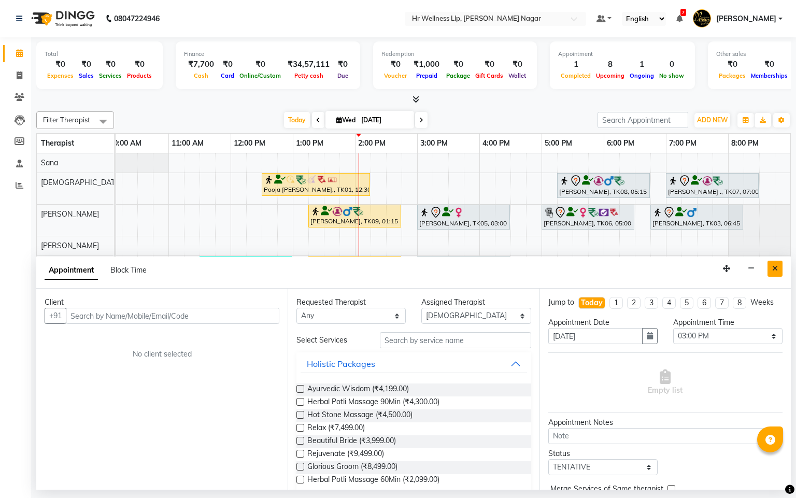
click at [770, 274] on button "Close" at bounding box center [775, 269] width 15 height 16
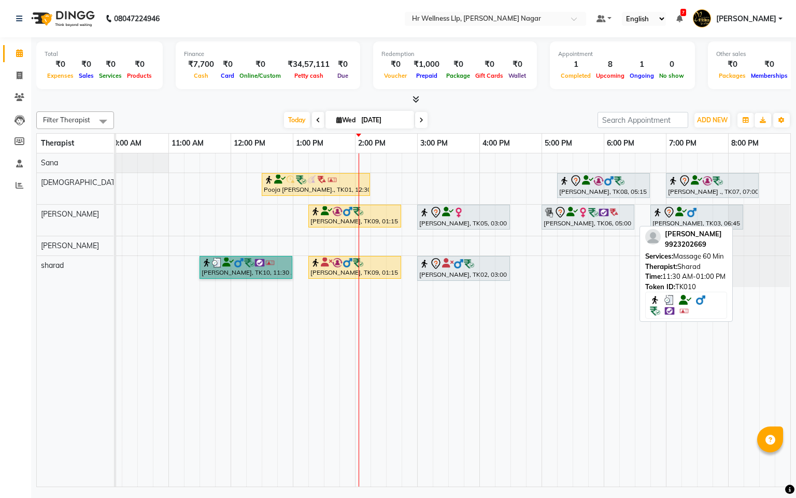
drag, startPoint x: 259, startPoint y: 282, endPoint x: 221, endPoint y: 267, distance: 40.0
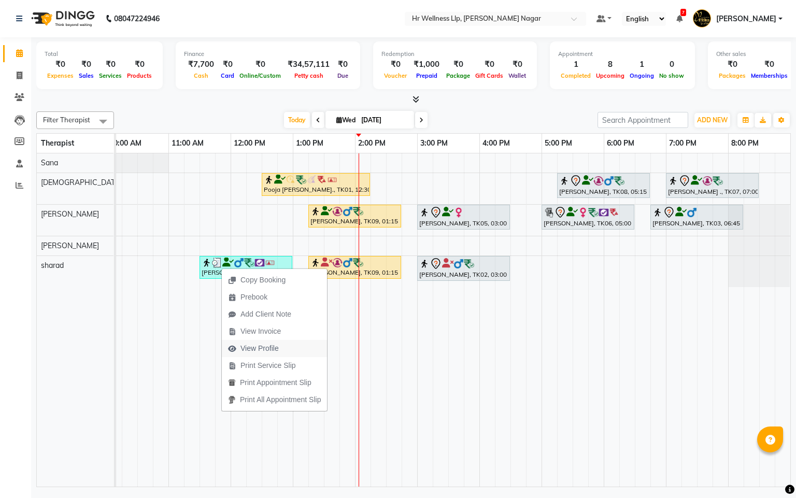
click at [264, 353] on span "View Profile" at bounding box center [259, 348] width 38 height 11
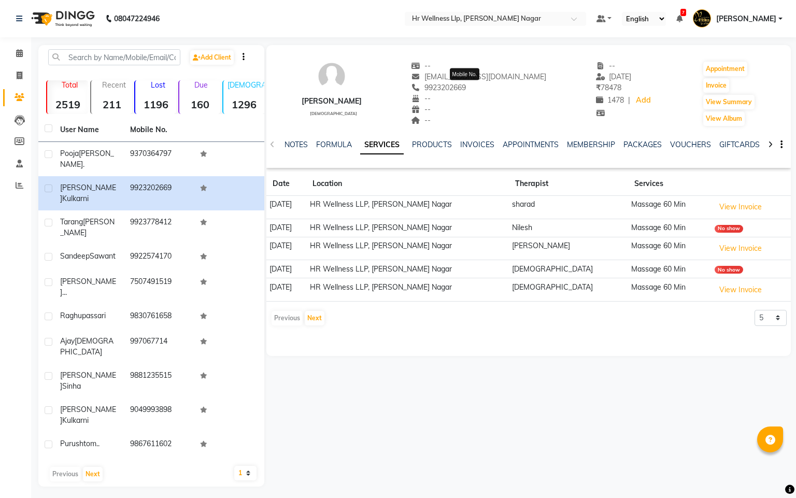
click at [466, 90] on span "9923202669" at bounding box center [438, 87] width 55 height 9
click at [466, 91] on span "9923202669" at bounding box center [438, 87] width 55 height 9
copy span "9923202669"
click at [13, 53] on span at bounding box center [19, 54] width 18 height 12
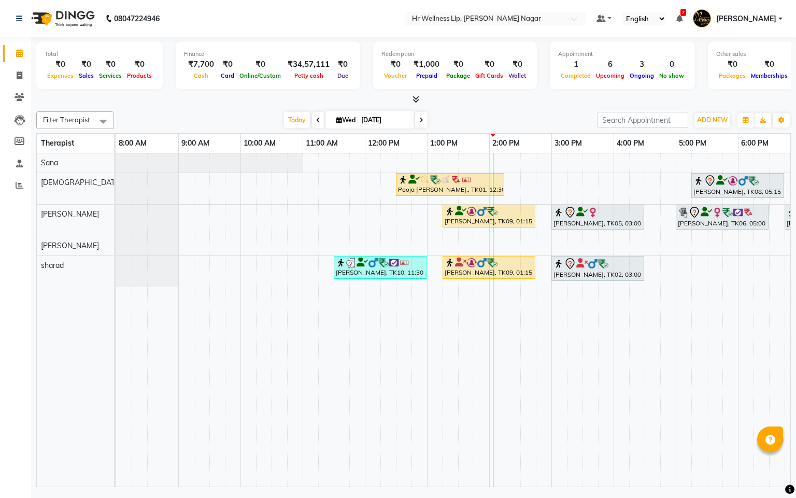
click at [336, 121] on icon at bounding box center [339, 120] width 6 height 7
select select "9"
select select "2025"
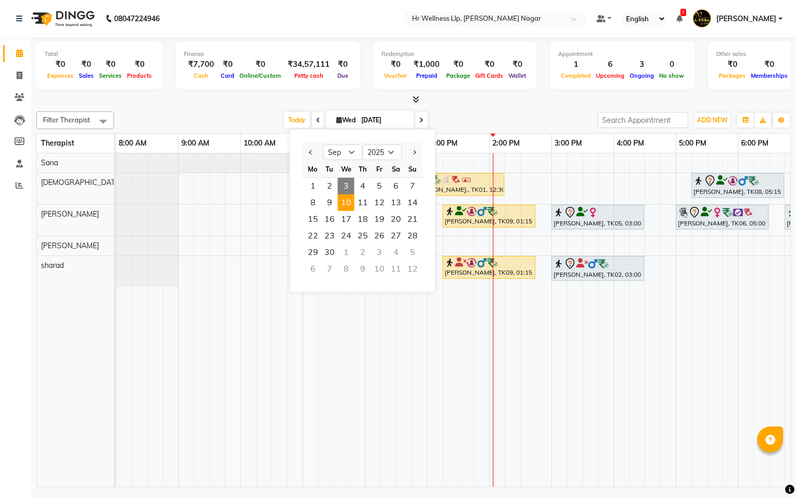
click at [349, 206] on span "10" at bounding box center [346, 202] width 17 height 17
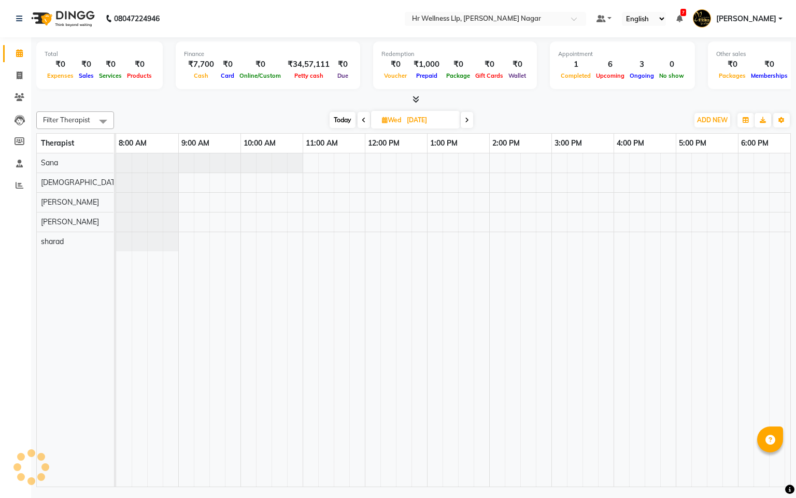
scroll to position [0, 134]
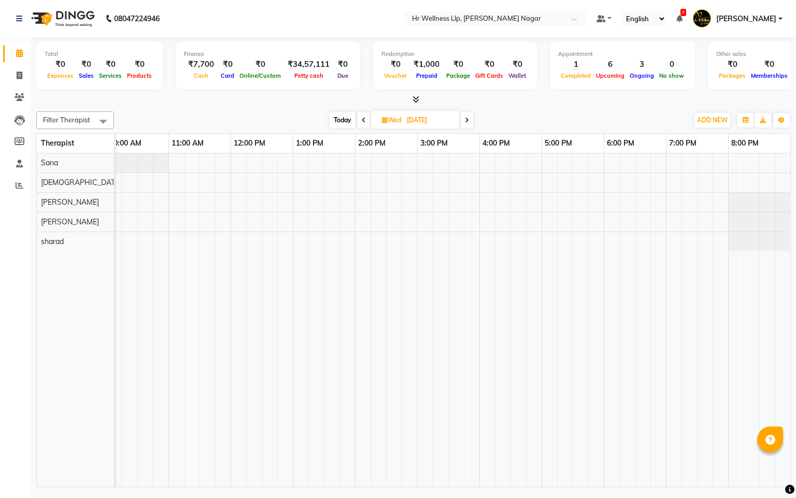
click at [353, 117] on span "Today" at bounding box center [343, 120] width 26 height 16
type input "[DATE]"
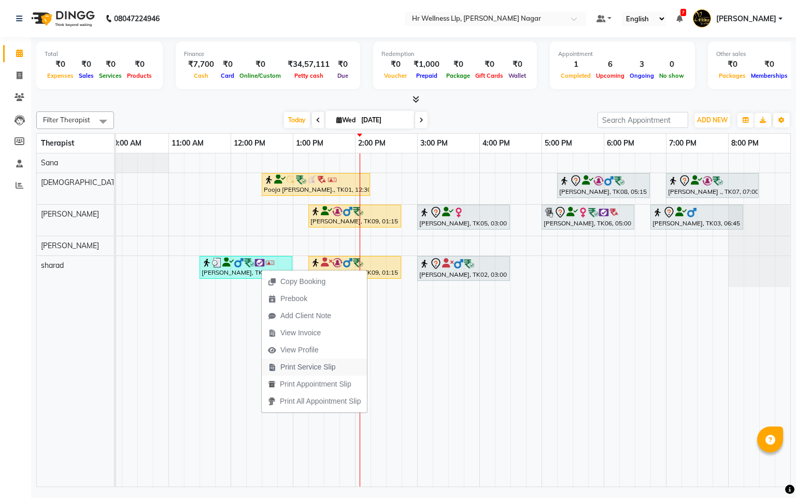
click at [308, 373] on span "Print Service Slip" at bounding box center [302, 367] width 80 height 17
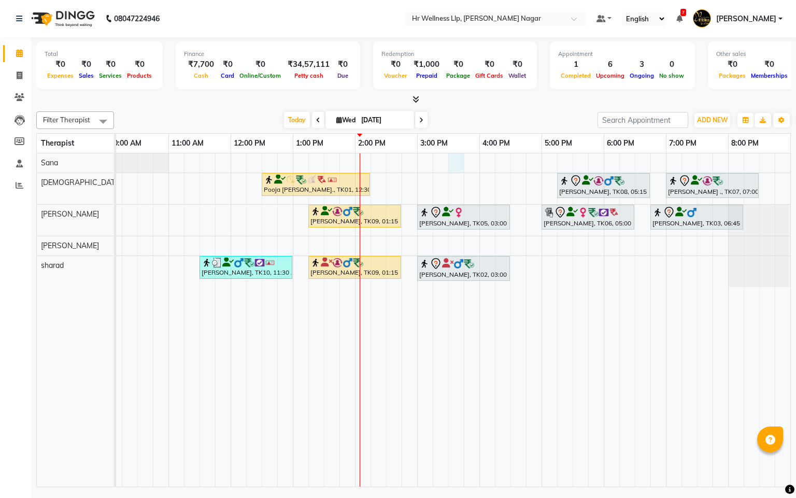
click at [458, 167] on div "Pooja Shimpi., TK01, 12:30 PM-02:15 PM, Massage 60 Min Yatin Karapurkar, TK08, …" at bounding box center [386, 319] width 809 height 333
select select "19731"
select select "tentative"
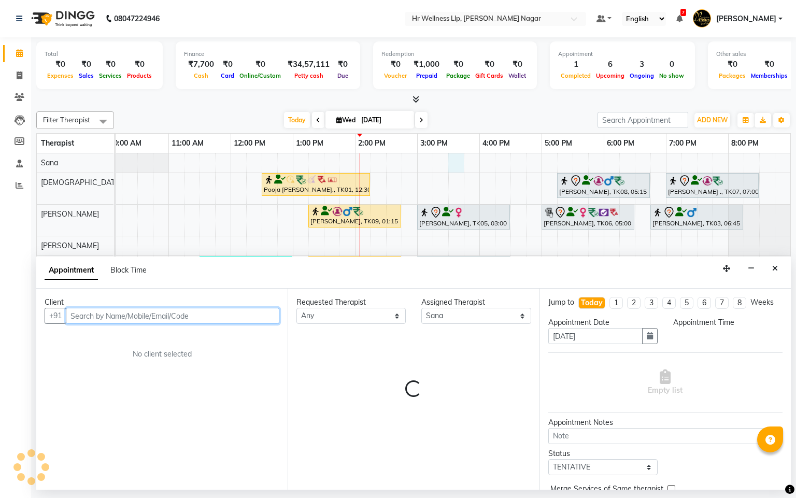
select select "930"
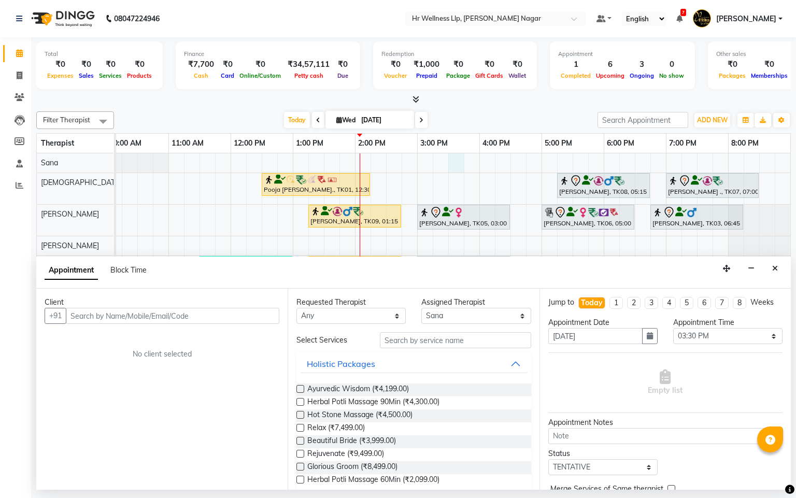
click at [789, 267] on div "Appointment Block Time" at bounding box center [413, 273] width 755 height 32
click at [777, 269] on icon "Close" at bounding box center [775, 268] width 6 height 7
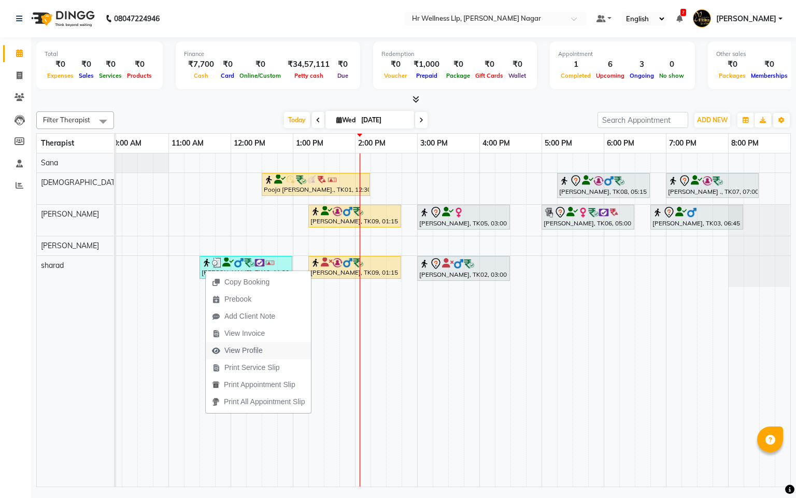
click at [231, 347] on span "View Profile" at bounding box center [243, 350] width 38 height 11
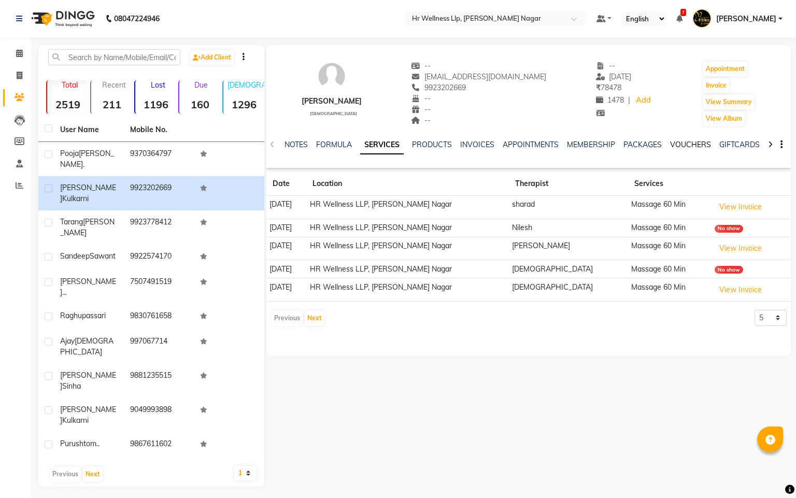
click at [703, 145] on link "VOUCHERS" at bounding box center [690, 144] width 41 height 9
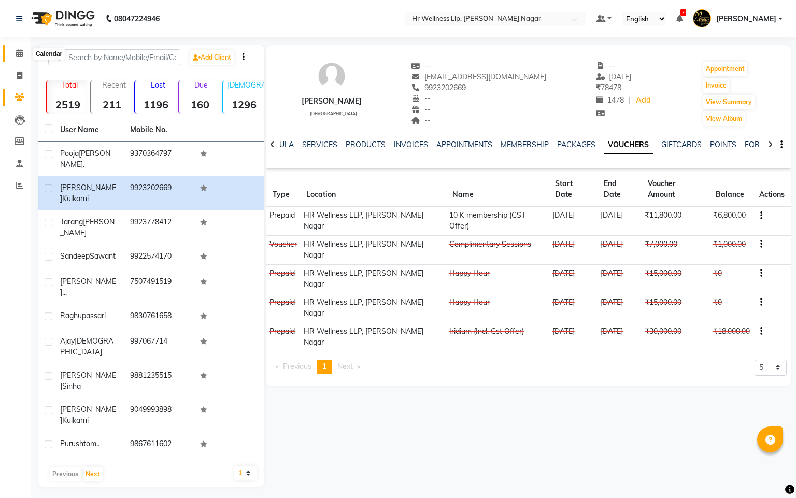
click at [13, 52] on span at bounding box center [19, 54] width 18 height 12
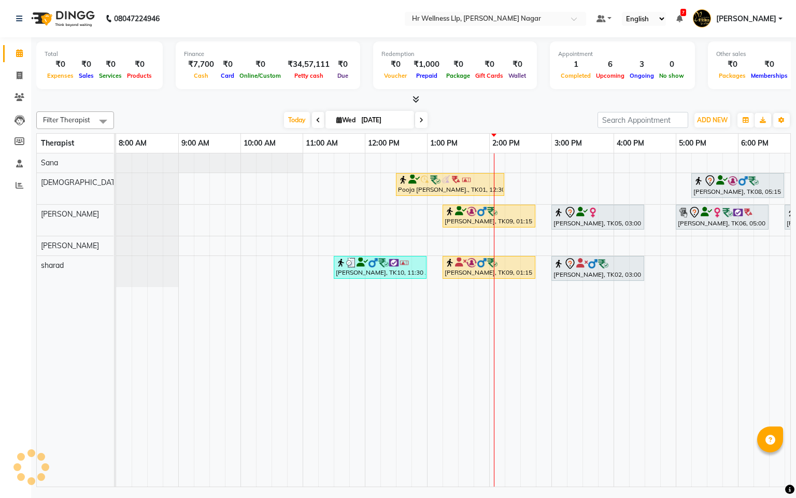
scroll to position [0, 134]
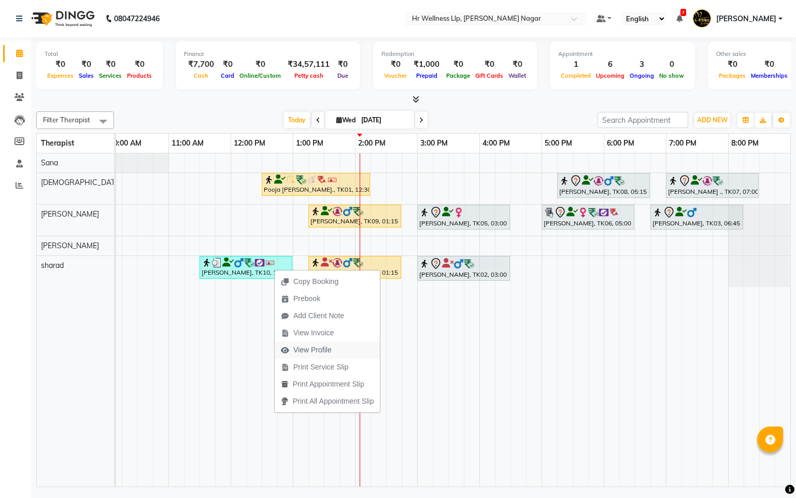
click at [313, 353] on span "View Profile" at bounding box center [312, 350] width 38 height 11
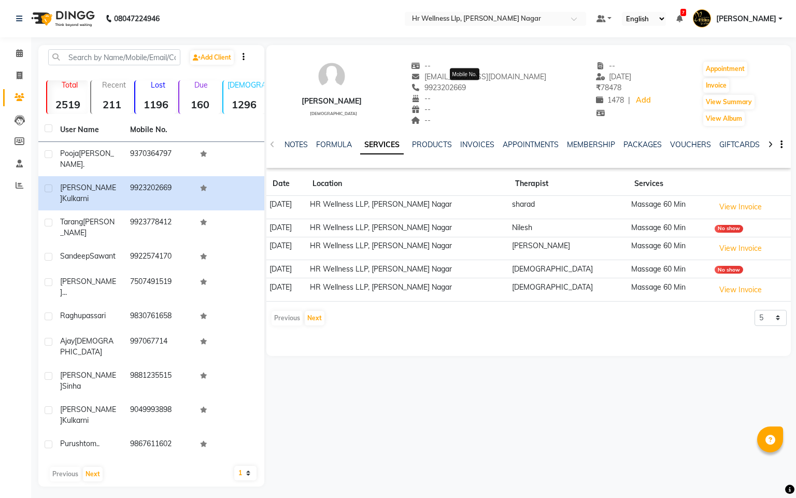
click at [466, 84] on span "9923202669" at bounding box center [438, 87] width 55 height 9
copy span "9923202669"
click at [13, 56] on span at bounding box center [19, 54] width 18 height 12
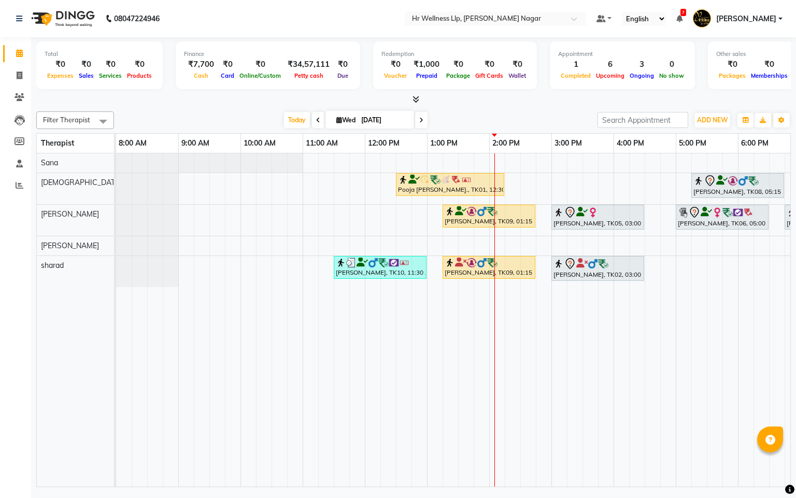
click at [336, 120] on icon at bounding box center [339, 120] width 6 height 7
select select "9"
select select "2025"
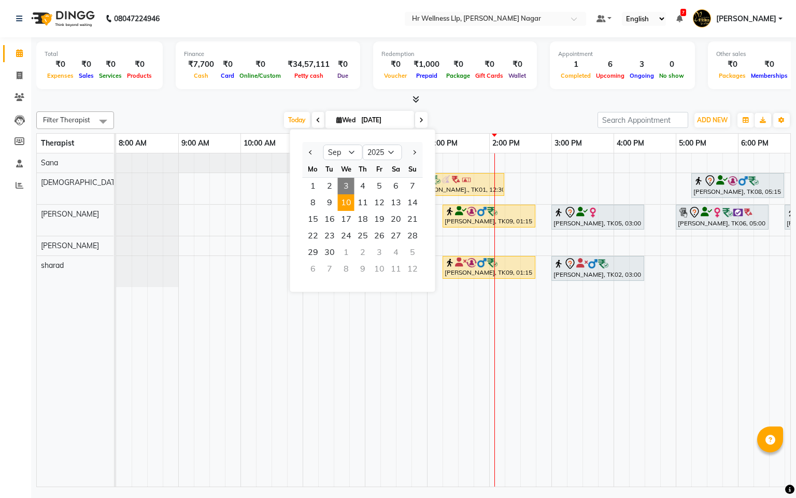
click at [344, 207] on span "10" at bounding box center [346, 202] width 17 height 17
type input "10-09-2025"
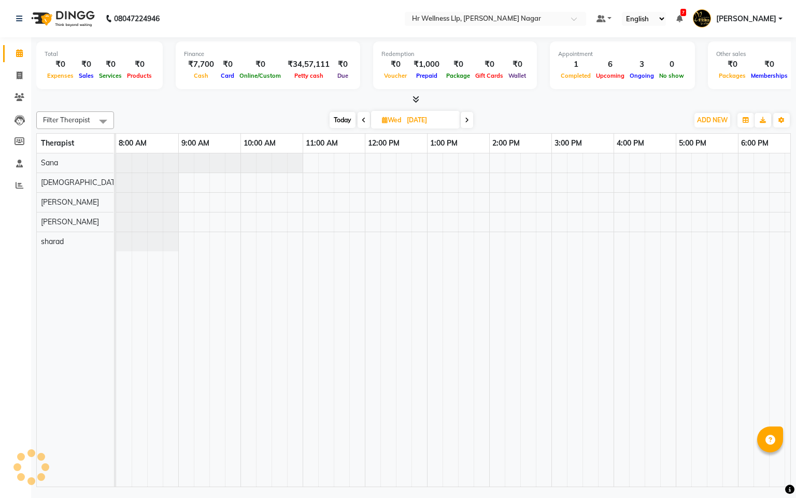
scroll to position [0, 134]
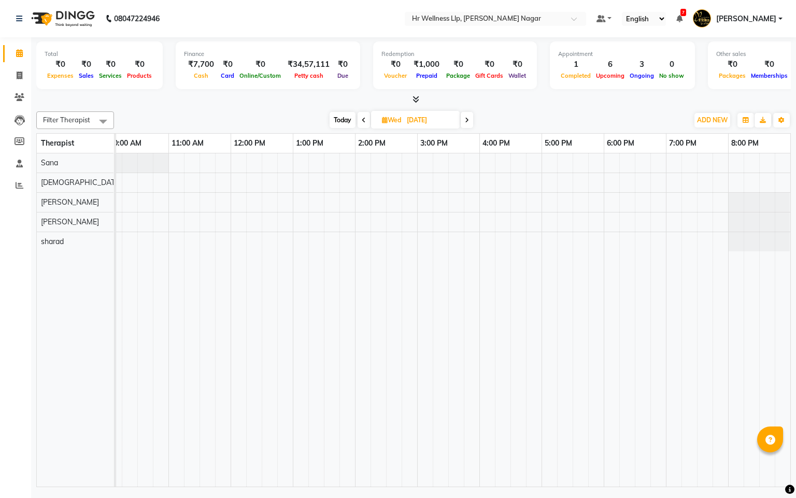
click at [241, 243] on div at bounding box center [386, 319] width 809 height 333
select select "86679"
select select "tentative"
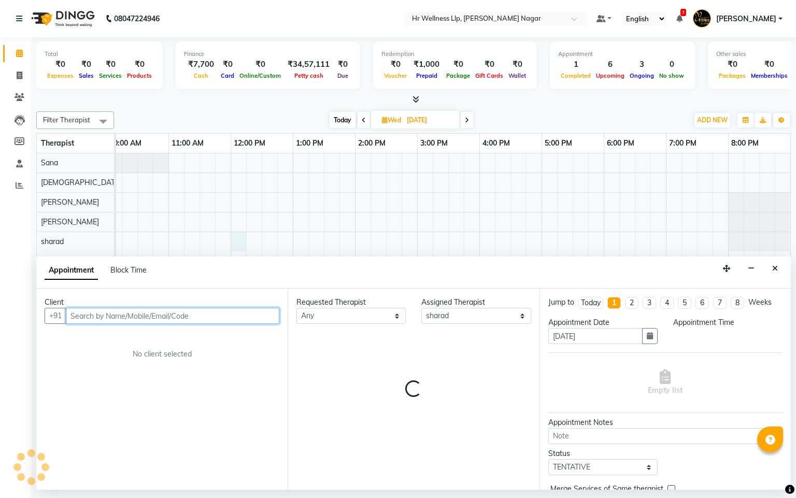
select select "720"
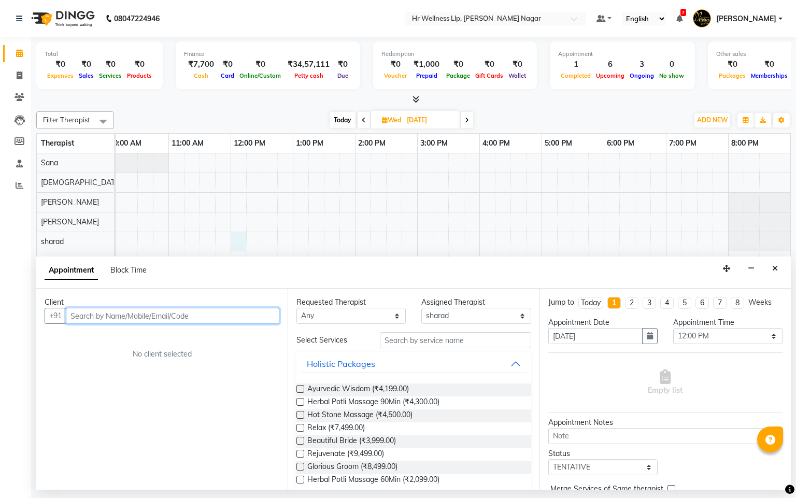
click at [115, 314] on input "text" at bounding box center [173, 316] width 214 height 16
paste input "9923202669"
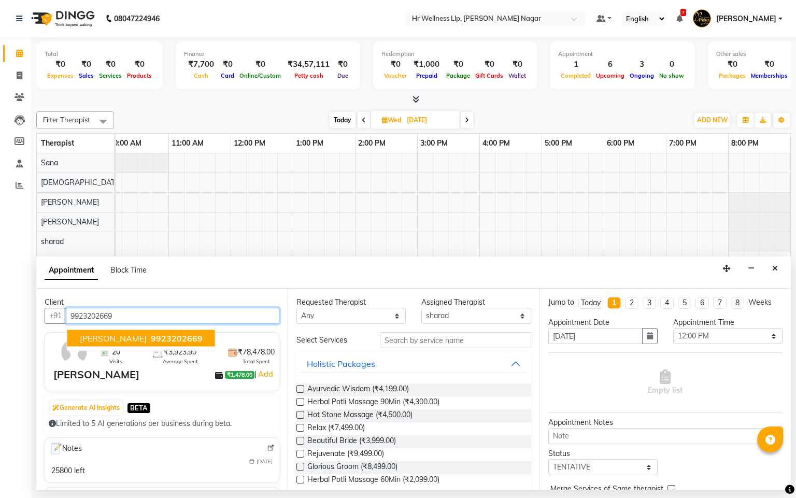
click at [156, 332] on button "Ananth Kulkarni 9923202669" at bounding box center [141, 338] width 148 height 17
type input "9923202669"
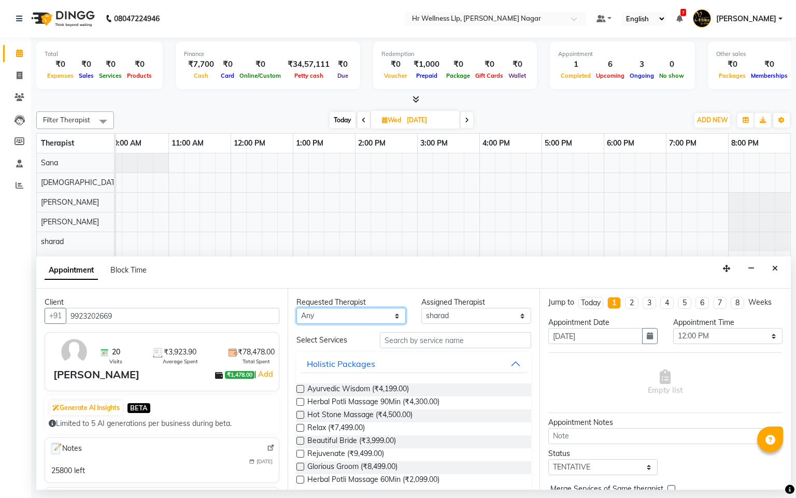
click at [319, 315] on select "Any Krishna lucy Sakshi Shinde Sana sharad" at bounding box center [350, 316] width 109 height 16
select select "86679"
click at [296, 308] on select "Any Krishna lucy Sakshi Shinde Sana sharad" at bounding box center [350, 316] width 109 height 16
click at [414, 333] on input "text" at bounding box center [455, 340] width 151 height 16
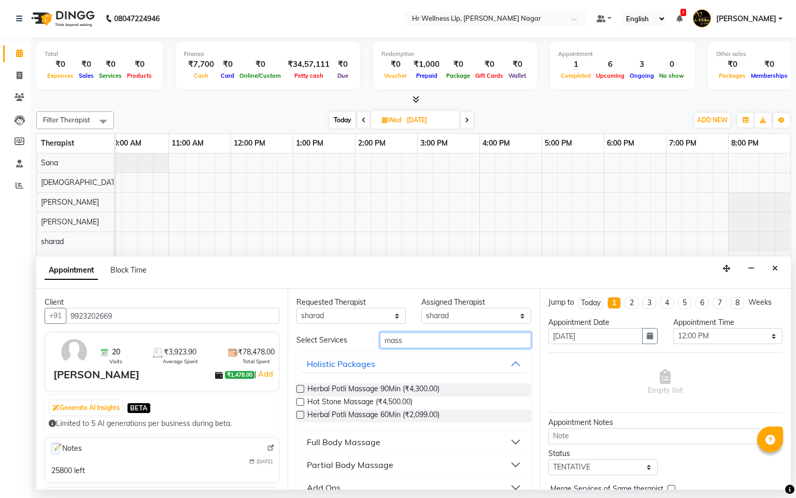
type input "mass"
click at [372, 443] on div "Full Body Massage" at bounding box center [344, 442] width 74 height 12
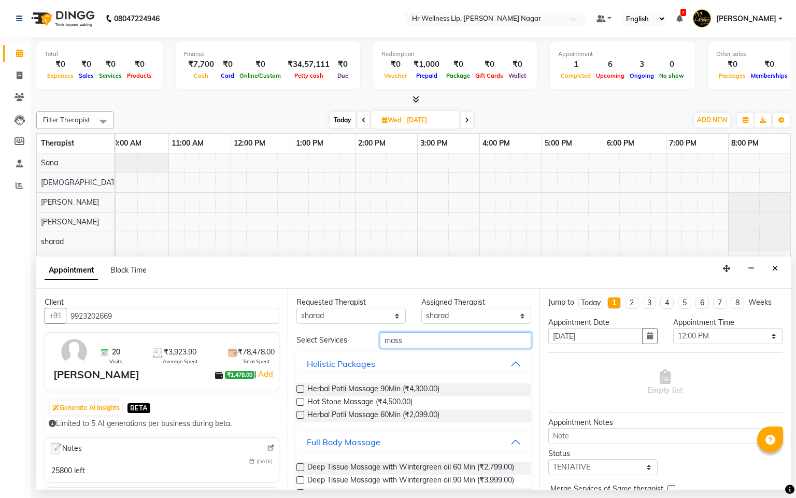
click at [416, 344] on input "mass" at bounding box center [455, 340] width 151 height 16
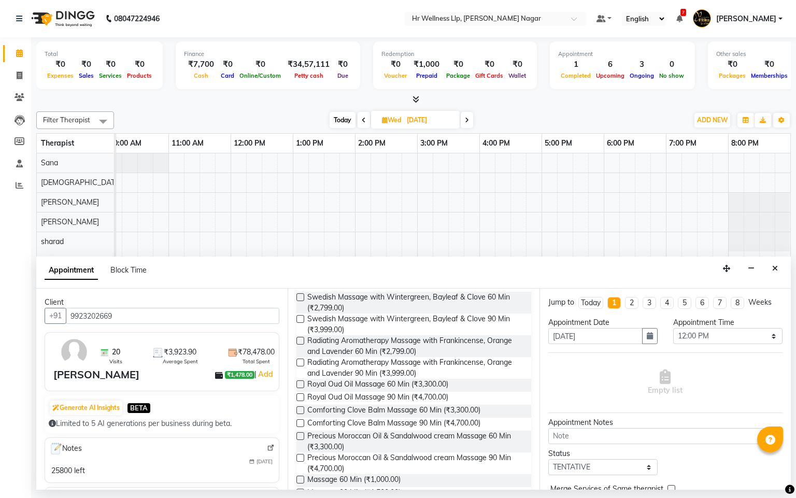
scroll to position [463, 0]
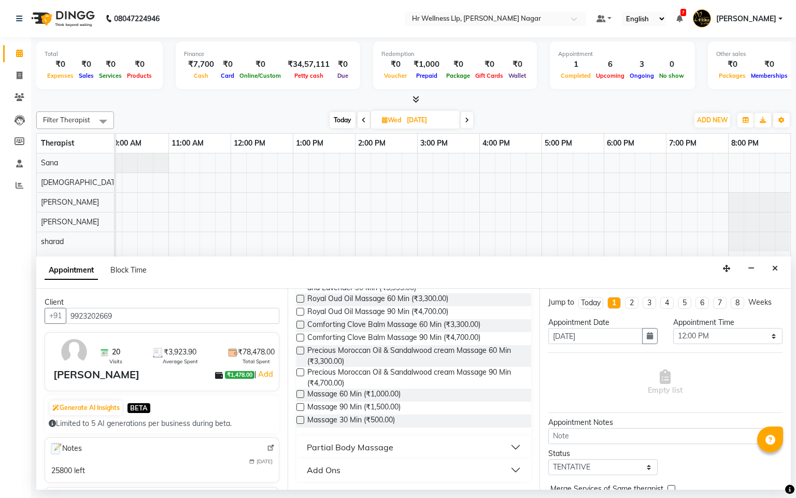
click at [303, 397] on label at bounding box center [300, 394] width 8 height 8
click at [303, 397] on input "checkbox" at bounding box center [299, 395] width 7 height 7
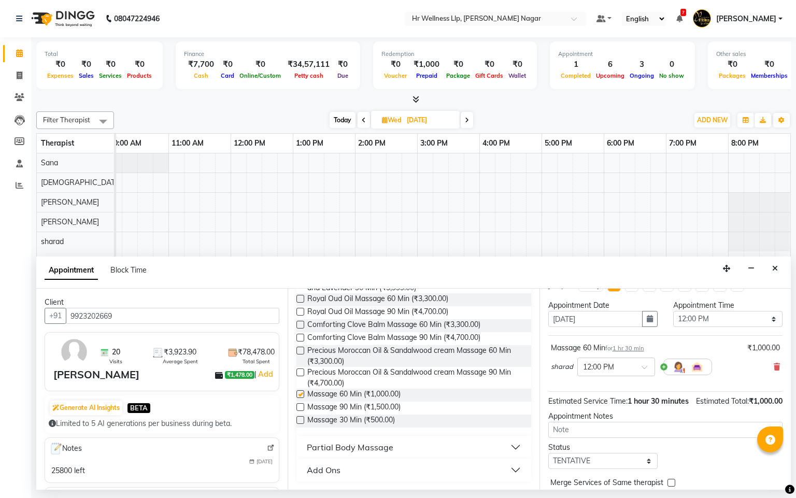
checkbox input "false"
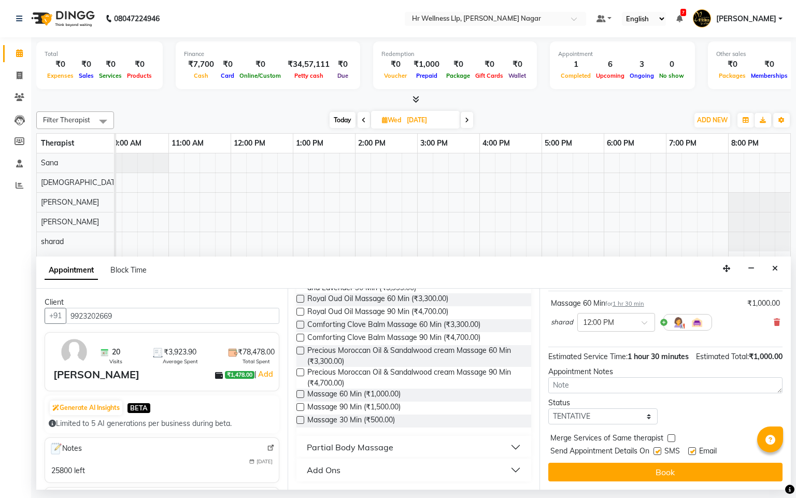
scroll to position [84, 0]
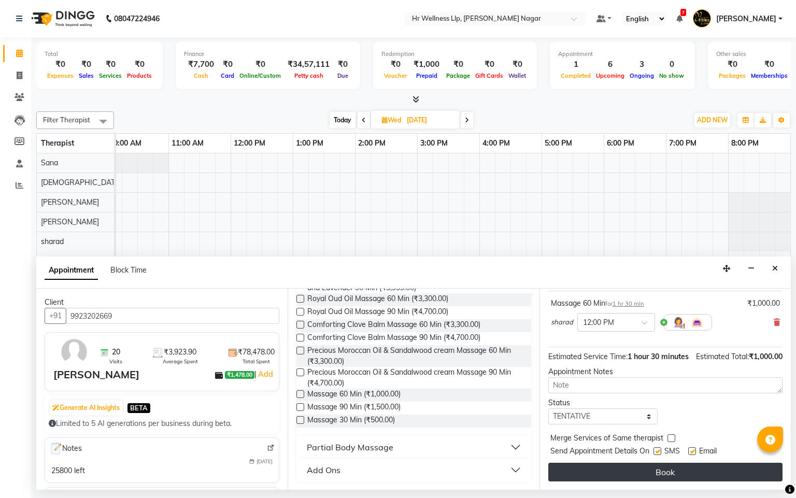
click at [633, 479] on button "Book" at bounding box center [665, 472] width 234 height 19
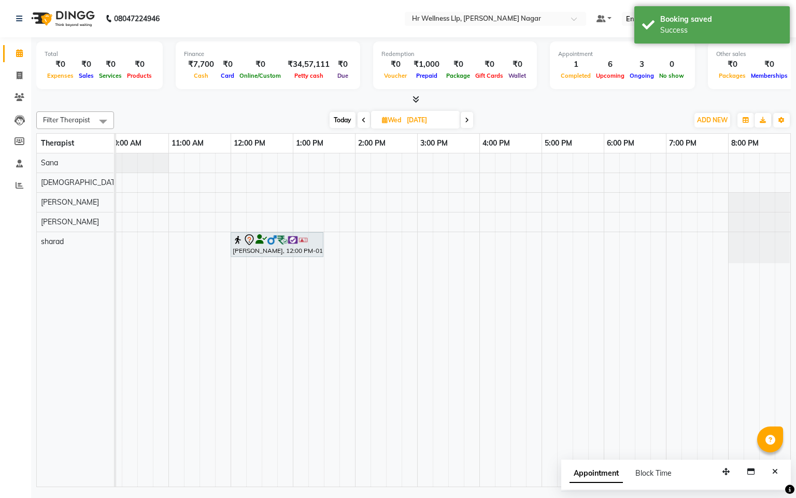
click at [341, 115] on span "Today" at bounding box center [343, 120] width 26 height 16
type input "[DATE]"
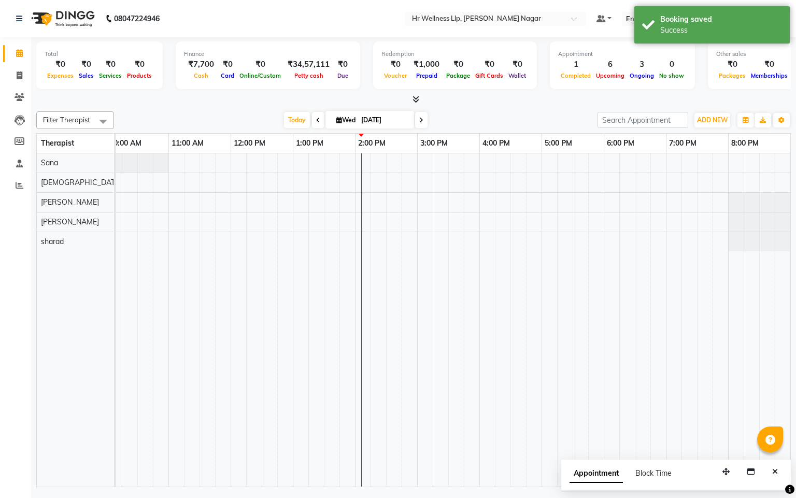
scroll to position [0, 0]
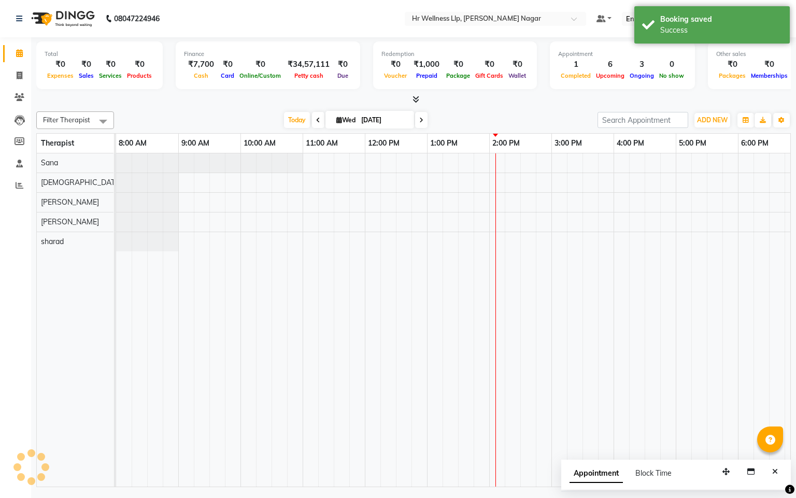
click at [336, 122] on icon at bounding box center [339, 120] width 6 height 7
select select "9"
select select "2025"
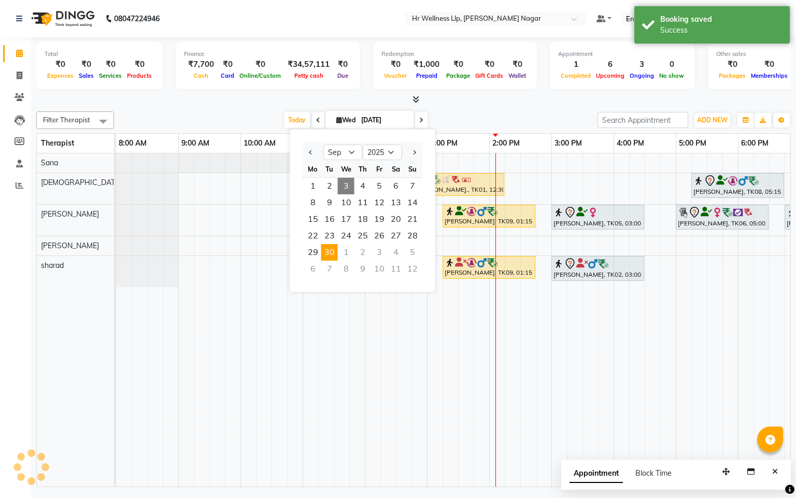
scroll to position [0, 134]
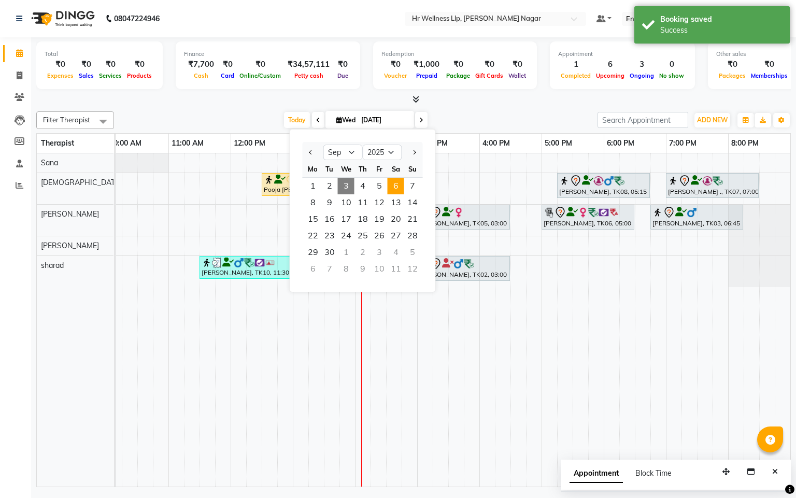
click at [397, 186] on span "6" at bounding box center [396, 186] width 17 height 17
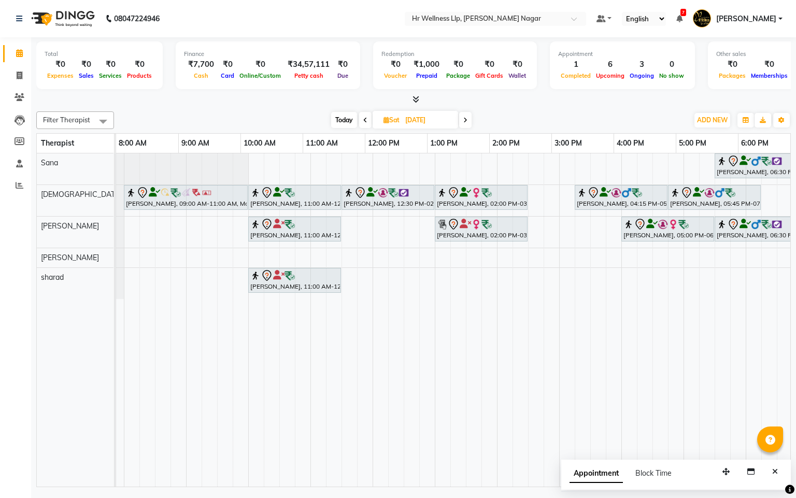
scroll to position [0, 0]
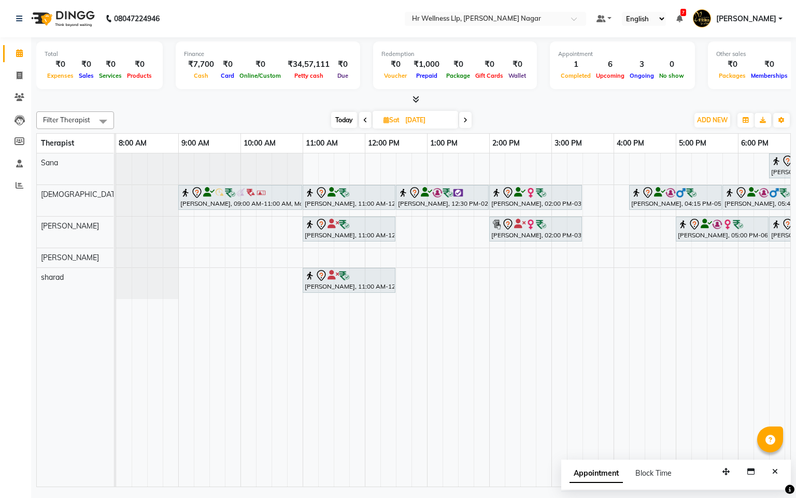
click at [335, 115] on span "Today" at bounding box center [344, 120] width 26 height 16
type input "[DATE]"
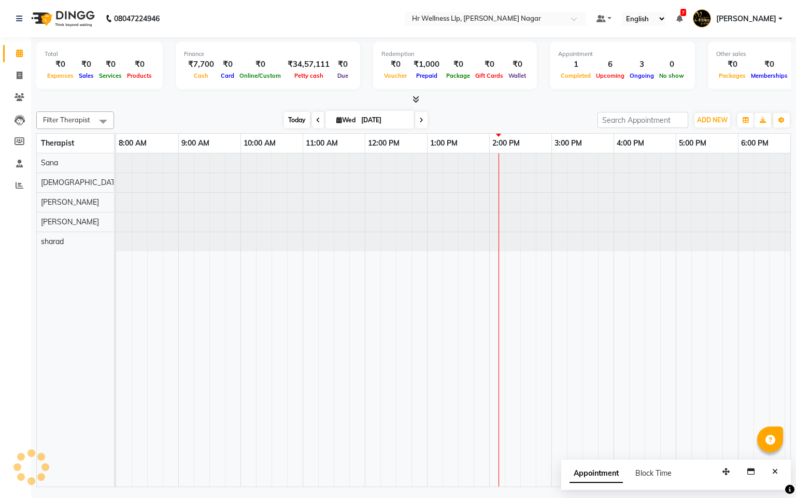
scroll to position [0, 134]
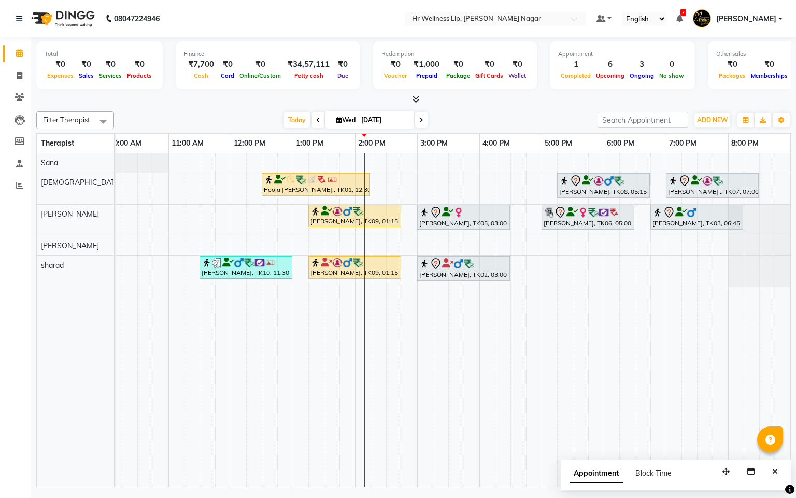
click at [418, 181] on div "Pooja Shimpi., TK01, 12:30 PM-02:15 PM, Massage 60 Min Yatin Karapurkar, TK08, …" at bounding box center [386, 319] width 809 height 333
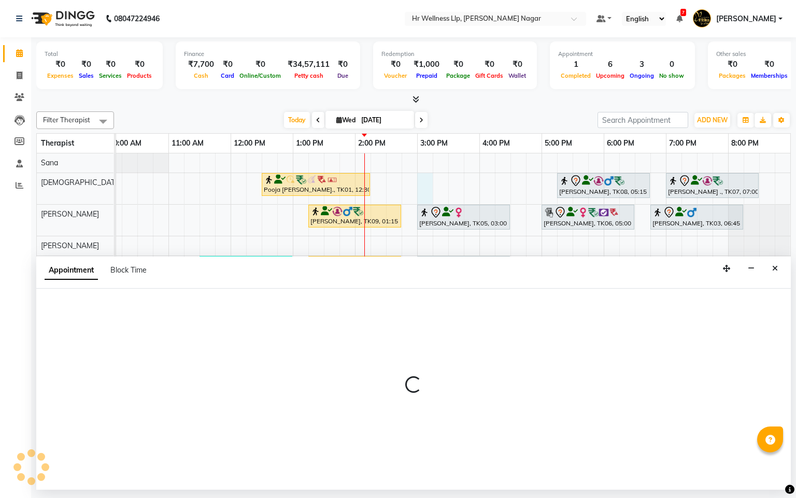
select select "19732"
select select "900"
select select "tentative"
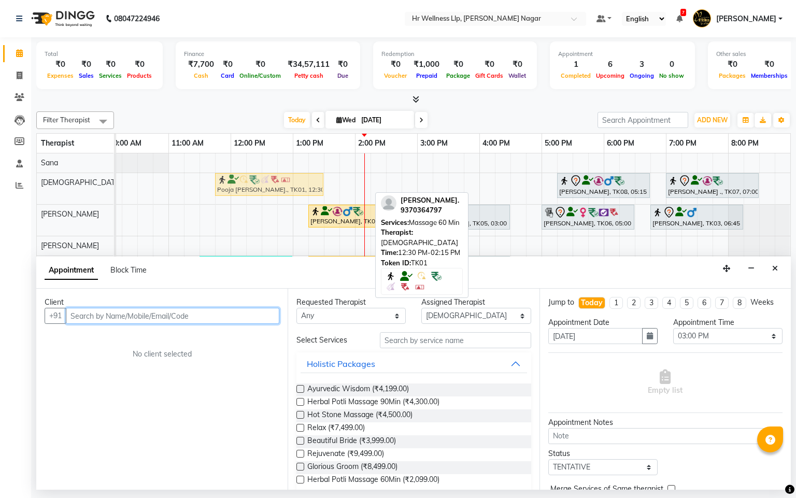
drag, startPoint x: 319, startPoint y: 184, endPoint x: 274, endPoint y: 192, distance: 45.8
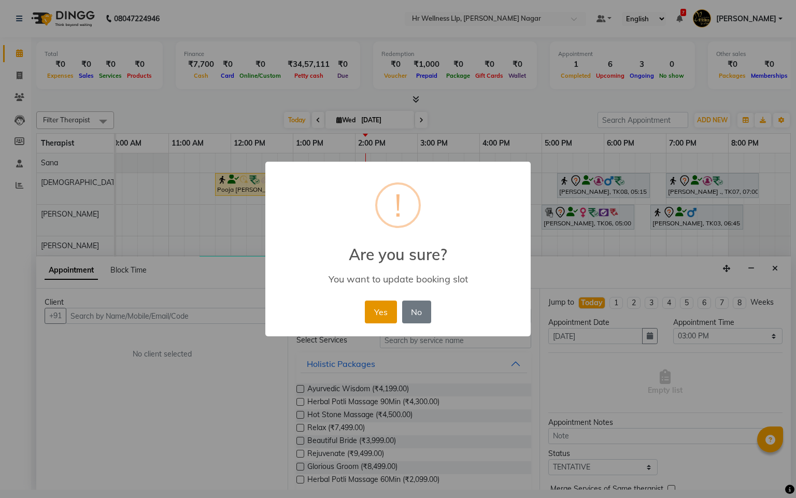
drag, startPoint x: 381, startPoint y: 307, endPoint x: 353, endPoint y: 249, distance: 64.2
click at [380, 307] on button "Yes" at bounding box center [381, 312] width 32 height 23
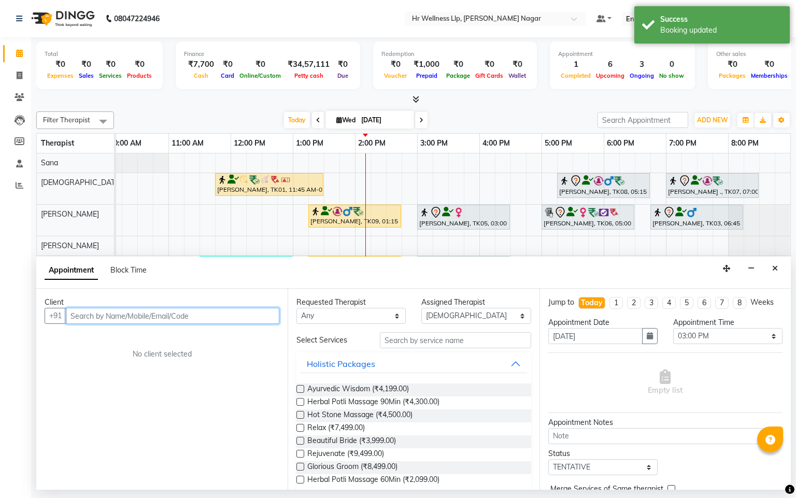
click at [347, 176] on div "Pooja Shimpi., TK01, 11:45 AM-01:30 PM, Massage 60 Min Yatin Karapurkar, TK08, …" at bounding box center [386, 319] width 809 height 333
click at [201, 317] on input "text" at bounding box center [173, 316] width 214 height 16
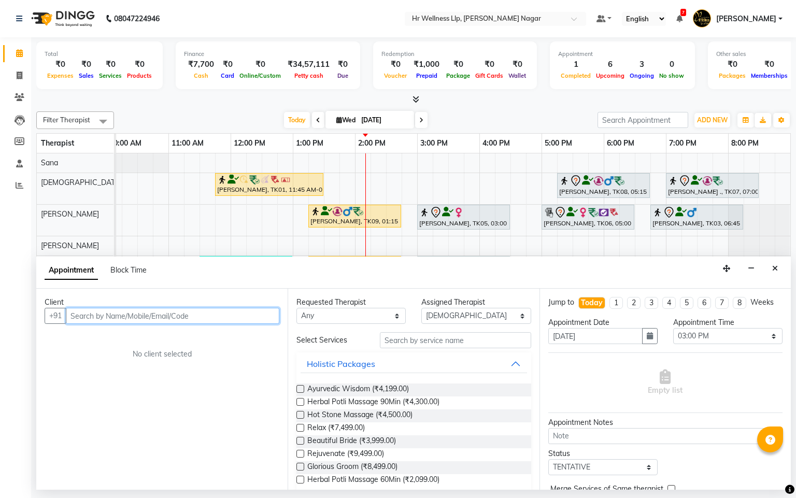
click at [81, 313] on input "text" at bounding box center [173, 316] width 214 height 16
type input "9"
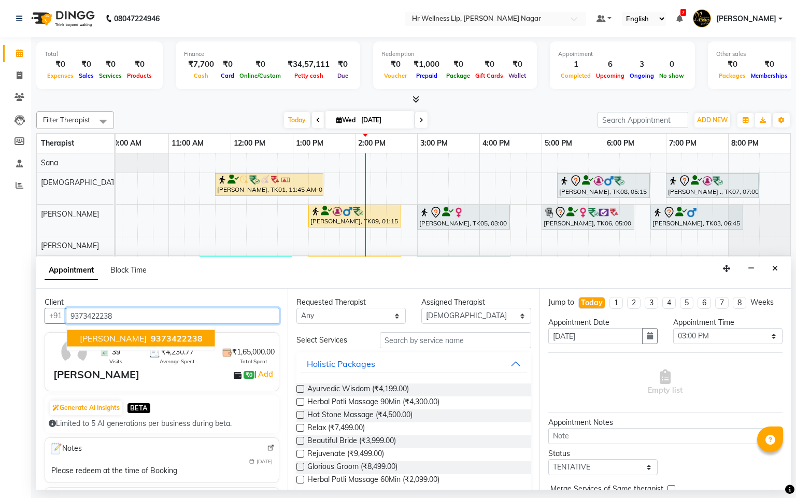
click at [151, 339] on span "9373422238" at bounding box center [177, 338] width 52 height 10
type input "9373422238"
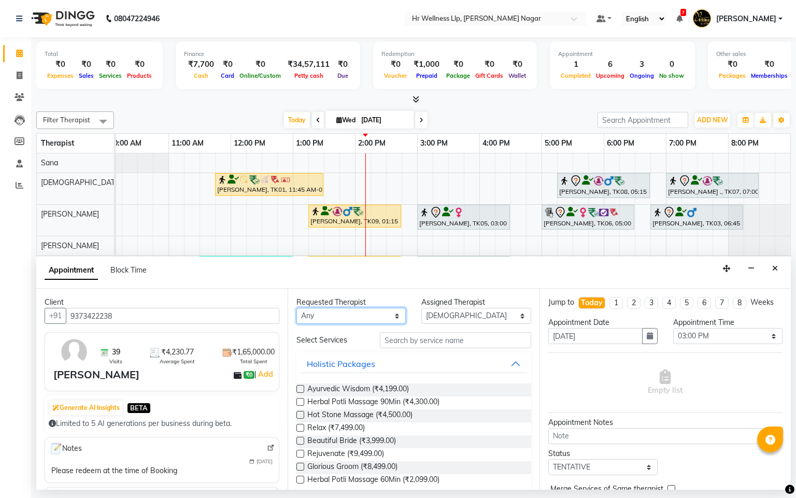
click at [356, 323] on select "Any Krishna lucy Sakshi Shinde Sana sharad" at bounding box center [350, 316] width 109 height 16
select select "19732"
click at [296, 308] on select "Any Krishna lucy Sakshi Shinde Sana sharad" at bounding box center [350, 316] width 109 height 16
click at [451, 344] on input "text" at bounding box center [455, 340] width 151 height 16
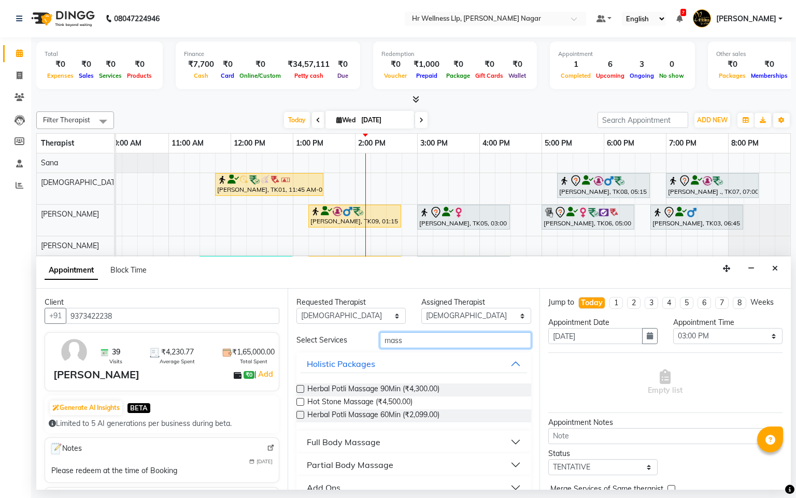
type input "mass"
click at [376, 437] on div "Full Body Massage" at bounding box center [344, 442] width 74 height 12
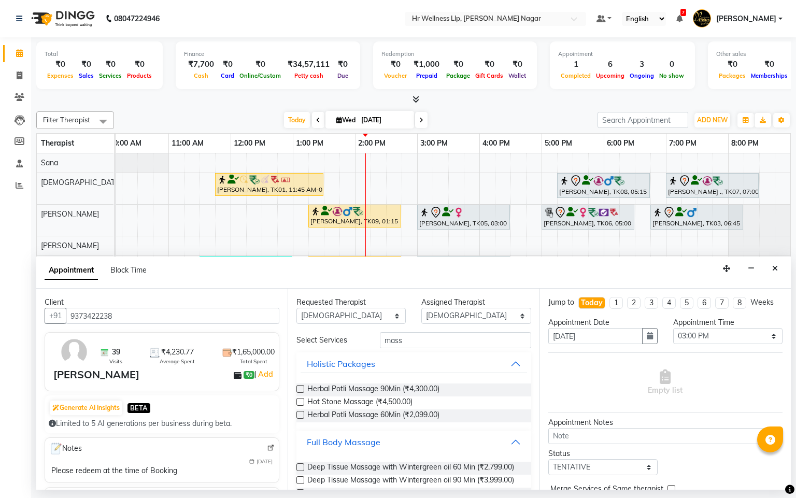
scroll to position [463, 0]
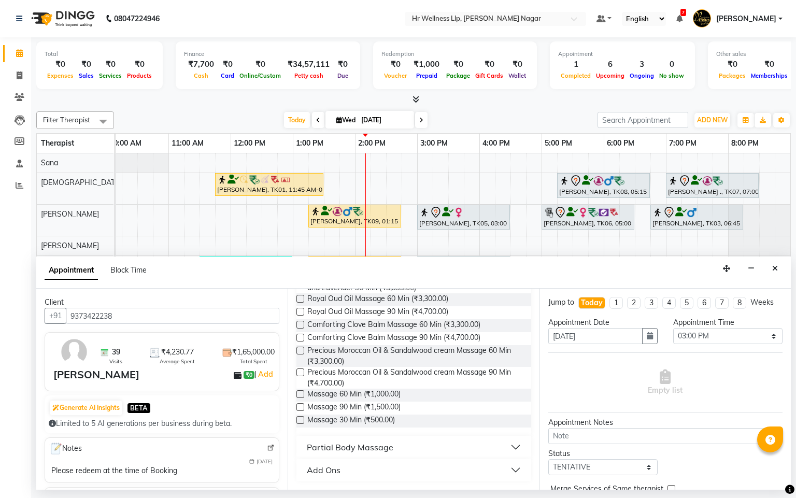
click at [301, 395] on label at bounding box center [300, 394] width 8 height 8
click at [301, 395] on input "checkbox" at bounding box center [299, 395] width 7 height 7
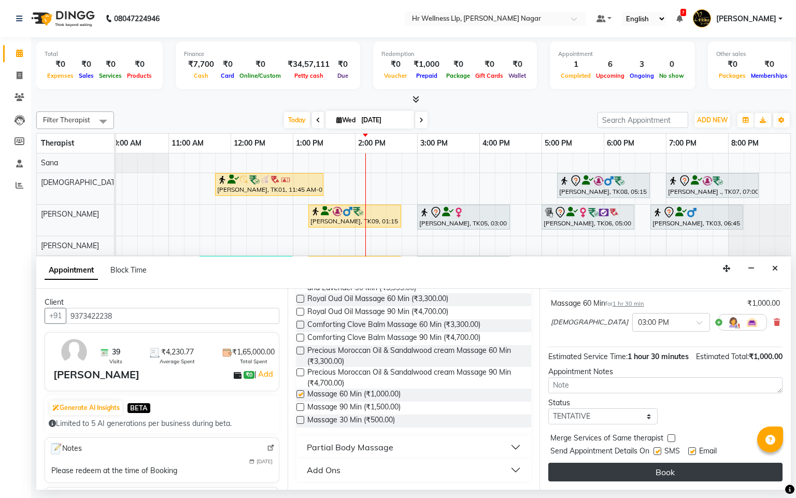
checkbox input "false"
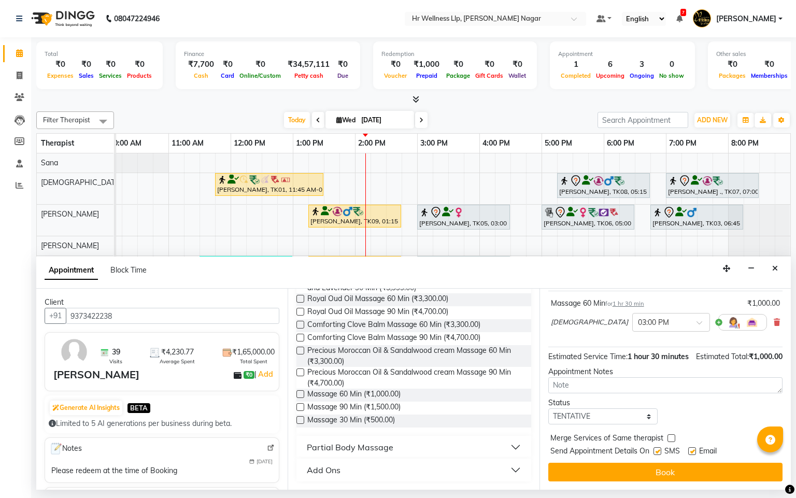
scroll to position [78, 0]
click at [658, 455] on label at bounding box center [658, 451] width 8 height 8
click at [658, 455] on input "checkbox" at bounding box center [657, 452] width 7 height 7
checkbox input "false"
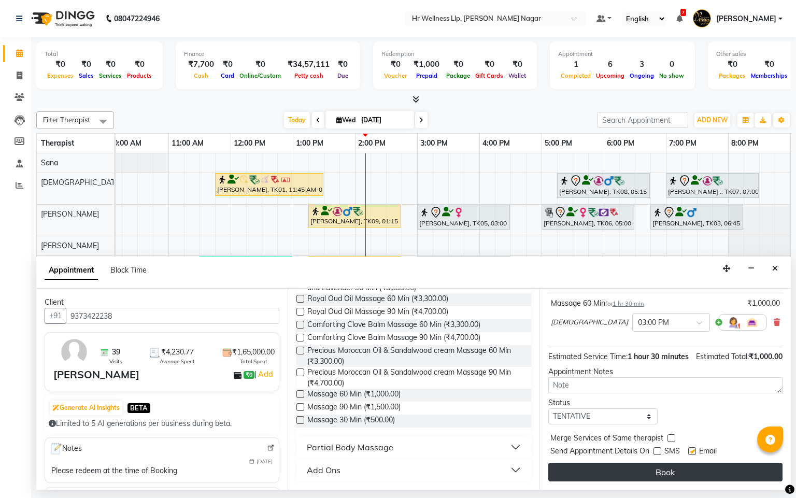
drag, startPoint x: 690, startPoint y: 457, endPoint x: 685, endPoint y: 469, distance: 12.7
click at [690, 455] on label at bounding box center [692, 451] width 8 height 8
click at [690, 456] on input "checkbox" at bounding box center [691, 452] width 7 height 7
checkbox input "false"
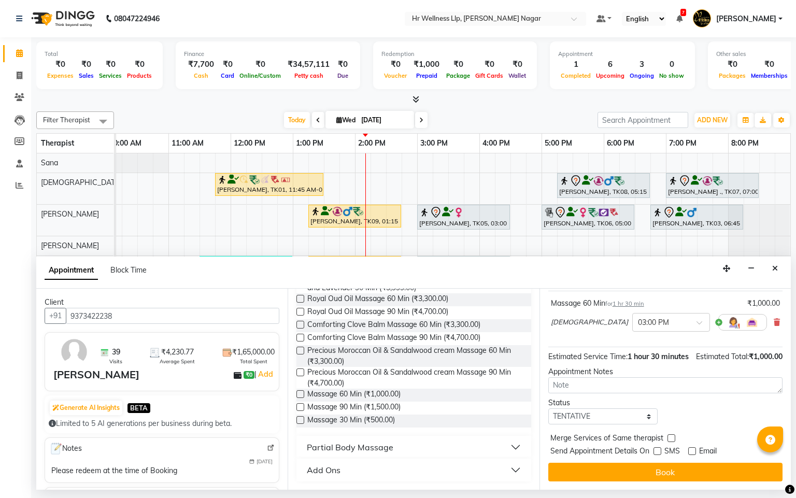
drag, startPoint x: 684, startPoint y: 470, endPoint x: 617, endPoint y: 466, distance: 66.9
click at [682, 471] on button "Book" at bounding box center [665, 472] width 234 height 19
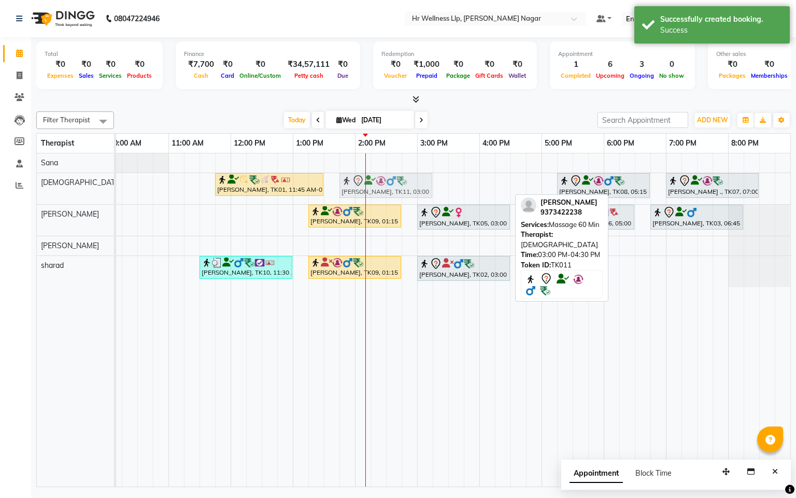
drag, startPoint x: 451, startPoint y: 187, endPoint x: 378, endPoint y: 206, distance: 74.9
click at [378, 206] on tbody "Pooja Shimpi., TK01, 11:45 AM-01:30 PM, Massage 60 Min Deepak Shinde, TK11, 03:…" at bounding box center [386, 220] width 809 height 134
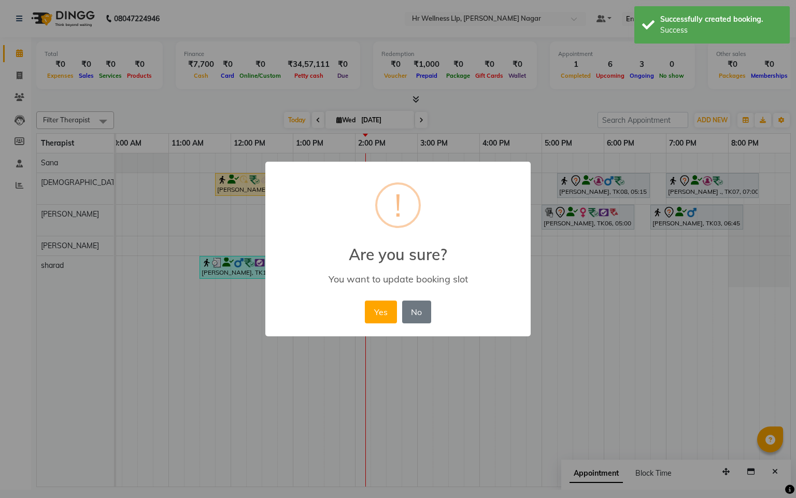
drag, startPoint x: 379, startPoint y: 306, endPoint x: 355, endPoint y: 302, distance: 24.7
click at [378, 308] on button "Yes" at bounding box center [381, 312] width 32 height 23
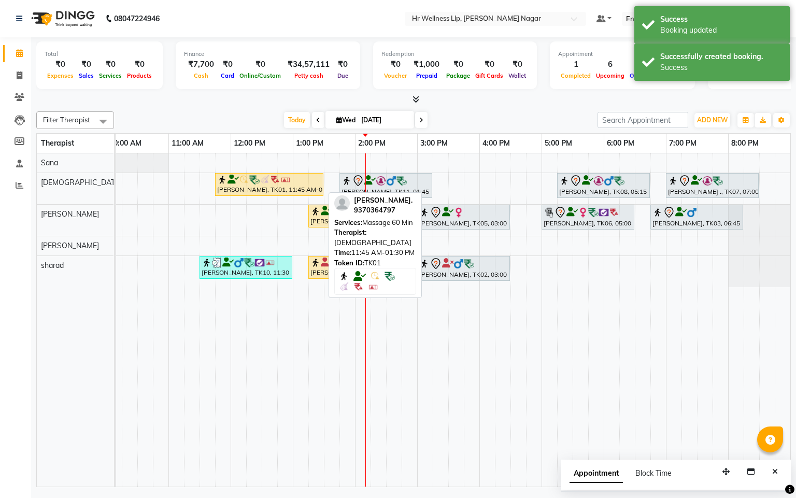
click at [256, 187] on div "[PERSON_NAME], TK01, 11:45 AM-01:30 PM, Massage 60 Min" at bounding box center [269, 185] width 106 height 20
click at [294, 190] on div "[PERSON_NAME], TK01, 11:45 AM-01:30 PM, Massage 60 Min" at bounding box center [269, 185] width 106 height 20
select select "1"
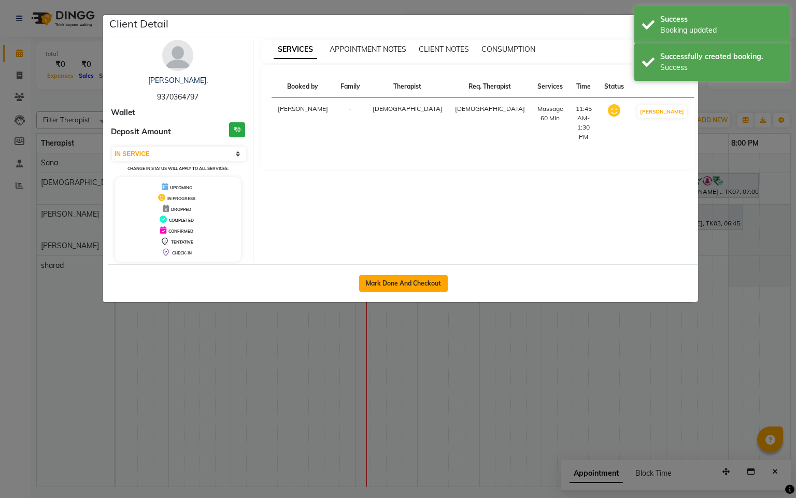
click at [394, 283] on button "Mark Done And Checkout" at bounding box center [403, 283] width 89 height 17
select select "service"
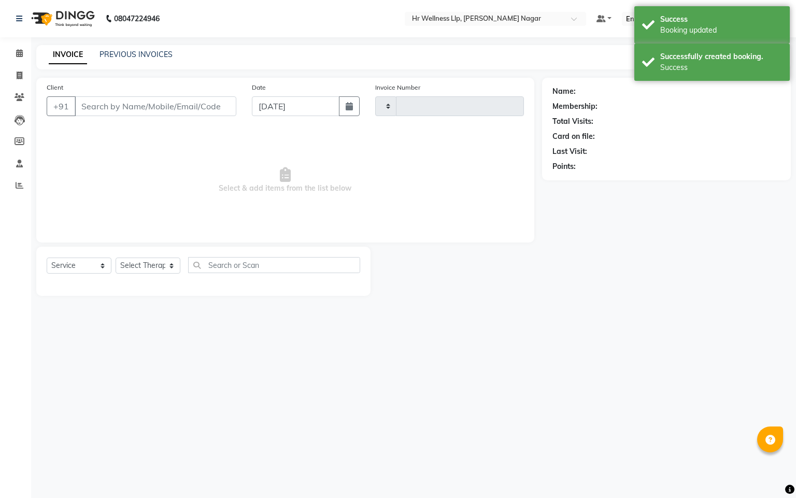
type input "1108"
select select "4289"
type input "9370364797"
select select "19732"
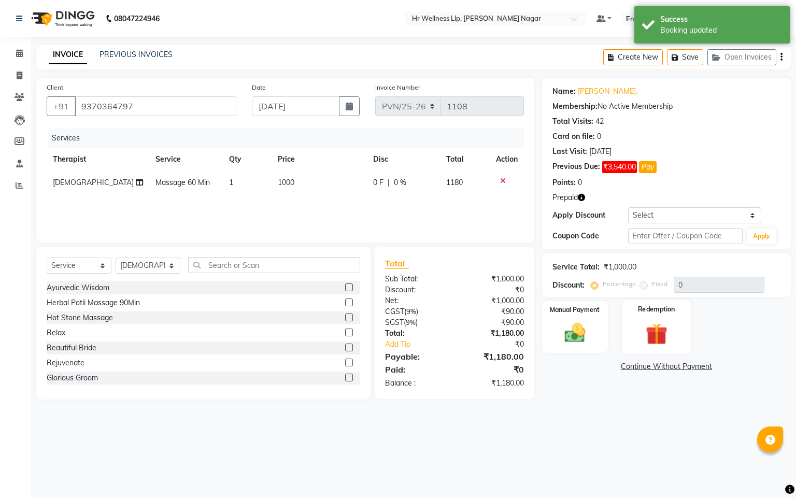
click at [662, 330] on img at bounding box center [656, 334] width 35 height 27
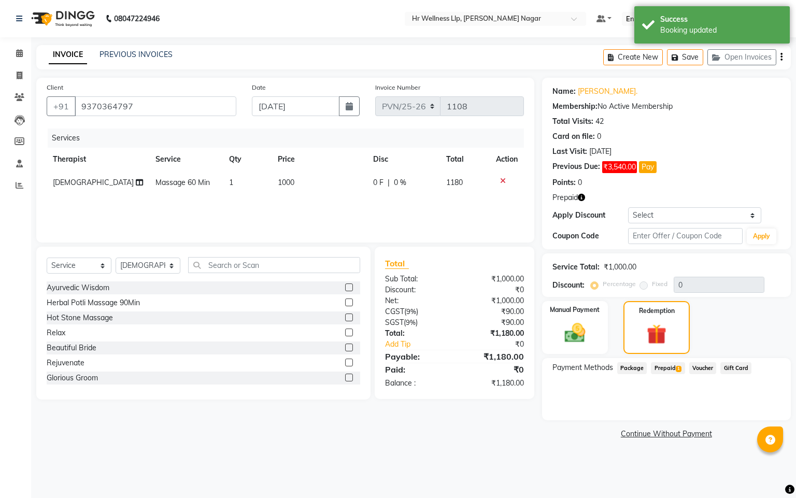
drag, startPoint x: 659, startPoint y: 366, endPoint x: 658, endPoint y: 375, distance: 9.5
click at [658, 367] on span "Prepaid 1" at bounding box center [668, 368] width 34 height 12
drag, startPoint x: 747, startPoint y: 413, endPoint x: 739, endPoint y: 412, distance: 8.3
click at [746, 413] on button "Add" at bounding box center [756, 410] width 38 height 18
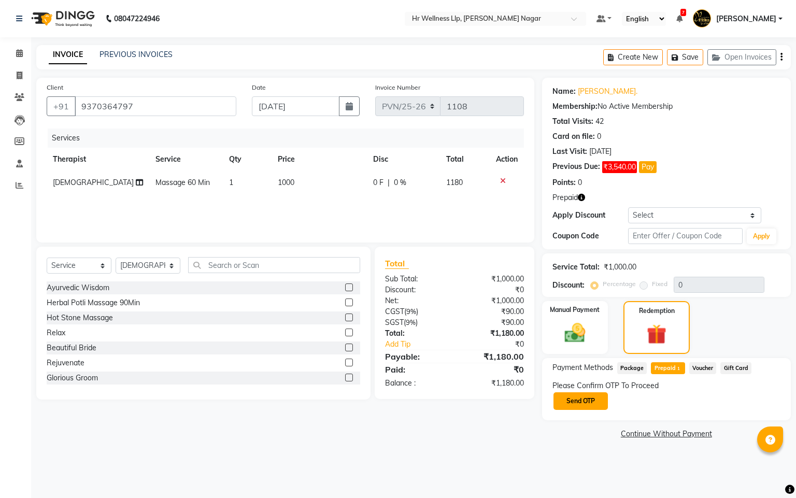
click at [576, 395] on button "Send OTP" at bounding box center [581, 401] width 54 height 18
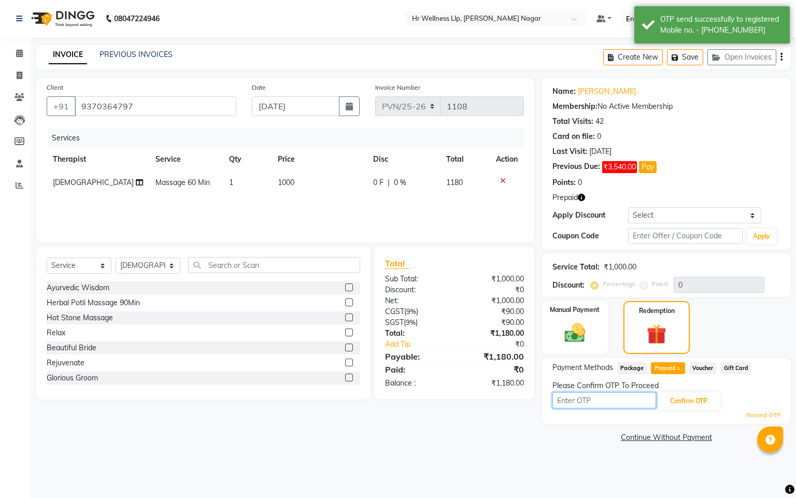
drag, startPoint x: 576, startPoint y: 395, endPoint x: 582, endPoint y: 395, distance: 6.2
click at [582, 395] on input "text" at bounding box center [605, 400] width 104 height 16
type input "8483"
click at [691, 410] on div "8483 Confirm OTP" at bounding box center [667, 401] width 228 height 20
click at [704, 407] on button "Confirm OTP" at bounding box center [688, 401] width 63 height 18
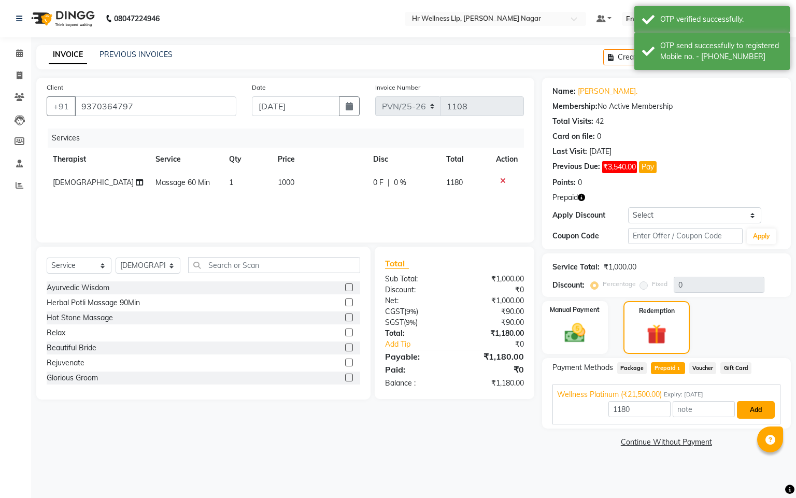
click at [762, 410] on button "Add" at bounding box center [756, 410] width 38 height 18
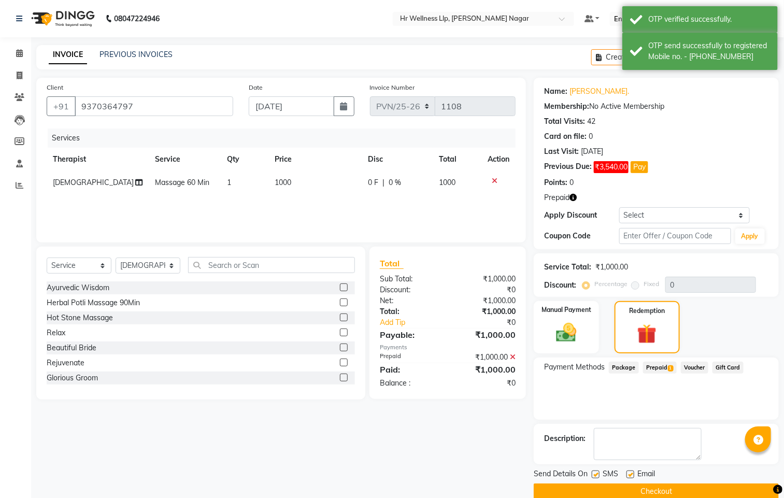
click at [596, 476] on label at bounding box center [596, 475] width 8 height 8
click at [596, 476] on input "checkbox" at bounding box center [595, 475] width 7 height 7
checkbox input "false"
click at [630, 477] on label at bounding box center [631, 475] width 8 height 8
click at [630, 477] on input "checkbox" at bounding box center [630, 475] width 7 height 7
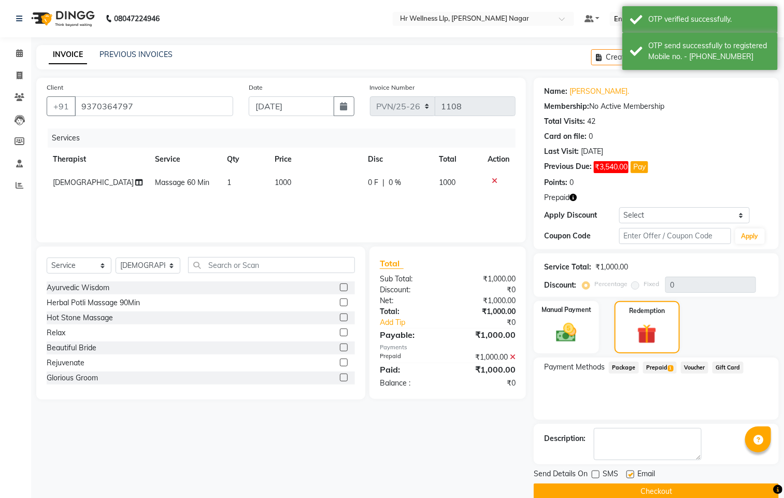
checkbox input "false"
click at [618, 489] on button "Checkout" at bounding box center [656, 492] width 245 height 16
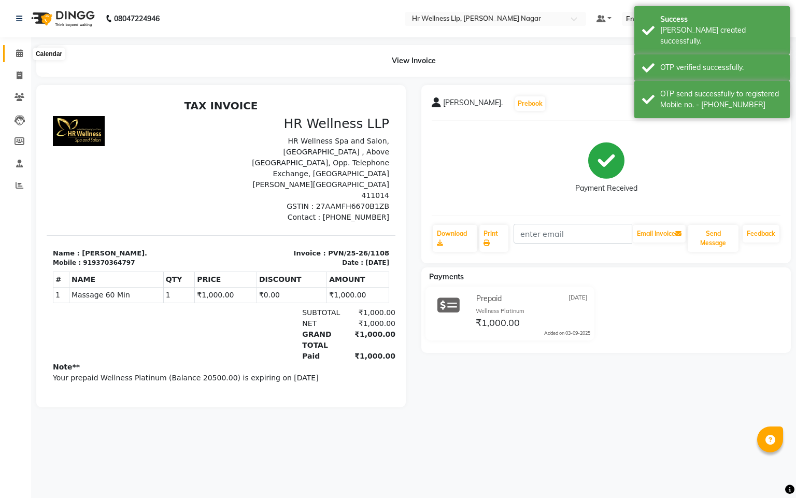
click at [14, 53] on span at bounding box center [19, 54] width 18 height 12
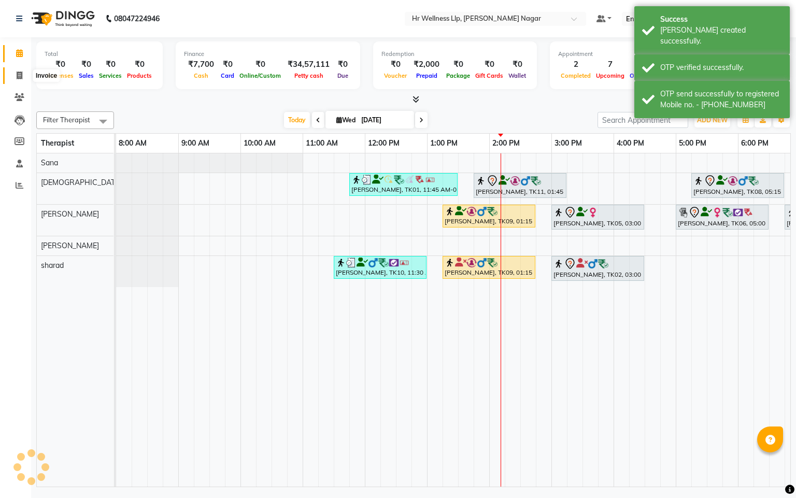
scroll to position [0, 134]
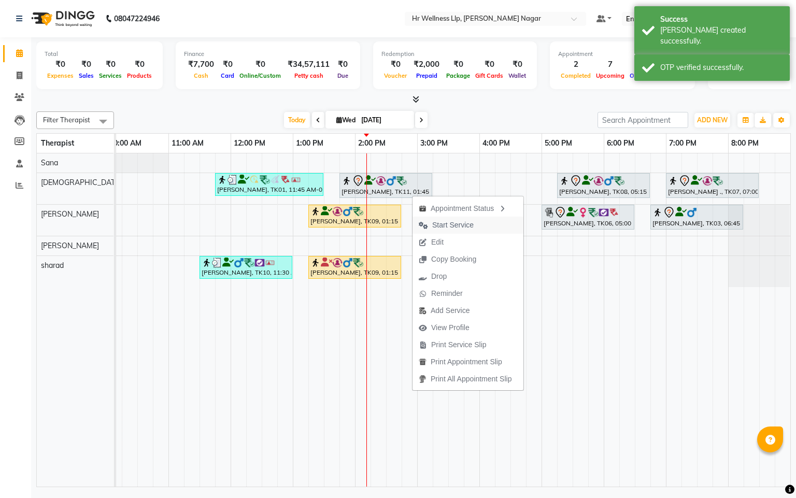
click at [436, 219] on span "Start Service" at bounding box center [446, 225] width 67 height 17
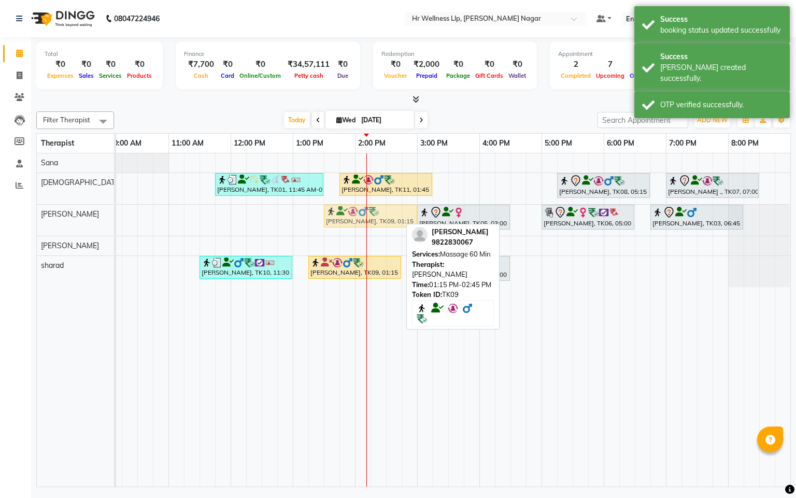
drag, startPoint x: 341, startPoint y: 223, endPoint x: 355, endPoint y: 227, distance: 14.1
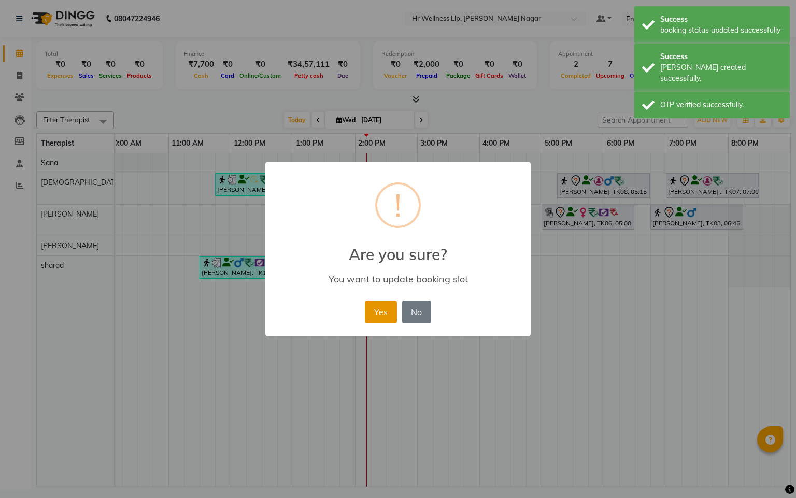
click at [375, 317] on button "Yes" at bounding box center [381, 312] width 32 height 23
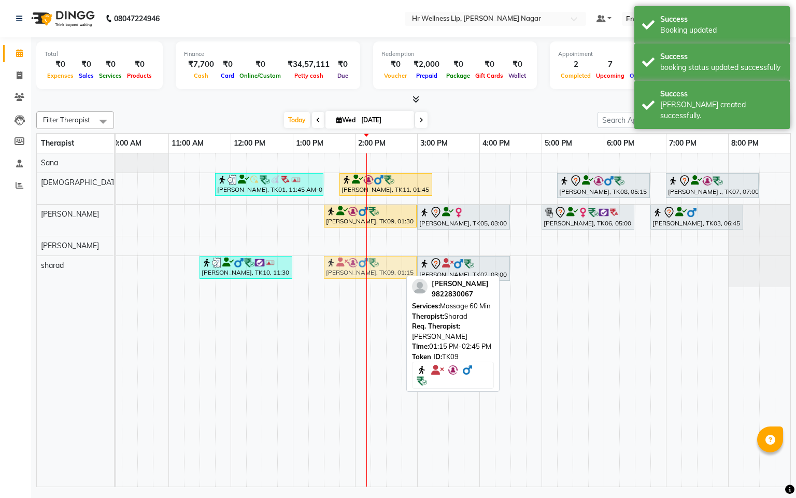
drag, startPoint x: 330, startPoint y: 276, endPoint x: 344, endPoint y: 277, distance: 14.1
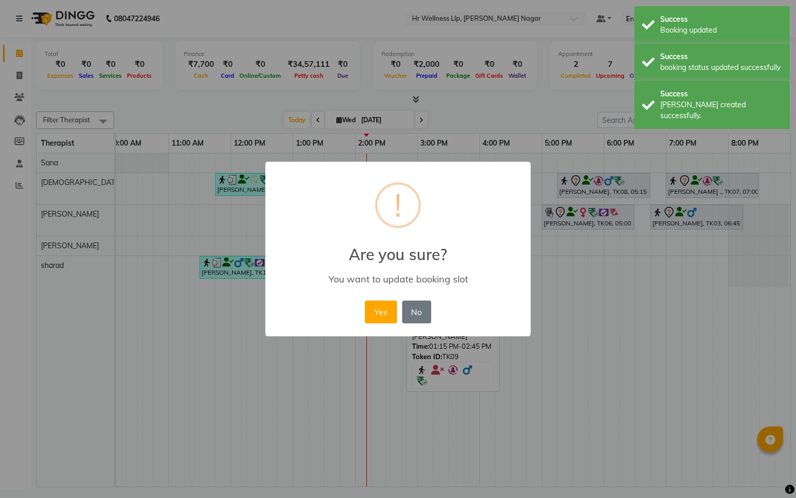
drag, startPoint x: 372, startPoint y: 310, endPoint x: 447, endPoint y: 262, distance: 88.8
click at [371, 311] on button "Yes" at bounding box center [381, 312] width 32 height 23
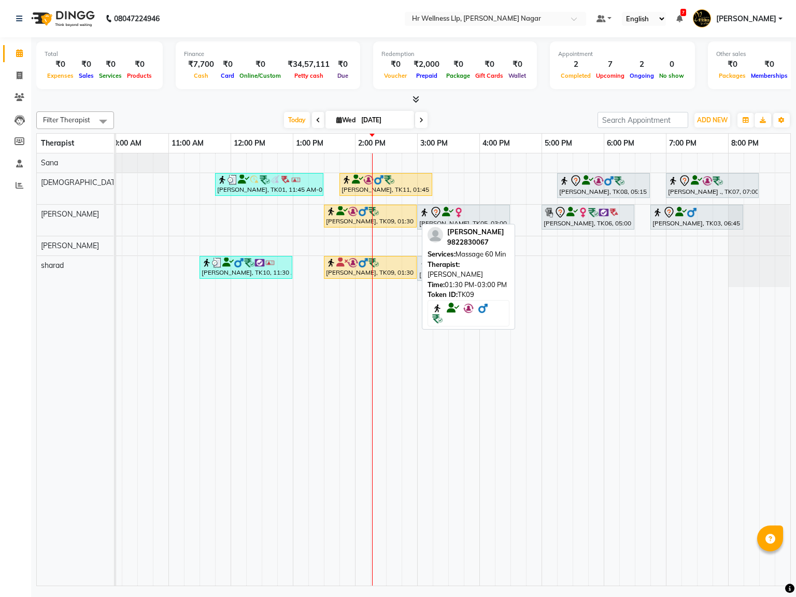
click at [345, 211] on icon at bounding box center [341, 211] width 11 height 1
click at [347, 219] on div "[PERSON_NAME], TK09, 01:30 PM-03:00 PM, Massage 60 Min" at bounding box center [370, 216] width 91 height 20
select select "1"
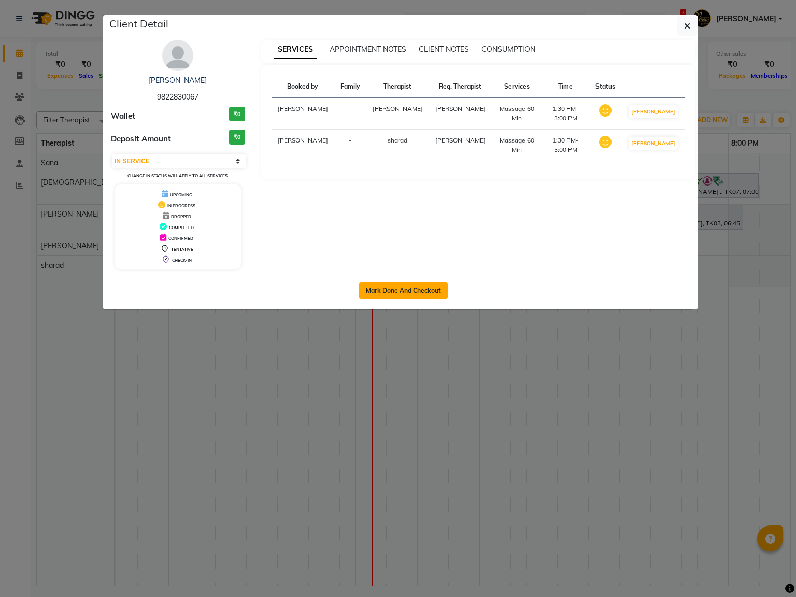
click at [406, 294] on button "Mark Done And Checkout" at bounding box center [403, 290] width 89 height 17
select select "service"
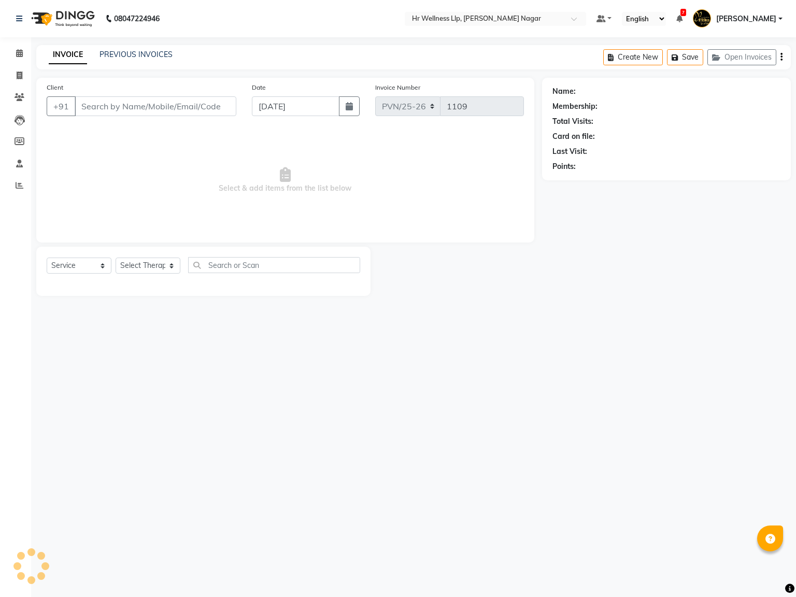
type input "9822830067"
select select "50266"
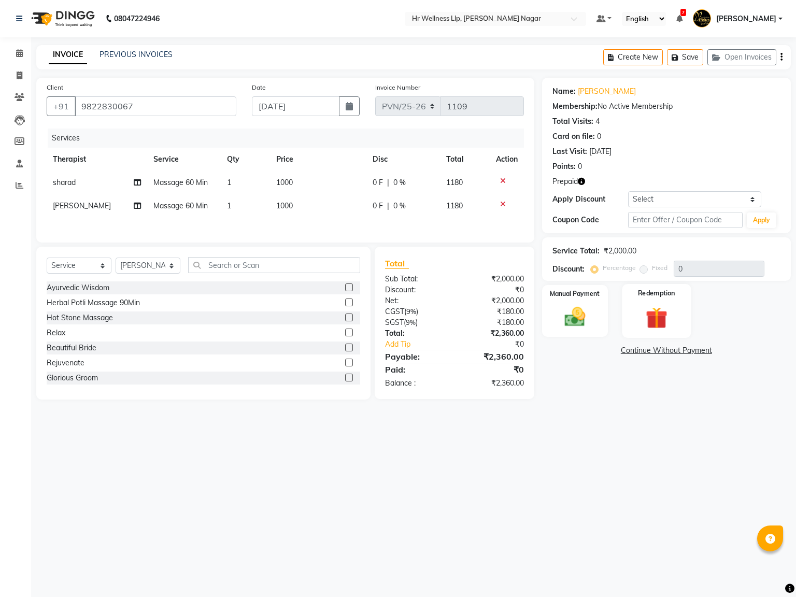
click at [647, 333] on div "Redemption" at bounding box center [656, 311] width 69 height 54
click at [664, 349] on span "Prepaid 1" at bounding box center [668, 352] width 34 height 12
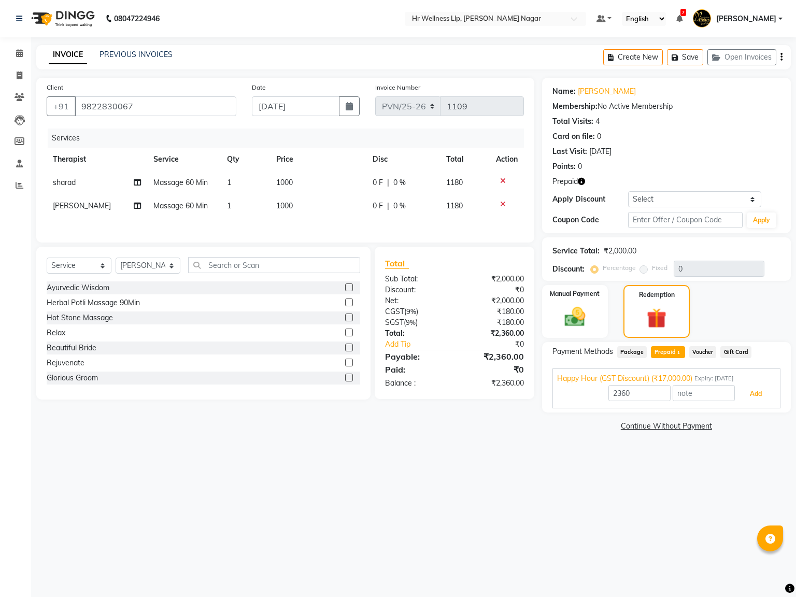
drag, startPoint x: 759, startPoint y: 398, endPoint x: 713, endPoint y: 409, distance: 48.0
click at [759, 398] on button "Add" at bounding box center [756, 394] width 38 height 18
click at [566, 387] on button "Send OTP" at bounding box center [581, 385] width 54 height 18
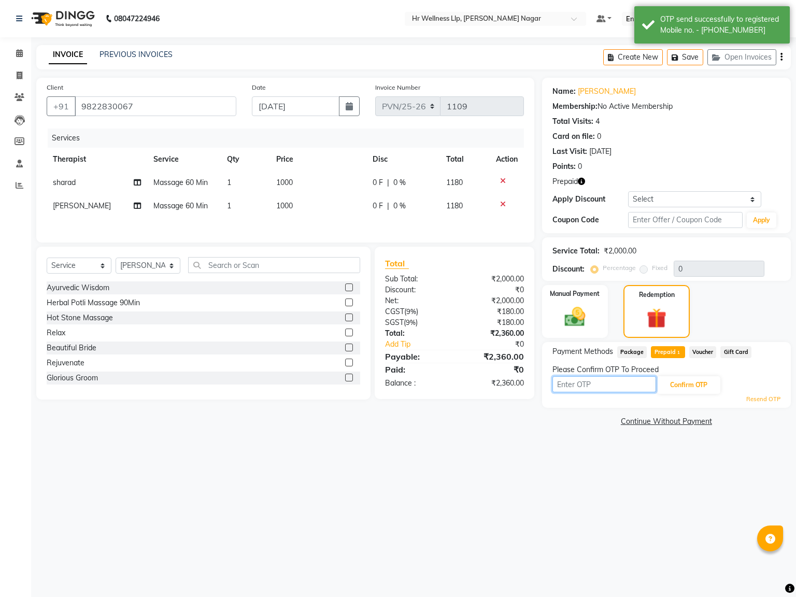
drag, startPoint x: 594, startPoint y: 383, endPoint x: 571, endPoint y: 375, distance: 24.8
click at [591, 386] on input "text" at bounding box center [605, 384] width 104 height 16
type input "8483"
click at [675, 386] on button "Confirm OTP" at bounding box center [688, 385] width 63 height 18
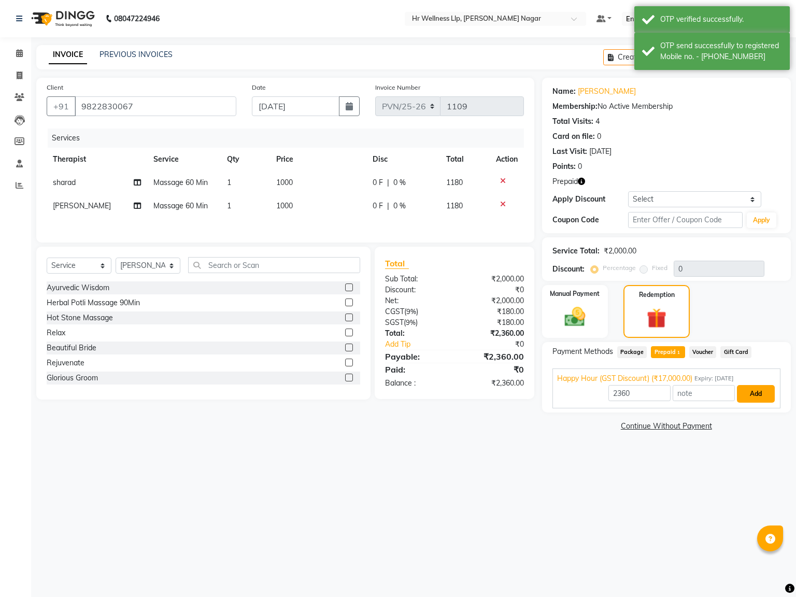
click at [741, 393] on button "Add" at bounding box center [756, 394] width 38 height 18
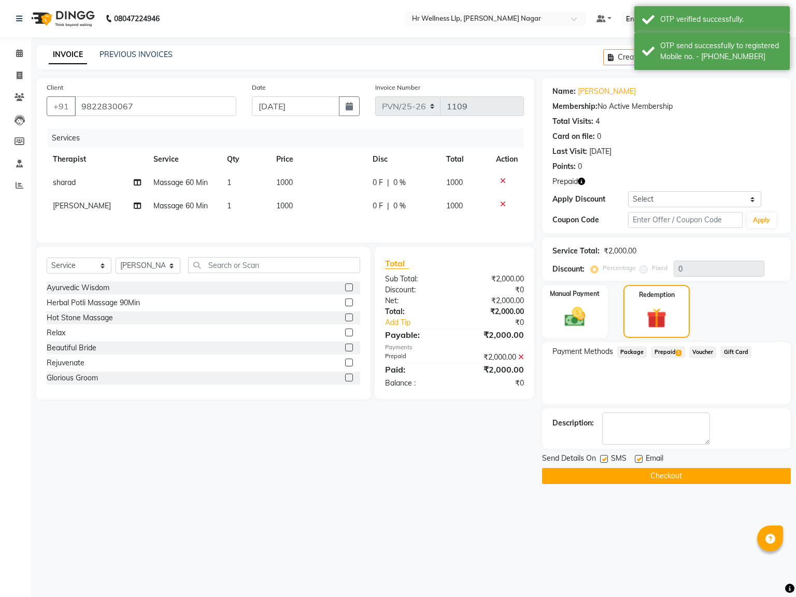
click at [603, 457] on label at bounding box center [604, 459] width 8 height 8
click at [603, 457] on input "checkbox" at bounding box center [603, 459] width 7 height 7
checkbox input "false"
click at [638, 459] on label at bounding box center [639, 459] width 8 height 8
click at [638, 459] on input "checkbox" at bounding box center [638, 459] width 7 height 7
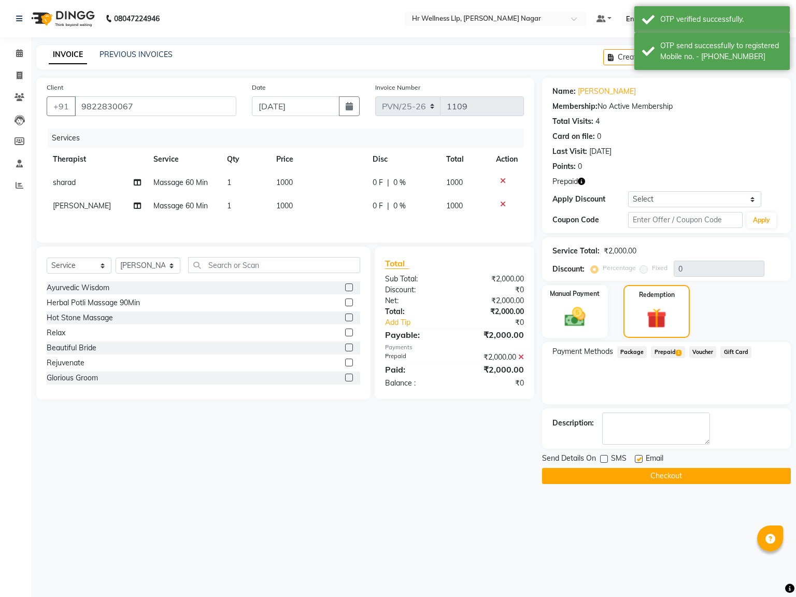
checkbox input "false"
click at [642, 476] on button "Checkout" at bounding box center [666, 476] width 249 height 16
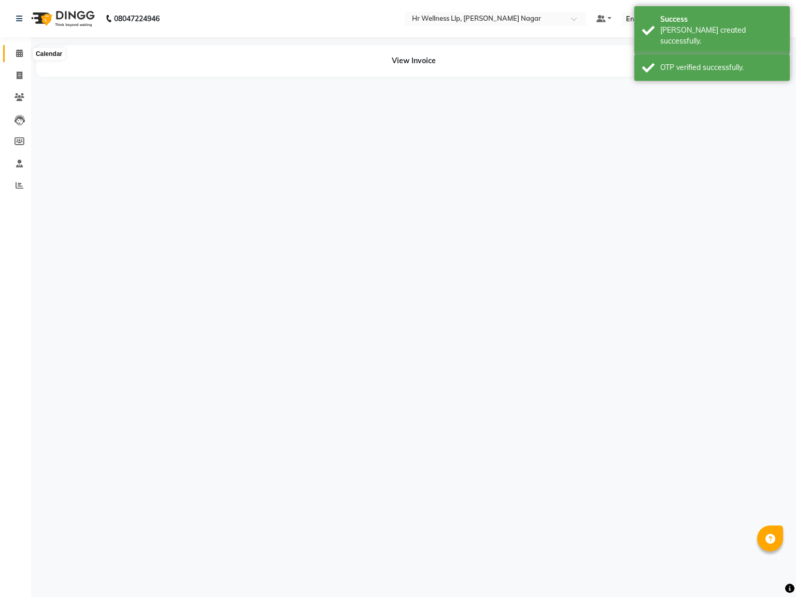
click at [13, 49] on span at bounding box center [19, 54] width 18 height 12
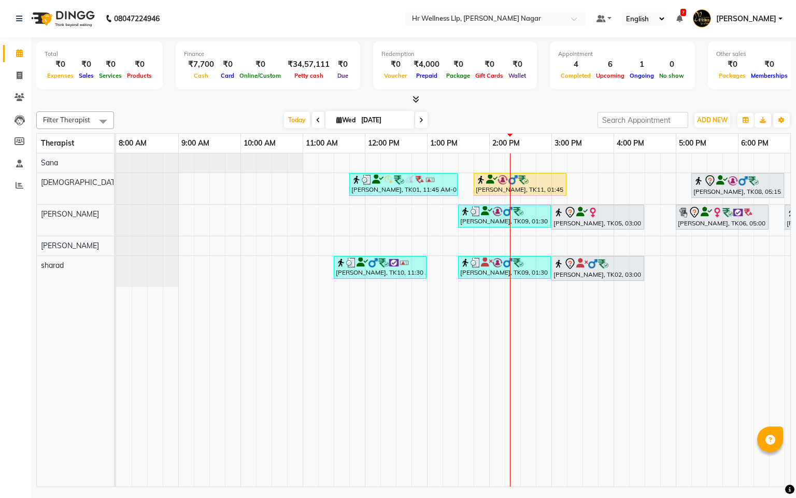
click at [336, 120] on icon at bounding box center [339, 120] width 6 height 7
select select "9"
select select "2025"
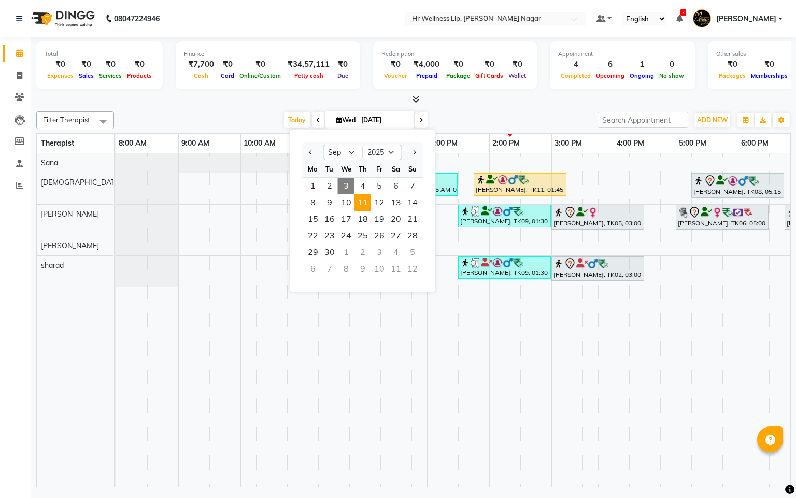
click at [355, 203] on span "11" at bounding box center [363, 202] width 17 height 17
type input "11-09-2025"
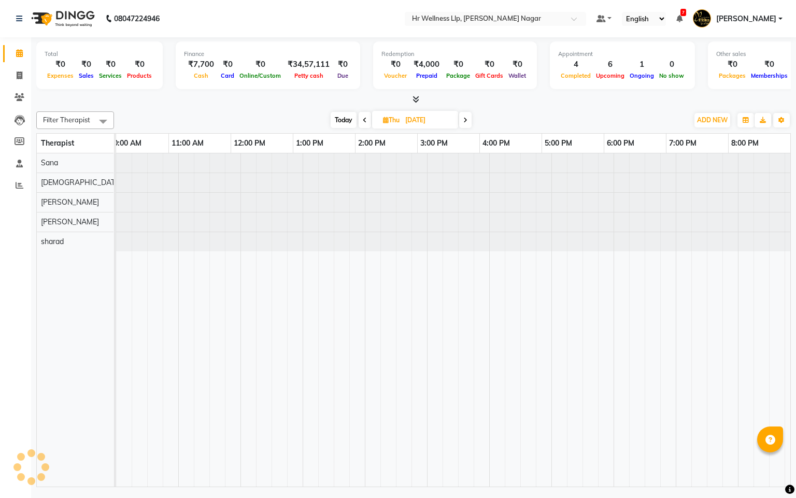
scroll to position [0, 134]
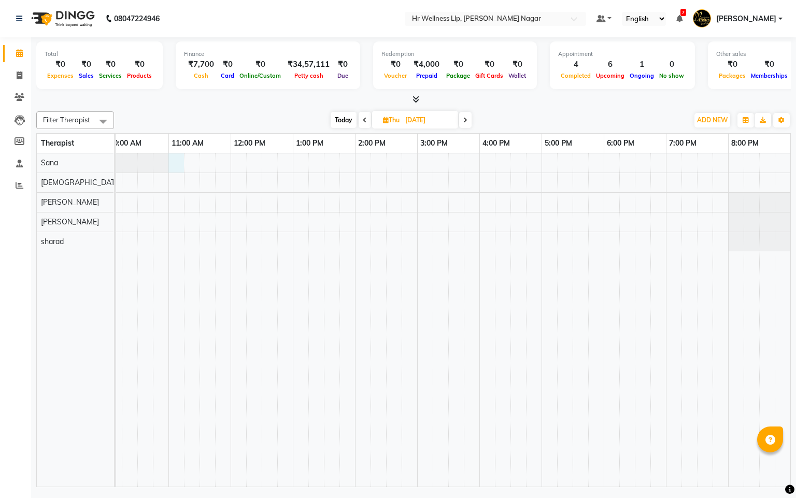
click at [181, 158] on div at bounding box center [386, 319] width 809 height 333
select select "19731"
select select "660"
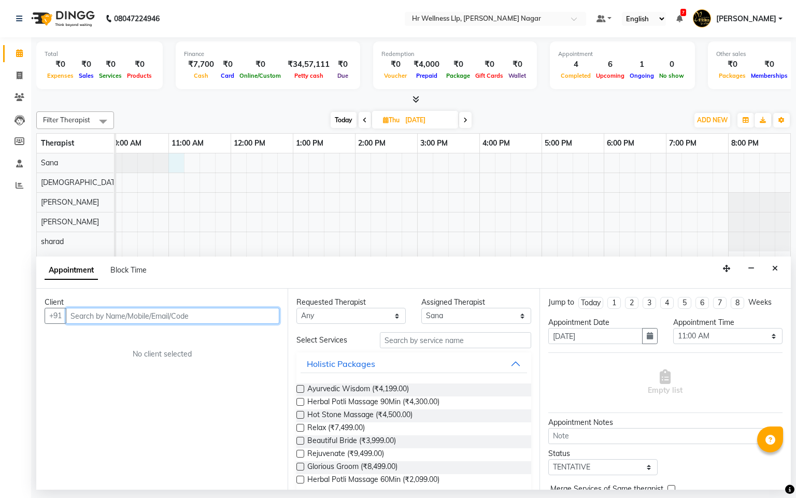
click at [108, 313] on input "text" at bounding box center [173, 316] width 214 height 16
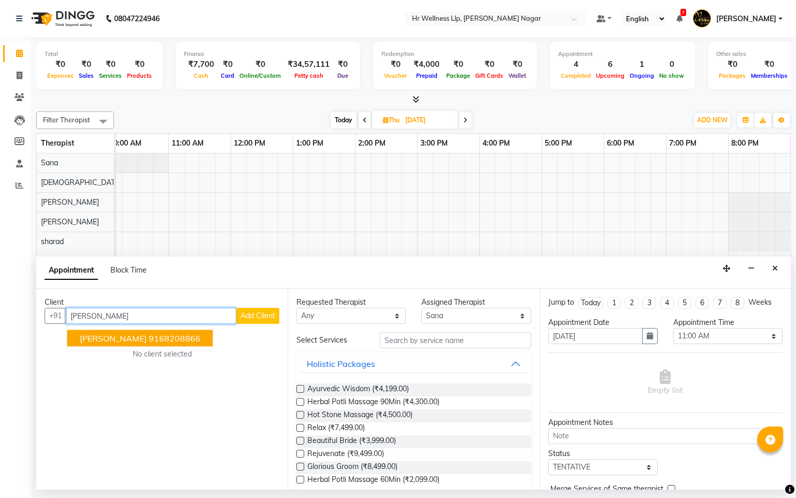
click at [109, 333] on button "Jay Membeerr 9168208866" at bounding box center [140, 338] width 146 height 17
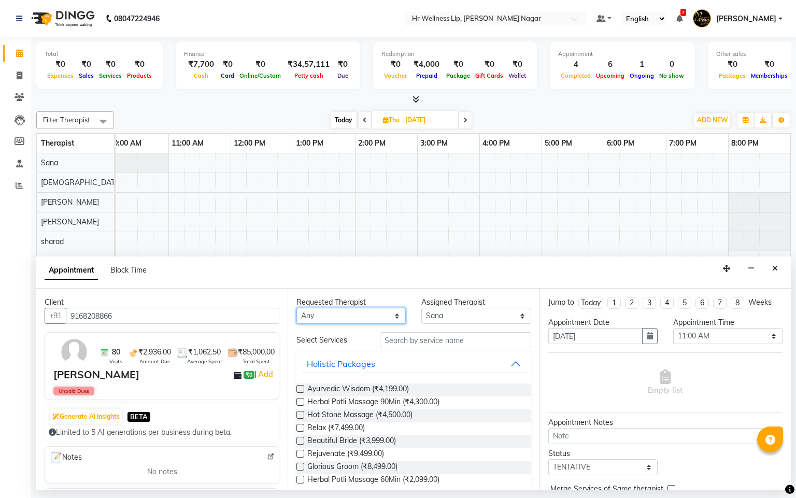
click at [352, 322] on select "Any Krishna lucy Sakshi Shinde Sana sharad" at bounding box center [350, 316] width 109 height 16
click at [296, 308] on select "Any Krishna lucy Sakshi Shinde Sana sharad" at bounding box center [350, 316] width 109 height 16
click at [463, 347] on input "text" at bounding box center [455, 340] width 151 height 16
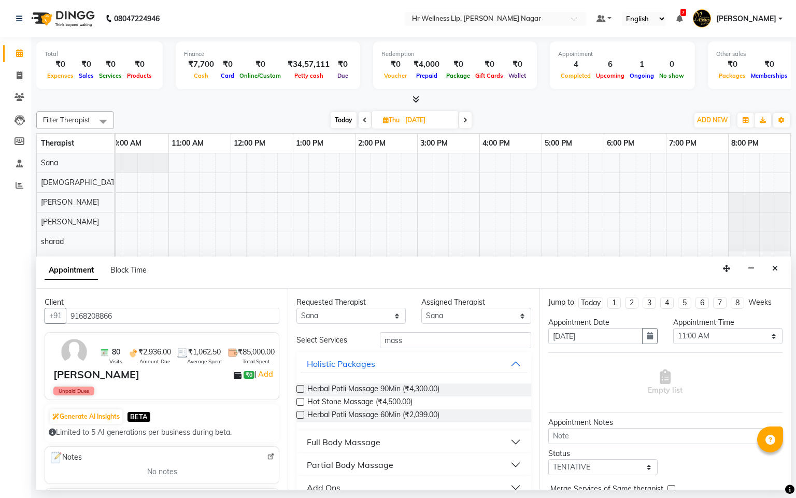
click at [378, 443] on div "Full Body Massage" at bounding box center [344, 442] width 74 height 12
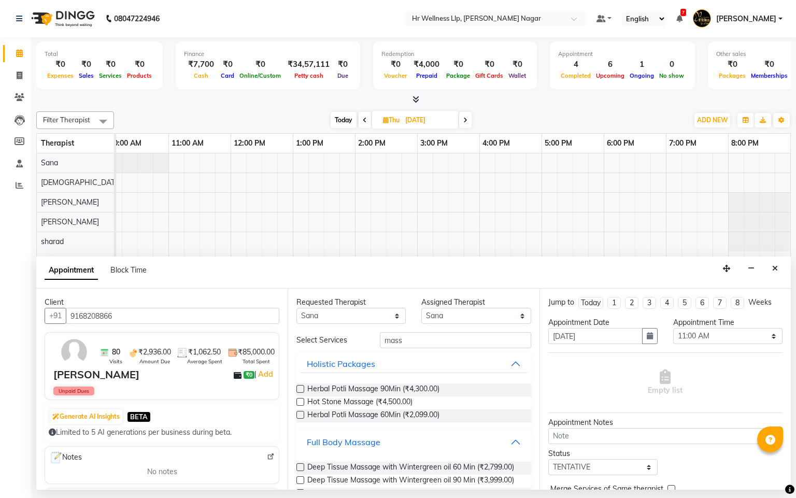
scroll to position [463, 0]
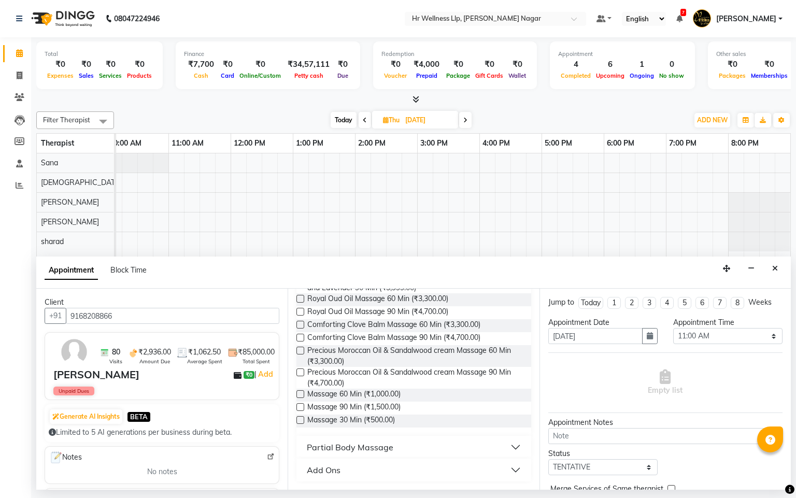
click at [301, 393] on label at bounding box center [300, 394] width 8 height 8
click at [301, 393] on input "checkbox" at bounding box center [299, 395] width 7 height 7
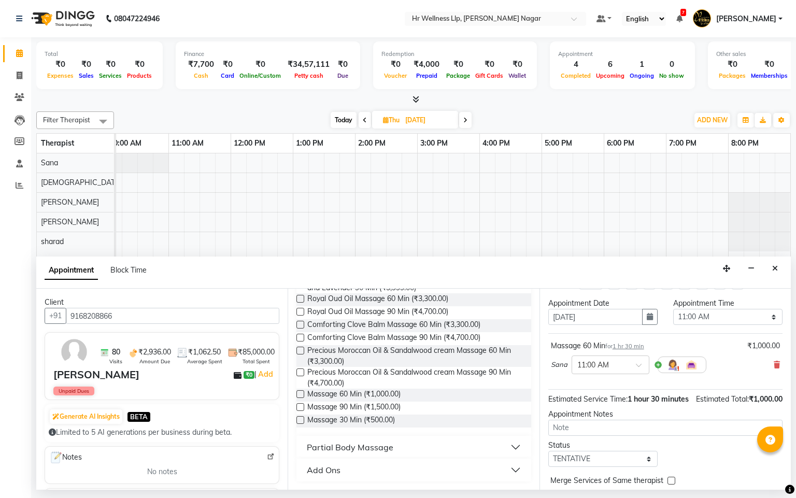
scroll to position [6, 0]
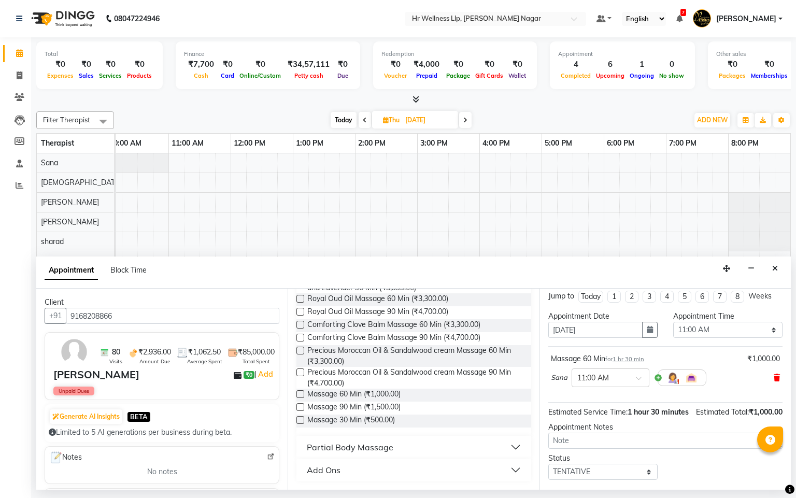
click at [774, 384] on span at bounding box center [777, 378] width 6 height 11
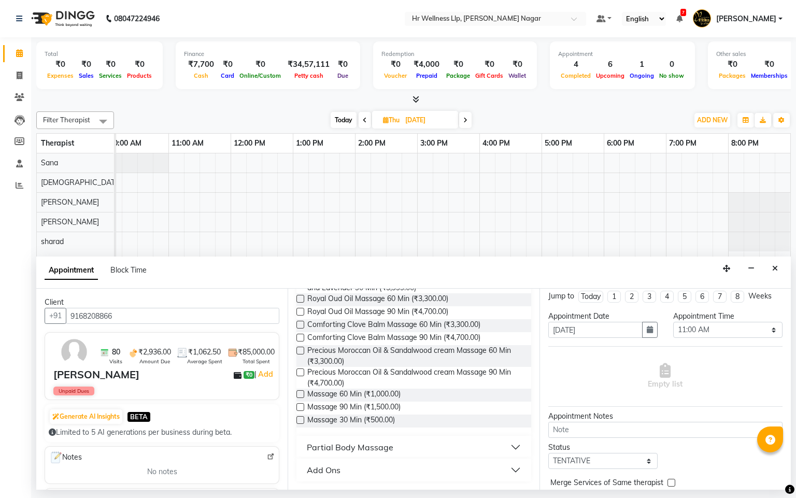
click at [299, 409] on label at bounding box center [300, 407] width 8 height 8
click at [299, 409] on input "checkbox" at bounding box center [299, 408] width 7 height 7
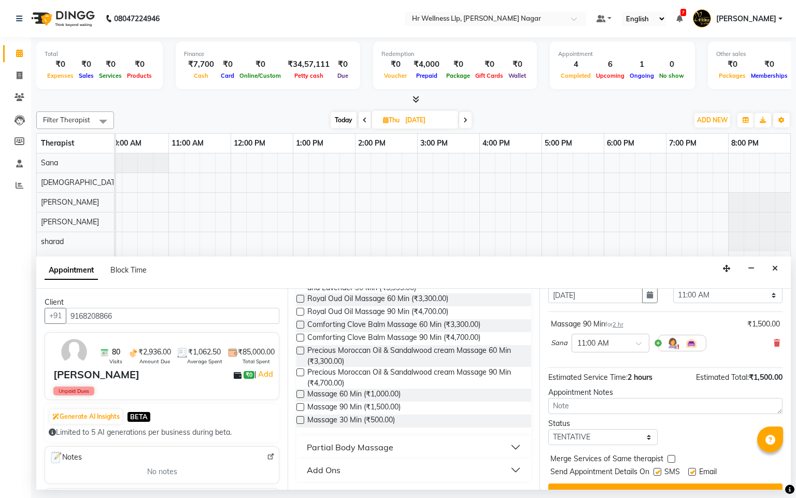
scroll to position [73, 0]
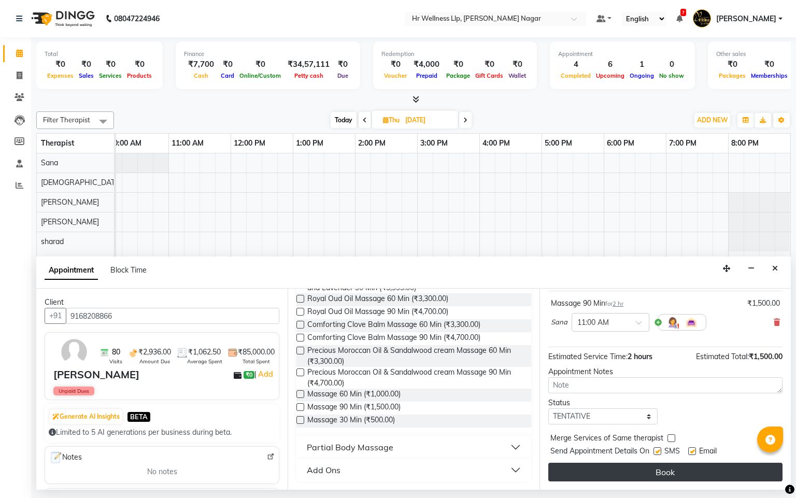
click at [660, 476] on button "Book" at bounding box center [665, 472] width 234 height 19
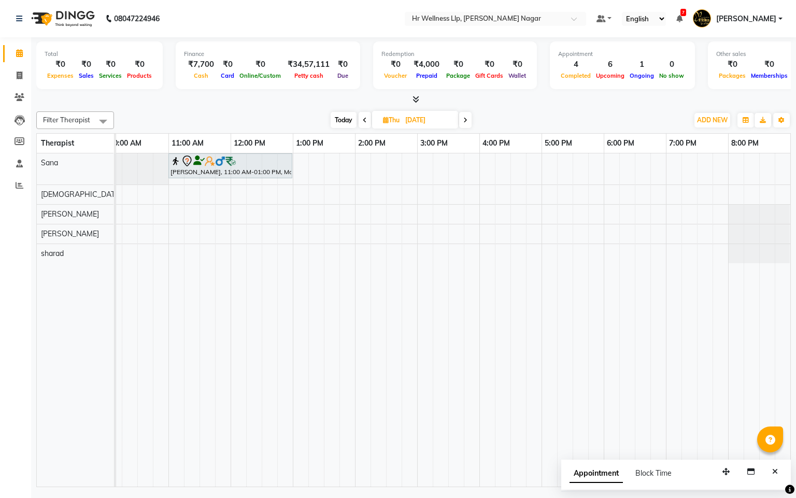
click at [344, 123] on span "Today" at bounding box center [344, 120] width 26 height 16
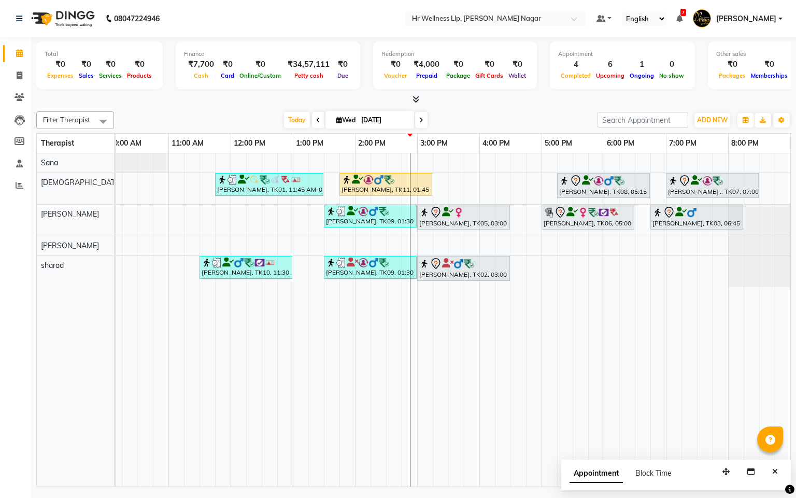
click at [442, 182] on div "Pooja Shimpi., TK01, 11:45 AM-01:30 PM, Massage 60 Min Deepak Shinde, TK11, 01:…" at bounding box center [386, 319] width 809 height 333
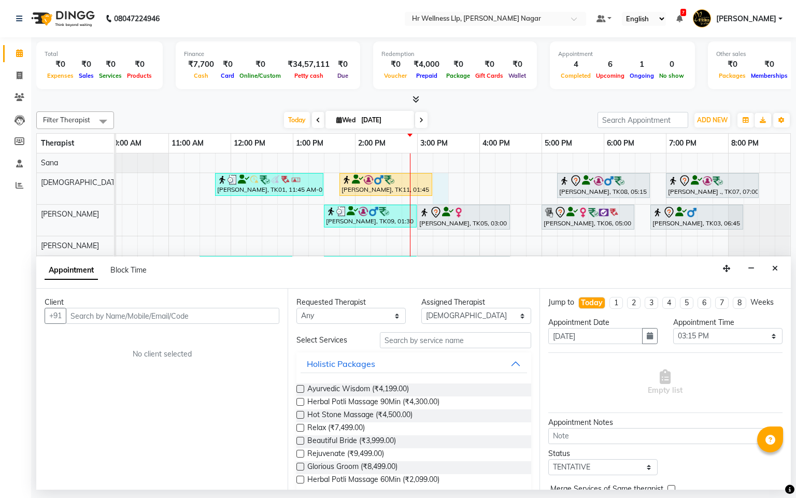
click at [220, 313] on input "text" at bounding box center [173, 316] width 214 height 16
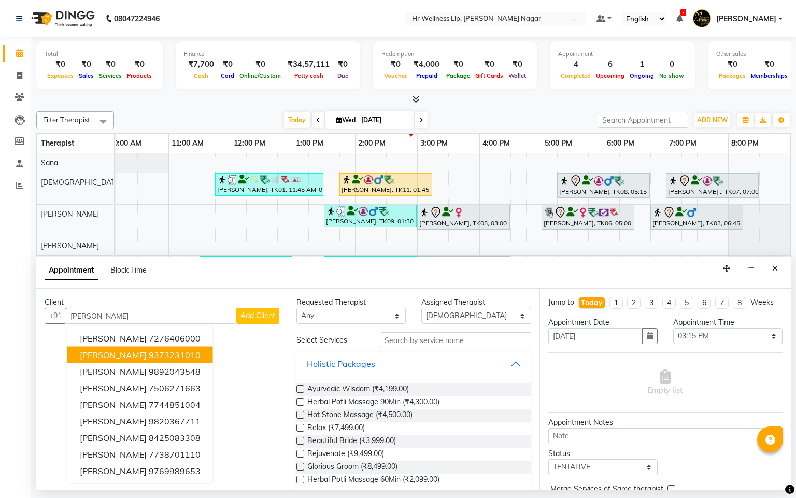
click at [151, 355] on ngb-highlight "9373231010" at bounding box center [175, 355] width 52 height 10
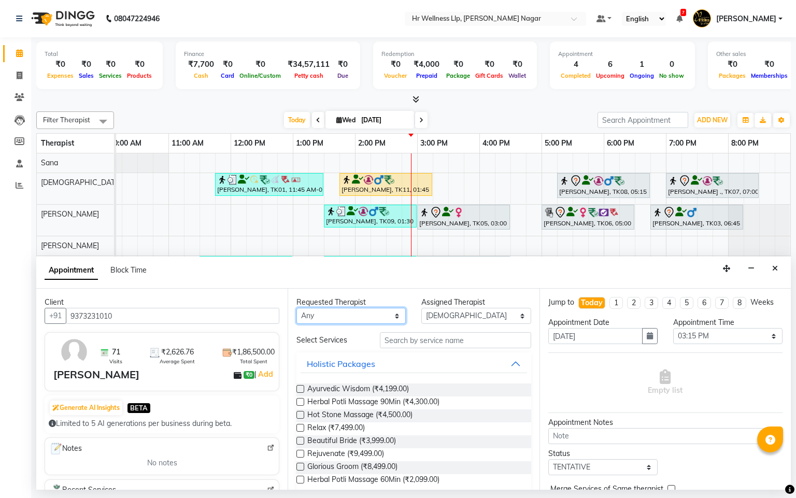
click at [336, 313] on select "Any Krishna lucy Sakshi Shinde Sana sharad" at bounding box center [350, 316] width 109 height 16
click at [296, 308] on select "Any Krishna lucy Sakshi Shinde Sana sharad" at bounding box center [350, 316] width 109 height 16
click at [397, 344] on input "text" at bounding box center [455, 340] width 151 height 16
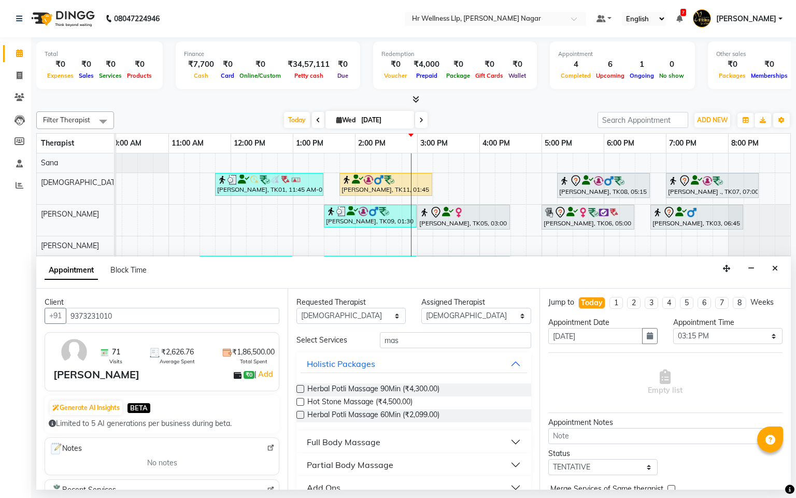
drag, startPoint x: 353, startPoint y: 440, endPoint x: 490, endPoint y: 421, distance: 137.6
click at [369, 442] on div "Full Body Massage" at bounding box center [344, 442] width 74 height 12
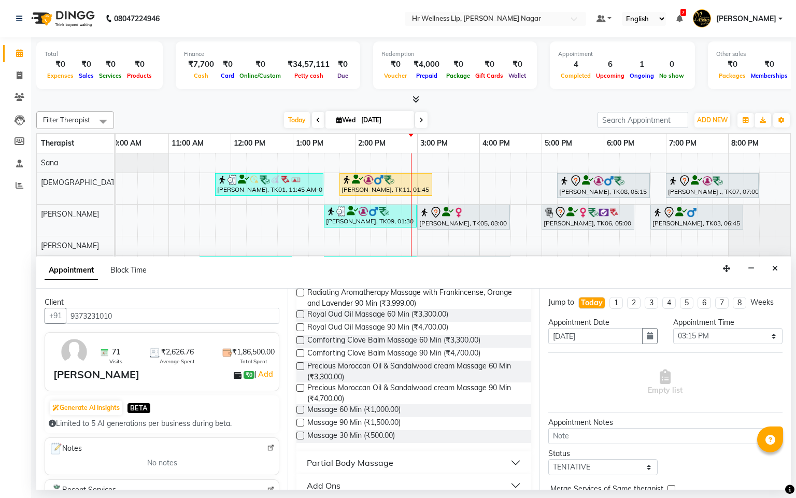
scroll to position [463, 0]
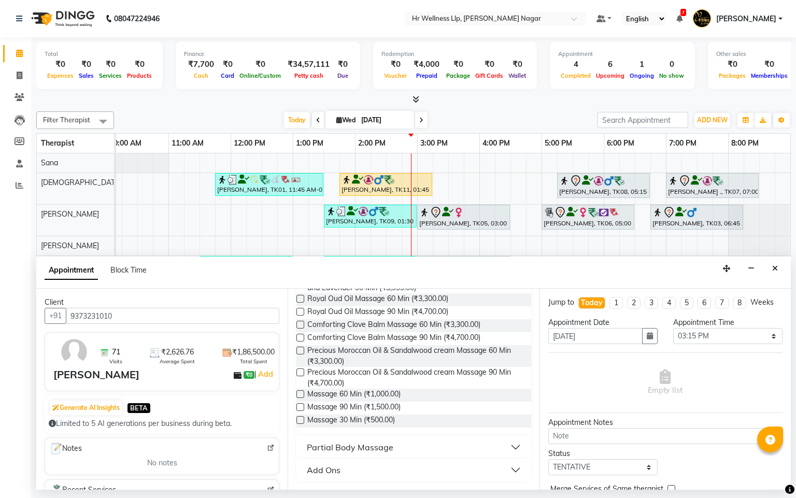
drag, startPoint x: 302, startPoint y: 394, endPoint x: 563, endPoint y: 418, distance: 262.4
click at [302, 394] on label at bounding box center [300, 394] width 8 height 8
click at [302, 394] on input "checkbox" at bounding box center [299, 395] width 7 height 7
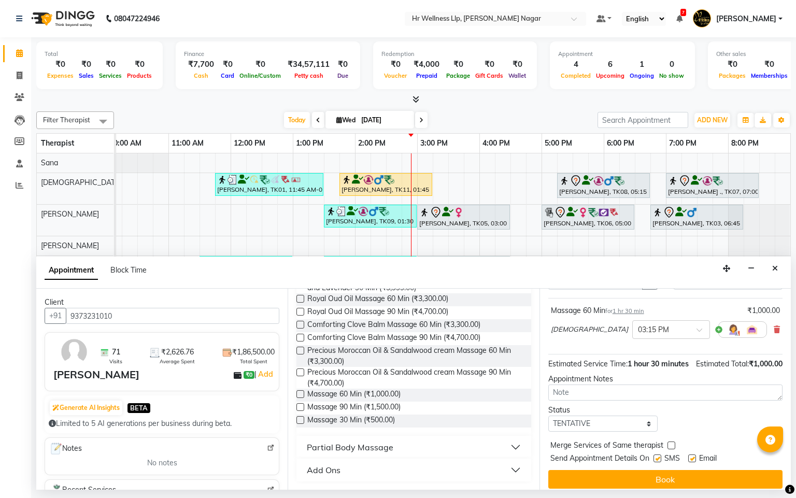
scroll to position [84, 0]
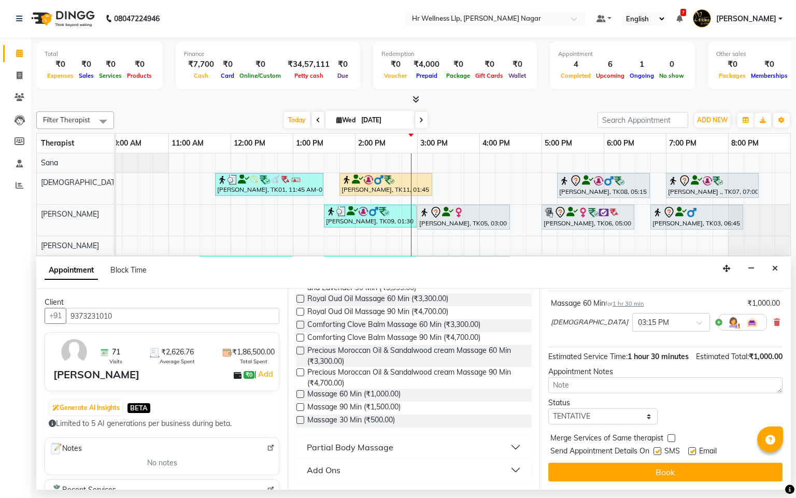
drag, startPoint x: 653, startPoint y: 450, endPoint x: 664, endPoint y: 451, distance: 11.5
click at [658, 451] on div "Send Appointment Details On SMS Email" at bounding box center [666, 452] width 232 height 13
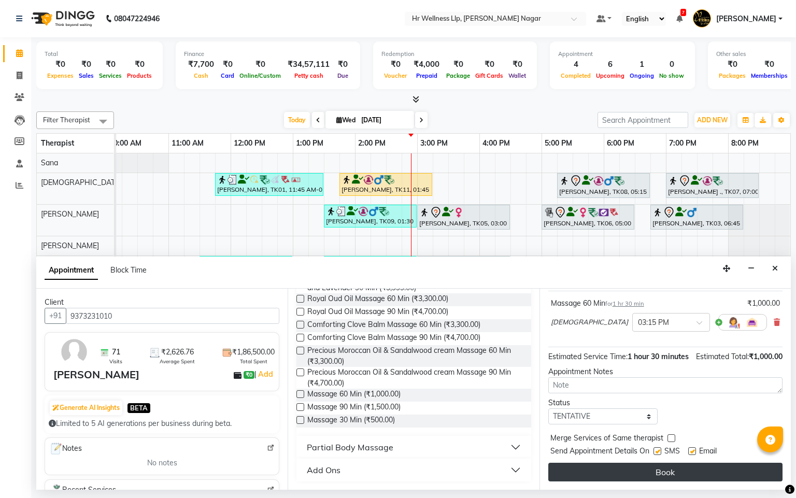
click at [655, 463] on button "Book" at bounding box center [665, 472] width 234 height 19
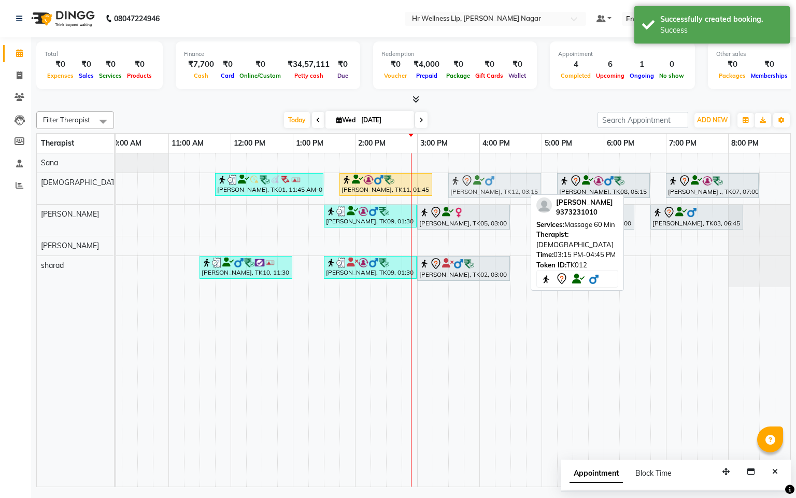
drag, startPoint x: 480, startPoint y: 188, endPoint x: 489, endPoint y: 191, distance: 8.9
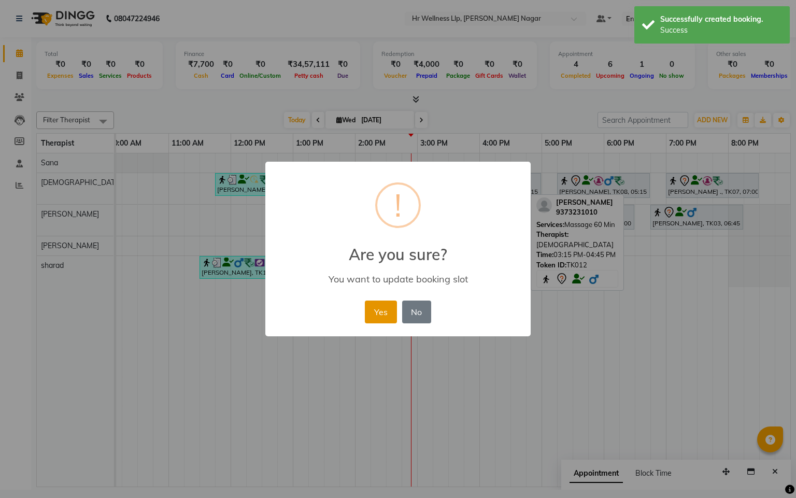
click at [369, 308] on button "Yes" at bounding box center [381, 312] width 32 height 23
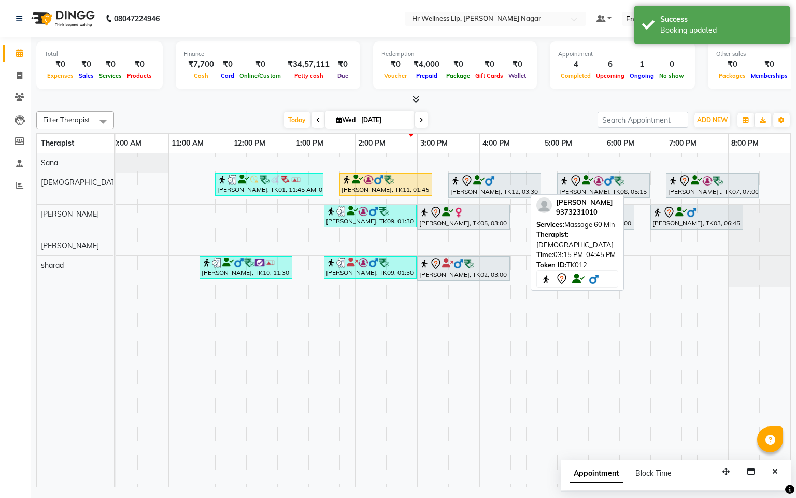
click at [673, 264] on div "Pooja Shimpi., TK01, 11:45 AM-01:30 PM, Massage 60 Min Deepak Shinde, TK11, 01:…" at bounding box center [386, 319] width 809 height 333
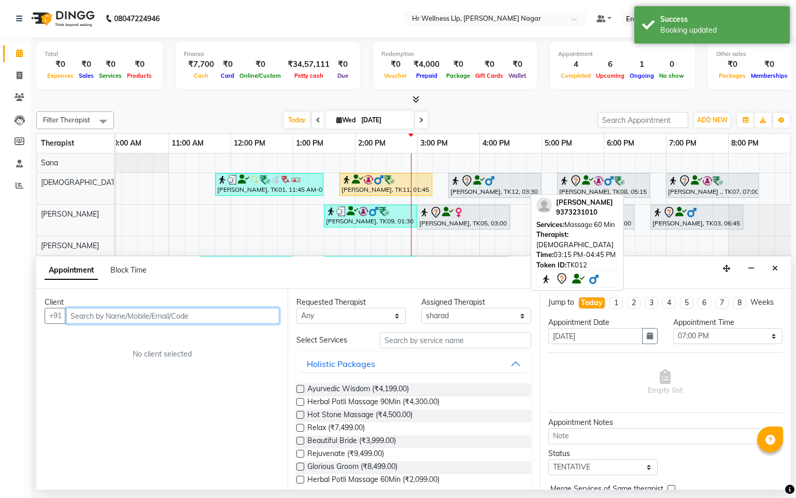
click at [121, 315] on input "text" at bounding box center [173, 316] width 214 height 16
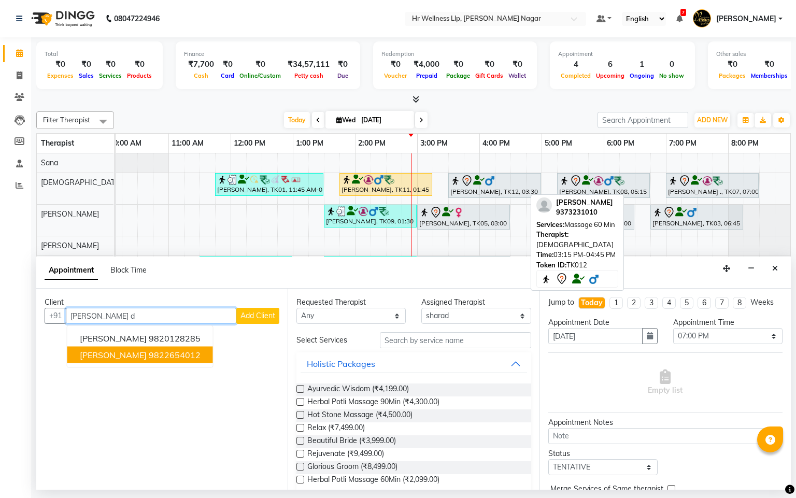
click at [140, 356] on button "Rupesh Dagliya 9822654012" at bounding box center [140, 355] width 146 height 17
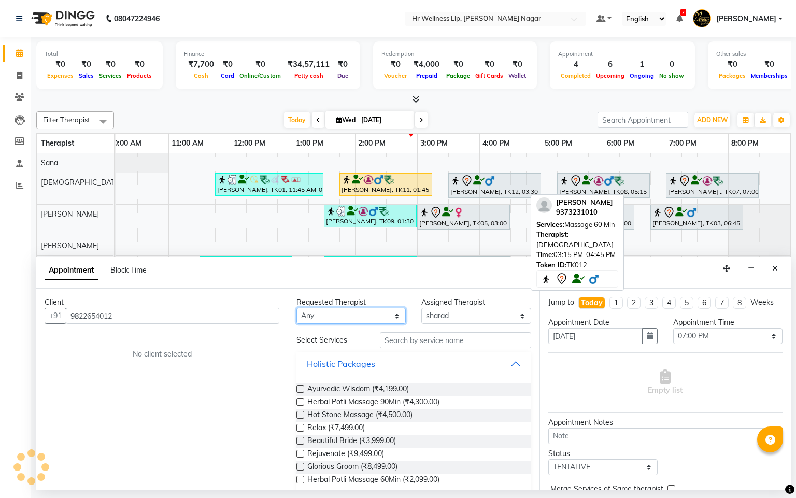
click at [341, 315] on select "Any Krishna lucy Sakshi Shinde Sana sharad" at bounding box center [350, 316] width 109 height 16
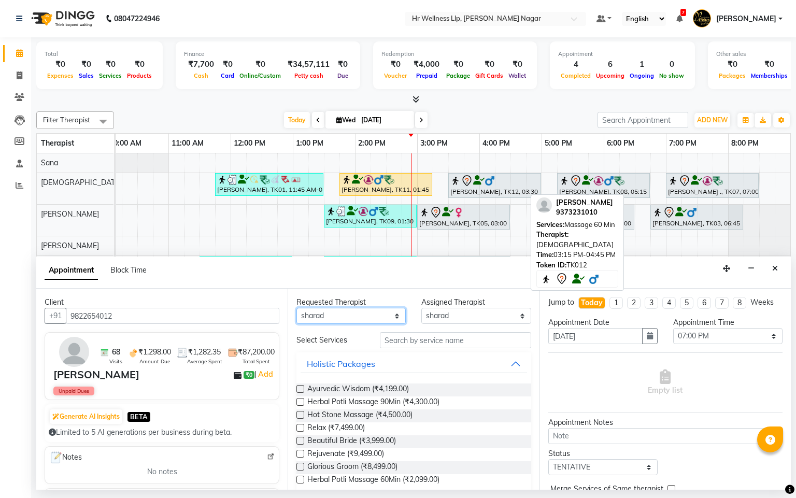
click at [296, 308] on select "Any Krishna lucy Sakshi Shinde Sana sharad" at bounding box center [350, 316] width 109 height 16
click at [406, 335] on input "text" at bounding box center [455, 340] width 151 height 16
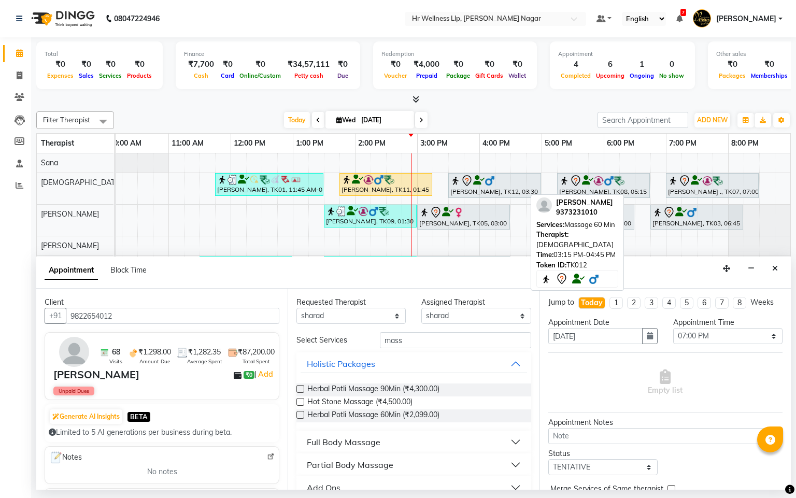
click at [323, 445] on div "Full Body Massage" at bounding box center [344, 442] width 74 height 12
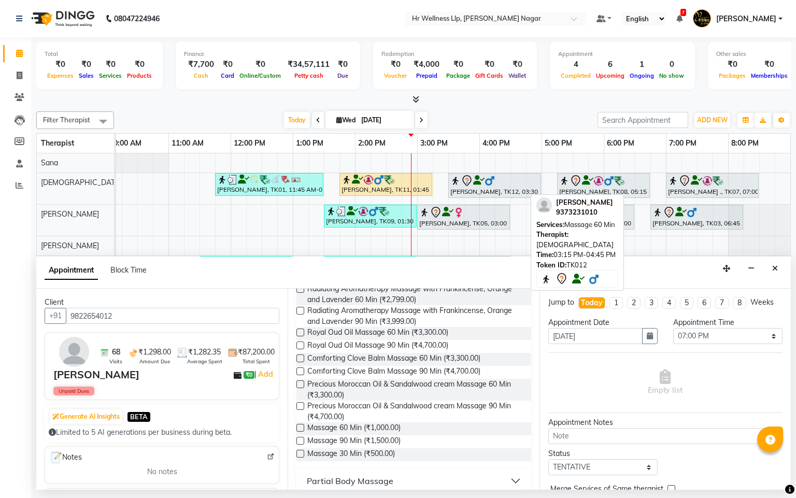
scroll to position [463, 0]
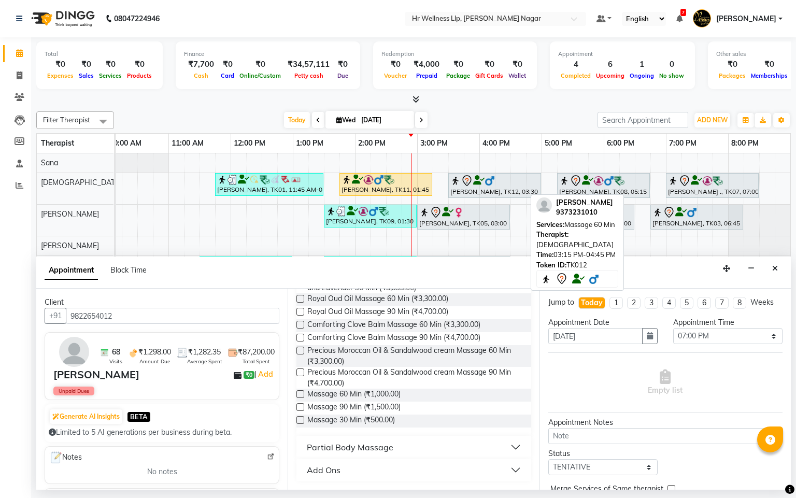
click at [302, 394] on label at bounding box center [300, 394] width 8 height 8
click at [302, 394] on input "checkbox" at bounding box center [299, 395] width 7 height 7
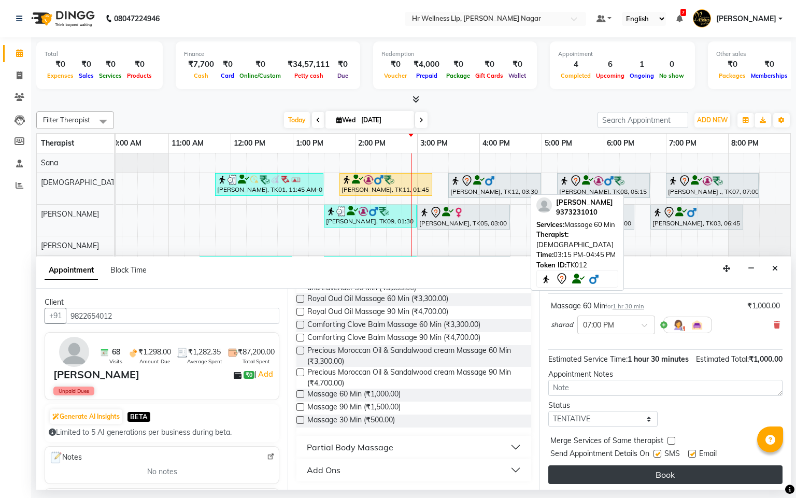
scroll to position [84, 0]
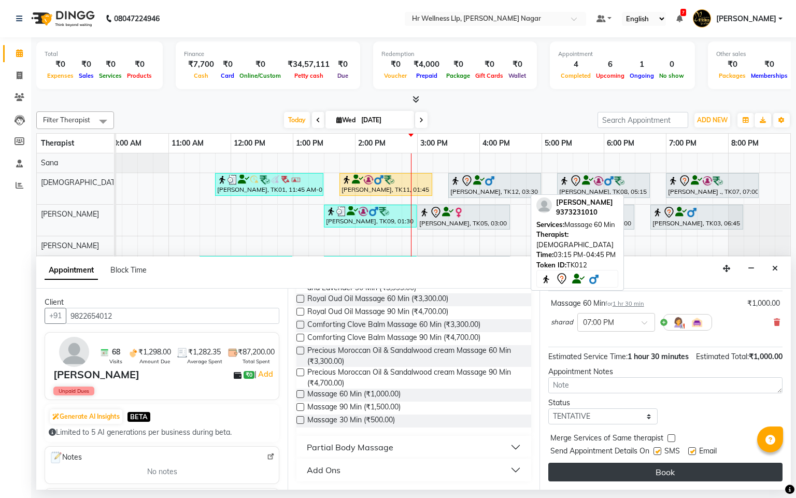
click at [653, 472] on button "Book" at bounding box center [665, 472] width 234 height 19
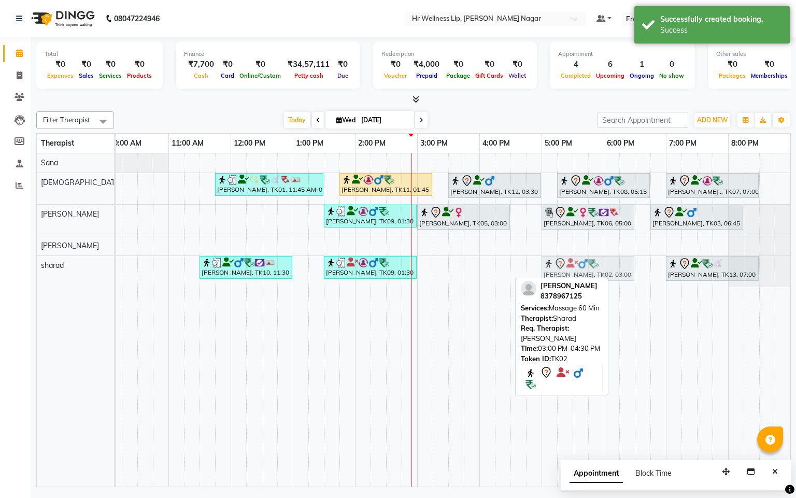
drag, startPoint x: 445, startPoint y: 269, endPoint x: 574, endPoint y: 274, distance: 129.7
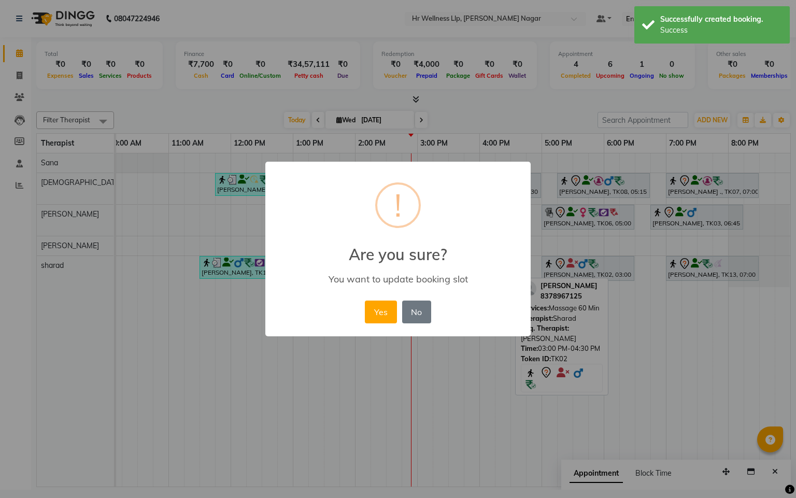
drag, startPoint x: 372, startPoint y: 309, endPoint x: 428, endPoint y: 246, distance: 84.8
click at [372, 309] on button "Yes" at bounding box center [381, 312] width 32 height 23
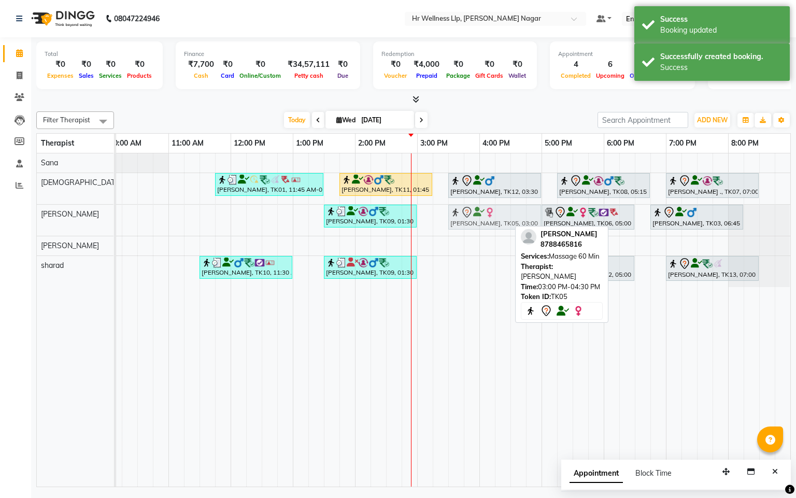
drag, startPoint x: 451, startPoint y: 214, endPoint x: 479, endPoint y: 226, distance: 30.2
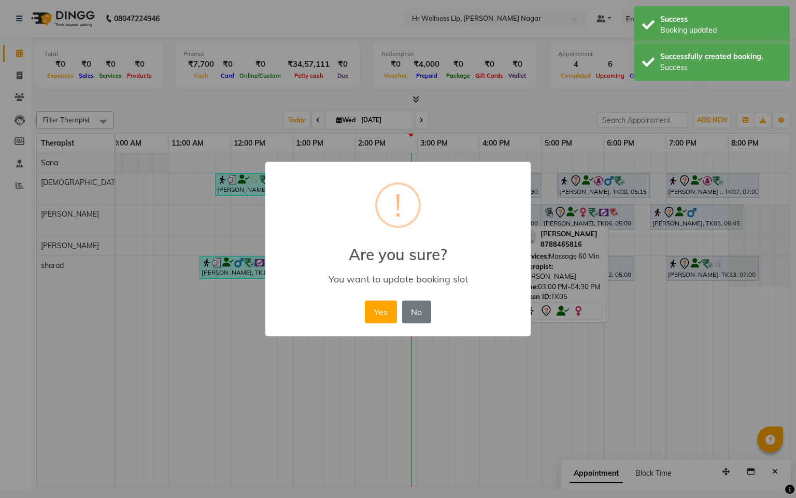
drag, startPoint x: 364, startPoint y: 308, endPoint x: 372, endPoint y: 263, distance: 46.2
click at [365, 310] on button "Yes" at bounding box center [381, 312] width 32 height 23
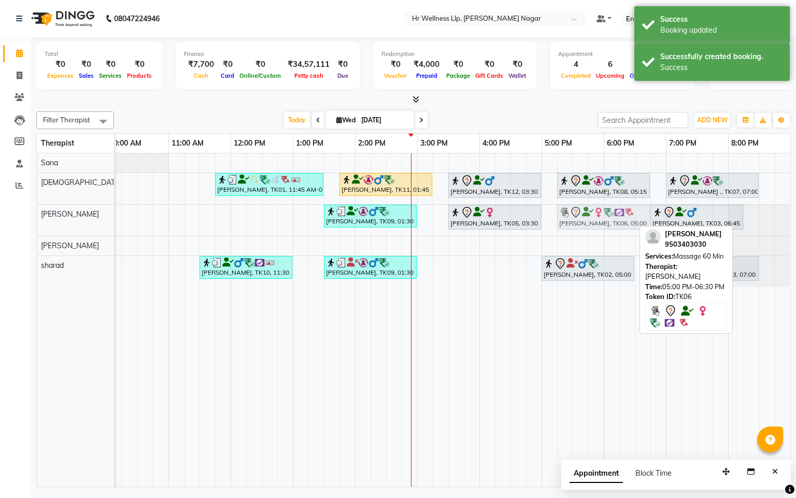
drag, startPoint x: 557, startPoint y: 224, endPoint x: 575, endPoint y: 226, distance: 18.8
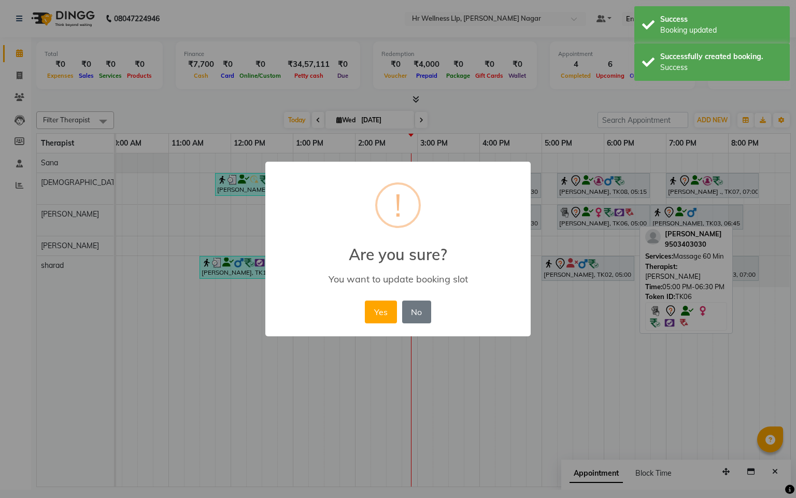
click at [393, 299] on div "Yes No No" at bounding box center [397, 312] width 71 height 28
click at [383, 307] on button "Yes" at bounding box center [381, 312] width 32 height 23
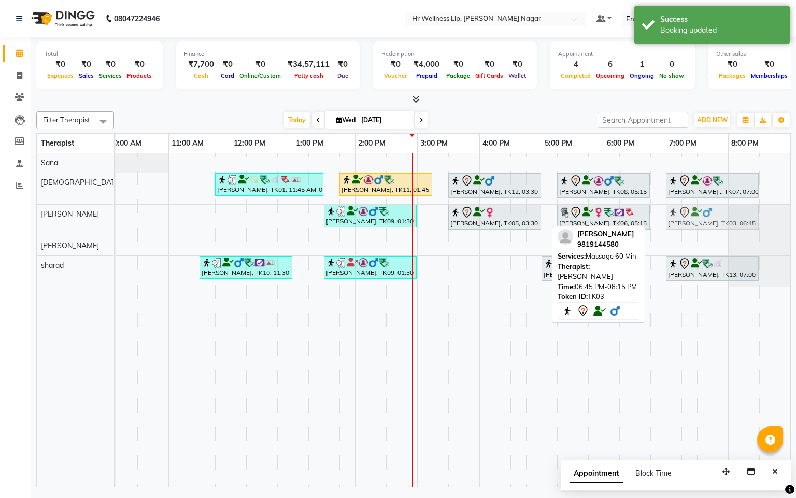
drag, startPoint x: 679, startPoint y: 220, endPoint x: 697, endPoint y: 220, distance: 17.1
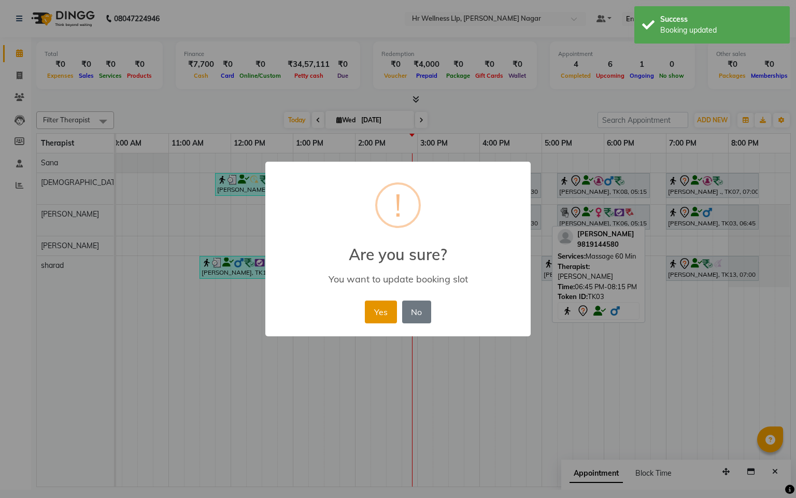
click at [370, 309] on button "Yes" at bounding box center [381, 312] width 32 height 23
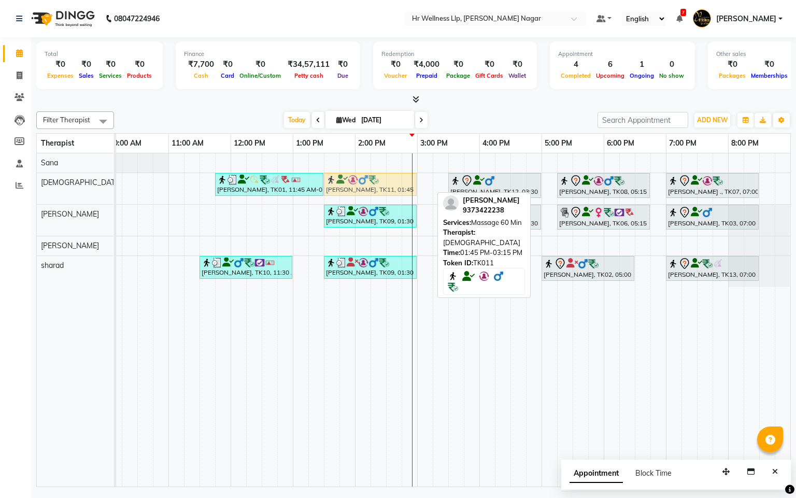
drag, startPoint x: 372, startPoint y: 179, endPoint x: 361, endPoint y: 179, distance: 10.9
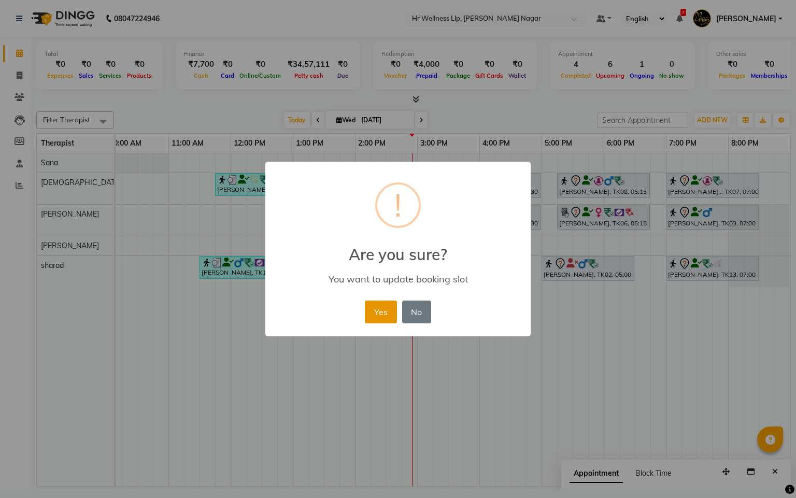
click at [375, 309] on button "Yes" at bounding box center [381, 312] width 32 height 23
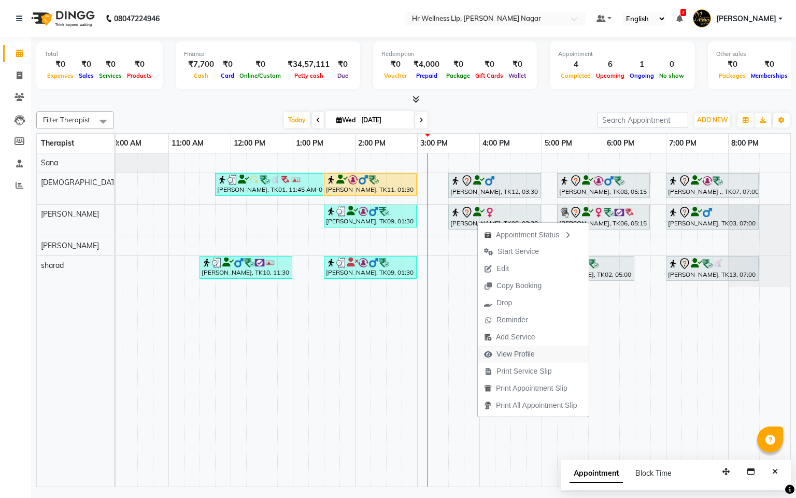
click at [510, 353] on span "View Profile" at bounding box center [516, 354] width 38 height 11
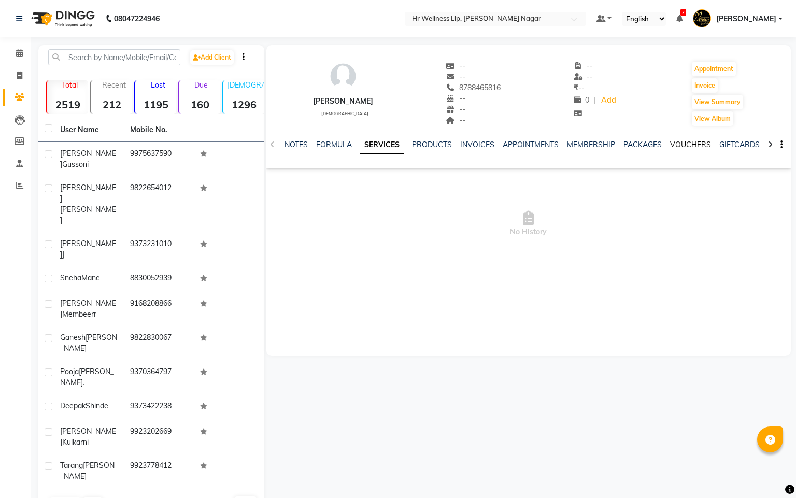
click at [685, 144] on link "VOUCHERS" at bounding box center [690, 144] width 41 height 9
click at [615, 142] on link "VOUCHERS" at bounding box center [628, 145] width 49 height 19
click at [21, 53] on icon at bounding box center [19, 53] width 7 height 8
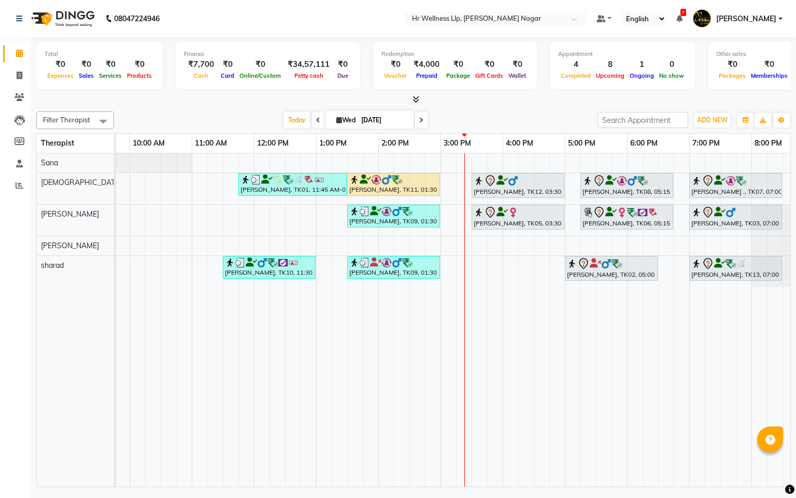
scroll to position [0, 134]
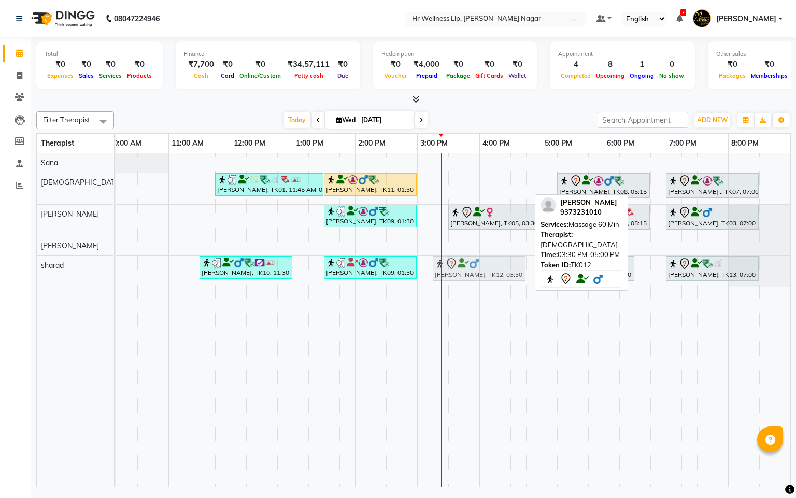
drag, startPoint x: 470, startPoint y: 182, endPoint x: 458, endPoint y: 267, distance: 85.8
click at [458, 267] on tbody "Pooja Shimpi., TK01, 11:45 AM-01:30 PM, Massage 60 Min Deepak Shinde, TK11, 01:…" at bounding box center [386, 220] width 809 height 134
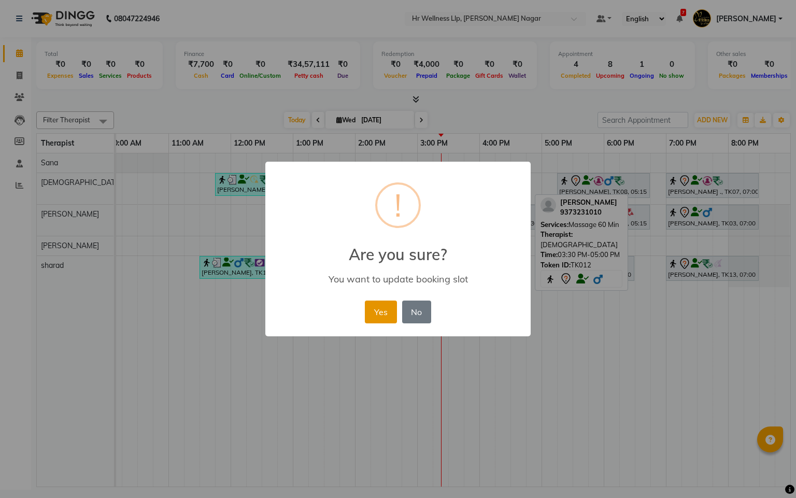
click at [379, 317] on button "Yes" at bounding box center [381, 312] width 32 height 23
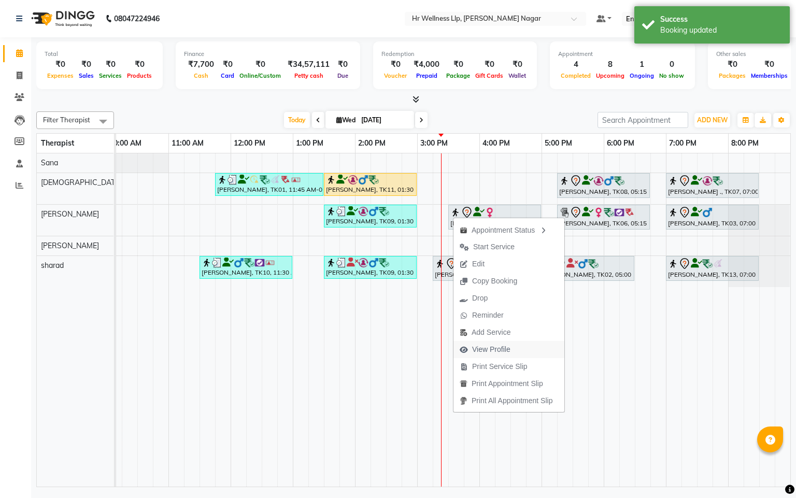
click at [503, 350] on span "View Profile" at bounding box center [491, 349] width 38 height 11
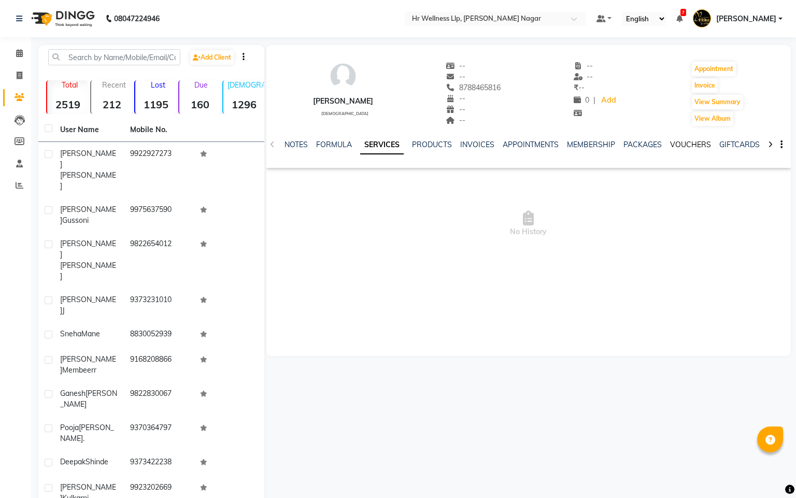
click at [699, 145] on link "VOUCHERS" at bounding box center [690, 144] width 41 height 9
click at [402, 145] on link "INVOICES" at bounding box center [411, 144] width 34 height 9
click at [346, 141] on link "SERVICES" at bounding box center [352, 144] width 35 height 9
click at [532, 142] on link "APPOINTMENTS" at bounding box center [522, 144] width 56 height 9
click at [17, 53] on icon at bounding box center [19, 53] width 7 height 8
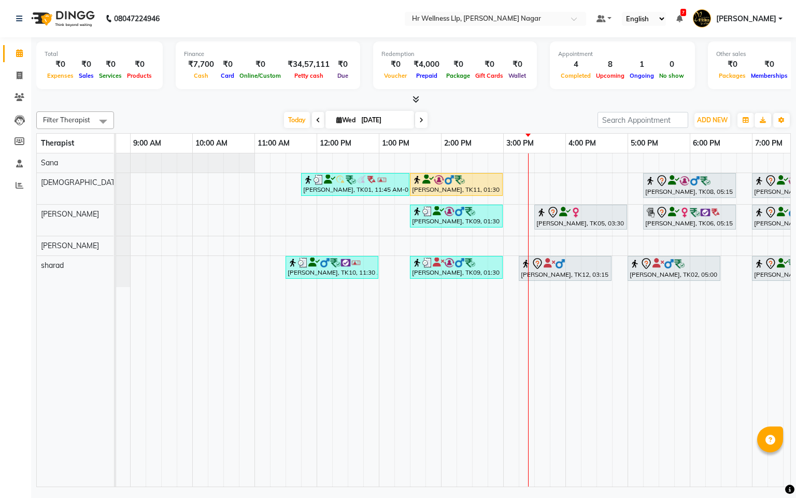
scroll to position [0, 134]
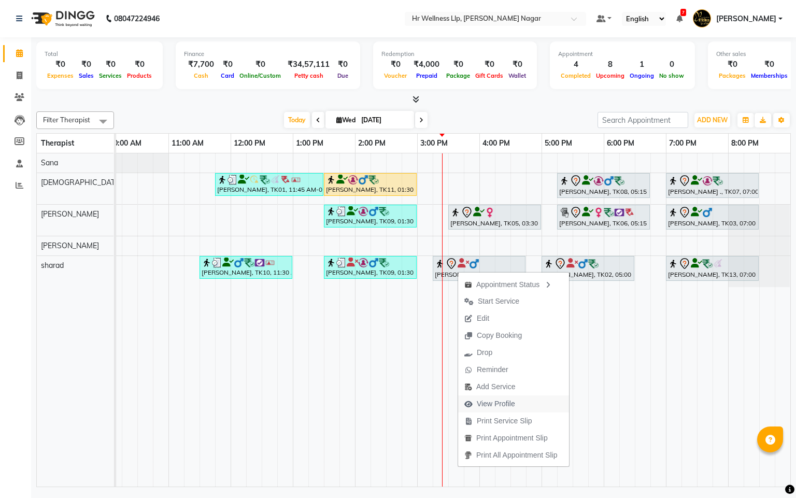
click at [506, 403] on span "View Profile" at bounding box center [496, 404] width 38 height 11
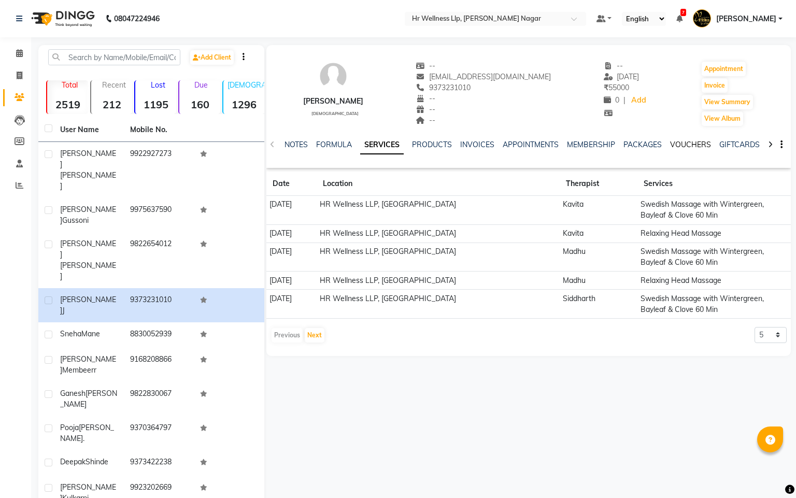
click at [682, 140] on link "VOUCHERS" at bounding box center [690, 144] width 41 height 9
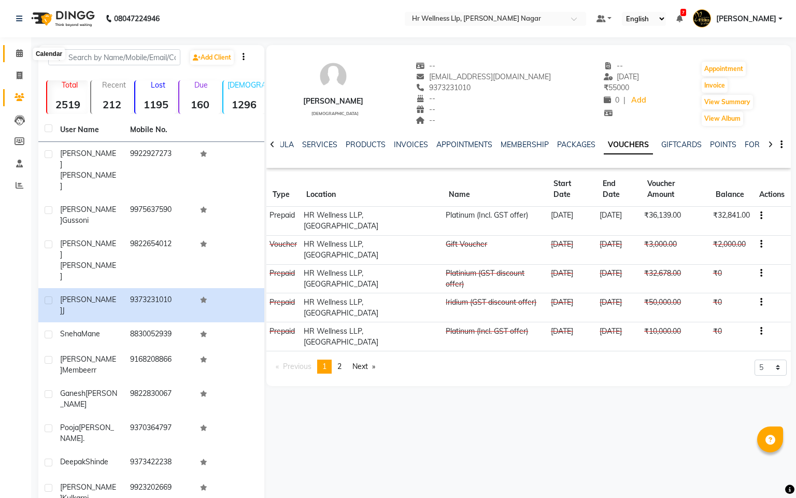
click at [19, 52] on icon at bounding box center [19, 53] width 7 height 8
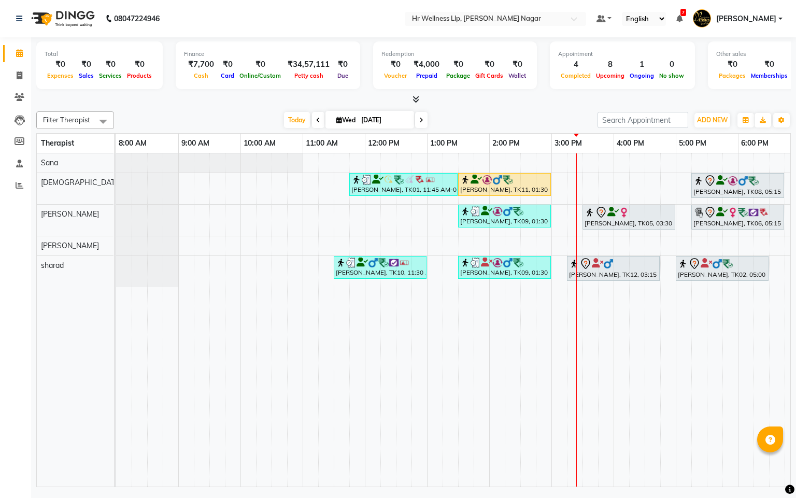
scroll to position [0, 134]
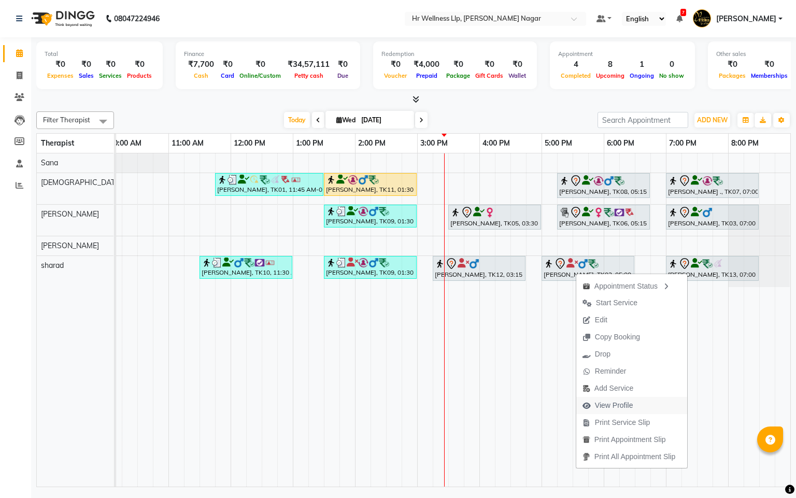
click at [602, 400] on span "View Profile" at bounding box center [614, 405] width 38 height 11
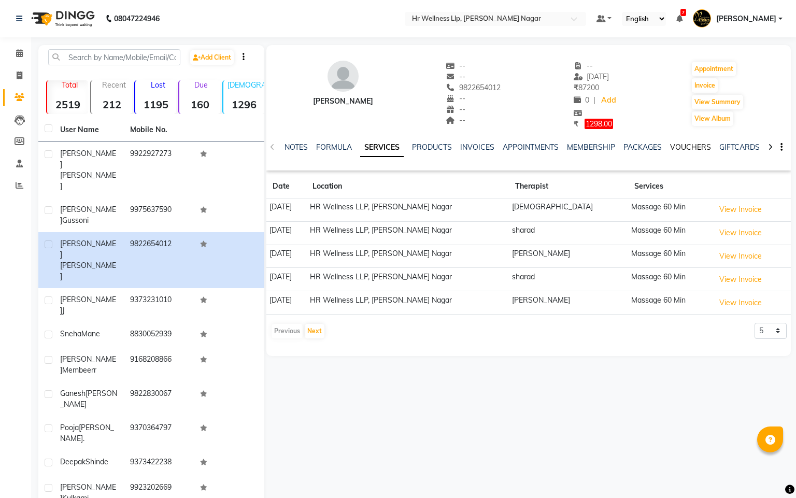
click at [683, 148] on link "VOUCHERS" at bounding box center [690, 147] width 41 height 9
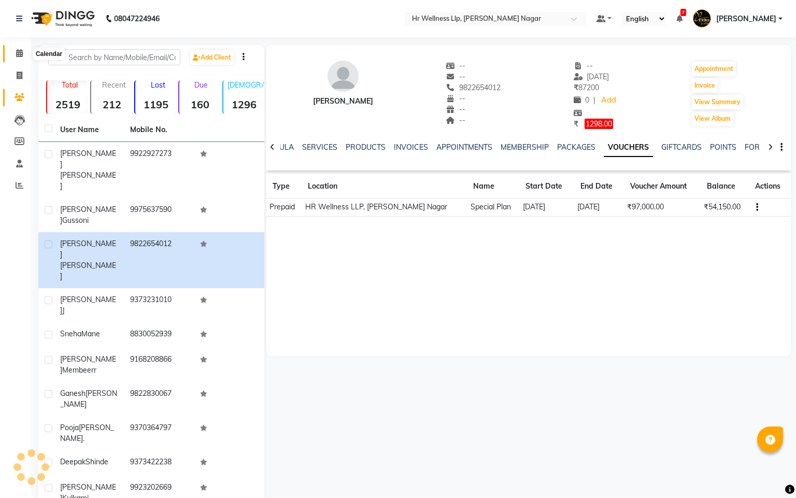
drag, startPoint x: 16, startPoint y: 51, endPoint x: 25, endPoint y: 56, distance: 10.0
click at [17, 51] on icon at bounding box center [19, 53] width 7 height 8
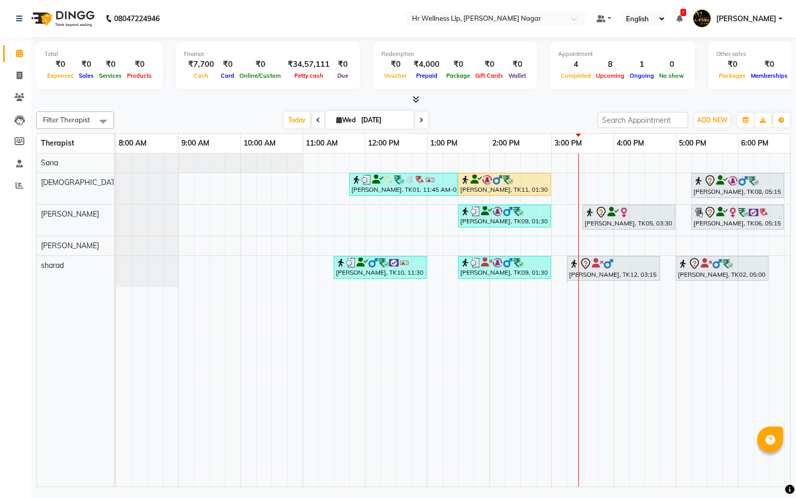
scroll to position [0, 134]
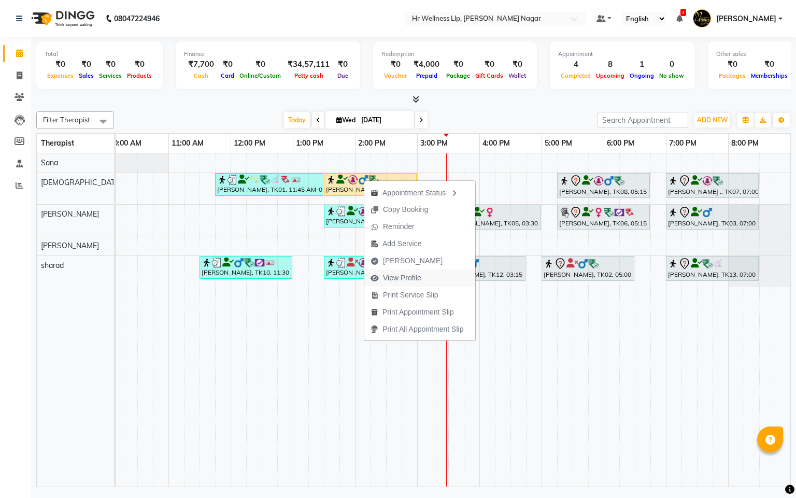
click at [393, 275] on span "View Profile" at bounding box center [402, 278] width 38 height 11
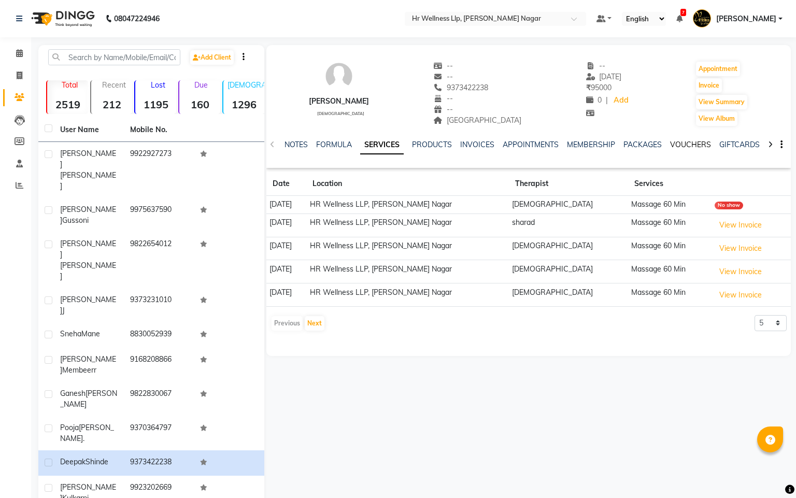
click at [681, 140] on link "VOUCHERS" at bounding box center [690, 144] width 41 height 9
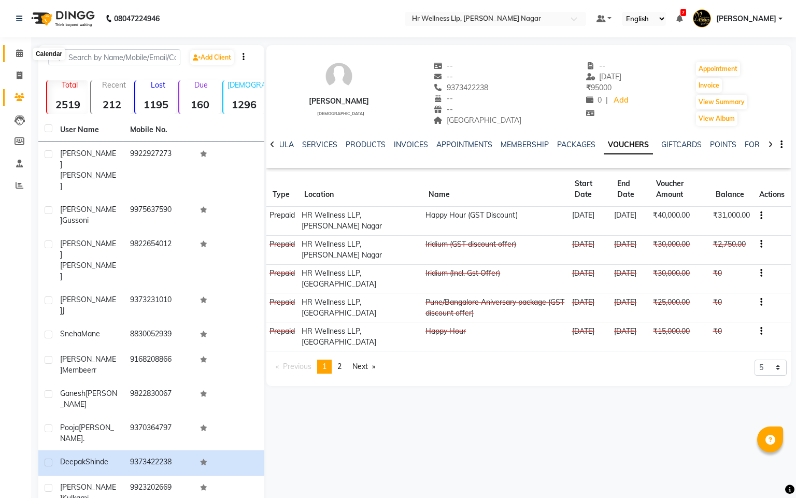
click at [16, 53] on icon at bounding box center [19, 53] width 7 height 8
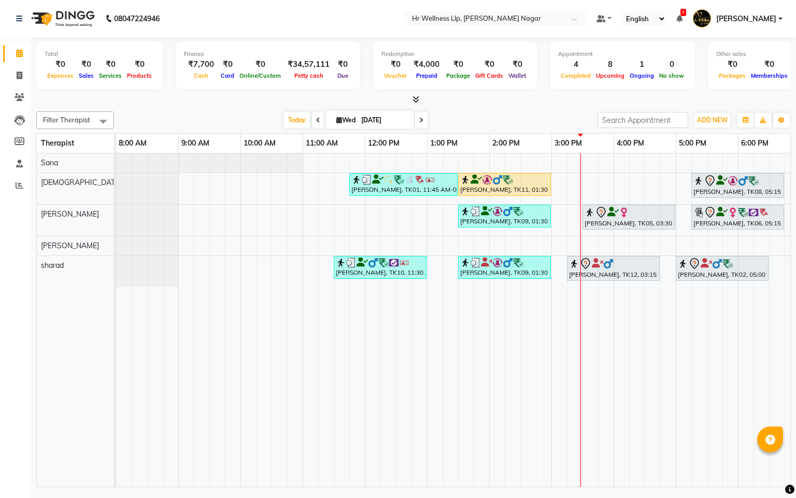
scroll to position [0, 134]
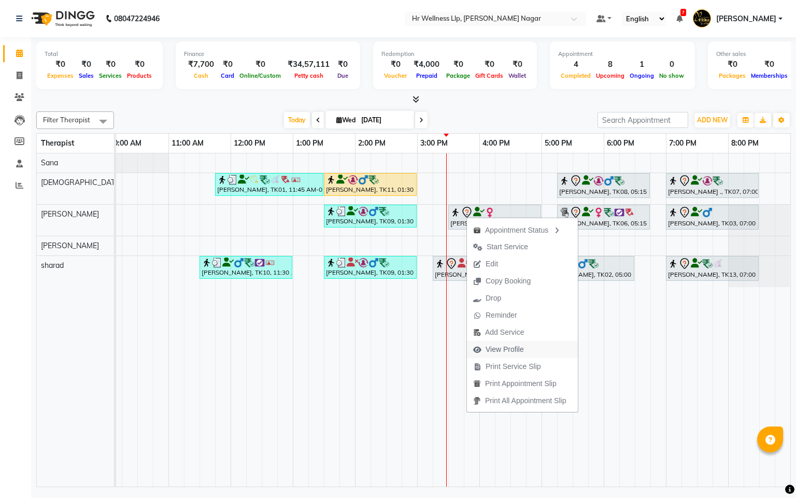
click at [496, 350] on span "View Profile" at bounding box center [505, 349] width 38 height 11
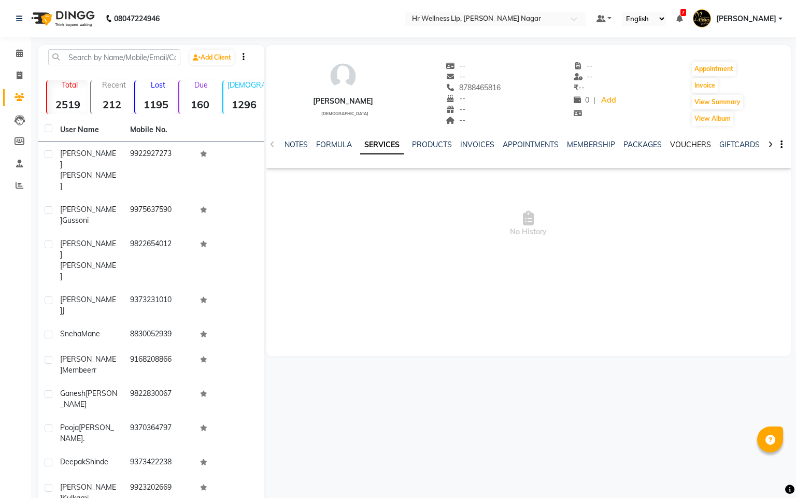
click at [702, 145] on link "VOUCHERS" at bounding box center [690, 144] width 41 height 9
click at [21, 53] on icon at bounding box center [19, 53] width 7 height 8
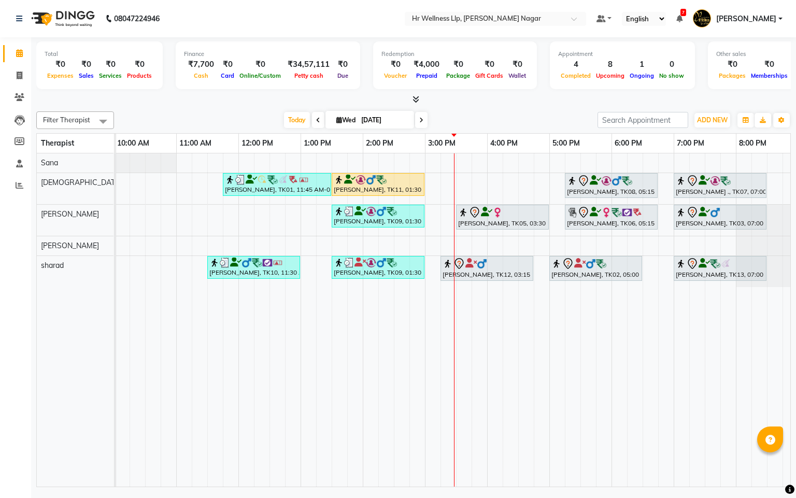
scroll to position [0, 134]
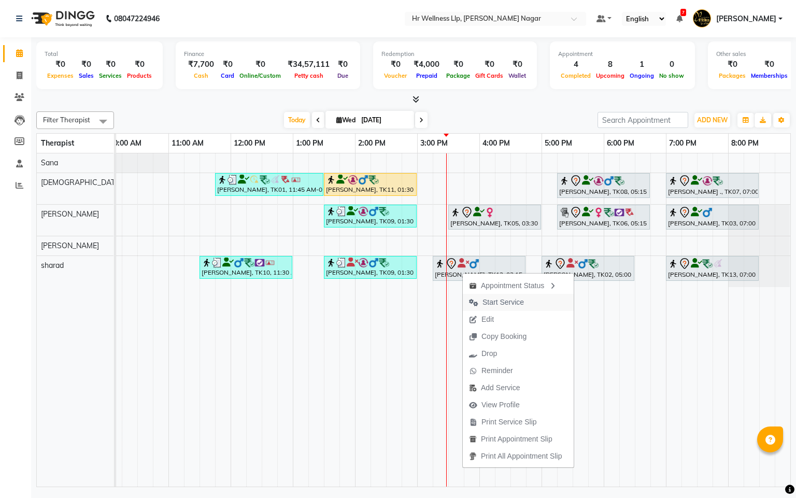
click at [490, 305] on span "Start Service" at bounding box center [503, 302] width 41 height 11
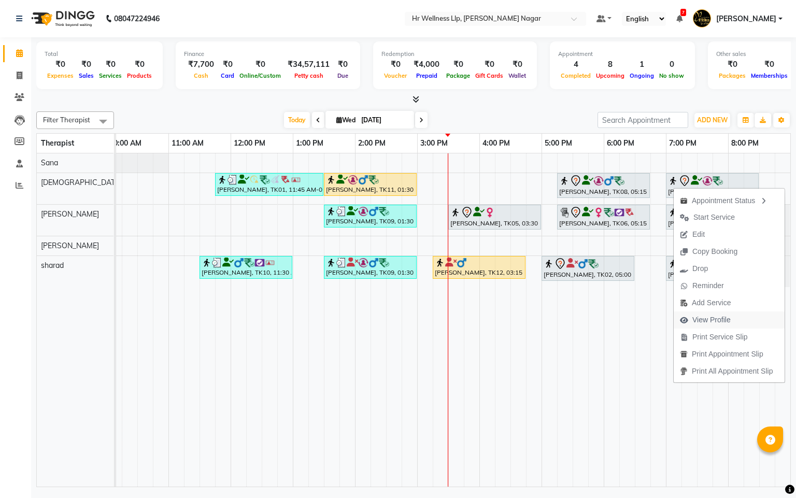
click at [703, 322] on span "View Profile" at bounding box center [711, 320] width 38 height 11
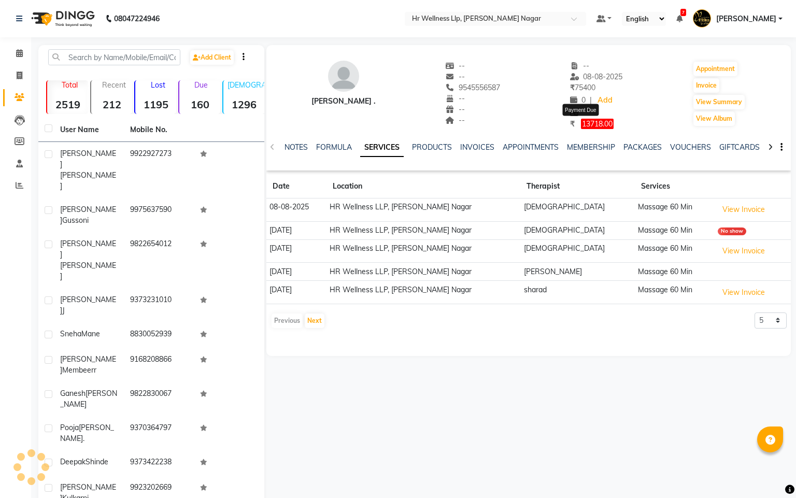
click at [581, 123] on span "13718.00" at bounding box center [597, 124] width 33 height 10
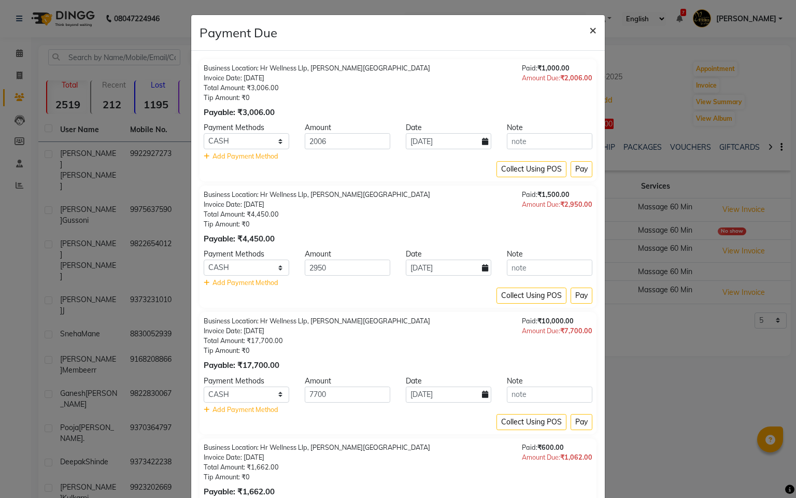
click at [589, 30] on span "×" at bounding box center [592, 30] width 7 height 16
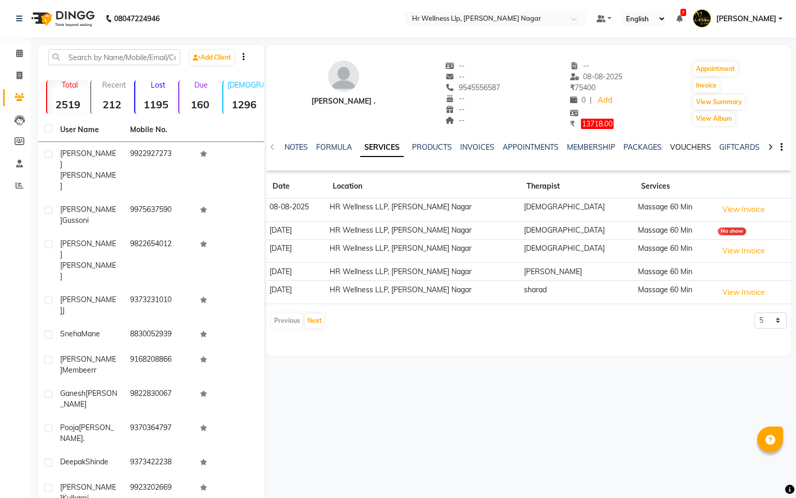
click at [696, 146] on link "VOUCHERS" at bounding box center [690, 147] width 41 height 9
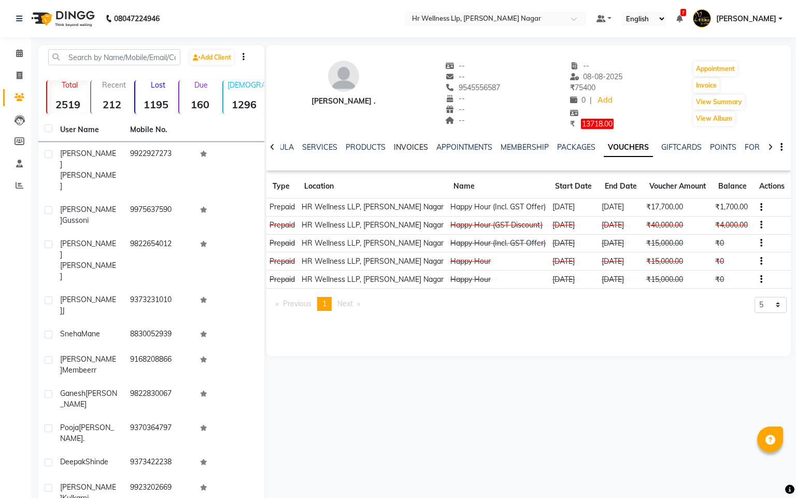
click at [409, 144] on link "INVOICES" at bounding box center [411, 147] width 34 height 9
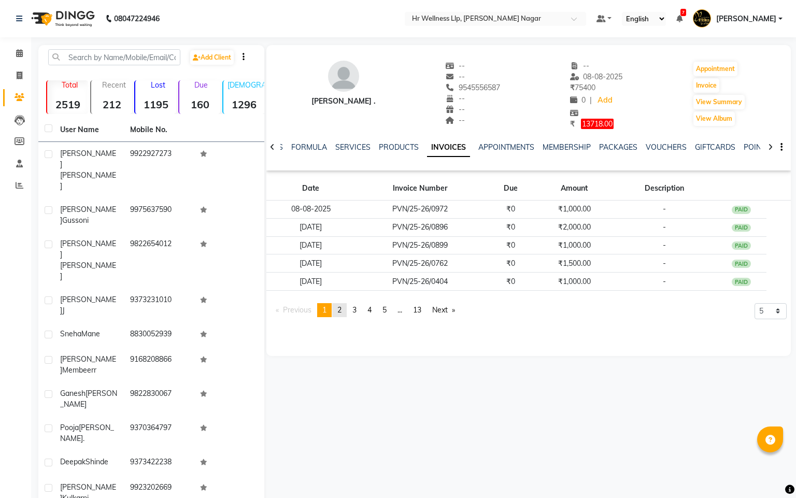
click at [339, 313] on span "2" at bounding box center [339, 309] width 4 height 9
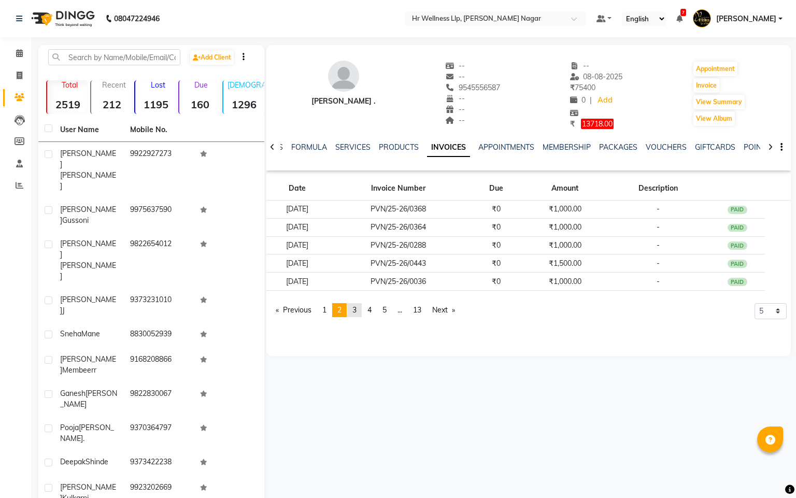
click at [356, 311] on span "3" at bounding box center [354, 309] width 4 height 9
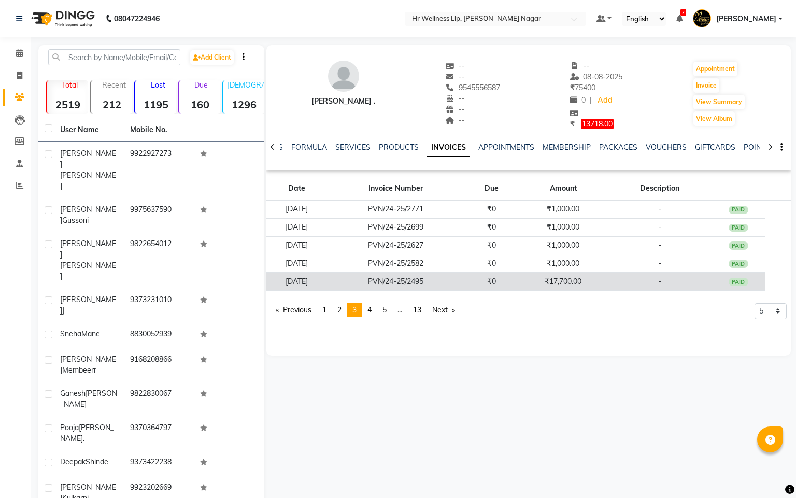
click at [746, 280] on div "PAID" at bounding box center [739, 282] width 20 height 8
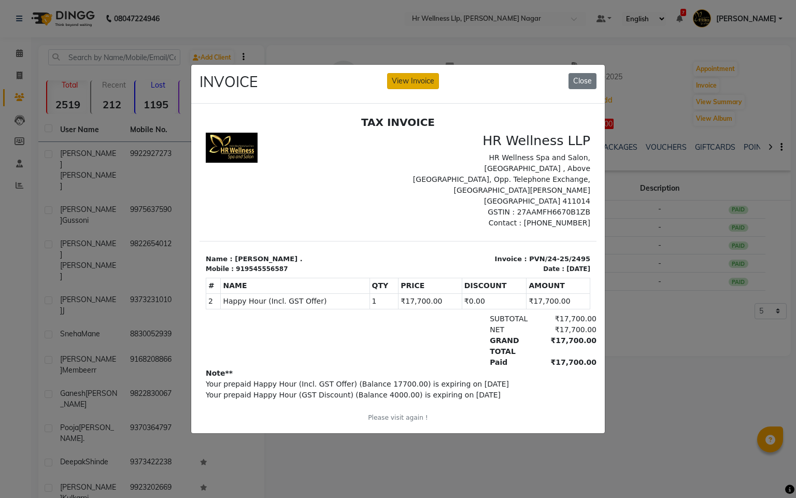
click at [420, 73] on button "View Invoice" at bounding box center [413, 81] width 52 height 16
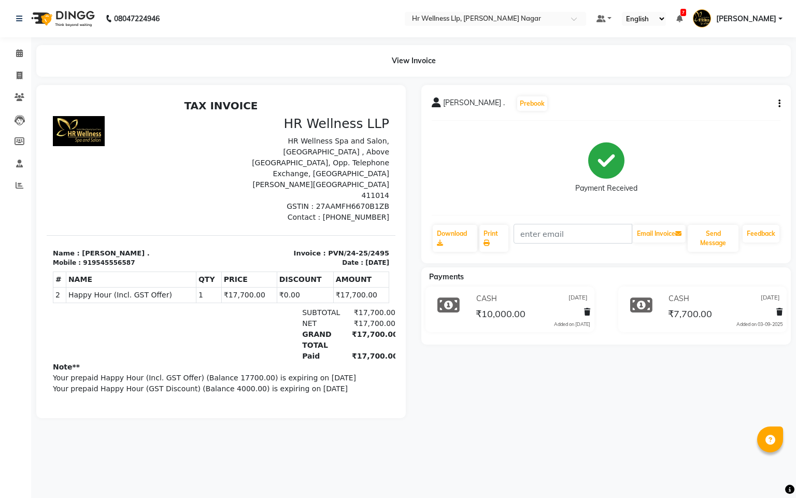
click at [509, 414] on div "Pratik . Prebook Payment Received Download Print Email Invoice Send Message Fee…" at bounding box center [606, 251] width 385 height 333
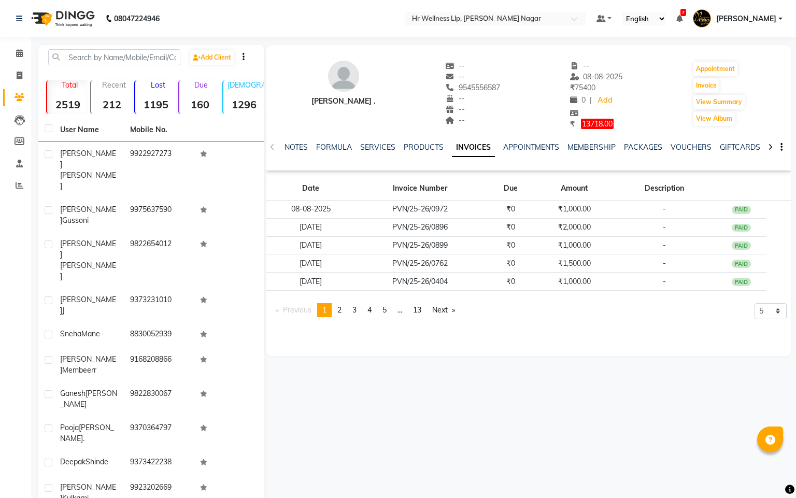
click at [470, 392] on div "Pratik . -- -- 9545556587 -- -- -- -- 08-08-2025 ₹ 75400 0 | Add ₹ 13718.00 App…" at bounding box center [527, 292] width 527 height 494
click at [14, 51] on span at bounding box center [19, 54] width 18 height 12
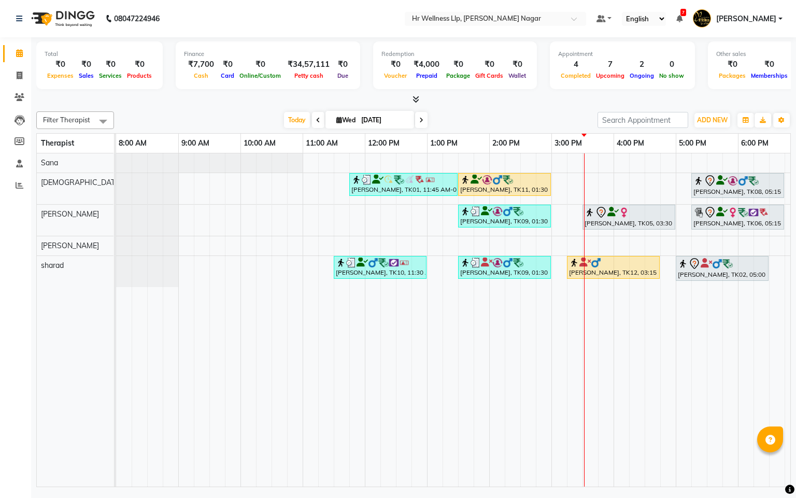
click at [425, 121] on span at bounding box center [421, 120] width 12 height 16
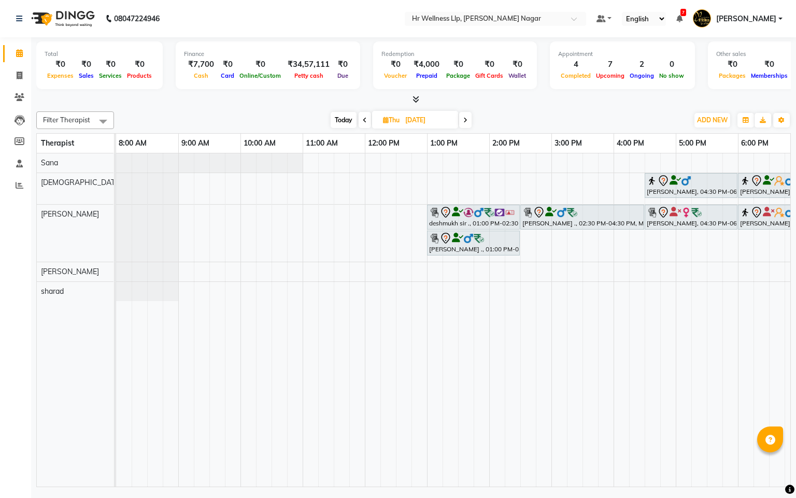
click at [318, 297] on div "suyog pawar, 04:30 PM-06:00 PM, Massage 60 Min Abhijeet ., 06:00 PM-07:30 PM, M…" at bounding box center [520, 319] width 809 height 333
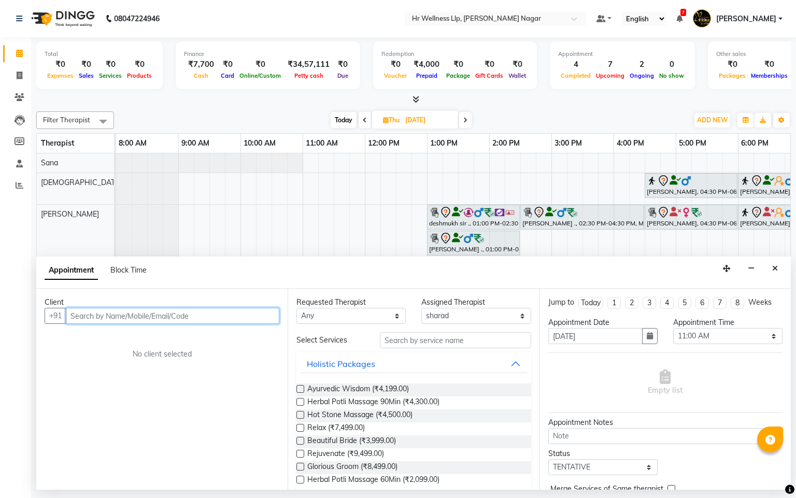
click at [139, 312] on input "text" at bounding box center [173, 316] width 214 height 16
click at [780, 271] on button "Close" at bounding box center [775, 269] width 15 height 16
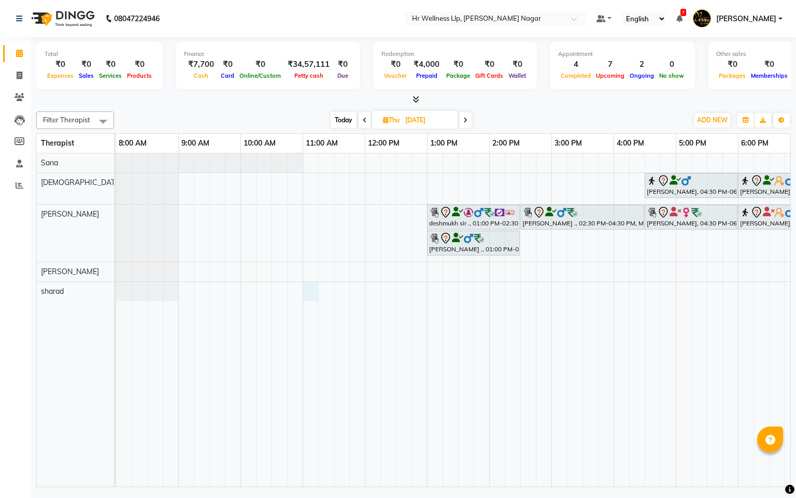
click at [309, 287] on div "suyog pawar, 04:30 PM-06:00 PM, Massage 60 Min Abhijeet ., 06:00 PM-07:30 PM, M…" at bounding box center [520, 319] width 809 height 333
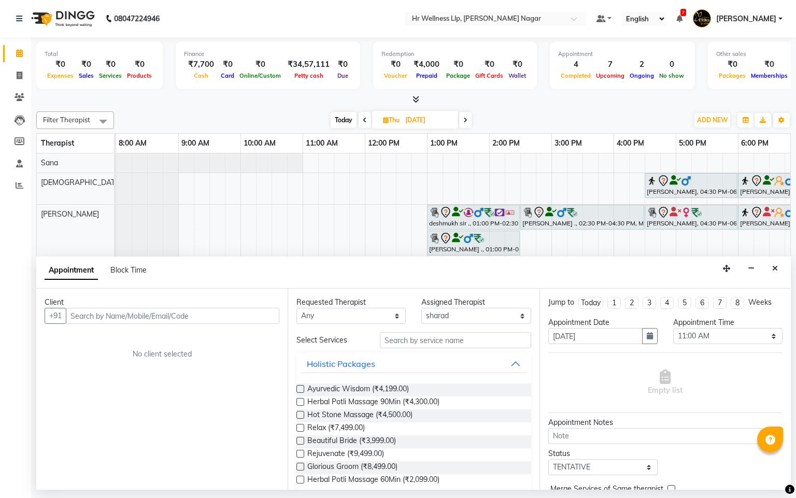
click at [98, 310] on input "text" at bounding box center [173, 316] width 214 height 16
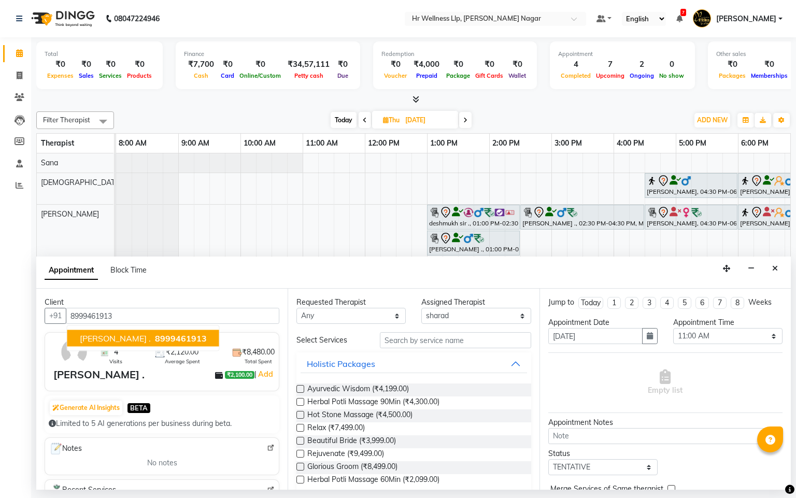
click at [155, 338] on span "8999461913" at bounding box center [181, 338] width 52 height 10
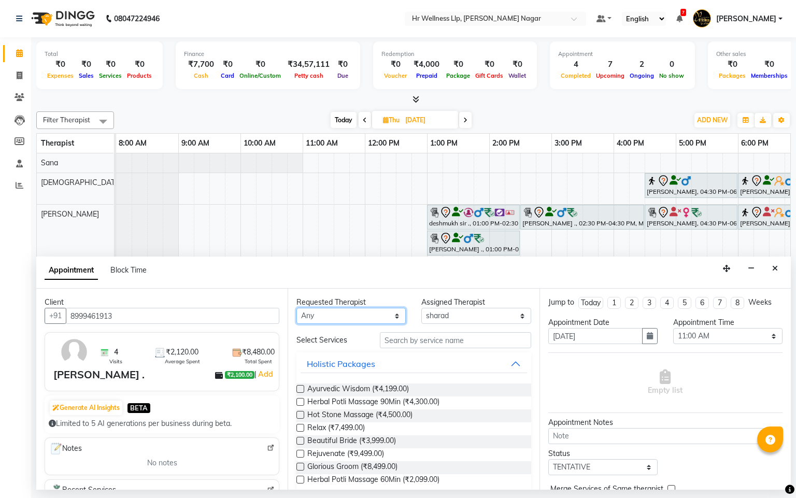
click at [338, 313] on select "Any Krishna lucy Sakshi Shinde Sana sharad" at bounding box center [350, 316] width 109 height 16
click at [296, 308] on select "Any Krishna lucy Sakshi Shinde Sana sharad" at bounding box center [350, 316] width 109 height 16
click at [417, 325] on div "Requested Therapist Any Krishna lucy Sakshi Shinde Sana sharad Assigned Therapi…" at bounding box center [413, 389] width 251 height 201
click at [408, 338] on input "text" at bounding box center [455, 340] width 151 height 16
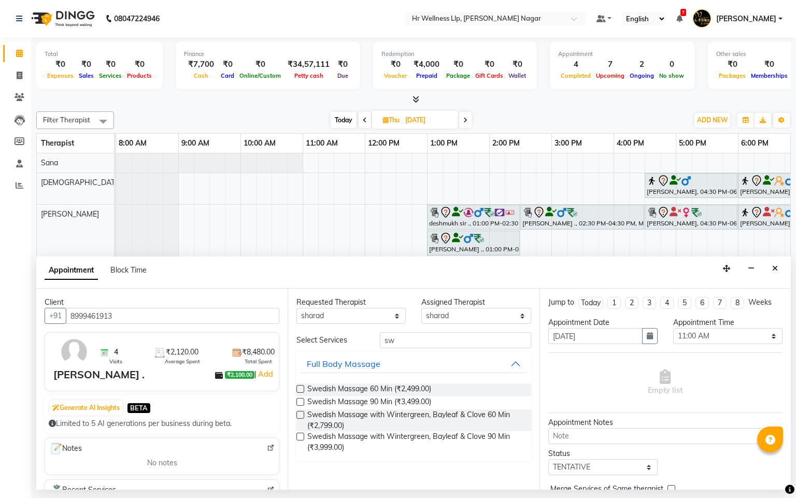
click at [300, 389] on label at bounding box center [300, 389] width 8 height 8
click at [300, 389] on input "checkbox" at bounding box center [299, 390] width 7 height 7
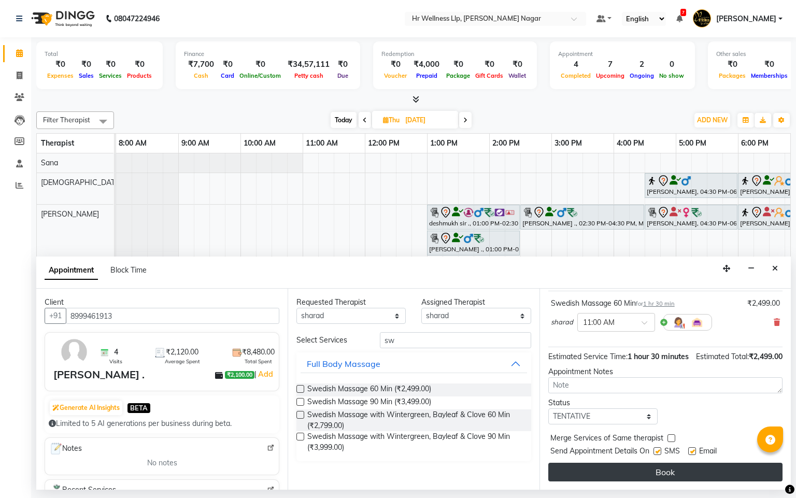
scroll to position [84, 0]
click at [677, 470] on button "Book" at bounding box center [665, 472] width 234 height 19
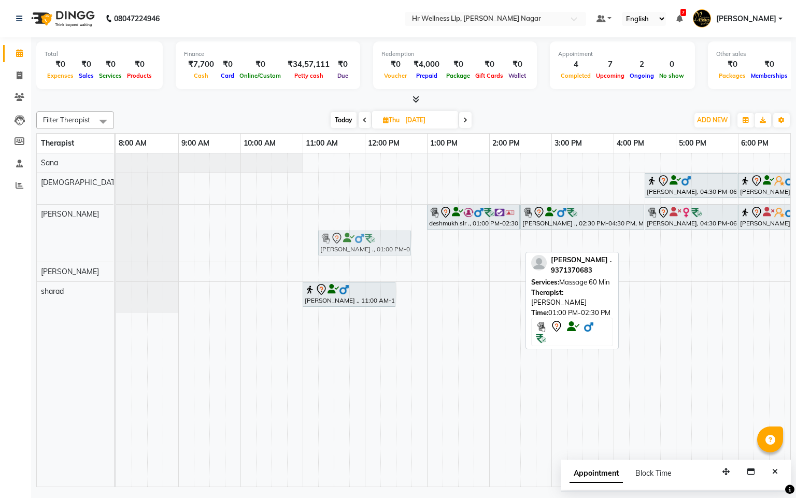
drag, startPoint x: 451, startPoint y: 249, endPoint x: 344, endPoint y: 212, distance: 114.1
click at [344, 212] on div "[PERSON_NAME], 04:30 PM-06:00 PM, Massage 60 [PERSON_NAME] ., 06:00 PM-07:30 PM…" at bounding box center [520, 319] width 809 height 333
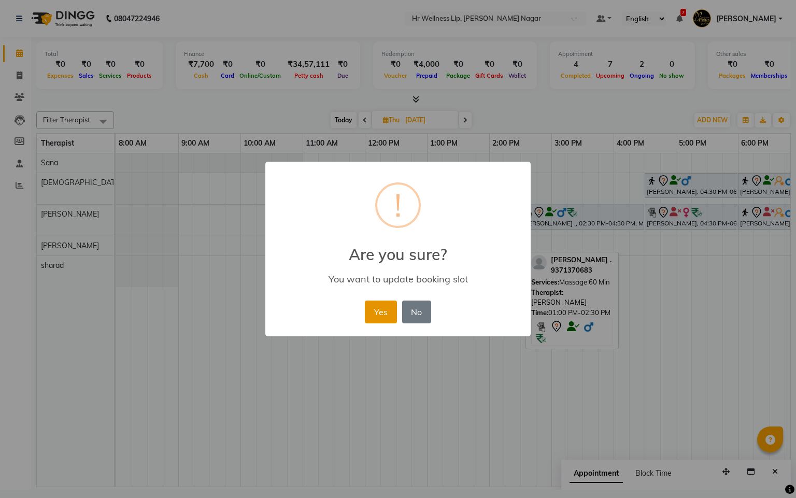
click at [392, 305] on button "Yes" at bounding box center [381, 312] width 32 height 23
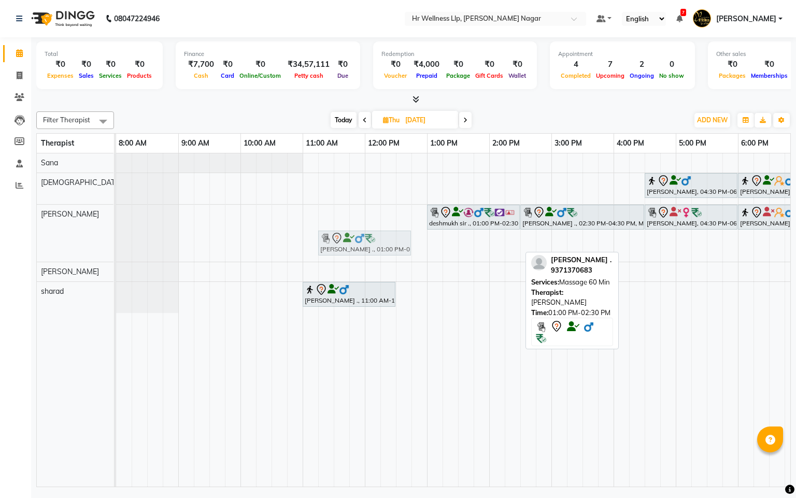
drag, startPoint x: 446, startPoint y: 239, endPoint x: 344, endPoint y: 209, distance: 107.1
click at [344, 209] on div "[PERSON_NAME], 04:30 PM-06:00 PM, Massage 60 [PERSON_NAME] ., 06:00 PM-07:30 PM…" at bounding box center [520, 319] width 809 height 333
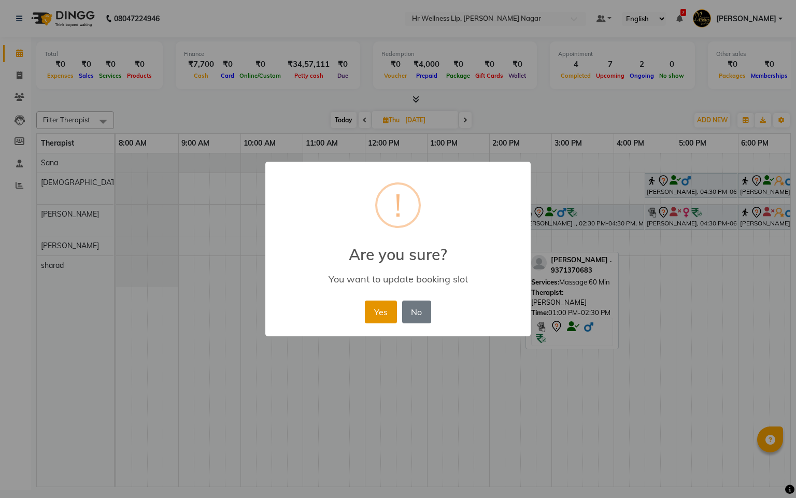
click at [388, 308] on button "Yes" at bounding box center [381, 312] width 32 height 23
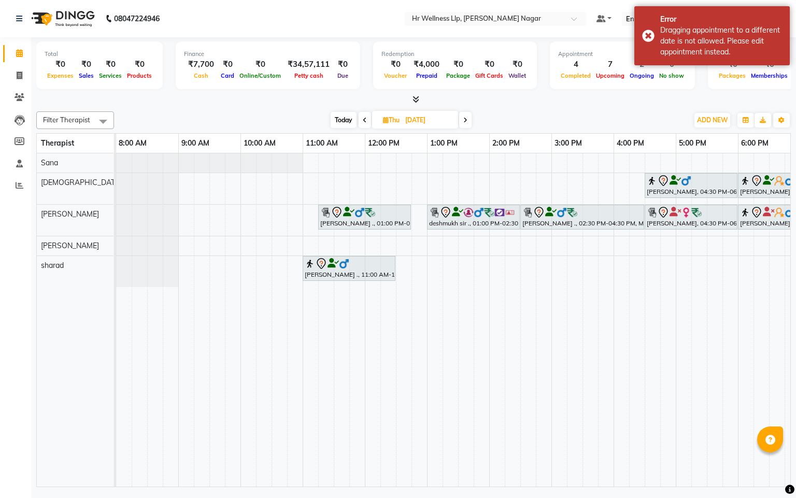
click at [339, 118] on span "Today" at bounding box center [344, 120] width 26 height 16
type input "[DATE]"
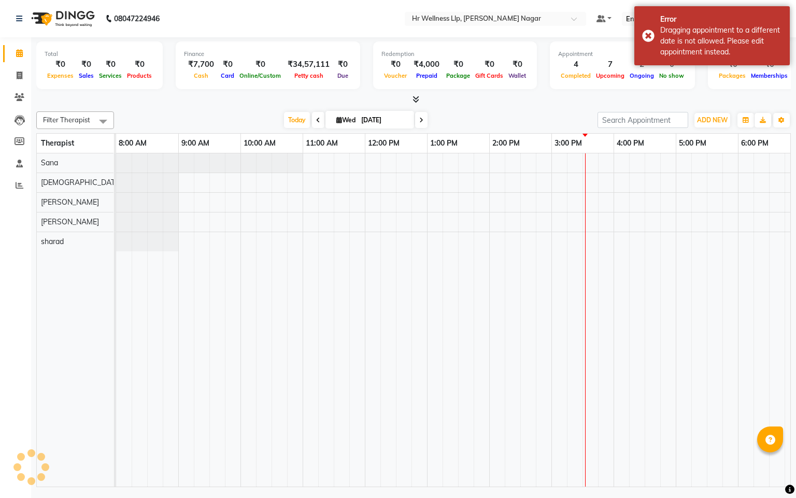
scroll to position [0, 134]
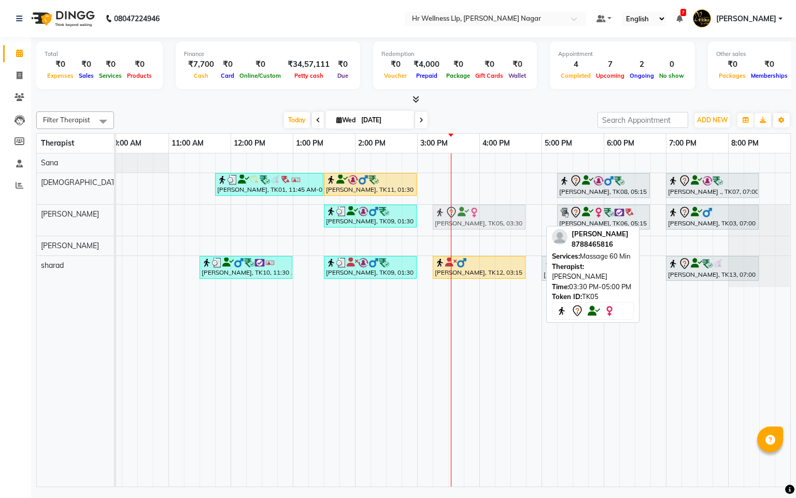
drag, startPoint x: 527, startPoint y: 219, endPoint x: 517, endPoint y: 224, distance: 11.4
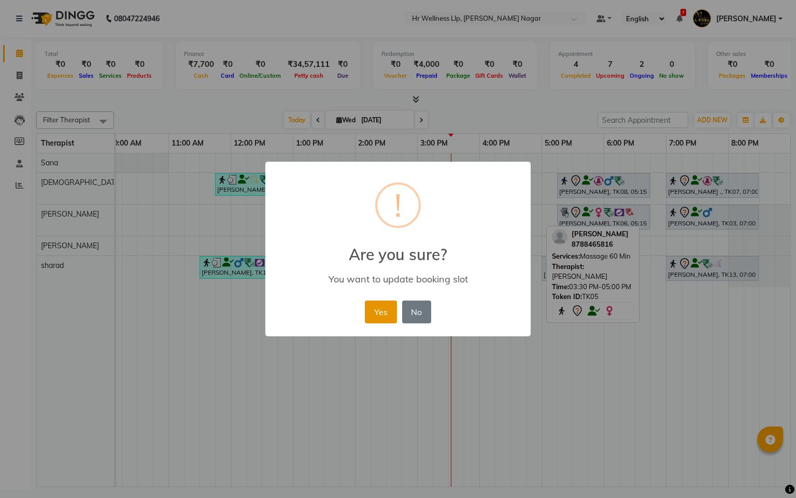
click at [370, 305] on button "Yes" at bounding box center [381, 312] width 32 height 23
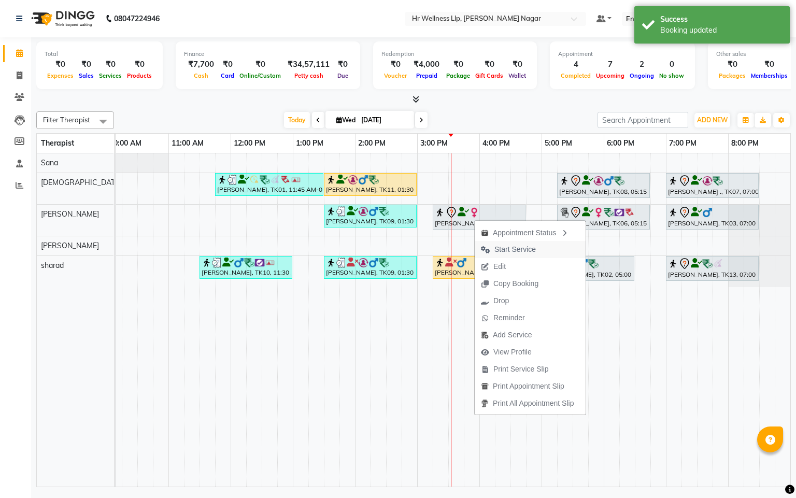
click at [510, 248] on span "Start Service" at bounding box center [514, 249] width 41 height 11
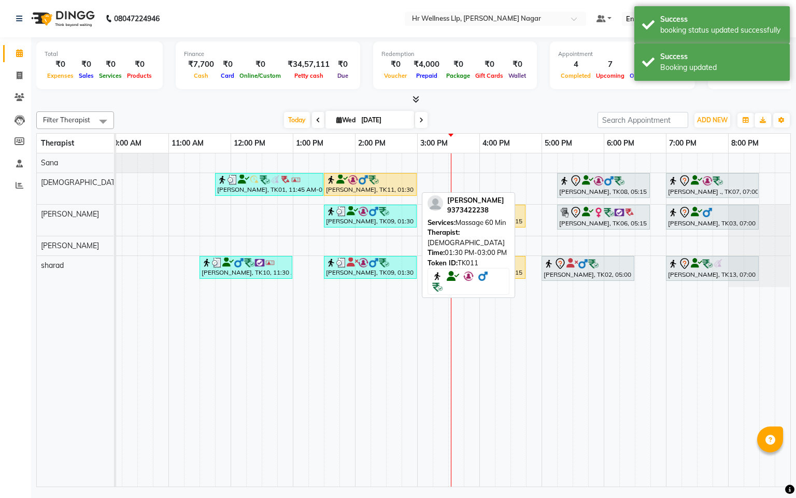
click at [347, 187] on div "[PERSON_NAME], TK11, 01:30 PM-03:00 PM, Massage 60 Min" at bounding box center [370, 185] width 91 height 20
click at [395, 190] on div "[PERSON_NAME], TK11, 01:30 PM-03:00 PM, Massage 60 Min" at bounding box center [370, 185] width 91 height 20
select select "1"
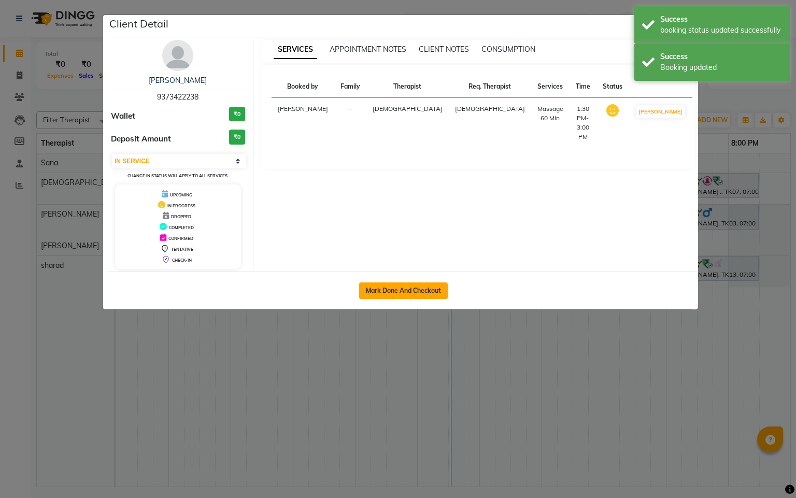
click at [404, 291] on button "Mark Done And Checkout" at bounding box center [403, 290] width 89 height 17
select select "service"
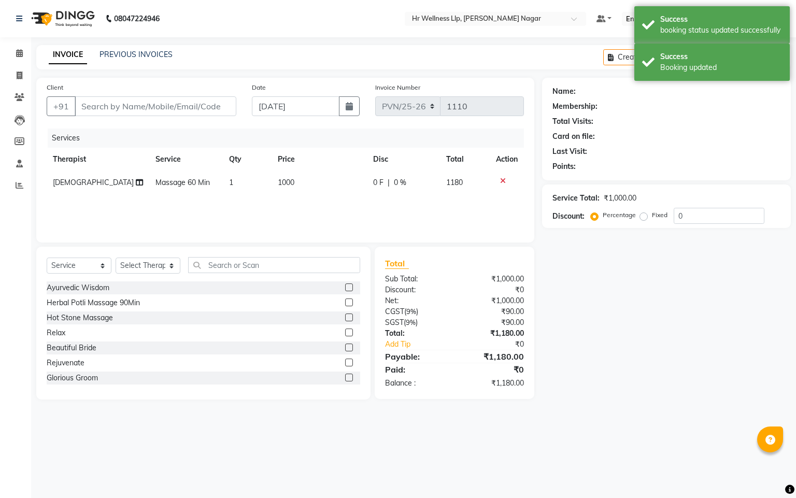
type input "9373422238"
select select "19732"
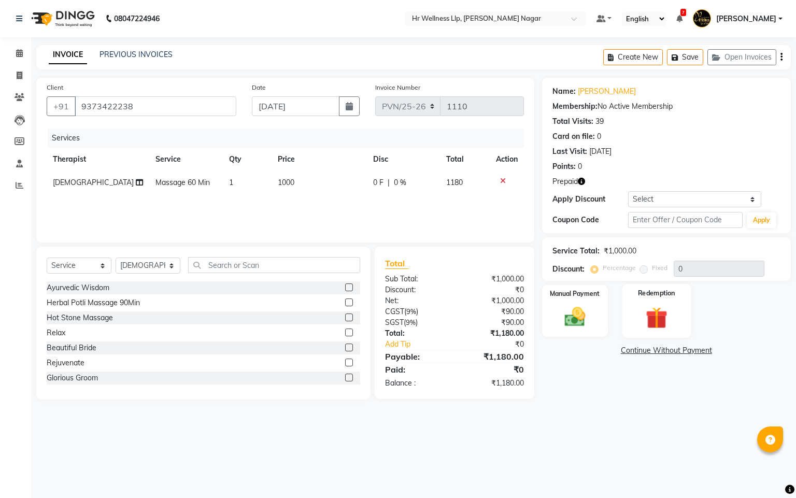
click at [666, 309] on img at bounding box center [656, 318] width 35 height 27
click at [664, 348] on span "Prepaid 1" at bounding box center [668, 352] width 34 height 12
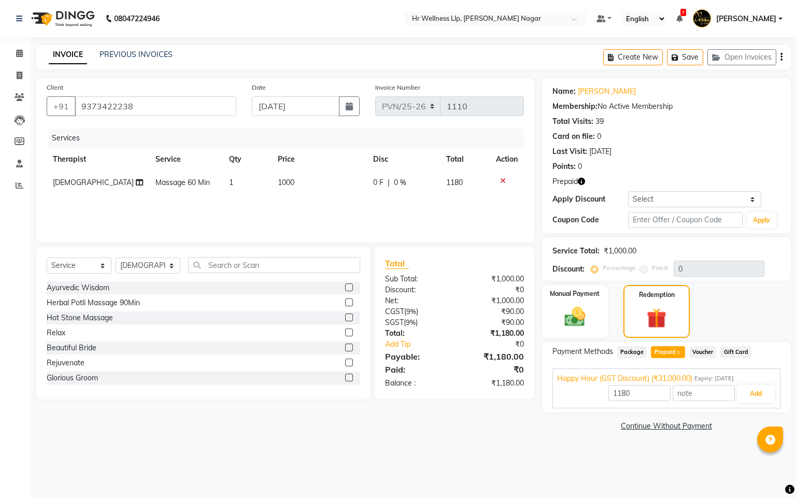
click at [753, 384] on div "1180 Add" at bounding box center [666, 394] width 219 height 20
click at [759, 393] on button "Add" at bounding box center [756, 394] width 38 height 18
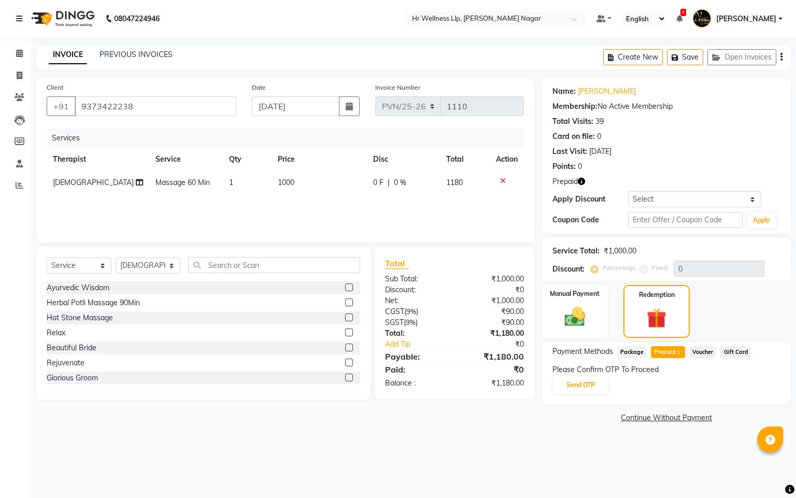
click at [592, 394] on div "Please Confirm OTP To Proceed Send OTP" at bounding box center [667, 379] width 228 height 31
click at [602, 383] on button "Send OTP" at bounding box center [581, 385] width 54 height 18
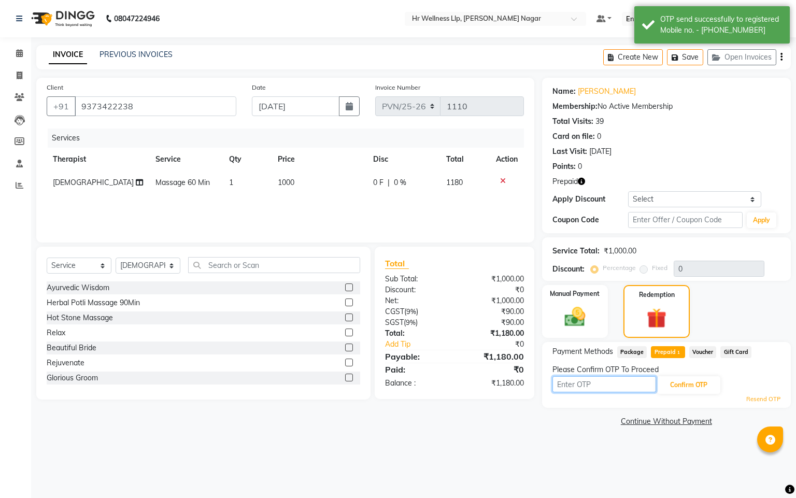
click at [602, 383] on input "text" at bounding box center [605, 384] width 104 height 16
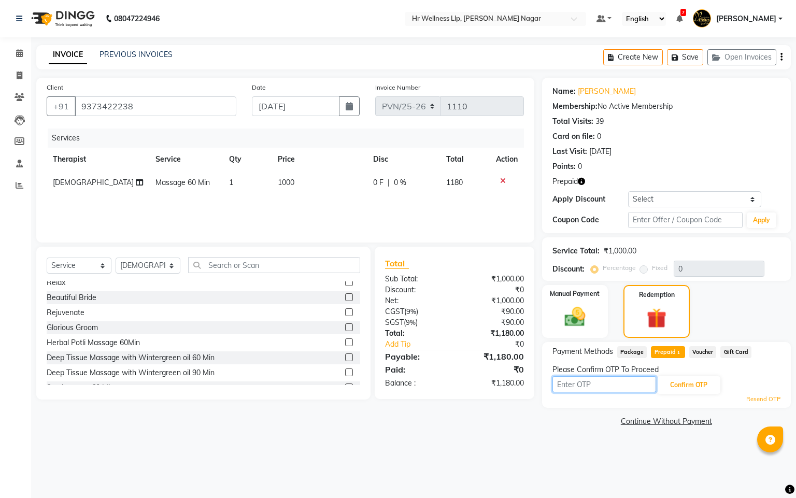
scroll to position [78, 0]
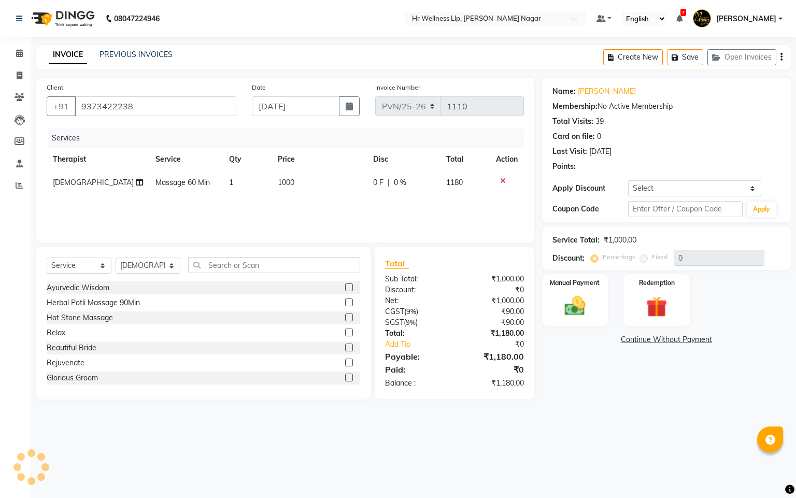
select select "service"
select select "19732"
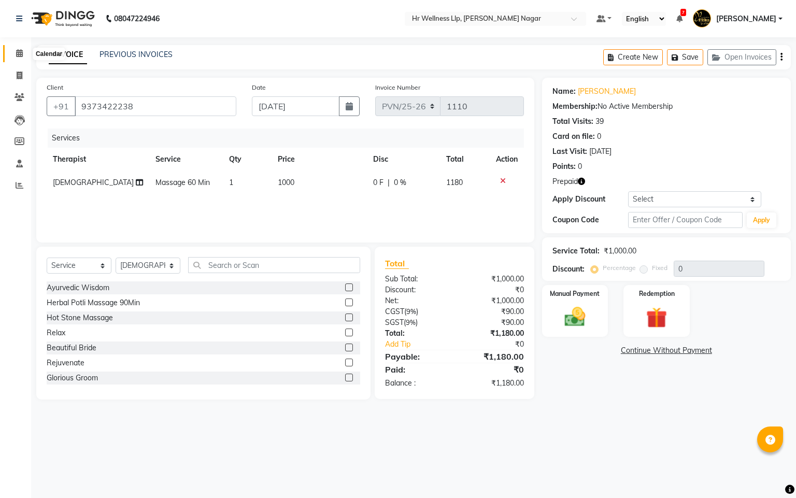
click at [22, 51] on icon at bounding box center [19, 53] width 7 height 8
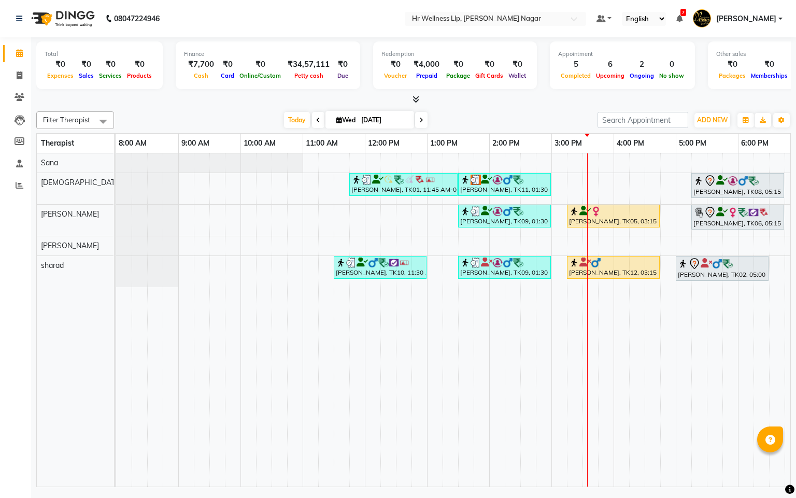
scroll to position [0, 134]
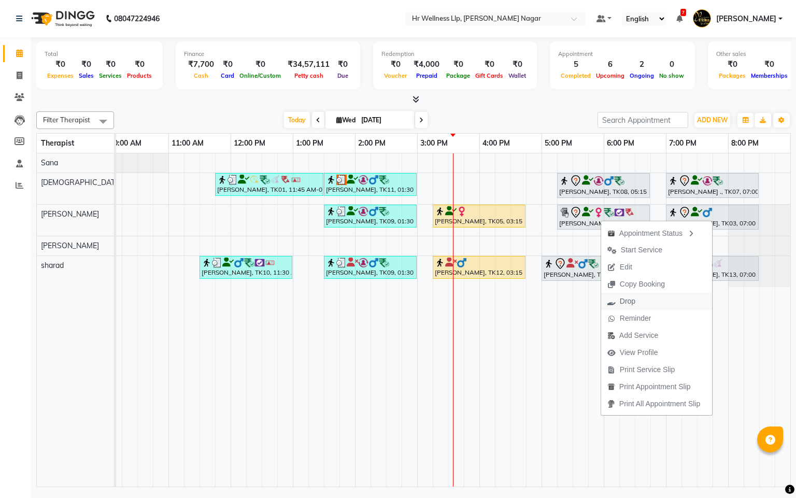
click at [621, 297] on span "Drop" at bounding box center [628, 301] width 16 height 11
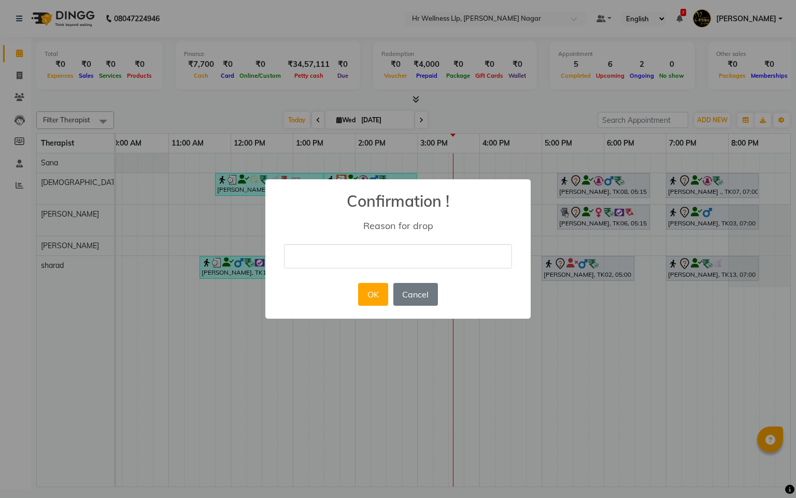
click at [426, 263] on input "text" at bounding box center [398, 256] width 228 height 24
type input "Wrongly book"
click at [369, 290] on button "OK" at bounding box center [373, 294] width 30 height 23
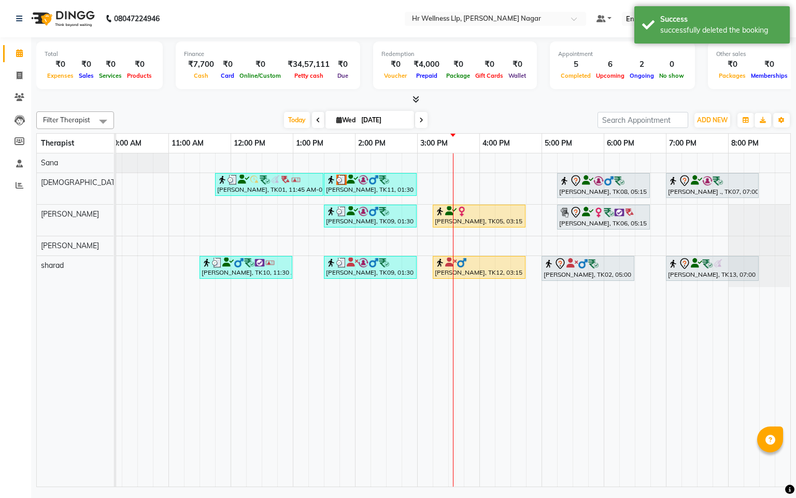
click at [658, 218] on div "Pooja Shimpi., TK01, 11:45 AM-01:30 PM, Massage 60 Min Deepak Shinde, TK11, 01:…" at bounding box center [386, 319] width 809 height 333
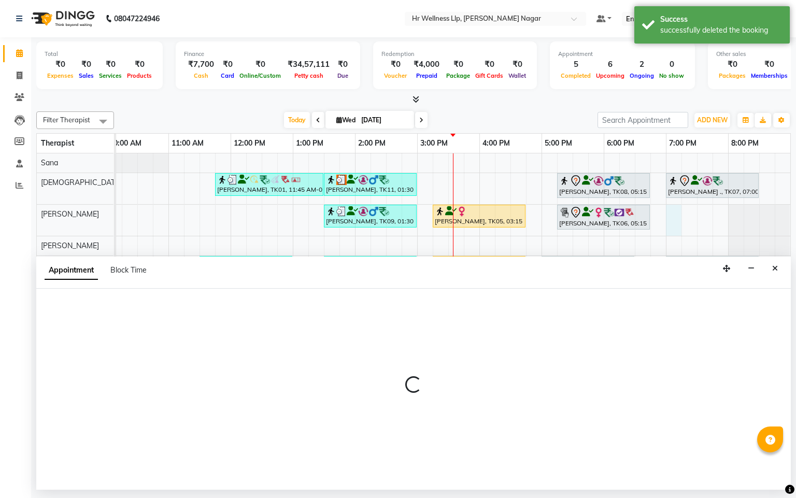
select select "50266"
select select "tentative"
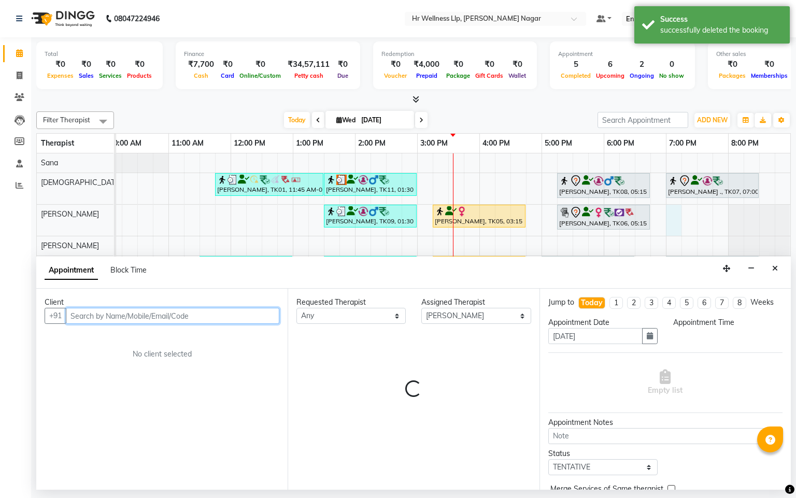
select select "1140"
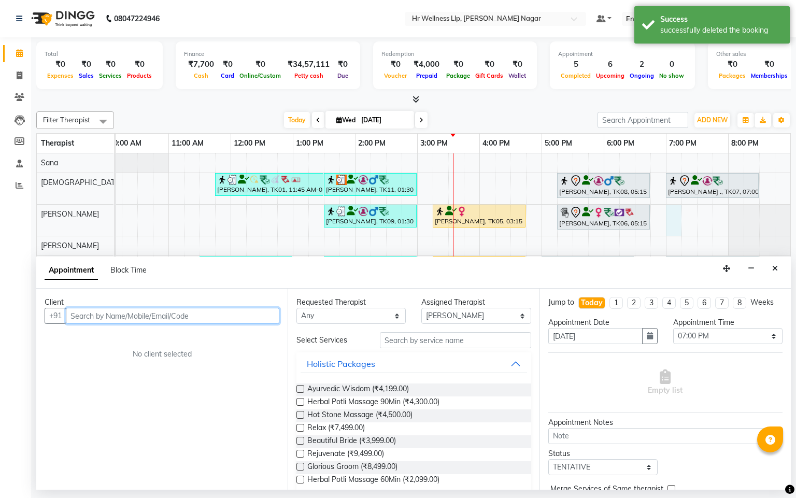
click at [165, 308] on input "text" at bounding box center [173, 316] width 214 height 16
paste input "997067714"
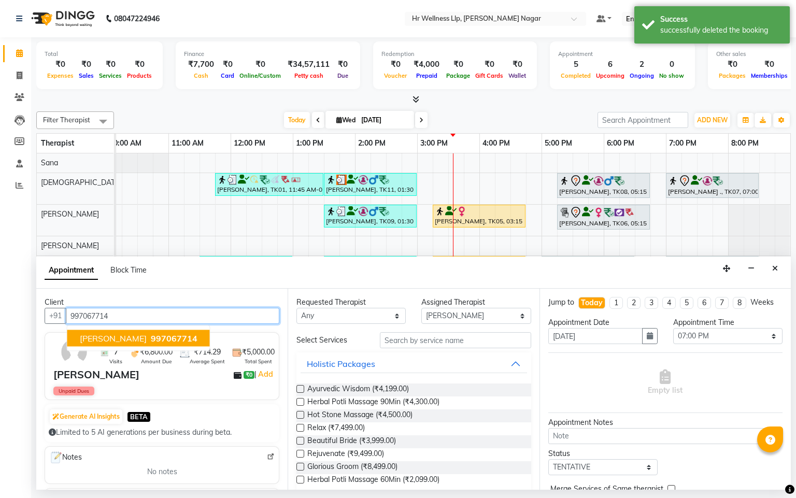
type input "997067714"
click at [333, 317] on select "Any Krishna lucy Sakshi Shinde Sana sharad" at bounding box center [350, 316] width 109 height 16
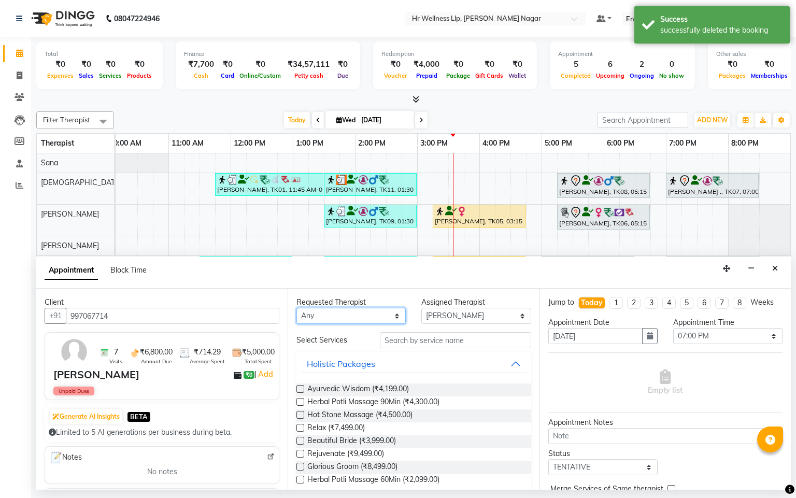
select select "50266"
click at [296, 308] on select "Any Krishna lucy Sakshi Shinde Sana sharad" at bounding box center [350, 316] width 109 height 16
click at [434, 338] on input "text" at bounding box center [455, 340] width 151 height 16
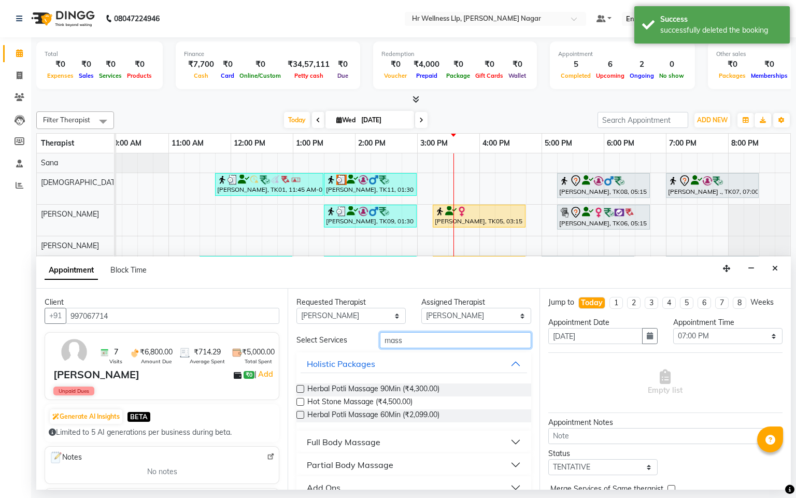
type input "mass"
click at [352, 452] on div "Full Body Massage" at bounding box center [413, 442] width 234 height 23
click at [353, 446] on div "Full Body Massage" at bounding box center [344, 442] width 74 height 12
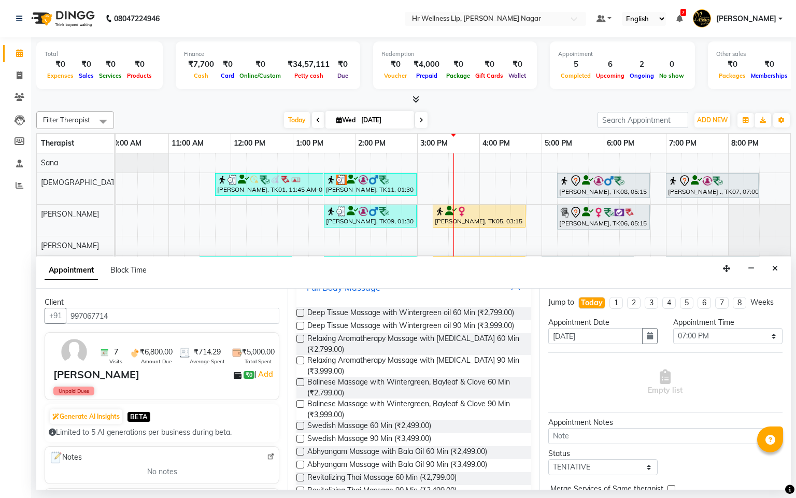
scroll to position [463, 0]
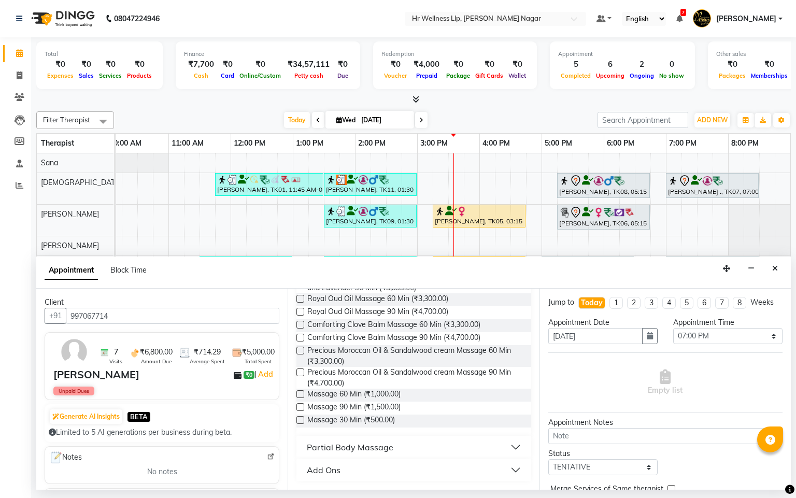
click at [303, 393] on label at bounding box center [300, 394] width 8 height 8
click at [303, 393] on input "checkbox" at bounding box center [299, 395] width 7 height 7
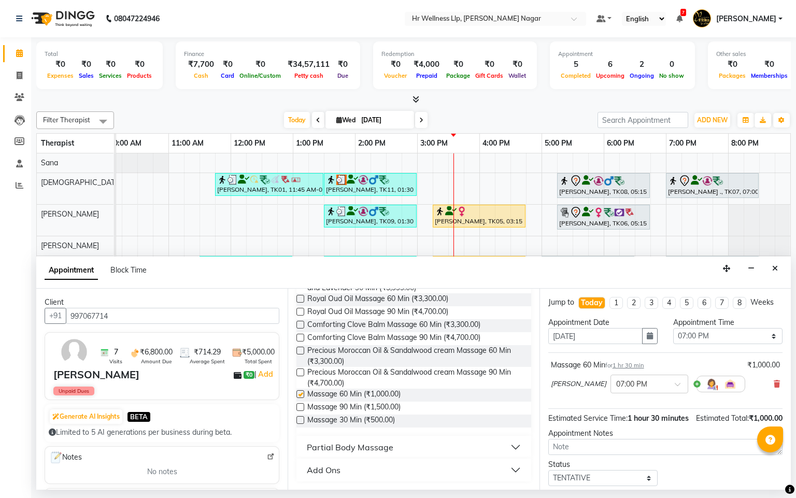
checkbox input "false"
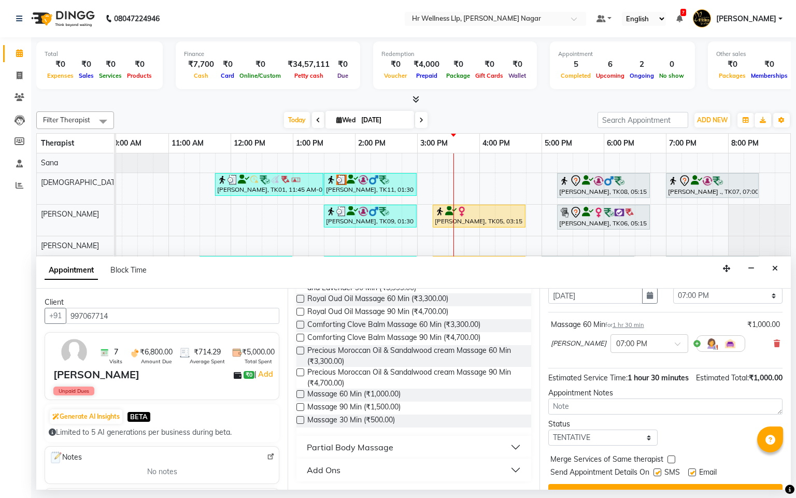
scroll to position [84, 0]
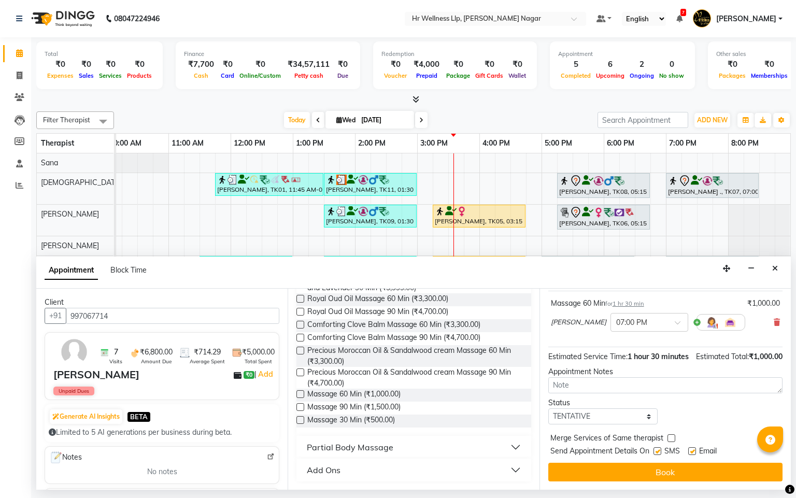
click at [658, 449] on label at bounding box center [658, 451] width 8 height 8
click at [658, 449] on input "checkbox" at bounding box center [657, 452] width 7 height 7
checkbox input "false"
click at [689, 450] on label at bounding box center [692, 451] width 8 height 8
click at [689, 450] on input "checkbox" at bounding box center [691, 452] width 7 height 7
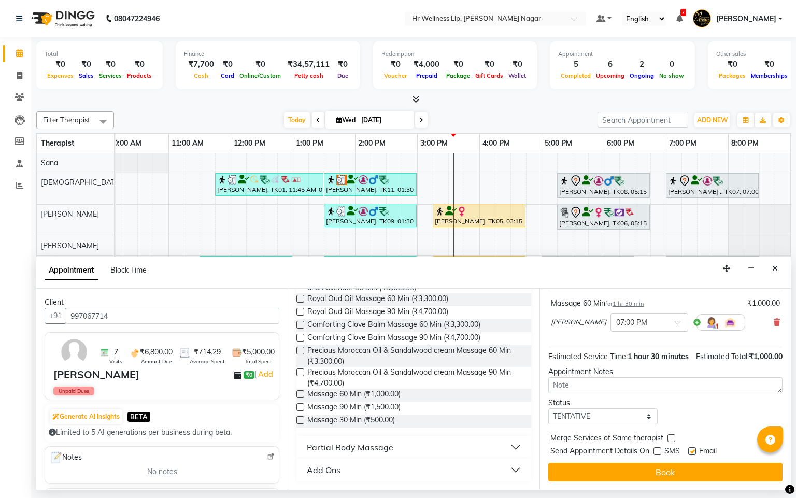
checkbox input "false"
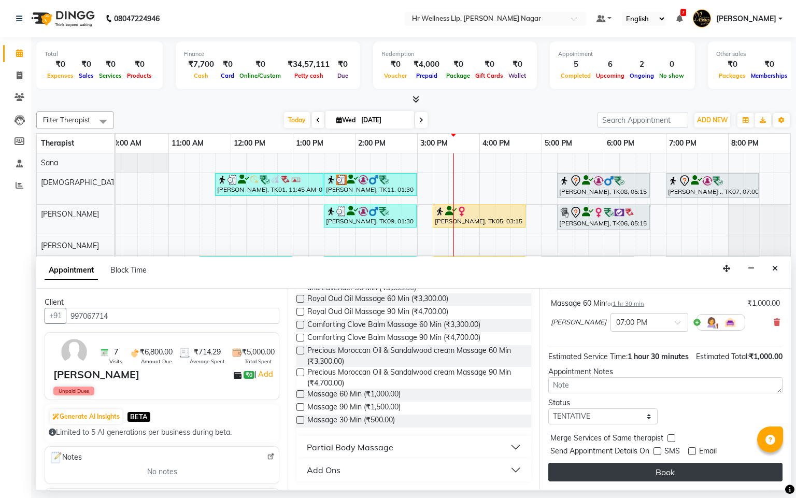
click at [658, 473] on button "Book" at bounding box center [665, 472] width 234 height 19
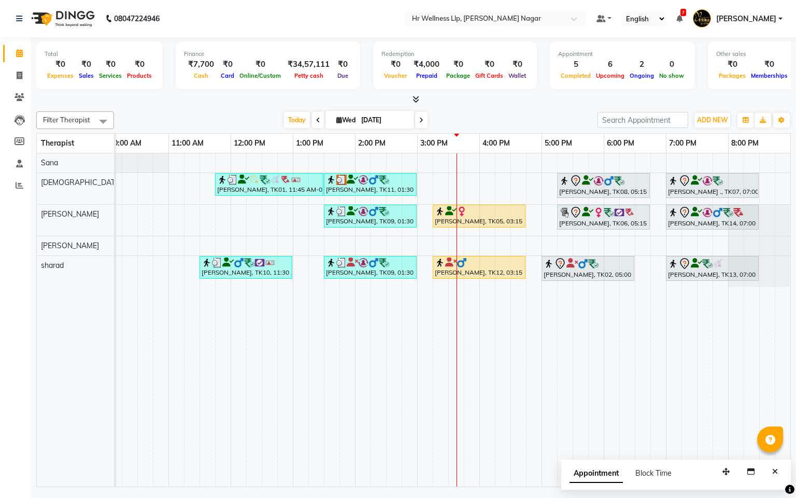
click at [339, 120] on span "Wed" at bounding box center [346, 120] width 24 height 8
select select "9"
select select "2025"
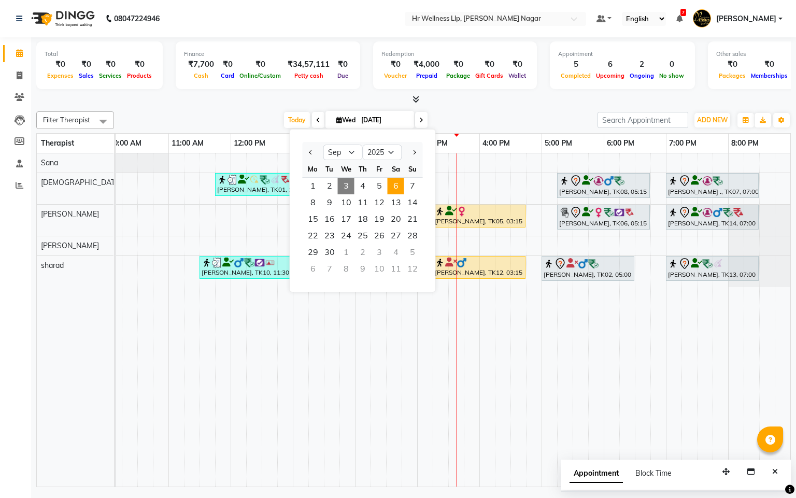
click at [389, 190] on span "6" at bounding box center [396, 186] width 17 height 17
type input "06-09-2025"
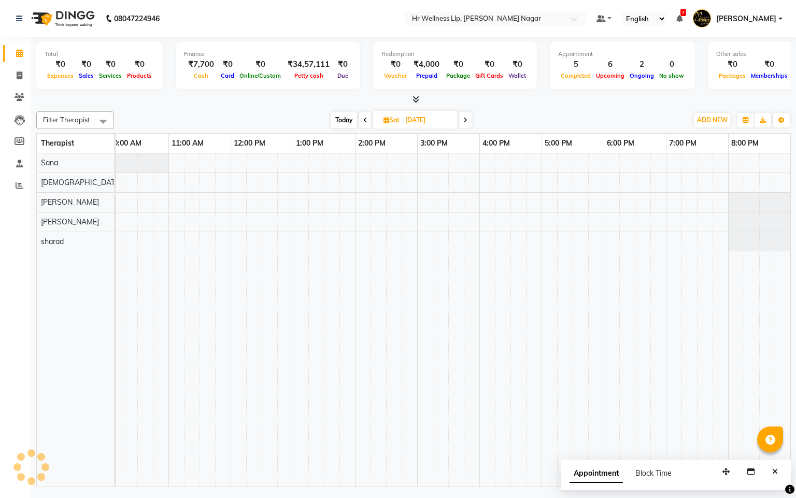
scroll to position [0, 134]
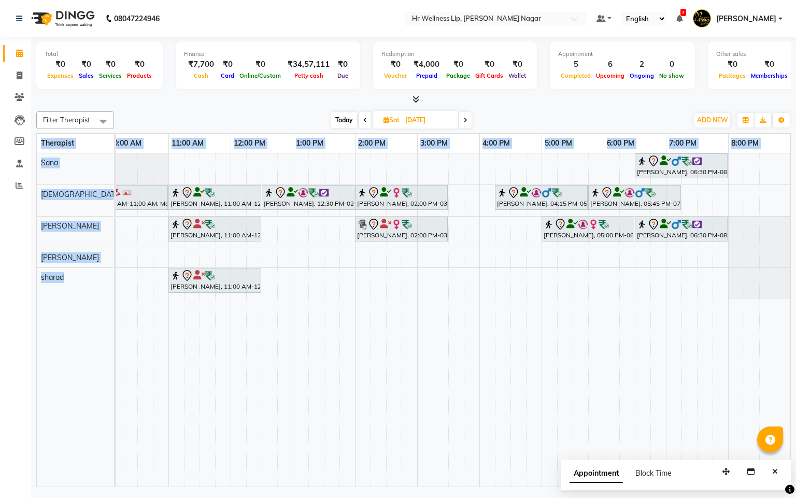
drag, startPoint x: 294, startPoint y: 497, endPoint x: 210, endPoint y: 484, distance: 84.4
click at [210, 484] on div "08047224946 Select Location × Hr Wellness Llp, Viman Nagar Default Panel My Pan…" at bounding box center [398, 249] width 796 height 498
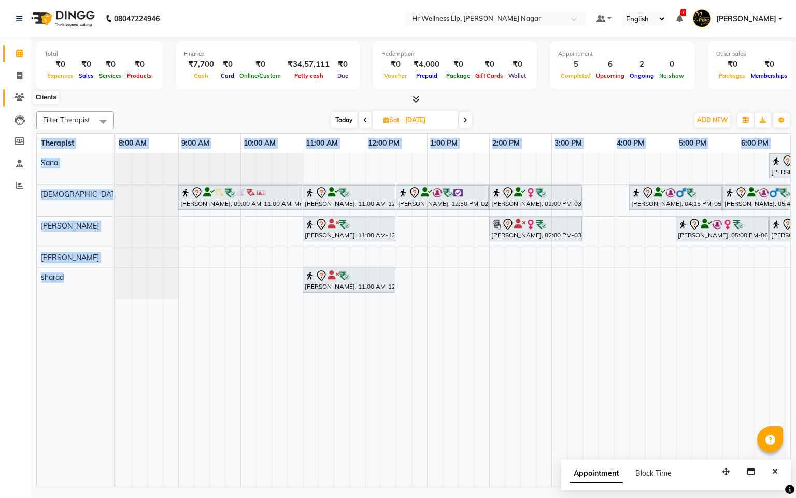
click at [19, 96] on icon at bounding box center [20, 97] width 10 height 8
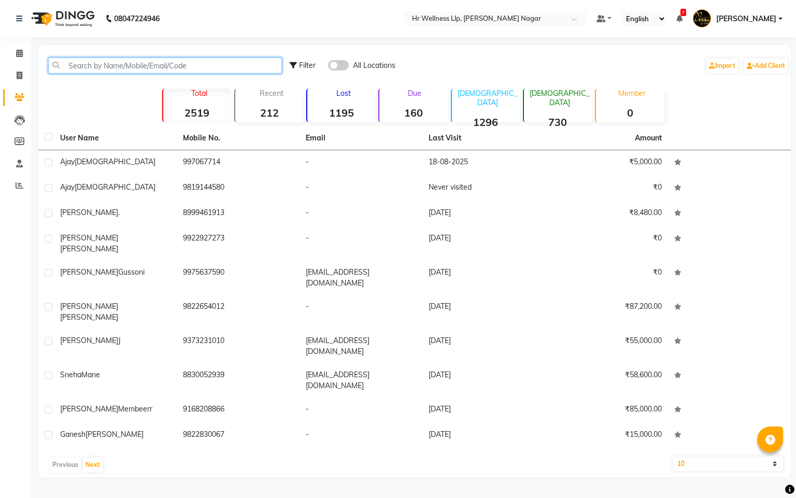
click at [227, 72] on input "text" at bounding box center [165, 66] width 234 height 16
type input "c"
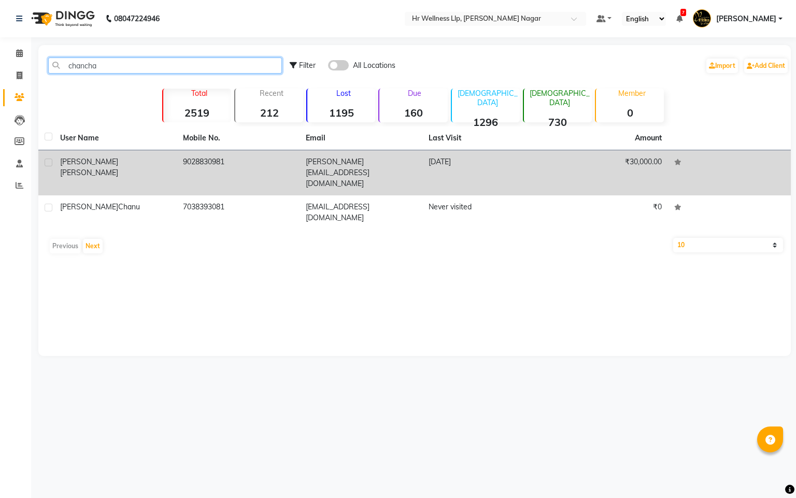
type input "chancha"
click at [238, 163] on td "9028830981" at bounding box center [238, 172] width 123 height 45
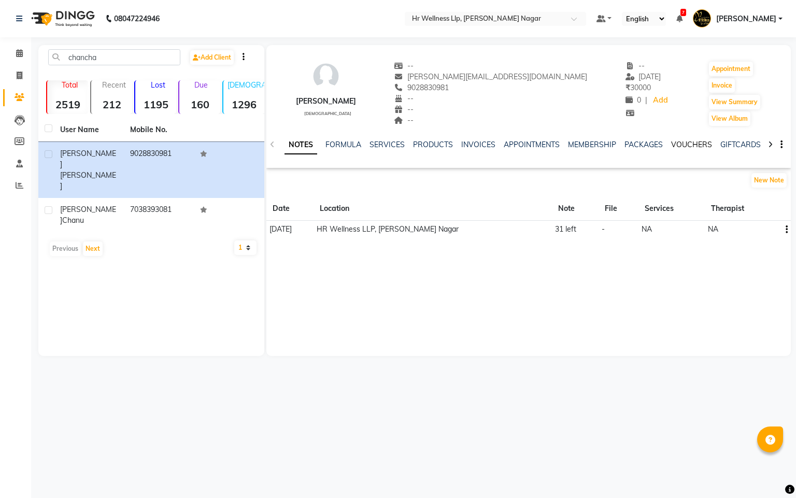
click at [697, 147] on link "VOUCHERS" at bounding box center [691, 144] width 41 height 9
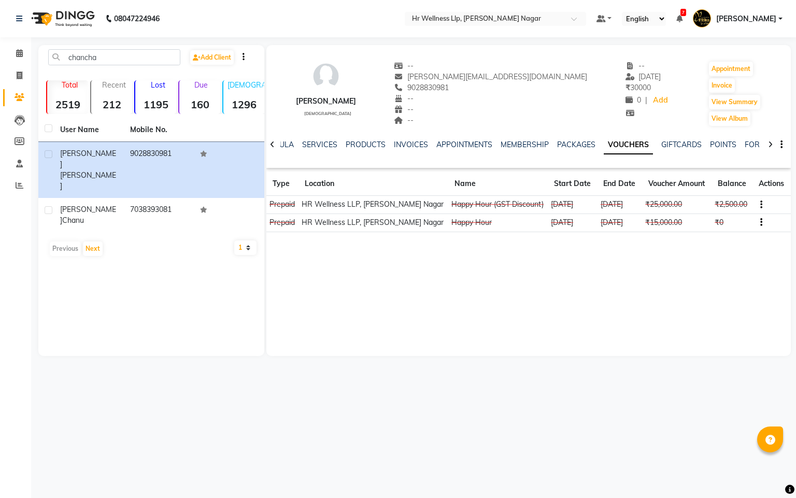
click at [462, 81] on div "chanchal.bajoria456@gmail.com" at bounding box center [490, 77] width 193 height 11
click at [449, 89] on span "9028830981" at bounding box center [421, 87] width 55 height 9
copy span "9028830981"
click at [16, 56] on icon at bounding box center [19, 53] width 7 height 8
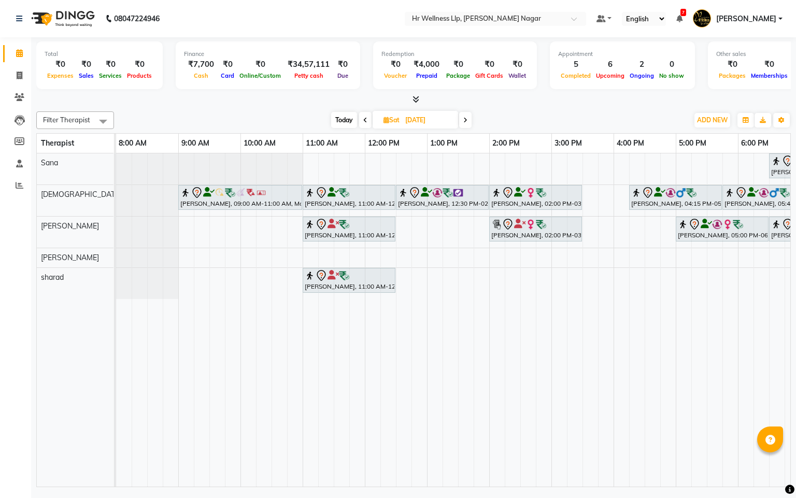
click at [347, 116] on span "Today" at bounding box center [344, 120] width 26 height 16
type input "[DATE]"
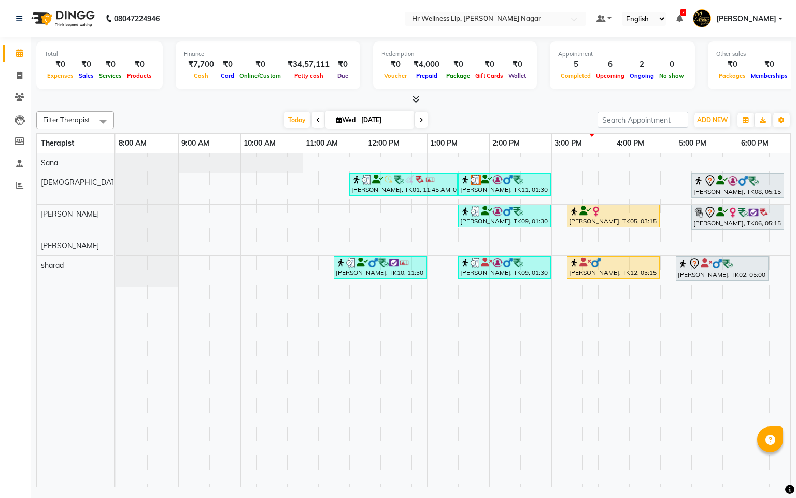
click at [248, 189] on div "Pooja Shimpi., TK01, 11:45 AM-01:30 PM, Massage 60 Min Deepak Shinde, TK11, 01:…" at bounding box center [520, 319] width 809 height 333
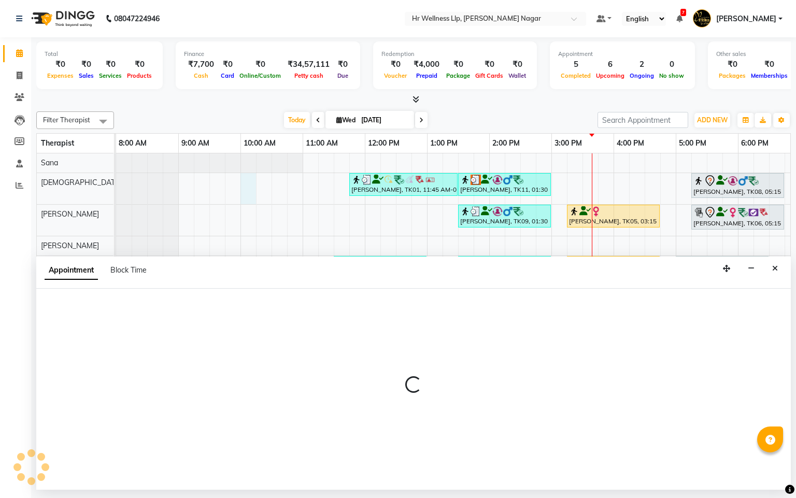
select select "19732"
select select "600"
select select "tentative"
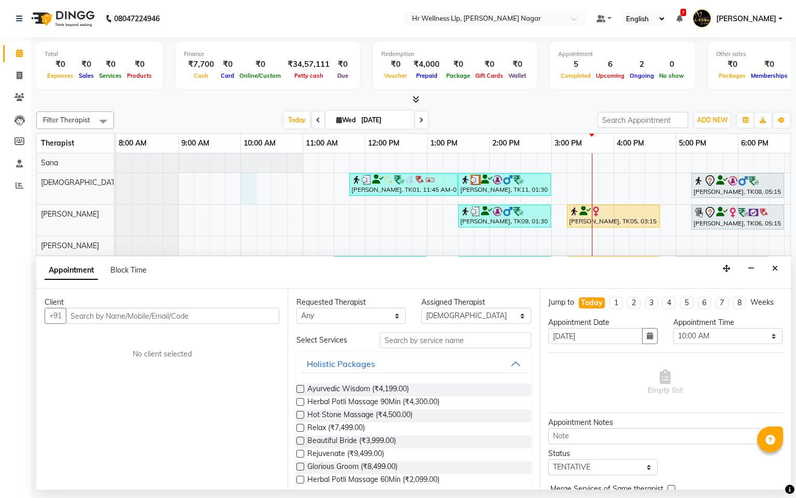
click at [178, 305] on div "Client" at bounding box center [162, 302] width 235 height 11
click at [774, 271] on icon "Close" at bounding box center [775, 268] width 6 height 7
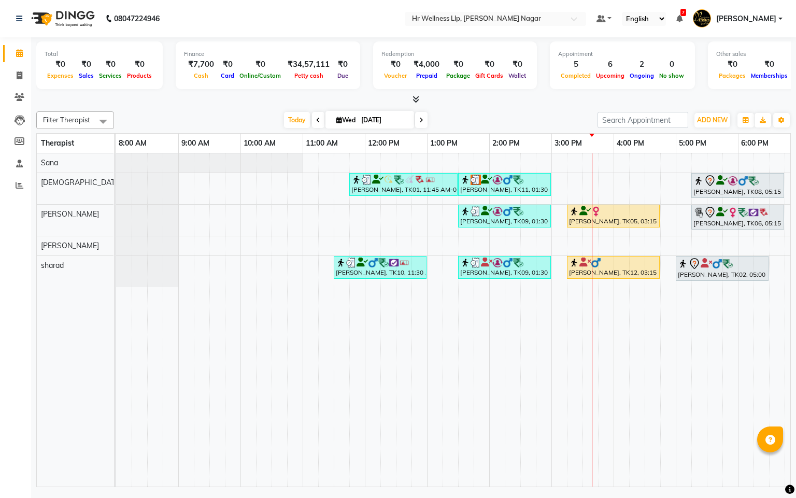
click at [419, 120] on icon at bounding box center [421, 120] width 4 height 6
type input "[DATE]"
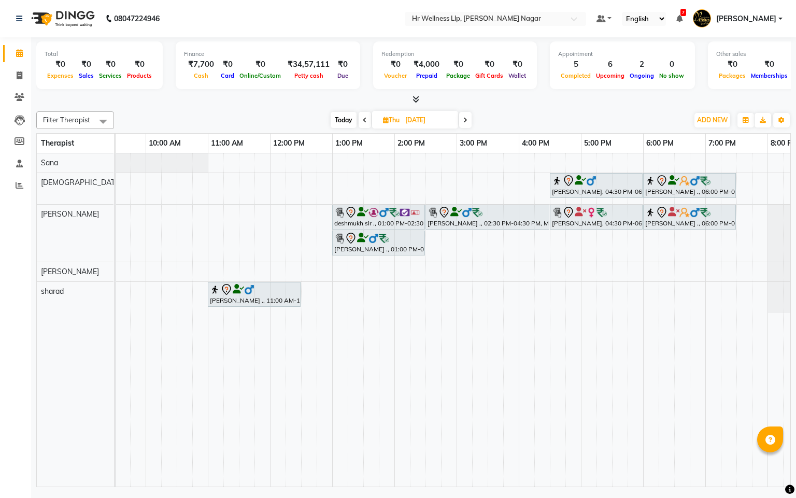
scroll to position [0, 54]
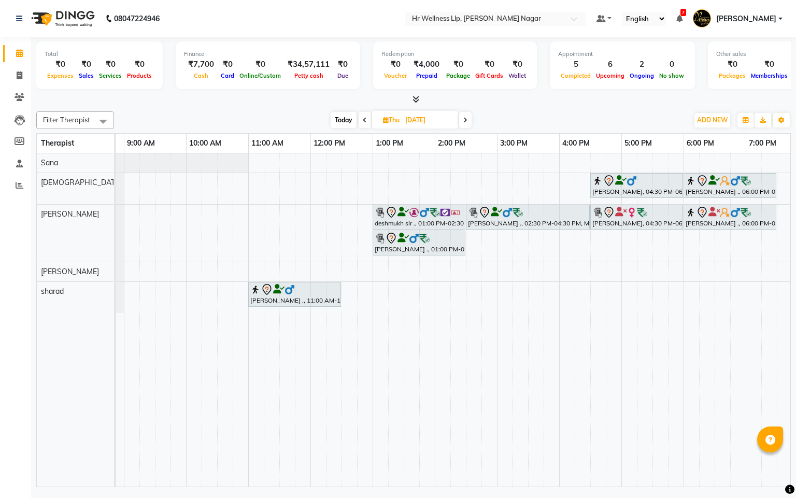
drag, startPoint x: 280, startPoint y: 475, endPoint x: 210, endPoint y: 497, distance: 73.8
click at [217, 490] on div "Total ₹0 Expenses ₹0 Sales ₹0 Services ₹0 Products Finance ₹7,700 Cash ₹0 Card …" at bounding box center [413, 263] width 765 height 452
click at [196, 184] on div "suyog pawar, 04:30 PM-06:00 PM, Massage 60 Min Abhijeet ., 06:00 PM-07:30 PM, M…" at bounding box center [467, 319] width 809 height 333
select select "19732"
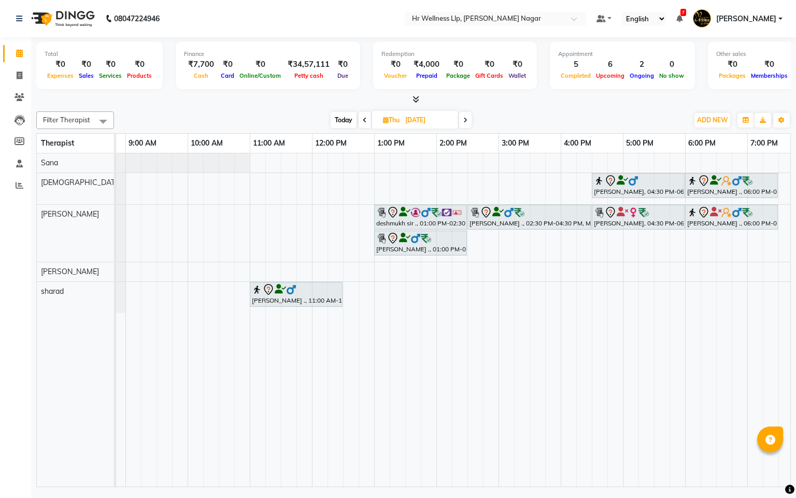
select select "tentative"
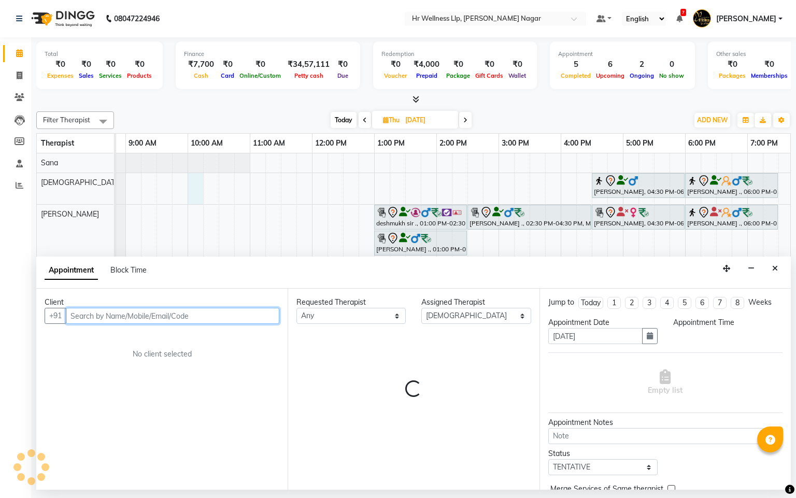
select select "600"
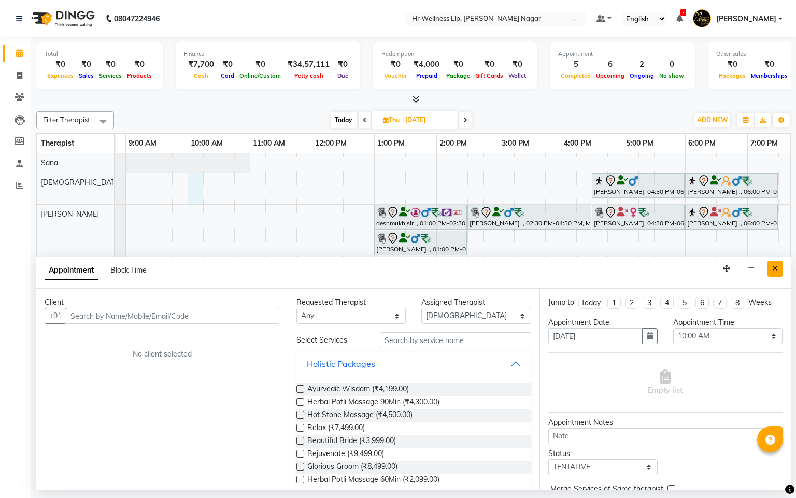
click at [779, 266] on button "Close" at bounding box center [775, 269] width 15 height 16
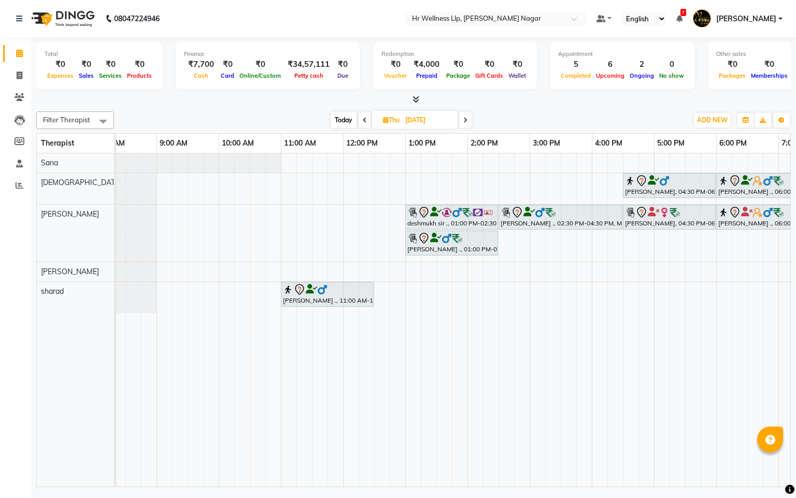
scroll to position [0, 0]
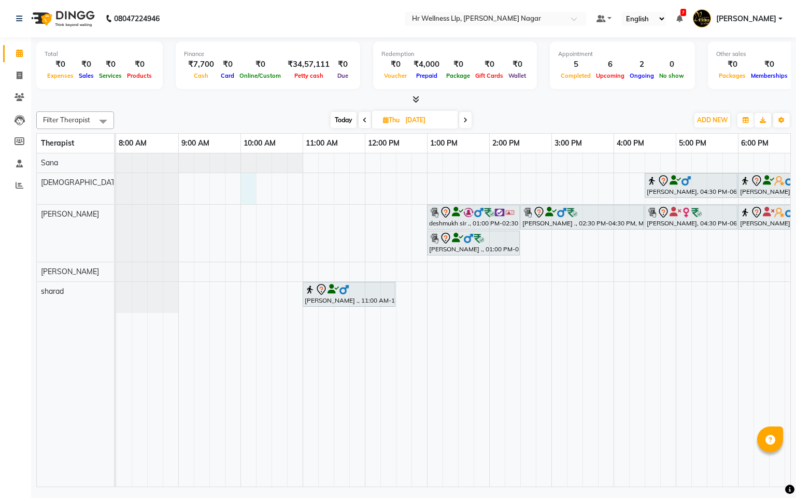
click at [249, 188] on div "suyog pawar, 04:30 PM-06:00 PM, Massage 60 Min Abhijeet ., 06:00 PM-07:30 PM, M…" at bounding box center [520, 319] width 809 height 333
select select "19732"
select select "600"
select select "tentative"
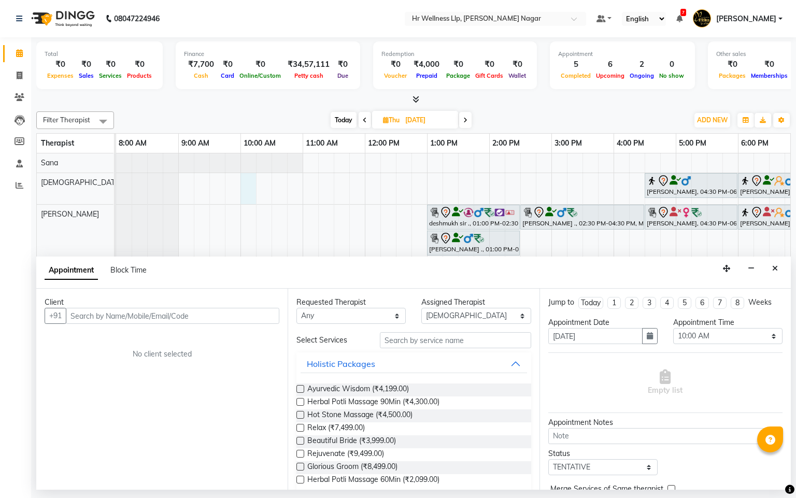
click at [136, 321] on input "text" at bounding box center [173, 316] width 214 height 16
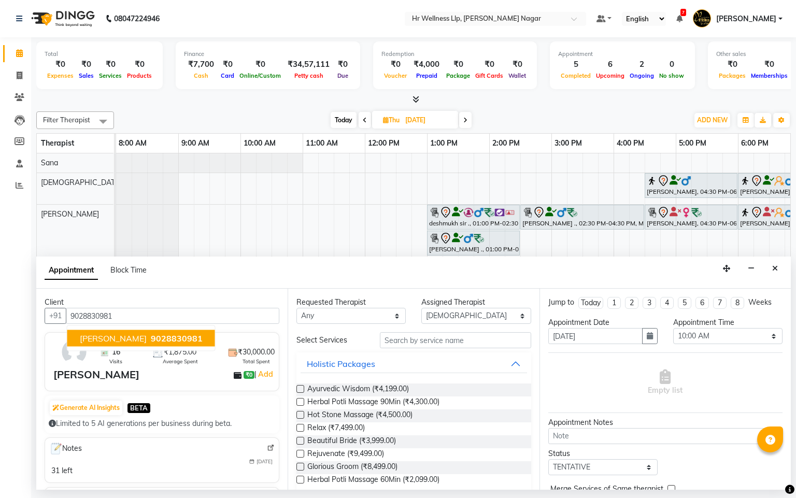
click at [157, 330] on ngb-typeahead-window "Chanchal Bajoria 9028830981" at bounding box center [141, 338] width 149 height 26
click at [180, 336] on span "9028830981" at bounding box center [177, 338] width 52 height 10
type input "9028830981"
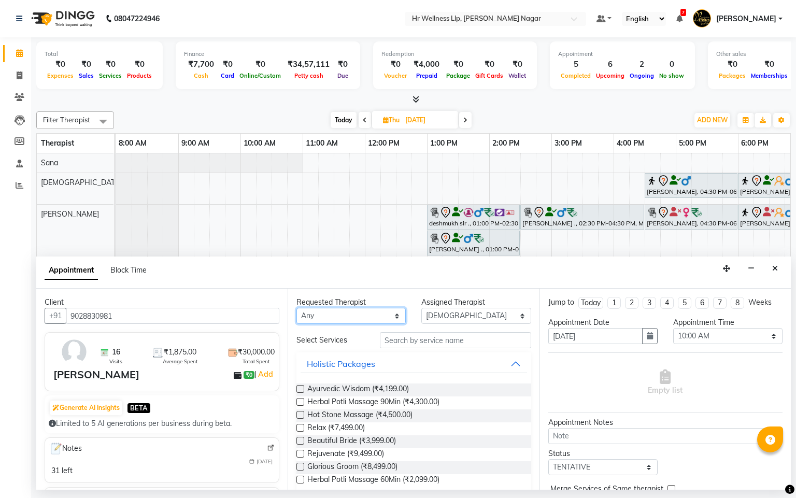
click at [313, 316] on select "Any Krishna lucy Sakshi Shinde Sana sharad" at bounding box center [350, 316] width 109 height 16
select select "19732"
click at [296, 308] on select "Any Krishna lucy Sakshi Shinde Sana sharad" at bounding box center [350, 316] width 109 height 16
click at [403, 329] on div "Requested Therapist Any Krishna lucy Sakshi Shinde Sana sharad Assigned Therapi…" at bounding box center [413, 389] width 251 height 201
click at [406, 336] on input "text" at bounding box center [455, 340] width 151 height 16
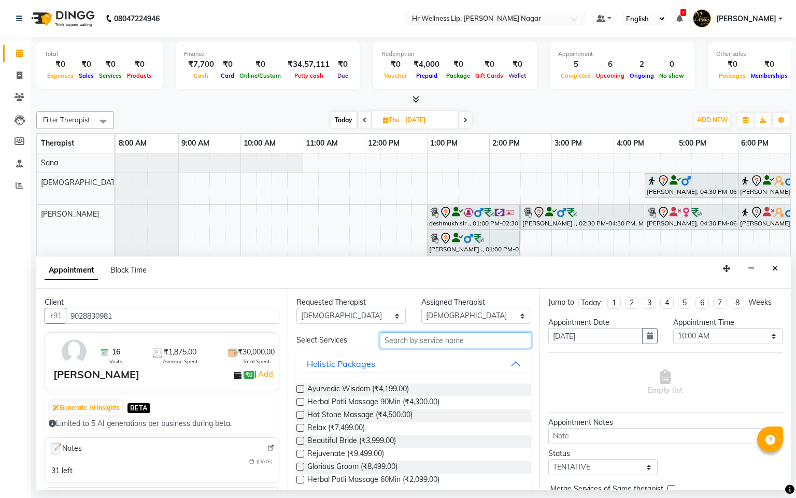
type input "m"
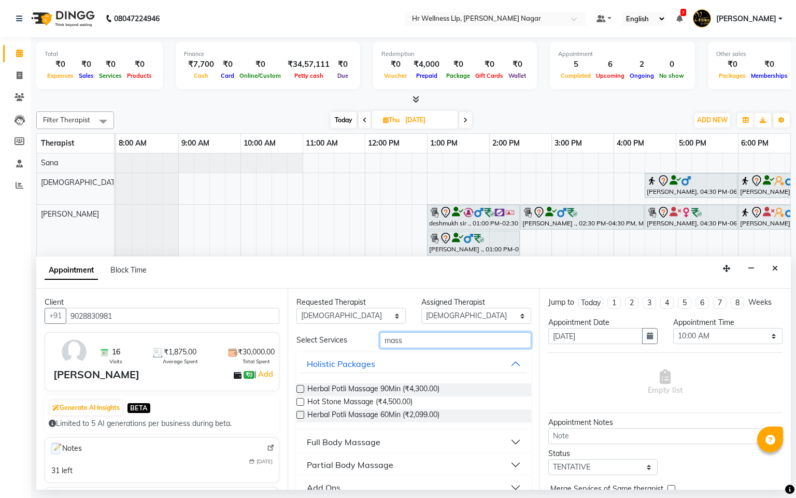
type input "mass"
click at [351, 445] on div "Full Body Massage" at bounding box center [344, 442] width 74 height 12
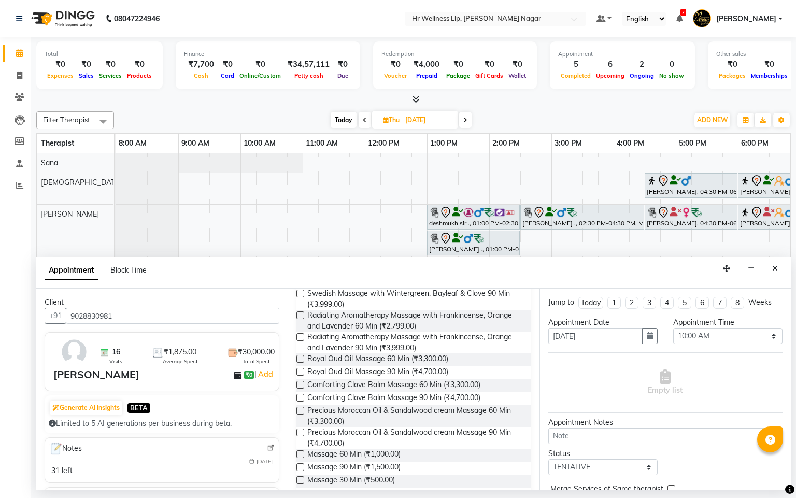
scroll to position [463, 0]
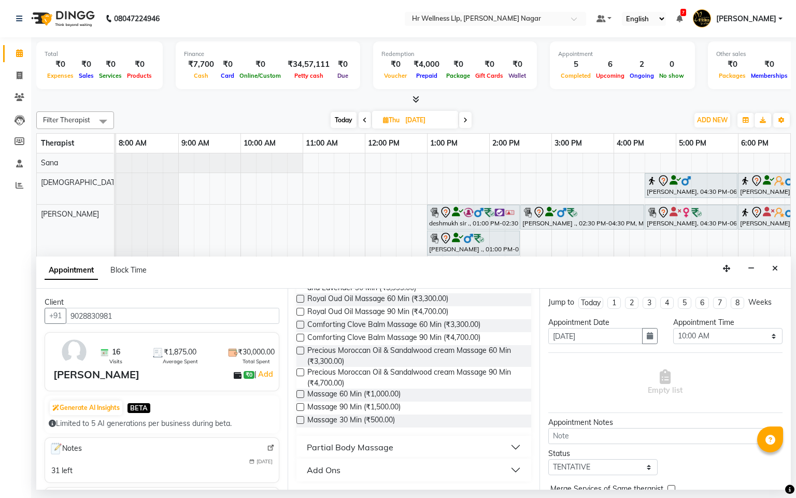
click at [295, 397] on div "Requested Therapist Any Krishna lucy Sakshi Shinde Sana sharad Assigned Therapi…" at bounding box center [413, 389] width 251 height 201
click at [302, 397] on label at bounding box center [300, 394] width 8 height 8
click at [302, 397] on input "checkbox" at bounding box center [299, 395] width 7 height 7
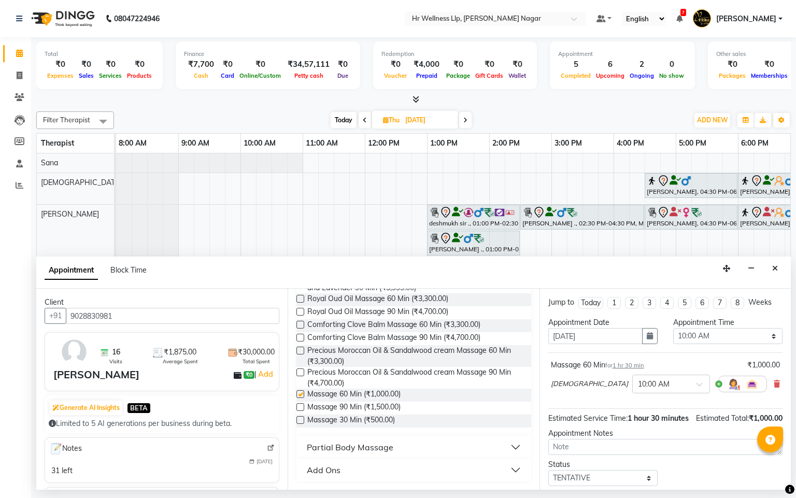
checkbox input "false"
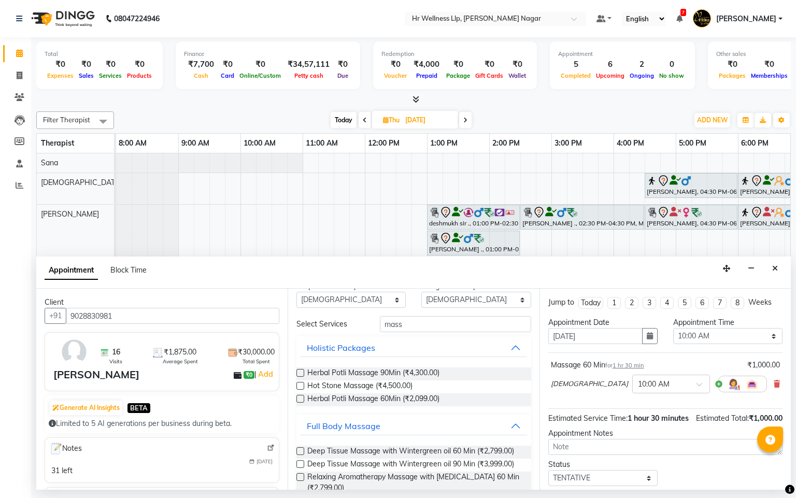
scroll to position [0, 0]
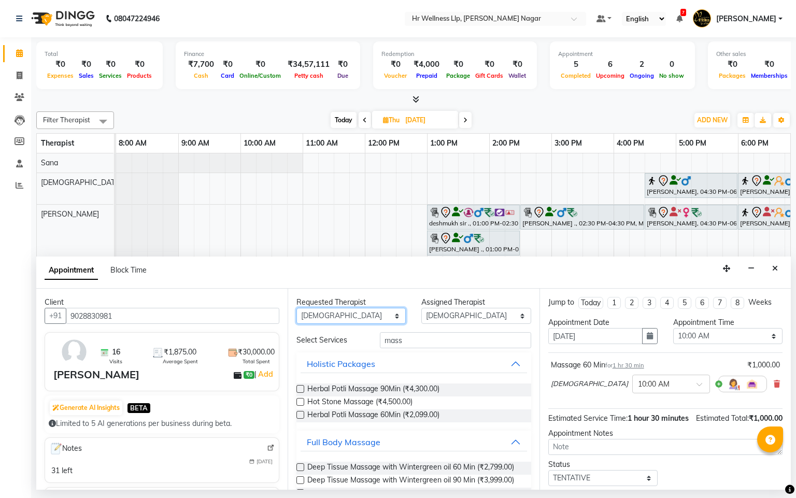
click at [363, 313] on select "Any Krishna lucy Sakshi Shinde Sana sharad" at bounding box center [350, 316] width 109 height 16
select select "50266"
click at [296, 308] on select "Any Krishna lucy Sakshi Shinde Sana sharad" at bounding box center [350, 316] width 109 height 16
select select "50266"
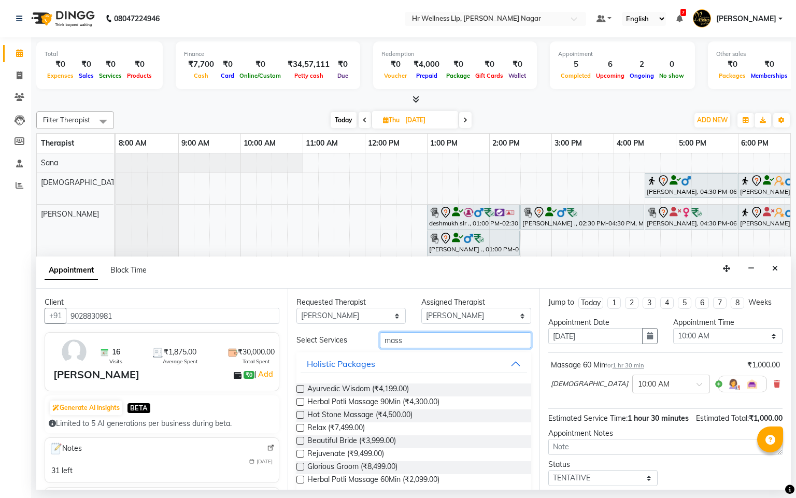
click at [440, 342] on input "mass" at bounding box center [455, 340] width 151 height 16
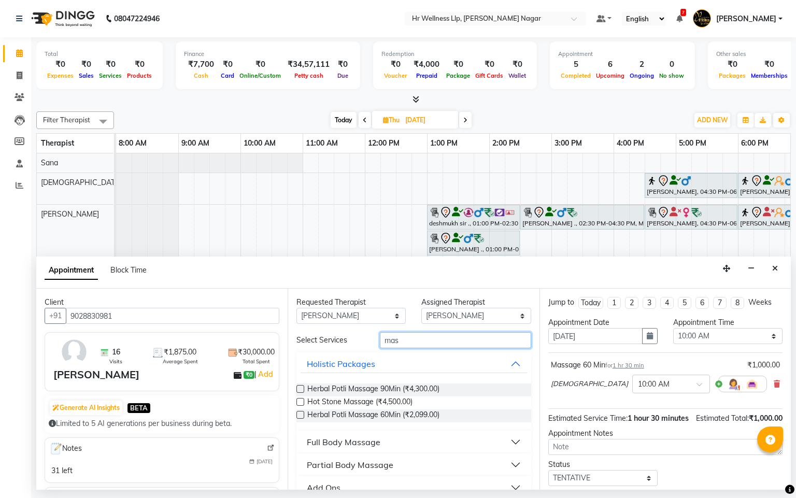
type input "mass"
click at [358, 445] on div "Full Body Massage" at bounding box center [344, 442] width 74 height 12
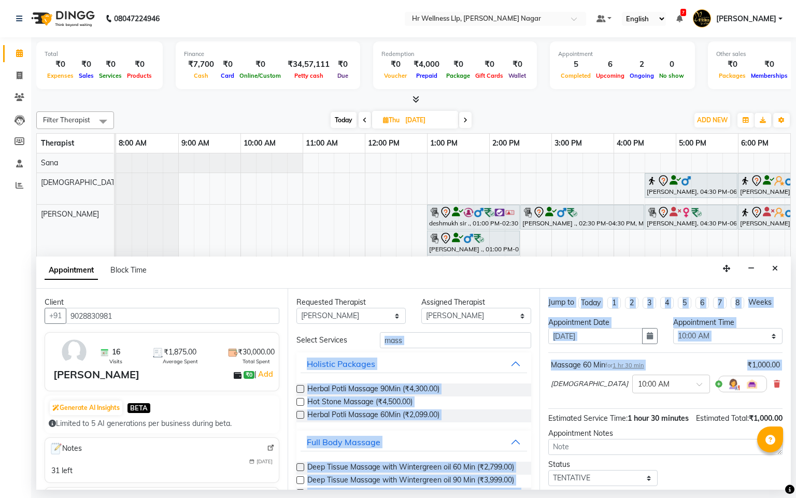
drag, startPoint x: 523, startPoint y: 334, endPoint x: 545, endPoint y: 403, distance: 72.3
click at [545, 403] on div "Client +91 9028830981 16 Visits ₹1,875.00 Average Spent ₹30,000.00 Total Spent …" at bounding box center [413, 389] width 755 height 201
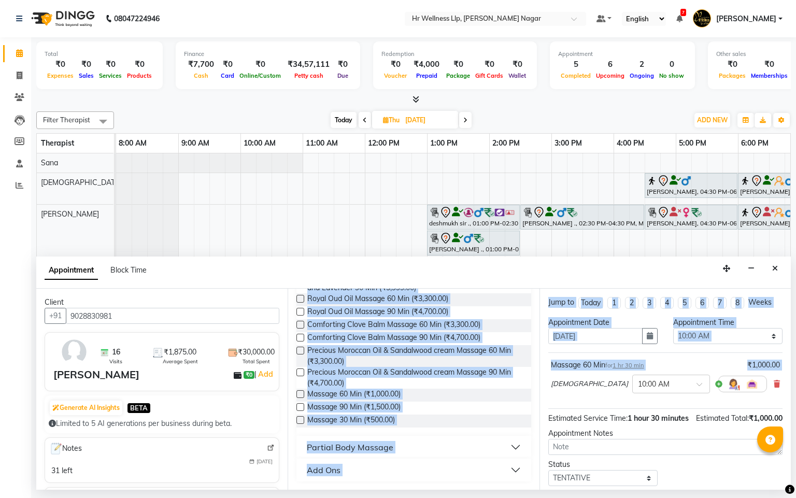
click at [302, 393] on label at bounding box center [300, 394] width 8 height 8
click at [302, 393] on input "checkbox" at bounding box center [299, 395] width 7 height 7
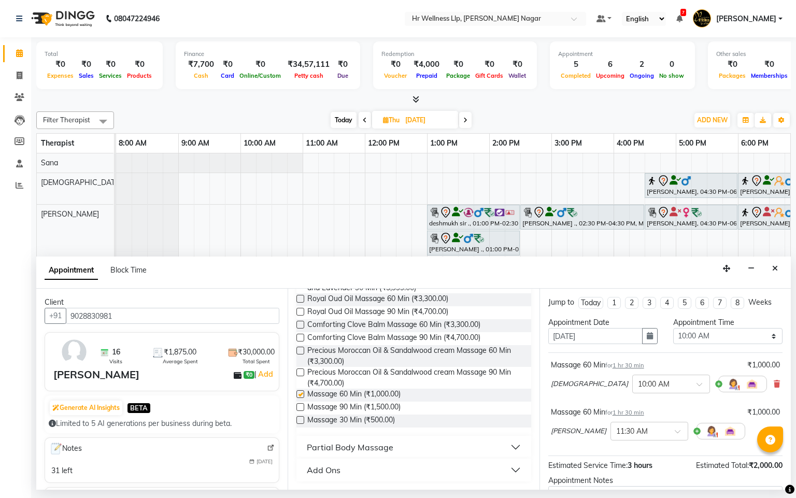
checkbox input "false"
click at [639, 436] on input "text" at bounding box center [639, 430] width 46 height 11
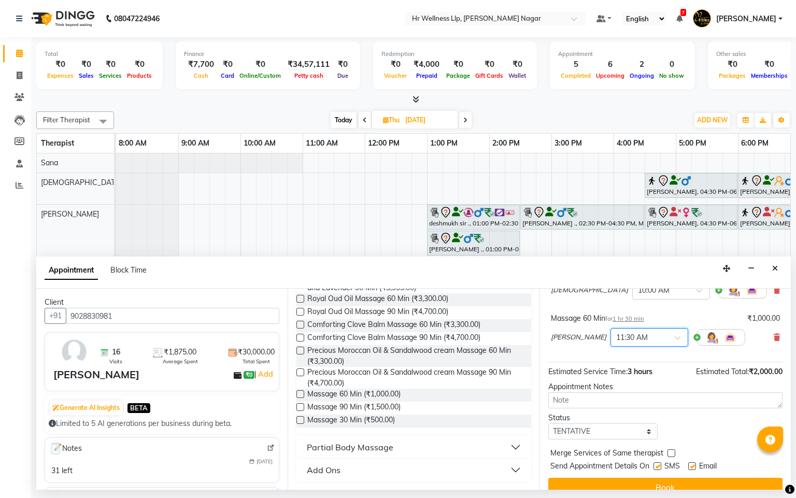
scroll to position [120, 0]
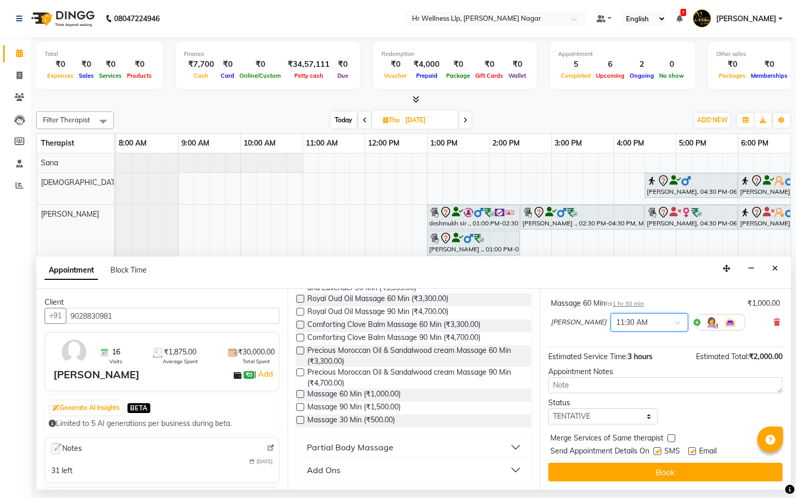
click at [642, 322] on input "text" at bounding box center [639, 321] width 46 height 11
click at [624, 383] on div "10:00 AM" at bounding box center [649, 381] width 77 height 19
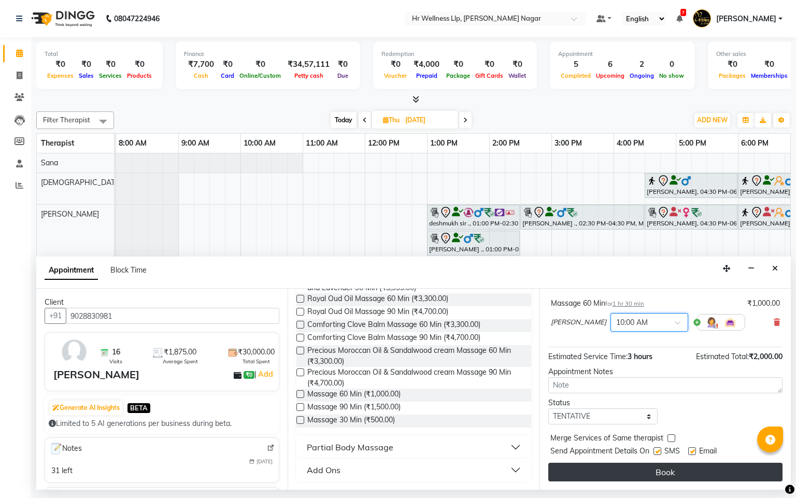
click at [660, 476] on button "Book" at bounding box center [665, 472] width 234 height 19
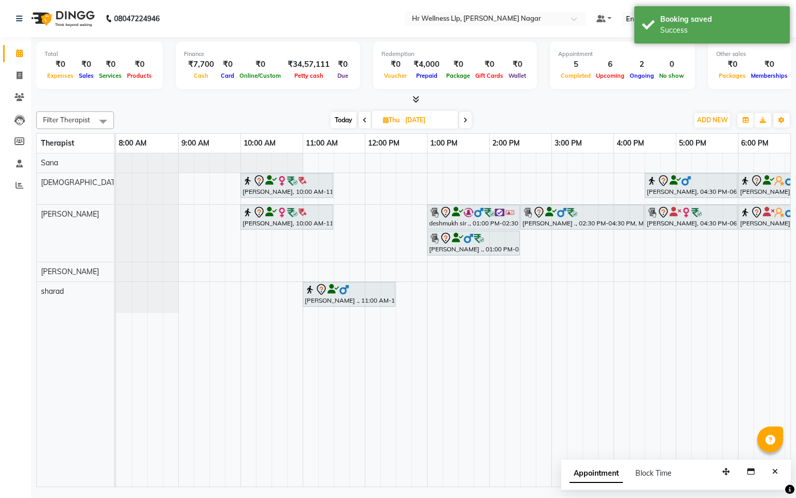
click at [349, 119] on span "Today" at bounding box center [344, 120] width 26 height 16
type input "[DATE]"
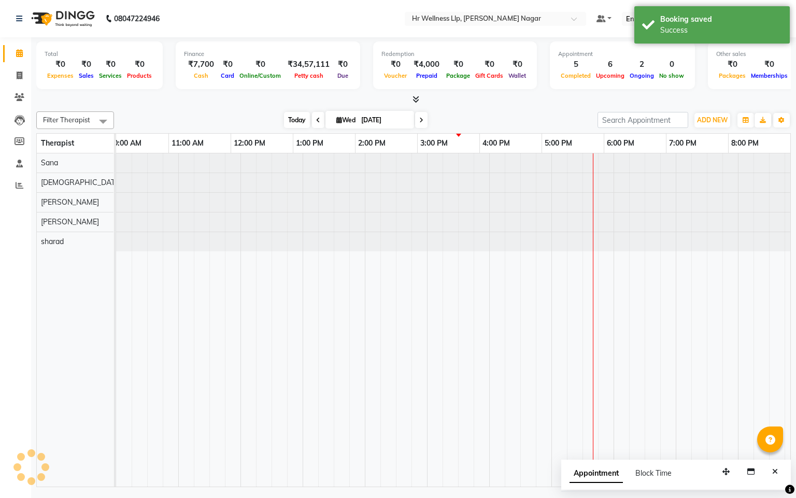
scroll to position [0, 134]
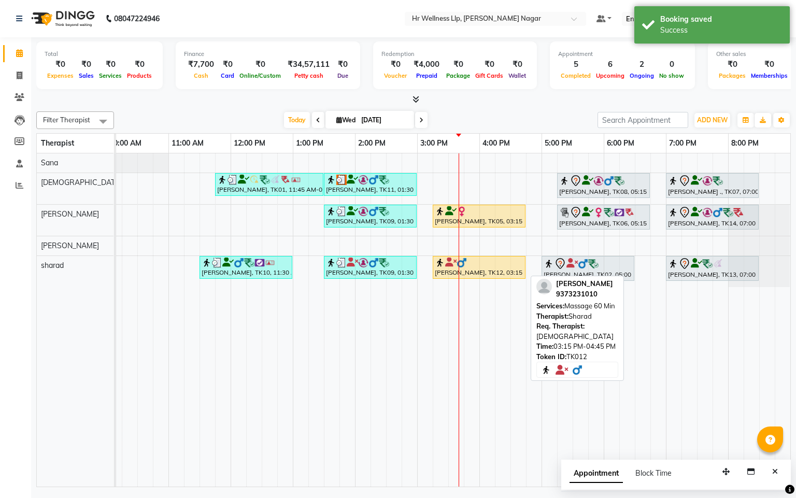
click at [505, 271] on div "[PERSON_NAME], TK12, 03:15 PM-04:45 PM, Massage 60 Min" at bounding box center [479, 268] width 91 height 20
select select "1"
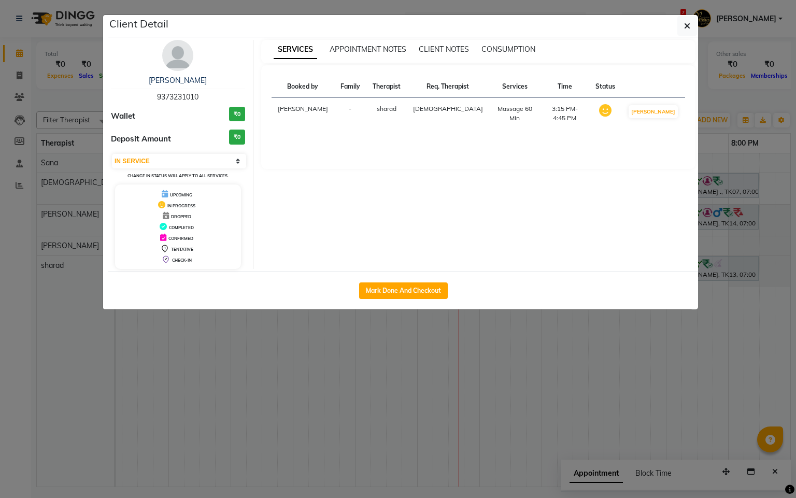
click at [510, 317] on ngb-modal-window "Client Detail Vijay J 9373231010 Wallet ₹0 Deposit Amount ₹0 Select IN SERVICE …" at bounding box center [398, 249] width 796 height 498
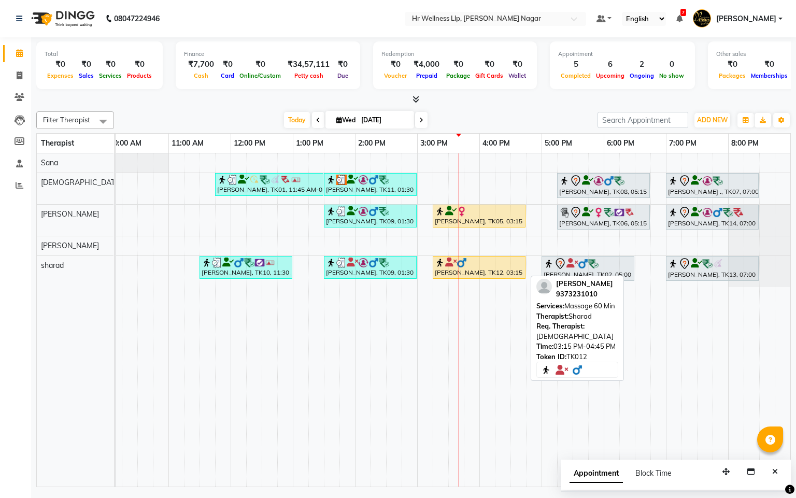
click at [507, 274] on div "[PERSON_NAME], TK12, 03:15 PM-04:45 PM, Massage 60 Min" at bounding box center [479, 268] width 91 height 20
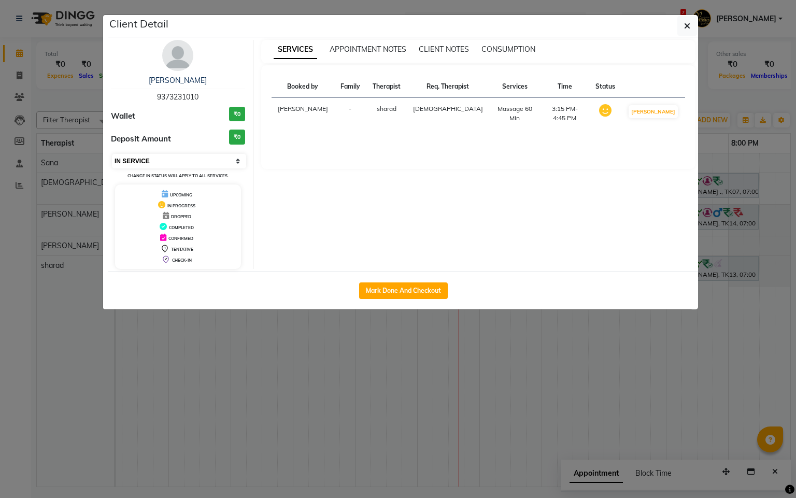
click at [196, 158] on select "Select IN SERVICE CONFIRMED TENTATIVE CHECK IN MARK DONE DROPPED UPCOMING" at bounding box center [179, 161] width 134 height 15
select select "5"
click at [112, 154] on select "Select IN SERVICE CONFIRMED TENTATIVE CHECK IN MARK DONE DROPPED UPCOMING" at bounding box center [179, 161] width 134 height 15
click at [686, 28] on icon "button" at bounding box center [687, 26] width 6 height 8
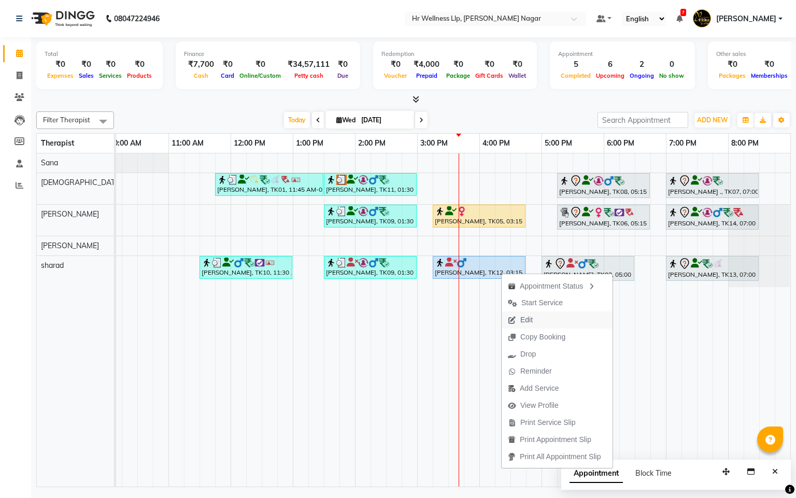
click at [529, 315] on span "Edit" at bounding box center [526, 320] width 12 height 11
select select "upcoming"
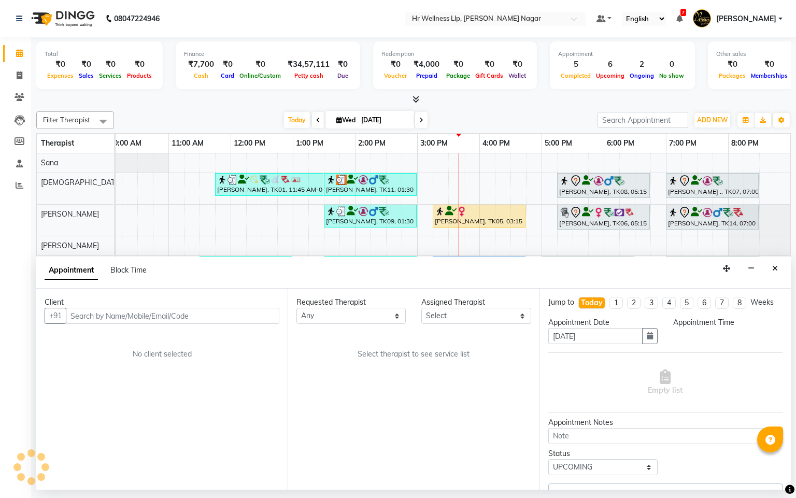
select select "19732"
select select "86679"
select select "915"
select select "1341"
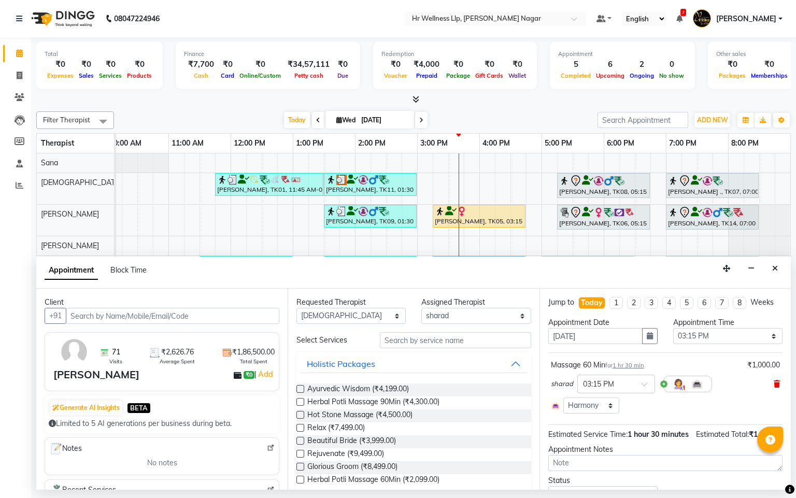
click at [774, 388] on icon at bounding box center [777, 383] width 6 height 7
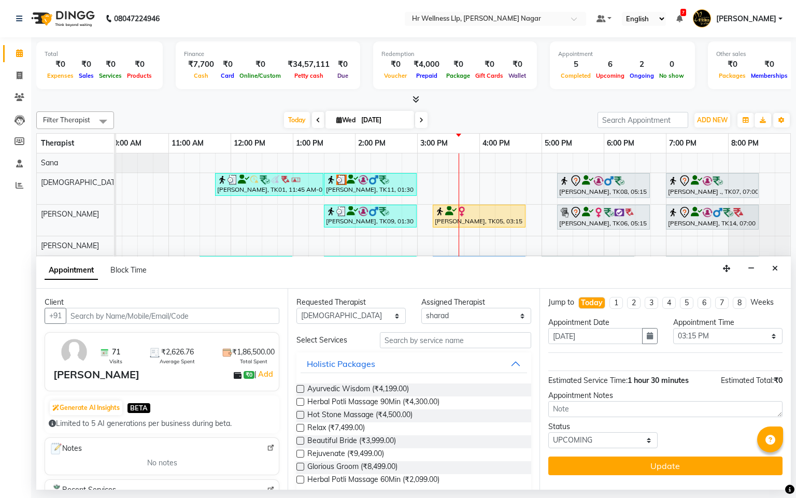
click at [476, 349] on div "Select Services Holistic Packages Ayurvedic Wisdom (₹4,199.00) Herbal Potli Mas…" at bounding box center [413, 493] width 234 height 323
click at [475, 344] on input "text" at bounding box center [455, 340] width 151 height 16
type input "s"
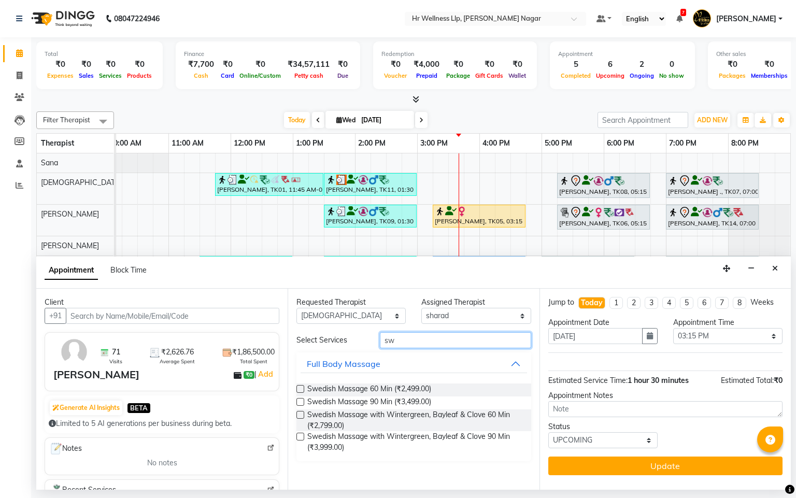
type input "sw"
drag, startPoint x: 298, startPoint y: 389, endPoint x: 276, endPoint y: 412, distance: 31.9
click at [299, 389] on label at bounding box center [300, 389] width 8 height 8
click at [299, 389] on input "checkbox" at bounding box center [299, 390] width 7 height 7
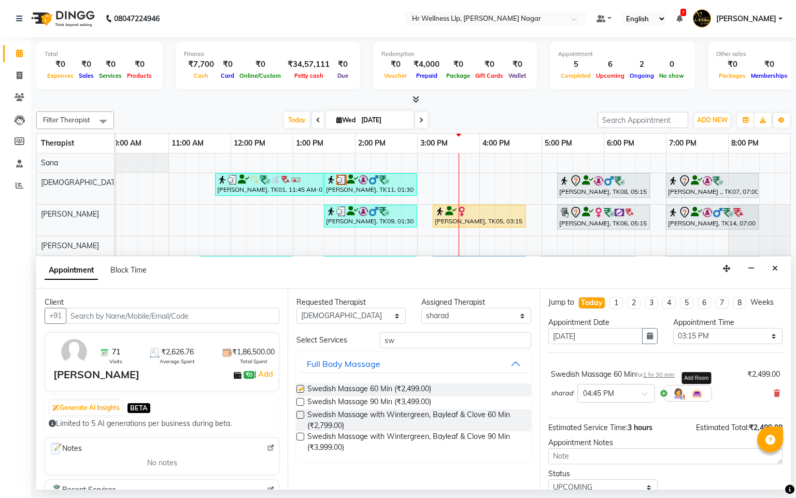
checkbox input "false"
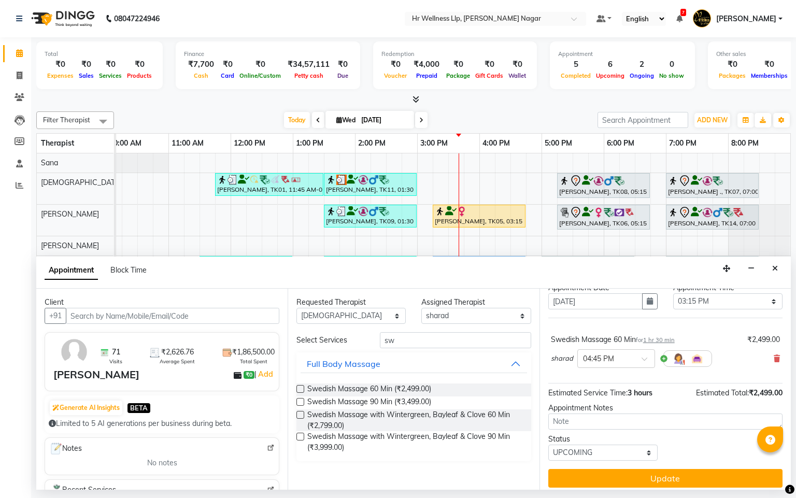
scroll to position [52, 0]
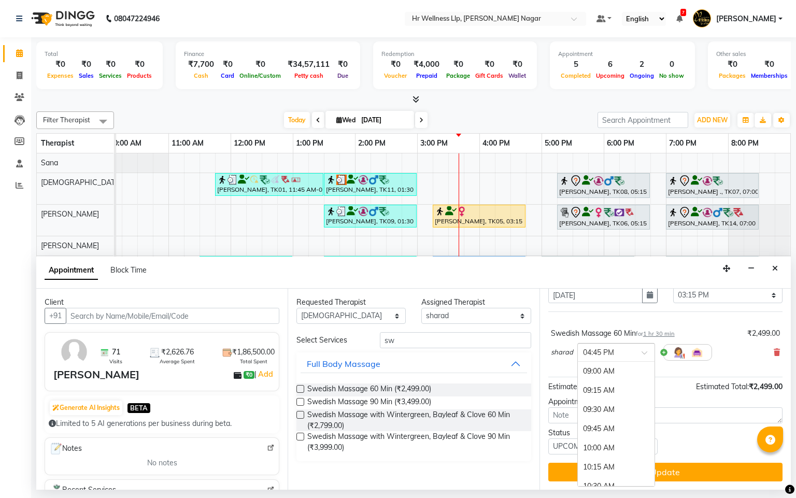
click at [612, 350] on input "text" at bounding box center [606, 351] width 46 height 11
click at [594, 397] on div "03:00 PM" at bounding box center [616, 386] width 77 height 19
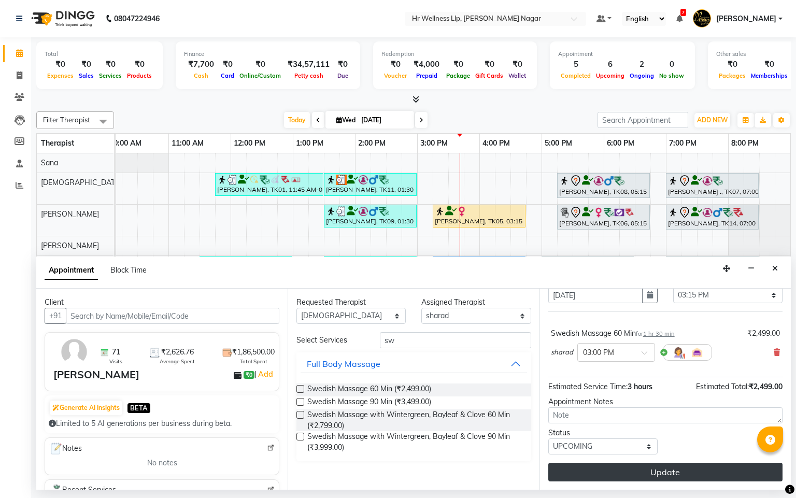
click at [740, 468] on button "Update" at bounding box center [665, 472] width 234 height 19
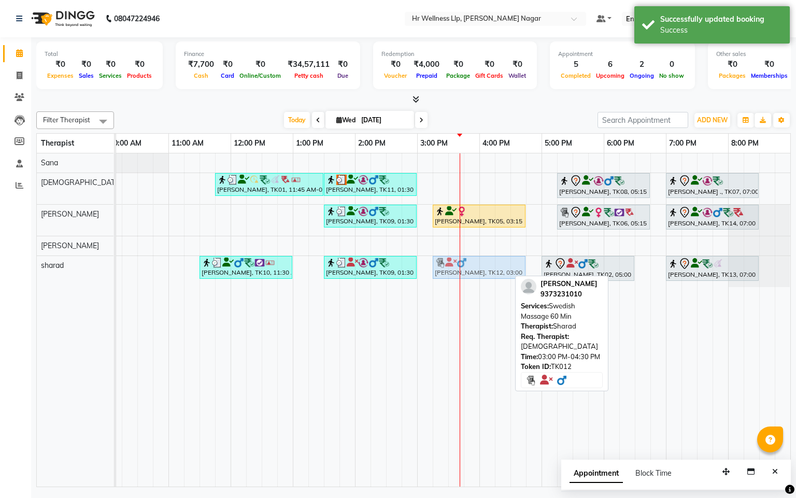
drag, startPoint x: 479, startPoint y: 276, endPoint x: 494, endPoint y: 280, distance: 15.6
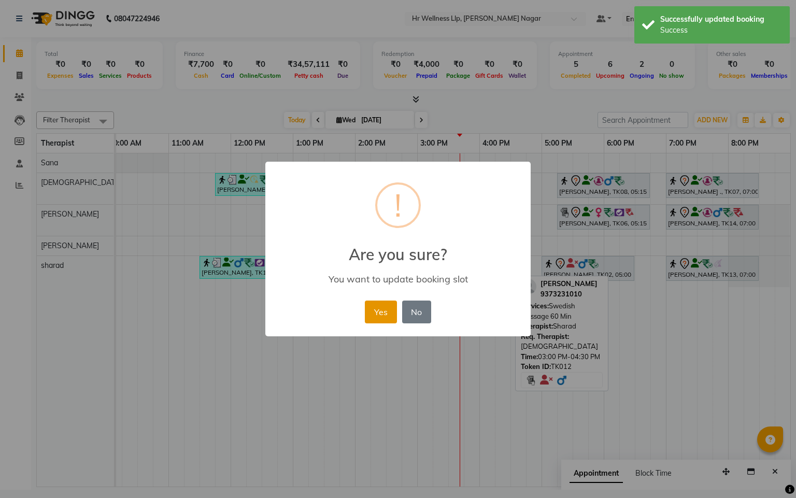
click at [394, 313] on button "Yes" at bounding box center [381, 312] width 32 height 23
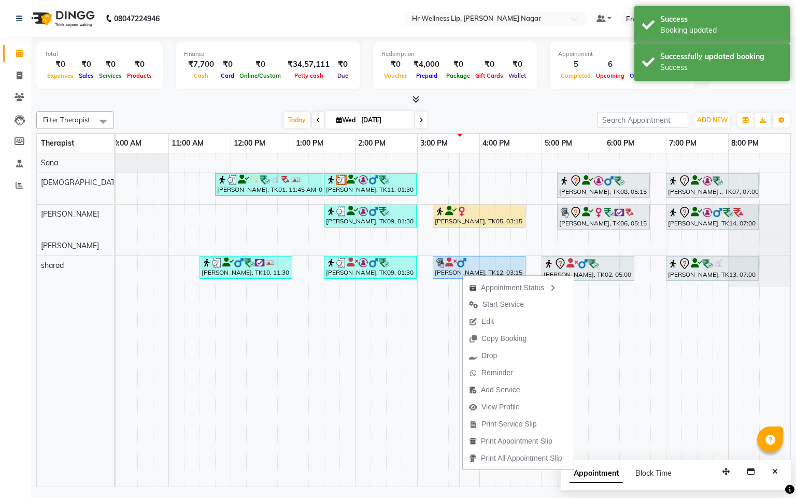
click at [499, 301] on span "Start Service" at bounding box center [503, 304] width 41 height 11
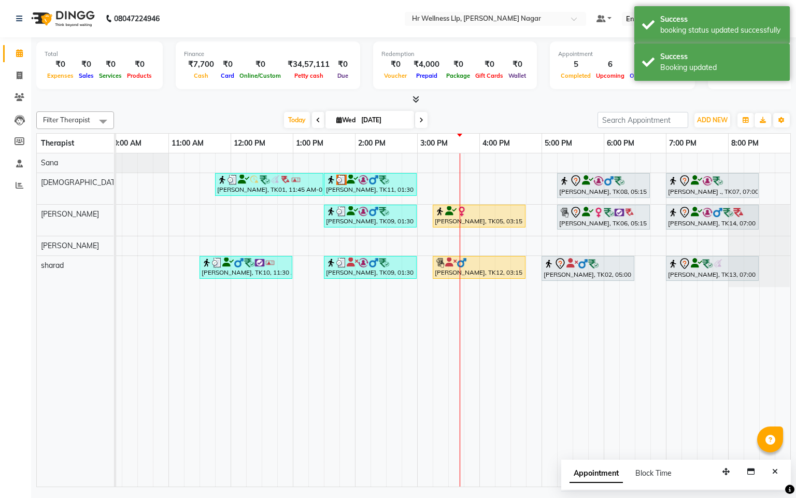
scroll to position [0, 146]
click at [338, 119] on icon at bounding box center [339, 120] width 6 height 7
select select "9"
select select "2025"
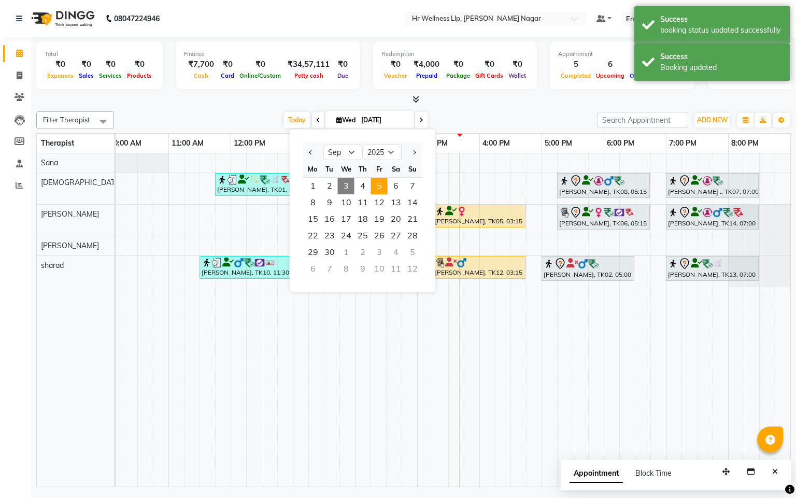
click at [384, 190] on span "5" at bounding box center [379, 186] width 17 height 17
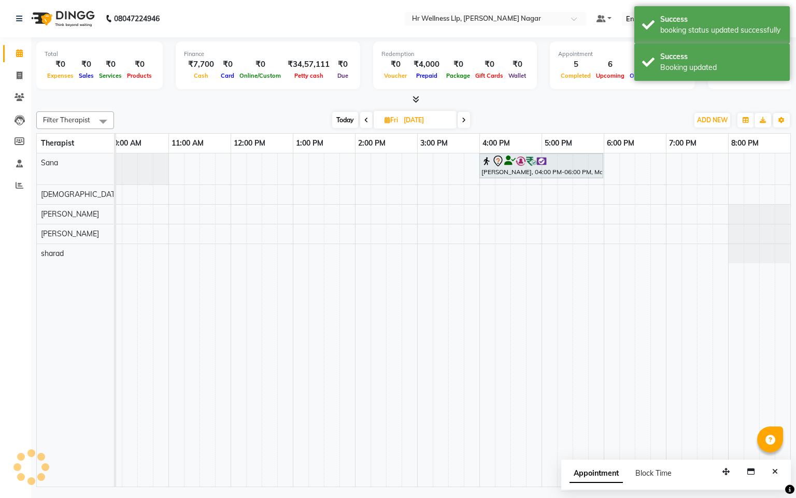
scroll to position [0, 134]
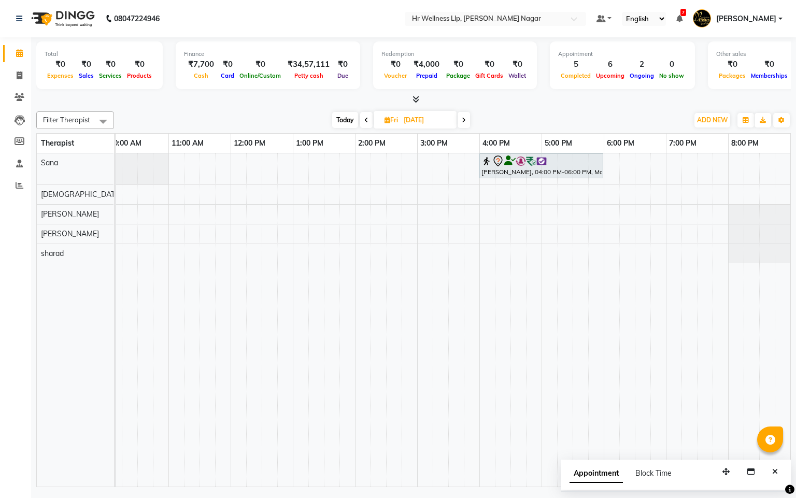
click at [344, 115] on span "Today" at bounding box center [345, 120] width 26 height 16
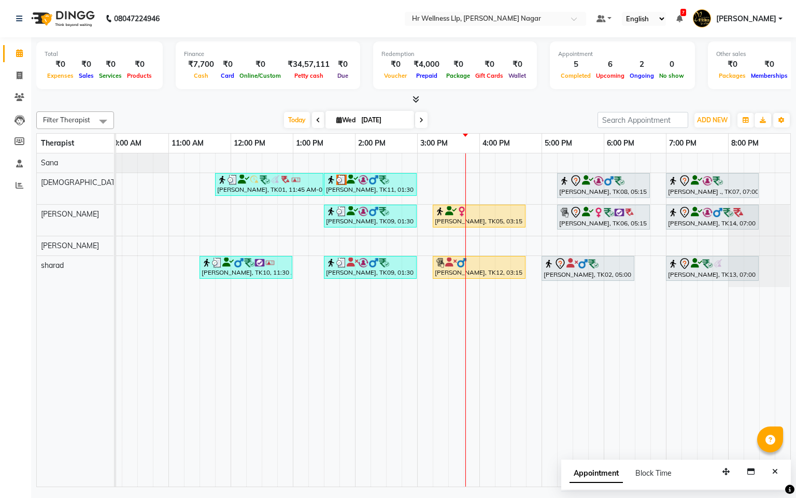
scroll to position [0, 146]
click at [421, 116] on span at bounding box center [421, 120] width 12 height 16
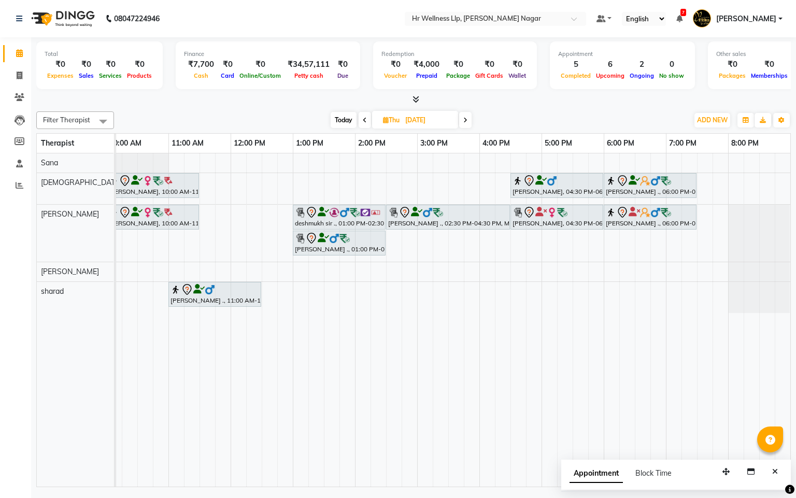
click at [331, 120] on span "Today" at bounding box center [344, 120] width 26 height 16
type input "[DATE]"
